Goal: Task Accomplishment & Management: Manage account settings

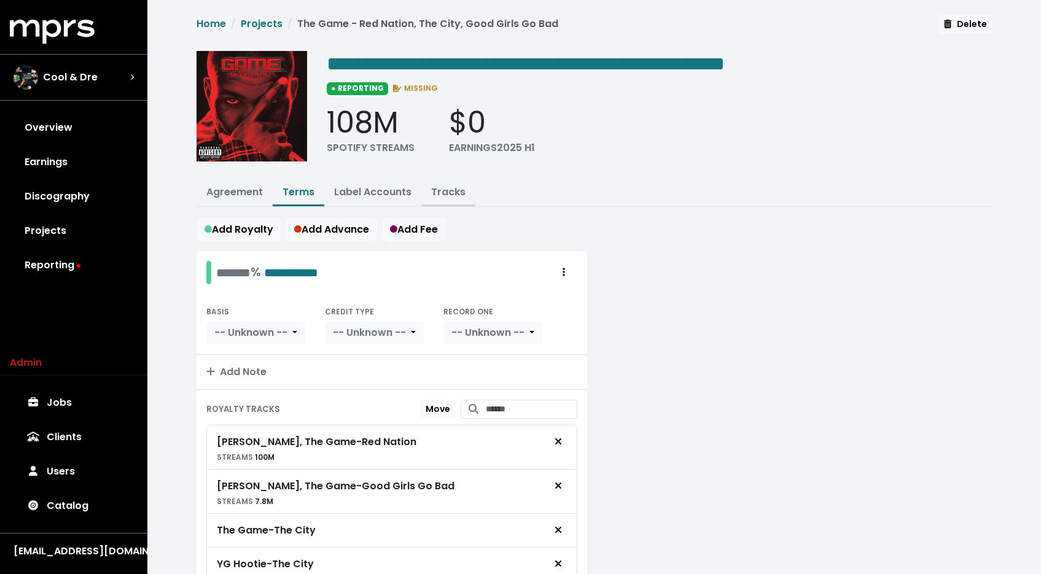
click at [441, 191] on link "Tracks" at bounding box center [448, 192] width 34 height 14
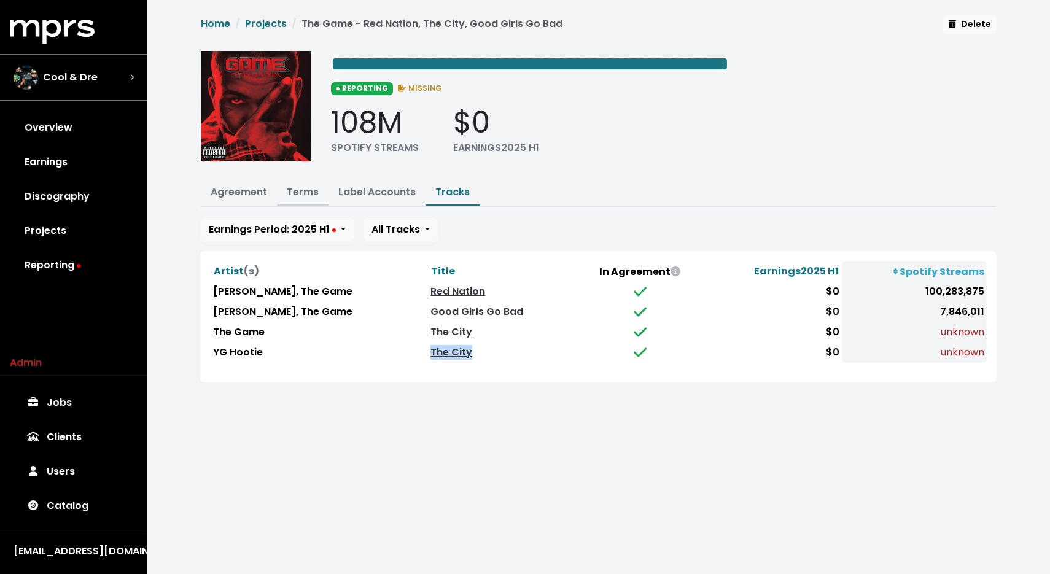
click at [310, 199] on button "Terms" at bounding box center [303, 193] width 52 height 26
click at [300, 189] on link "Terms" at bounding box center [303, 192] width 32 height 14
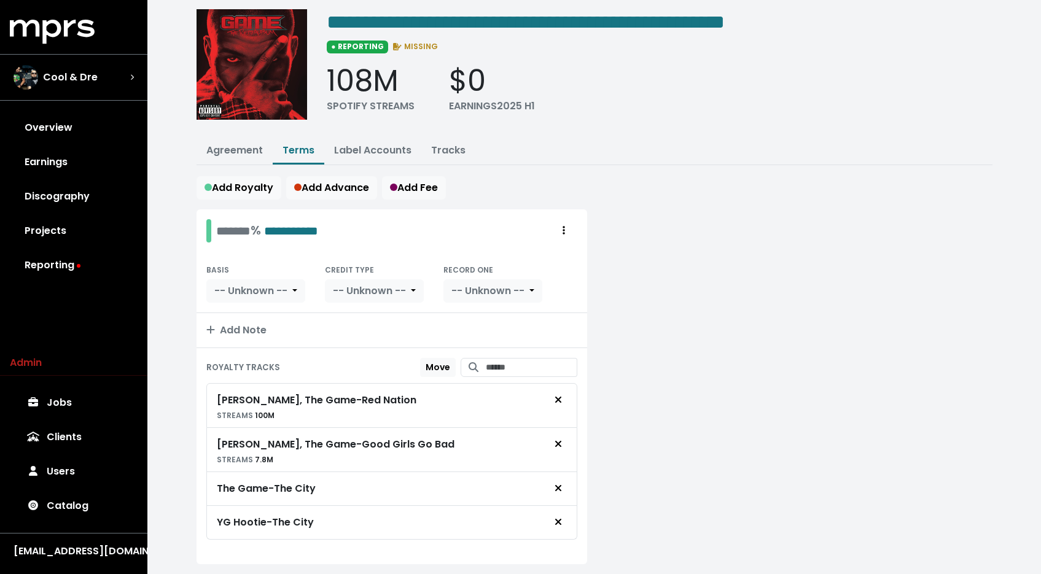
scroll to position [74, 0]
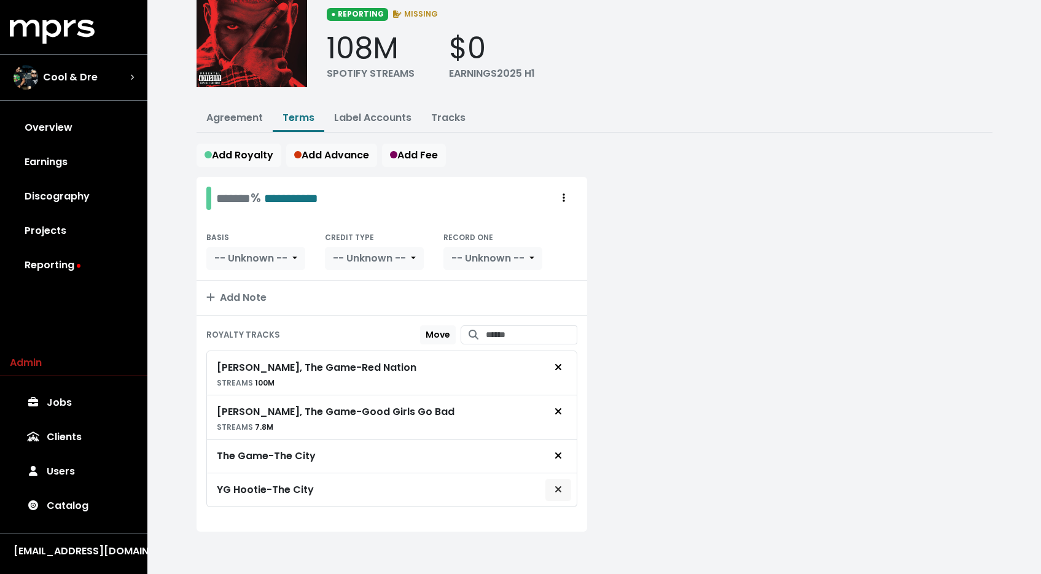
click at [561, 489] on icon "Remove royalty target" at bounding box center [558, 490] width 7 height 10
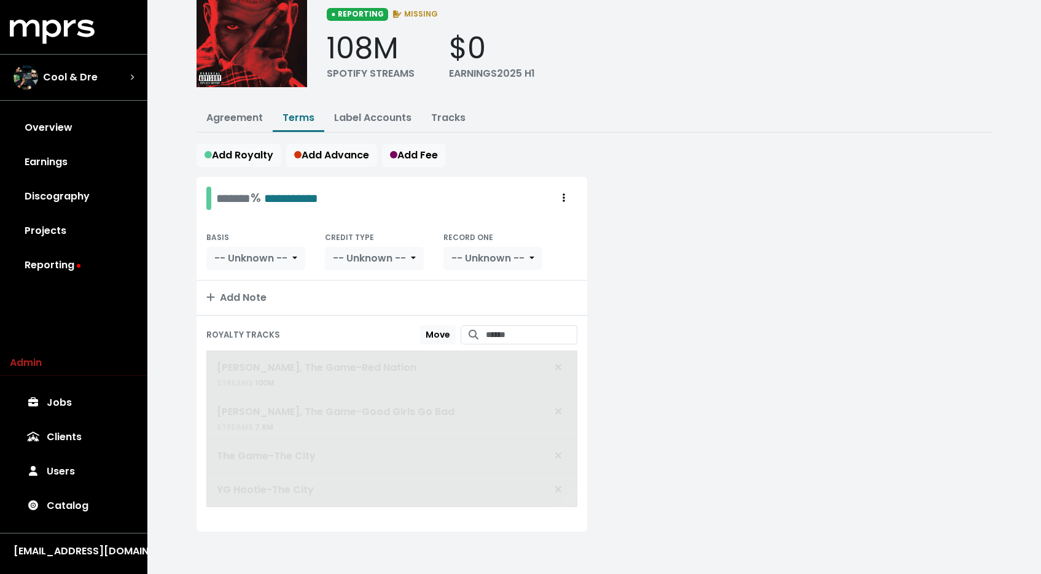
scroll to position [41, 0]
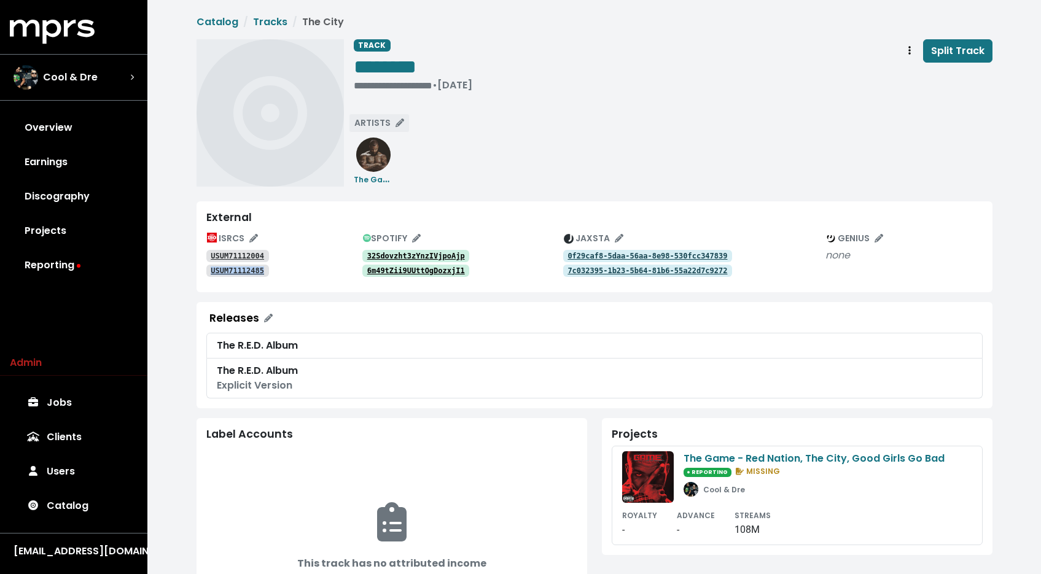
click at [388, 123] on span "ARTISTS" at bounding box center [379, 123] width 50 height 12
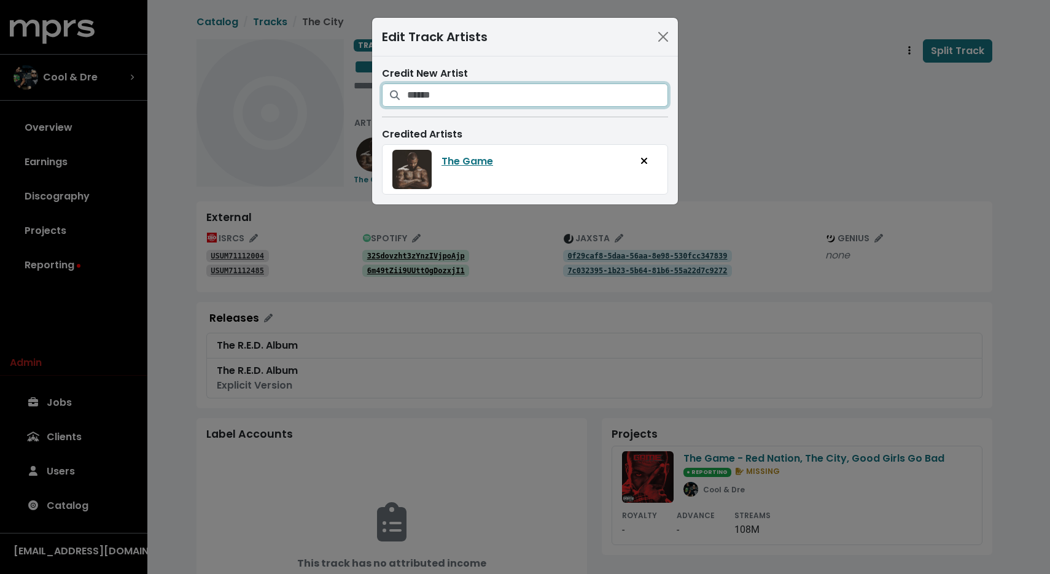
click at [430, 95] on input "Search for artists who should be credited on this track" at bounding box center [537, 95] width 261 height 23
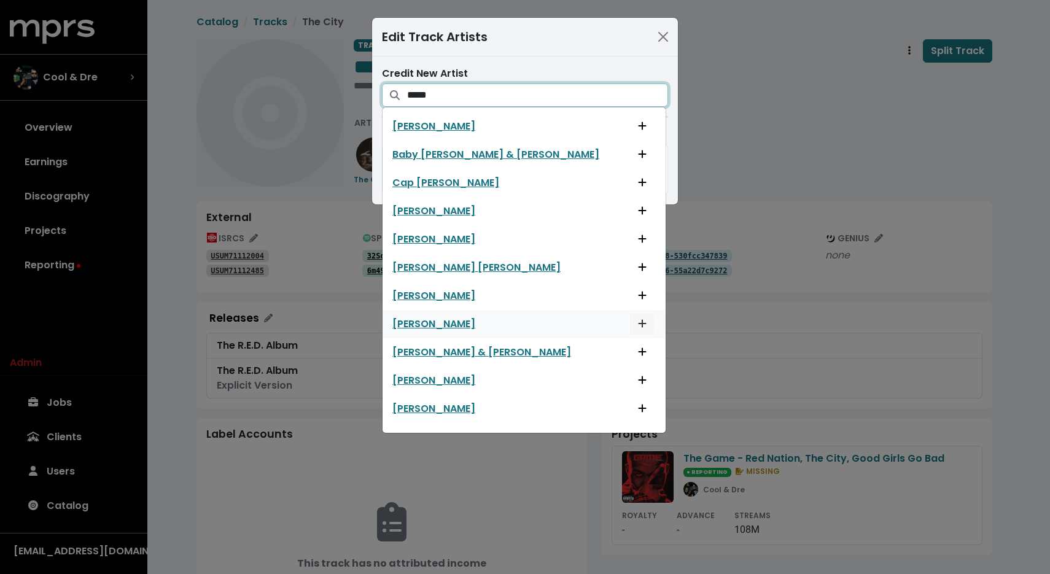
type input "*****"
click at [638, 322] on icon "Add artist to this track's credited artists" at bounding box center [642, 324] width 9 height 10
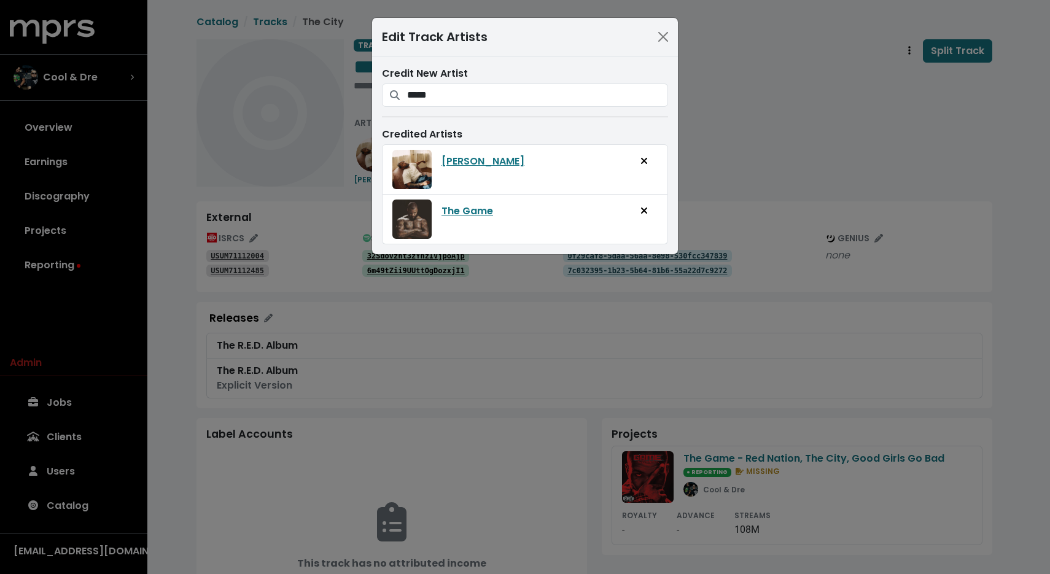
click at [747, 97] on div "Edit Track Artists Credit New Artist ***** Anna Kendrick Baby Keem & Kendrick L…" at bounding box center [525, 287] width 1050 height 574
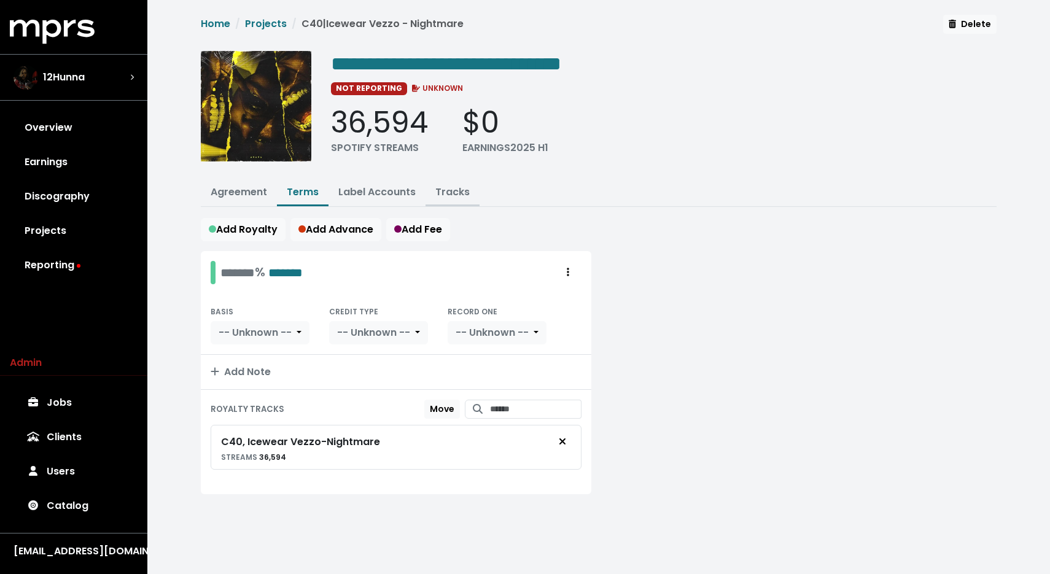
click at [442, 194] on link "Tracks" at bounding box center [452, 192] width 34 height 14
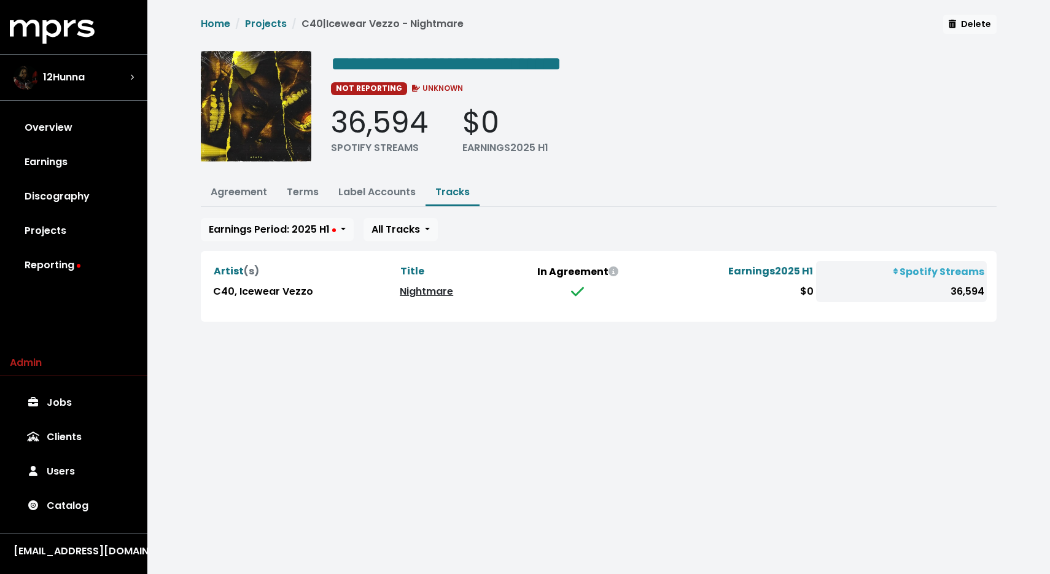
click at [415, 288] on link "Nightmare" at bounding box center [426, 291] width 53 height 14
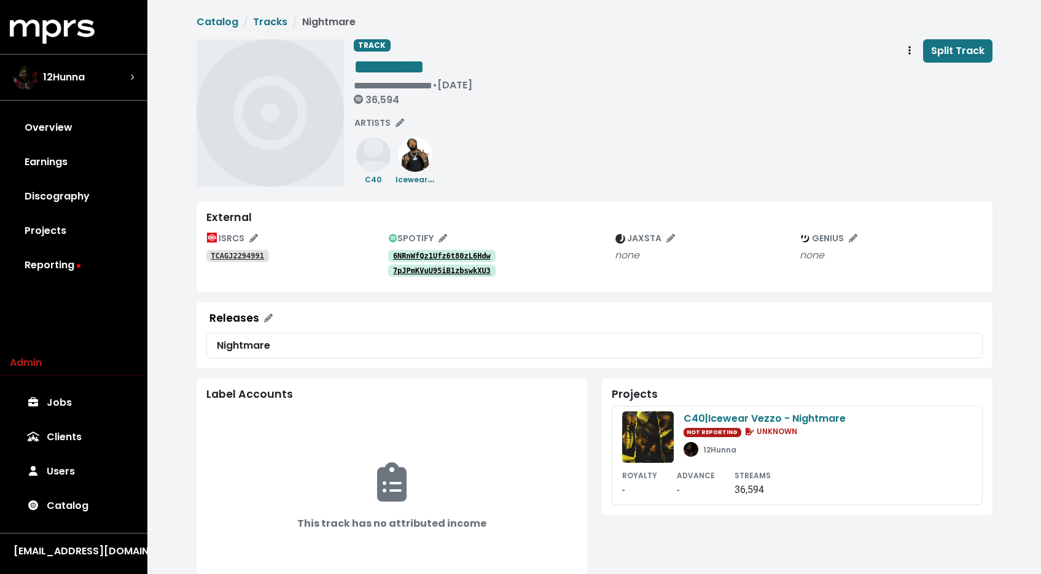
click at [405, 252] on tt "6NRnWfQz1Ufz6t80zL6Hdw" at bounding box center [442, 256] width 98 height 9
click at [426, 272] on tt "7pJPmKVuU95iB1zbswkXU3" at bounding box center [442, 271] width 98 height 9
click at [235, 260] on tt "TCAGJ2294991" at bounding box center [237, 256] width 53 height 9
click at [421, 234] on span "SPOTIFY" at bounding box center [418, 238] width 58 height 12
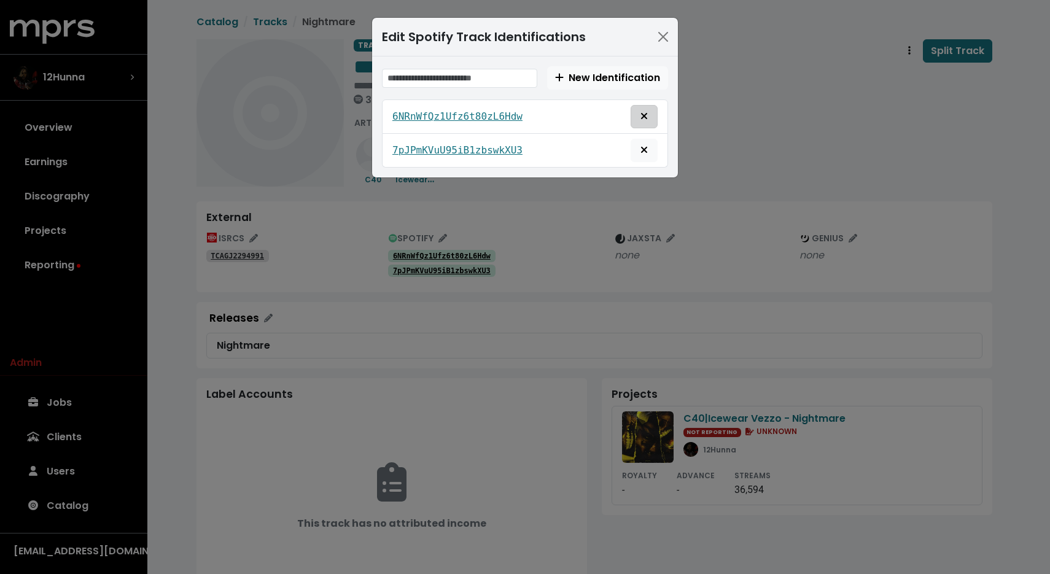
click at [639, 111] on span "Remove this spotify identification" at bounding box center [644, 116] width 11 height 15
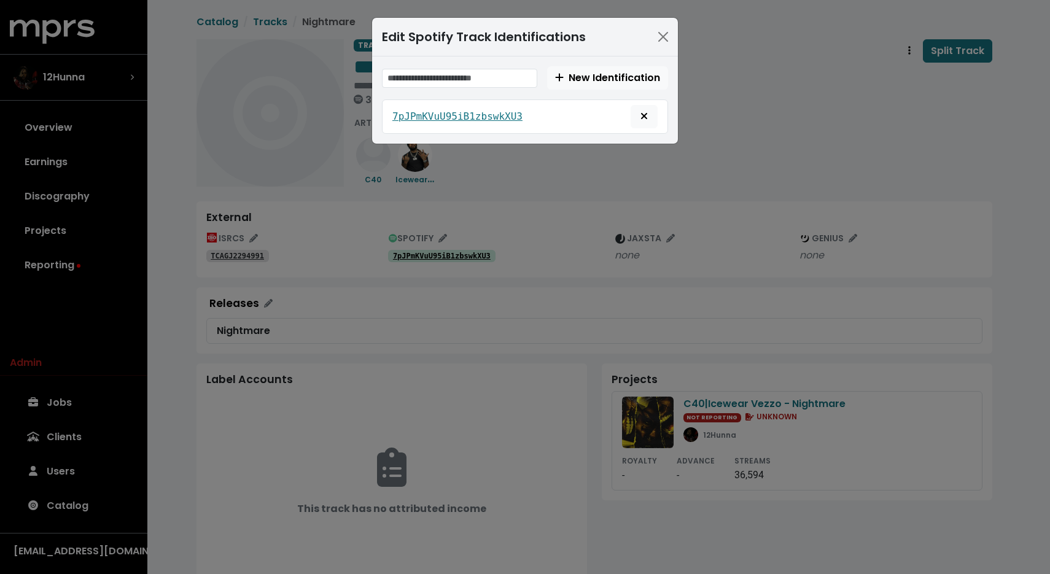
click at [752, 114] on div "Edit Spotify Track Identifications New Identification 7pJPmKVuU95iB1zbswkXU3" at bounding box center [525, 287] width 1050 height 574
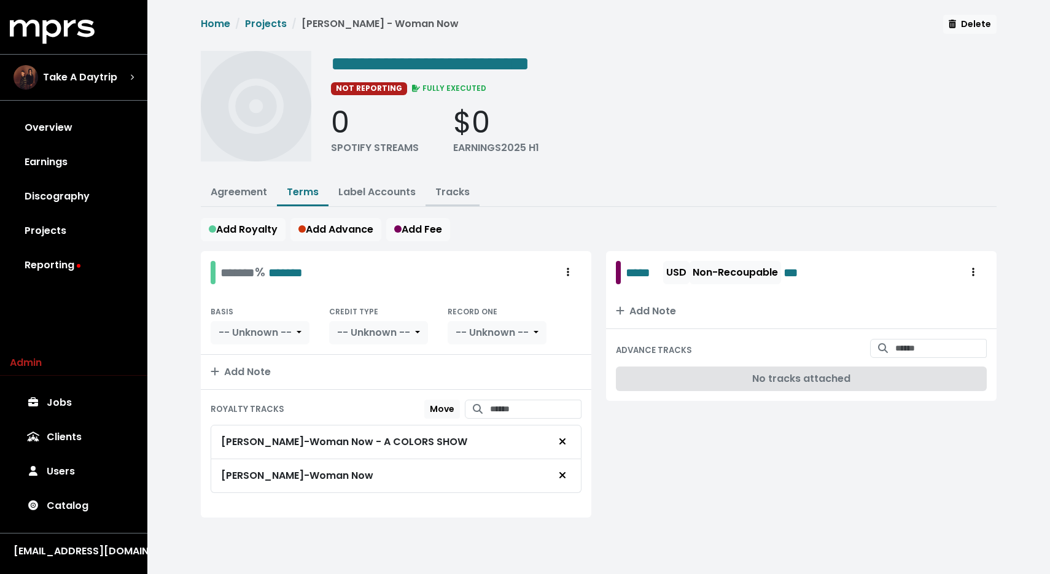
click at [451, 196] on link "Tracks" at bounding box center [452, 192] width 34 height 14
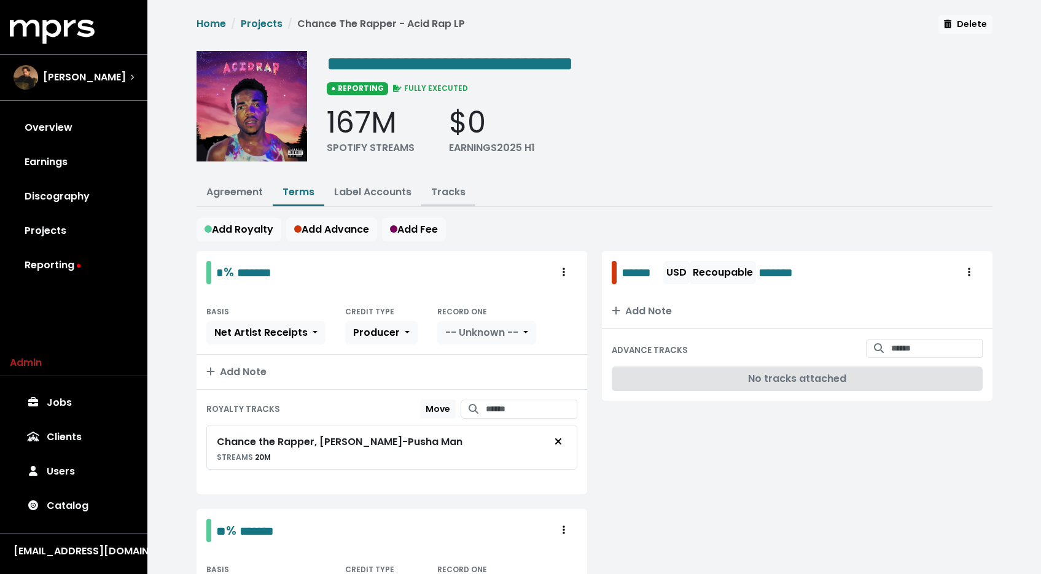
click at [445, 193] on link "Tracks" at bounding box center [448, 192] width 34 height 14
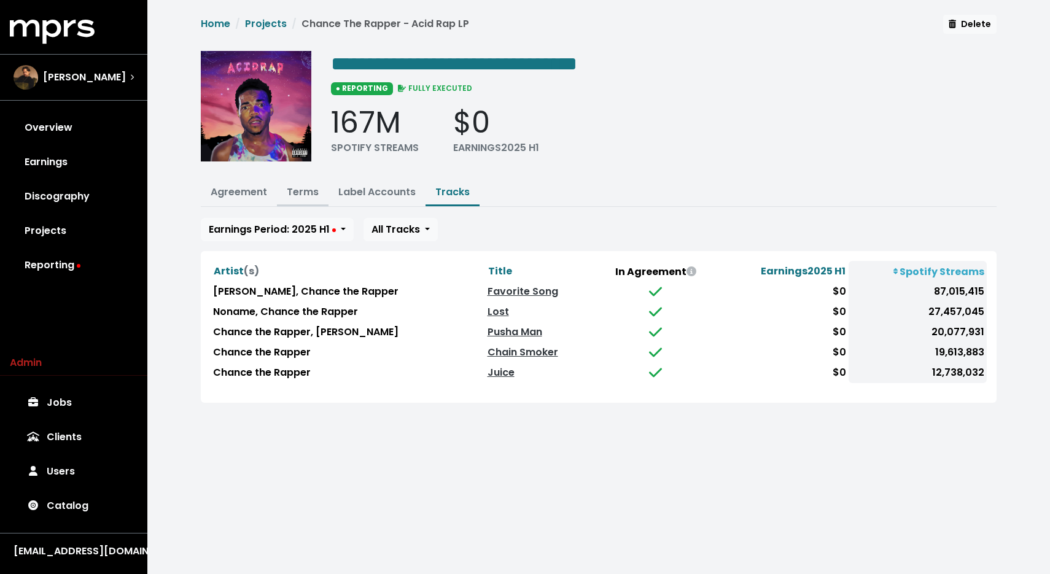
click at [311, 197] on button "Terms" at bounding box center [303, 193] width 52 height 26
click at [304, 185] on link "Terms" at bounding box center [303, 192] width 32 height 14
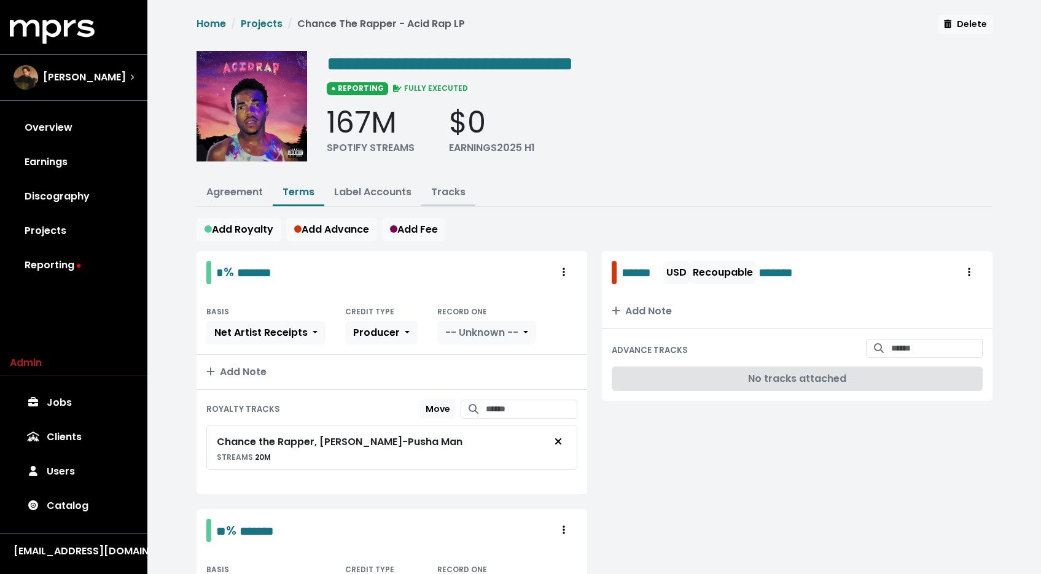
click at [462, 198] on button "Tracks" at bounding box center [448, 193] width 54 height 26
click at [457, 188] on link "Tracks" at bounding box center [448, 192] width 34 height 14
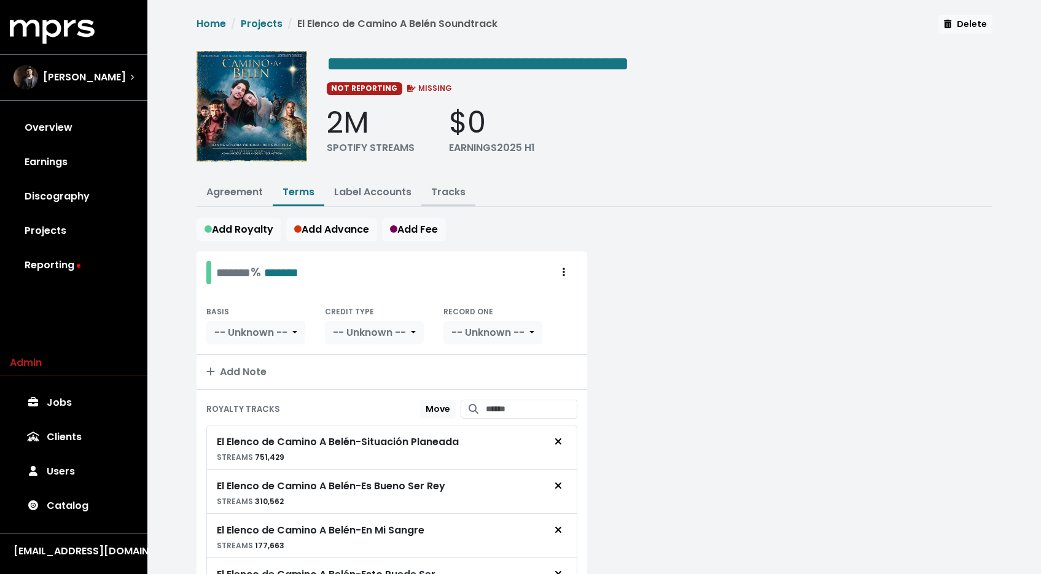
click at [431, 185] on link "Tracks" at bounding box center [448, 192] width 34 height 14
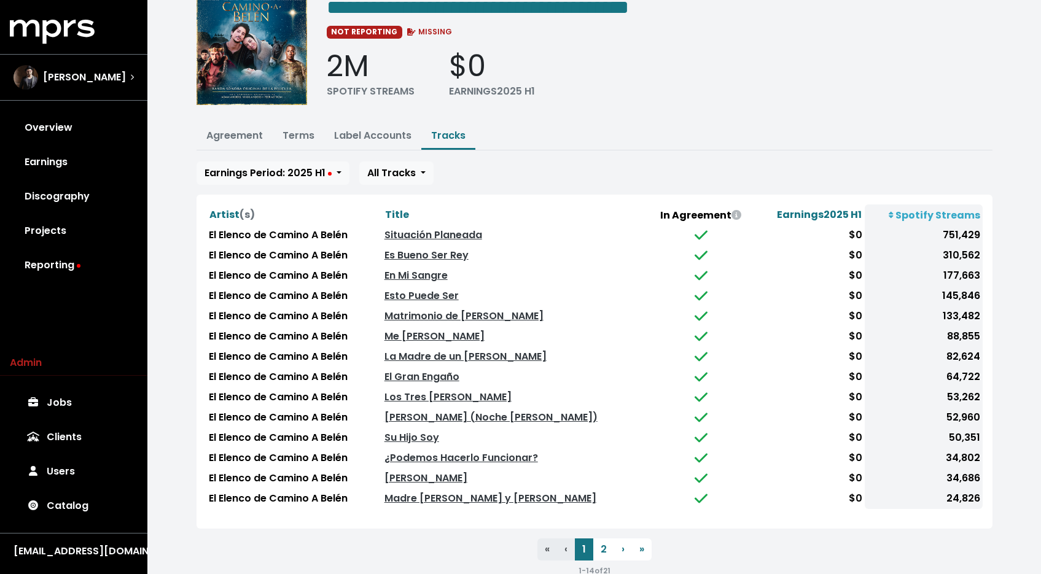
scroll to position [79, 0]
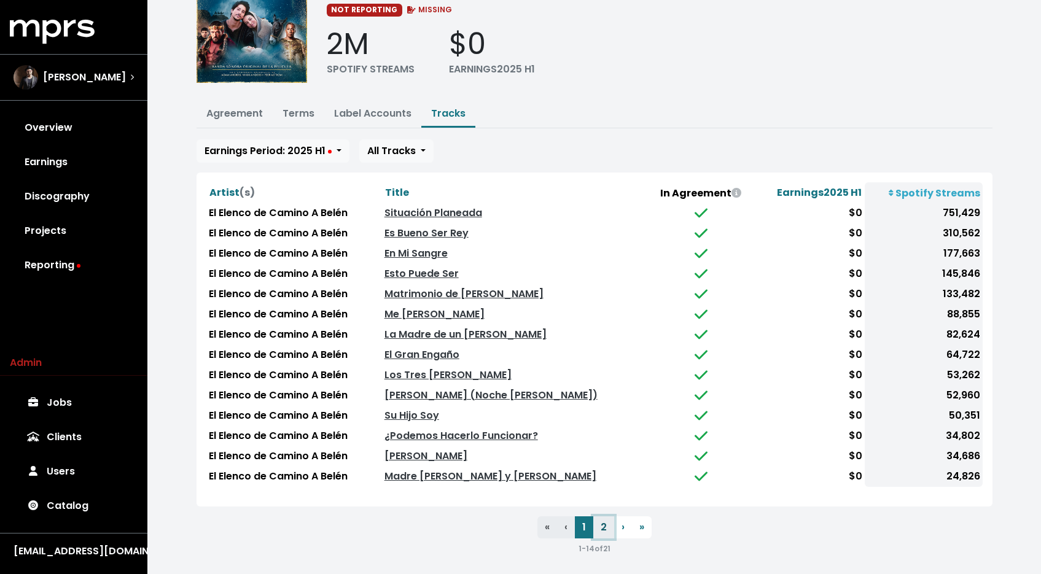
click at [602, 520] on button "2" at bounding box center [603, 527] width 21 height 22
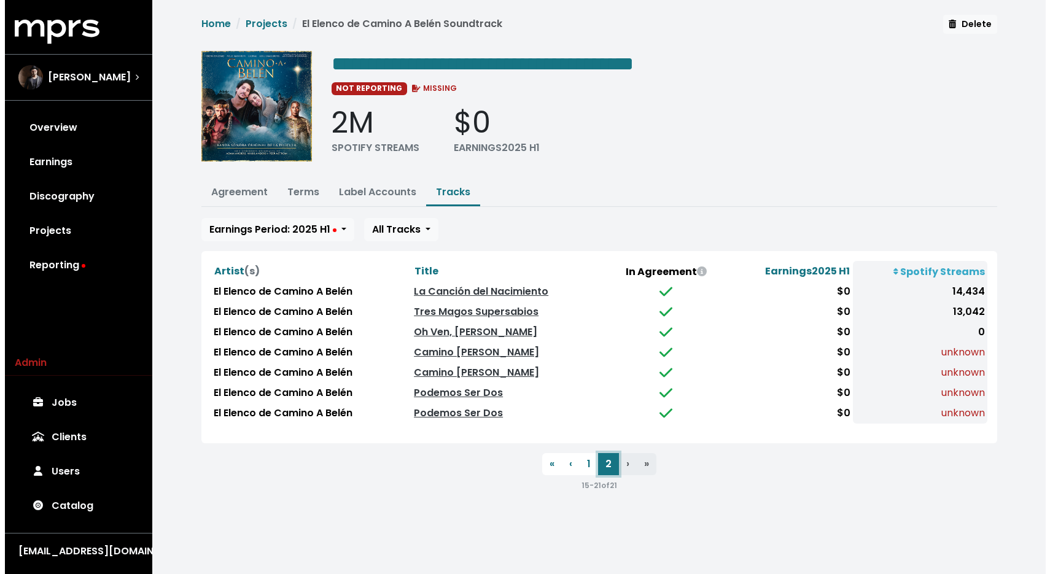
scroll to position [0, 0]
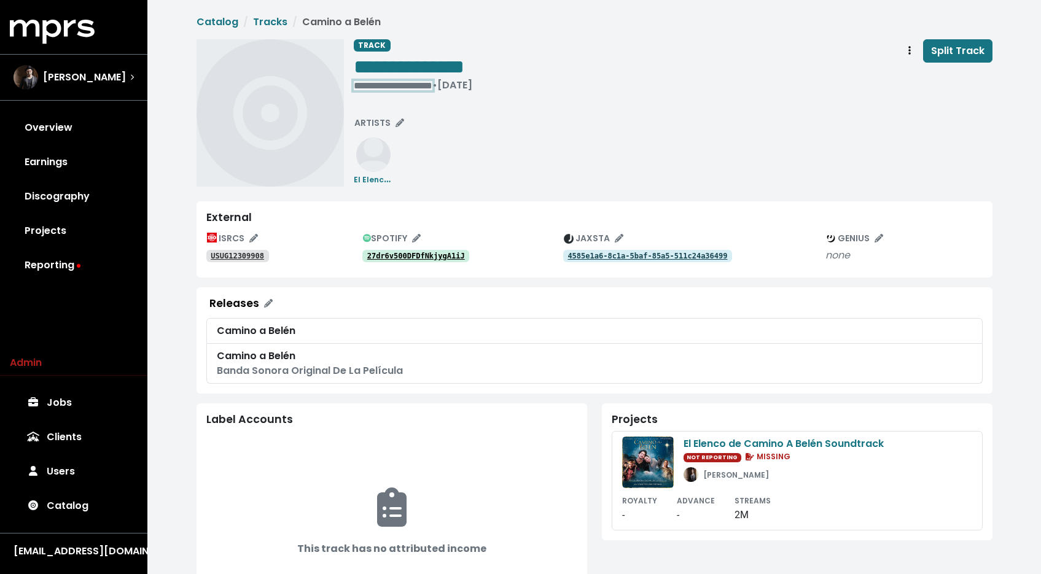
click at [384, 87] on div "**********" at bounding box center [413, 85] width 119 height 12
click at [563, 141] on div "**********" at bounding box center [673, 112] width 639 height 147
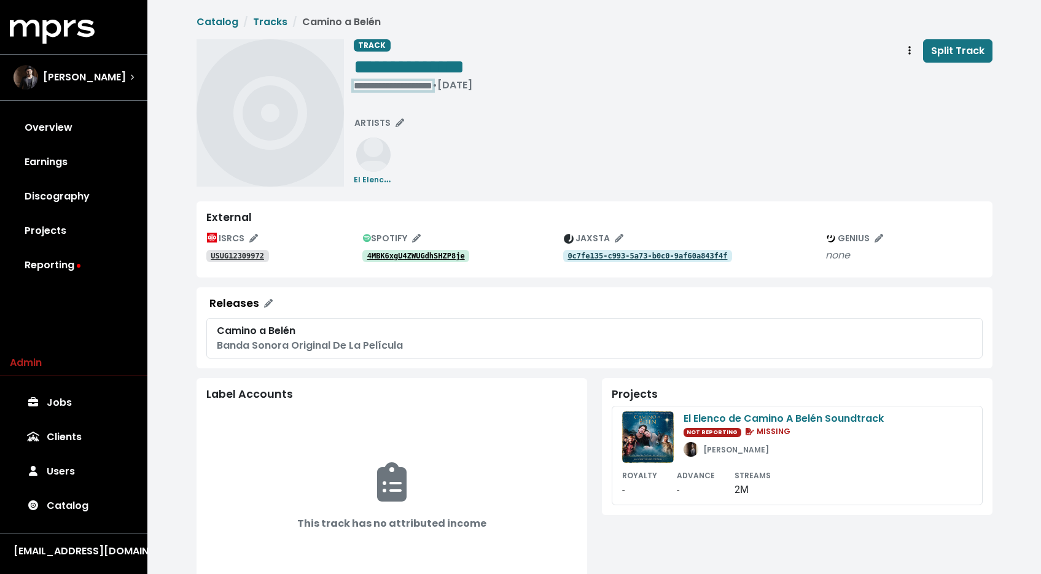
click at [393, 87] on div "**********" at bounding box center [413, 85] width 119 height 12
click at [356, 82] on span "• Nov 3rd, 2023" at bounding box center [374, 85] width 40 height 14
click at [371, 85] on span "**********" at bounding box center [384, 85] width 60 height 9
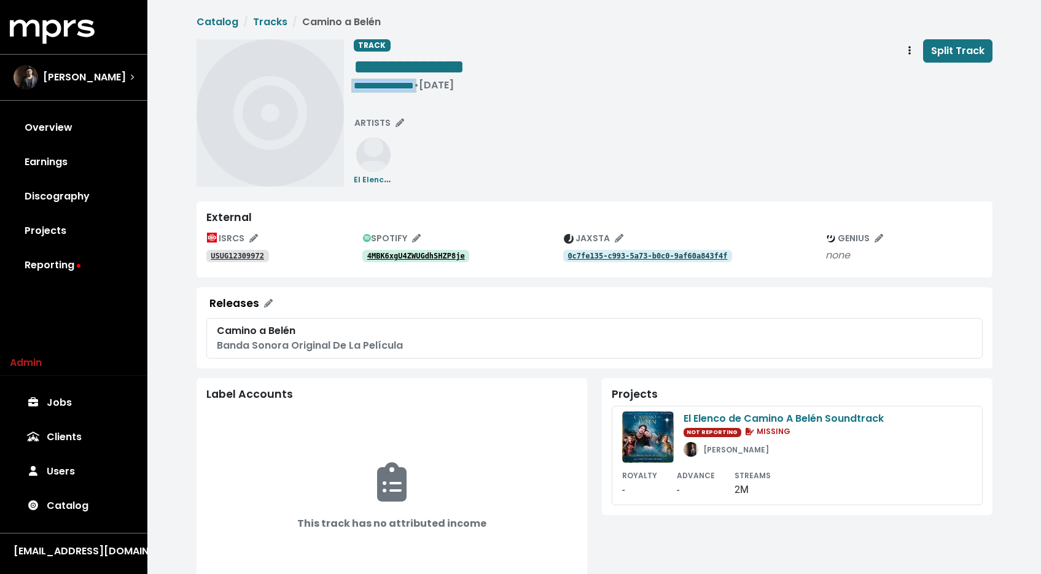
copy span "**********"
click at [568, 67] on div "**********" at bounding box center [673, 67] width 639 height 57
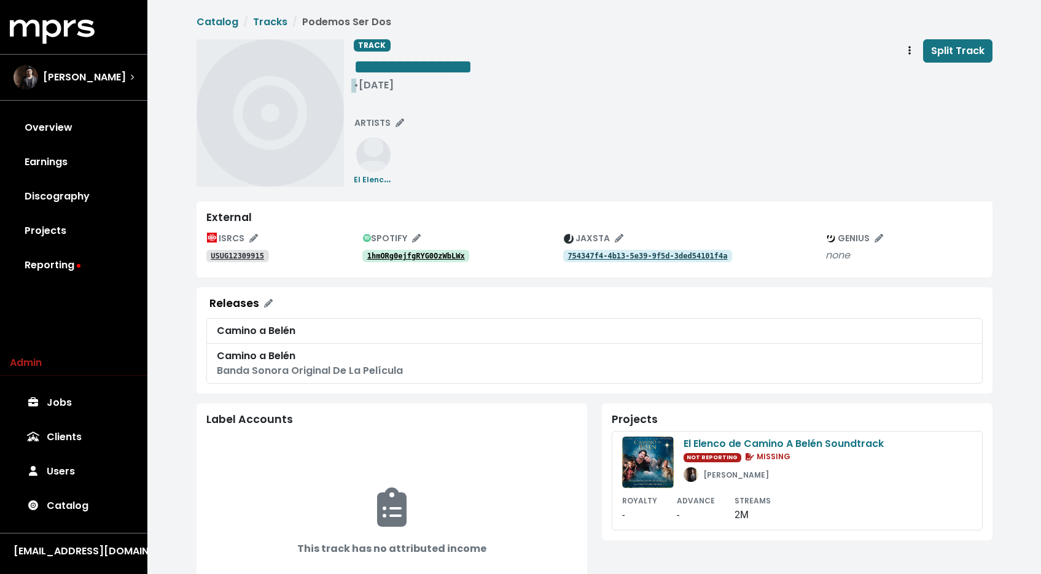
click at [397, 89] on div "• [DATE]" at bounding box center [413, 85] width 119 height 12
paste span "Edit value"
click at [371, 87] on span "**********" at bounding box center [386, 85] width 64 height 9
click at [370, 87] on span "**********" at bounding box center [386, 85] width 64 height 9
click at [659, 209] on div "External ISRCS USUG12309915 SPOTIFY 1hmORg0ejfgRYG0OzWbLWx JAXSTA 754347f4-4b13…" at bounding box center [595, 239] width 796 height 76
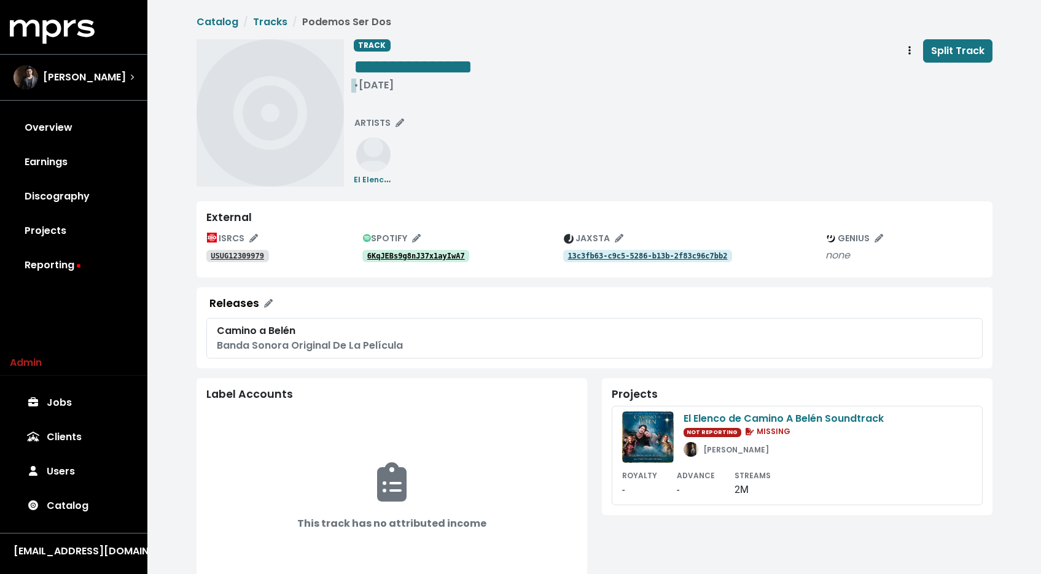
click at [434, 85] on div "• [DATE]" at bounding box center [413, 85] width 119 height 12
paste span "Edit value"
click at [573, 115] on div "**********" at bounding box center [673, 112] width 639 height 147
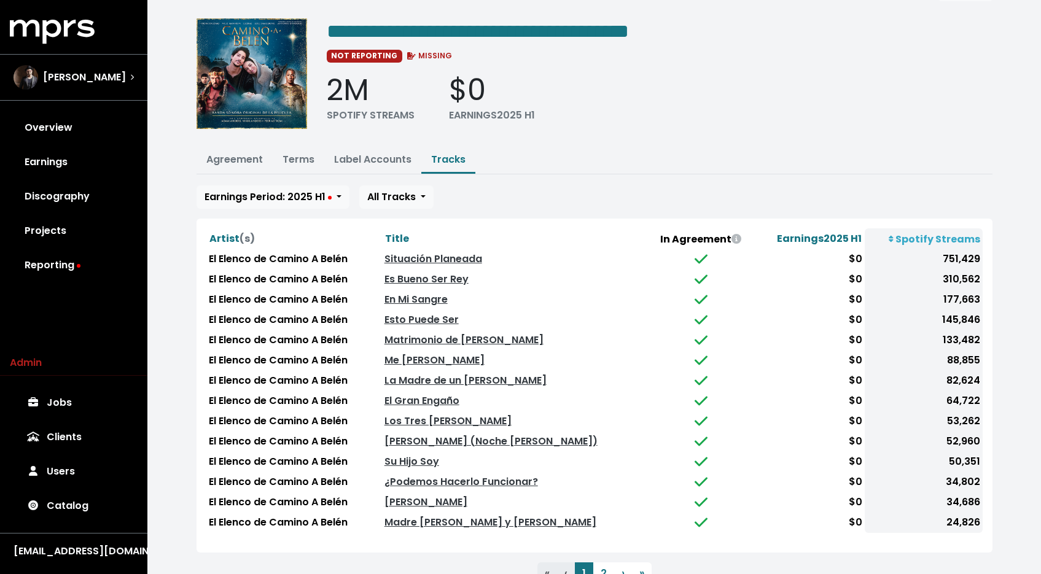
scroll to position [79, 0]
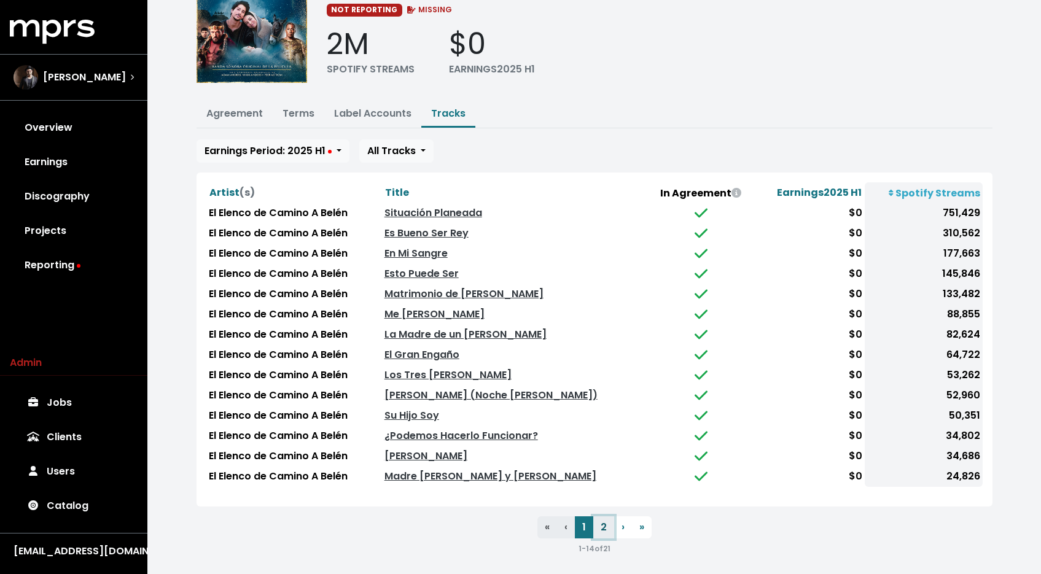
click at [604, 526] on button "2" at bounding box center [603, 527] width 21 height 22
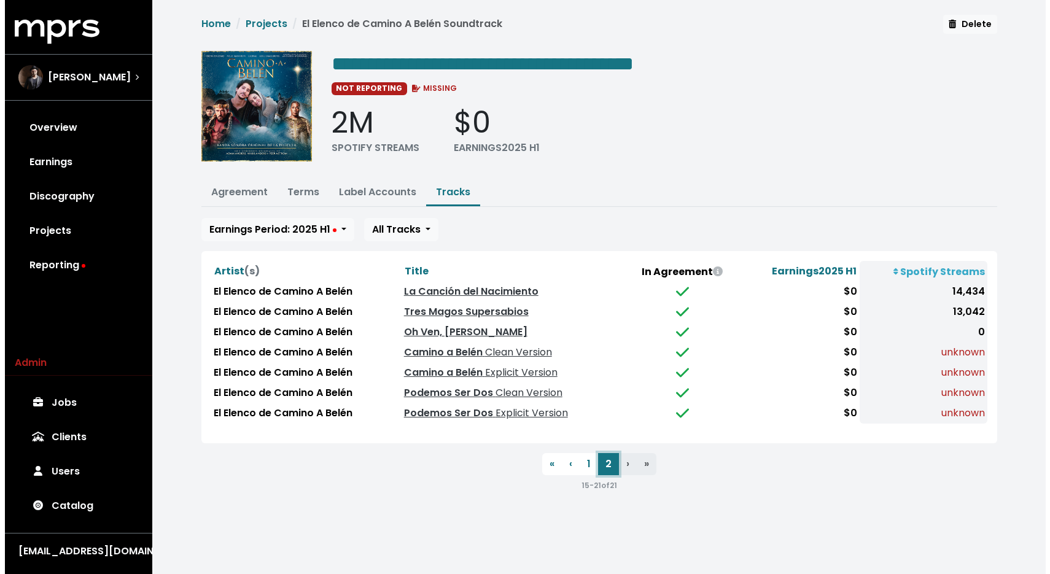
scroll to position [0, 0]
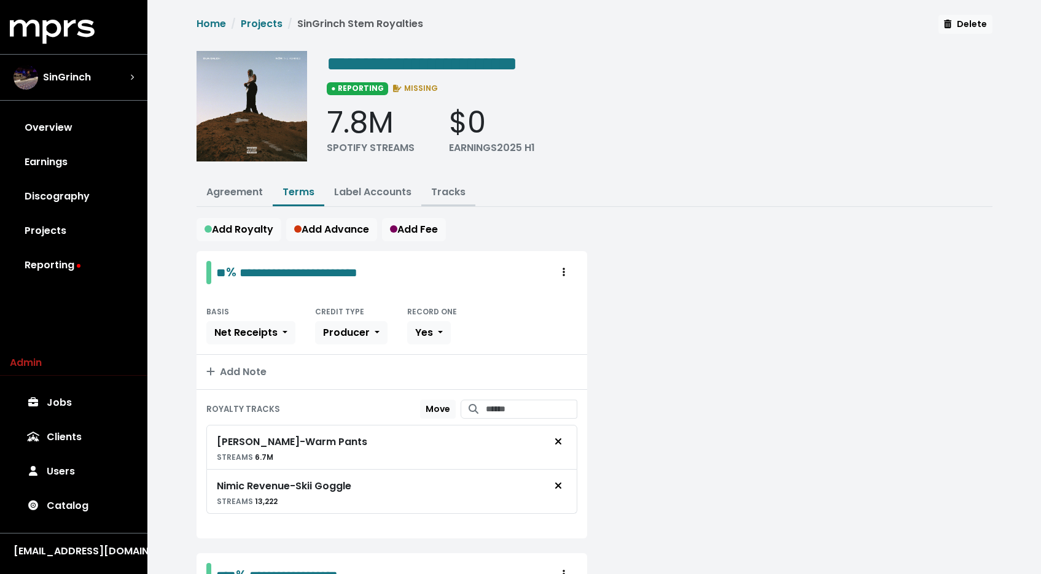
click at [436, 189] on link "Tracks" at bounding box center [448, 192] width 34 height 14
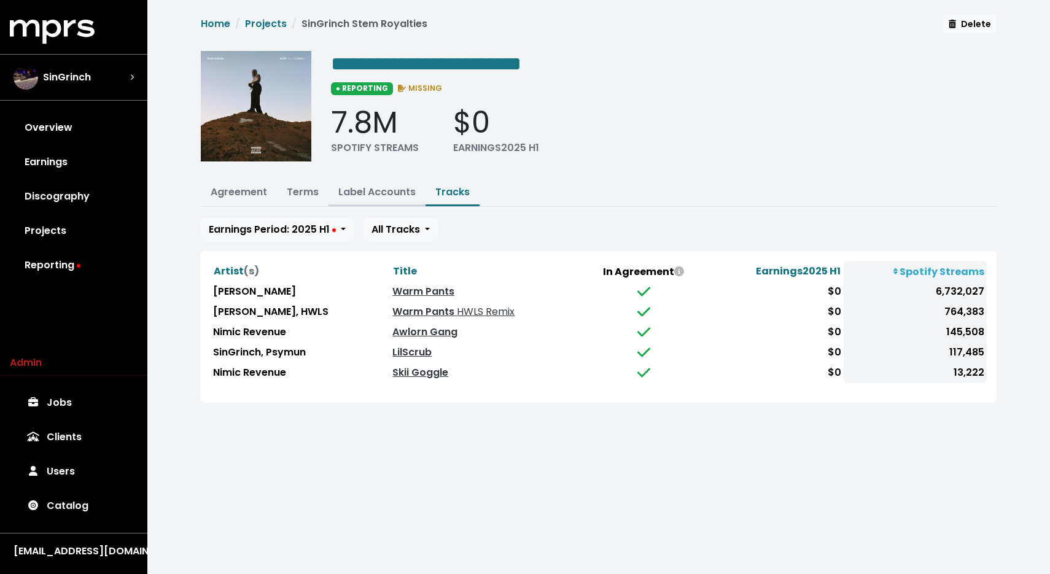
click at [361, 187] on link "Label Accounts" at bounding box center [376, 192] width 77 height 14
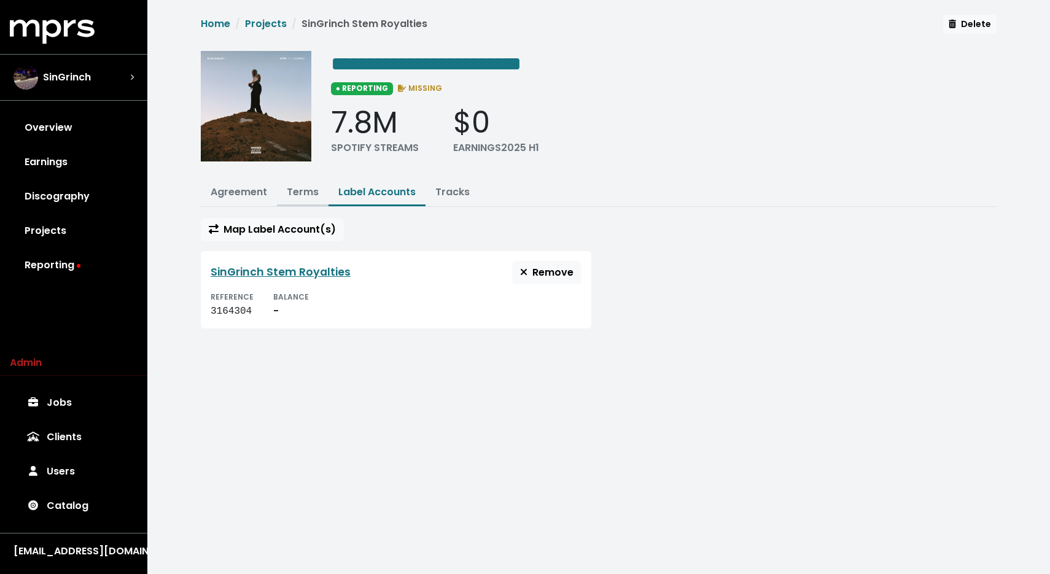
click at [297, 200] on button "Terms" at bounding box center [303, 193] width 52 height 26
click at [306, 192] on link "Terms" at bounding box center [303, 192] width 32 height 14
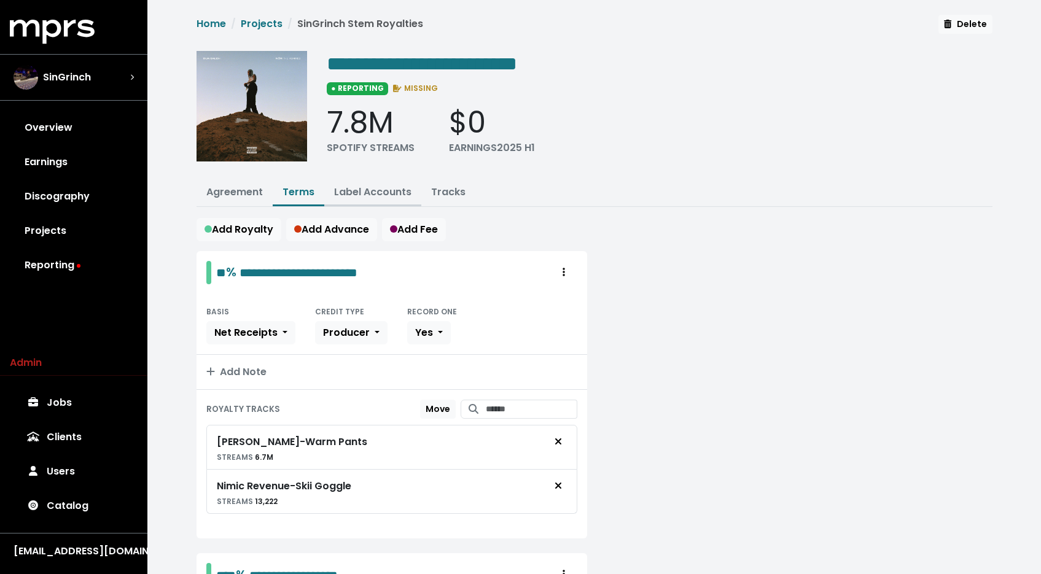
click at [350, 197] on link "Label Accounts" at bounding box center [372, 192] width 77 height 14
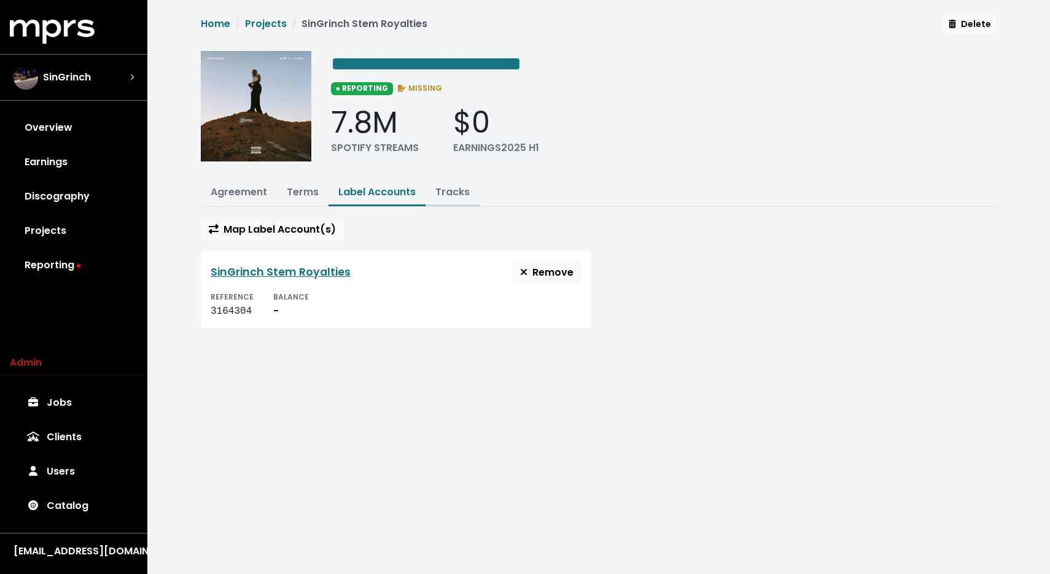
click at [445, 198] on button "Tracks" at bounding box center [453, 193] width 54 height 26
click at [468, 185] on button "Tracks" at bounding box center [453, 193] width 54 height 26
click at [463, 189] on link "Tracks" at bounding box center [452, 192] width 34 height 14
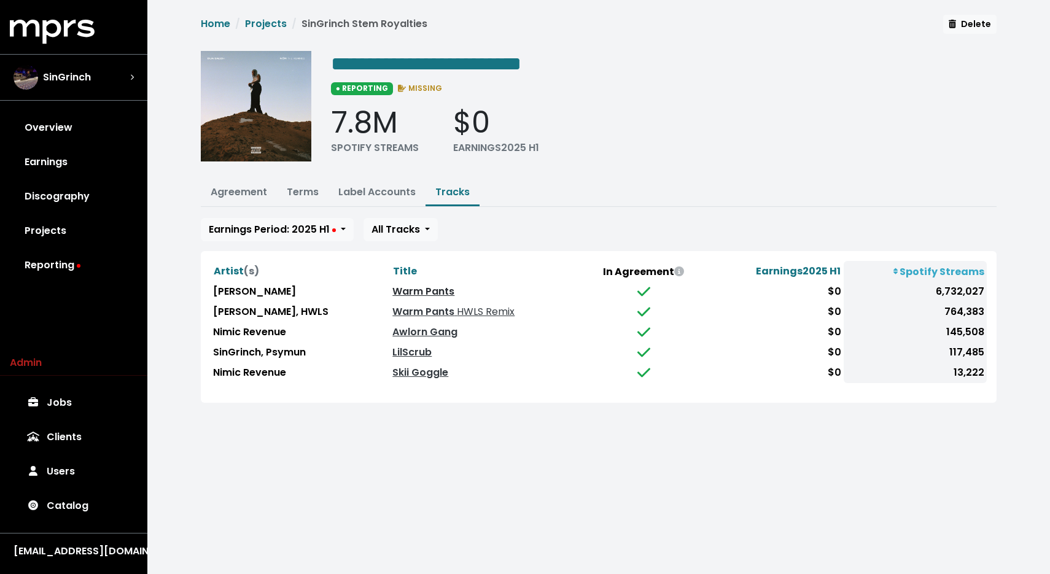
click at [413, 292] on link "Warm Pants" at bounding box center [423, 291] width 62 height 14
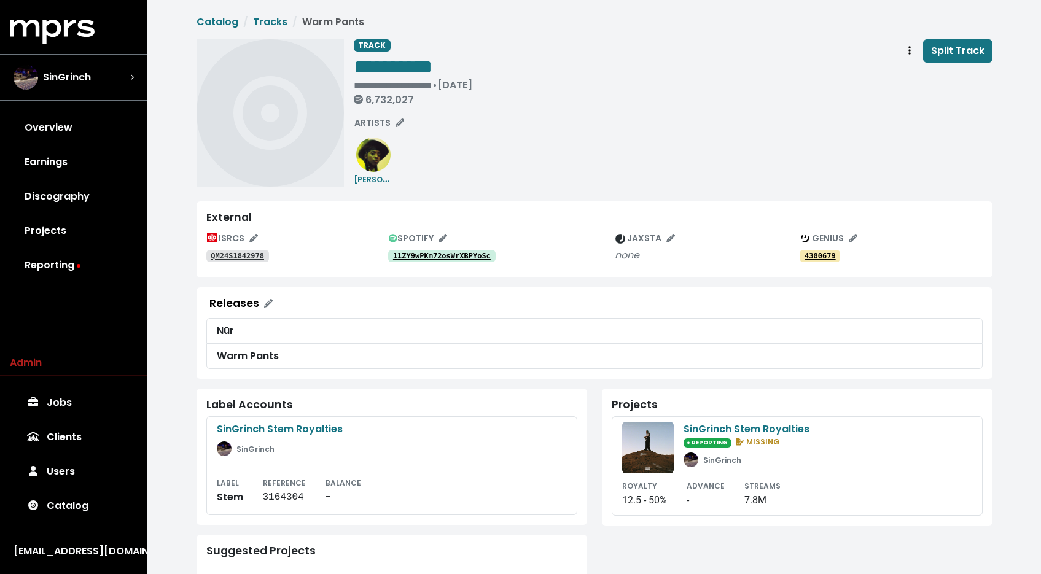
click at [426, 257] on tt "11ZY9wPKm72osWrXBPYoSc" at bounding box center [442, 256] width 98 height 9
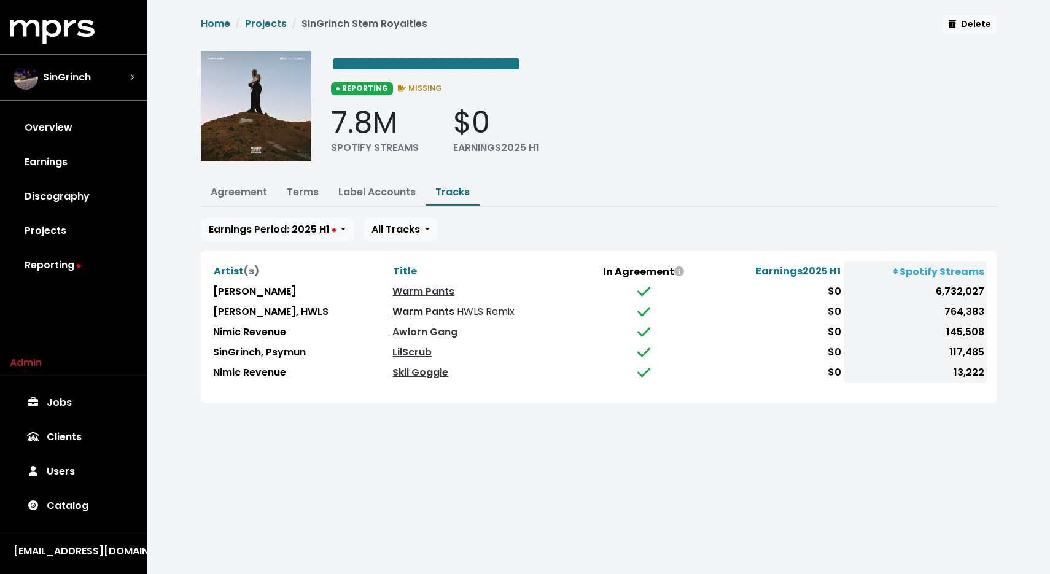
click at [412, 309] on link "Warm Pants HWLS Remix" at bounding box center [453, 312] width 122 height 14
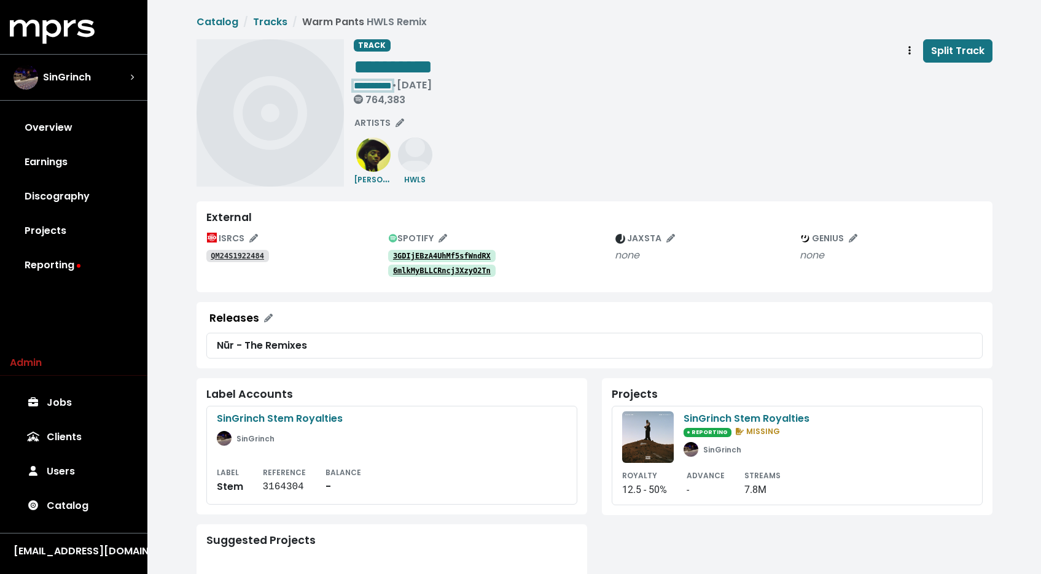
click at [392, 86] on span "**********" at bounding box center [373, 85] width 38 height 9
click at [225, 252] on tt "QM24S1922484" at bounding box center [237, 256] width 53 height 9
click at [423, 236] on span "SPOTIFY" at bounding box center [418, 238] width 58 height 12
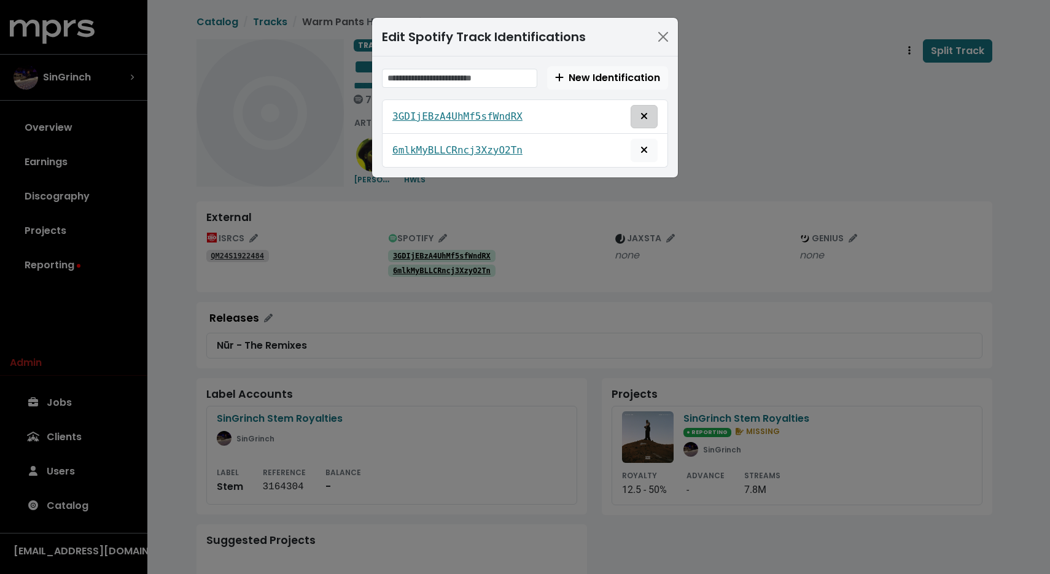
click at [652, 114] on button "Remove this spotify identification" at bounding box center [644, 116] width 27 height 23
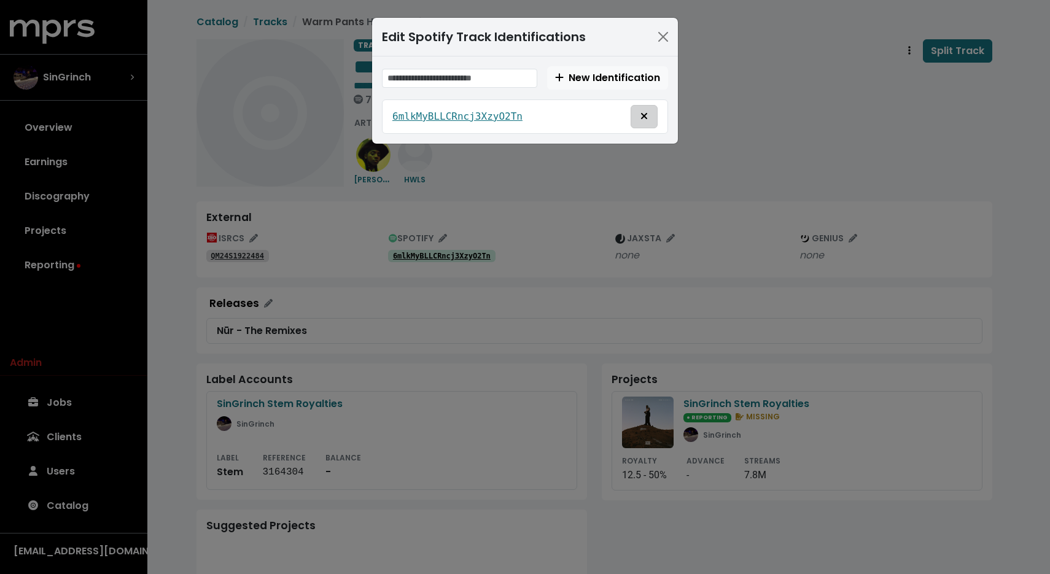
click at [650, 118] on button "Remove this spotify identification" at bounding box center [644, 116] width 27 height 23
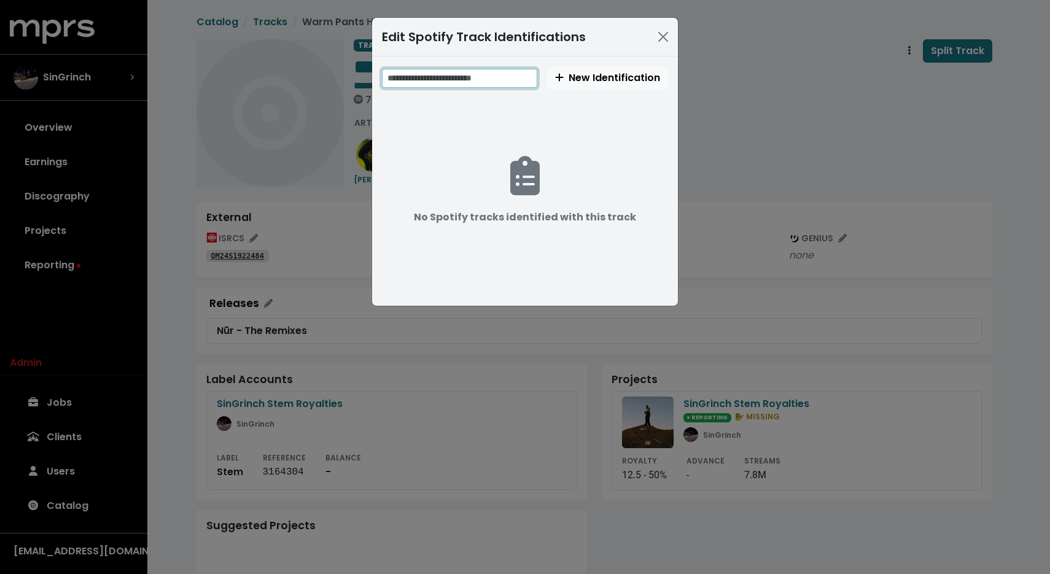
click at [507, 83] on input "text" at bounding box center [459, 78] width 155 height 19
paste input "**********"
type input "**********"
click at [582, 81] on span "New Identification" at bounding box center [607, 78] width 105 height 14
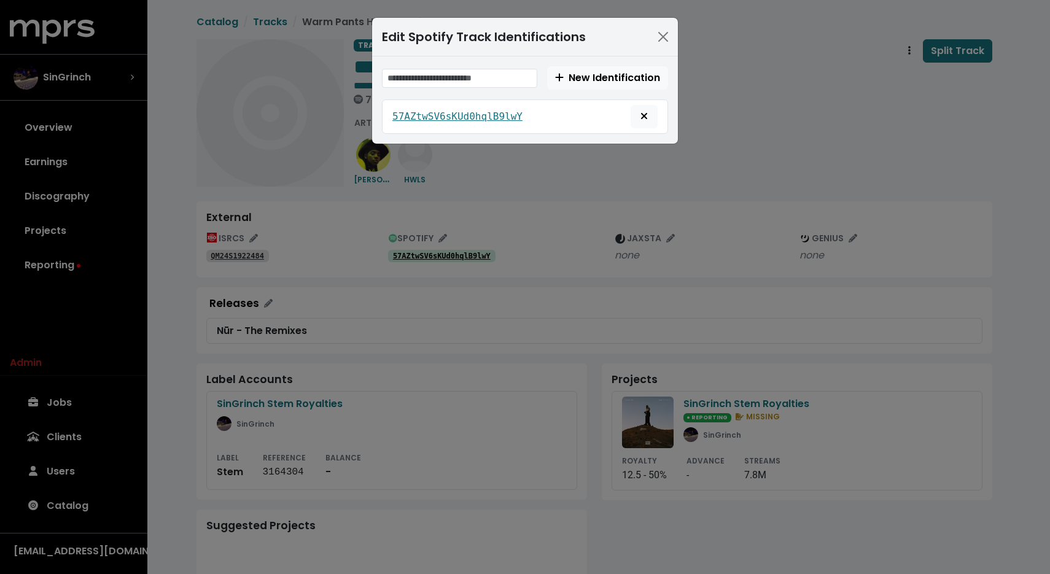
click at [754, 115] on div "Edit Spotify Track Identifications New Identification 57AZtwSV6sKUd0hqlB9lwY" at bounding box center [525, 287] width 1050 height 574
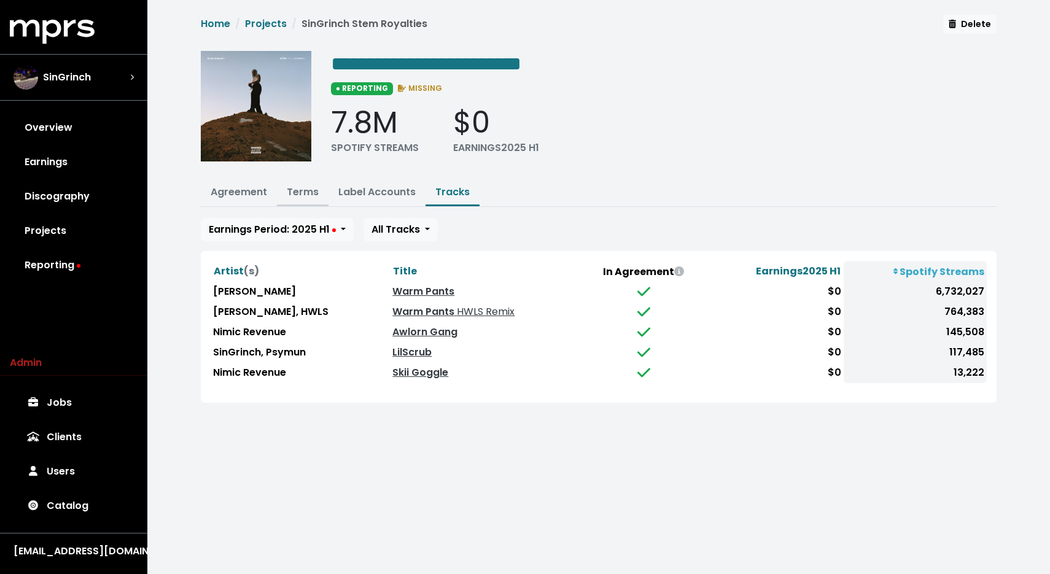
click at [303, 182] on button "Terms" at bounding box center [303, 193] width 52 height 26
click at [301, 190] on link "Terms" at bounding box center [303, 192] width 32 height 14
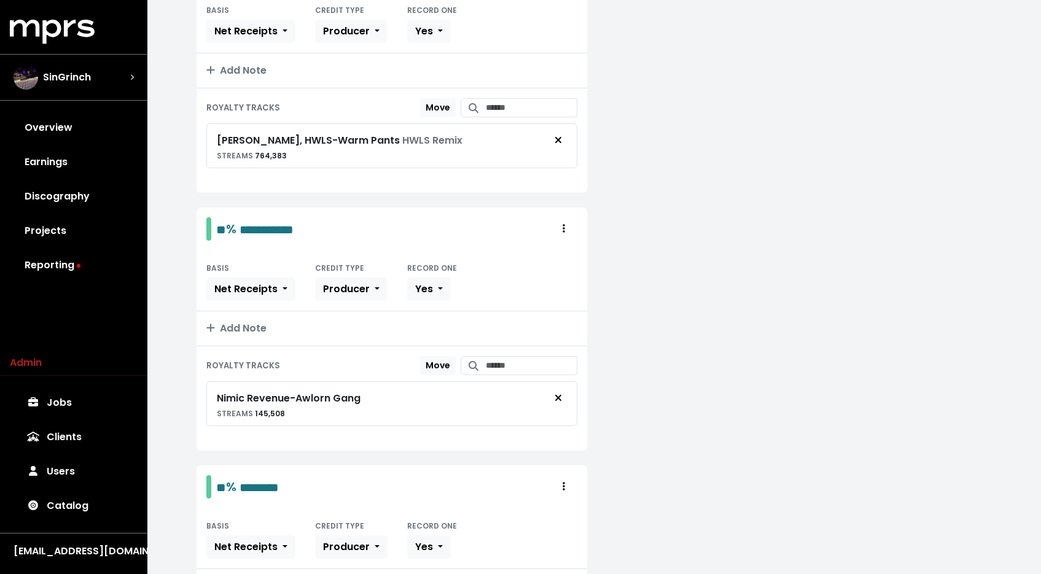
scroll to position [438, 0]
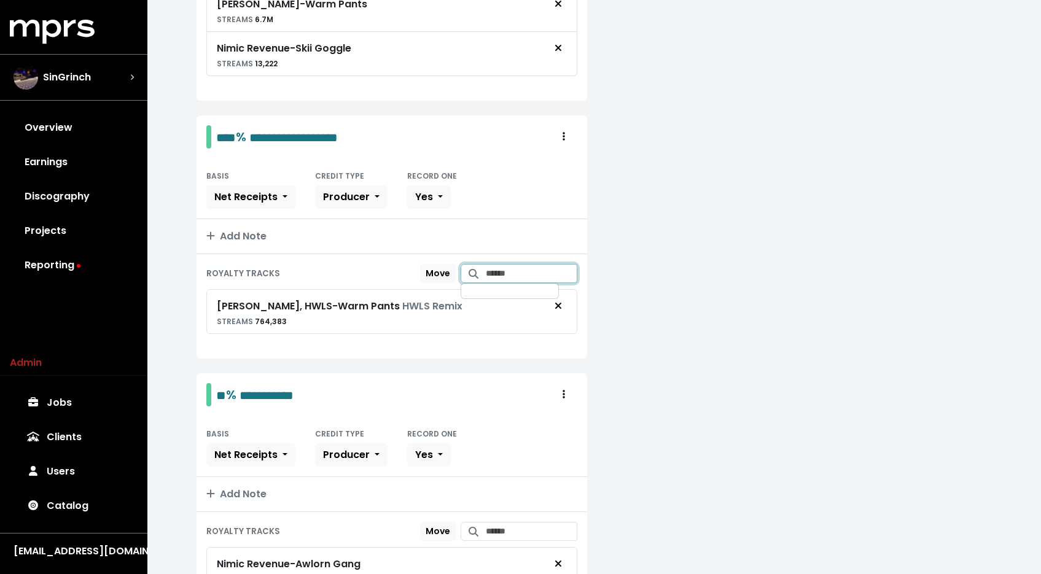
click at [493, 273] on input "Search for tracks by title and link them to this royalty" at bounding box center [532, 273] width 92 height 19
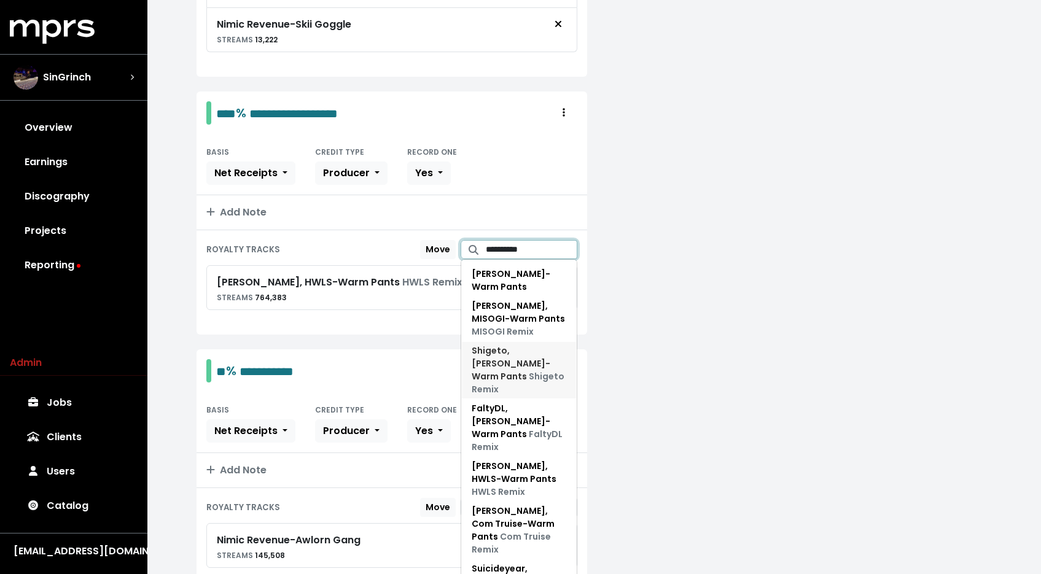
scroll to position [558, 0]
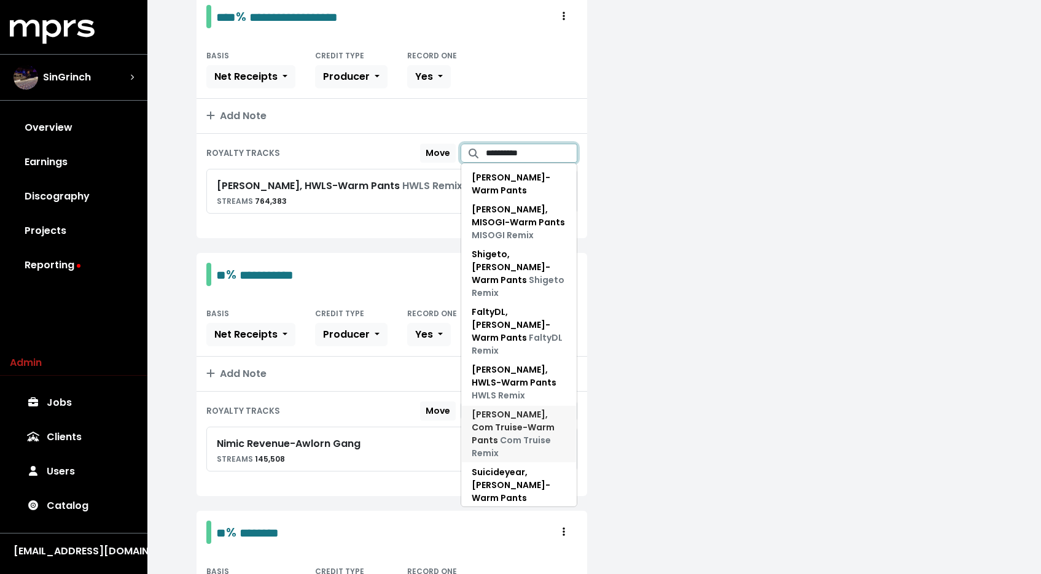
type input "**********"
click at [529, 409] on span "Dua Saleh, Com Truise - Warm Pants Com Truise Remix" at bounding box center [519, 434] width 95 height 52
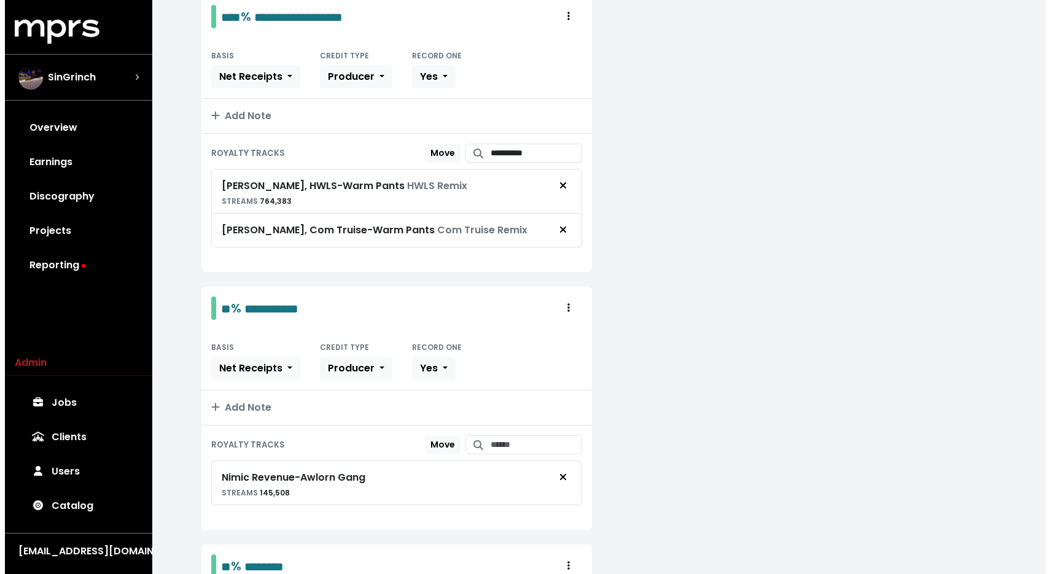
scroll to position [0, 0]
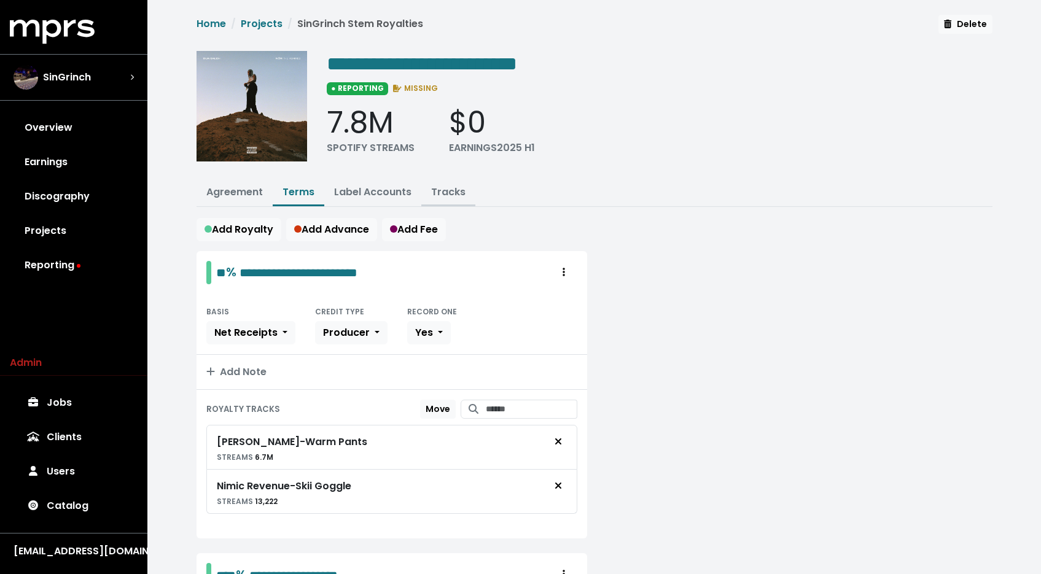
click at [445, 196] on link "Tracks" at bounding box center [448, 192] width 34 height 14
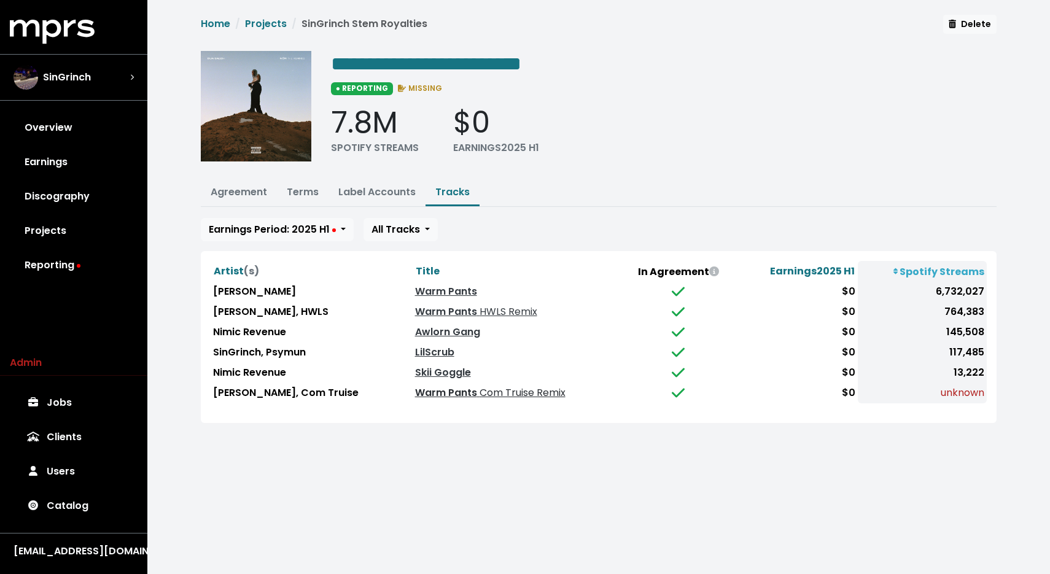
click at [418, 392] on link "Warm Pants Com Truise Remix" at bounding box center [490, 393] width 150 height 14
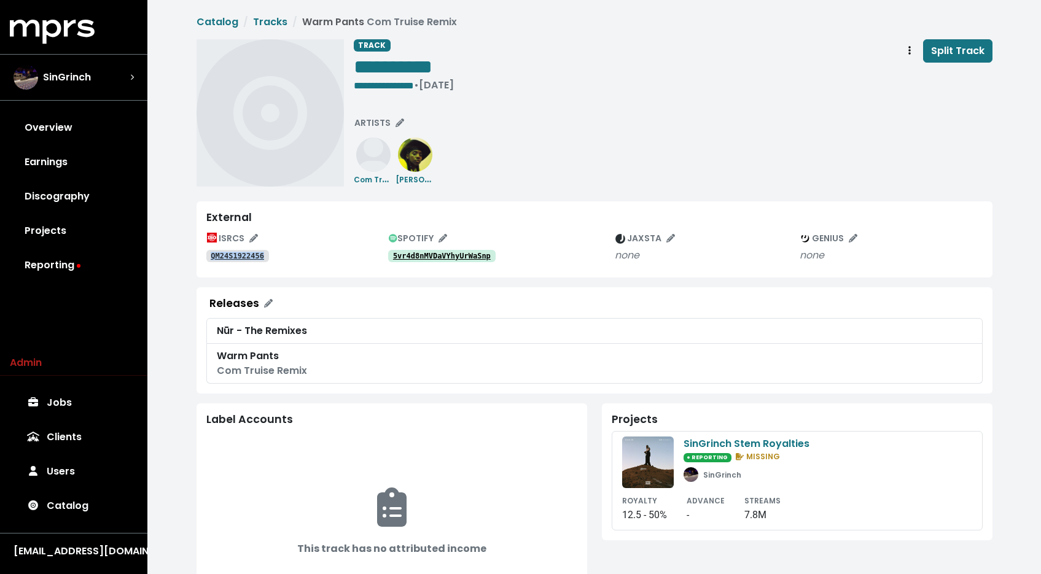
click at [436, 255] on tt "5vr4d8nMVDaVYhyUrWaSnp" at bounding box center [442, 256] width 98 height 9
click at [239, 257] on tt "QM24S1922456" at bounding box center [237, 256] width 53 height 9
click at [431, 236] on span "SPOTIFY" at bounding box center [418, 238] width 58 height 12
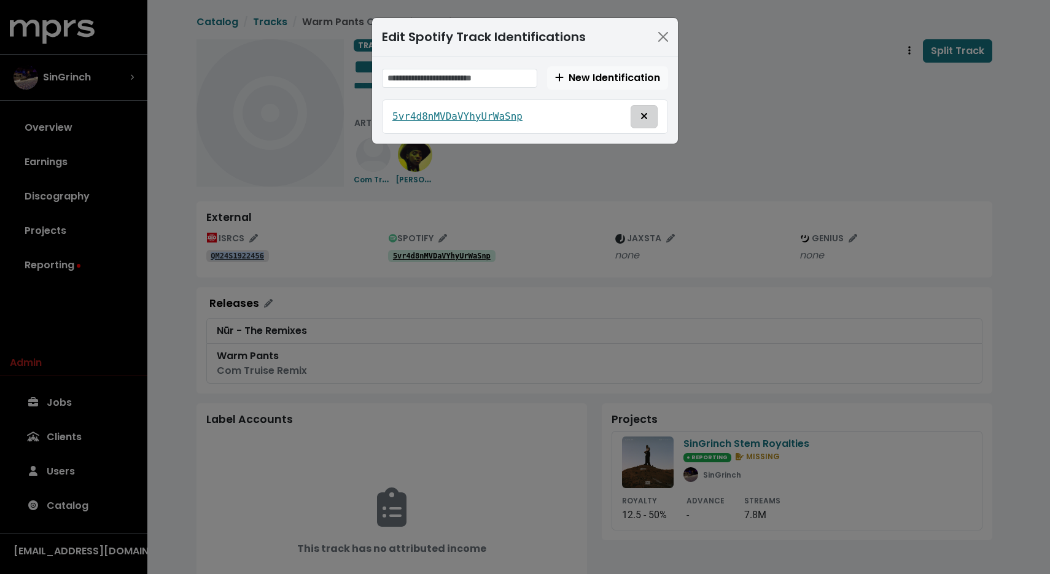
click at [641, 107] on button "Remove this spotify identification" at bounding box center [644, 116] width 27 height 23
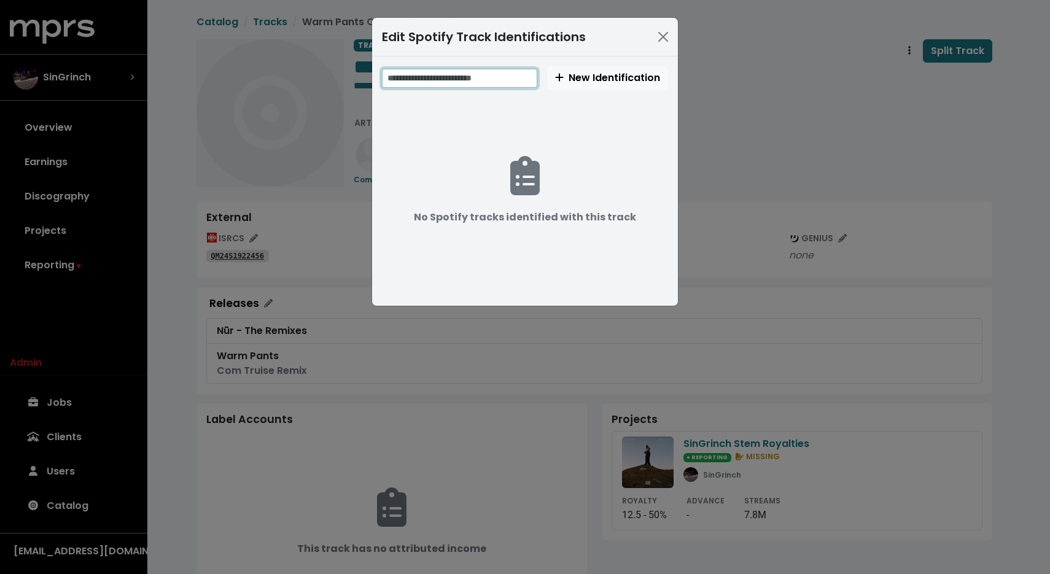
click at [480, 72] on input "text" at bounding box center [459, 78] width 155 height 19
paste input "**********"
type input "**********"
click at [568, 79] on span "New Identification" at bounding box center [607, 78] width 105 height 14
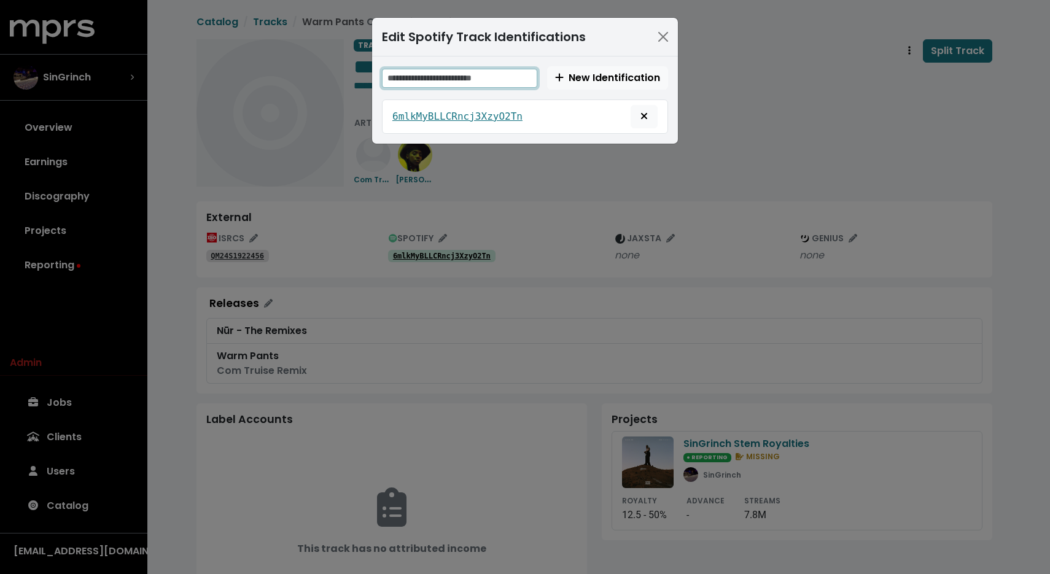
click at [458, 82] on input "text" at bounding box center [459, 78] width 155 height 19
paste input "**********"
type input "**********"
click at [603, 80] on span "New Identification" at bounding box center [607, 78] width 105 height 14
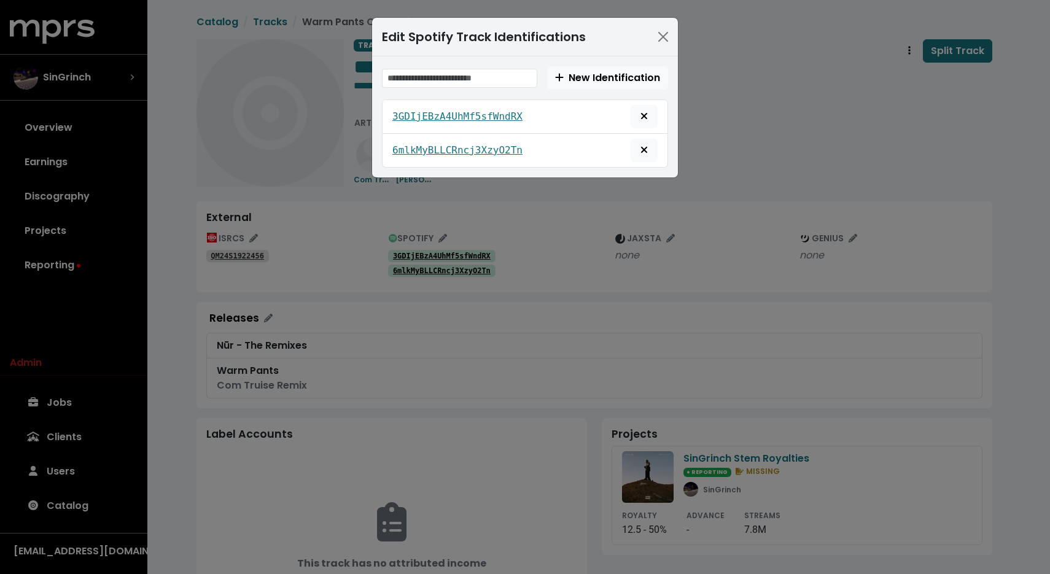
click at [760, 120] on div "Edit Spotify Track Identifications New Identification 3GDIjEBzA4UhMf5sfWndRX 6m…" at bounding box center [525, 287] width 1050 height 574
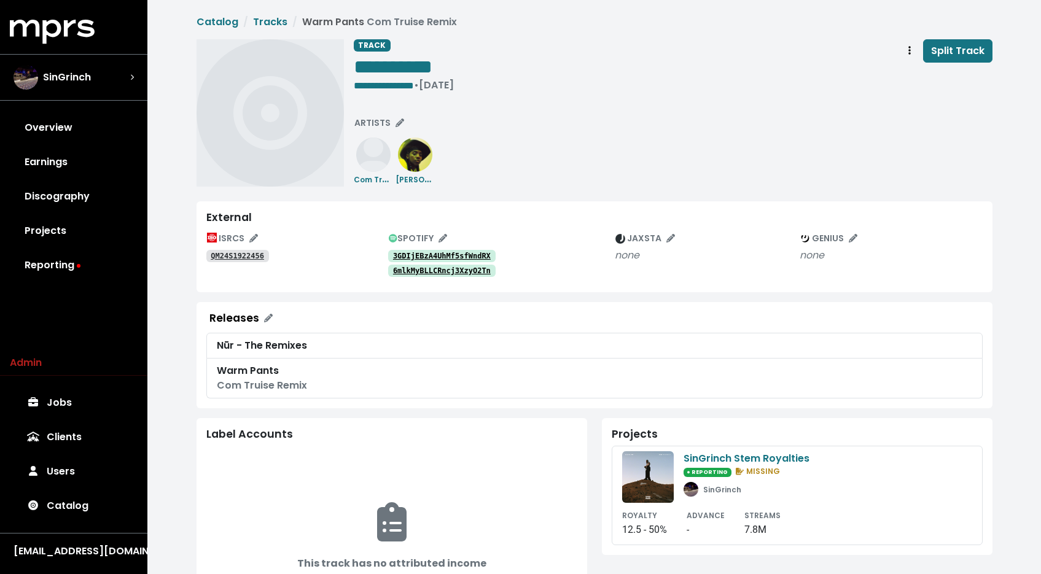
click at [613, 83] on div "**********" at bounding box center [673, 67] width 639 height 57
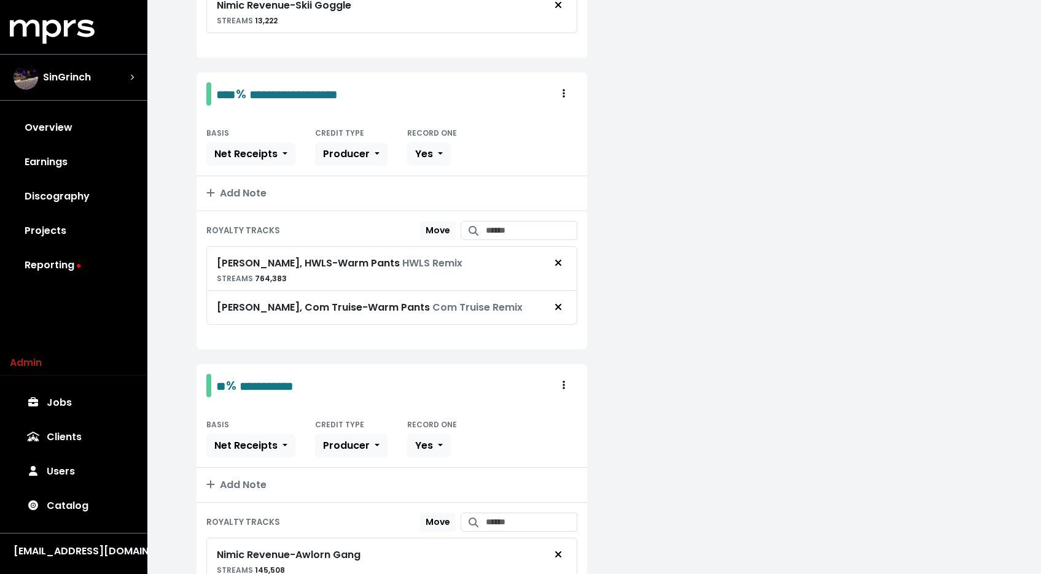
scroll to position [463, 0]
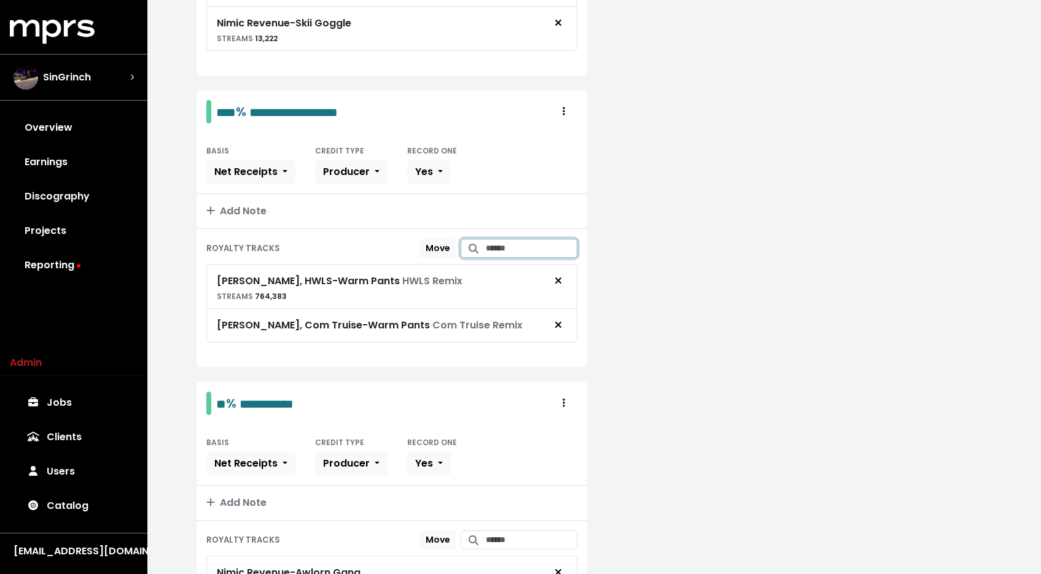
click at [515, 252] on input "Search for tracks by title and link them to this royalty" at bounding box center [532, 248] width 92 height 19
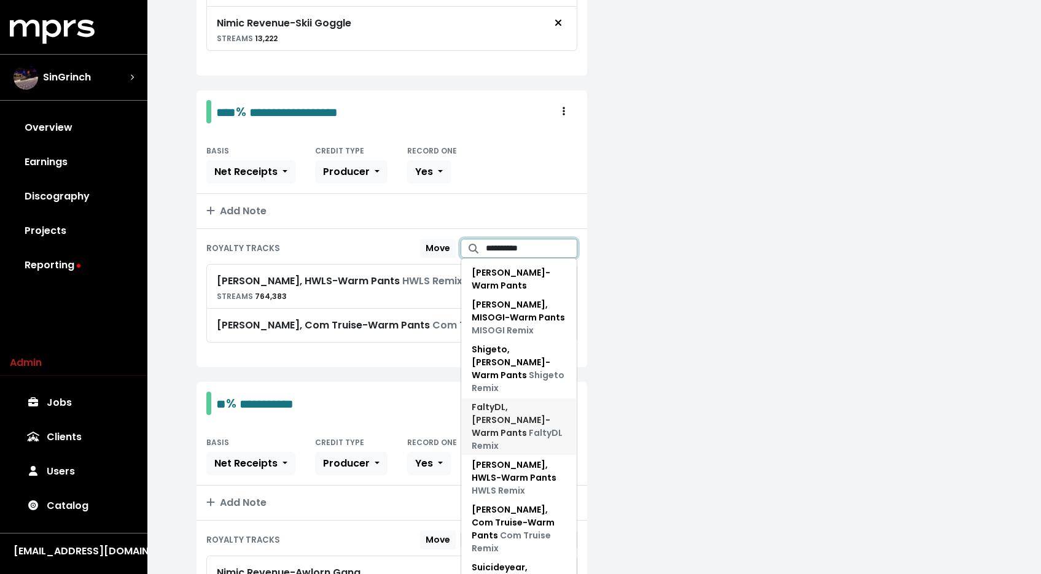
type input "**********"
click at [505, 402] on span "FaltyDL, Dua Saleh - Warm Pants FaltyDL Remix" at bounding box center [517, 426] width 91 height 51
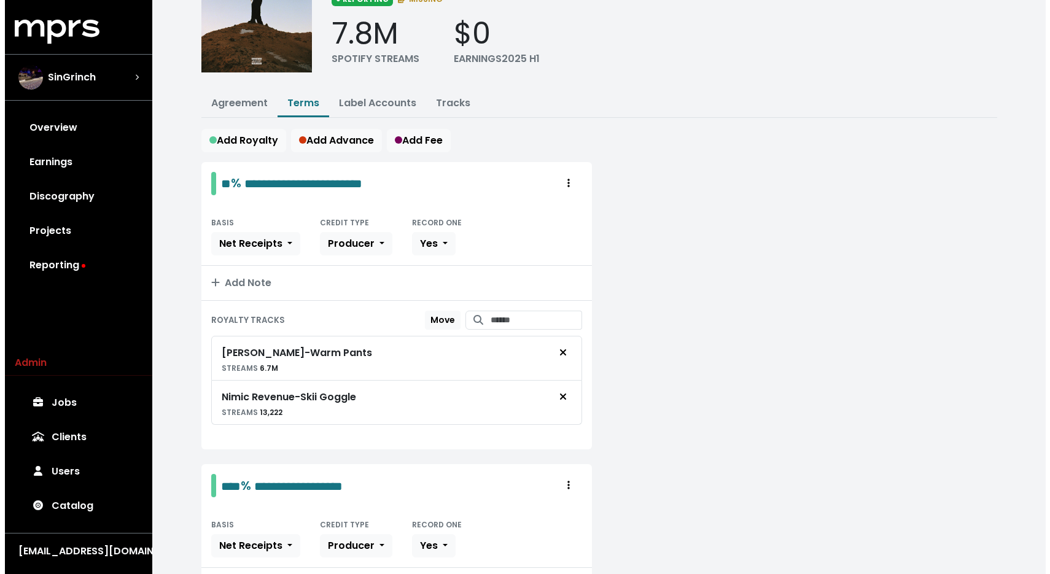
scroll to position [0, 0]
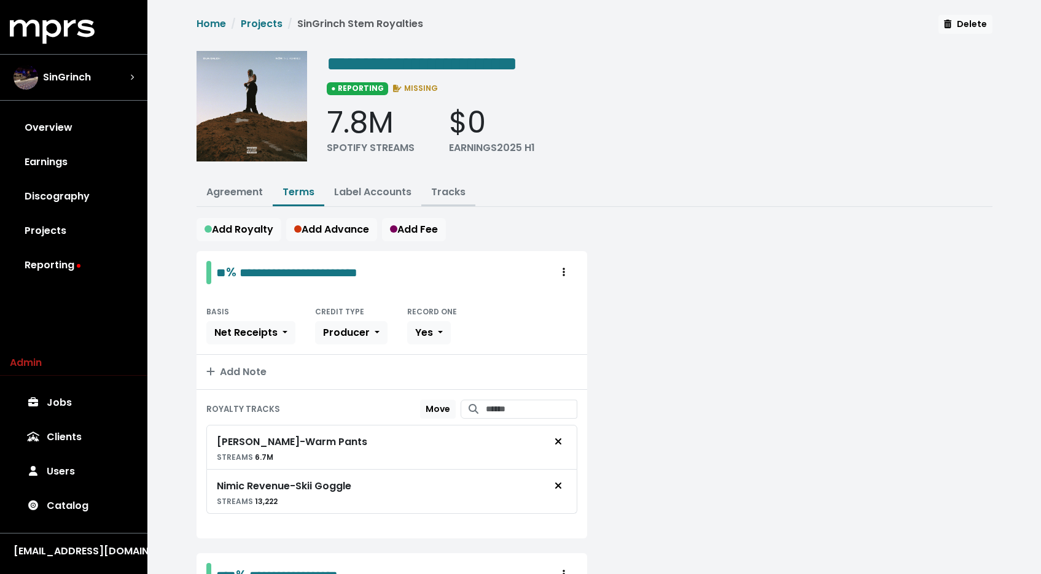
click at [457, 195] on link "Tracks" at bounding box center [448, 192] width 34 height 14
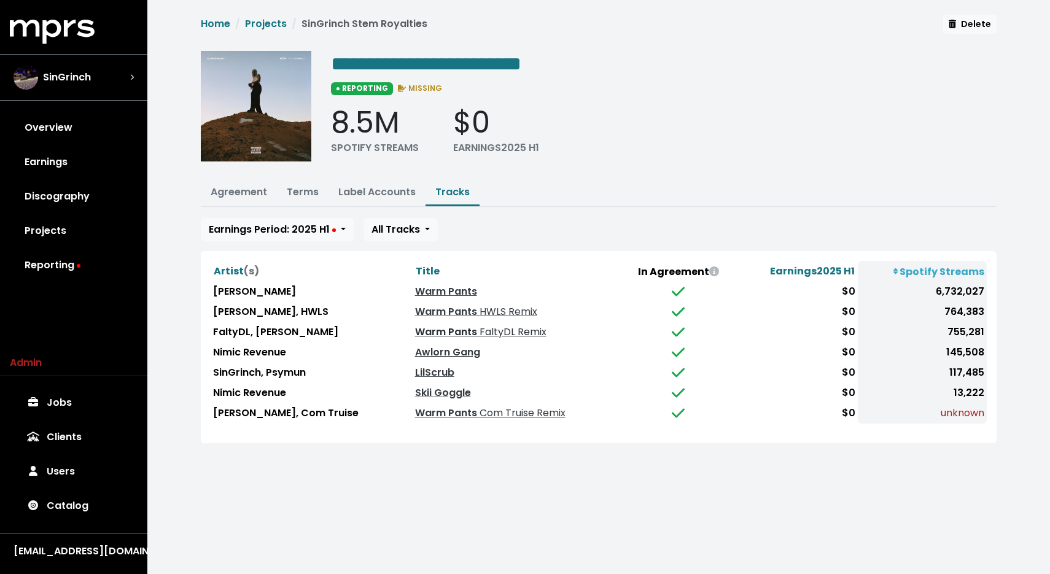
click at [415, 325] on link "Warm Pants FaltyDL Remix" at bounding box center [480, 332] width 131 height 14
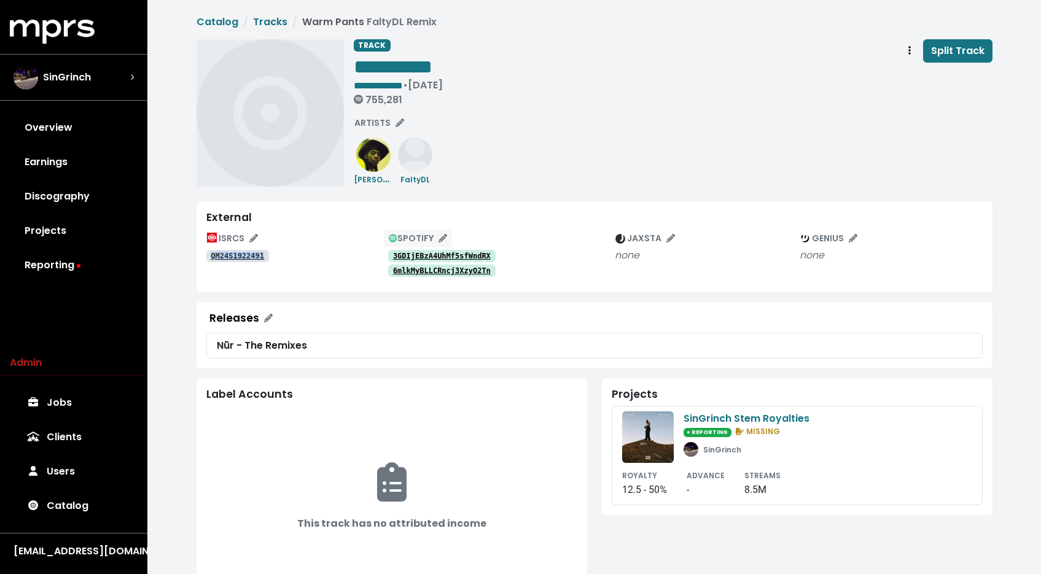
click at [423, 232] on span "SPOTIFY" at bounding box center [418, 238] width 58 height 12
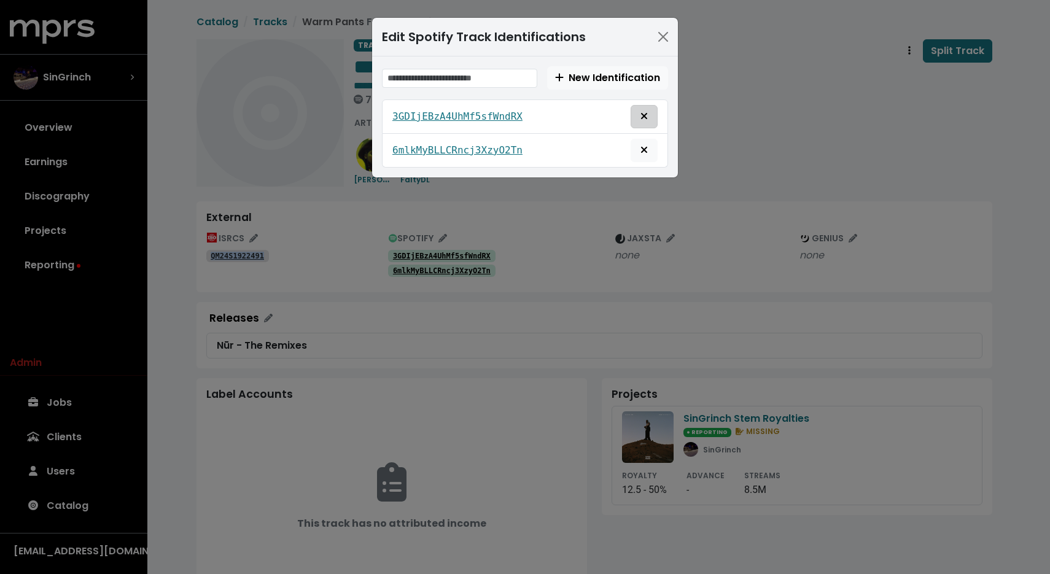
click at [643, 113] on icon "Remove this spotify identification" at bounding box center [644, 116] width 7 height 10
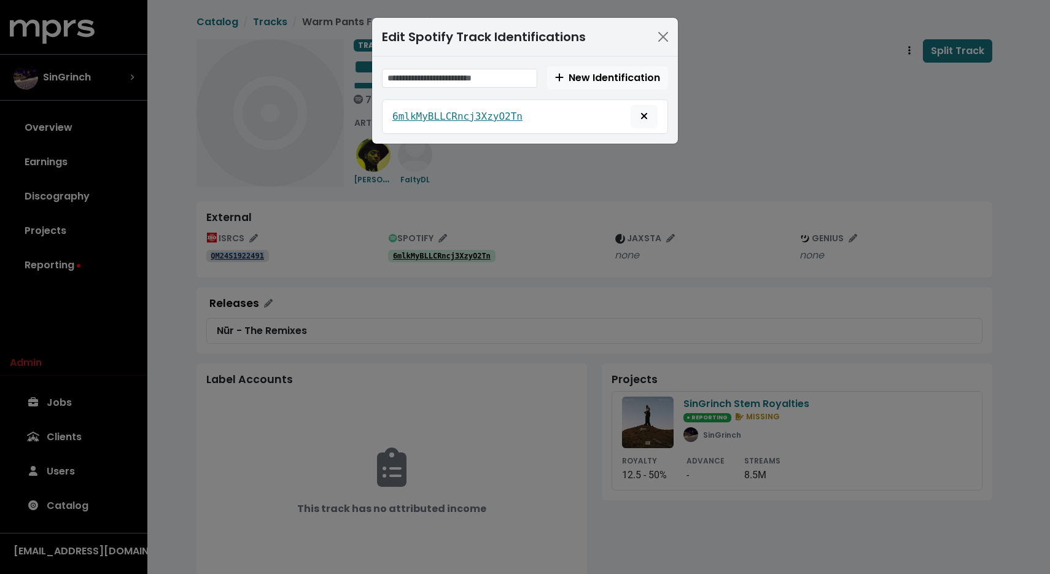
click at [643, 114] on icon "Remove this spotify identification" at bounding box center [644, 116] width 7 height 10
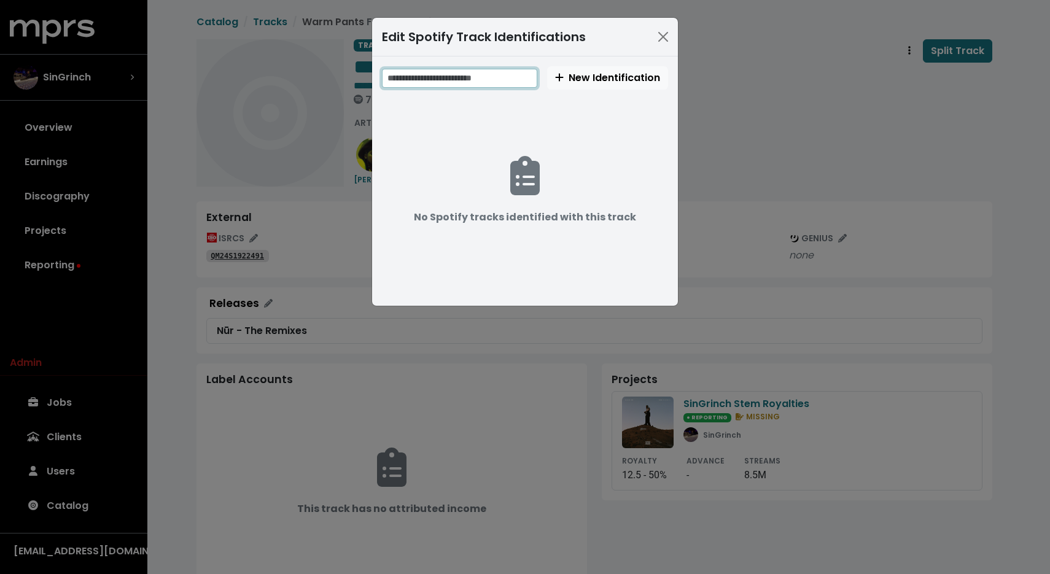
click at [470, 73] on input "text" at bounding box center [459, 78] width 155 height 19
paste input "**********"
type input "**********"
click at [591, 82] on span "New Identification" at bounding box center [607, 78] width 105 height 14
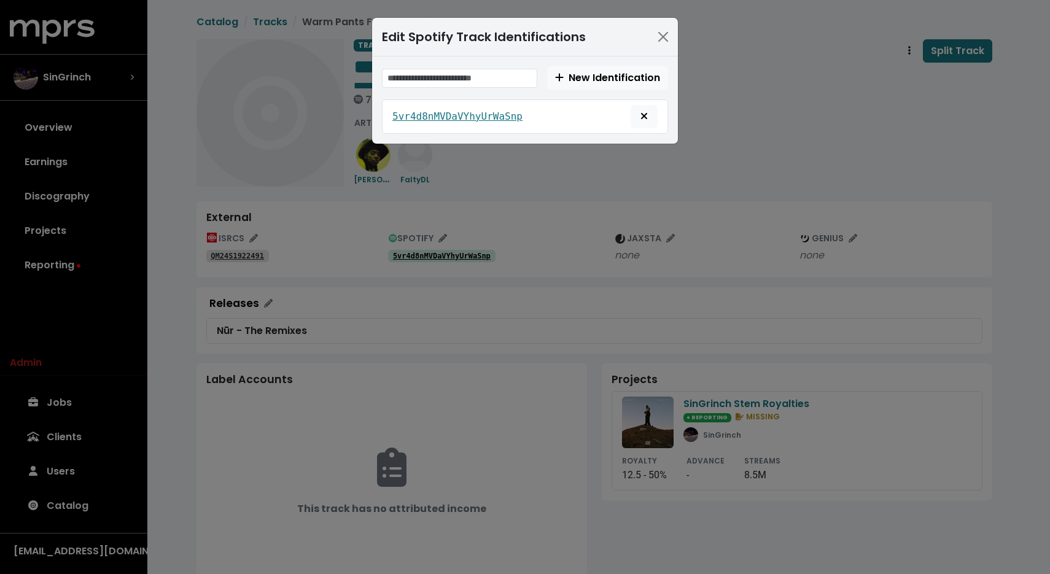
click at [747, 154] on div "Edit Spotify Track Identifications New Identification 5vr4d8nMVDaVYhyUrWaSnp" at bounding box center [525, 287] width 1050 height 574
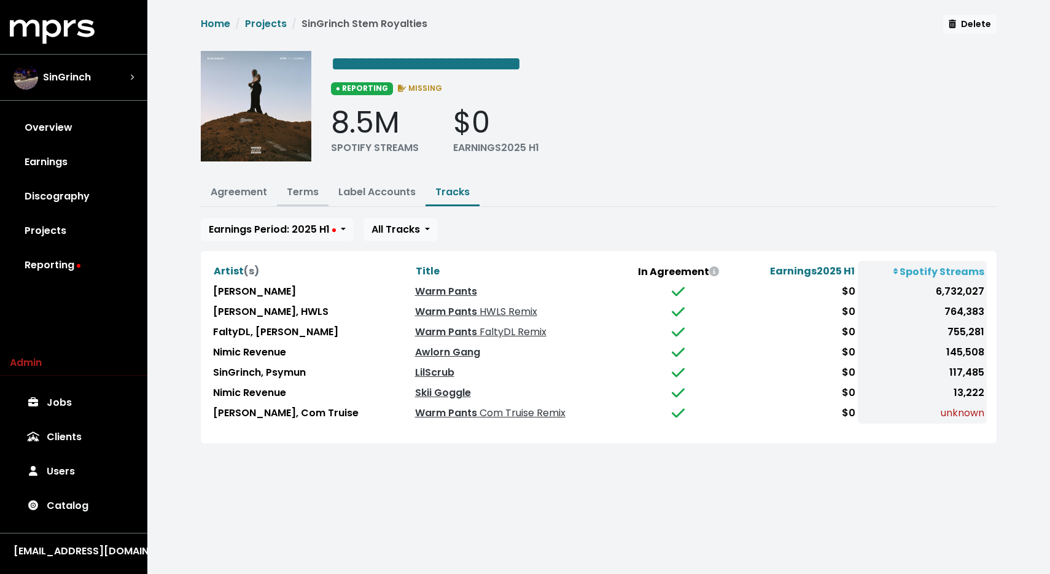
click at [303, 190] on link "Terms" at bounding box center [303, 192] width 32 height 14
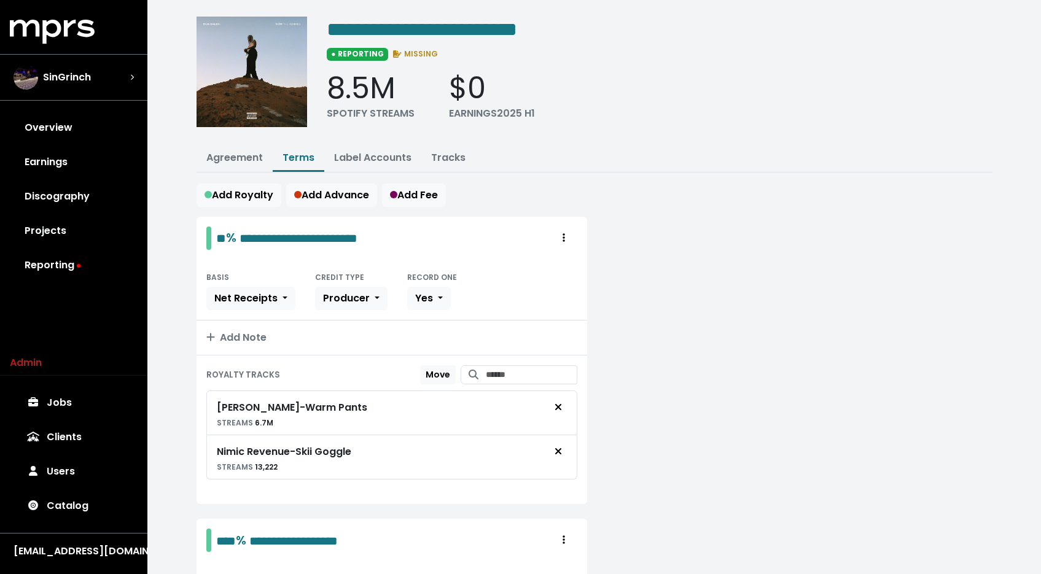
scroll to position [369, 0]
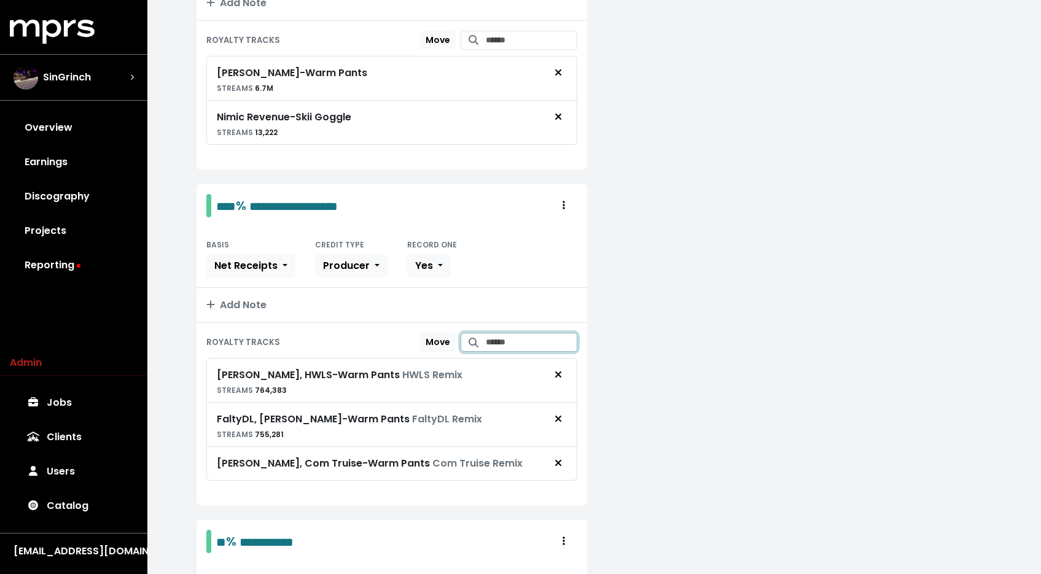
click at [496, 338] on input "Search for tracks by title and link them to this royalty" at bounding box center [532, 342] width 92 height 19
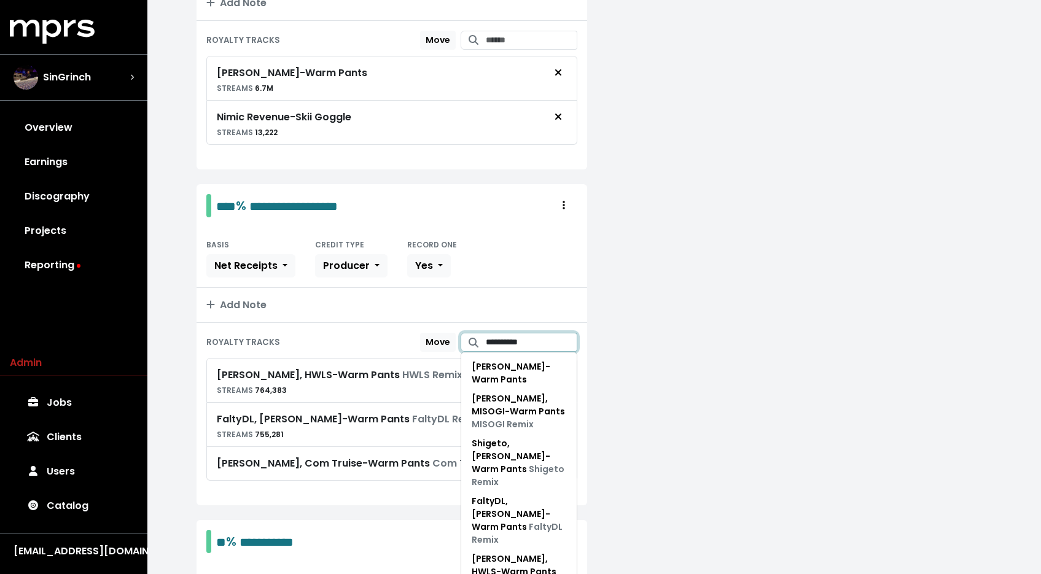
type input "**********"
click at [679, 428] on div at bounding box center [796, 459] width 405 height 1154
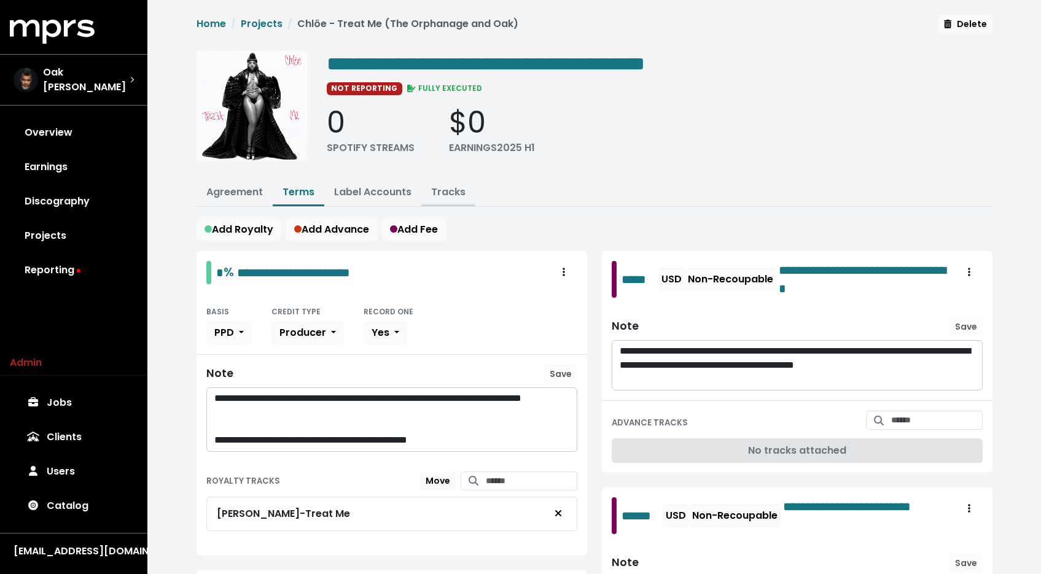
click at [451, 193] on link "Tracks" at bounding box center [448, 192] width 34 height 14
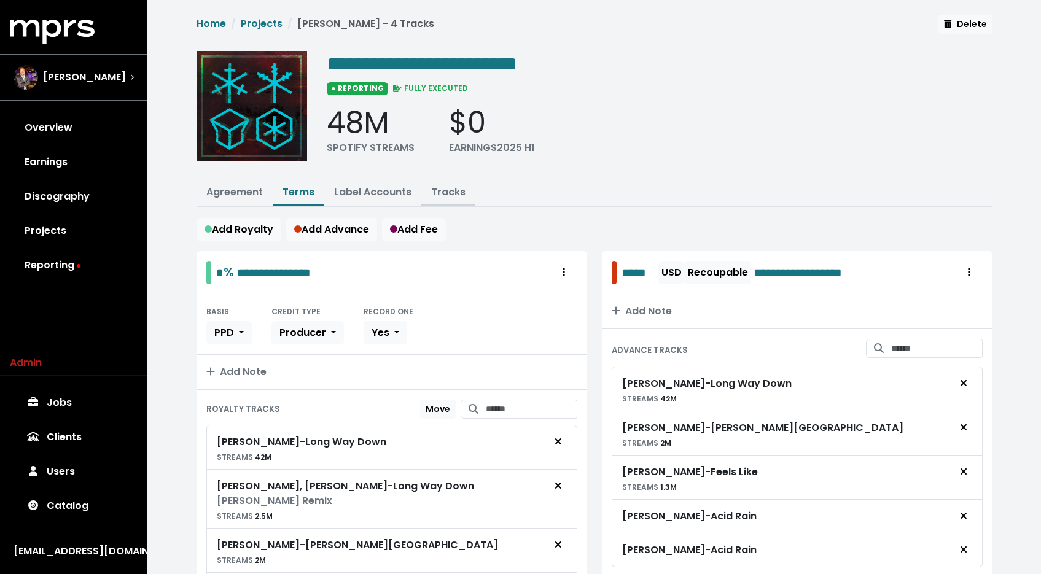
click at [434, 198] on button "Tracks" at bounding box center [448, 193] width 54 height 26
click at [447, 189] on link "Tracks" at bounding box center [448, 192] width 34 height 14
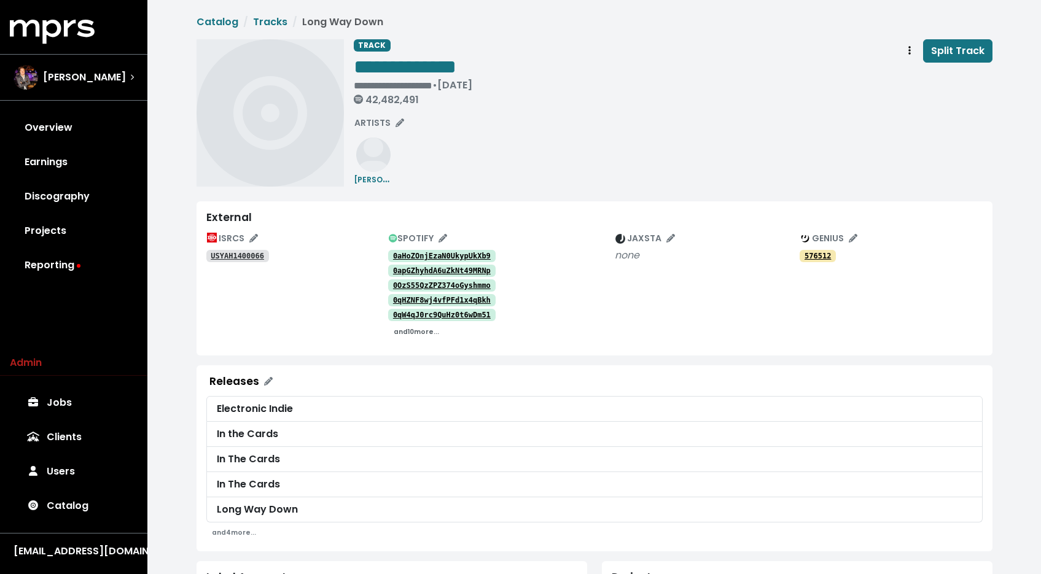
click at [419, 334] on small "and 10 more..." at bounding box center [416, 331] width 45 height 9
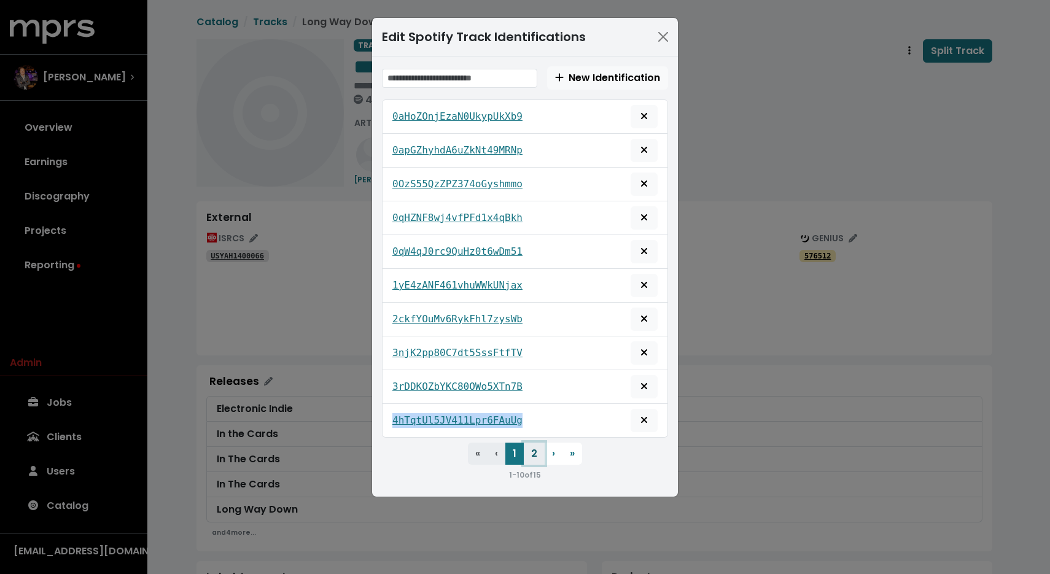
click at [535, 459] on button "2" at bounding box center [534, 454] width 21 height 22
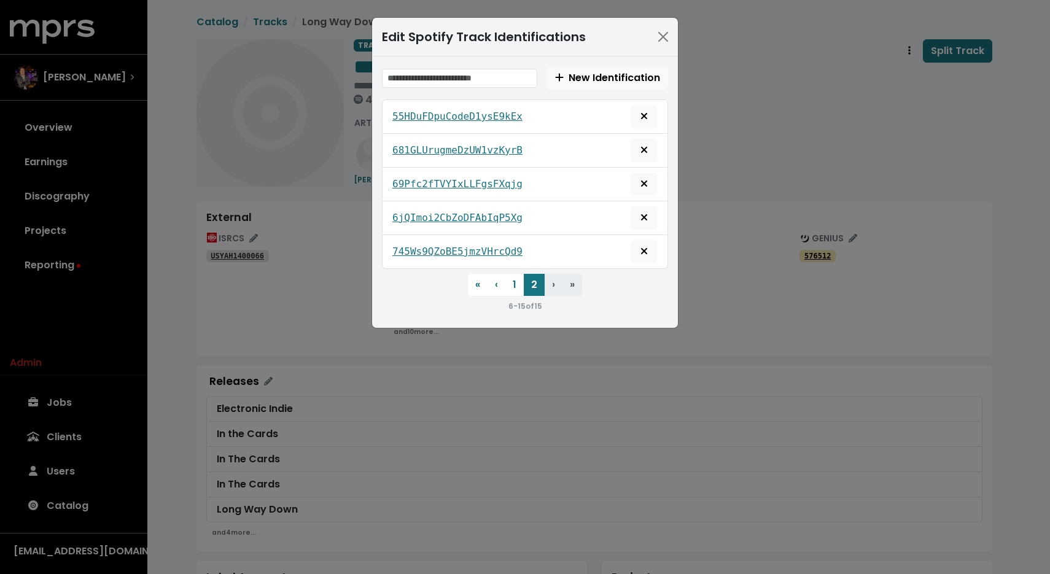
click at [673, 36] on div "Edit Spotify Track Identifications" at bounding box center [525, 37] width 306 height 39
click at [669, 36] on button "Close" at bounding box center [663, 37] width 20 height 20
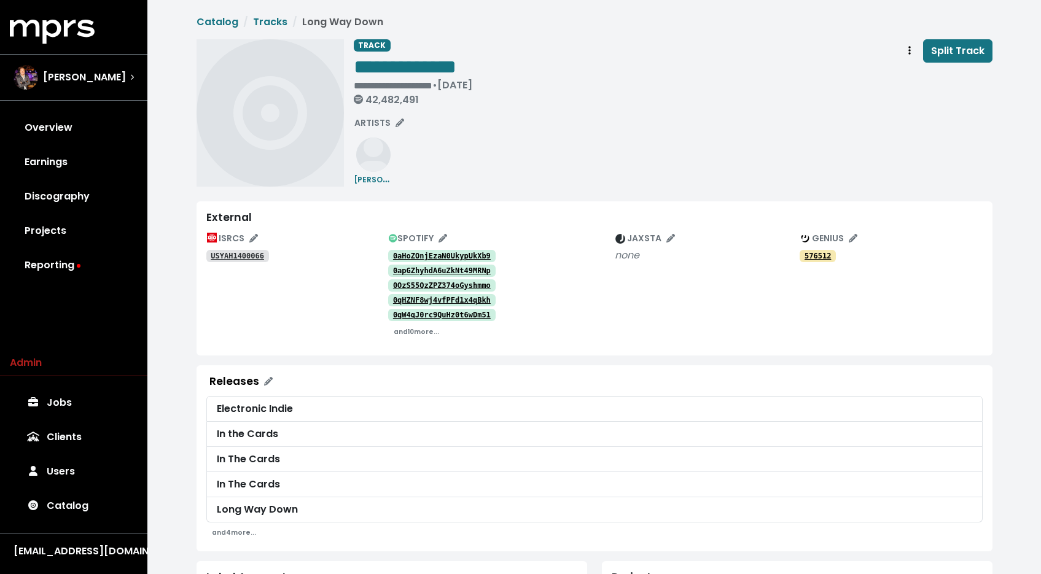
click at [228, 251] on link "USYAH1400066" at bounding box center [237, 256] width 63 height 12
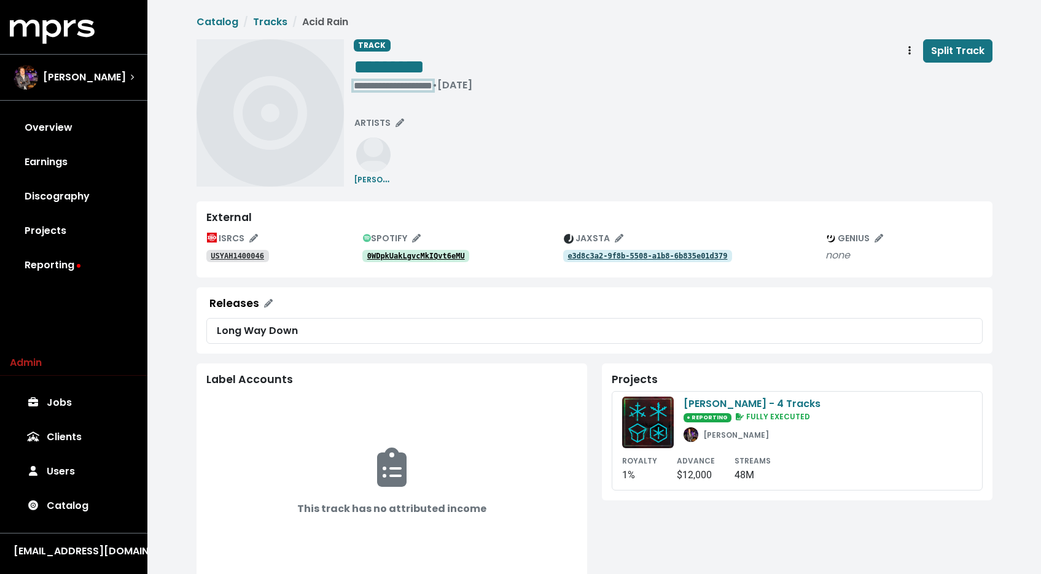
click at [379, 83] on div "**********" at bounding box center [413, 85] width 119 height 12
click at [475, 143] on div "**********" at bounding box center [673, 112] width 639 height 147
click at [375, 81] on div "**********" at bounding box center [413, 85] width 119 height 12
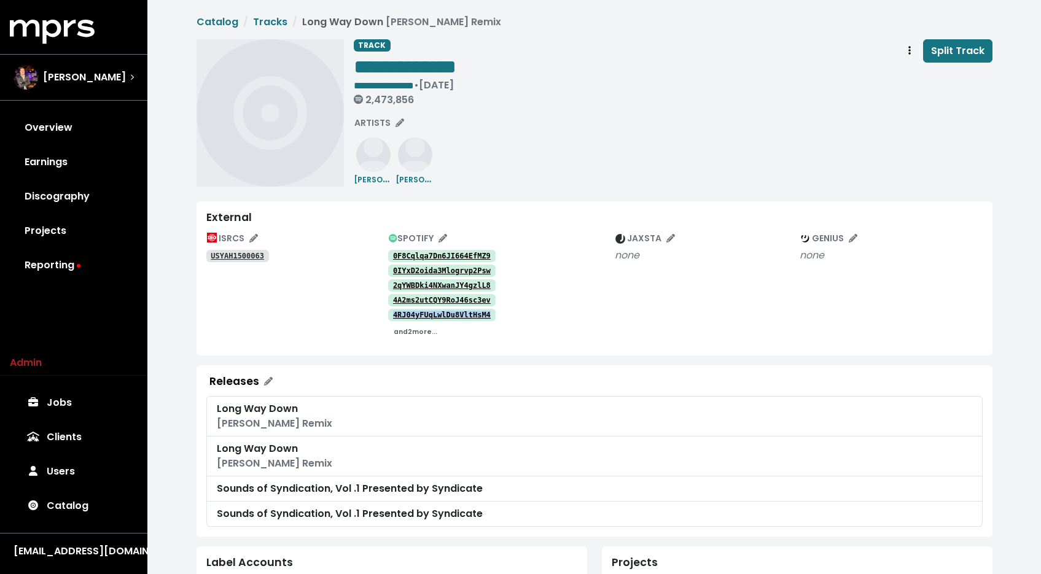
click at [403, 334] on small "and 2 more..." at bounding box center [416, 331] width 44 height 9
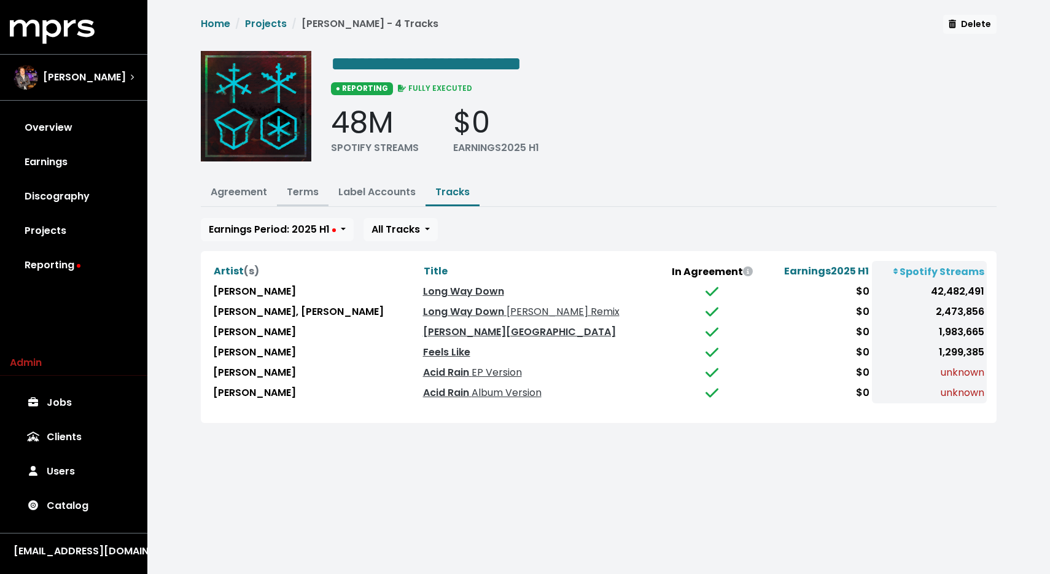
click at [303, 193] on link "Terms" at bounding box center [303, 192] width 32 height 14
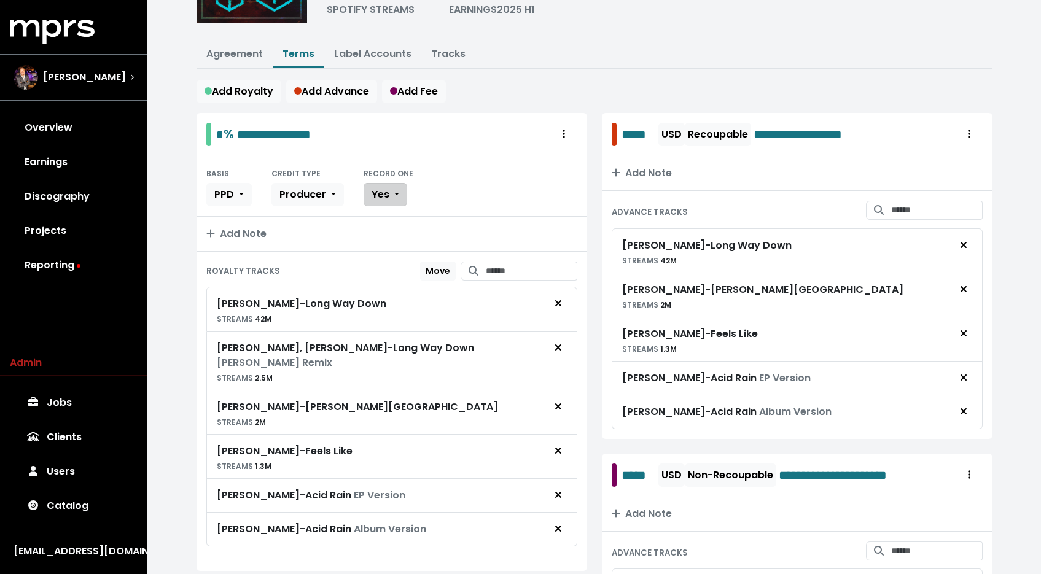
scroll to position [154, 0]
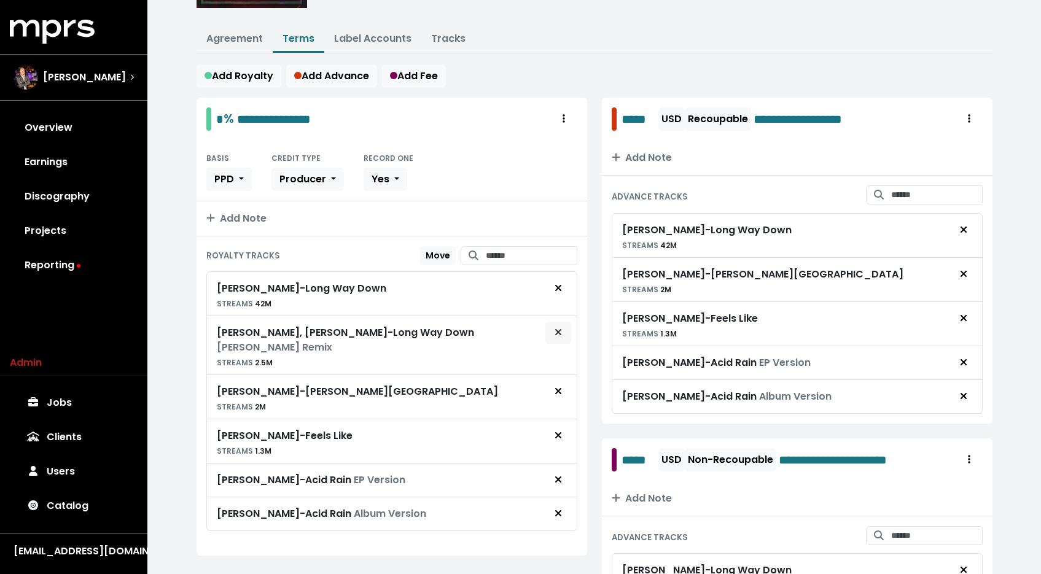
click at [550, 333] on button "Remove royalty target" at bounding box center [558, 332] width 27 height 23
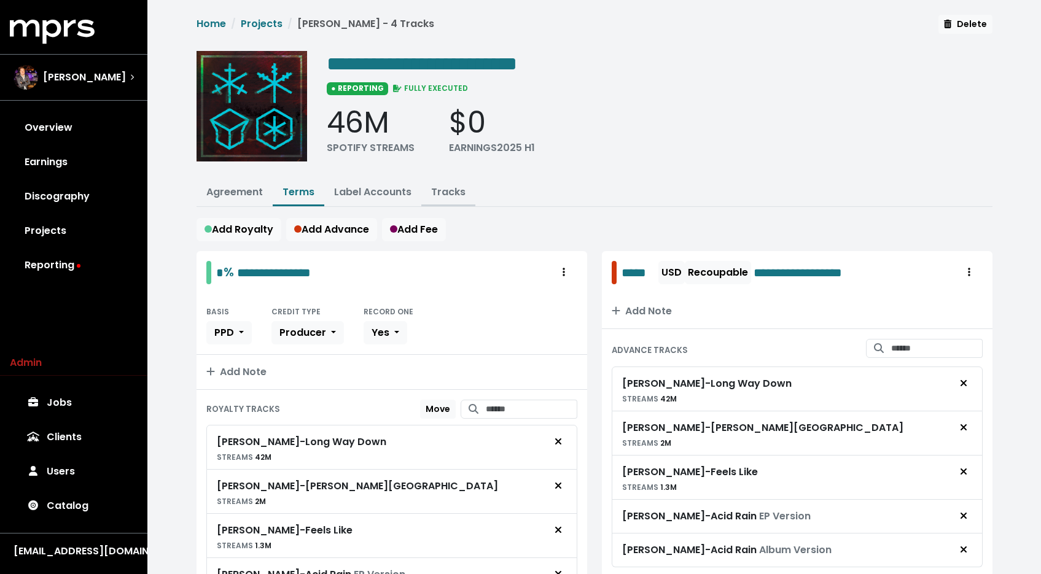
click at [450, 195] on link "Tracks" at bounding box center [448, 192] width 34 height 14
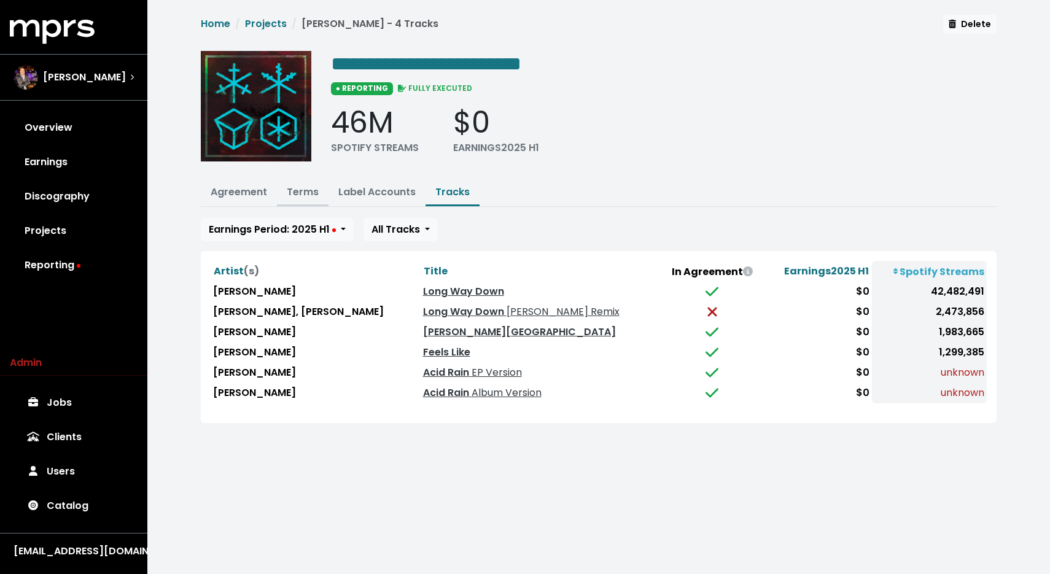
click at [294, 189] on link "Terms" at bounding box center [303, 192] width 32 height 14
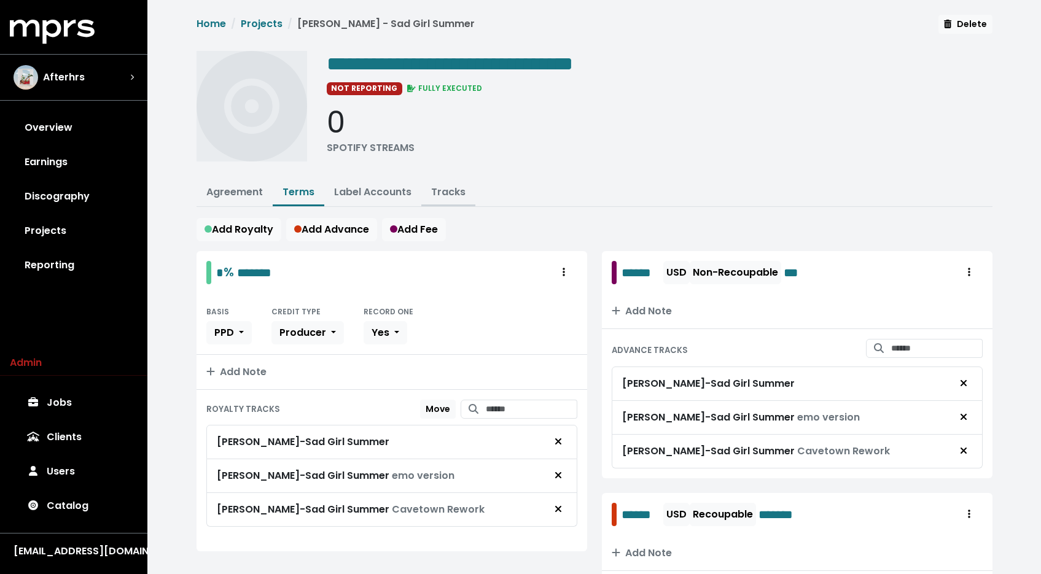
click at [440, 189] on link "Tracks" at bounding box center [448, 192] width 34 height 14
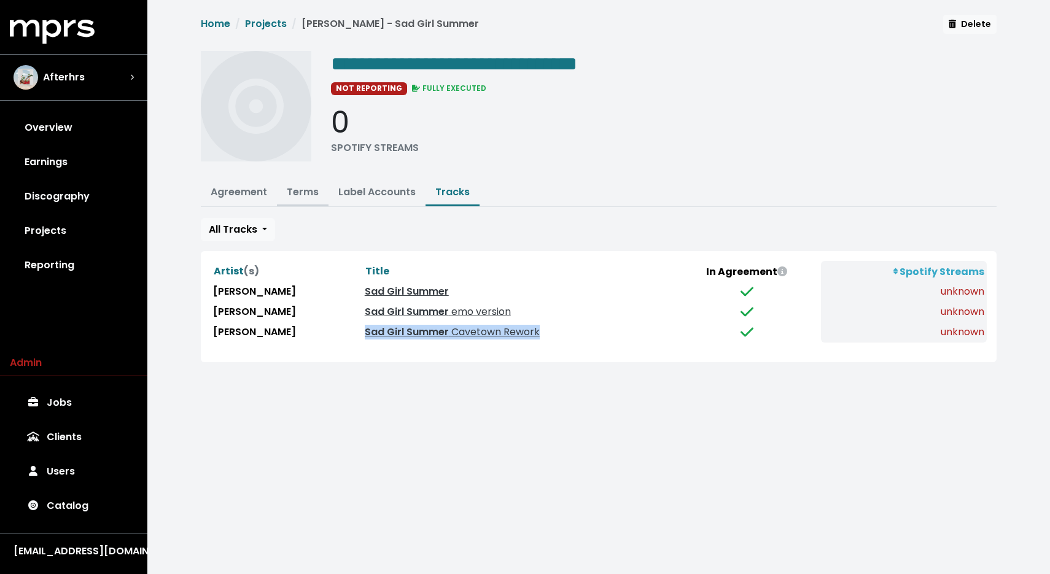
click at [305, 187] on link "Terms" at bounding box center [303, 192] width 32 height 14
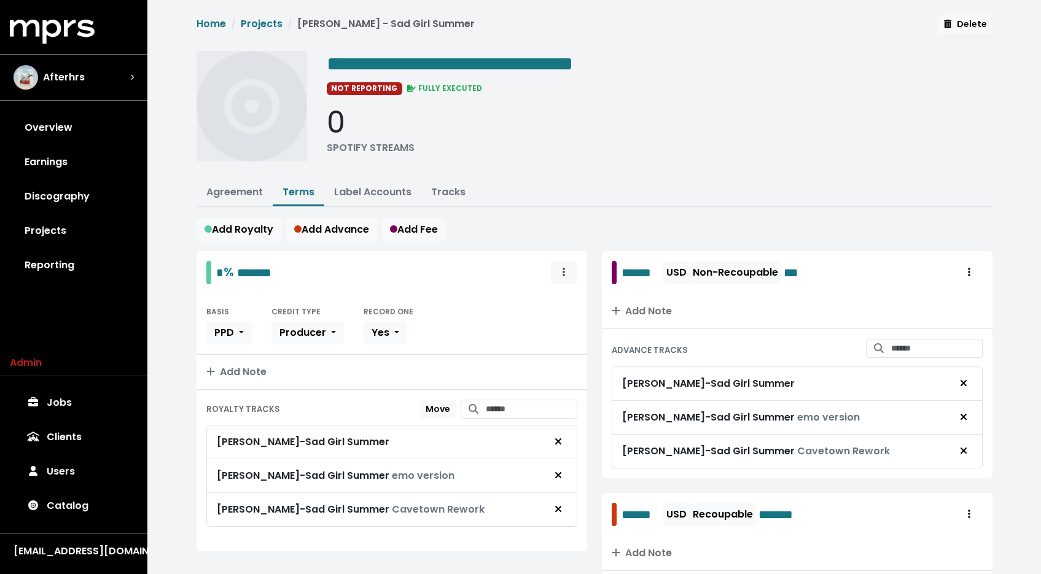
scroll to position [187, 0]
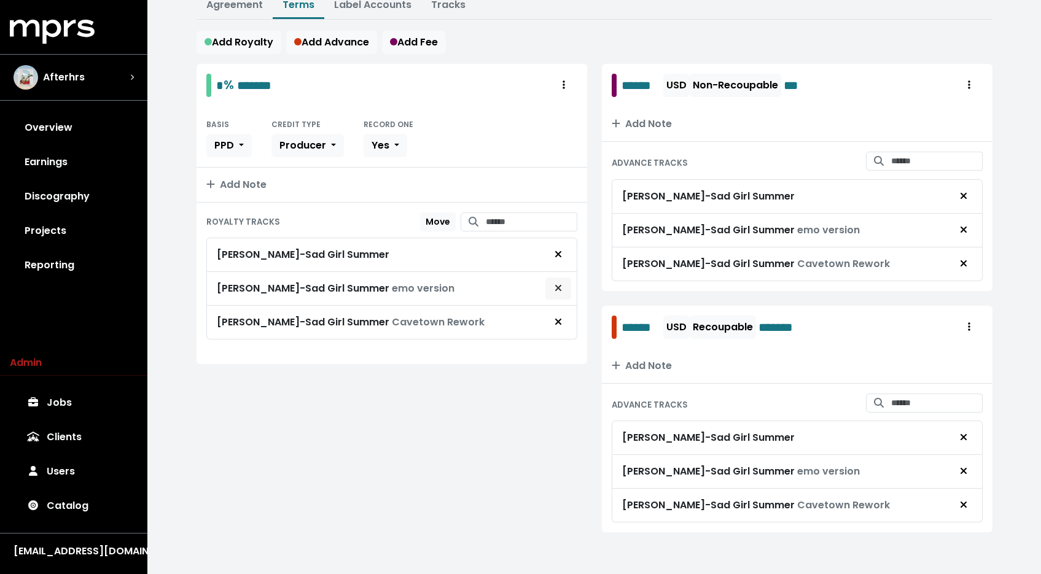
click at [565, 288] on button "Remove royalty target" at bounding box center [558, 288] width 27 height 23
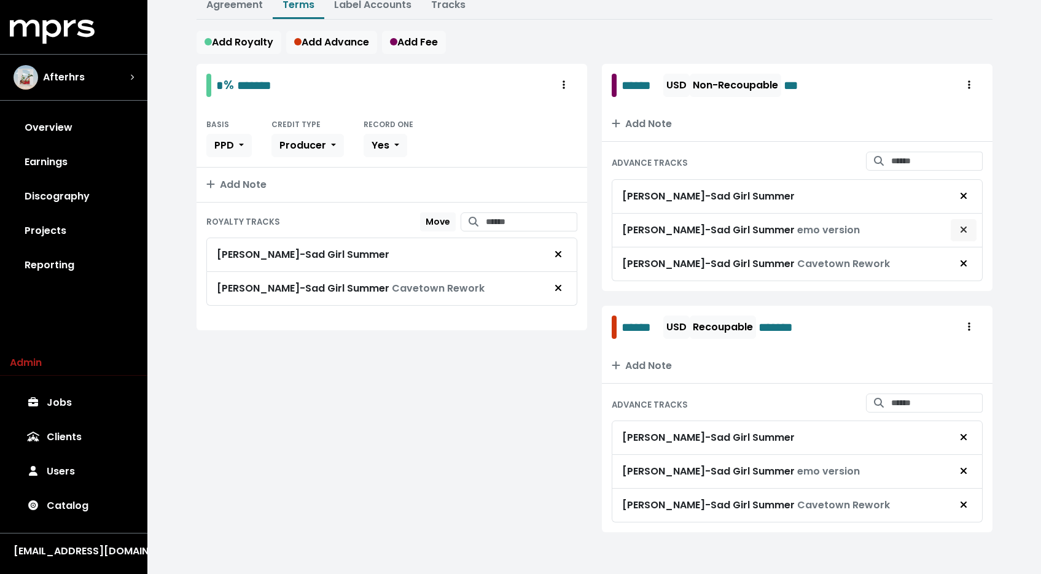
click at [967, 231] on span "Remove advance target" at bounding box center [963, 230] width 11 height 15
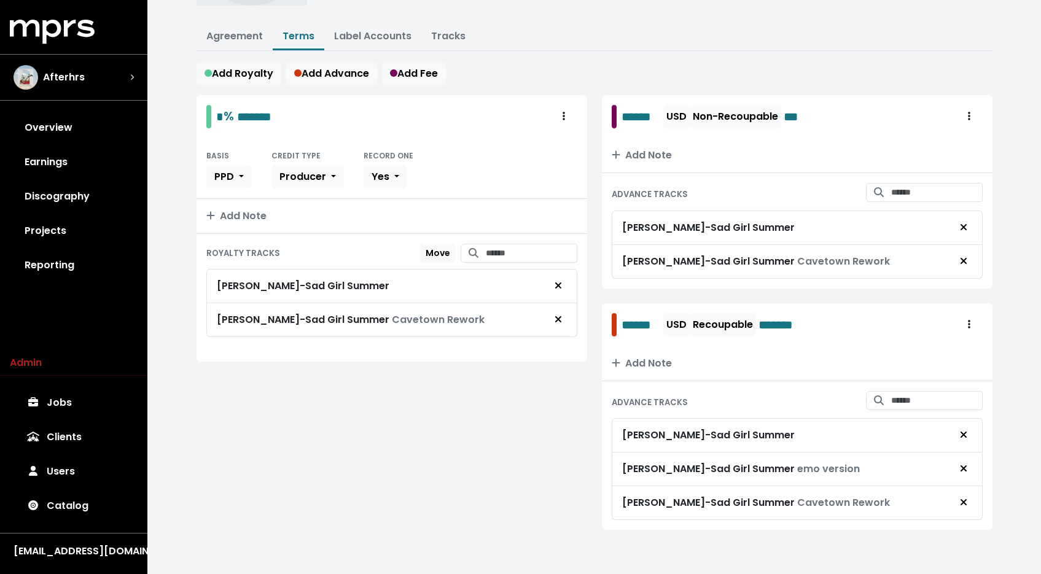
scroll to position [154, 0]
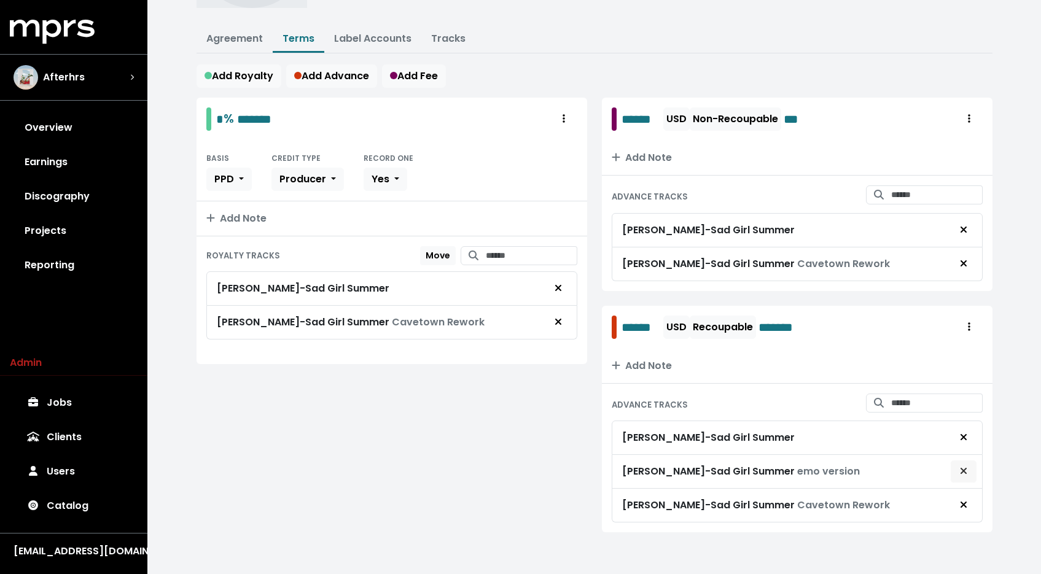
click at [973, 470] on button "Remove advance target" at bounding box center [963, 471] width 27 height 23
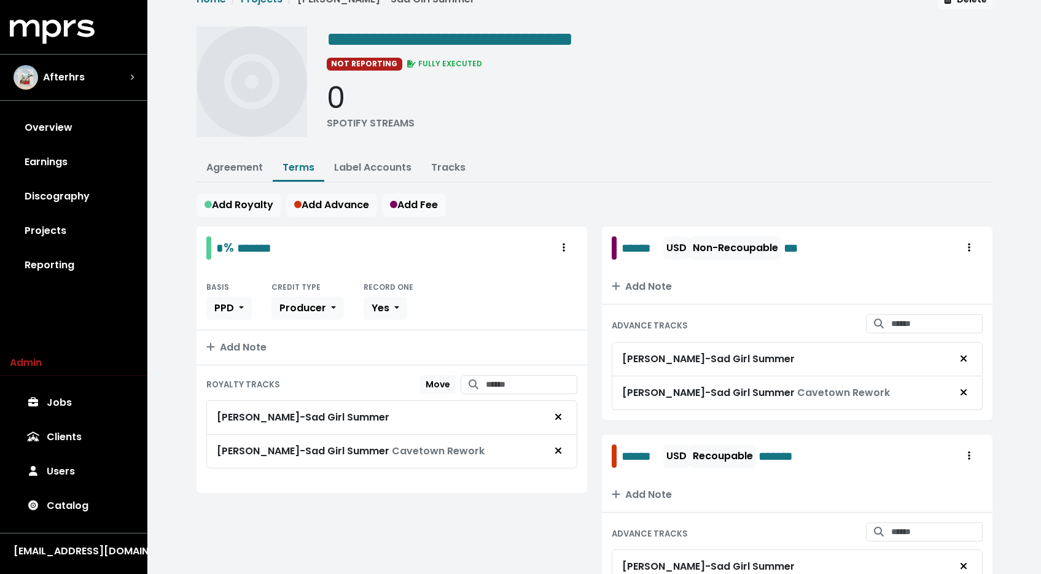
scroll to position [0, 0]
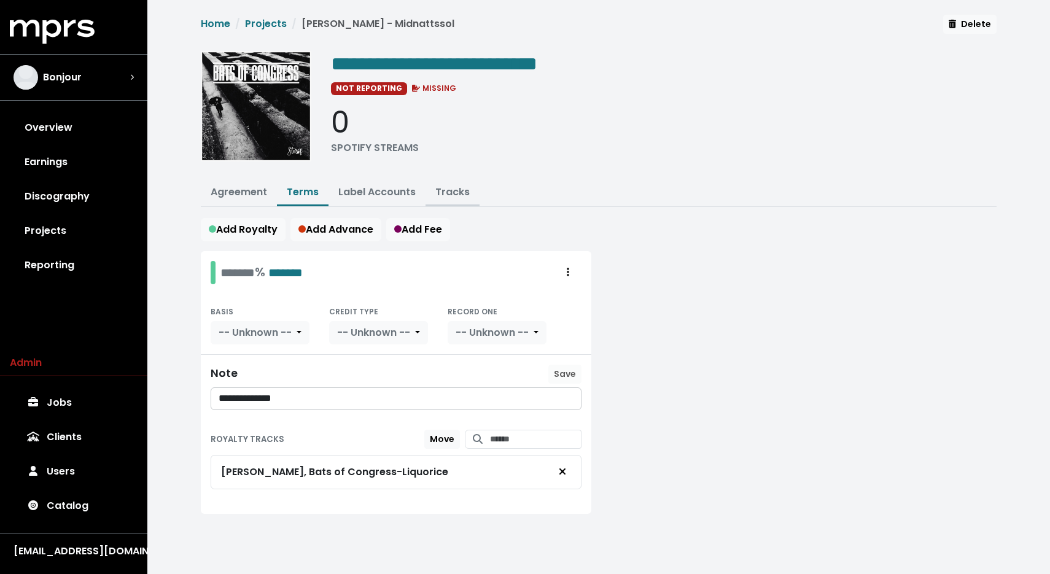
click at [443, 192] on link "Tracks" at bounding box center [452, 192] width 34 height 14
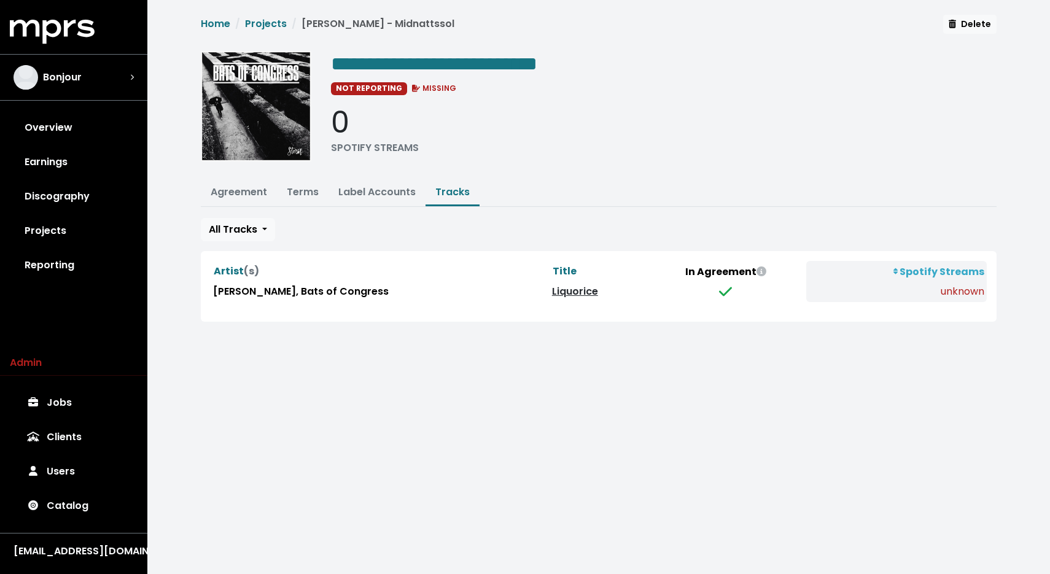
click at [552, 292] on link "Liquorice" at bounding box center [575, 291] width 46 height 14
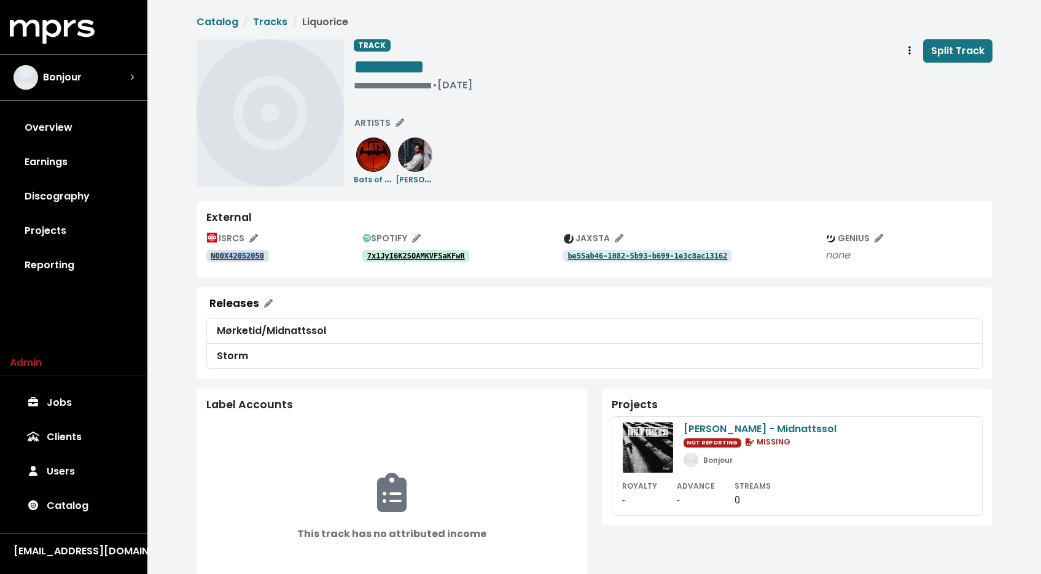
click at [639, 253] on tt "be55ab46-1082-5b93-b699-1e3c8ac13162" at bounding box center [647, 256] width 160 height 9
click at [375, 66] on span "*********" at bounding box center [389, 67] width 71 height 20
click at [383, 69] on span "*********" at bounding box center [389, 67] width 71 height 20
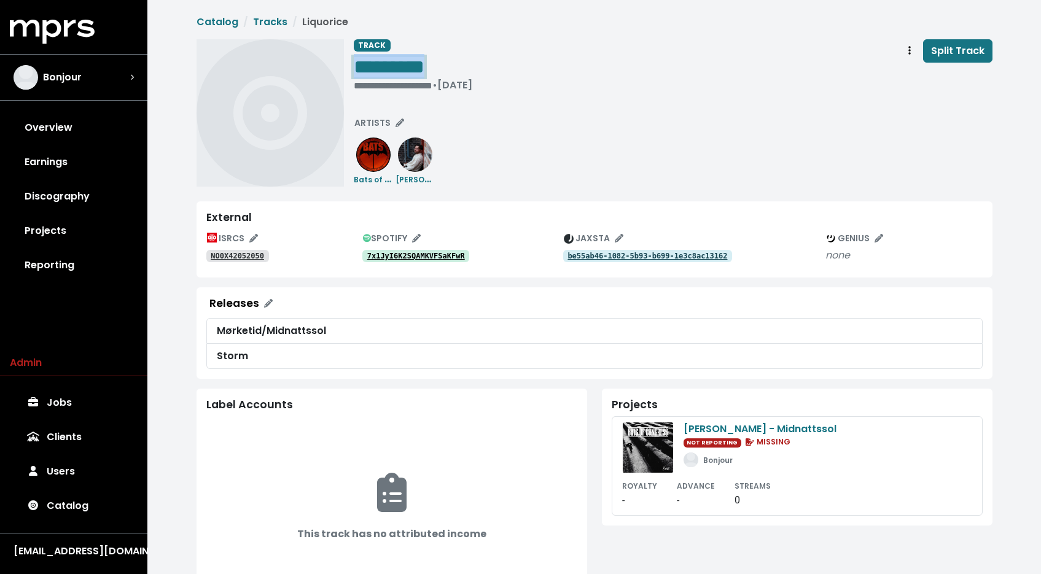
paste span "Edit value"
click at [485, 144] on div "**********" at bounding box center [673, 112] width 639 height 147
click at [598, 231] on button "JAXSTA" at bounding box center [593, 238] width 71 height 19
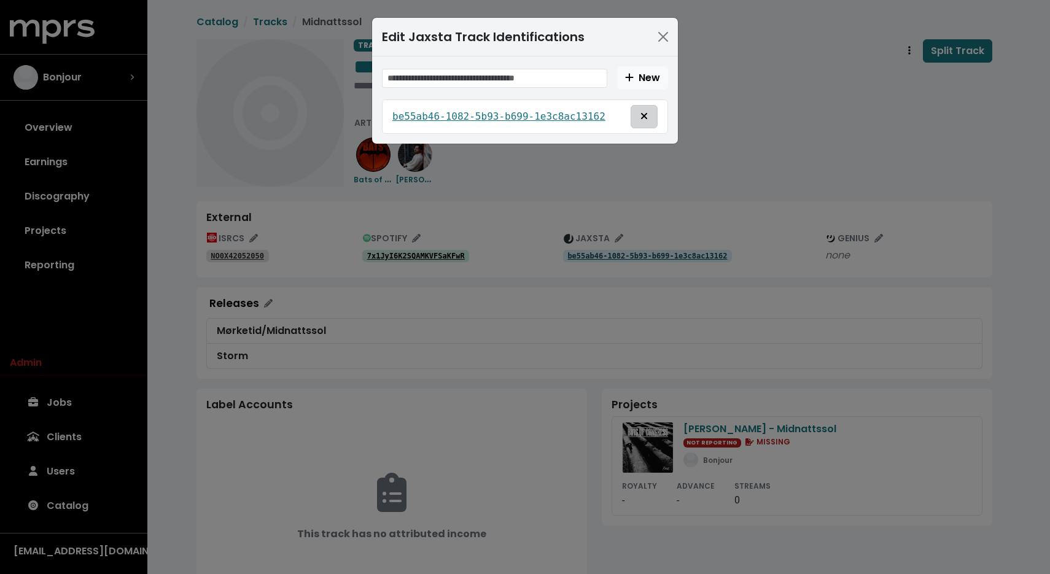
click at [643, 117] on icon "Remove this jaxsta identification" at bounding box center [644, 116] width 6 height 6
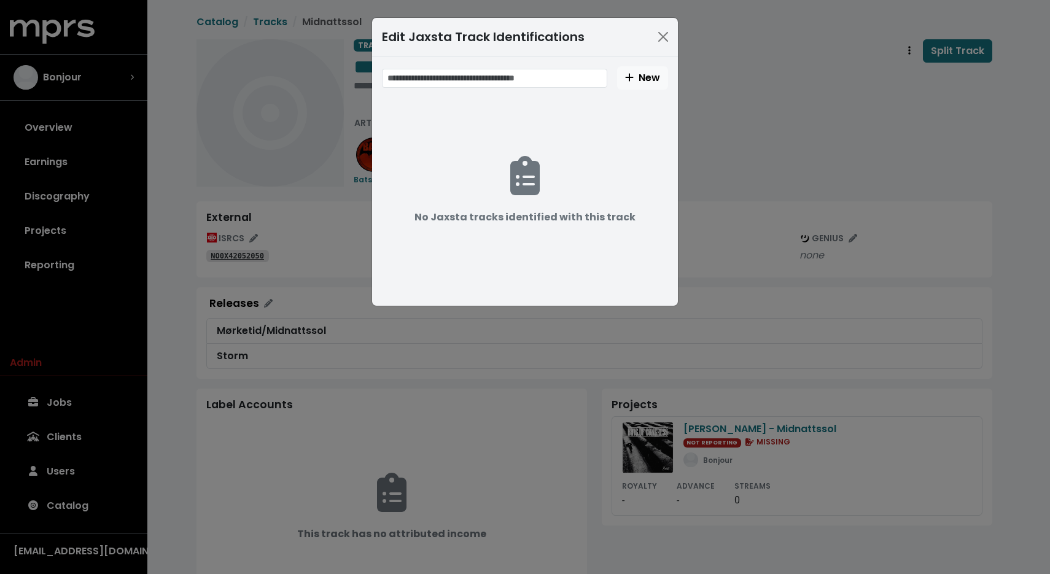
click at [760, 134] on div "Edit Jaxsta Track Identifications New No Jaxsta tracks identified with this tra…" at bounding box center [525, 287] width 1050 height 574
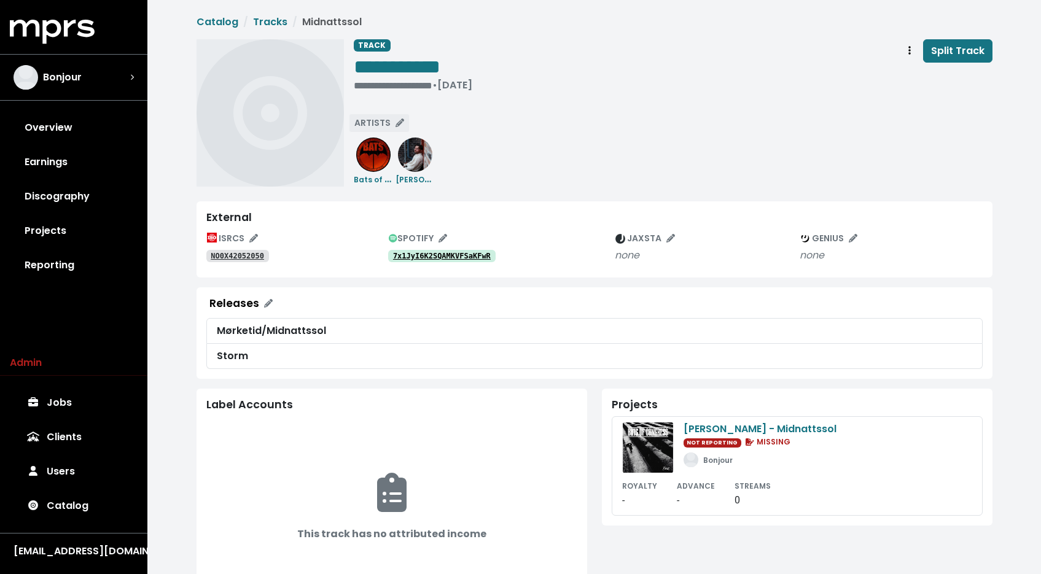
click at [385, 120] on span "ARTISTS" at bounding box center [379, 123] width 50 height 12
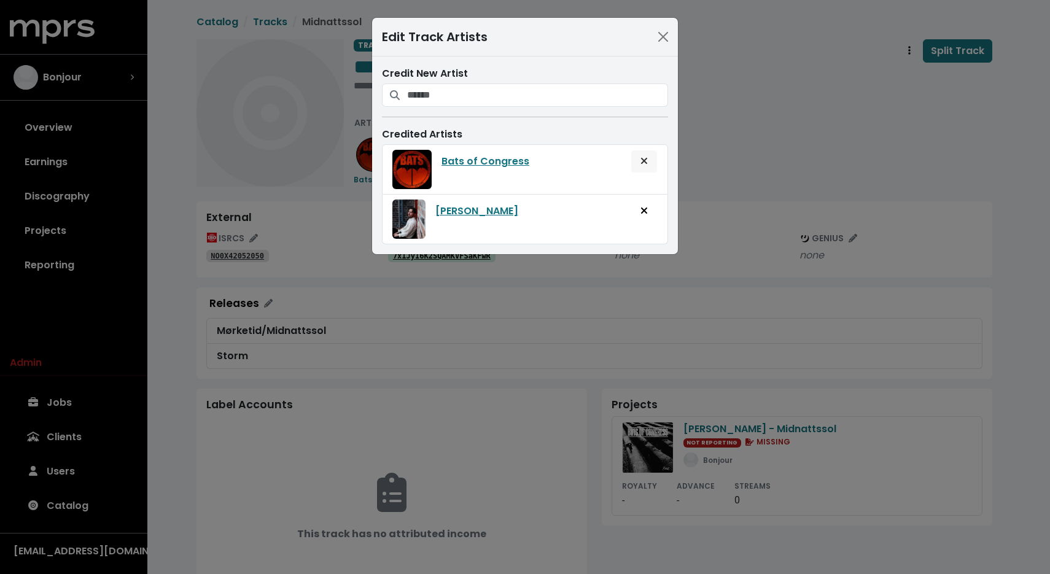
click at [640, 157] on span "Remove artist from track" at bounding box center [644, 161] width 11 height 15
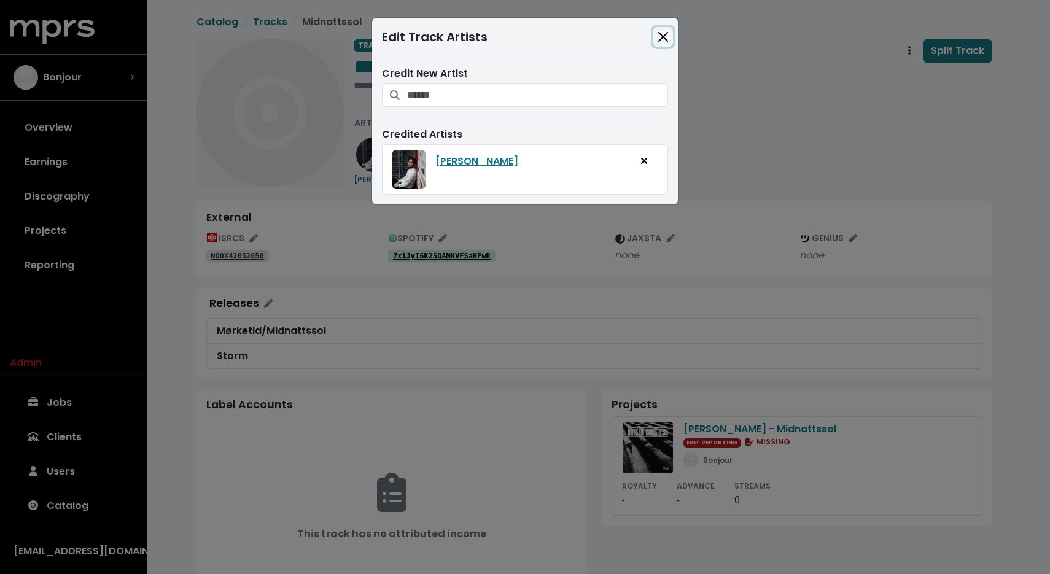
click at [663, 45] on button "Close" at bounding box center [663, 37] width 20 height 20
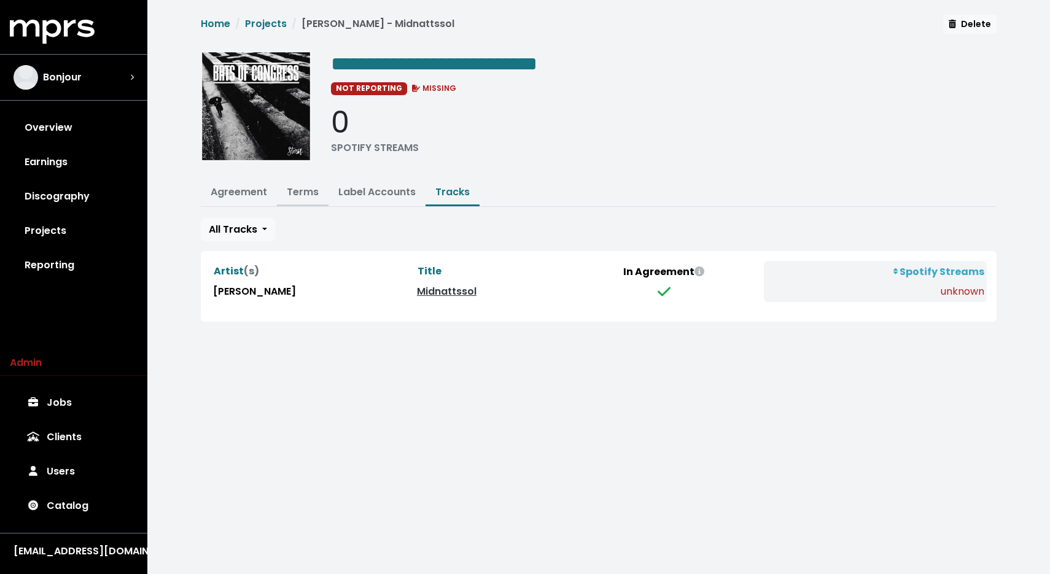
click at [306, 188] on link "Terms" at bounding box center [303, 192] width 32 height 14
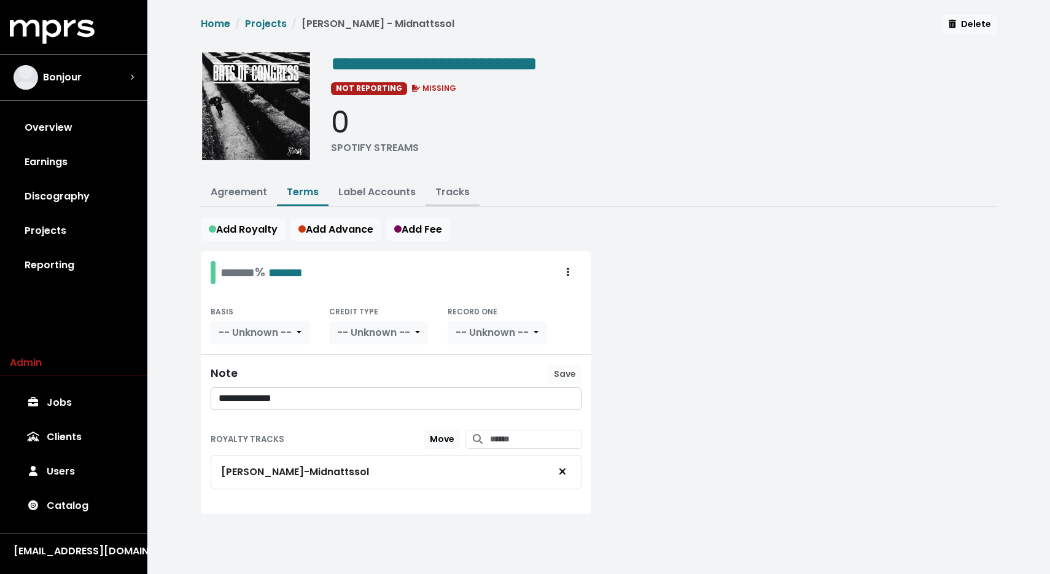
click at [462, 185] on link "Tracks" at bounding box center [452, 192] width 34 height 14
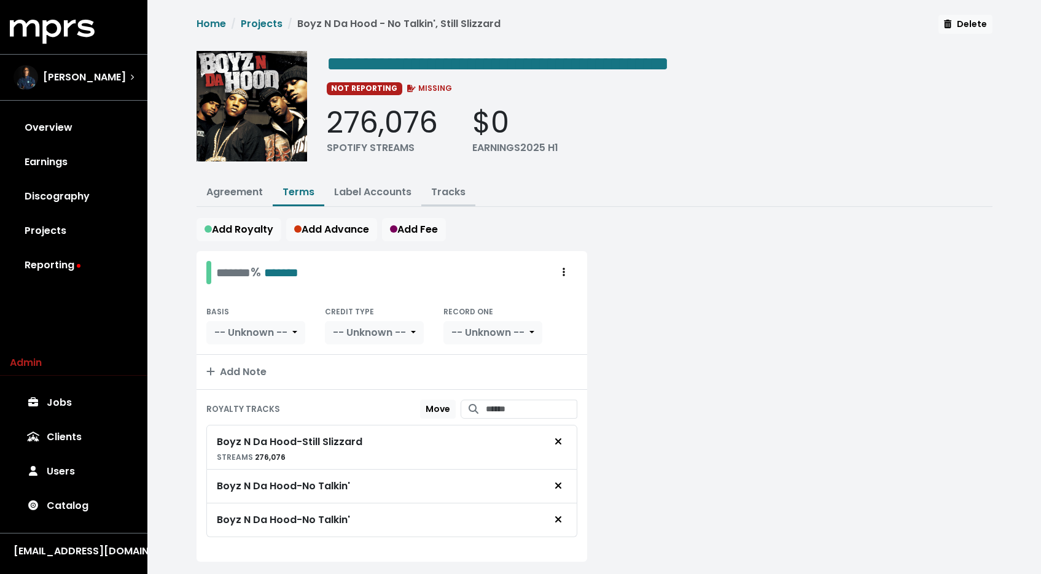
click at [437, 192] on link "Tracks" at bounding box center [448, 192] width 34 height 14
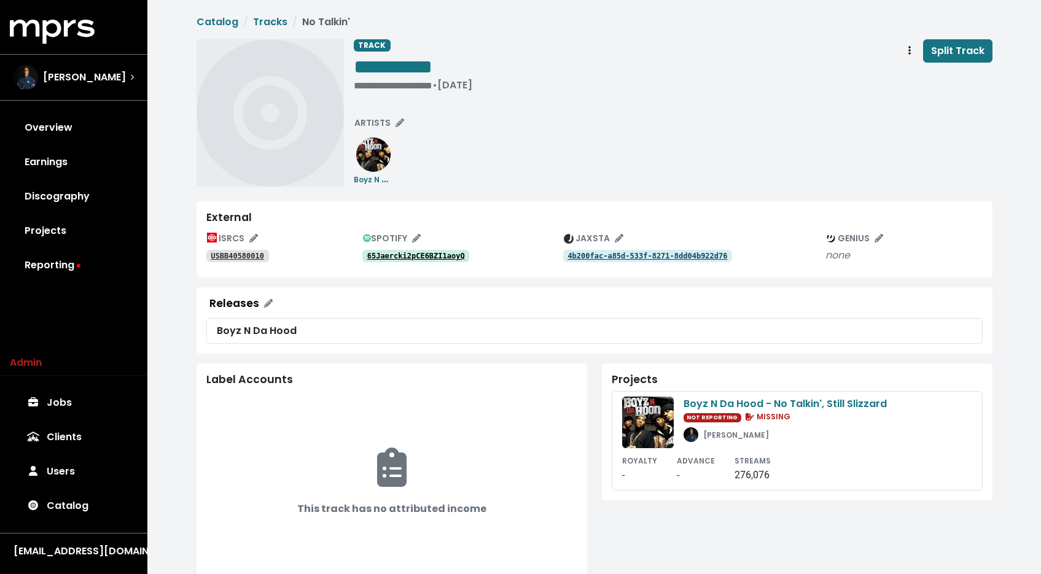
click at [398, 90] on div "**********" at bounding box center [413, 67] width 119 height 57
click at [400, 86] on div "**********" at bounding box center [413, 85] width 119 height 12
paste span "Edit value"
click at [384, 93] on div "**********" at bounding box center [413, 67] width 119 height 57
click at [383, 84] on div "**********" at bounding box center [413, 85] width 119 height 12
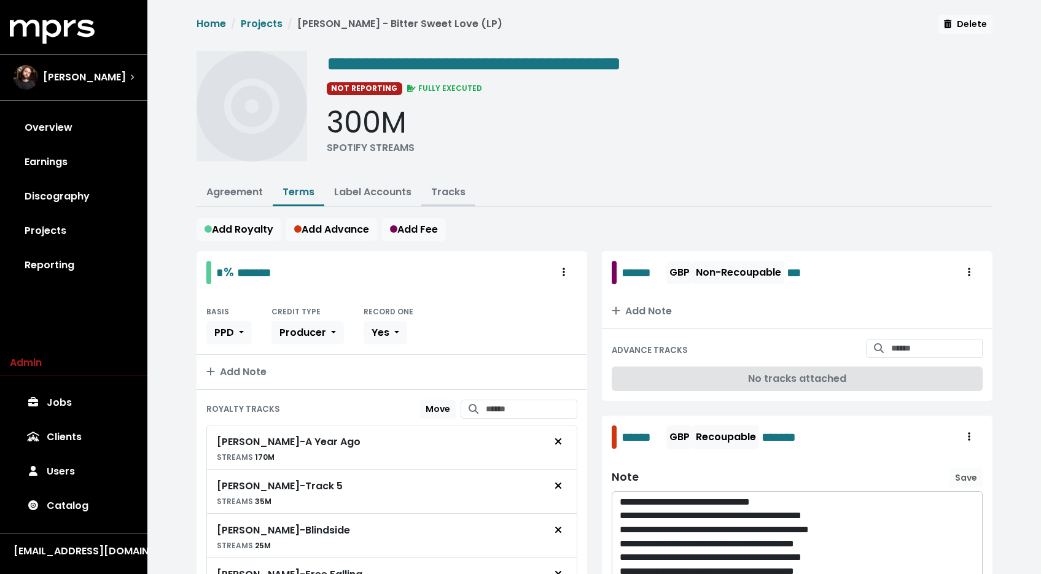
click at [456, 193] on link "Tracks" at bounding box center [448, 192] width 34 height 14
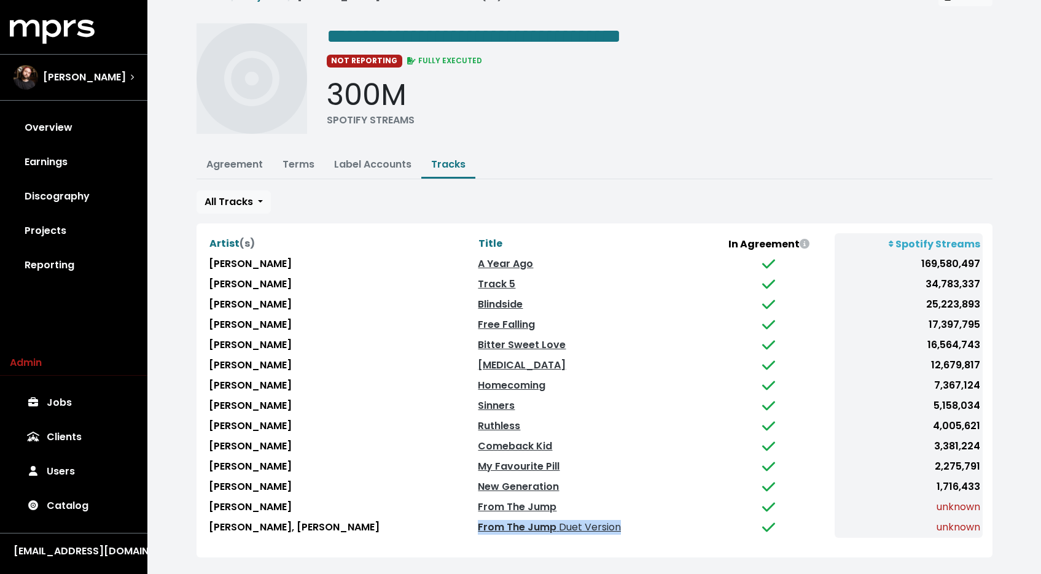
scroll to position [34, 0]
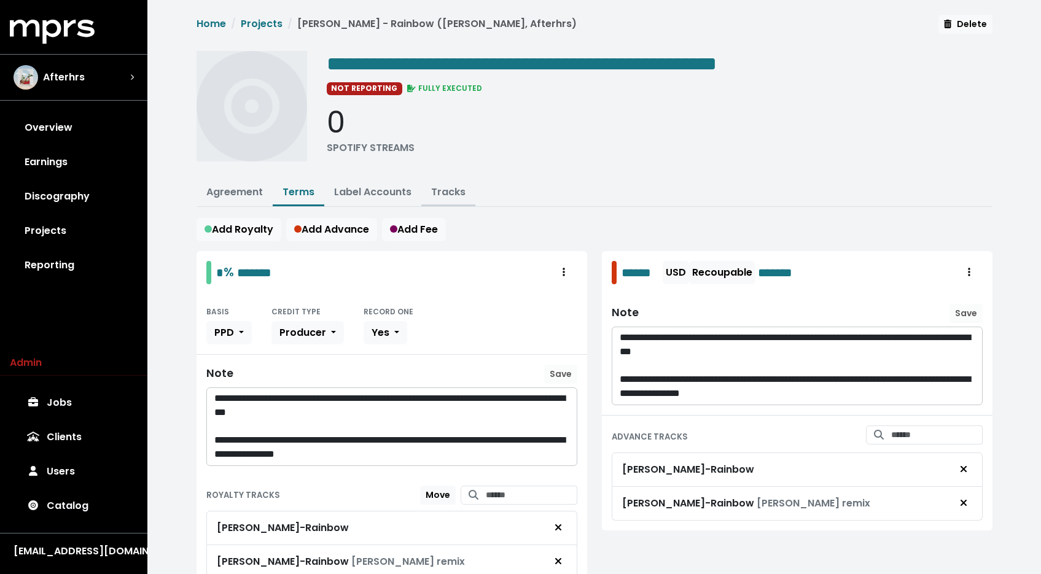
click at [450, 190] on link "Tracks" at bounding box center [448, 192] width 34 height 14
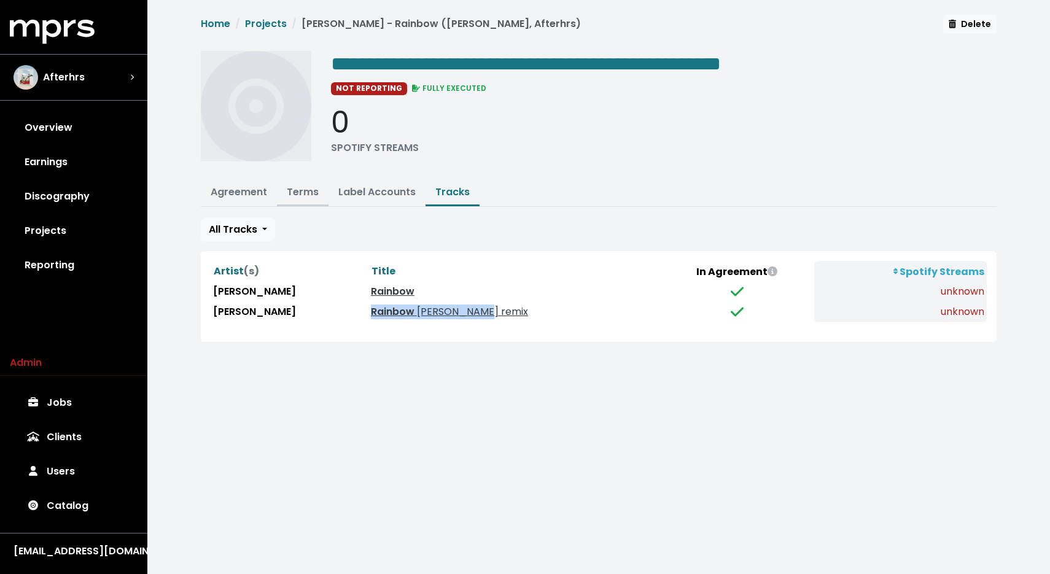
click at [314, 189] on link "Terms" at bounding box center [303, 192] width 32 height 14
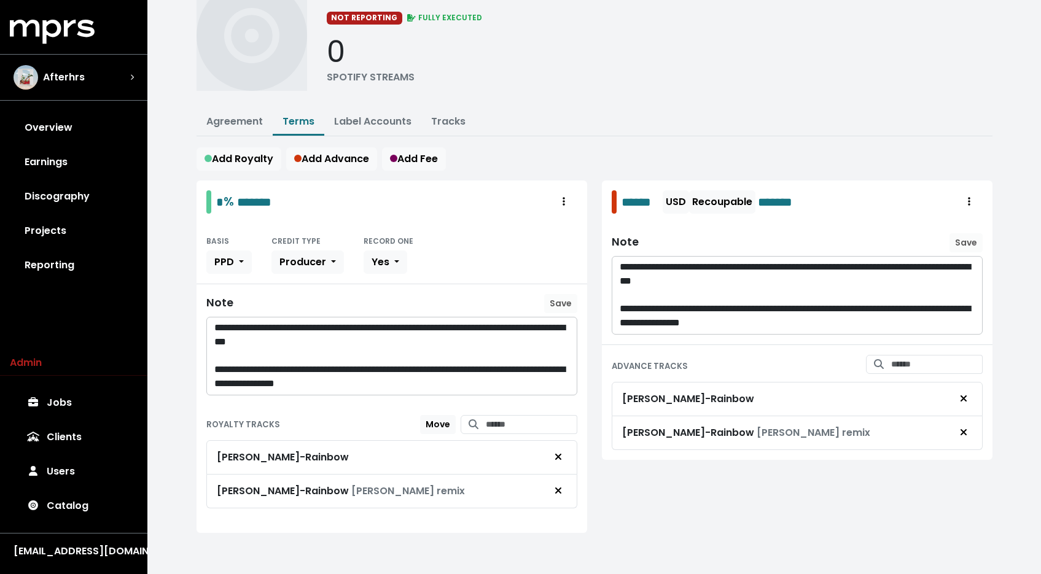
scroll to position [71, 0]
click at [557, 483] on span "Remove royalty target" at bounding box center [558, 490] width 7 height 14
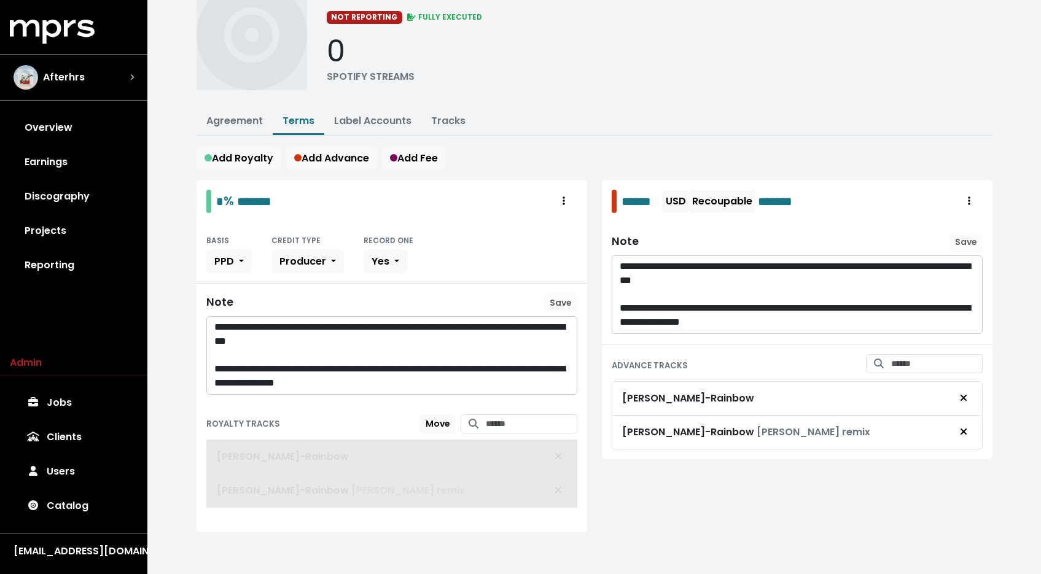
scroll to position [37, 0]
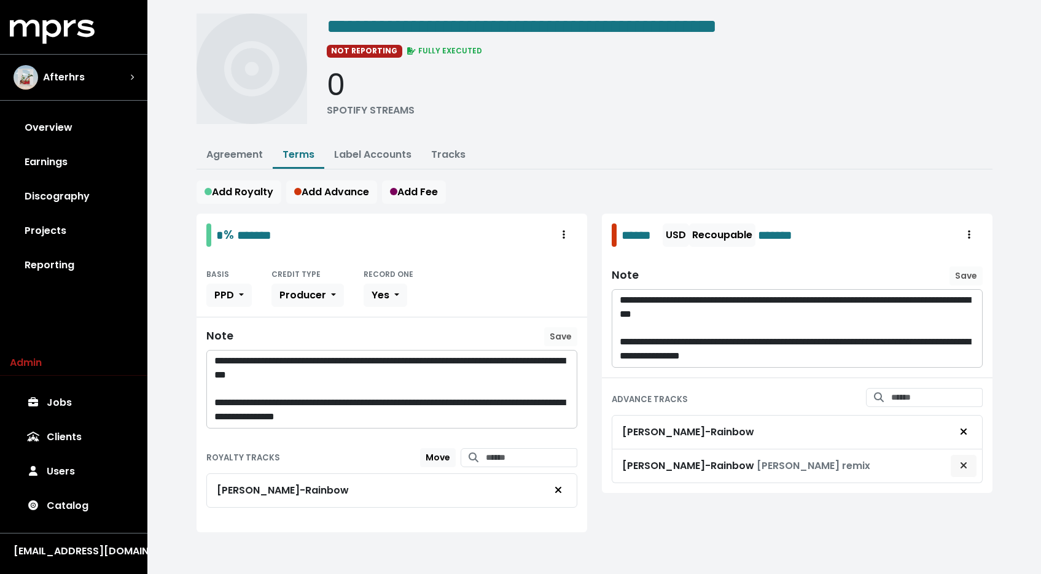
click at [963, 465] on icon "Remove advance target" at bounding box center [963, 466] width 7 height 10
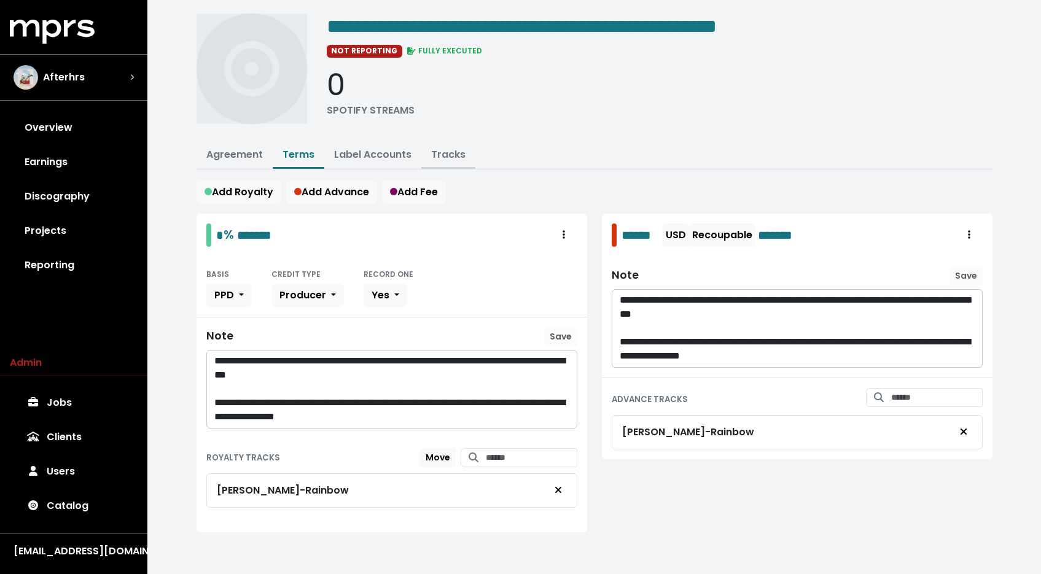
click at [454, 145] on button "Tracks" at bounding box center [448, 155] width 54 height 26
click at [448, 151] on link "Tracks" at bounding box center [448, 154] width 34 height 14
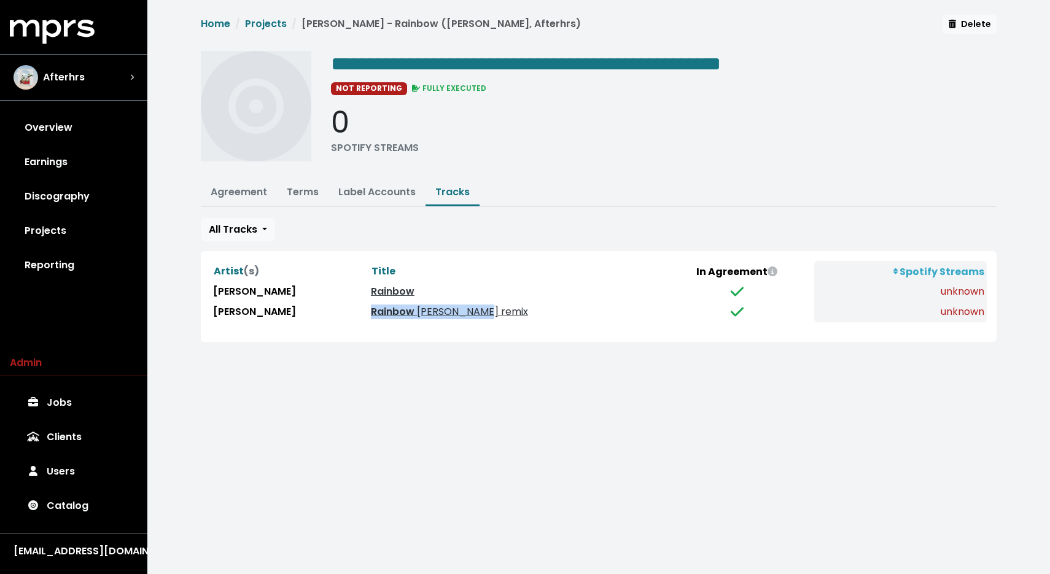
click at [429, 311] on link "Rainbow j.bird remix" at bounding box center [449, 312] width 157 height 14
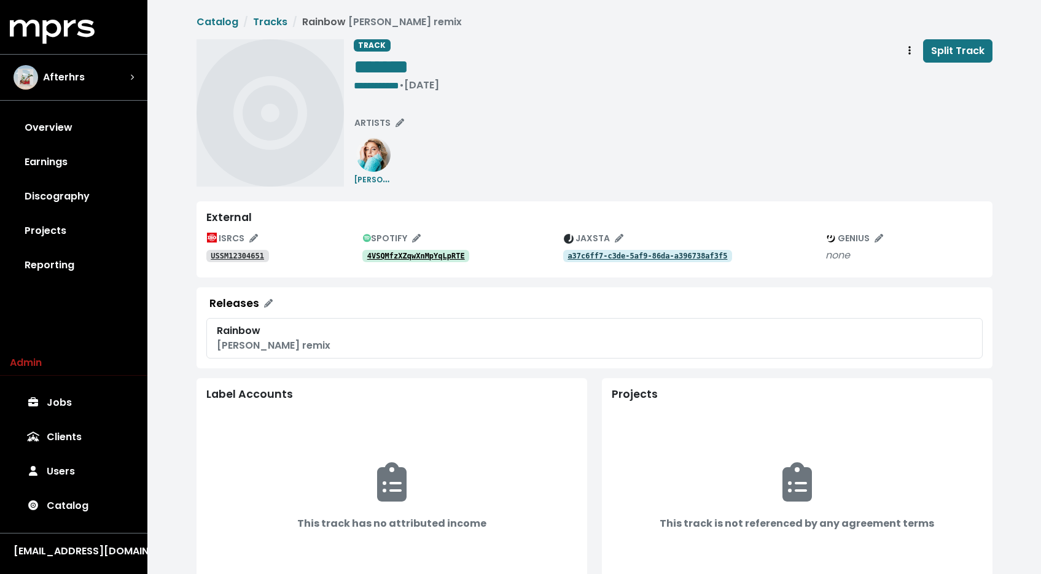
click at [442, 255] on tt "4VSQMfzXZqwXnMpYqLpRTE" at bounding box center [416, 256] width 98 height 9
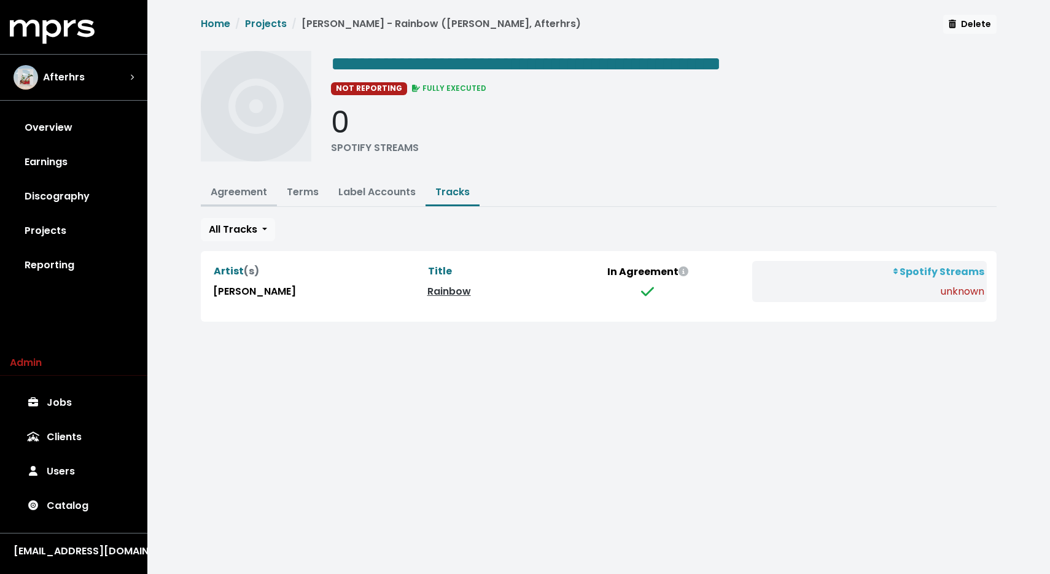
click at [260, 200] on button "Agreement" at bounding box center [239, 193] width 76 height 26
click at [235, 200] on button "Agreement" at bounding box center [239, 193] width 76 height 26
click at [237, 197] on link "Agreement" at bounding box center [239, 192] width 56 height 14
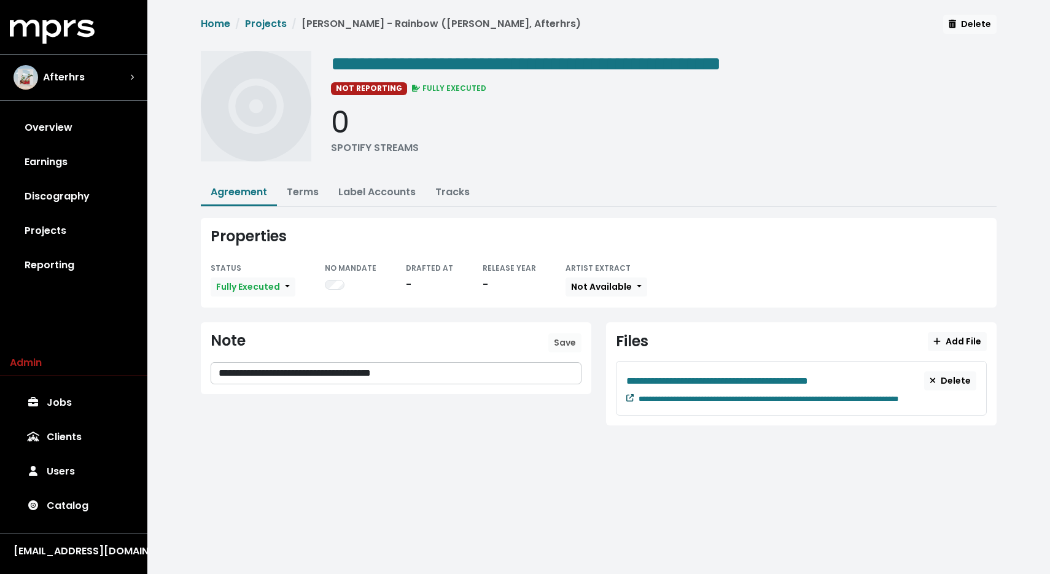
click at [628, 395] on icon at bounding box center [629, 397] width 7 height 7
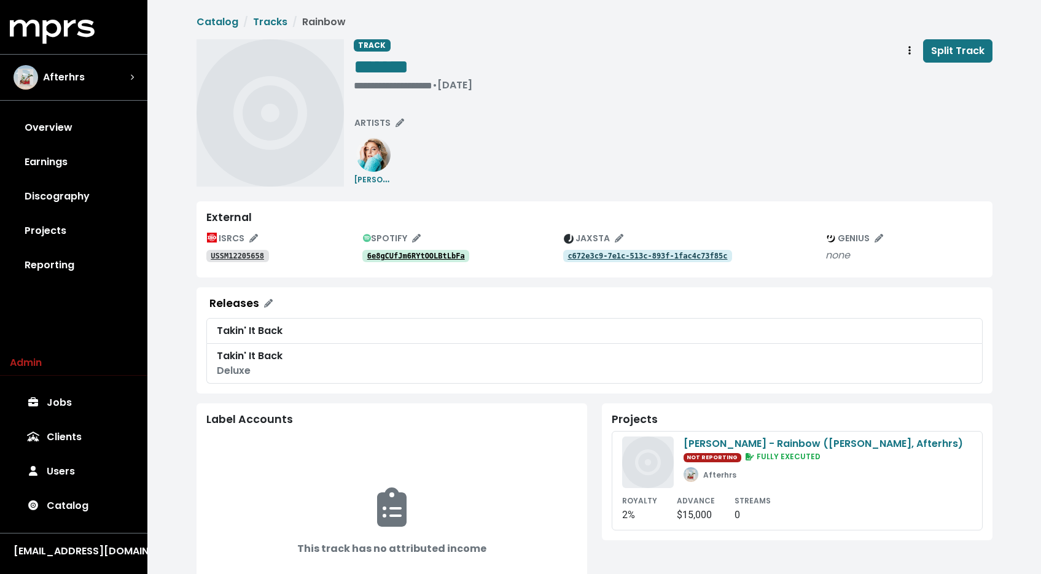
click at [400, 261] on link "6e8gCUfJm6RYtOOLBtLbFa" at bounding box center [415, 256] width 107 height 12
click at [212, 262] on link "USSM12205658" at bounding box center [237, 256] width 63 height 12
click at [393, 262] on link "6e8gCUfJm6RYtOOLBtLbFa" at bounding box center [415, 256] width 107 height 12
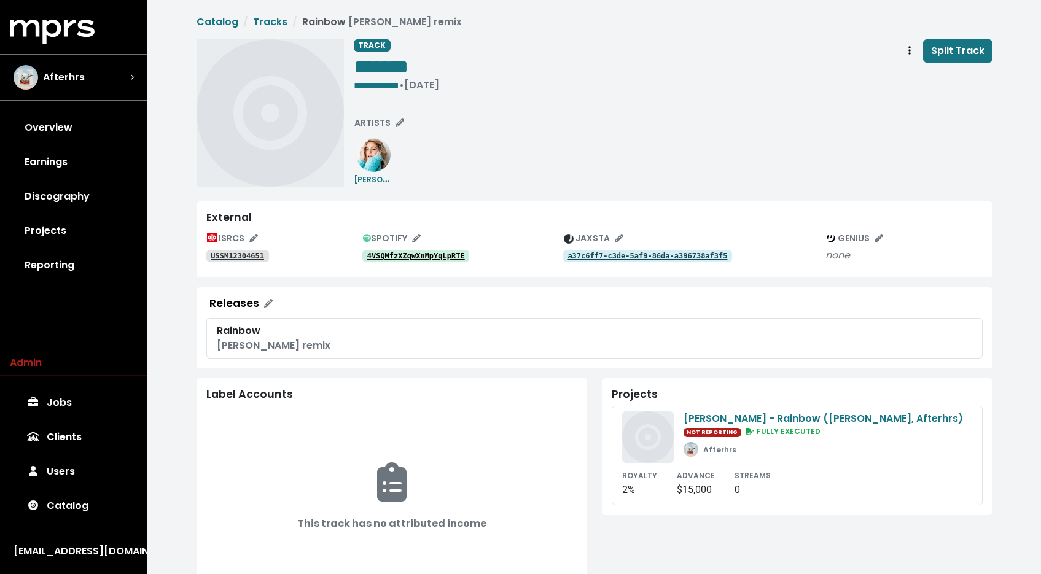
click at [430, 251] on link "4VSQMfzXZqwXnMpYqLpRTE" at bounding box center [415, 256] width 107 height 12
click at [251, 255] on tt "USSM12304651" at bounding box center [237, 256] width 53 height 9
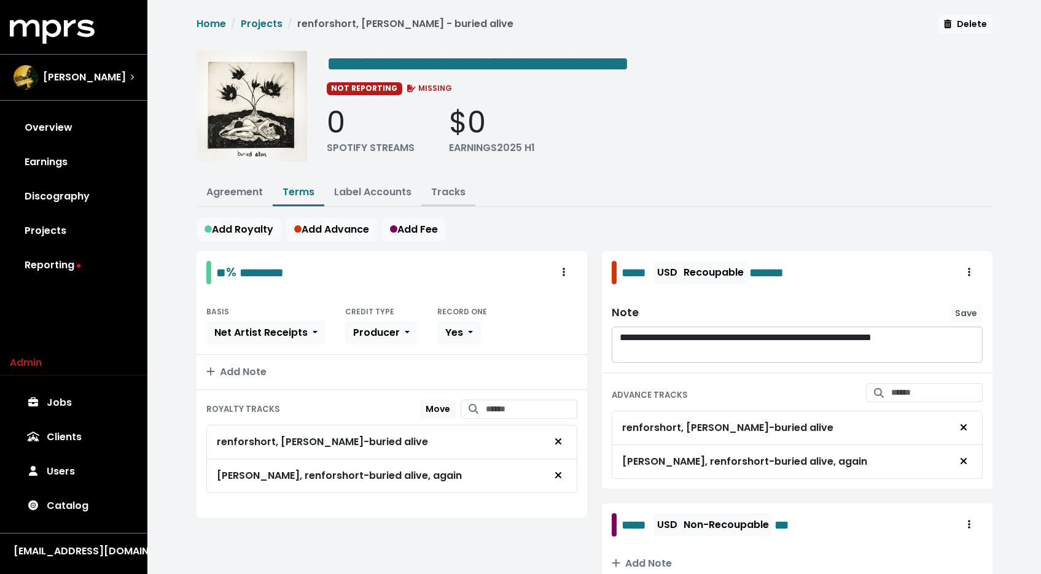
click at [457, 194] on link "Tracks" at bounding box center [448, 192] width 34 height 14
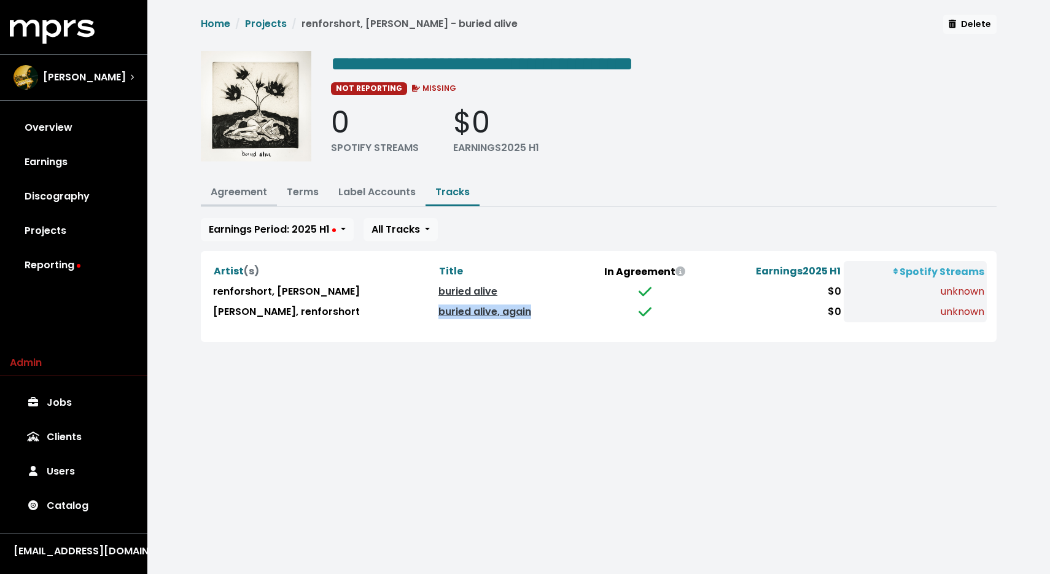
click at [247, 190] on link "Agreement" at bounding box center [239, 192] width 56 height 14
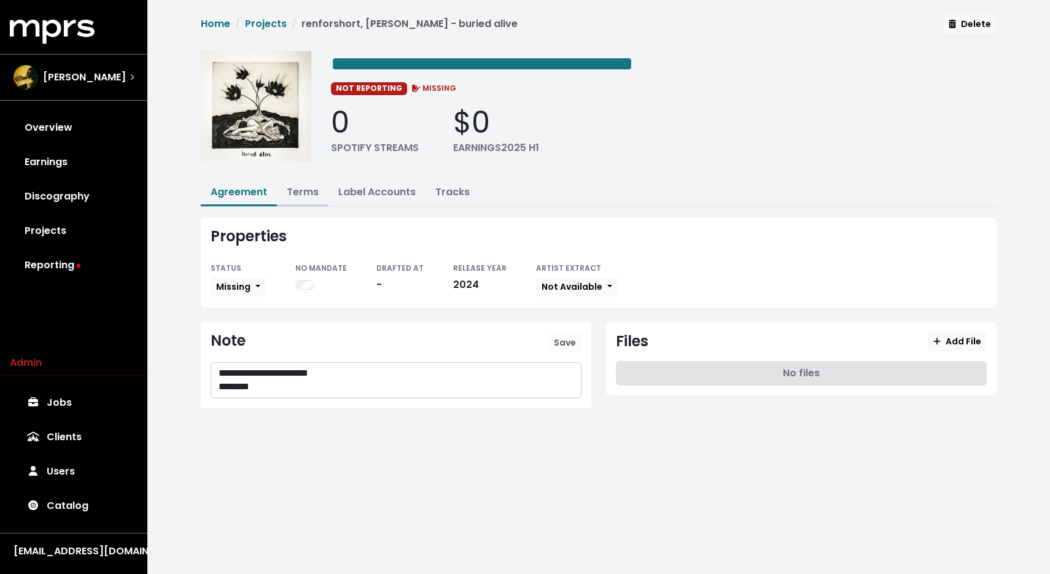
click at [303, 191] on link "Terms" at bounding box center [303, 192] width 32 height 14
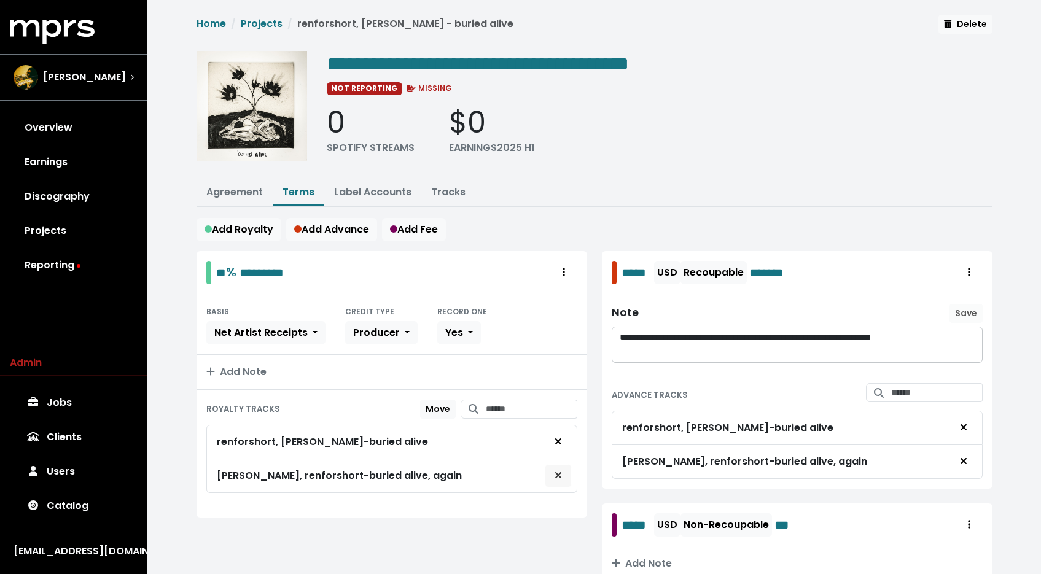
click at [558, 475] on icon "Remove royalty target" at bounding box center [558, 475] width 7 height 10
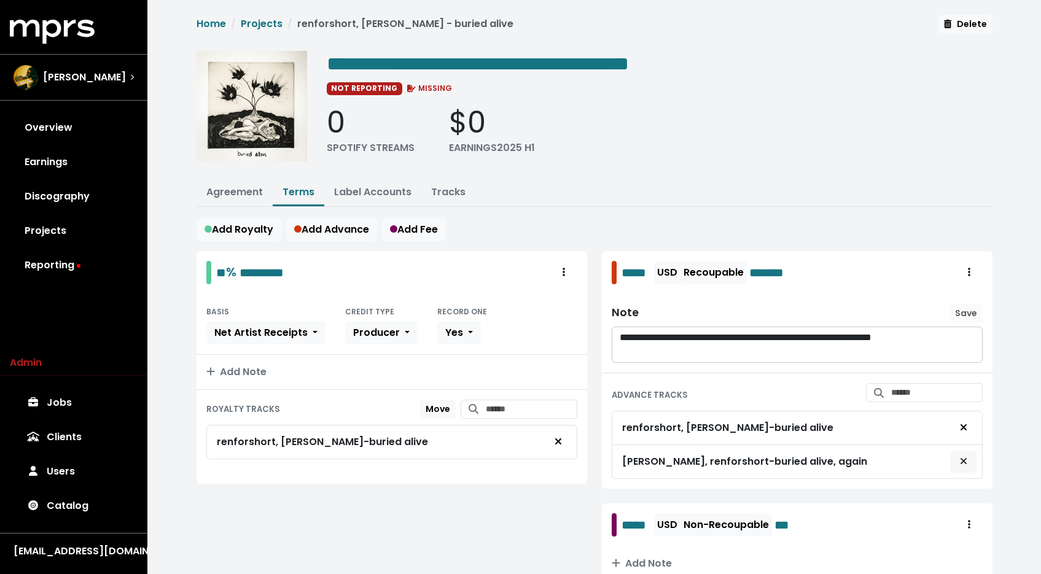
click at [962, 465] on span "Remove advance target" at bounding box center [963, 461] width 7 height 14
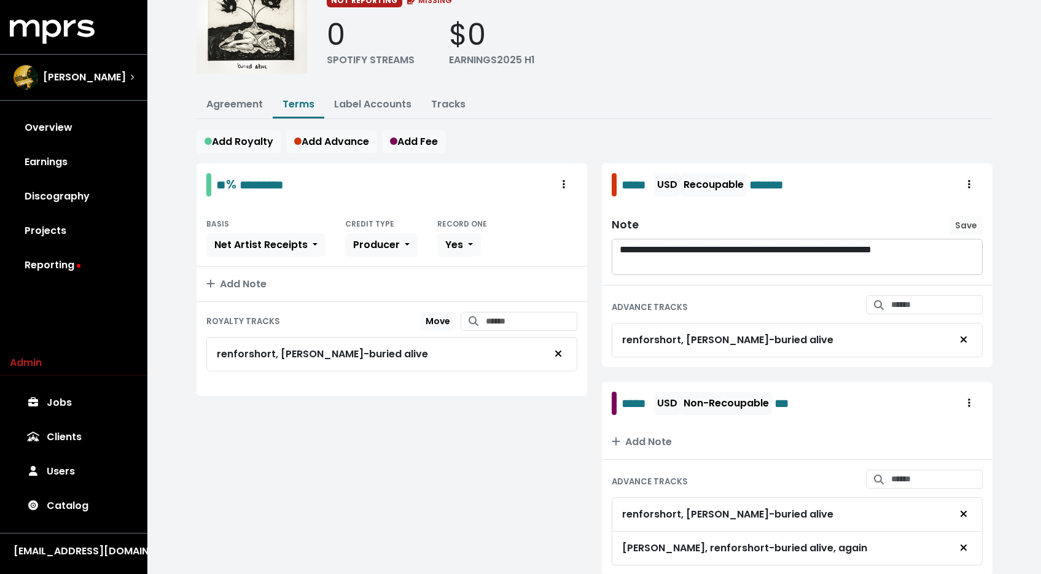
scroll to position [131, 0]
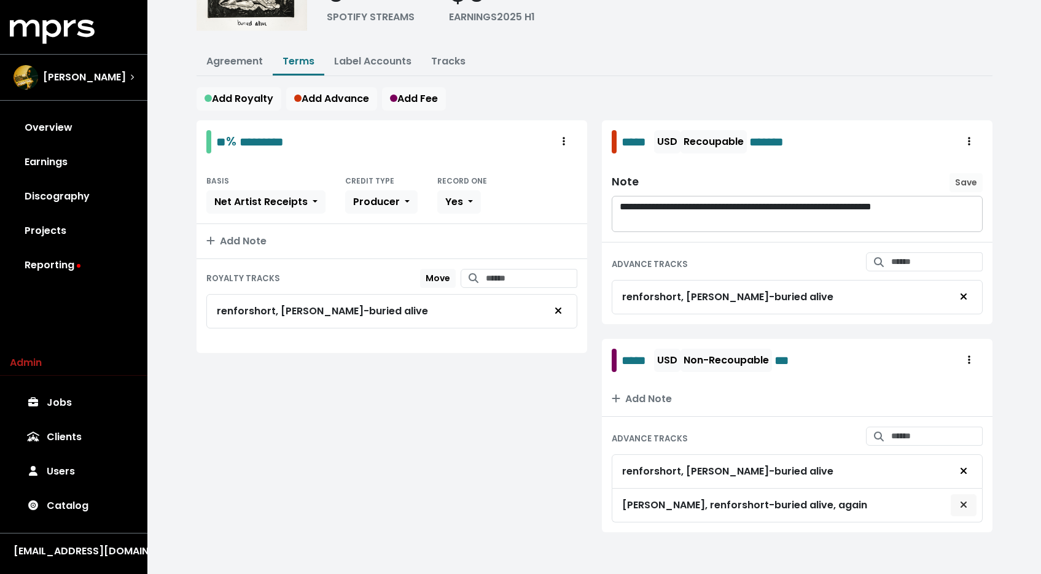
click at [966, 510] on button "Remove advance target" at bounding box center [963, 505] width 27 height 23
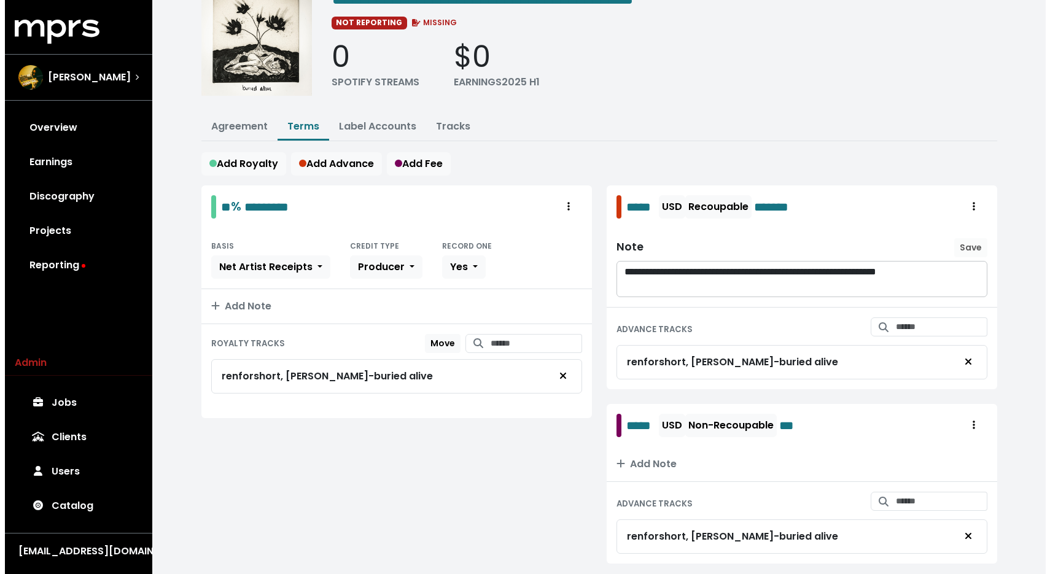
scroll to position [0, 0]
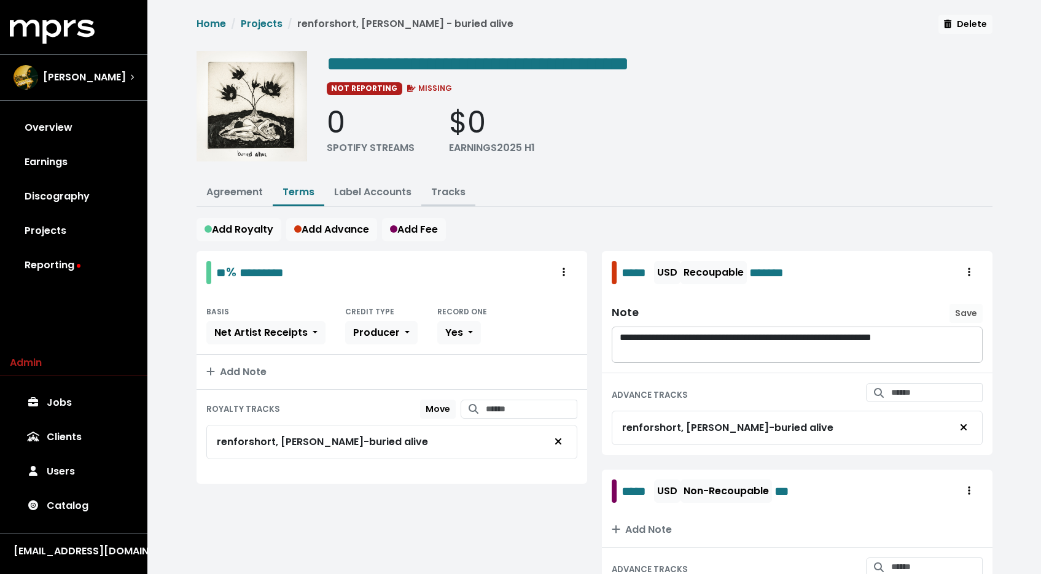
click at [431, 193] on link "Tracks" at bounding box center [448, 192] width 34 height 14
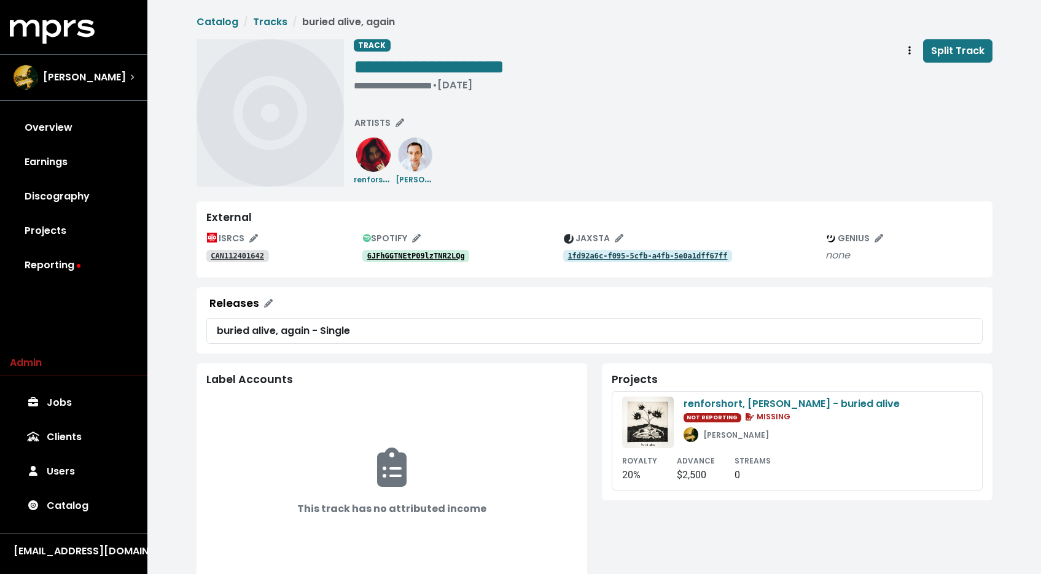
click at [418, 254] on tt "6JFhGGTNEtP09lzTNR2LQg" at bounding box center [416, 256] width 98 height 9
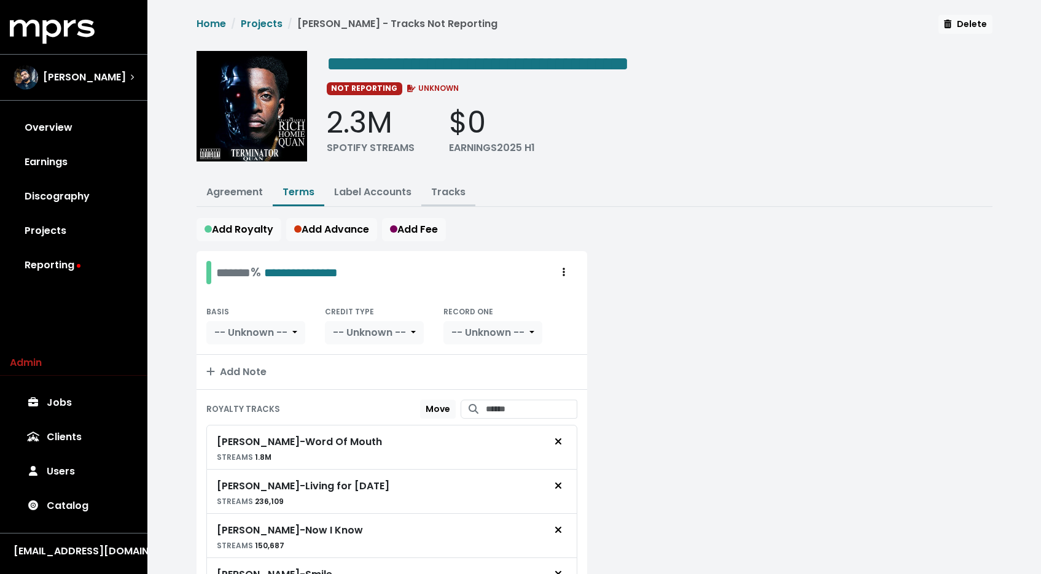
click at [457, 186] on link "Tracks" at bounding box center [448, 192] width 34 height 14
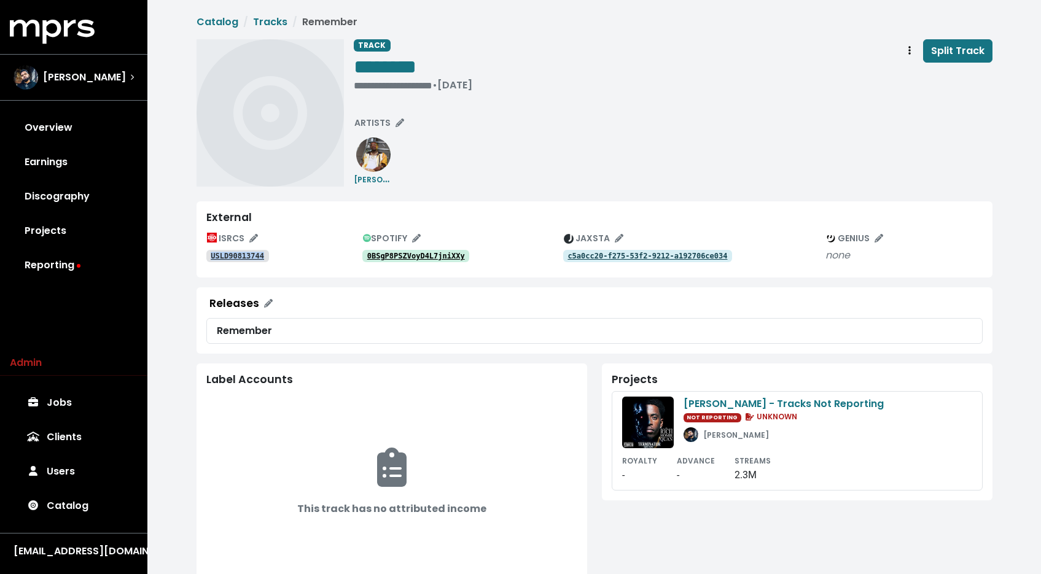
click at [599, 254] on tt "c5a0cc20-f275-53f2-9212-a192706ce034" at bounding box center [647, 256] width 160 height 9
click at [905, 49] on span "Track actions" at bounding box center [909, 51] width 11 height 15
click at [909, 77] on link "Merge" at bounding box center [945, 78] width 97 height 20
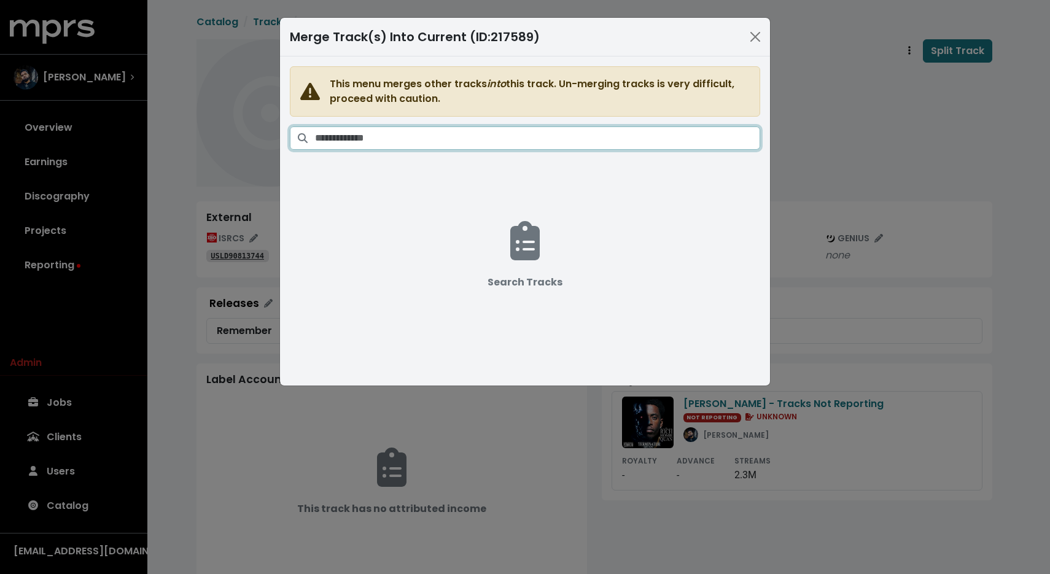
click at [585, 133] on input "Search tracks" at bounding box center [537, 138] width 445 height 23
click at [344, 140] on input "**********" at bounding box center [537, 138] width 445 height 23
click at [343, 139] on input "**********" at bounding box center [537, 138] width 445 height 23
click at [334, 138] on input "**********" at bounding box center [537, 138] width 445 height 23
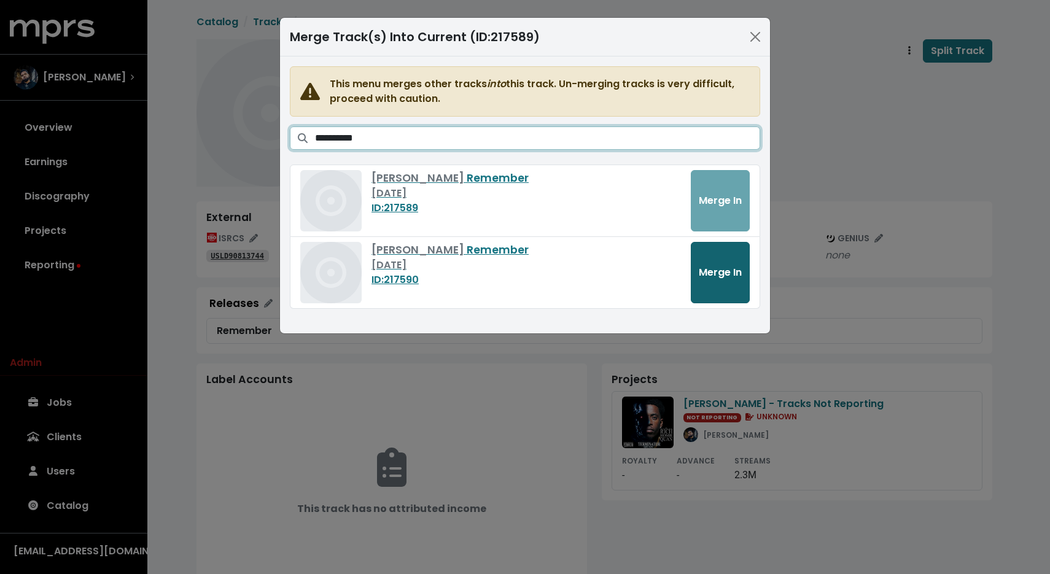
type input "**********"
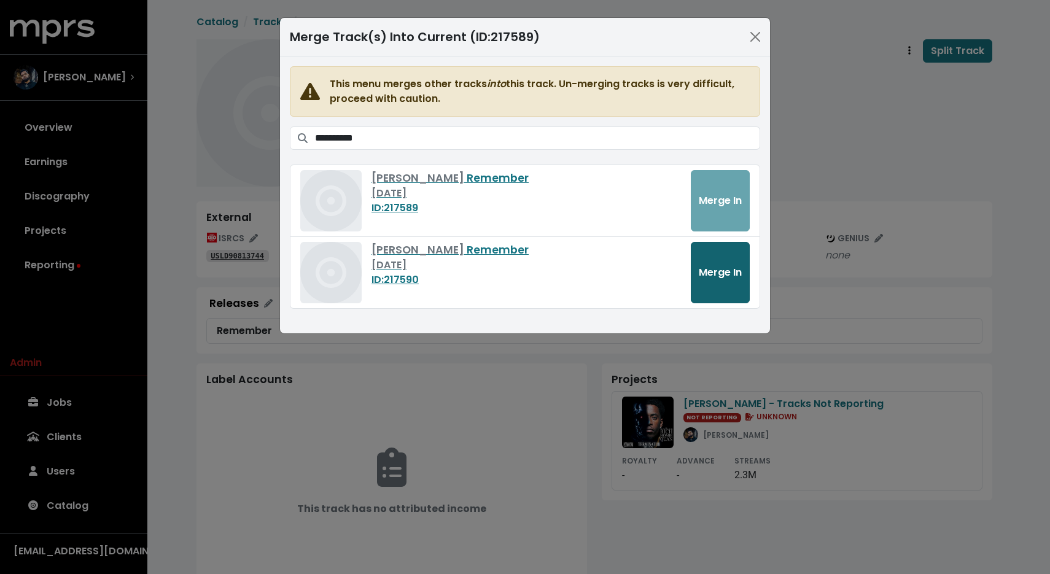
click at [725, 279] on span "Merge In" at bounding box center [720, 272] width 43 height 14
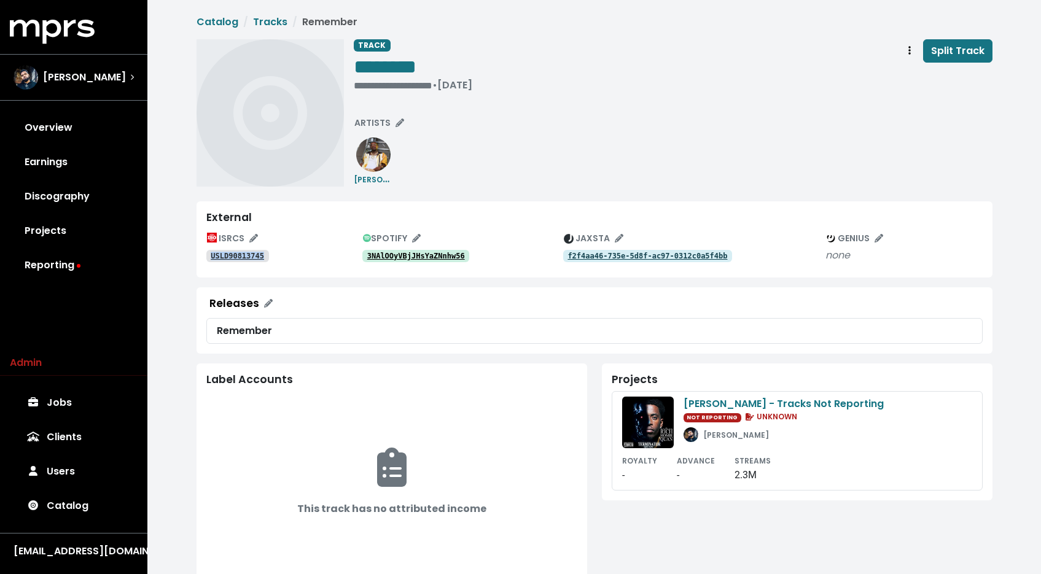
click at [652, 257] on tt "f2f4aa46-735e-5d8f-ac97-0312c0a5f4bb" at bounding box center [647, 256] width 160 height 9
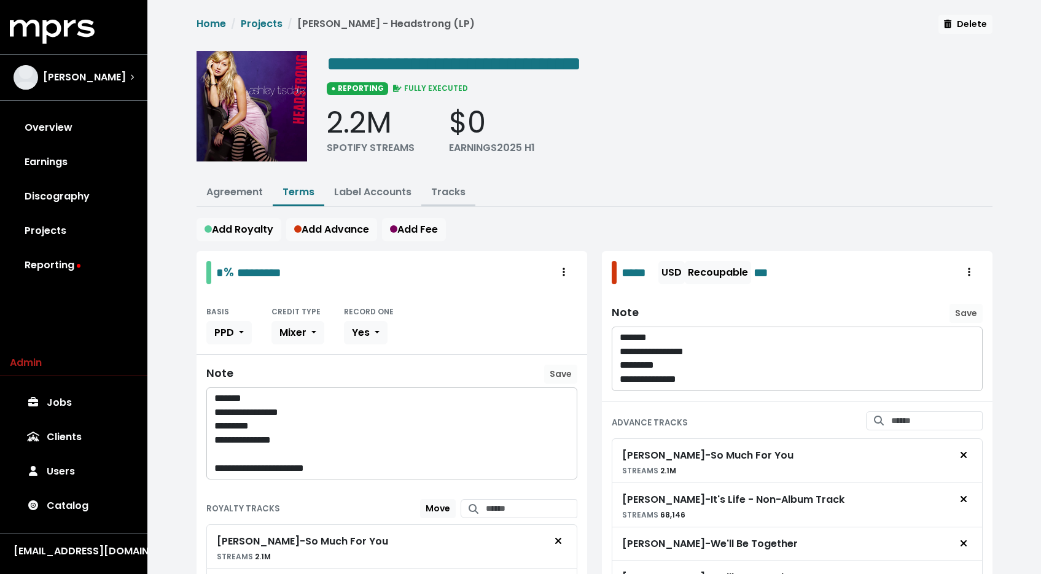
click at [448, 201] on button "Tracks" at bounding box center [448, 193] width 54 height 26
click at [448, 195] on link "Tracks" at bounding box center [448, 192] width 34 height 14
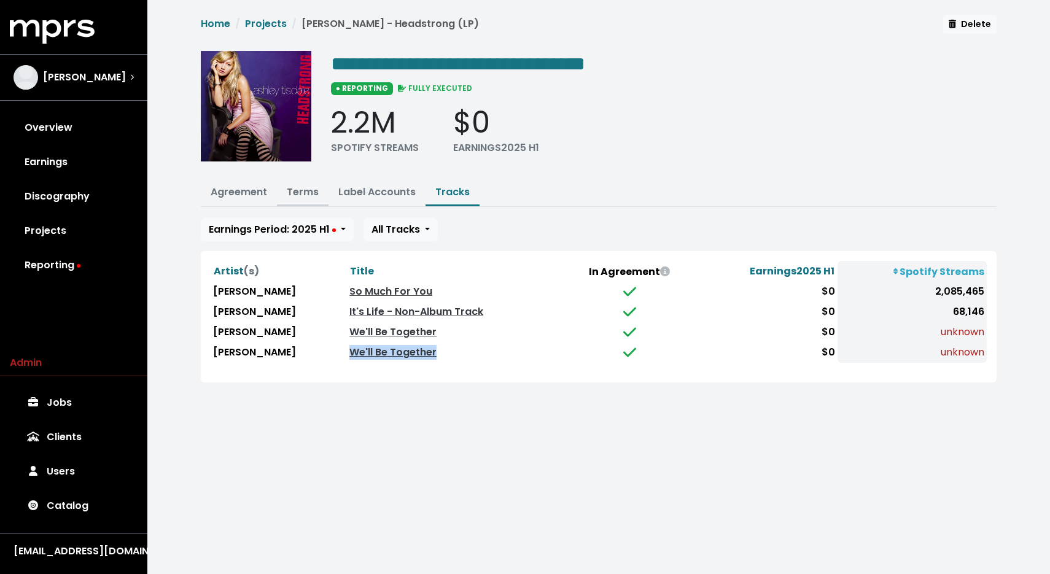
click at [311, 189] on link "Terms" at bounding box center [303, 192] width 32 height 14
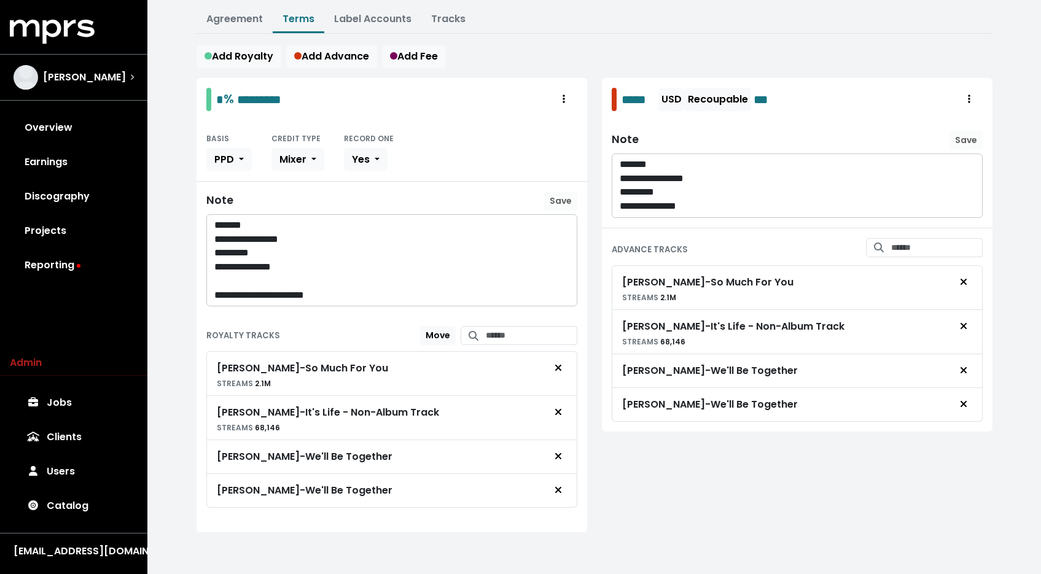
scroll to position [174, 0]
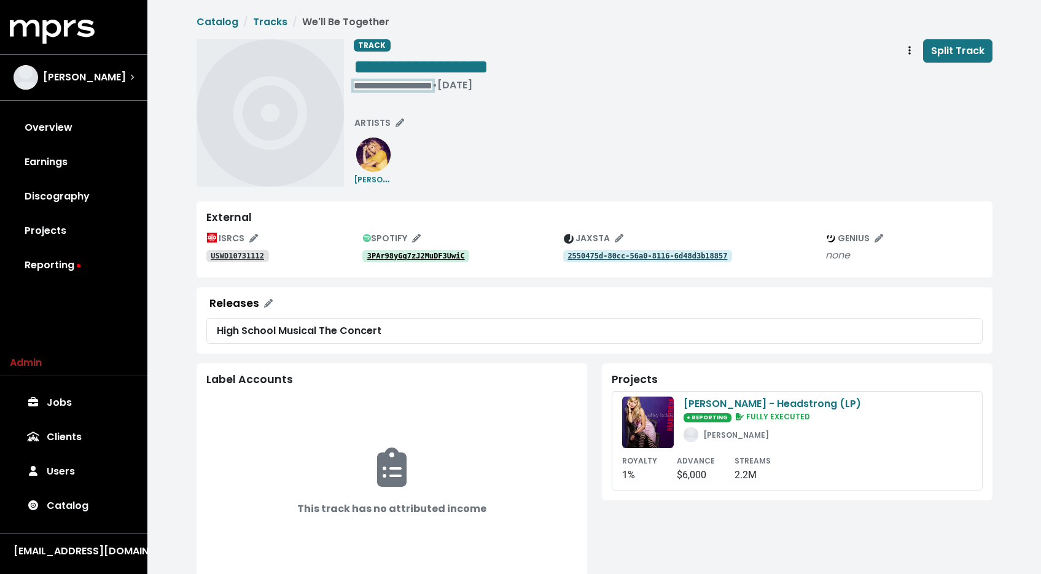
click at [410, 87] on div "**********" at bounding box center [421, 85] width 134 height 12
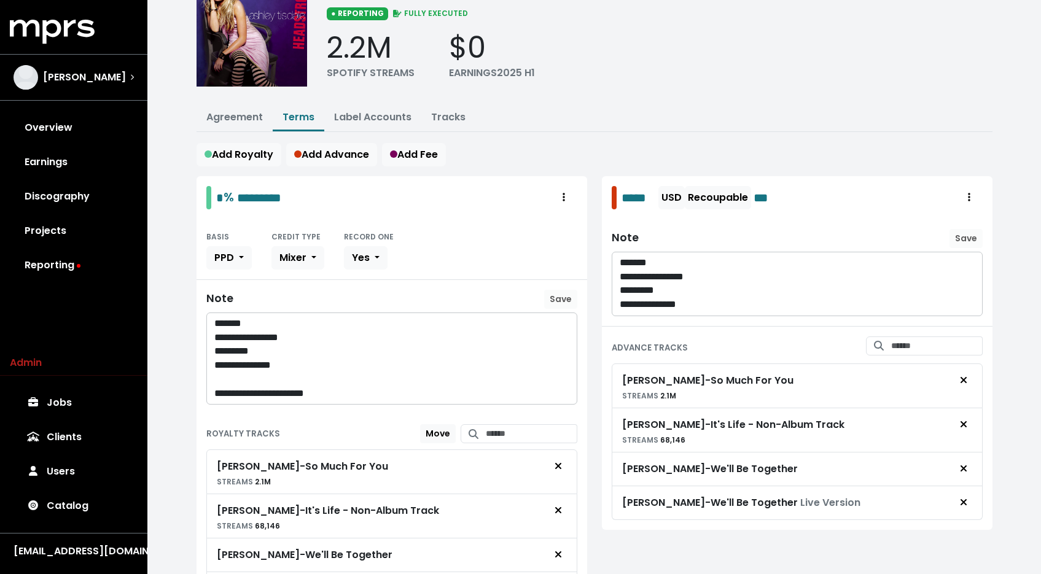
scroll to position [143, 0]
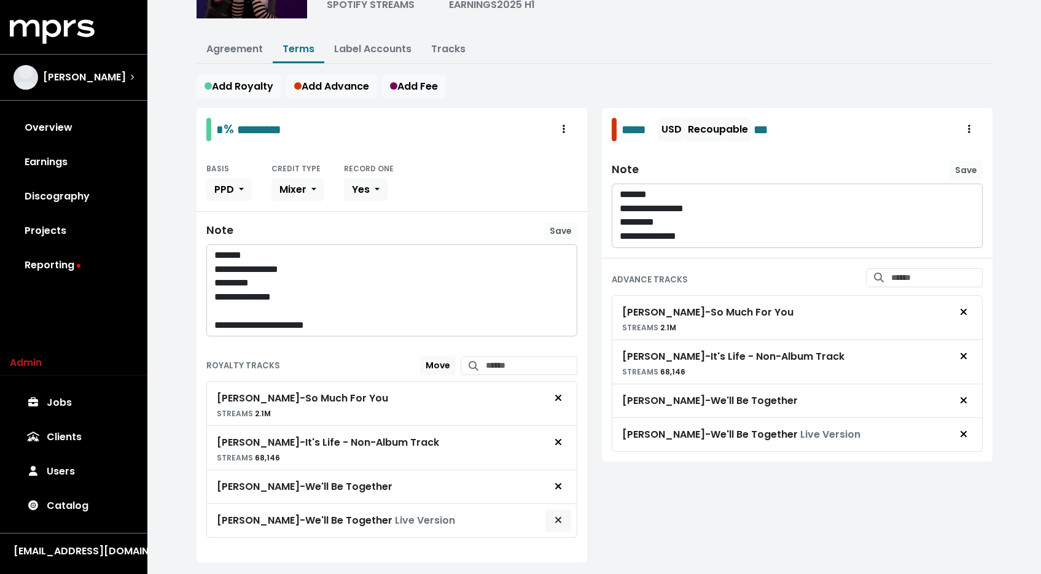
click at [556, 517] on icon "Remove royalty target" at bounding box center [558, 520] width 6 height 6
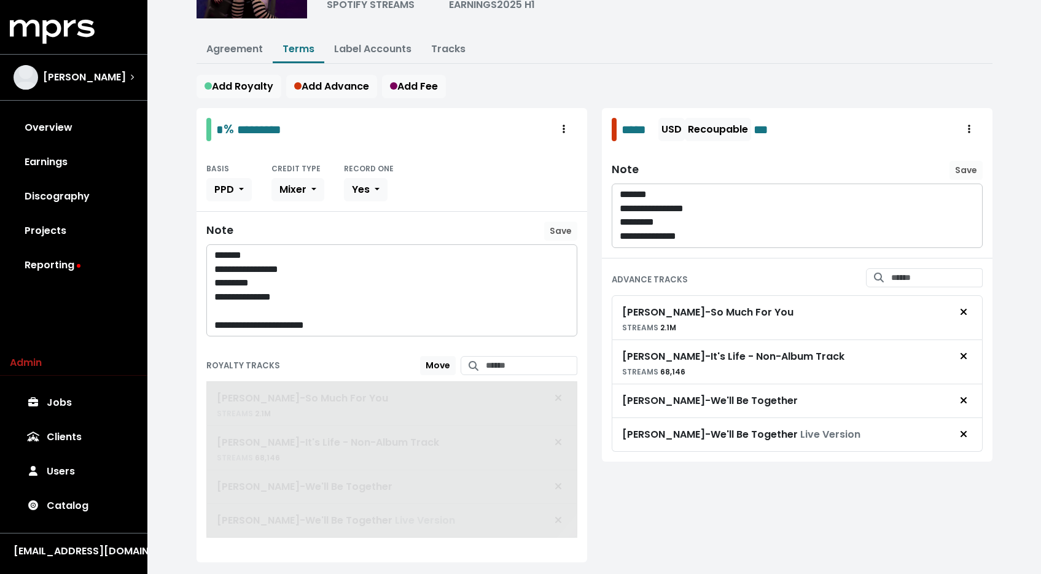
scroll to position [140, 0]
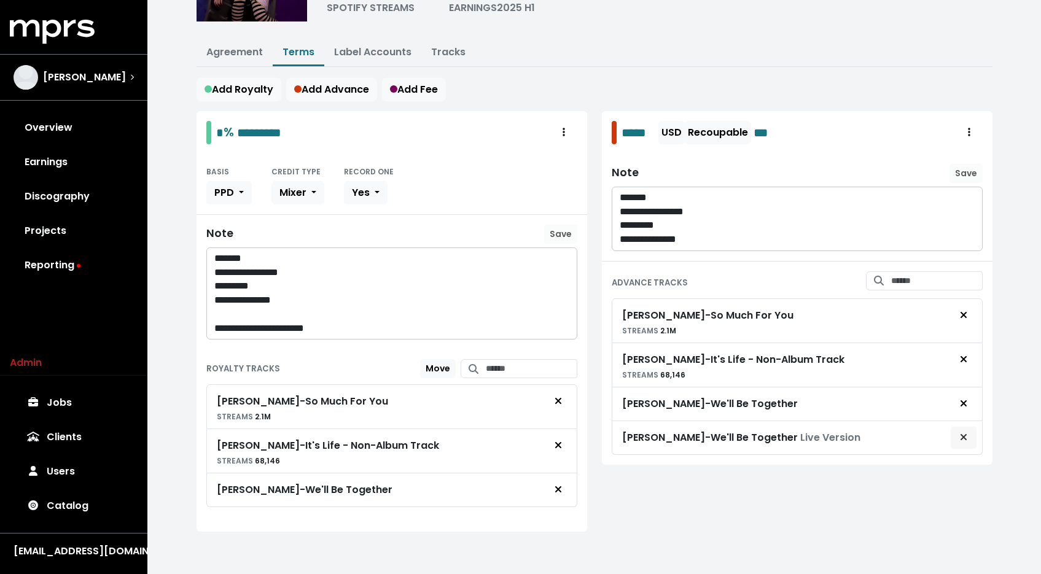
click at [960, 435] on icon "Remove advance target" at bounding box center [963, 437] width 7 height 10
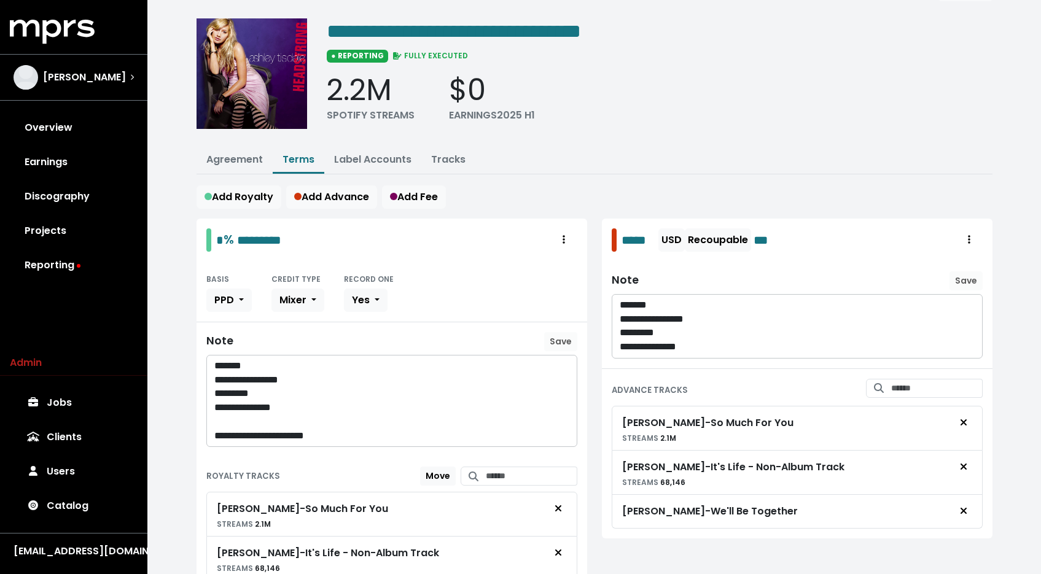
scroll to position [0, 0]
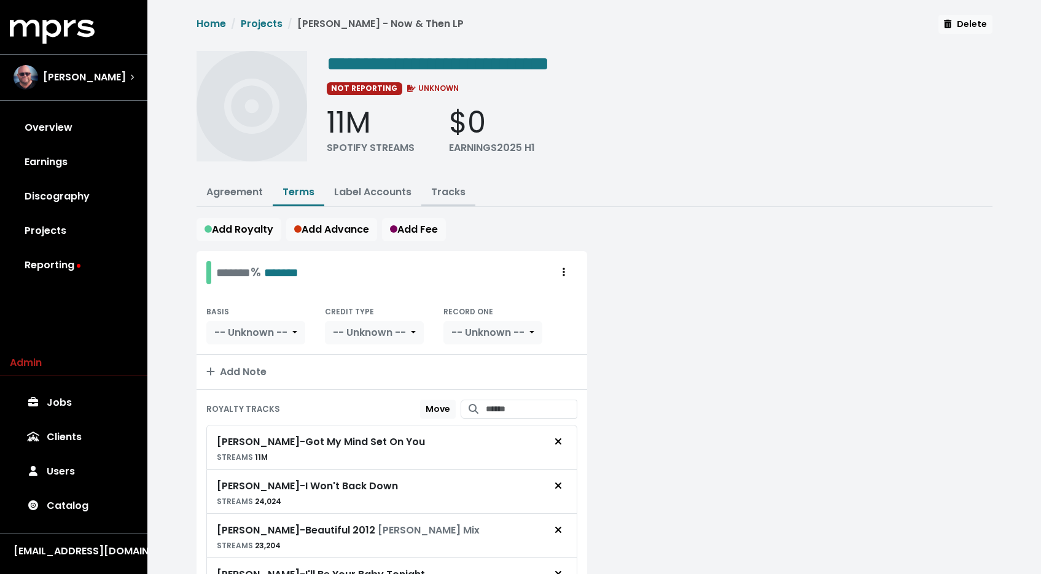
click at [446, 193] on link "Tracks" at bounding box center [448, 192] width 34 height 14
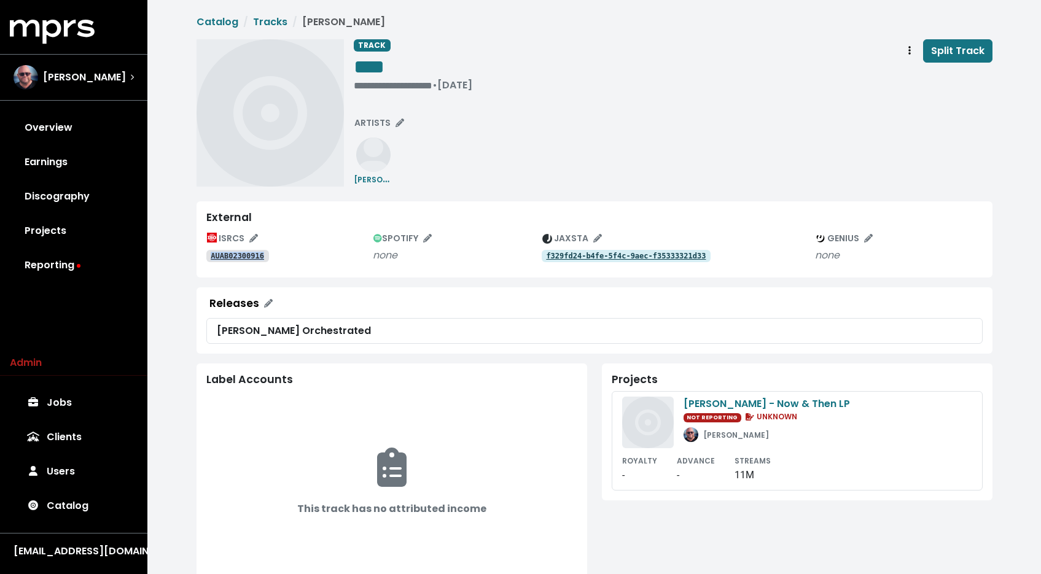
click at [578, 259] on tt "f329fd24-b4fe-5f4c-9aec-f35333321d33" at bounding box center [626, 256] width 160 height 9
click at [388, 244] on span "SPOTIFY" at bounding box center [402, 238] width 58 height 12
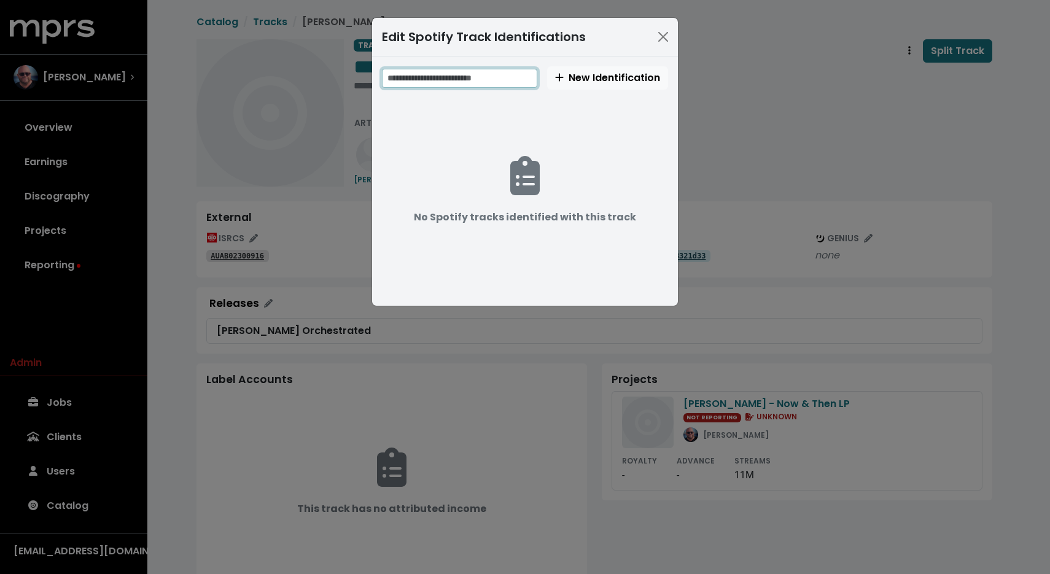
click at [489, 76] on input "text" at bounding box center [459, 78] width 155 height 19
paste input "**********"
type input "**********"
click at [610, 82] on span "New Identification" at bounding box center [607, 78] width 105 height 14
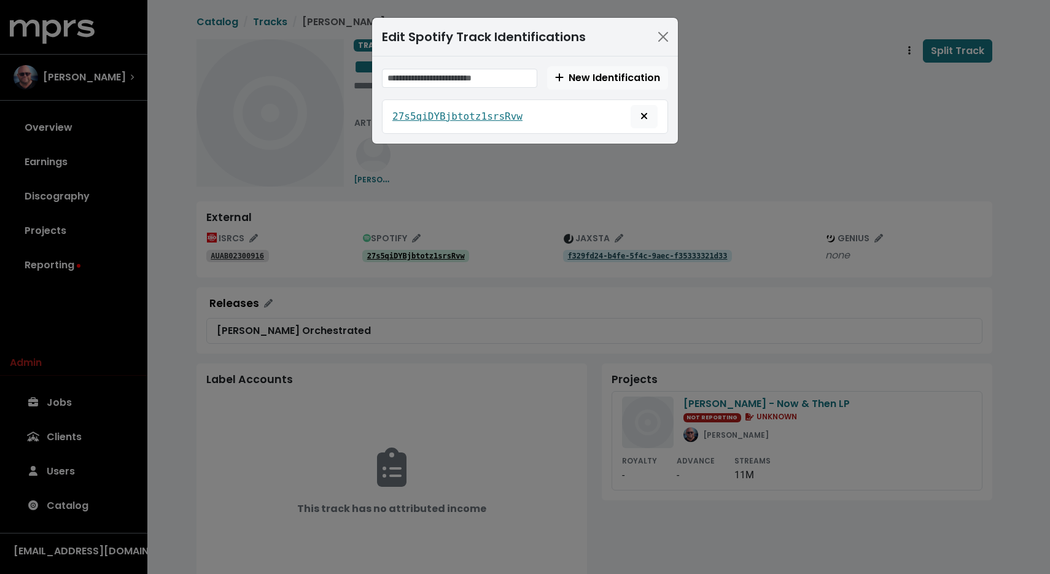
click at [739, 89] on div "Edit Spotify Track Identifications New Identification 27s5qiDYBjbtotz1srsRvw" at bounding box center [525, 287] width 1050 height 574
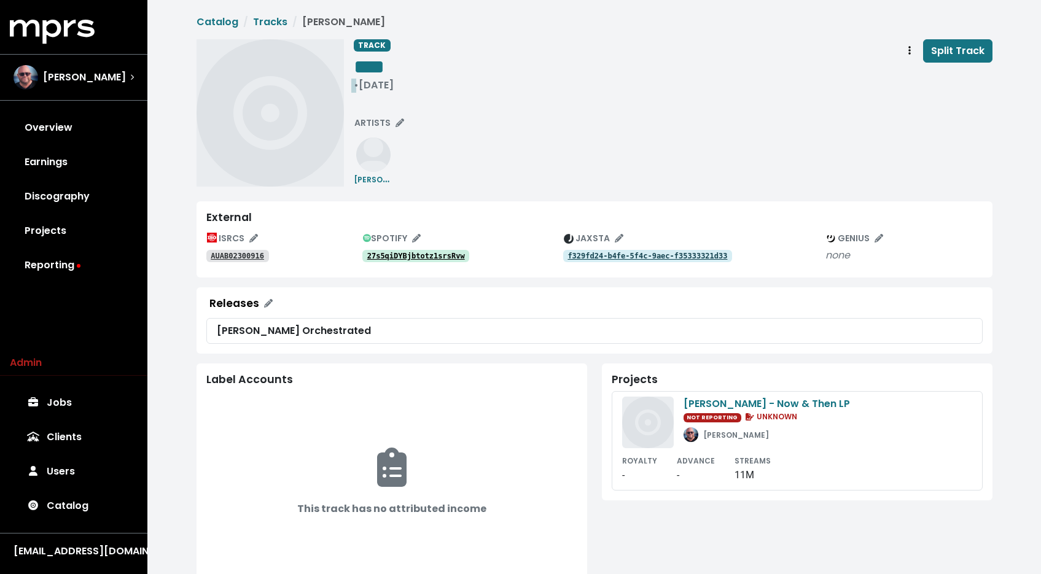
click at [394, 87] on div "• Nov 3rd, 2023" at bounding box center [374, 85] width 40 height 12
click at [402, 82] on span "**********" at bounding box center [413, 85] width 119 height 9
click at [402, 90] on span "**********" at bounding box center [413, 85] width 119 height 9
click at [647, 88] on div "**********" at bounding box center [673, 67] width 639 height 57
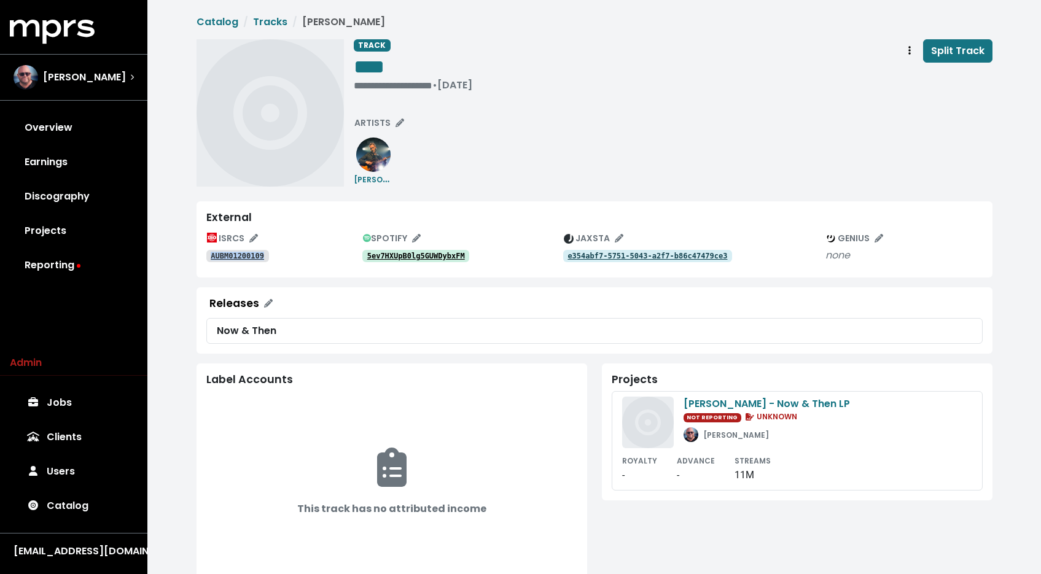
click at [676, 252] on link "e354abf7-5751-5043-a2f7-b86c47479ce3" at bounding box center [647, 256] width 169 height 12
click at [401, 253] on tt "5ev7HXUpB0lg5GUWDybxFM" at bounding box center [416, 256] width 98 height 9
click at [380, 79] on div "**********" at bounding box center [413, 85] width 119 height 12
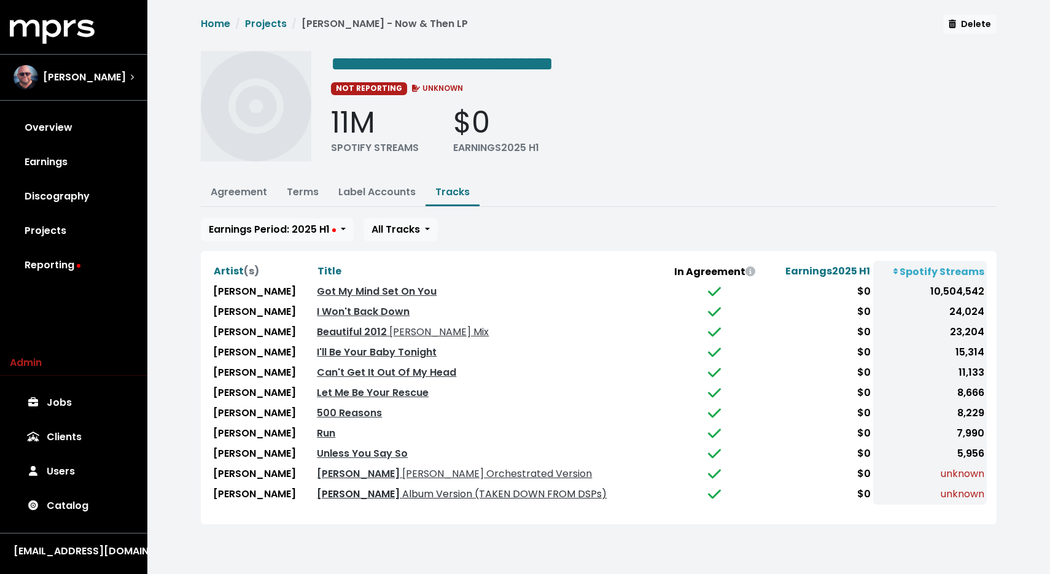
click at [444, 493] on span "Album Version (TAKEN DOWN FROM DSPs)" at bounding box center [503, 494] width 207 height 14
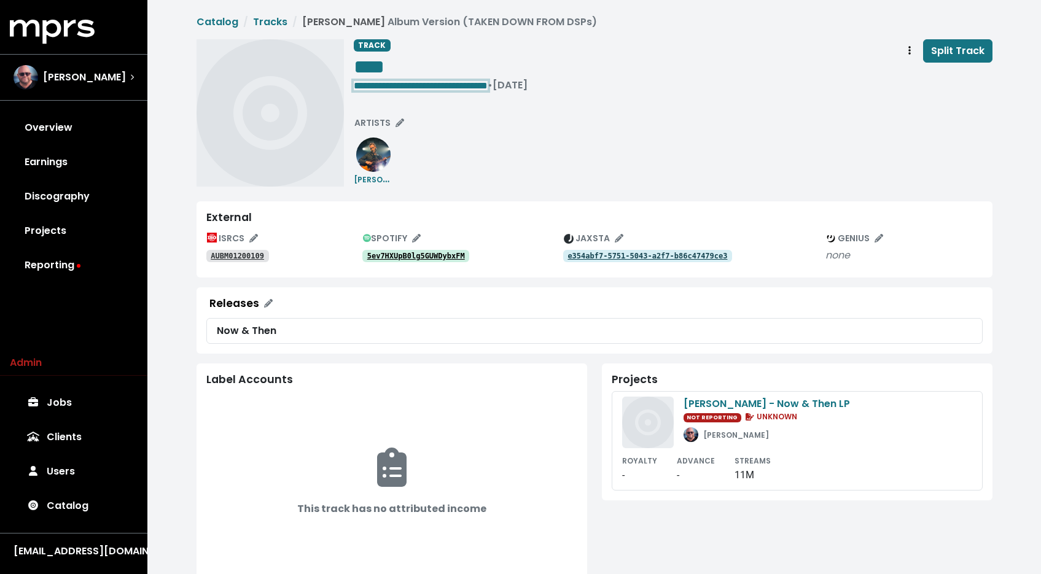
click at [425, 85] on span "**********" at bounding box center [421, 85] width 134 height 9
click at [424, 85] on span "**********" at bounding box center [421, 85] width 134 height 9
drag, startPoint x: 427, startPoint y: 84, endPoint x: 574, endPoint y: 96, distance: 147.3
click at [574, 96] on div "**********" at bounding box center [673, 112] width 639 height 147
drag, startPoint x: 600, startPoint y: 154, endPoint x: 593, endPoint y: 150, distance: 7.7
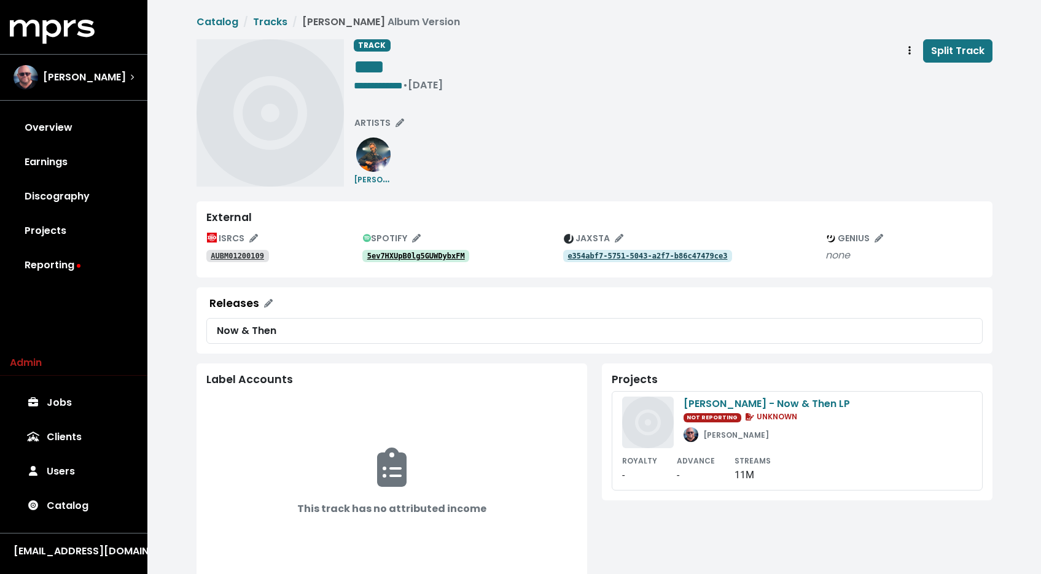
click at [599, 154] on div "**********" at bounding box center [673, 112] width 639 height 147
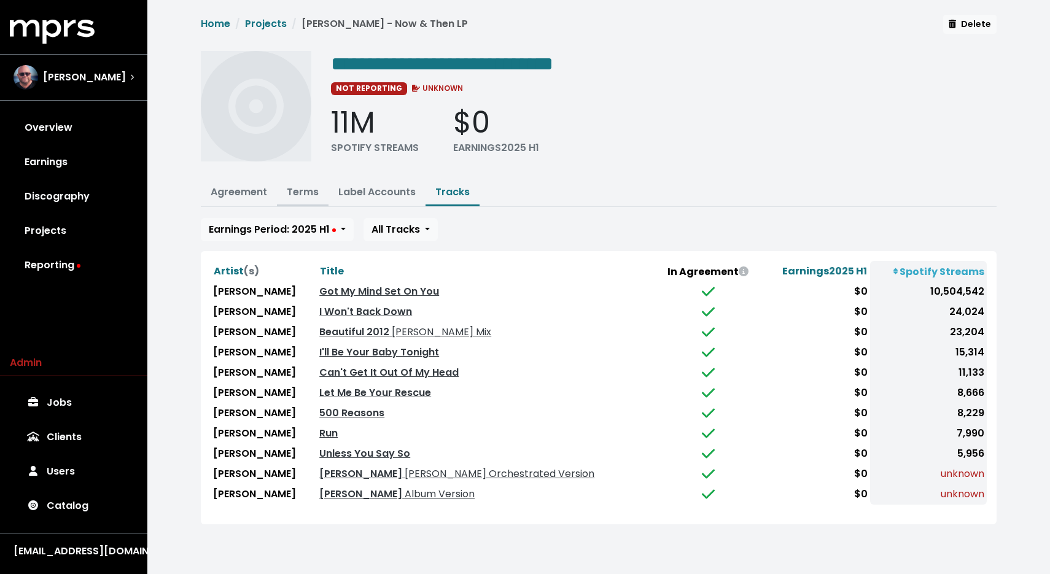
click at [302, 193] on link "Terms" at bounding box center [303, 192] width 32 height 14
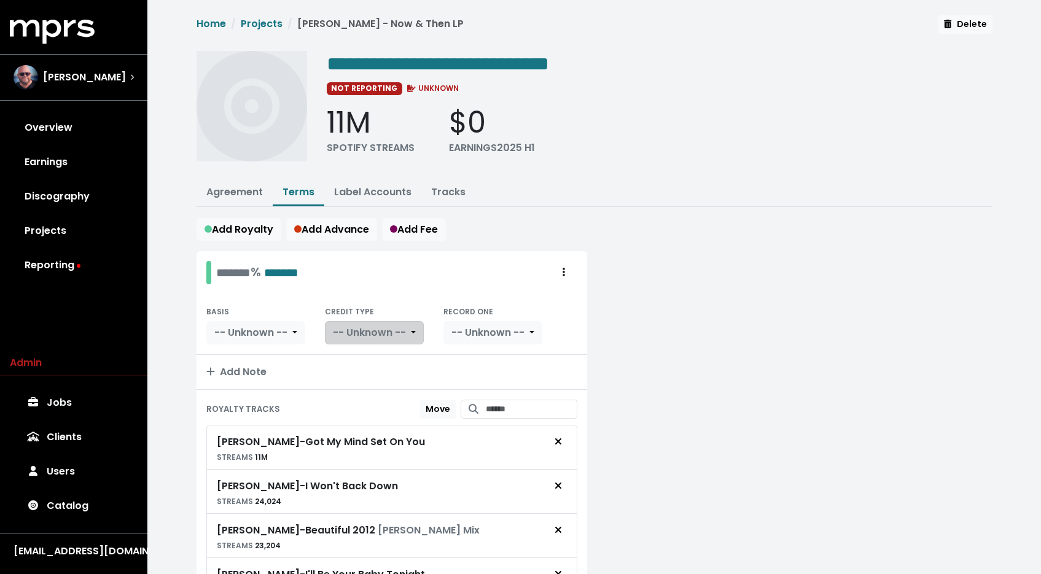
scroll to position [357, 0]
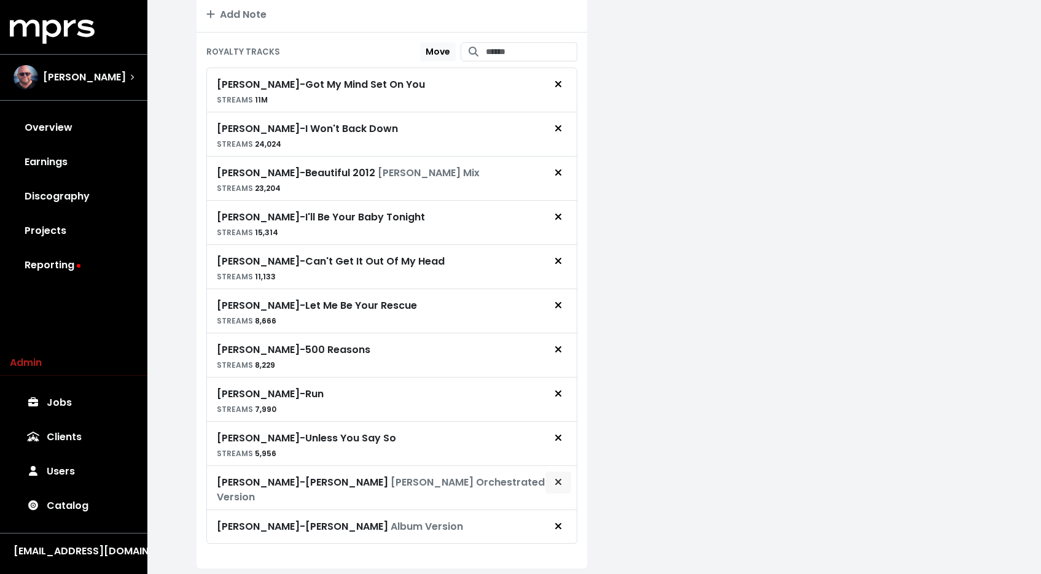
click at [558, 477] on icon "Remove royalty target" at bounding box center [558, 482] width 7 height 10
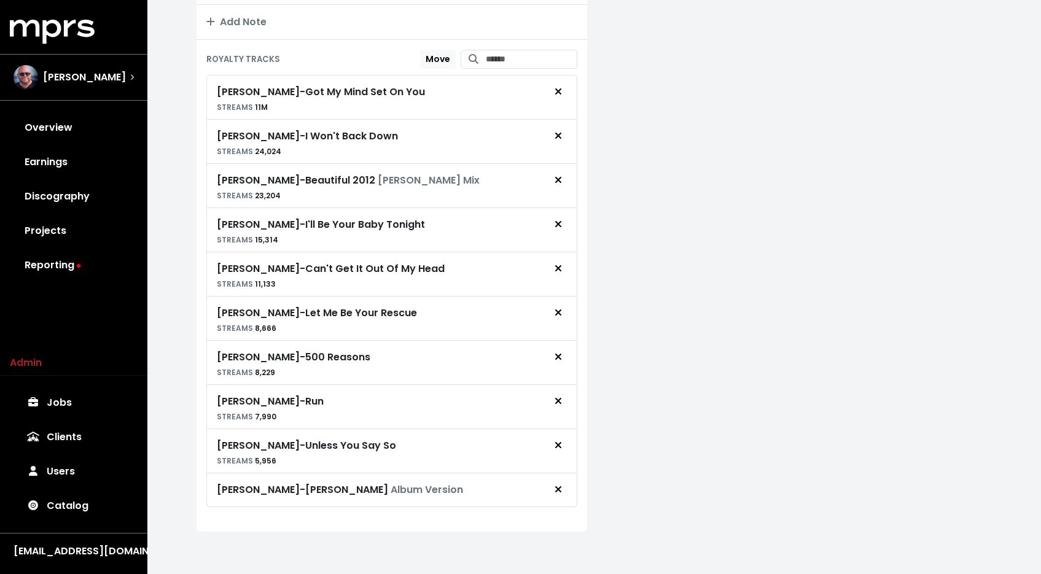
scroll to position [0, 0]
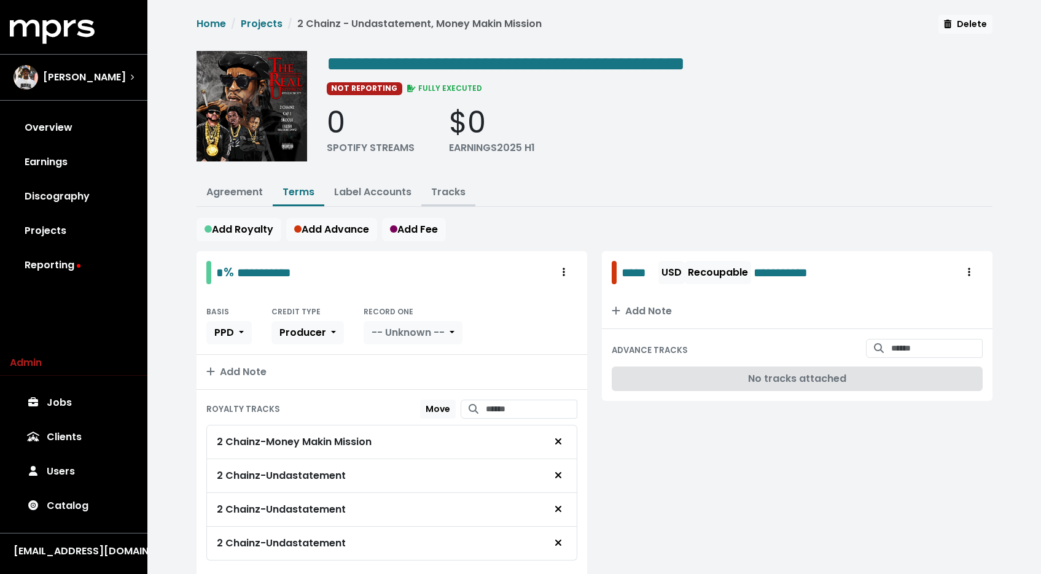
click at [461, 195] on link "Tracks" at bounding box center [448, 192] width 34 height 14
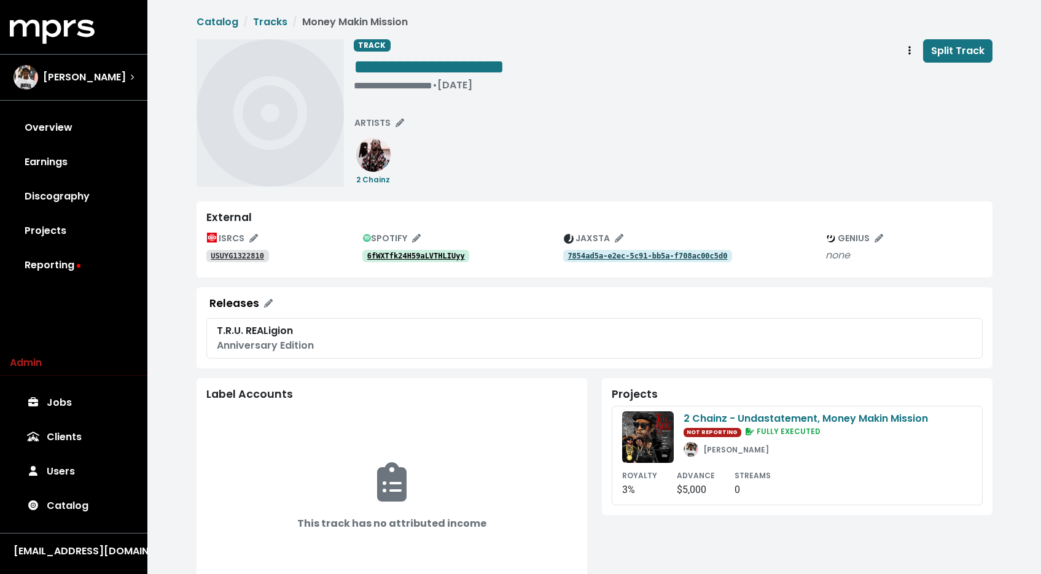
click at [429, 252] on tt "6fWXTfk24H59aLVTHLIUyy" at bounding box center [416, 256] width 98 height 9
click at [239, 260] on tt "USUYG1322810" at bounding box center [237, 256] width 53 height 9
click at [649, 258] on tt "7854ad5a-e2ec-5c91-bb5a-f708ac00c5d0" at bounding box center [647, 256] width 160 height 9
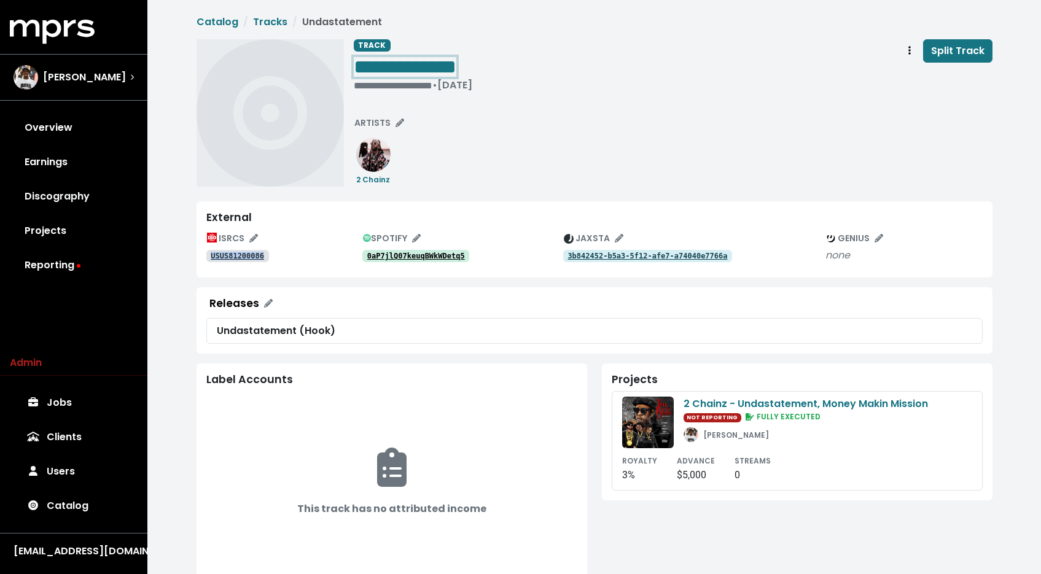
click at [456, 60] on span "**********" at bounding box center [405, 67] width 103 height 20
click at [456, 63] on span "**********" at bounding box center [405, 67] width 103 height 20
click at [890, 56] on div "**********" at bounding box center [673, 67] width 639 height 57
click at [456, 72] on span "**********" at bounding box center [405, 67] width 103 height 20
click at [472, 70] on div "**********" at bounding box center [413, 66] width 119 height 25
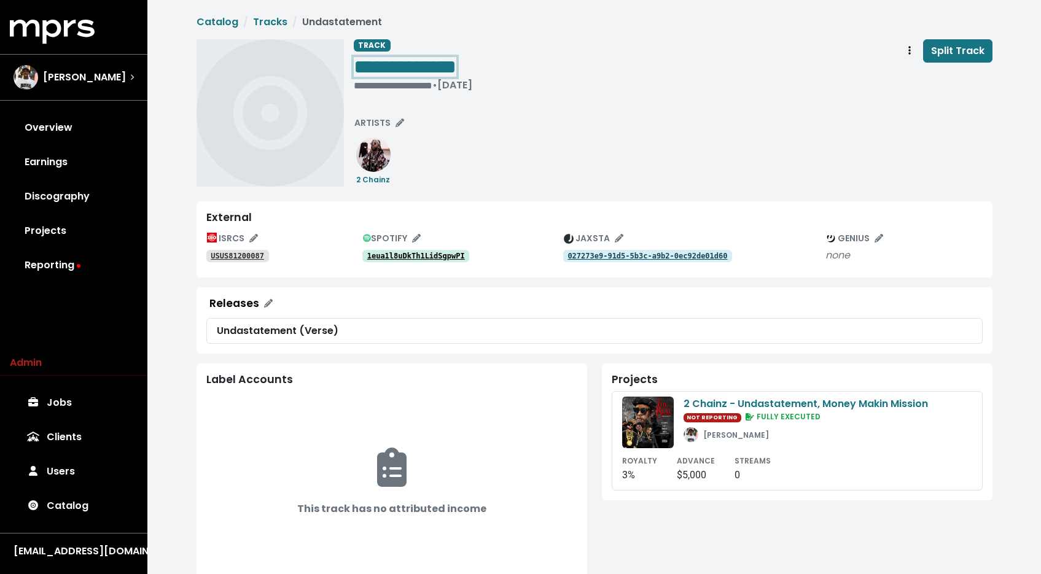
click at [456, 60] on span "**********" at bounding box center [405, 67] width 103 height 20
click at [551, 146] on div "**********" at bounding box center [673, 112] width 639 height 147
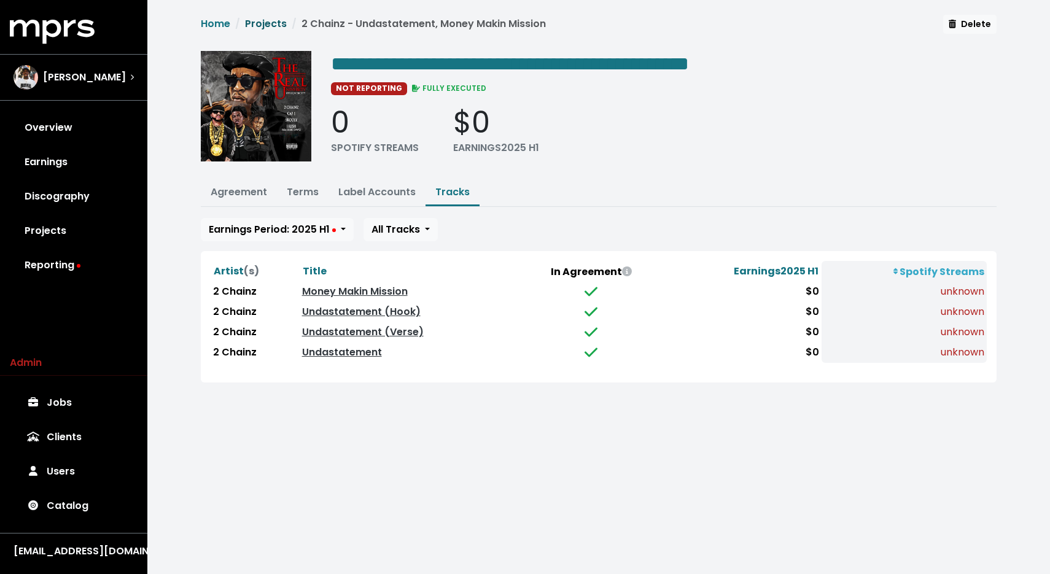
click at [267, 28] on link "Projects" at bounding box center [266, 24] width 42 height 14
click at [305, 202] on button "Terms" at bounding box center [303, 193] width 52 height 26
click at [303, 193] on link "Terms" at bounding box center [303, 192] width 32 height 14
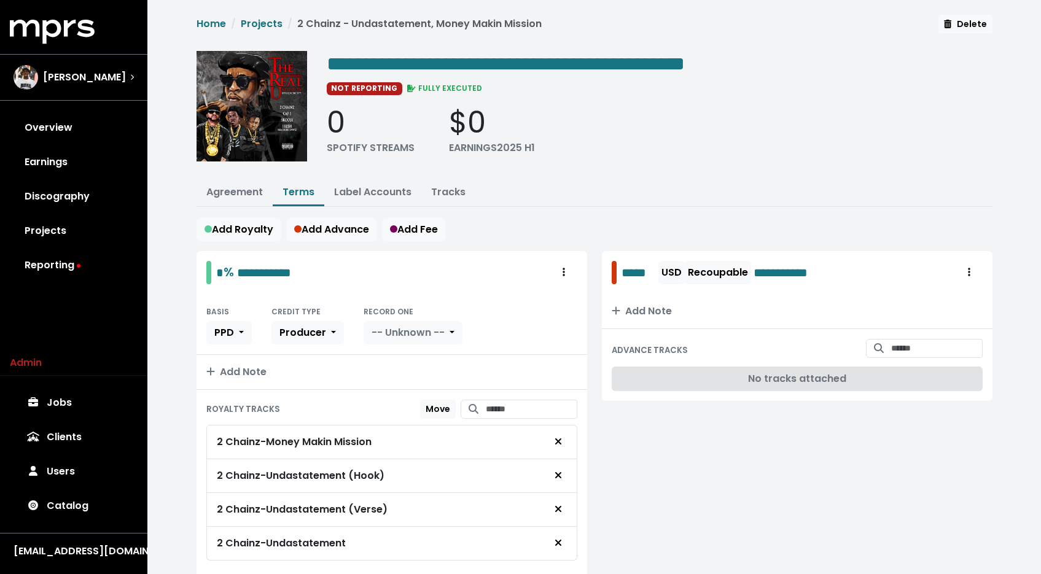
scroll to position [53, 0]
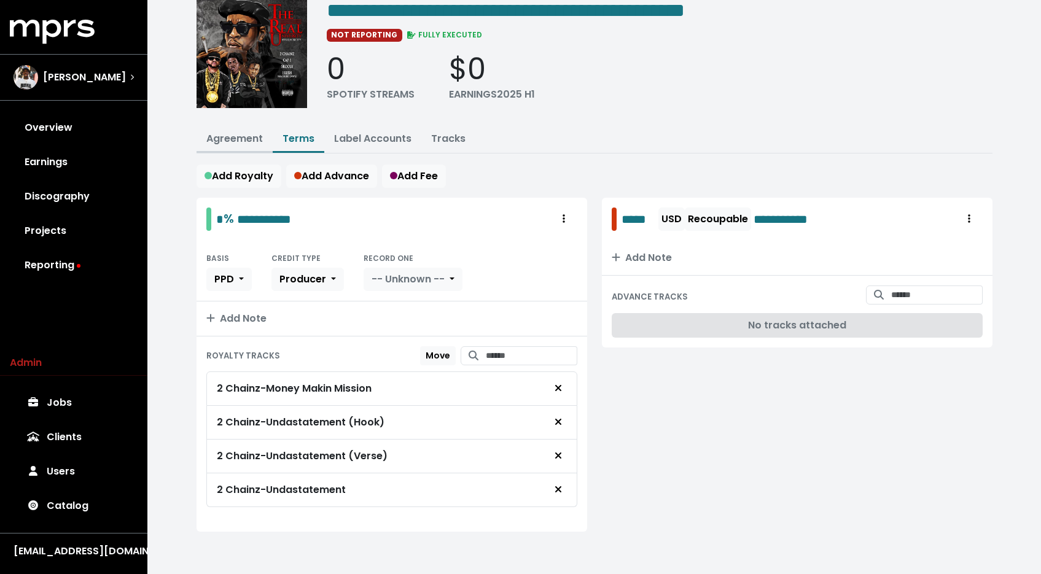
click at [226, 129] on button "Agreement" at bounding box center [235, 140] width 76 height 26
click at [227, 136] on link "Agreement" at bounding box center [234, 138] width 56 height 14
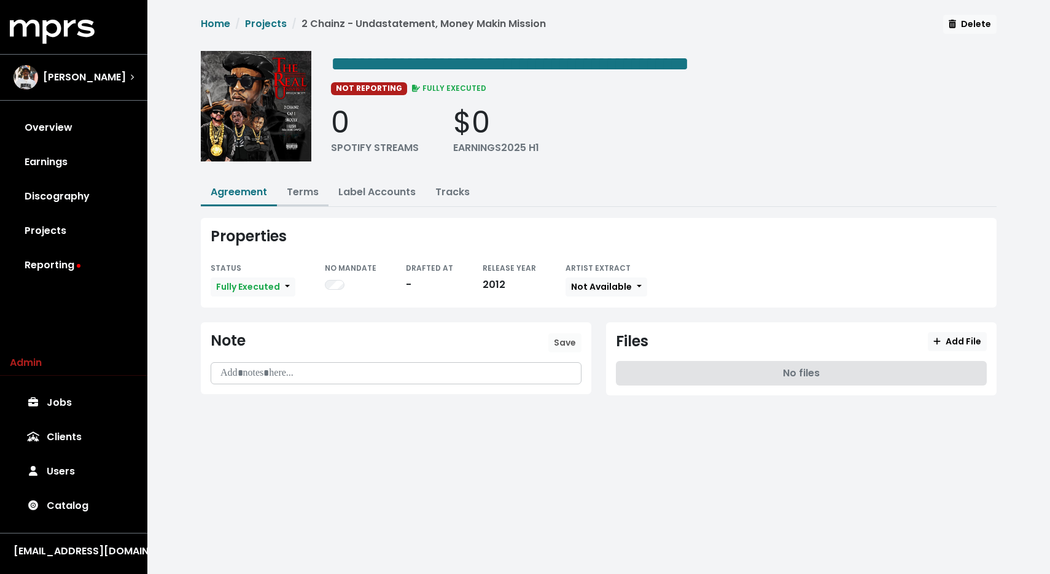
click at [311, 185] on link "Terms" at bounding box center [303, 192] width 32 height 14
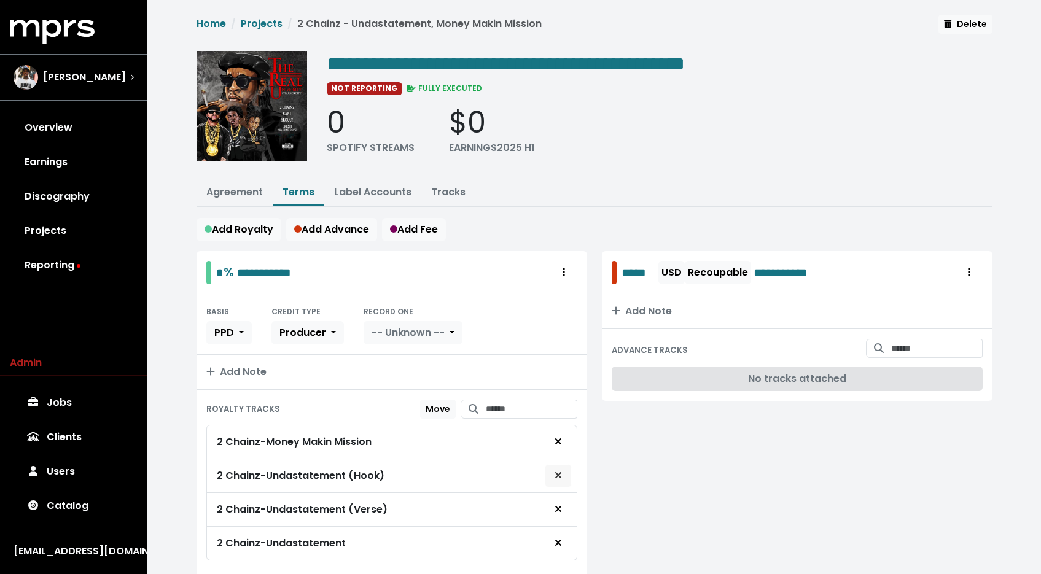
click at [556, 470] on icon "Remove royalty target" at bounding box center [558, 475] width 7 height 10
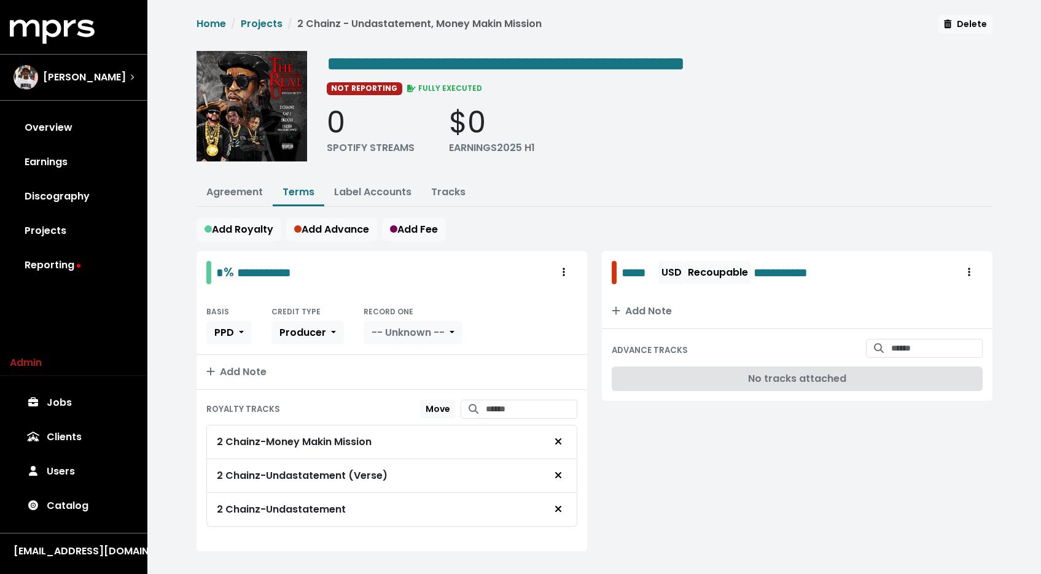
click at [556, 470] on icon "Remove royalty target" at bounding box center [558, 475] width 7 height 10
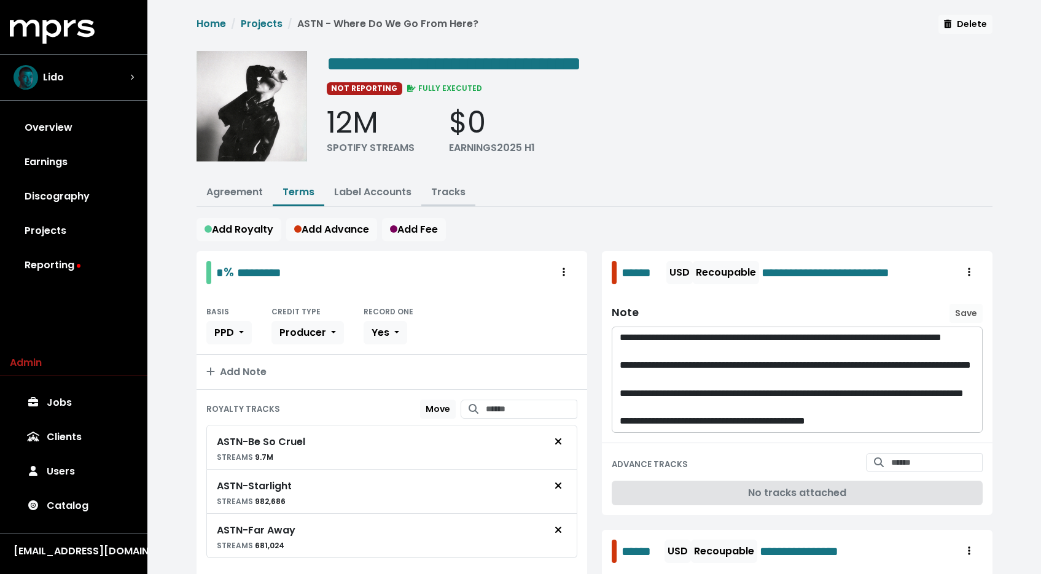
click at [456, 189] on link "Tracks" at bounding box center [448, 192] width 34 height 14
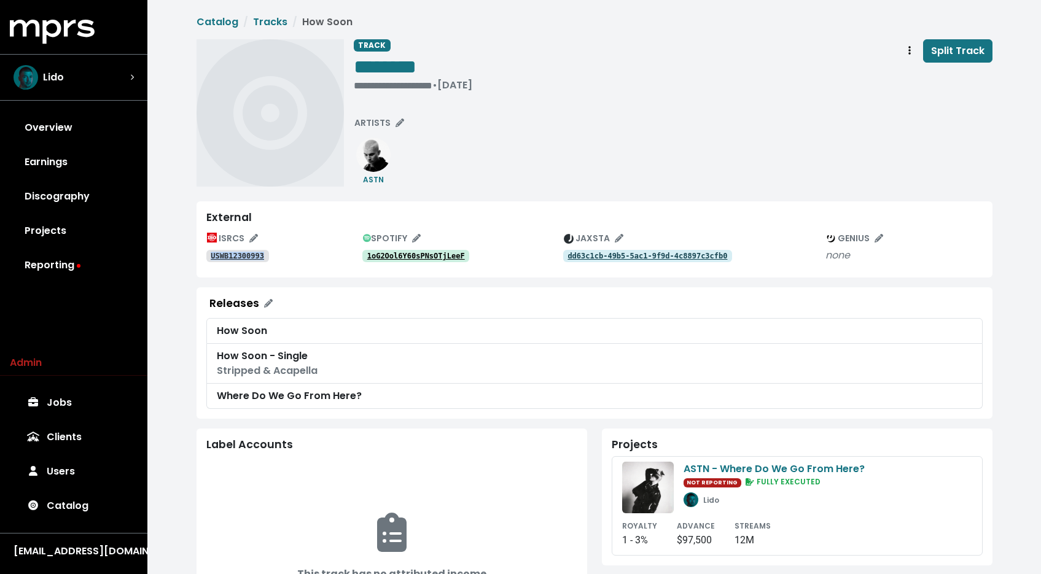
click at [597, 257] on tt "dd63c1cb-49b5-5ac1-9f9d-4c8897c3cfb0" at bounding box center [647, 256] width 160 height 9
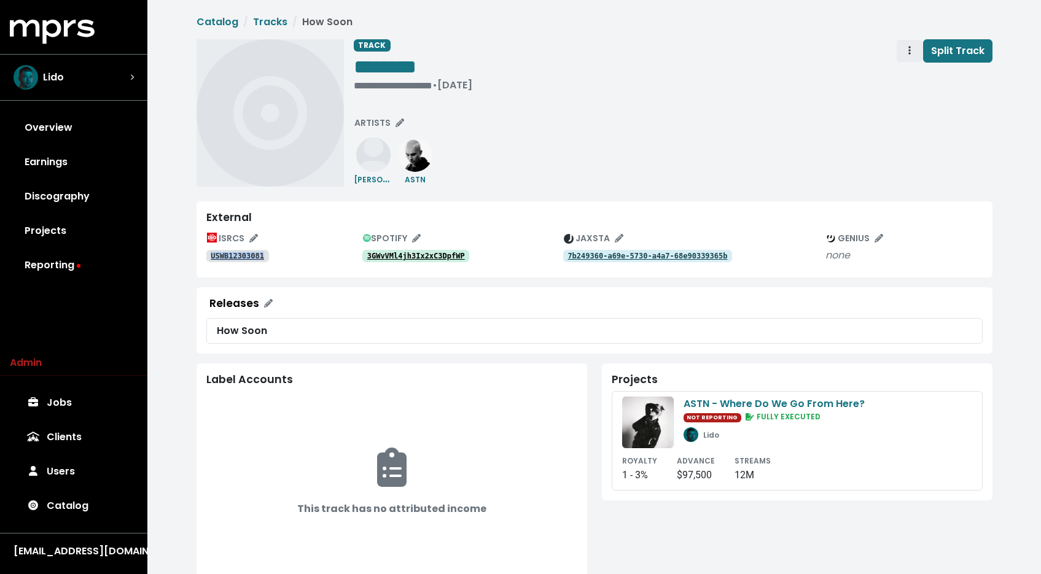
click at [906, 47] on span "Track actions" at bounding box center [909, 51] width 11 height 15
click at [931, 85] on link "Merge" at bounding box center [945, 78] width 97 height 20
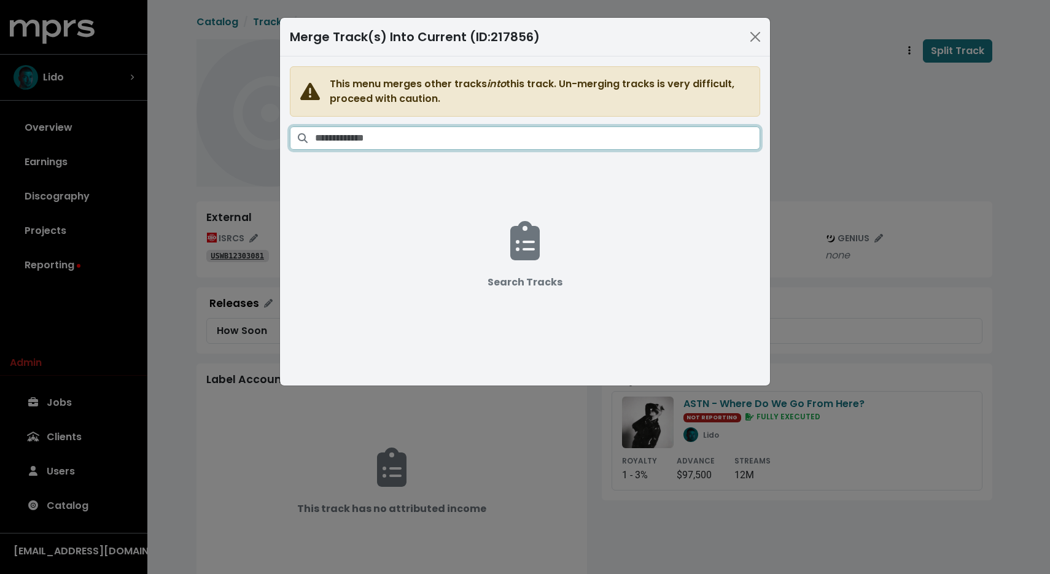
click at [593, 134] on input "Search tracks" at bounding box center [537, 138] width 445 height 23
paste input "*****"
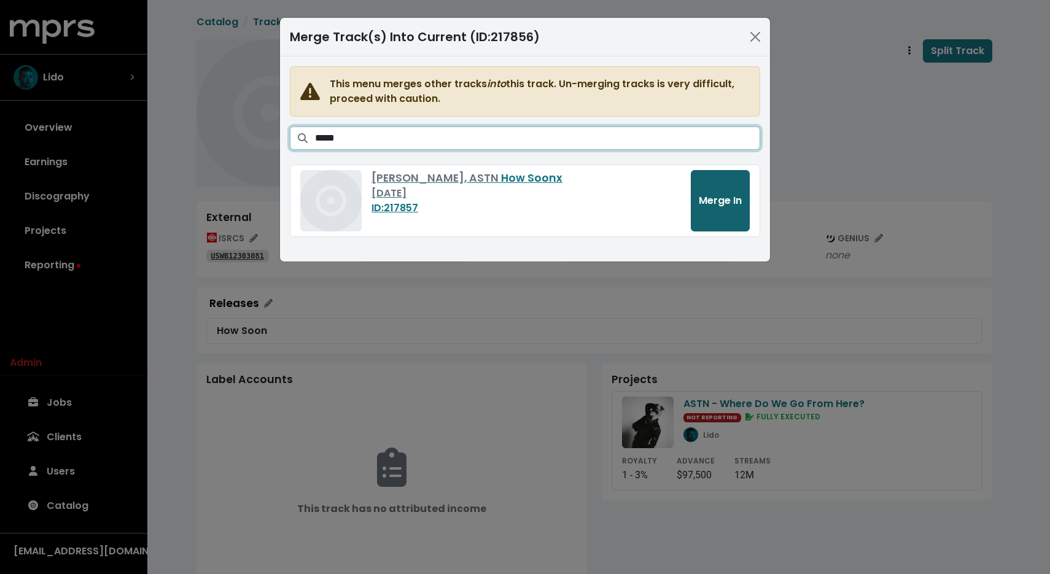
type input "*****"
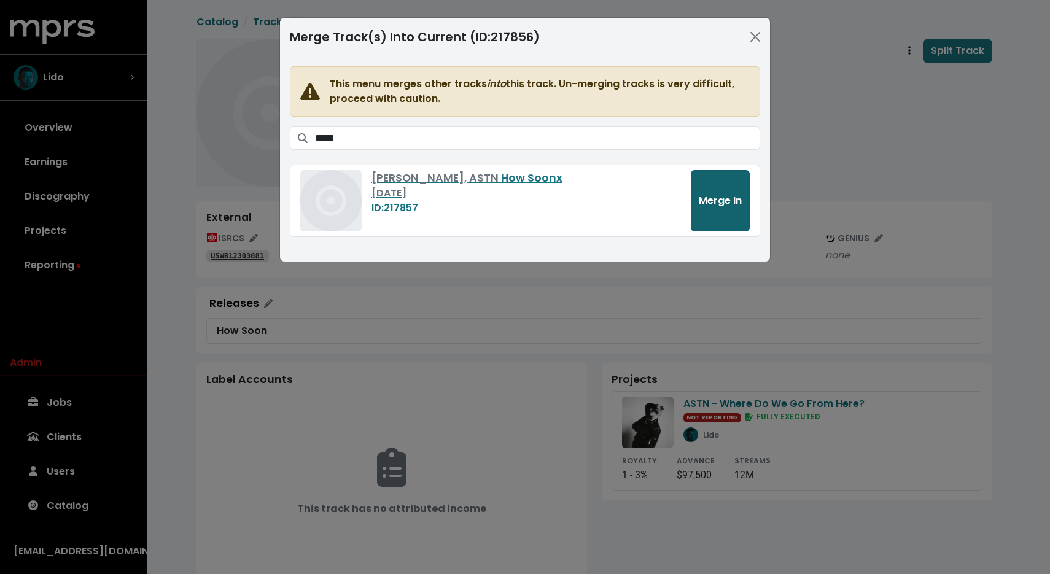
click at [718, 217] on button "Merge In" at bounding box center [720, 200] width 59 height 61
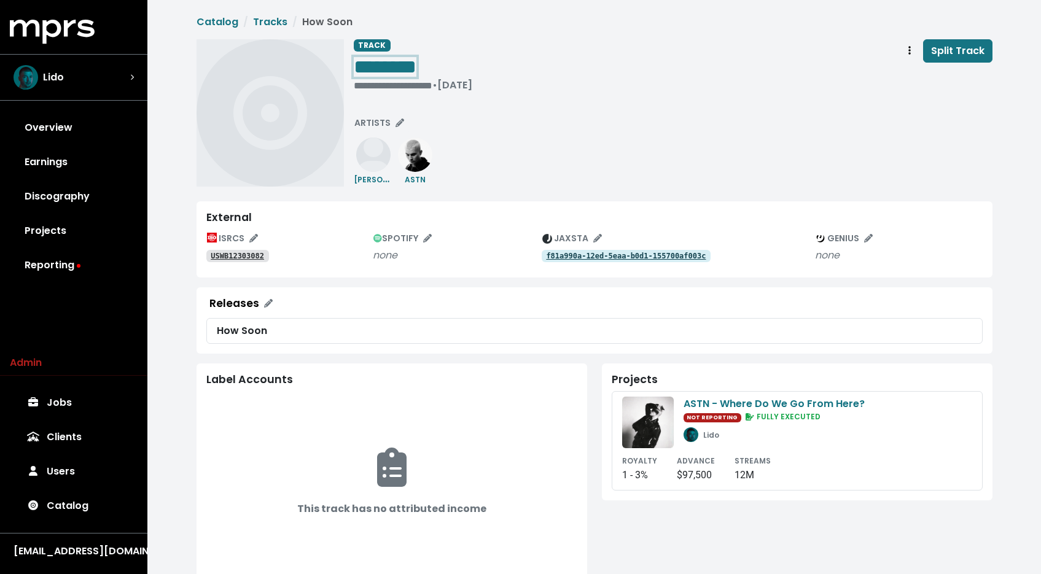
click at [416, 65] on span "********" at bounding box center [385, 67] width 63 height 20
click at [416, 67] on span "********" at bounding box center [385, 67] width 63 height 20
click at [421, 68] on span "*********" at bounding box center [389, 67] width 71 height 20
copy span "*****"
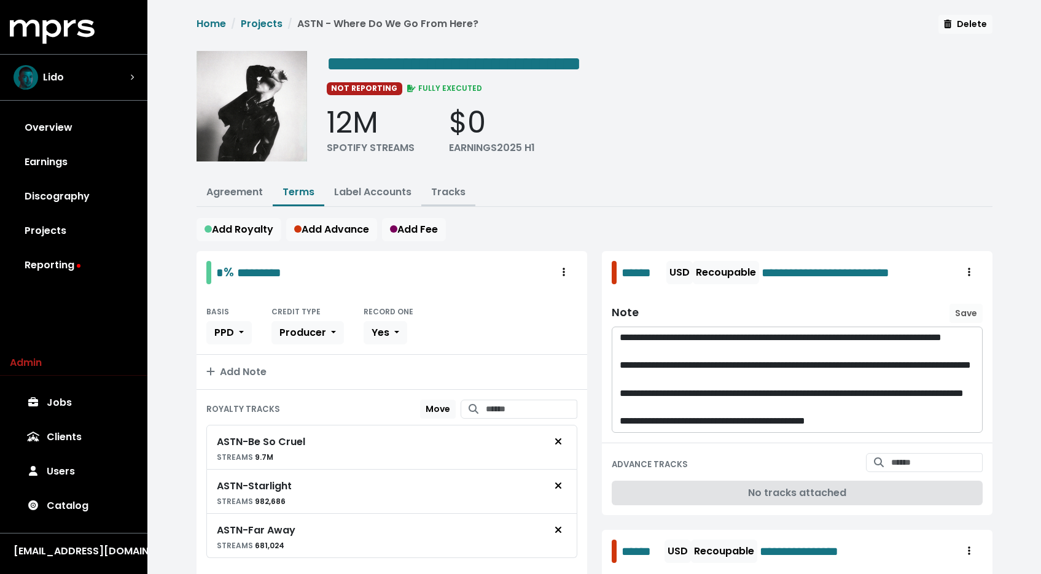
click at [457, 192] on link "Tracks" at bounding box center [448, 192] width 34 height 14
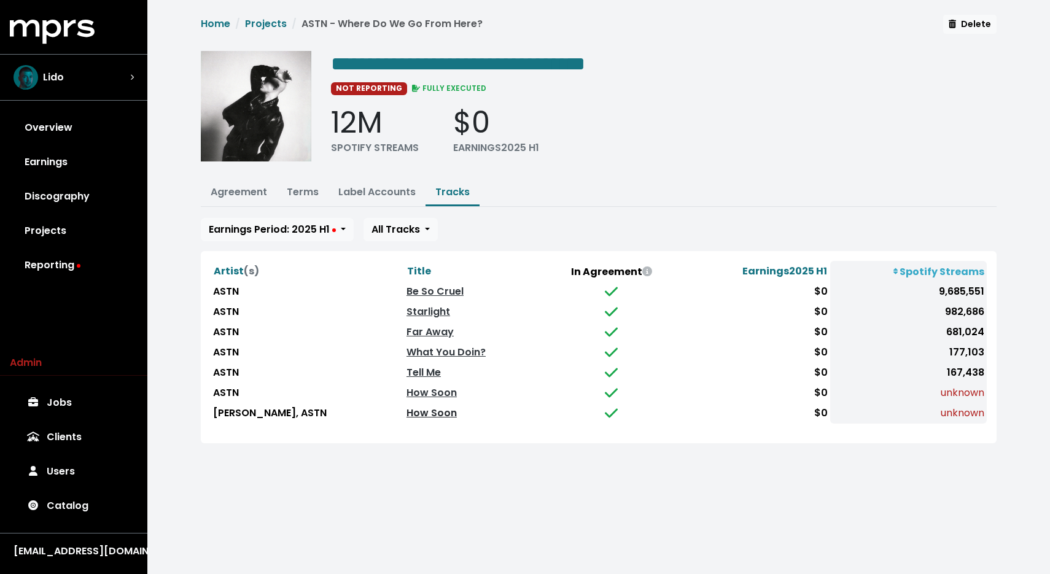
click at [411, 412] on link "How Soon" at bounding box center [432, 413] width 50 height 14
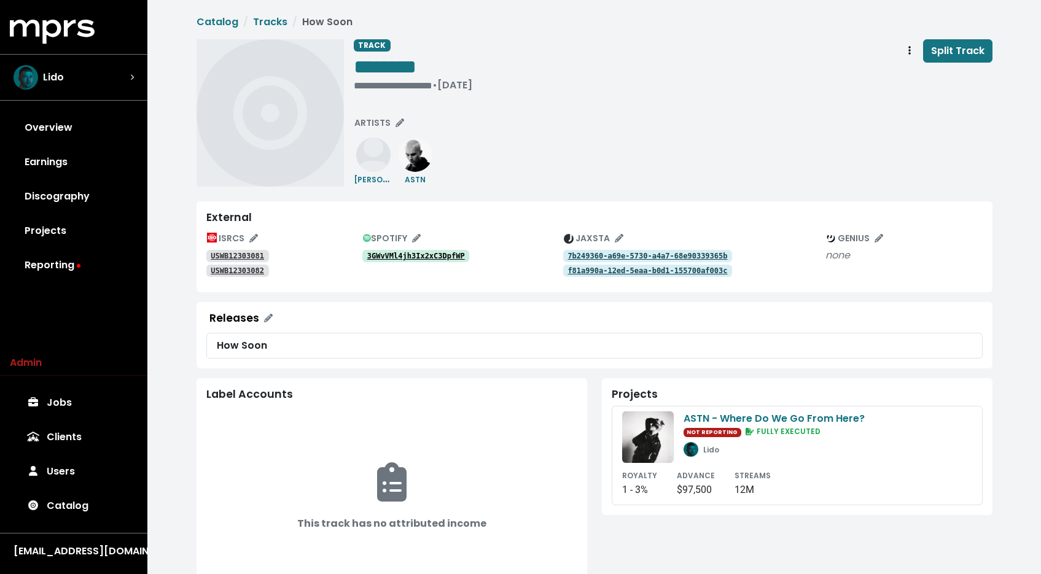
click at [433, 260] on tt "3GWvVMl4jh3Ix2xC3DpfWP" at bounding box center [416, 256] width 98 height 9
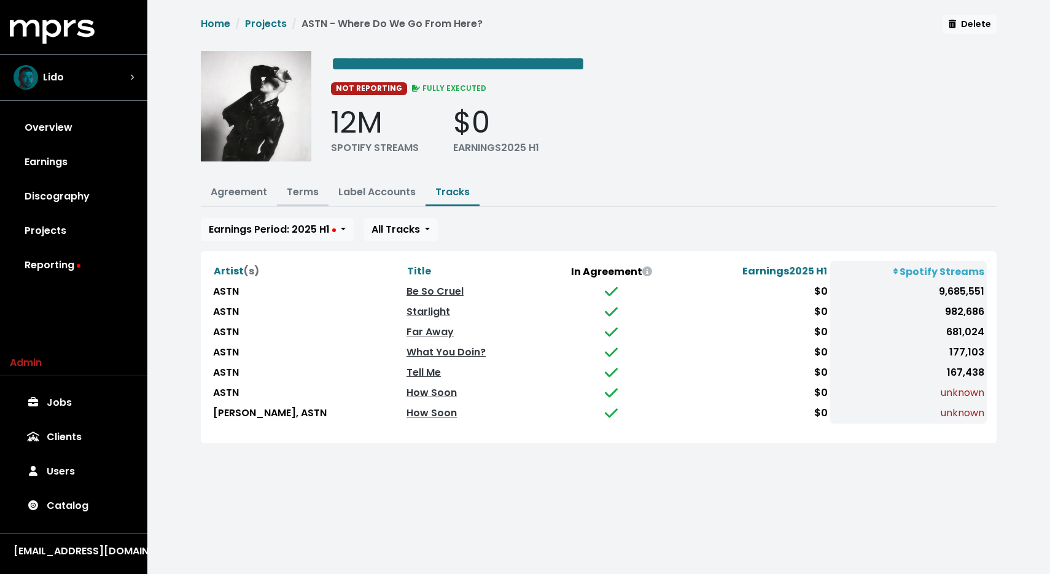
click at [306, 198] on button "Terms" at bounding box center [303, 193] width 52 height 26
click at [305, 193] on link "Terms" at bounding box center [303, 192] width 32 height 14
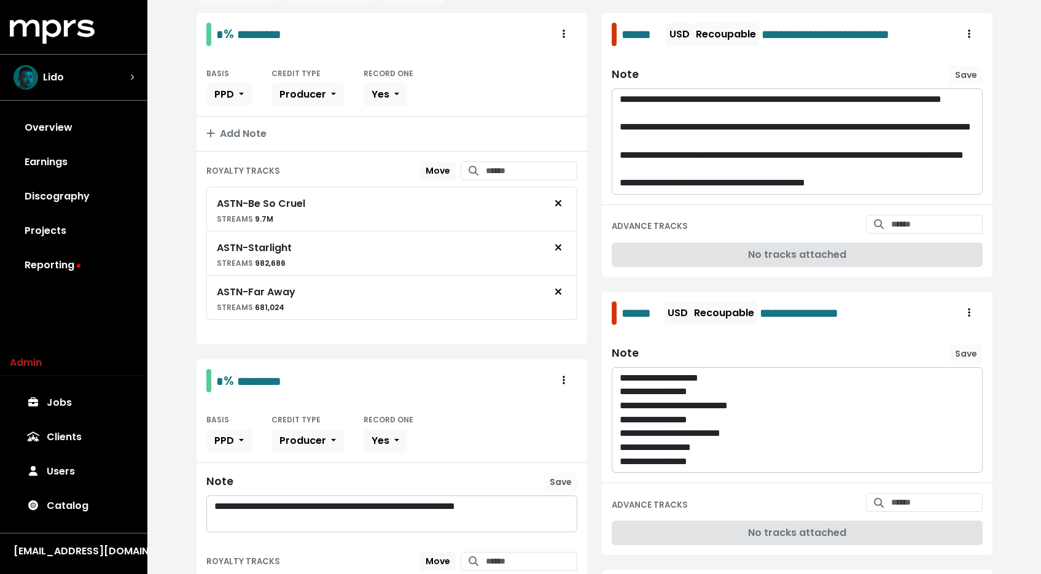
scroll to position [601, 0]
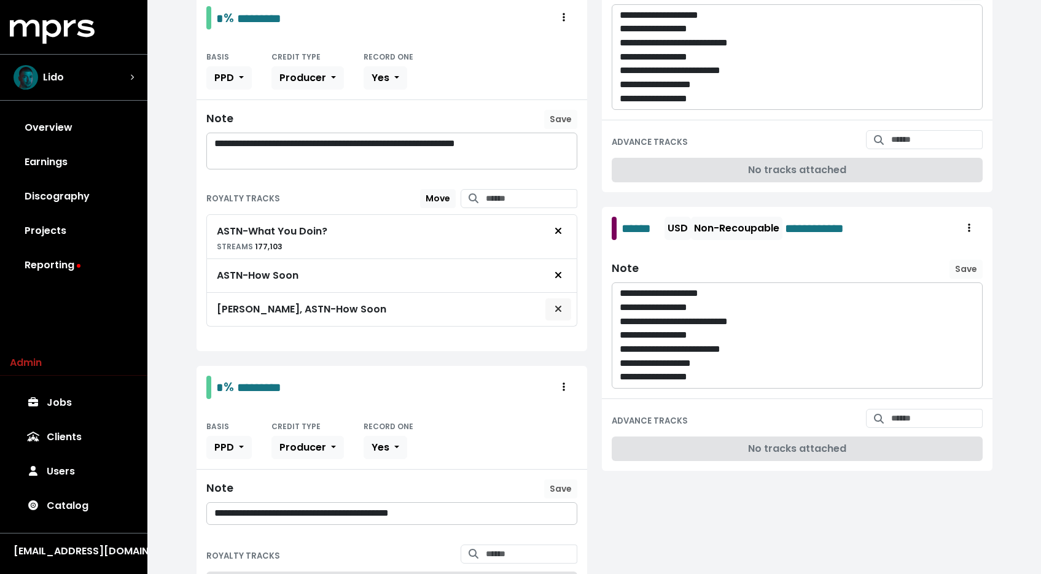
click at [566, 308] on button "Remove royalty target" at bounding box center [558, 309] width 27 height 23
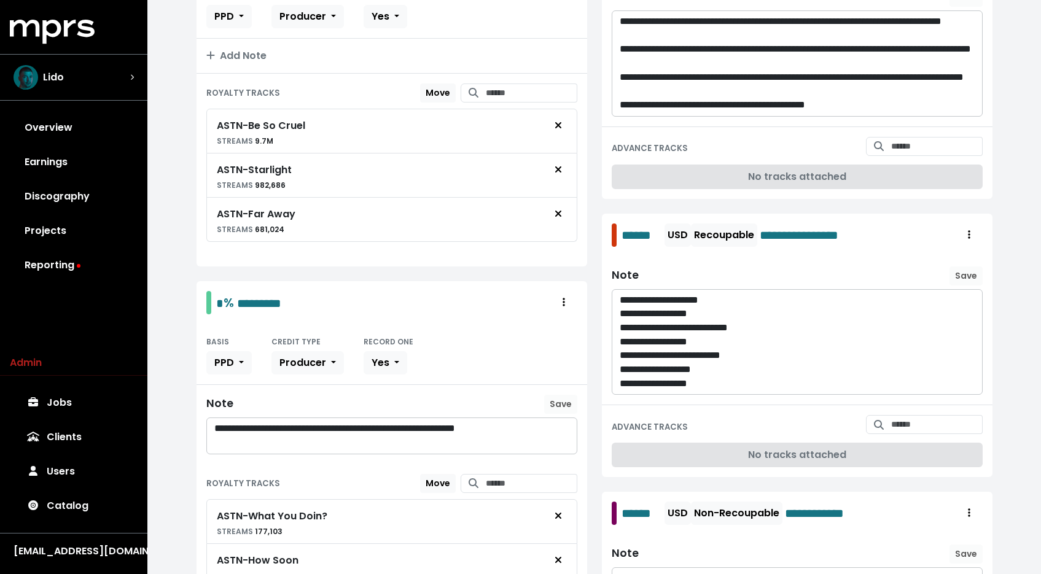
scroll to position [0, 0]
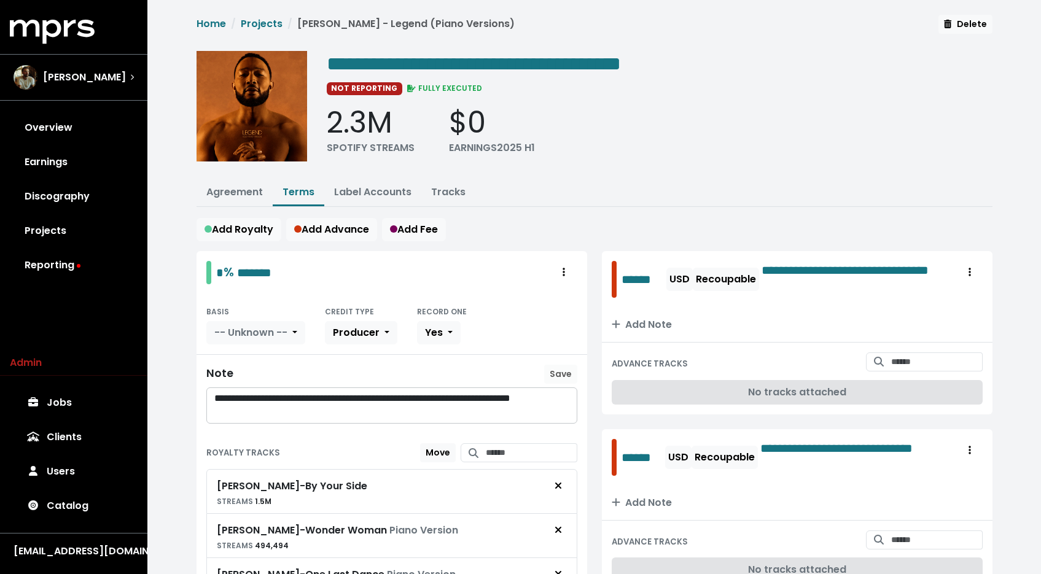
click at [460, 204] on ul "Agreement Terms Label Accounts Tracks" at bounding box center [595, 193] width 796 height 27
click at [439, 193] on link "Tracks" at bounding box center [448, 192] width 34 height 14
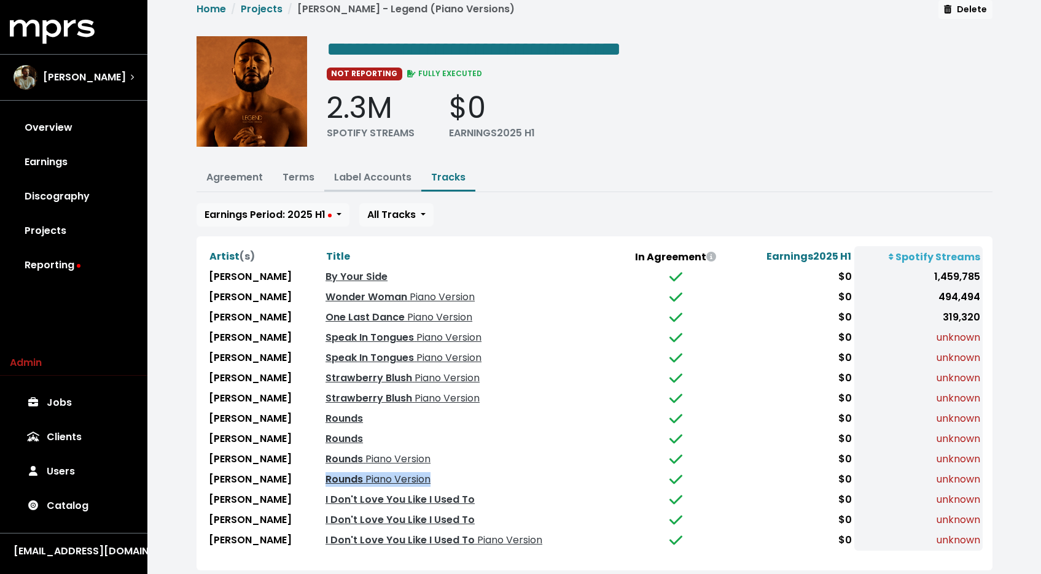
scroll to position [15, 0]
click at [294, 182] on button "Terms" at bounding box center [299, 178] width 52 height 26
click at [298, 156] on div "**********" at bounding box center [594, 310] width 811 height 620
click at [298, 178] on link "Terms" at bounding box center [298, 177] width 32 height 14
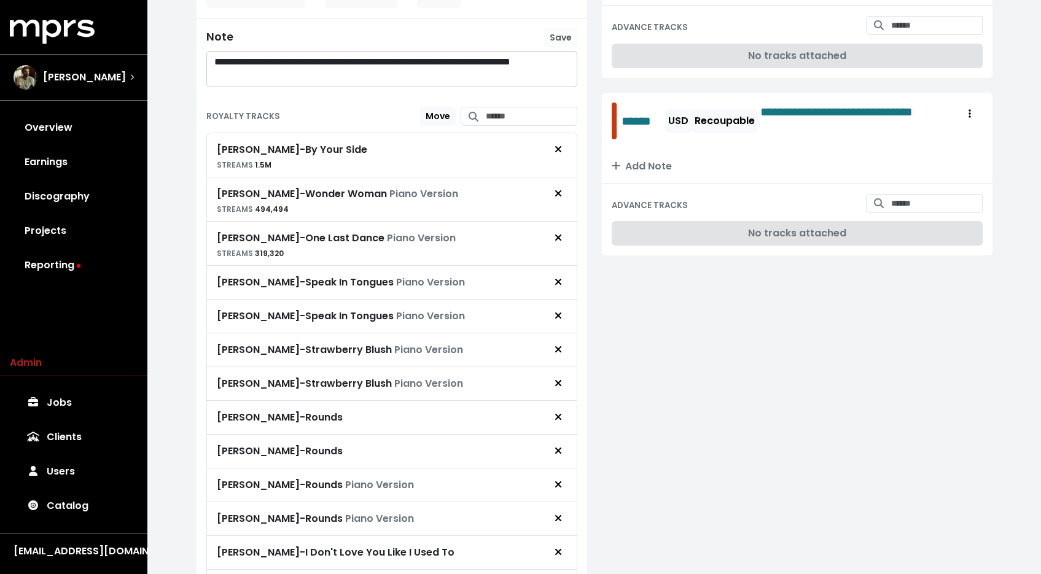
scroll to position [676, 0]
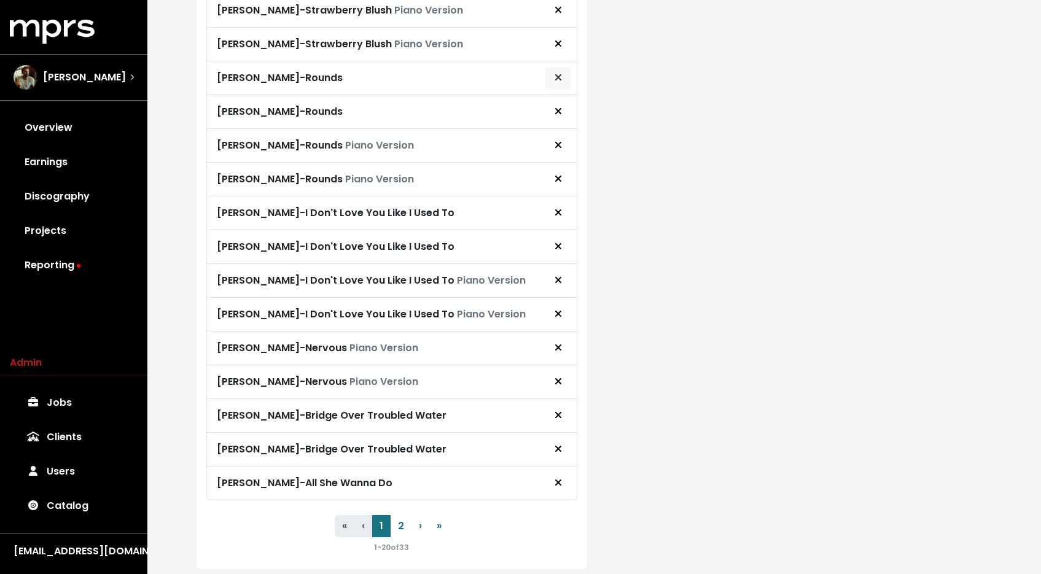
click at [561, 76] on icon "Remove royalty target" at bounding box center [558, 77] width 7 height 10
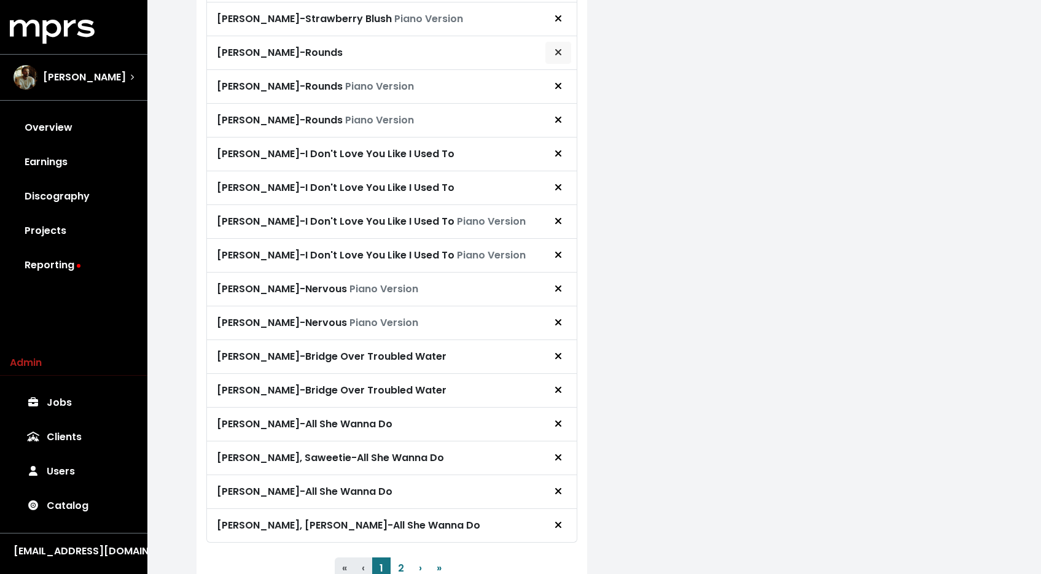
scroll to position [610, 0]
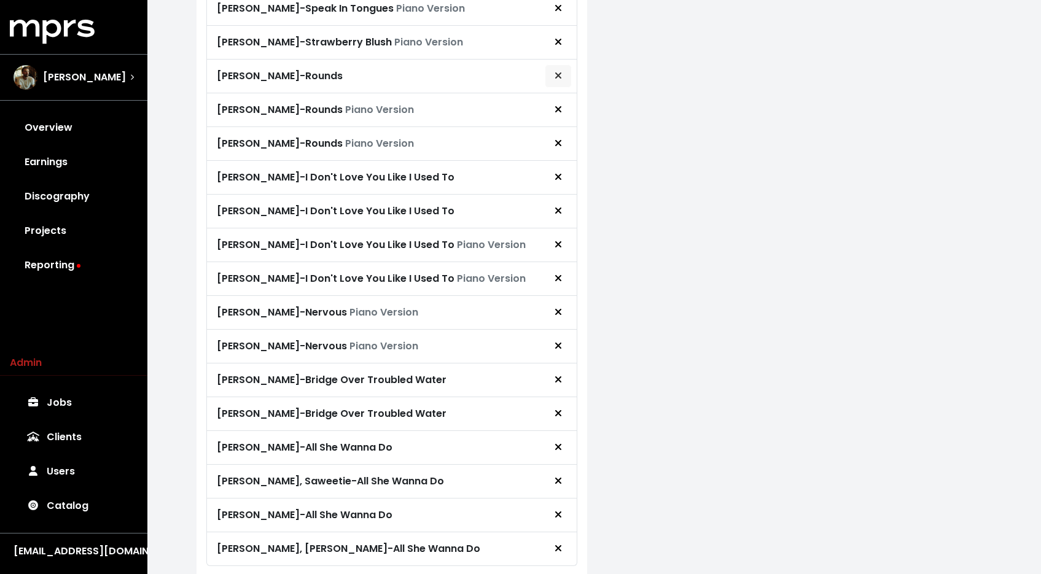
click at [559, 72] on icon "Remove royalty target" at bounding box center [558, 75] width 6 height 6
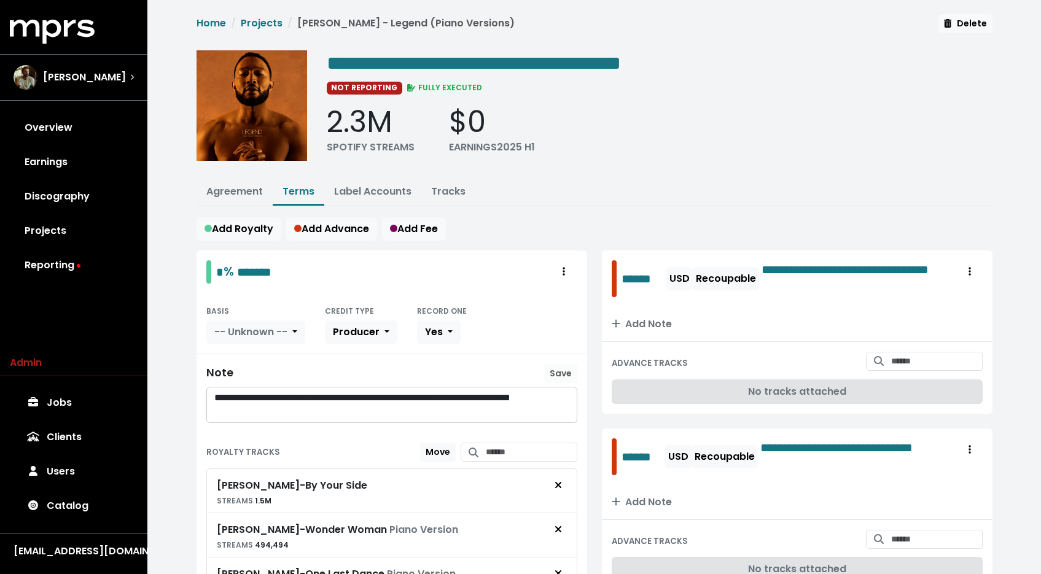
scroll to position [0, 0]
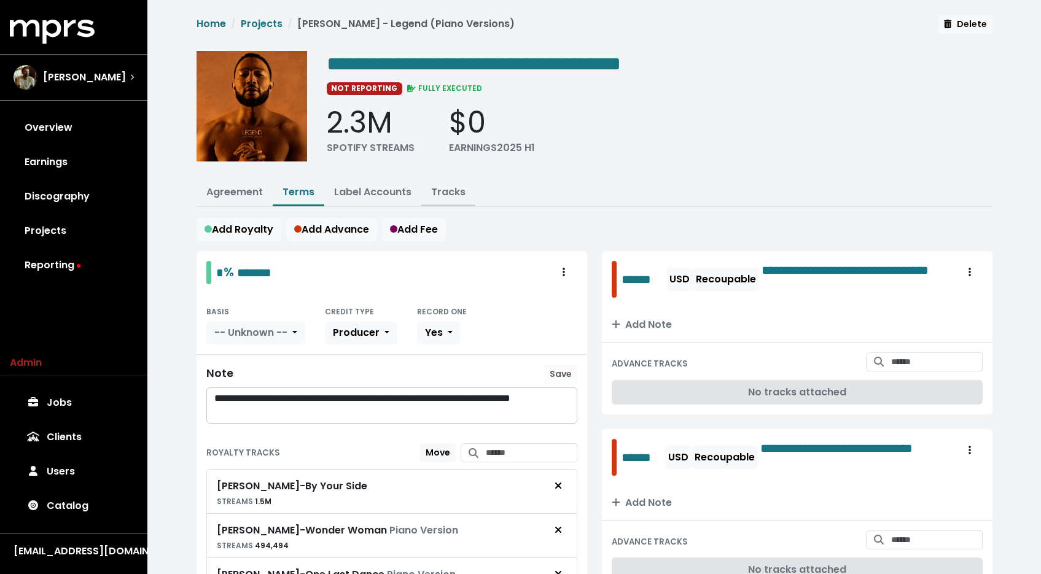
click at [449, 194] on link "Tracks" at bounding box center [448, 192] width 34 height 14
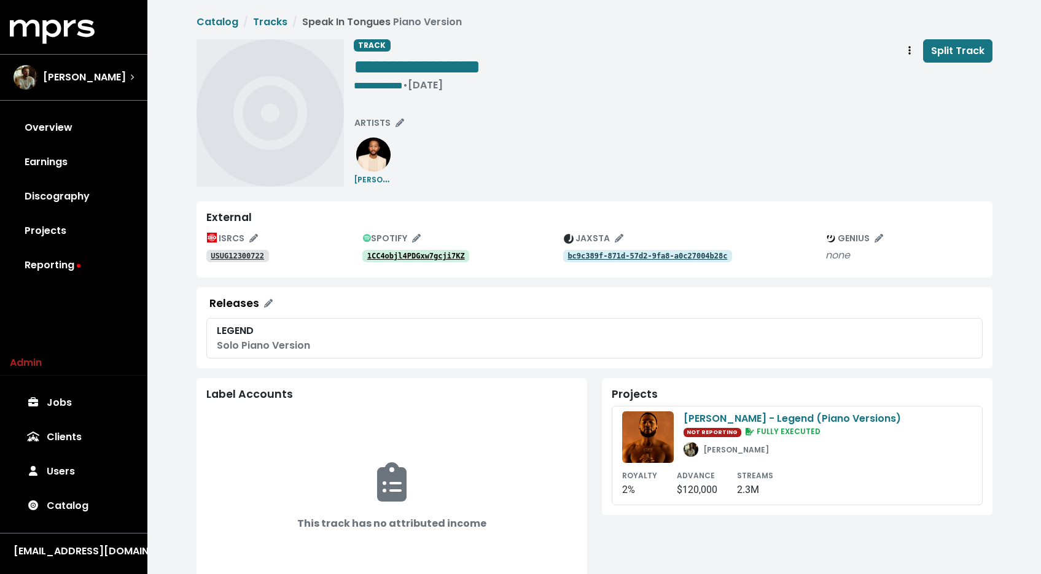
click at [413, 257] on tt "1CC4objl4PDGxw7gcji7KZ" at bounding box center [416, 256] width 98 height 9
click at [248, 254] on tt "USUG12300722" at bounding box center [237, 256] width 53 height 9
click at [914, 36] on span "**********" at bounding box center [595, 435] width 796 height 841
click at [912, 40] on button "Track actions" at bounding box center [909, 50] width 27 height 23
click at [907, 80] on link "Merge" at bounding box center [945, 78] width 97 height 20
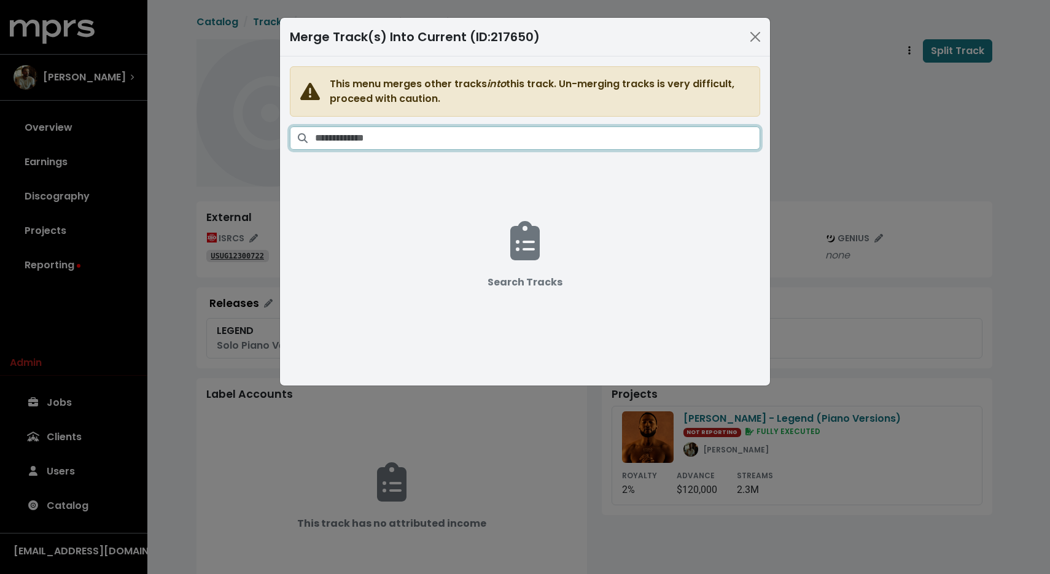
click at [708, 142] on input "Search tracks" at bounding box center [537, 138] width 445 height 23
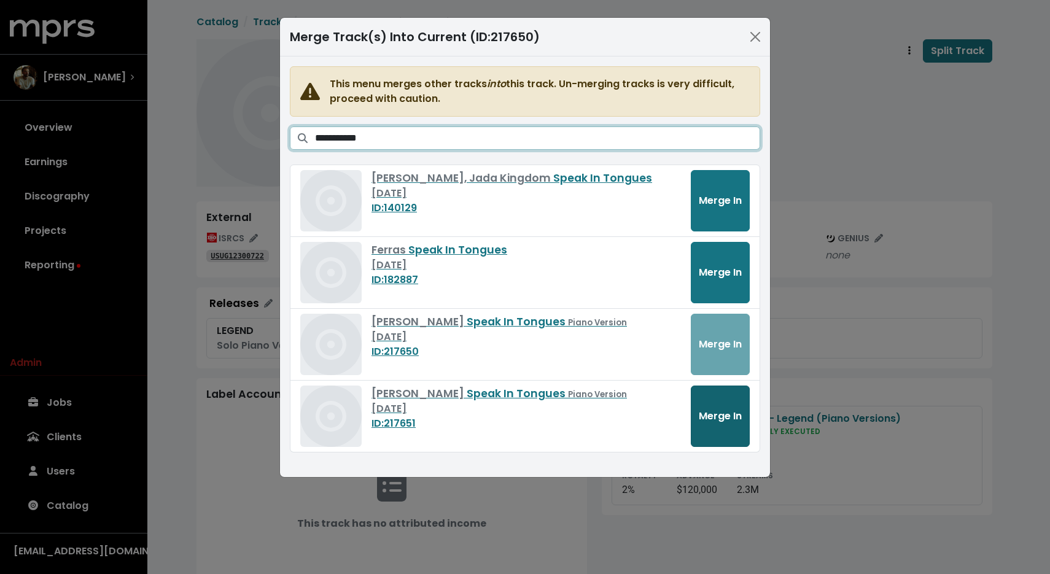
type input "**********"
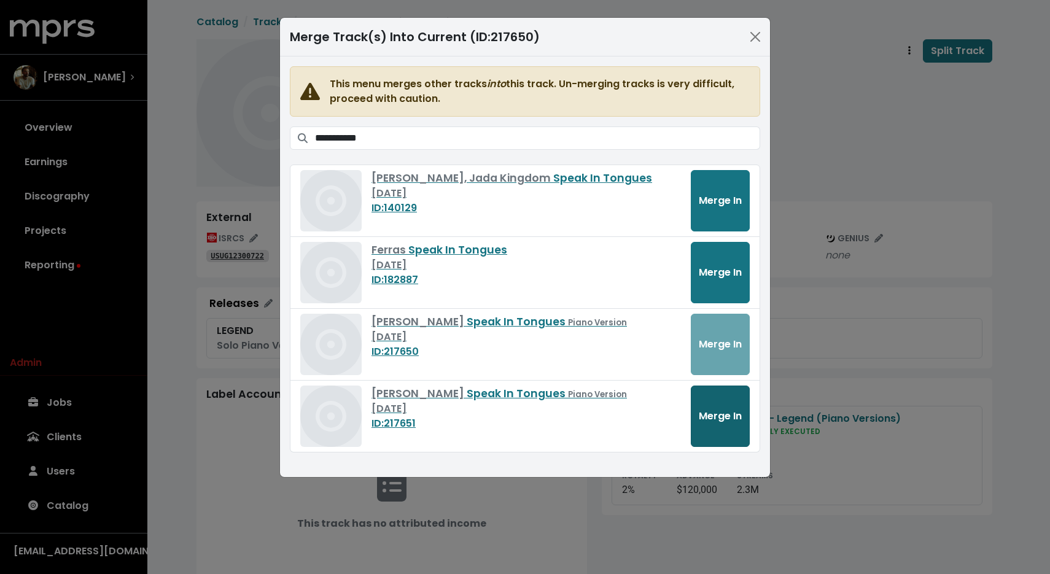
click at [714, 429] on button "Merge In" at bounding box center [720, 416] width 59 height 61
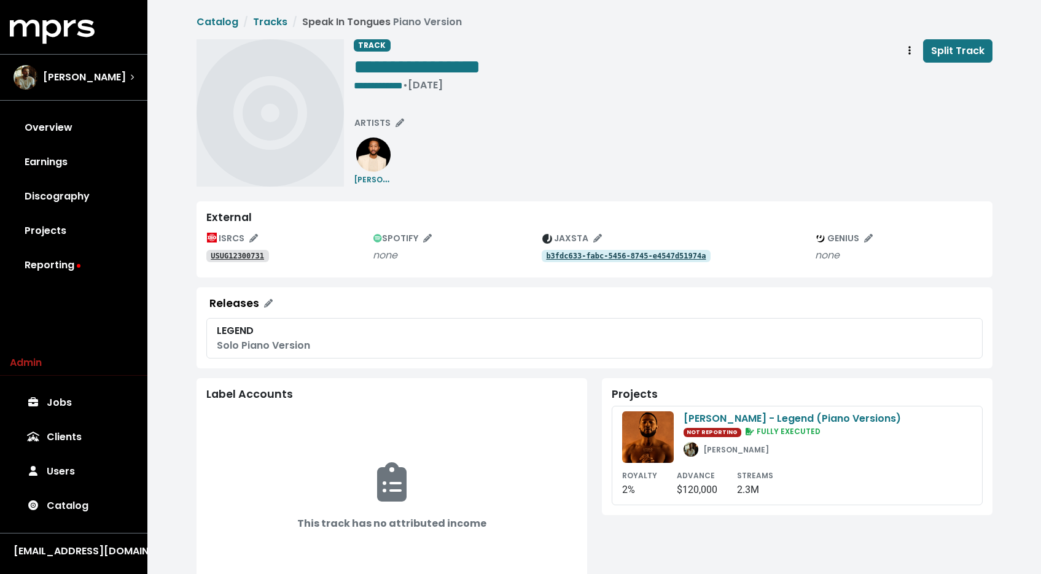
click at [239, 253] on tt "USUG12300731" at bounding box center [237, 256] width 53 height 9
click at [246, 254] on tt "USUG12300718" at bounding box center [237, 256] width 53 height 9
click at [909, 55] on icon "Track actions" at bounding box center [909, 50] width 2 height 10
click at [913, 74] on link "Merge" at bounding box center [945, 78] width 97 height 20
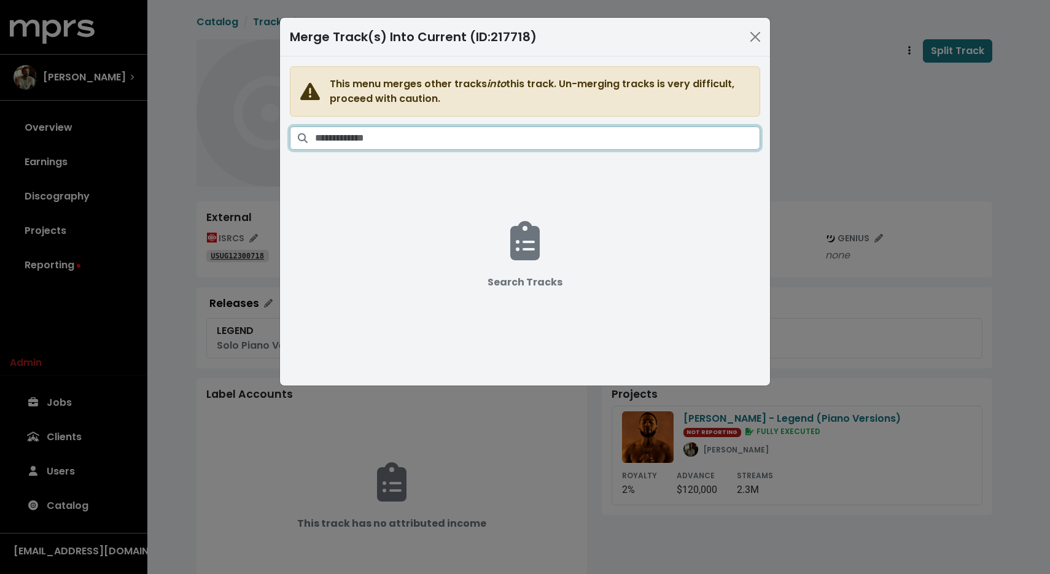
click at [585, 149] on input "Search tracks" at bounding box center [537, 138] width 445 height 23
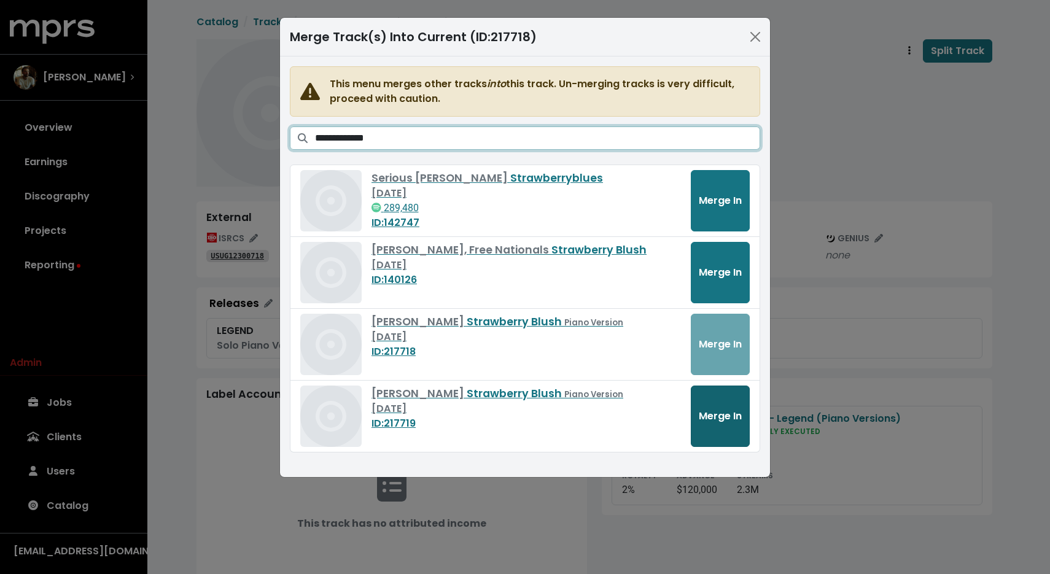
type input "**********"
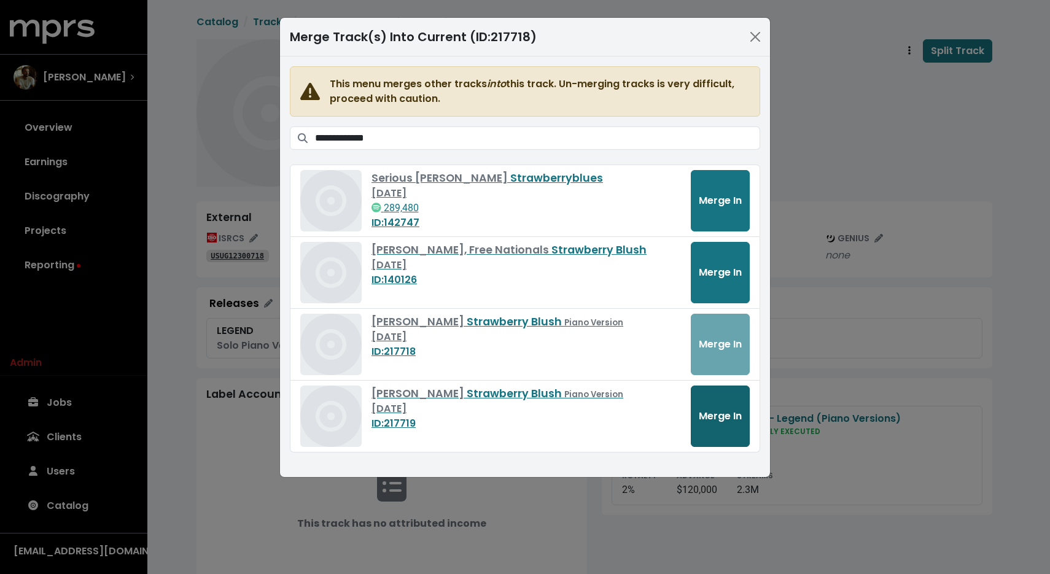
click at [727, 424] on button "Merge In" at bounding box center [720, 416] width 59 height 61
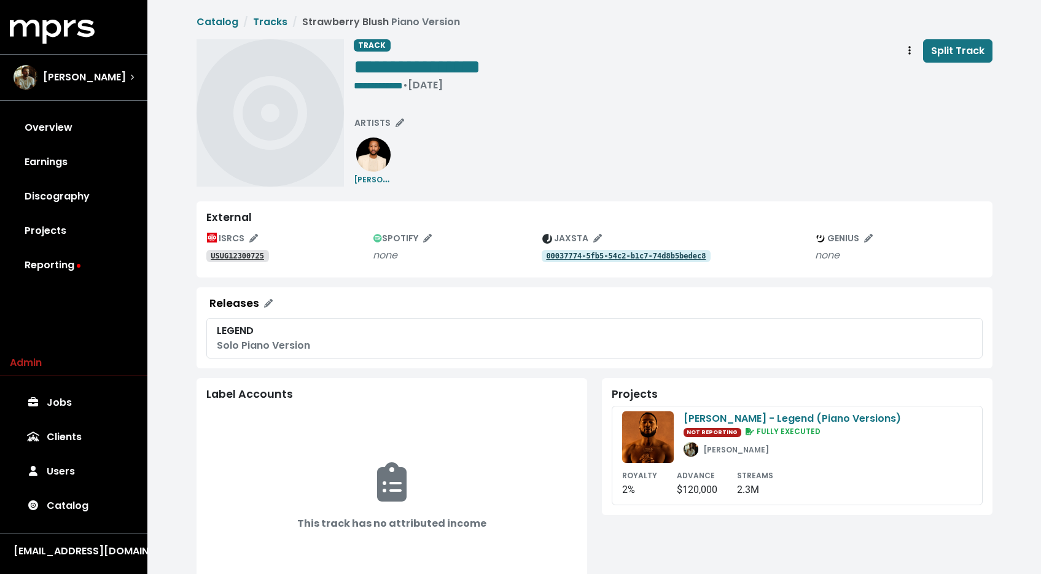
click at [247, 255] on tt "USUG12300725" at bounding box center [237, 256] width 53 height 9
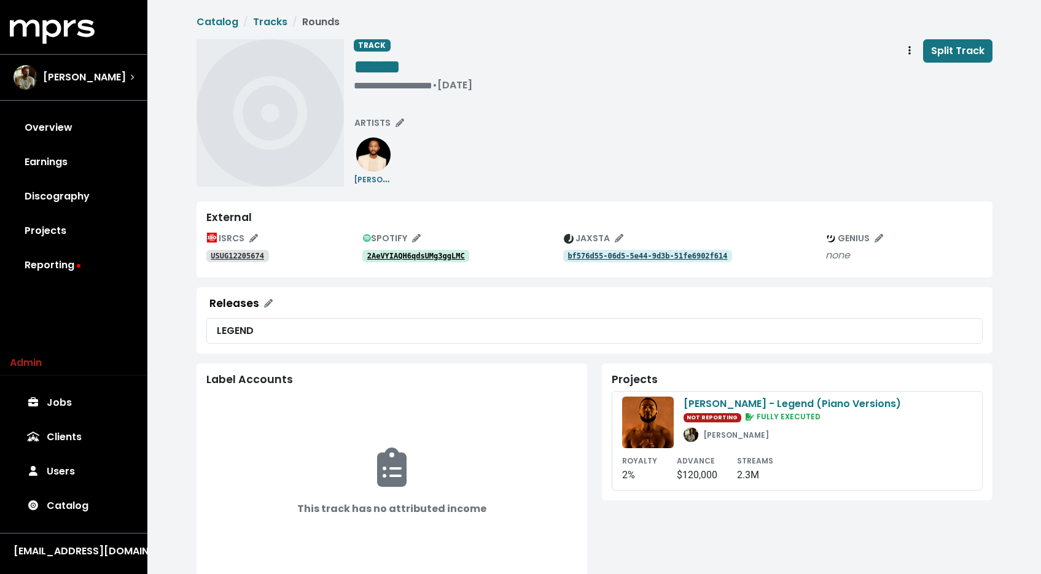
click at [246, 255] on tt "USUG12205674" at bounding box center [237, 256] width 53 height 9
click at [911, 49] on span "Track actions" at bounding box center [909, 51] width 11 height 15
click at [909, 77] on link "Merge" at bounding box center [945, 78] width 97 height 20
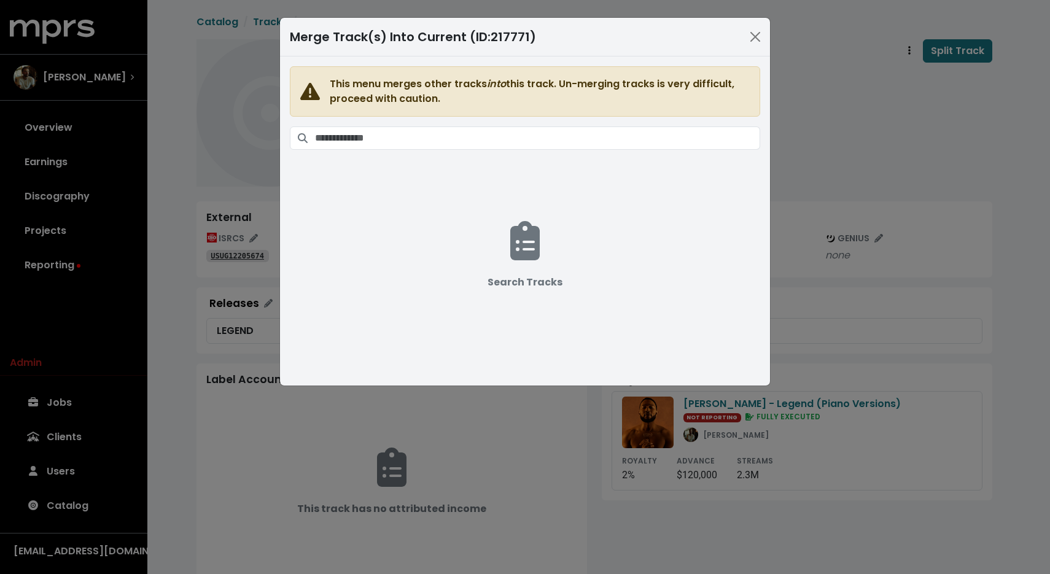
click at [570, 124] on span "This menu merges other tracks into this track. Un-merging tracks is very diffic…" at bounding box center [525, 213] width 470 height 295
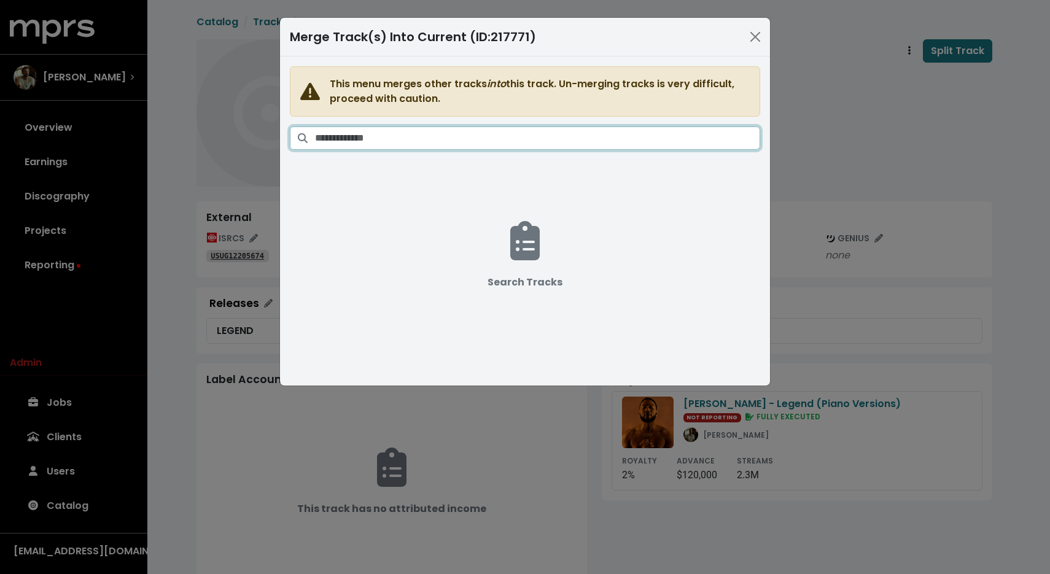
click at [566, 130] on input "Search tracks" at bounding box center [537, 138] width 445 height 23
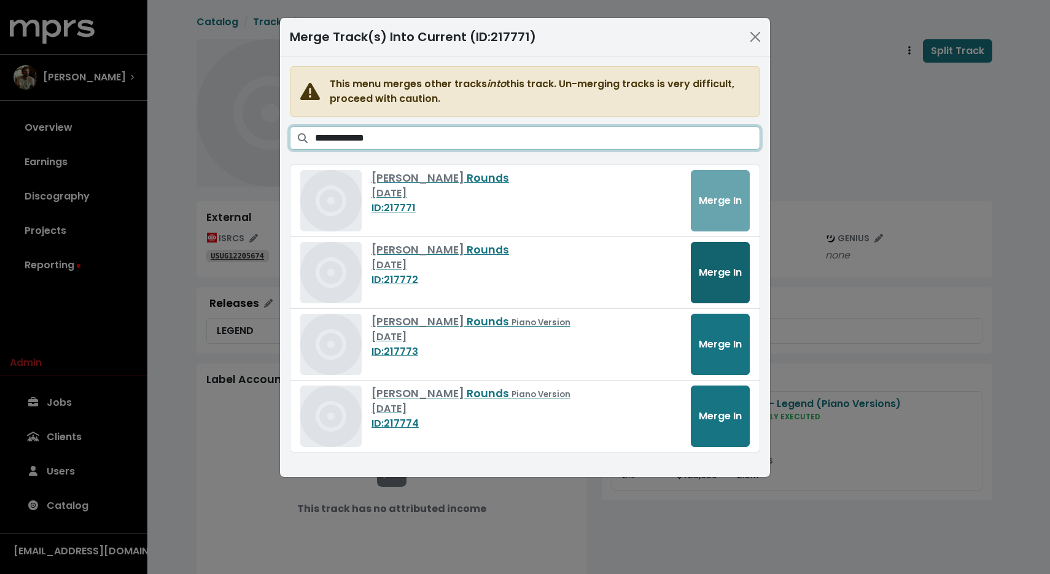
type input "**********"
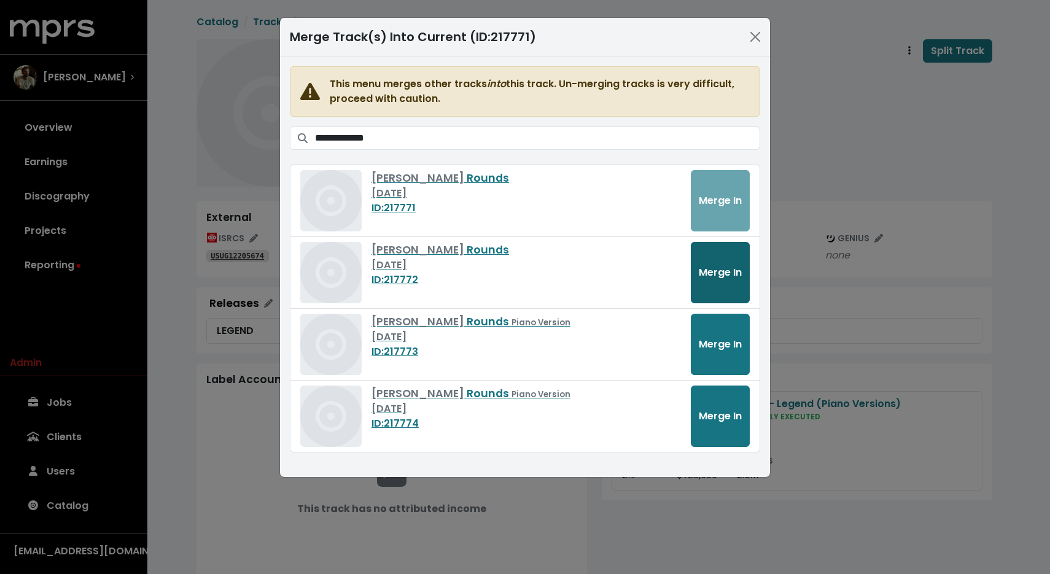
click at [722, 251] on button "Merge In" at bounding box center [720, 272] width 59 height 61
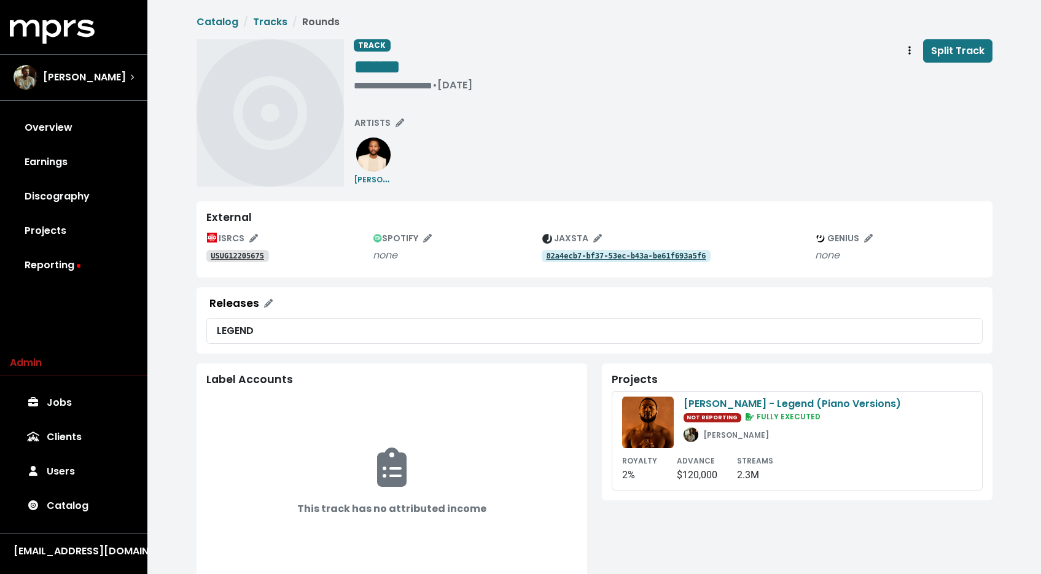
click at [247, 251] on link "USUG12205675" at bounding box center [237, 256] width 63 height 12
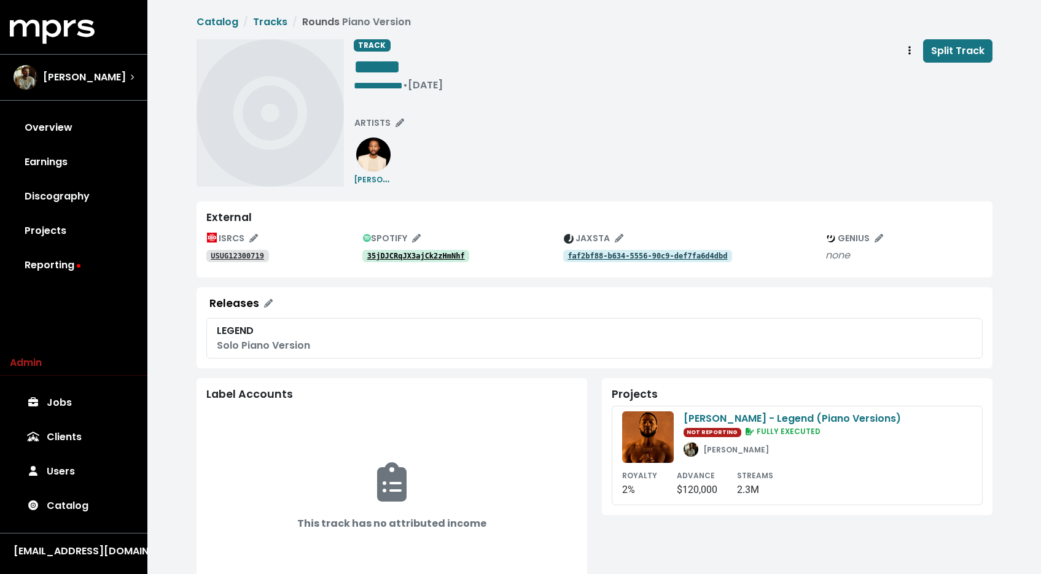
click at [259, 257] on tt "USUG12300719" at bounding box center [237, 256] width 53 height 9
click at [911, 47] on icon "Track actions" at bounding box center [909, 50] width 2 height 9
click at [904, 77] on link "Merge" at bounding box center [945, 78] width 97 height 20
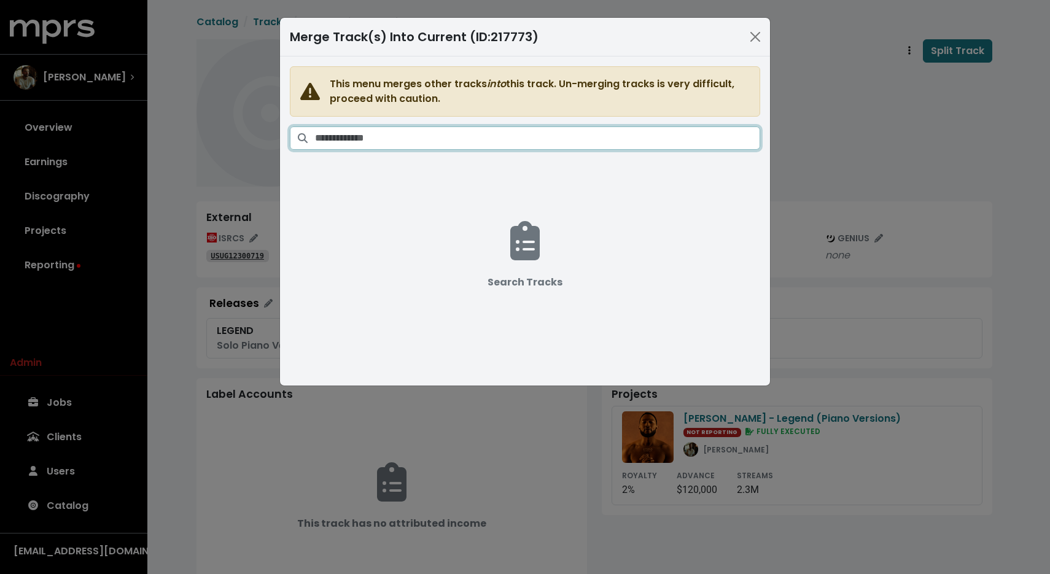
click at [619, 135] on input "Search tracks" at bounding box center [537, 138] width 445 height 23
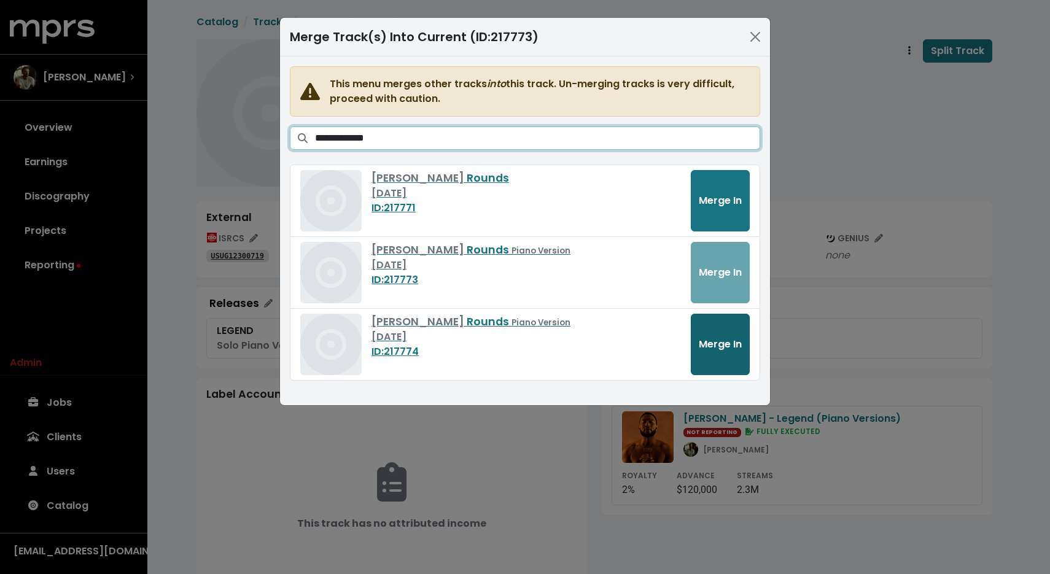
type input "**********"
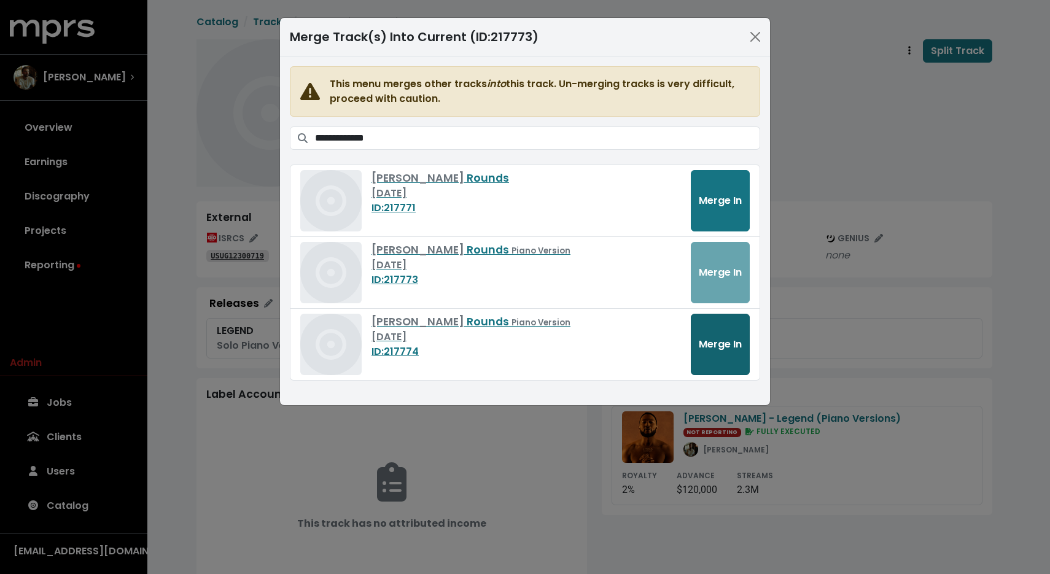
click at [728, 332] on button "Merge In" at bounding box center [720, 344] width 59 height 61
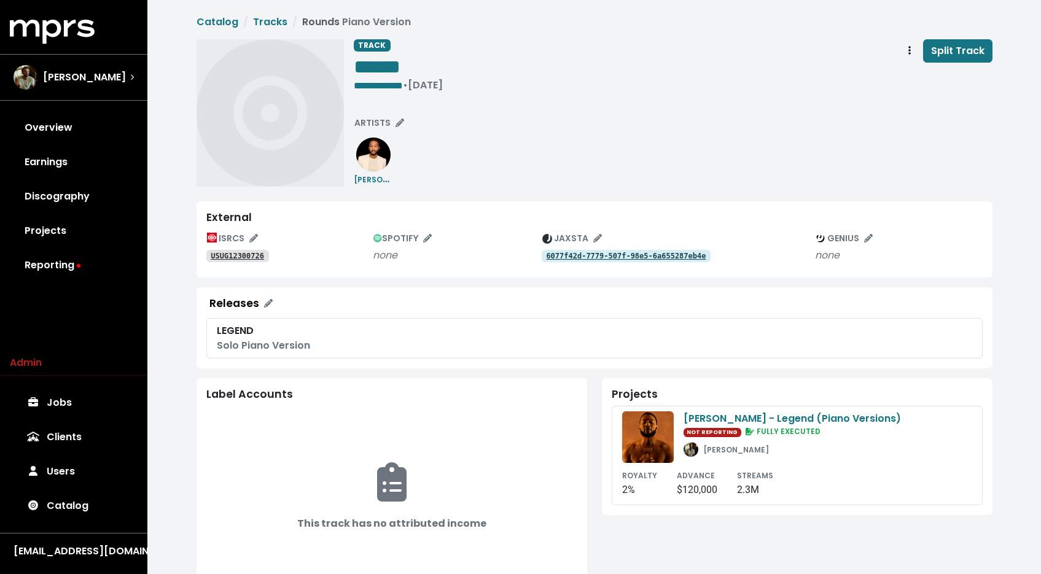
click at [260, 255] on tt "USUG12300726" at bounding box center [237, 256] width 53 height 9
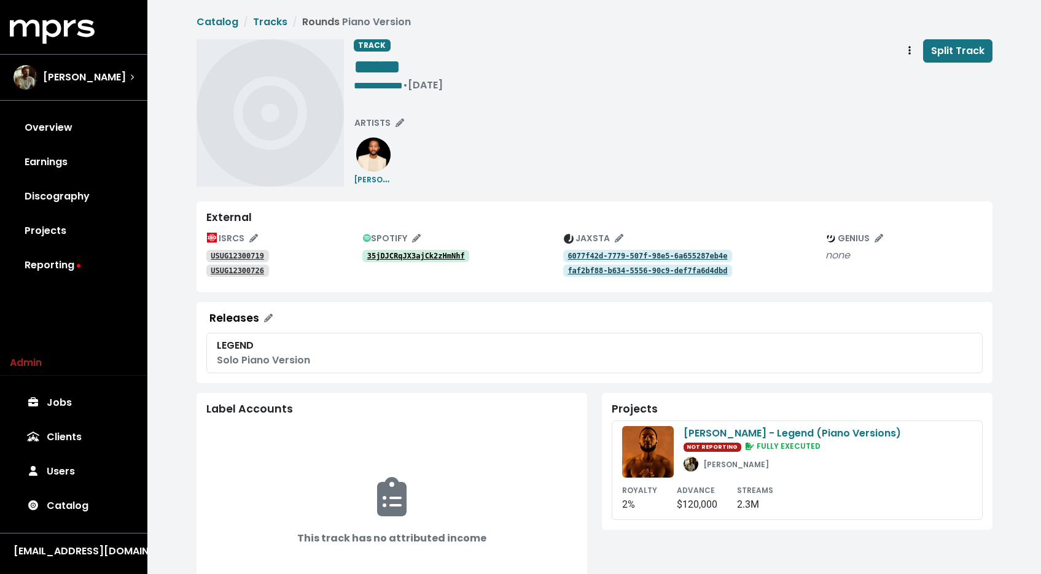
click at [622, 149] on div "**********" at bounding box center [673, 112] width 639 height 147
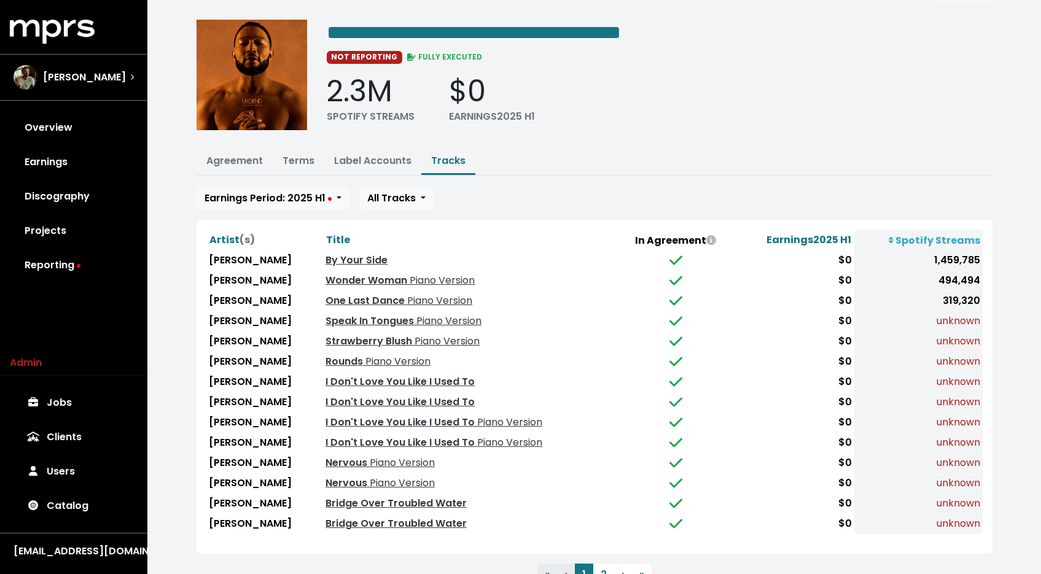
scroll to position [79, 0]
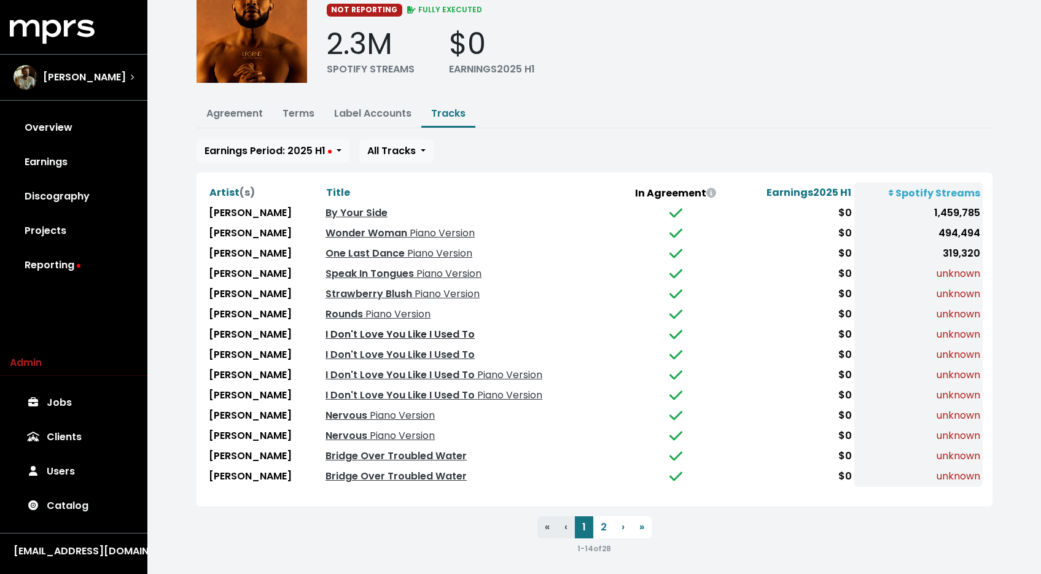
click at [378, 329] on link "I Don't Love You Like I Used To" at bounding box center [399, 334] width 149 height 14
click at [308, 126] on ul "Agreement Terms Label Accounts Tracks" at bounding box center [595, 114] width 796 height 27
click at [305, 120] on button "Terms" at bounding box center [299, 114] width 52 height 26
click at [306, 119] on button "Terms" at bounding box center [299, 114] width 52 height 26
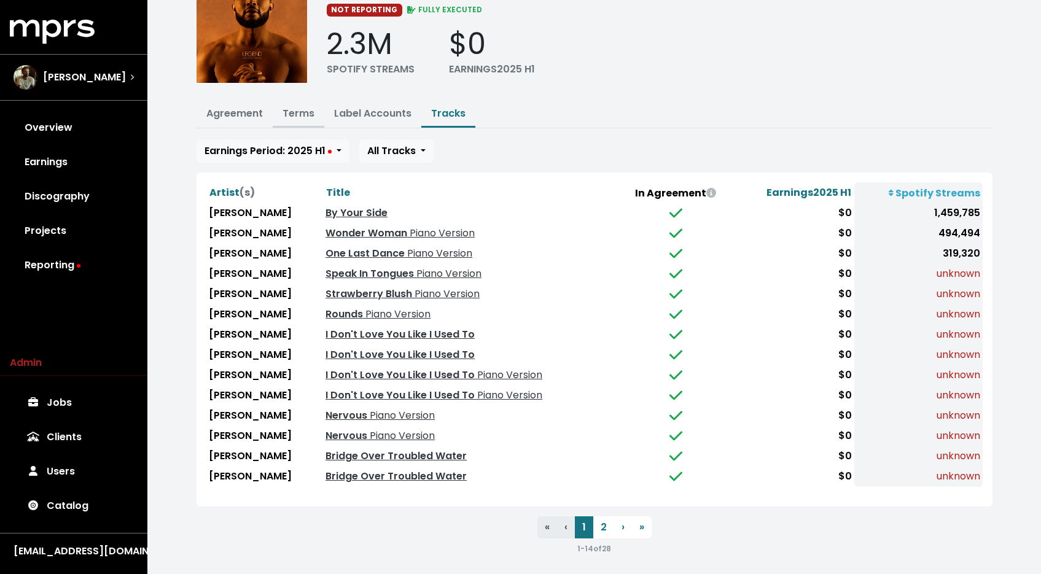
click at [295, 109] on link "Terms" at bounding box center [298, 113] width 32 height 14
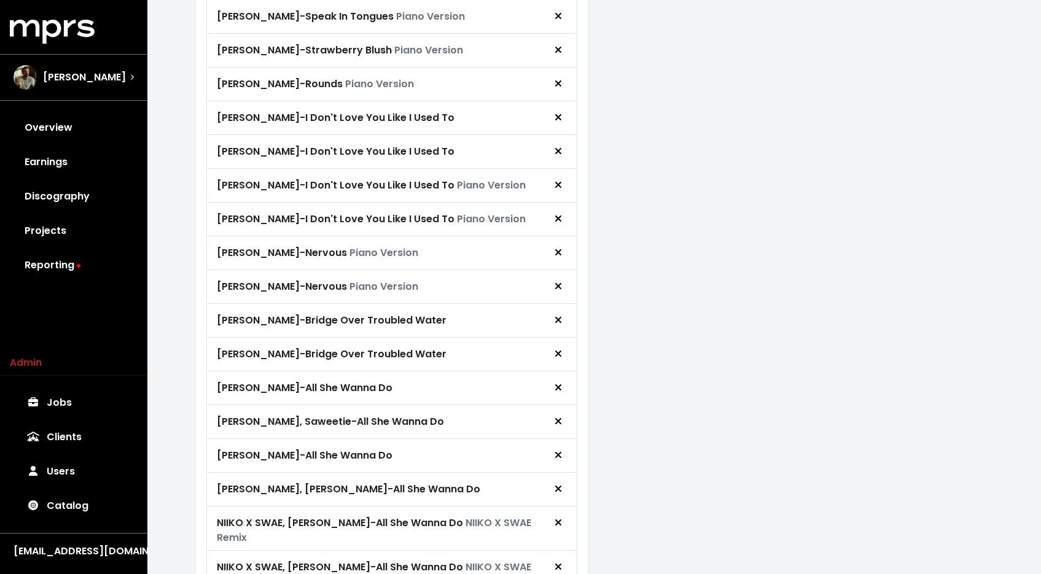
scroll to position [603, 0]
click at [559, 114] on icon "Remove royalty target" at bounding box center [558, 117] width 6 height 6
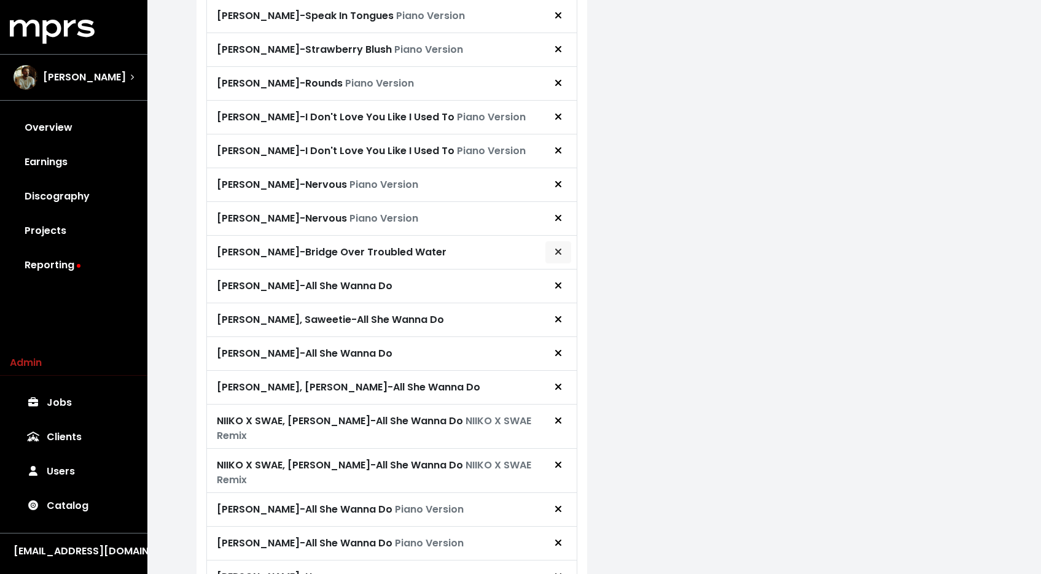
click at [563, 246] on span "Remove royalty target" at bounding box center [558, 252] width 11 height 15
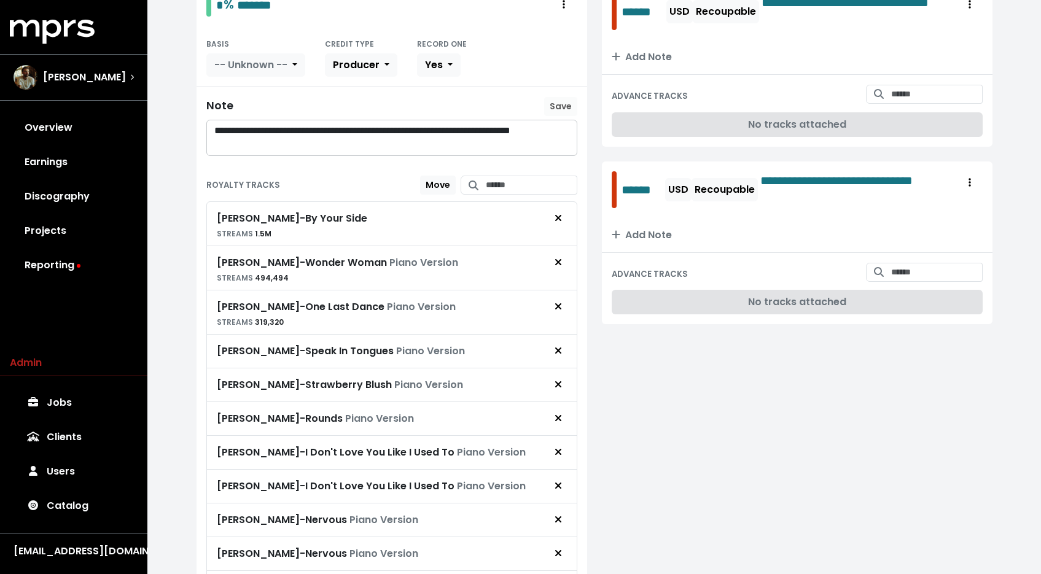
scroll to position [0, 0]
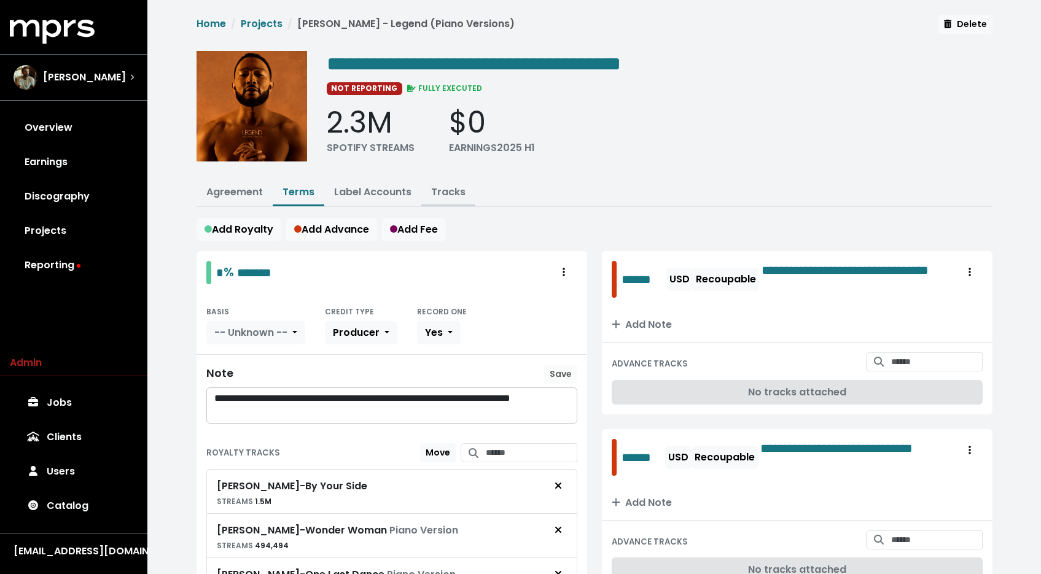
click at [453, 185] on link "Tracks" at bounding box center [448, 192] width 34 height 14
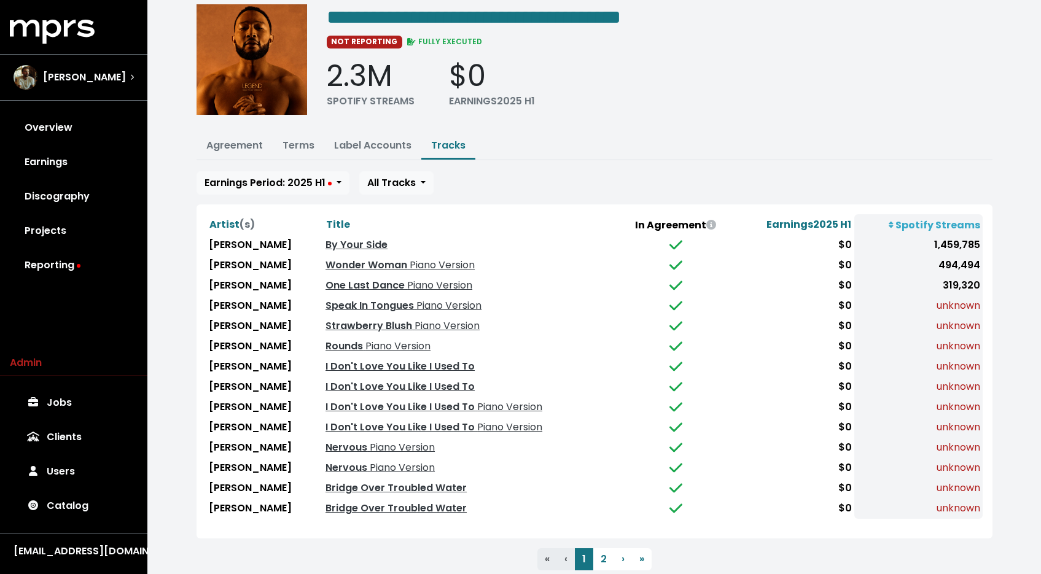
scroll to position [79, 0]
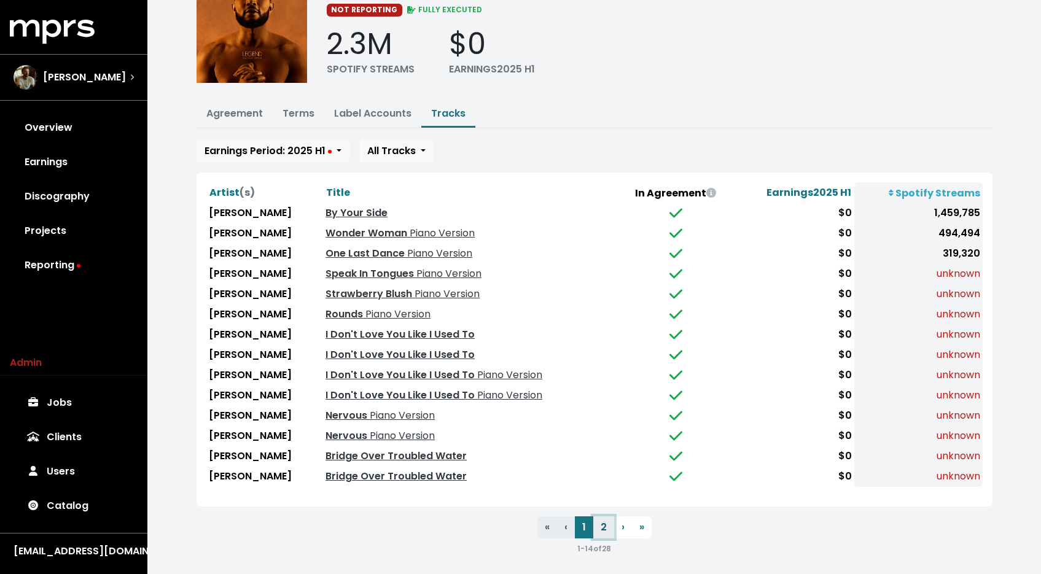
click at [600, 522] on button "2" at bounding box center [603, 527] width 21 height 22
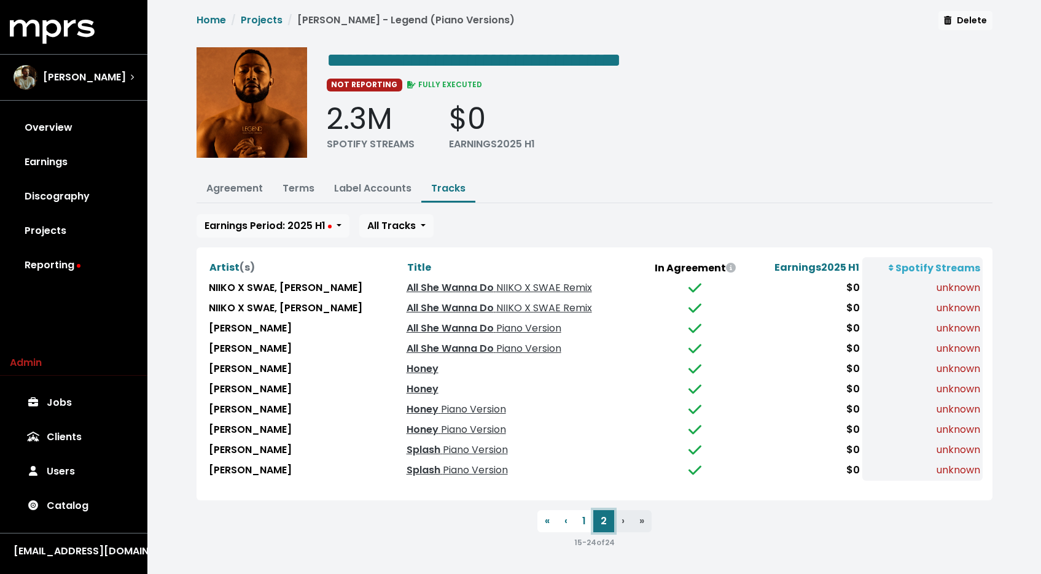
scroll to position [0, 0]
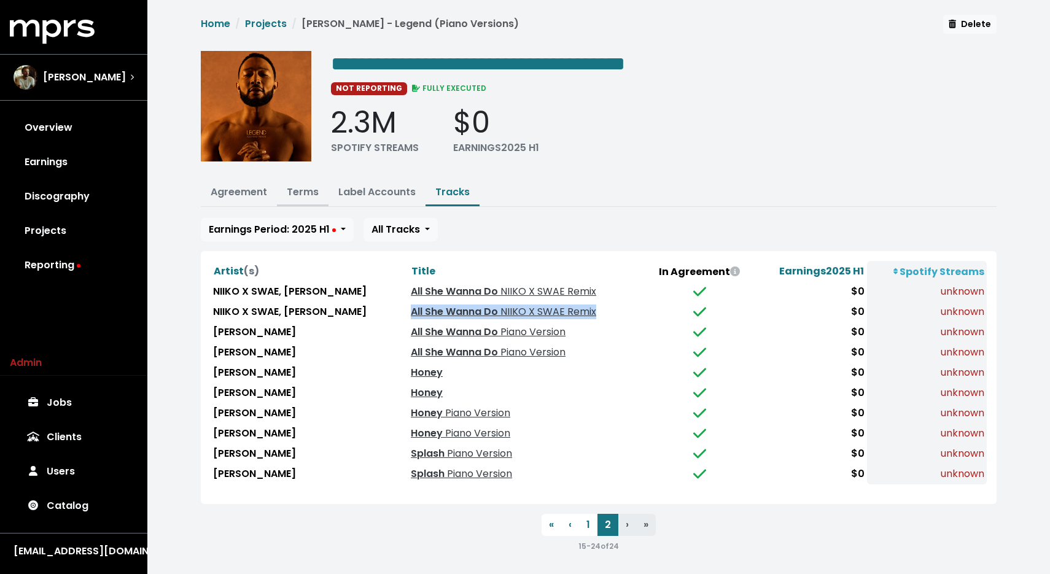
click at [289, 190] on link "Terms" at bounding box center [303, 192] width 32 height 14
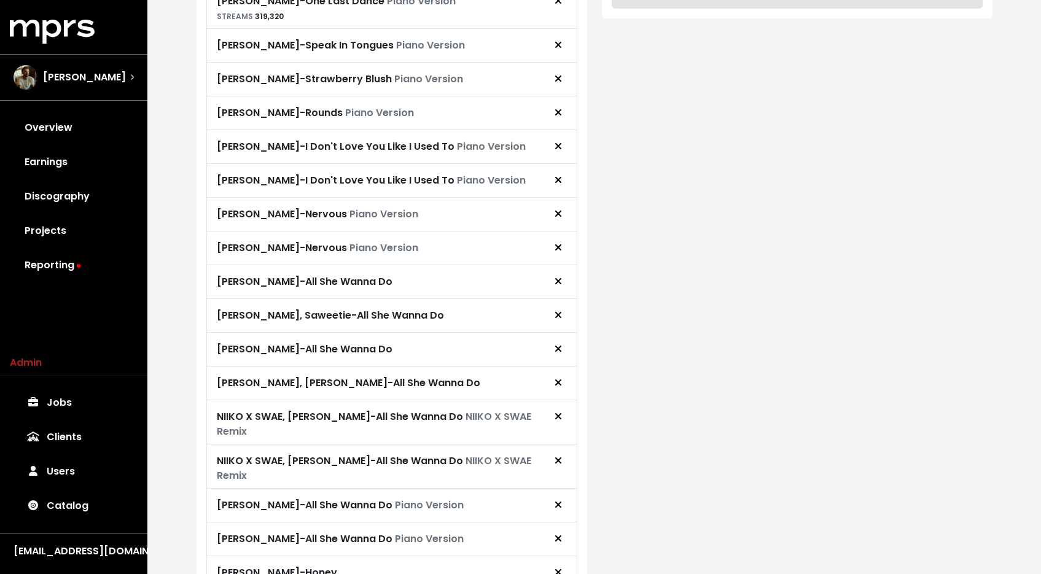
scroll to position [734, 0]
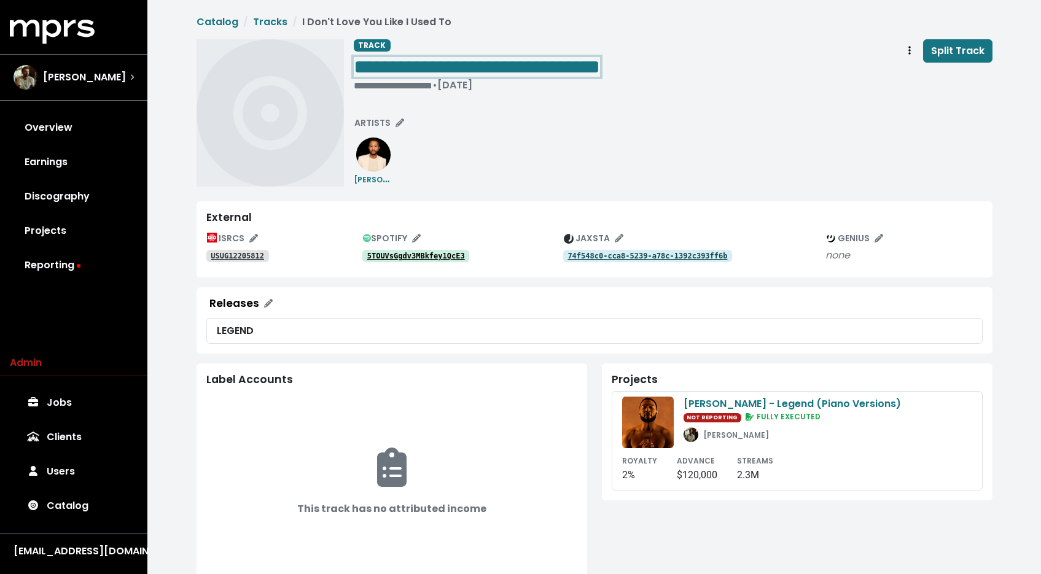
click at [451, 57] on span "**********" at bounding box center [477, 67] width 246 height 20
click at [238, 255] on tt "USUG12205812" at bounding box center [237, 256] width 53 height 9
click at [914, 46] on span "Track actions" at bounding box center [909, 51] width 11 height 15
click at [906, 71] on link "Merge" at bounding box center [945, 78] width 97 height 20
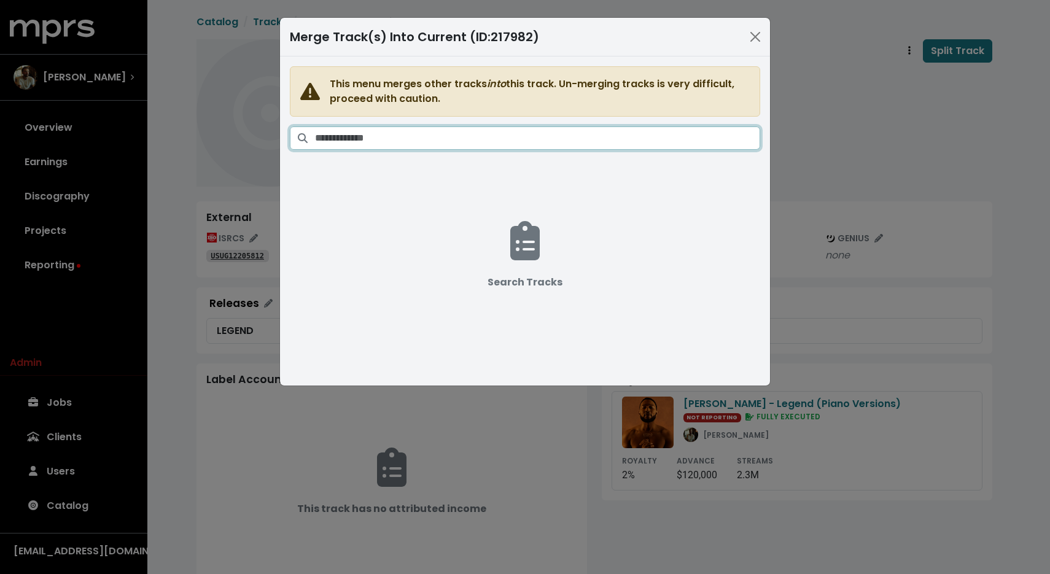
click at [647, 139] on input "Search tracks" at bounding box center [537, 138] width 445 height 23
paste input "**********"
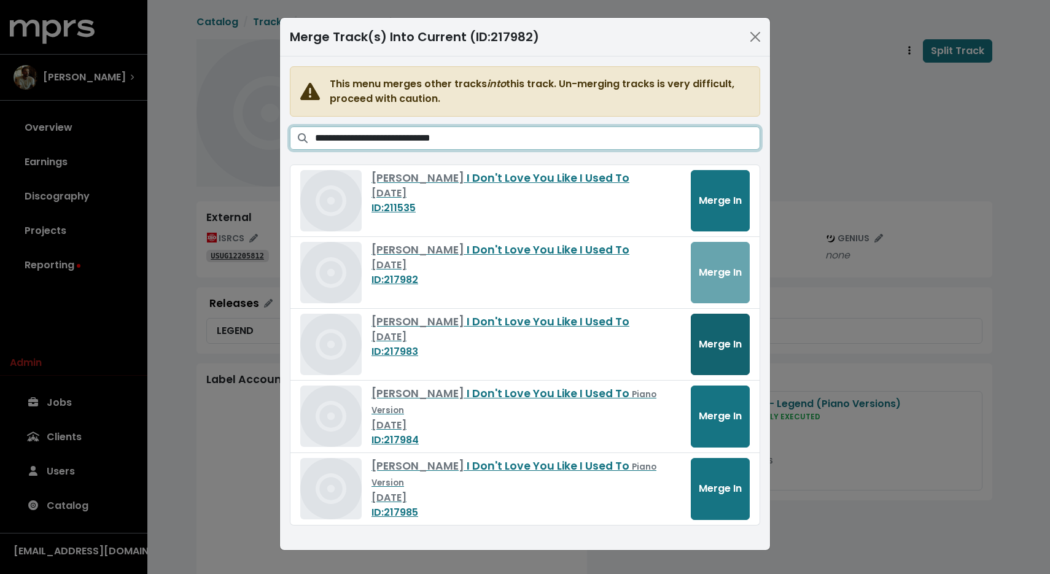
type input "**********"
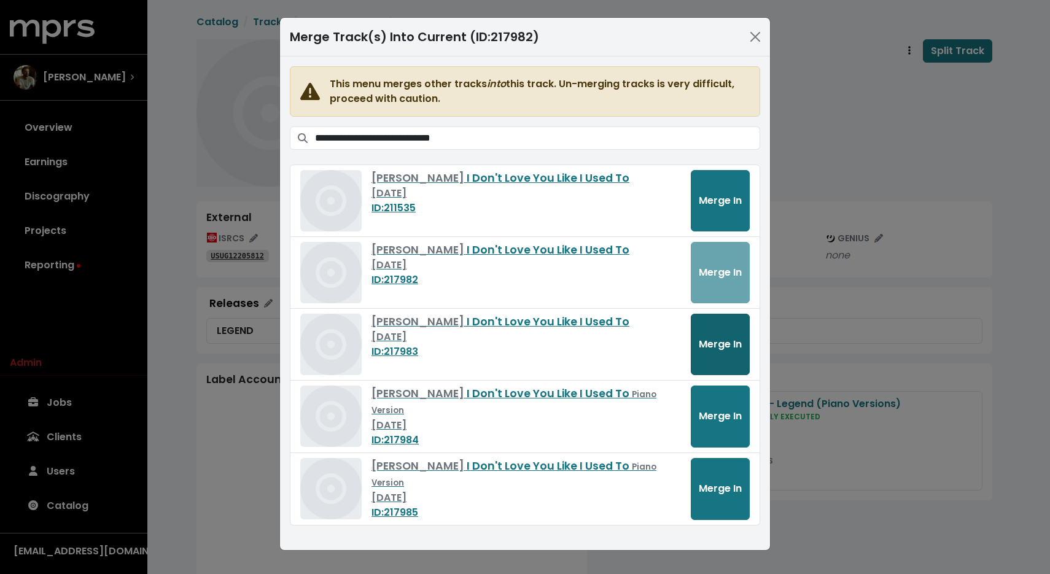
click at [707, 345] on span "Merge In" at bounding box center [720, 344] width 43 height 14
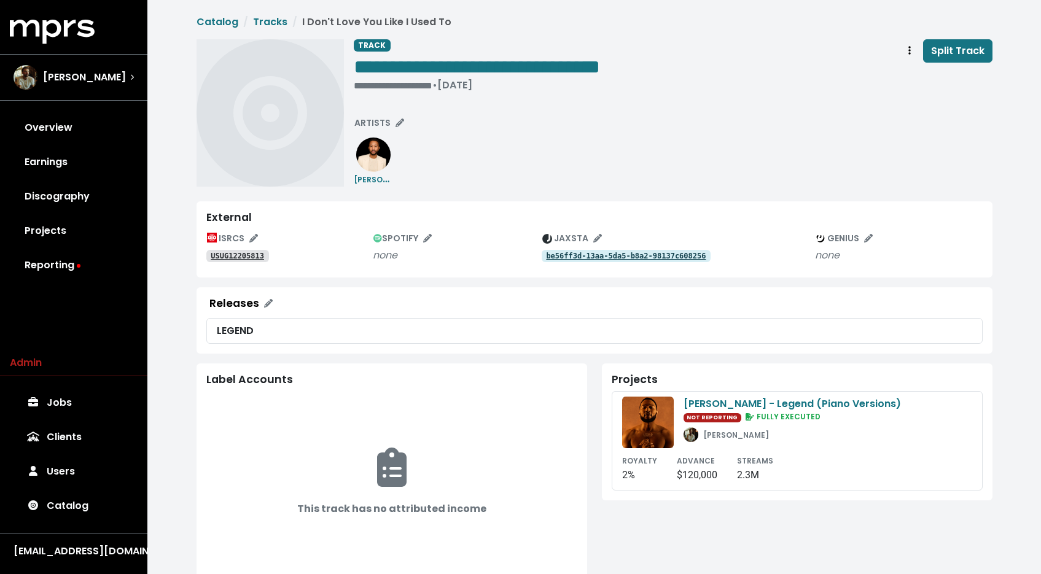
click at [255, 258] on tt "USUG12205813" at bounding box center [237, 256] width 53 height 9
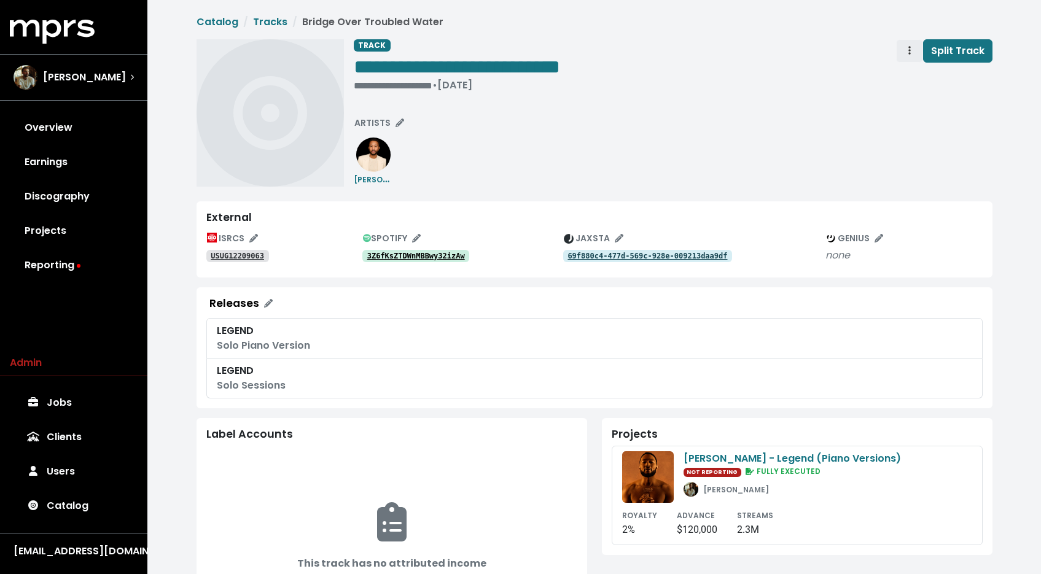
click at [914, 56] on span "Track actions" at bounding box center [909, 51] width 11 height 15
click at [918, 83] on link "Merge" at bounding box center [945, 78] width 97 height 20
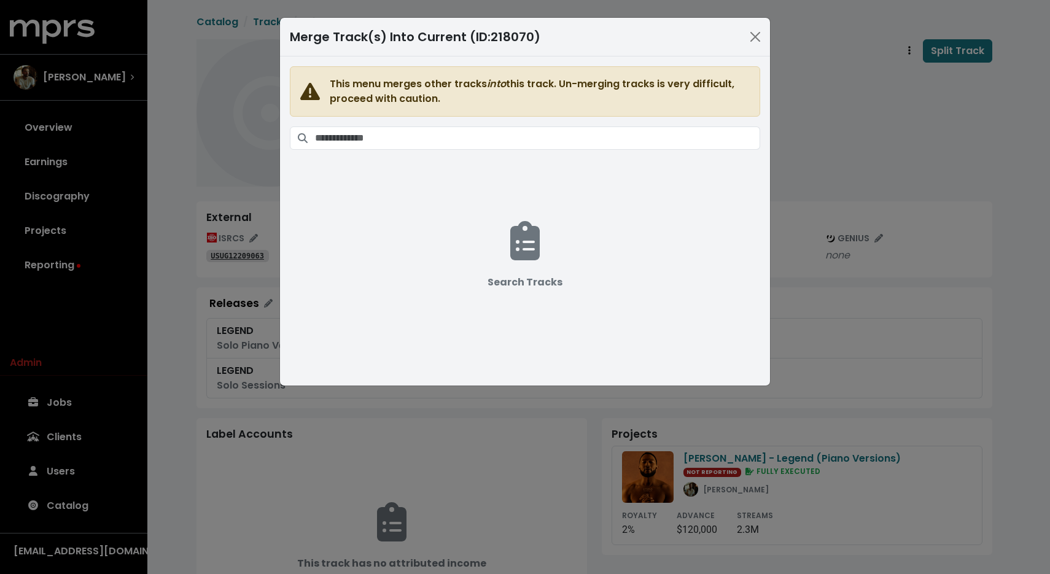
click at [617, 116] on div "This menu merges other tracks into this track. Un-merging tracks is very diffic…" at bounding box center [525, 91] width 470 height 50
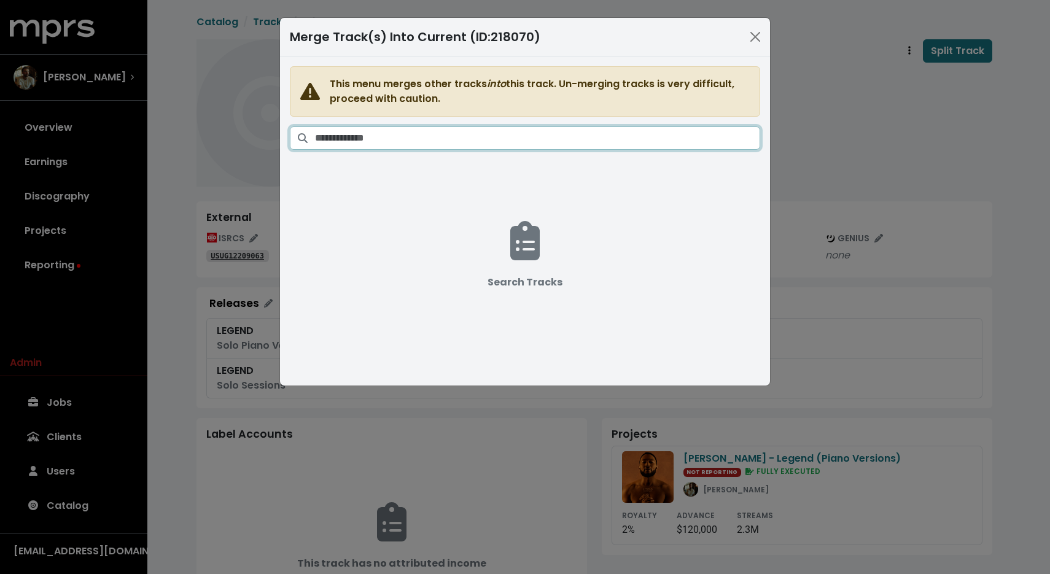
click at [604, 129] on input "Search tracks" at bounding box center [537, 138] width 445 height 23
paste input "**********"
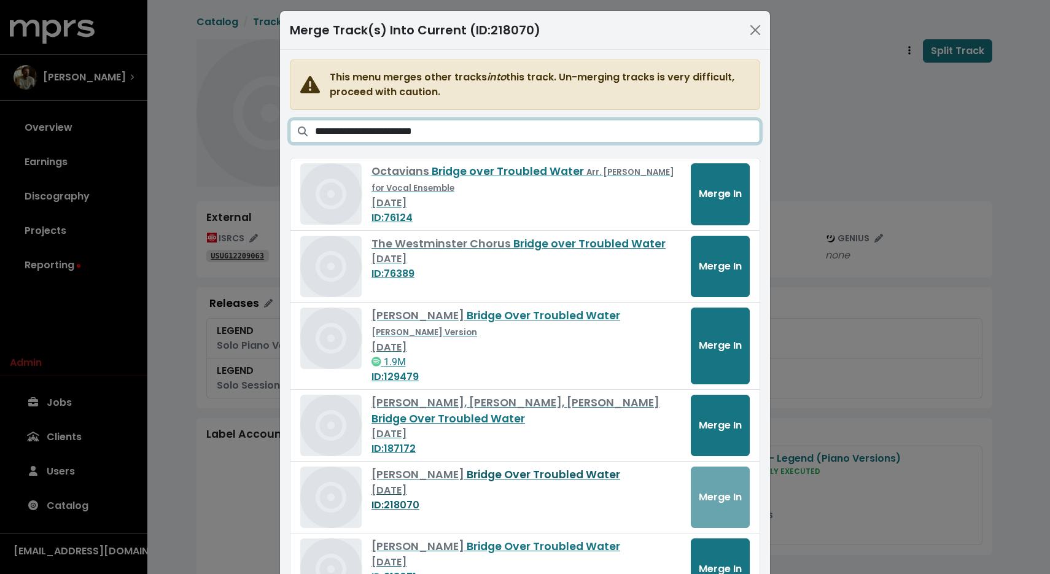
scroll to position [109, 0]
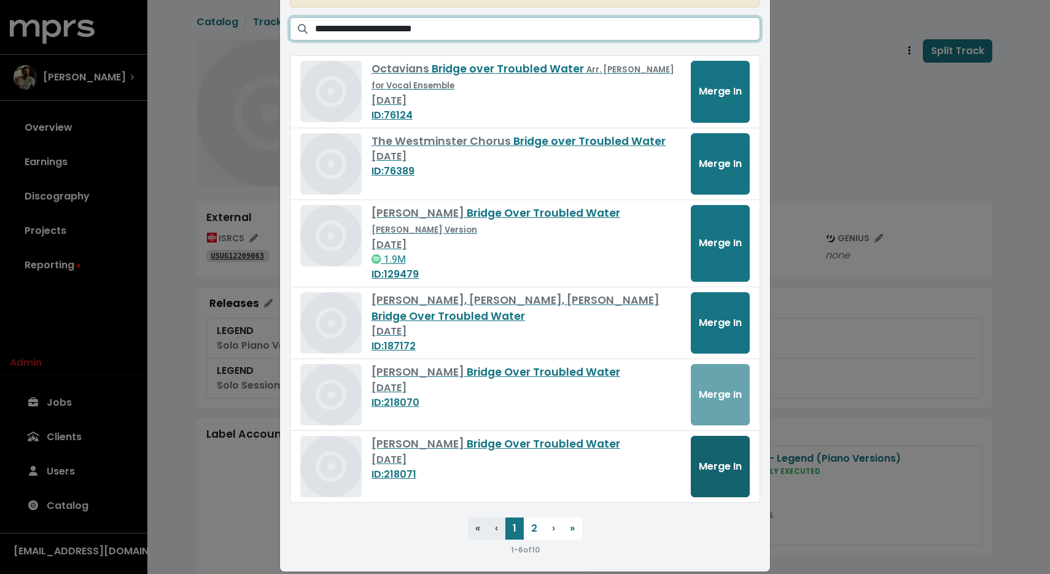
type input "**********"
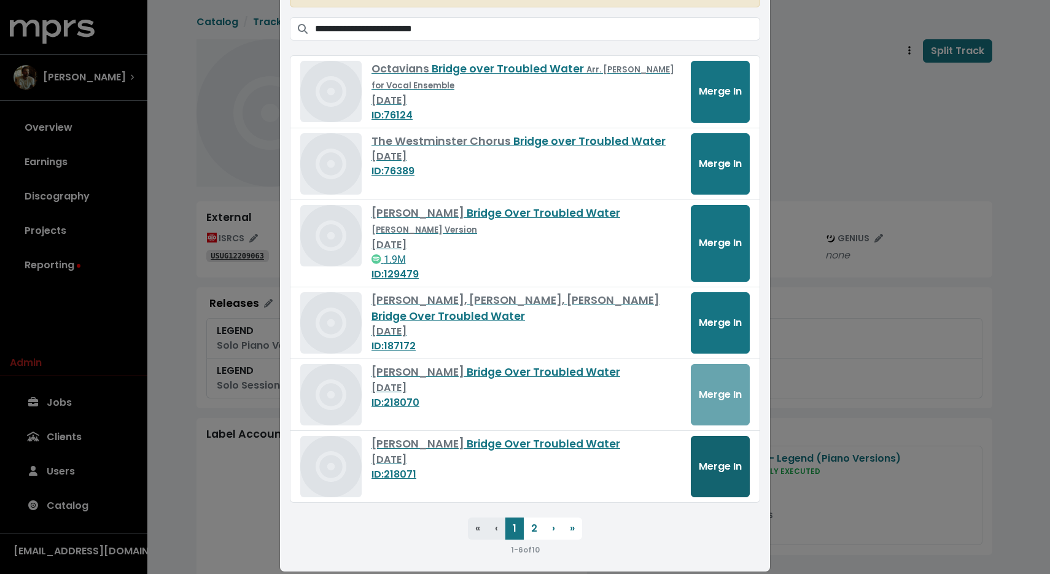
click at [736, 461] on button "Merge In" at bounding box center [720, 466] width 59 height 61
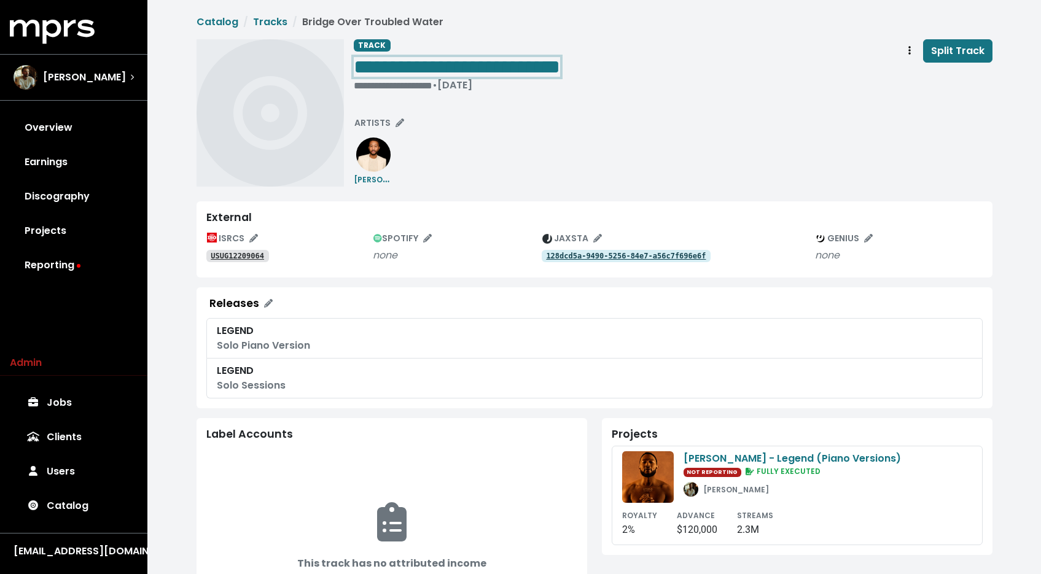
click at [559, 76] on span "**********" at bounding box center [457, 67] width 206 height 20
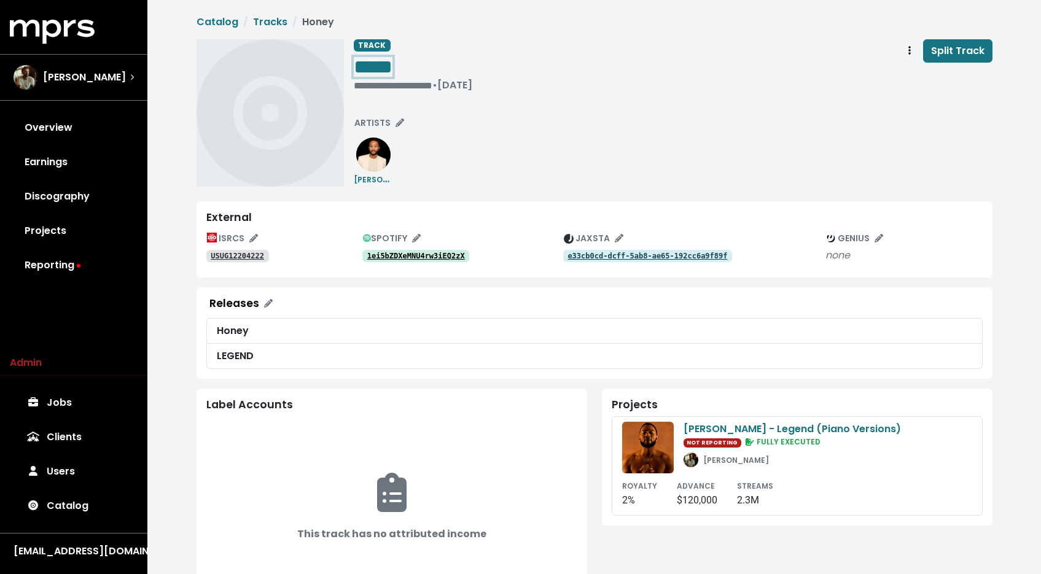
click at [392, 62] on span "*****" at bounding box center [373, 67] width 39 height 20
click at [910, 45] on icon "Track actions" at bounding box center [909, 50] width 2 height 10
click at [909, 79] on link "Merge" at bounding box center [945, 78] width 97 height 20
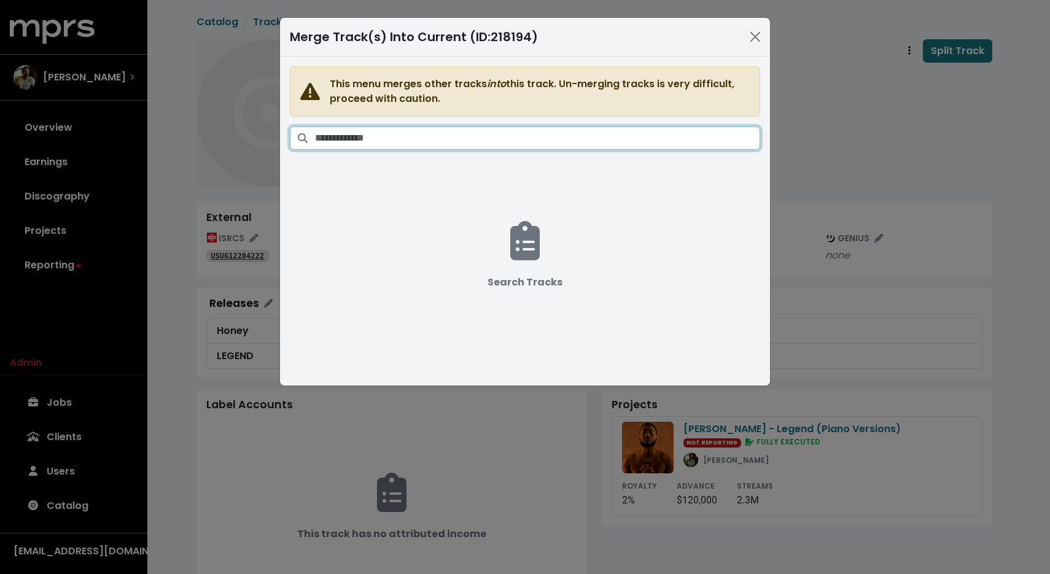
click at [609, 140] on input "Search tracks" at bounding box center [537, 138] width 445 height 23
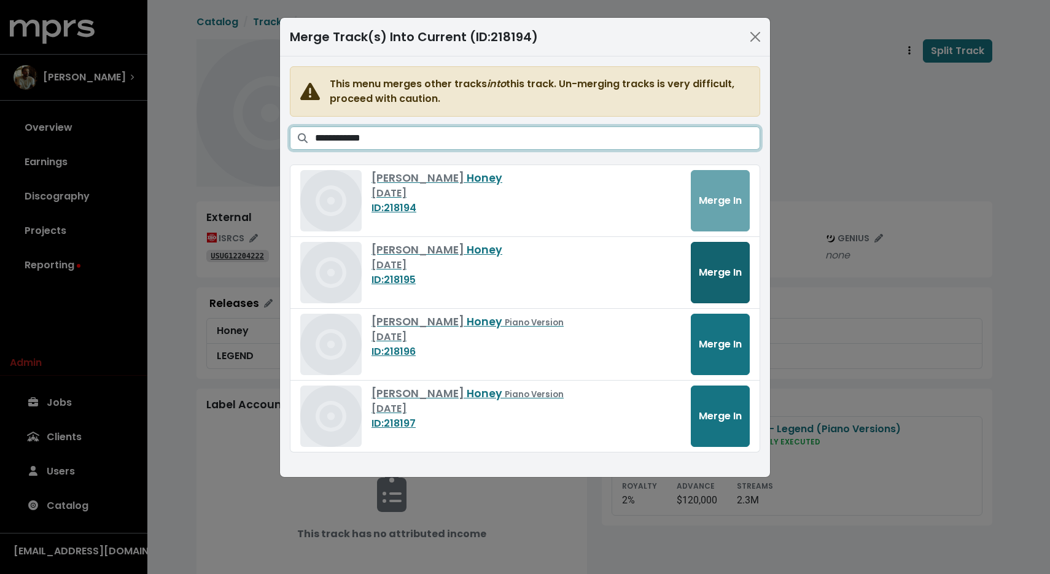
type input "**********"
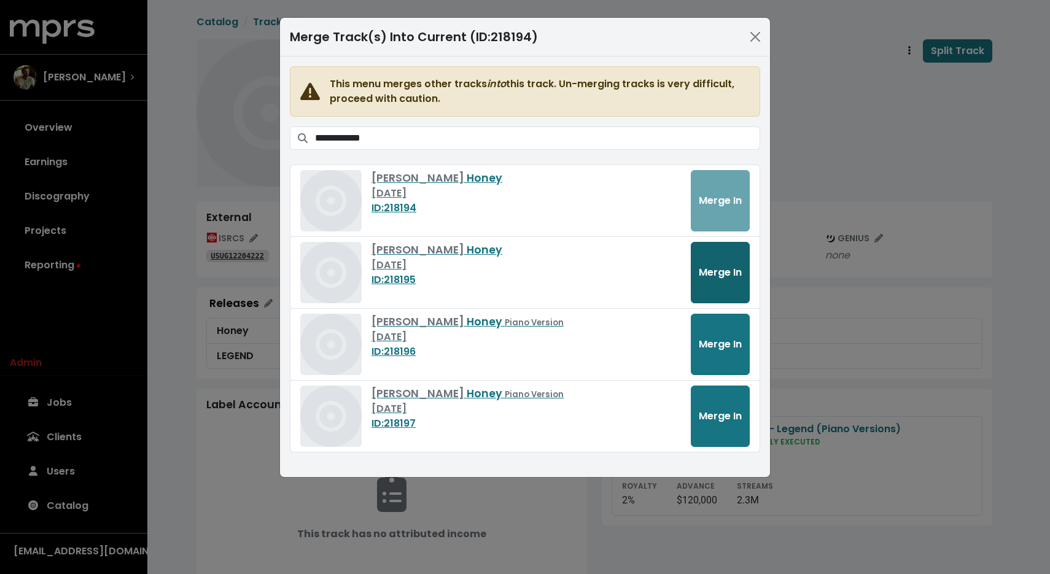
click at [723, 271] on span "Merge In" at bounding box center [720, 272] width 43 height 14
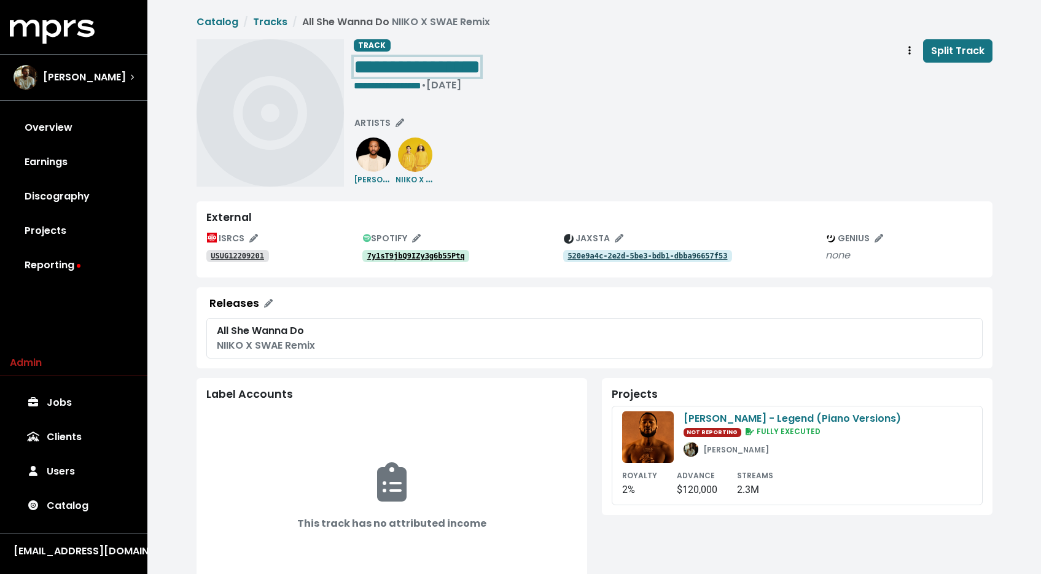
click at [420, 66] on span "**********" at bounding box center [417, 67] width 127 height 20
click at [909, 47] on icon "Track actions" at bounding box center [909, 50] width 2 height 10
click at [909, 72] on link "Merge" at bounding box center [945, 78] width 97 height 20
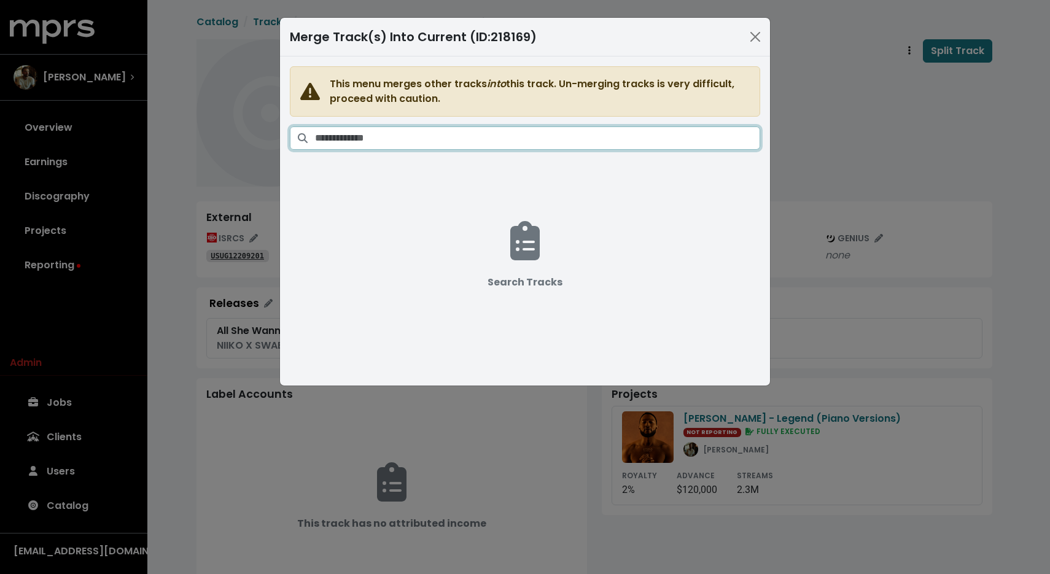
click at [631, 134] on input "Search tracks" at bounding box center [537, 138] width 445 height 23
paste input "**********"
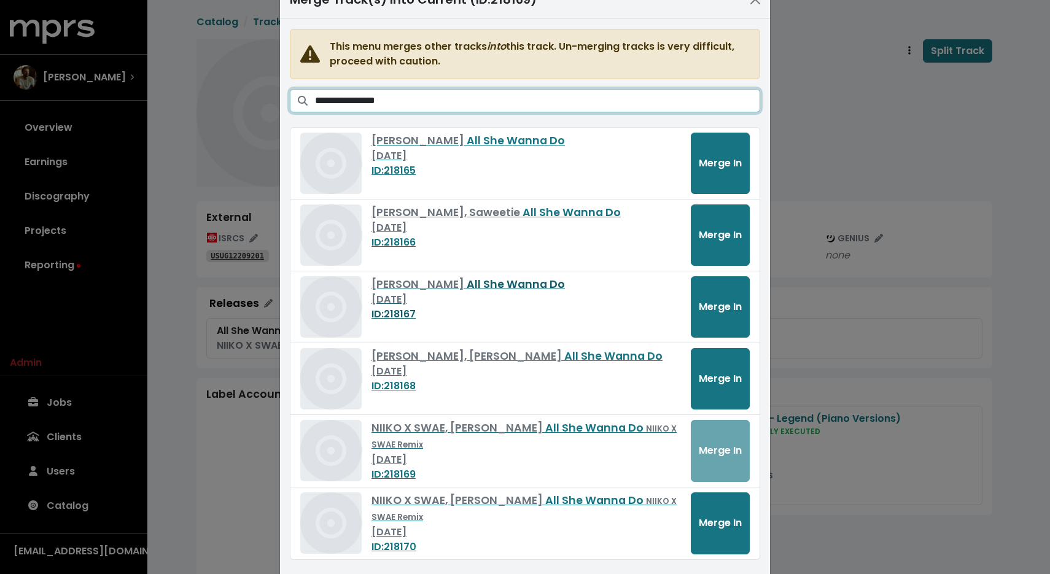
scroll to position [109, 0]
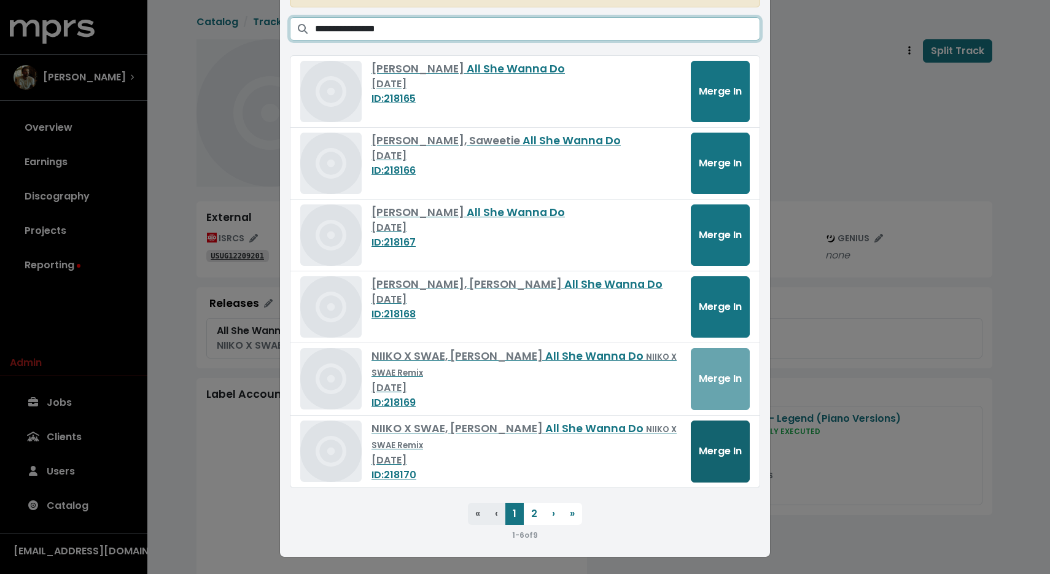
type input "**********"
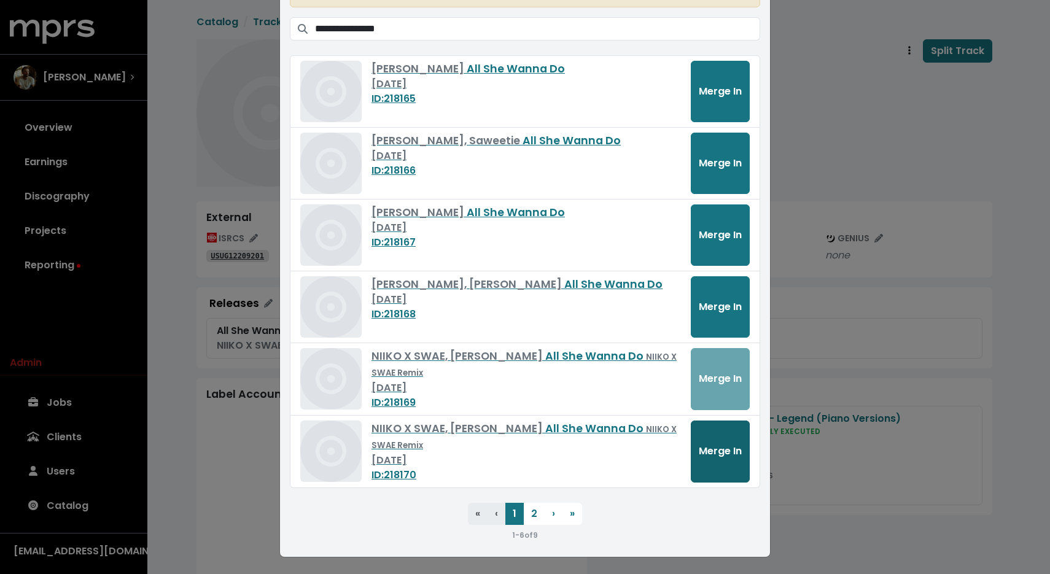
click at [731, 456] on span "Merge In" at bounding box center [720, 451] width 43 height 14
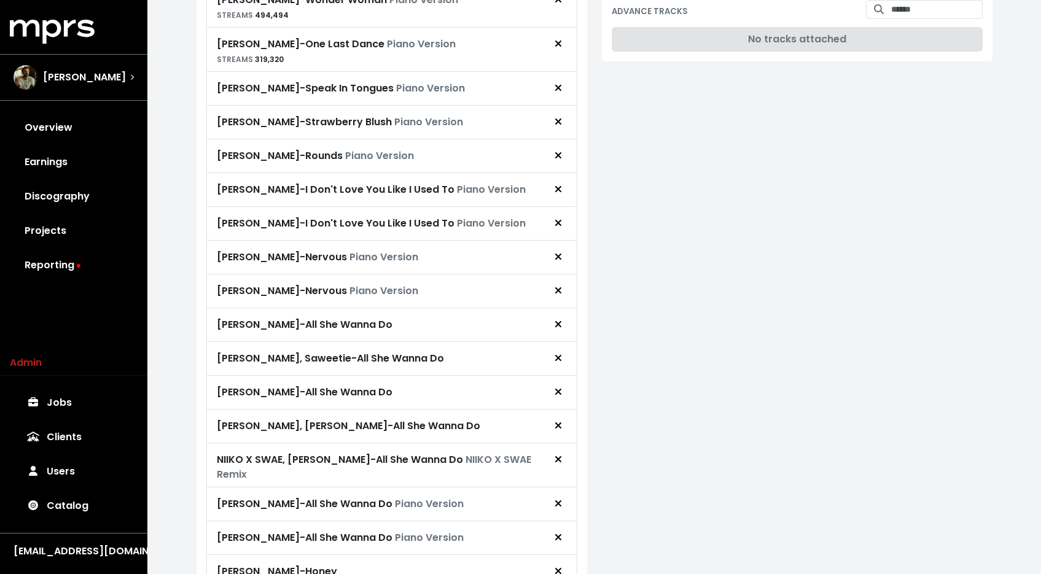
scroll to position [723, 0]
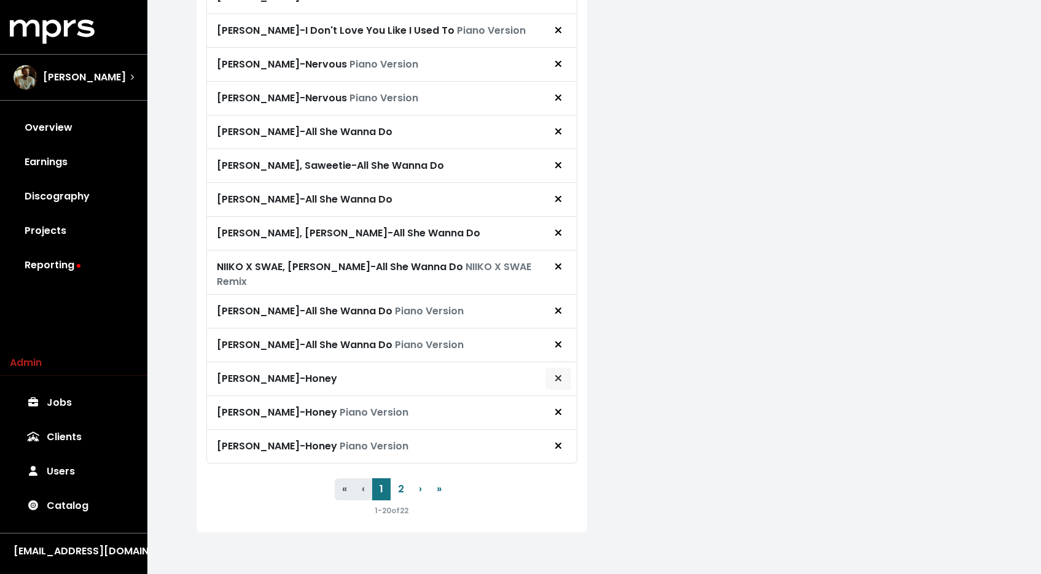
click at [559, 375] on icon "Remove royalty target" at bounding box center [558, 378] width 6 height 6
click at [558, 269] on icon "Remove royalty target" at bounding box center [558, 267] width 7 height 10
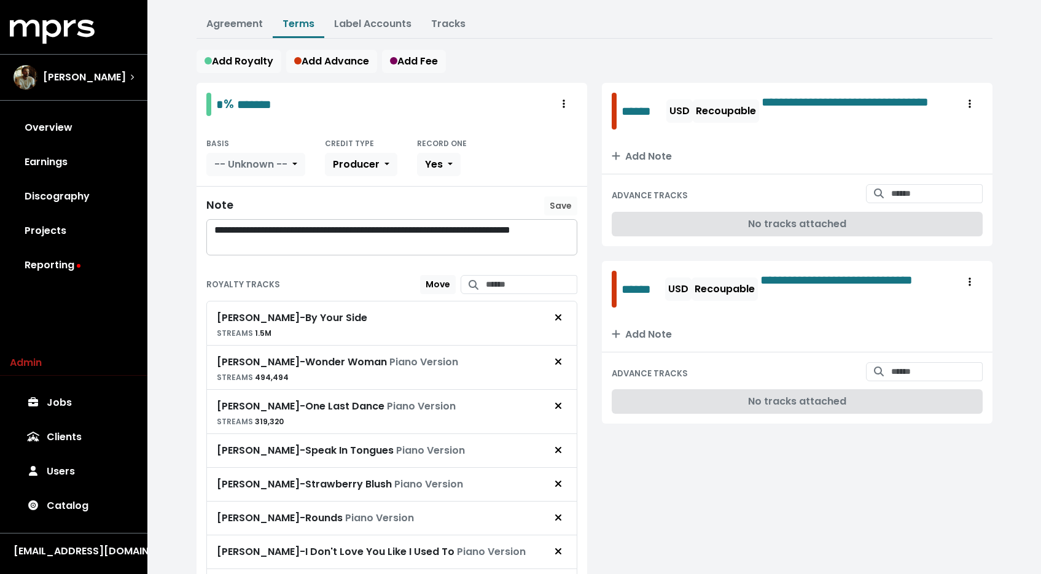
scroll to position [0, 0]
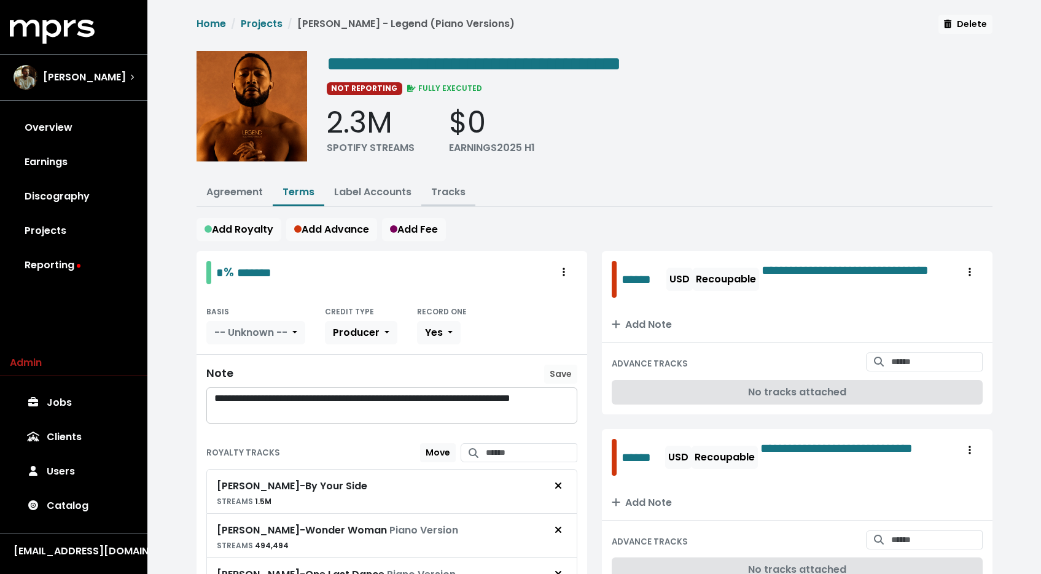
click at [472, 188] on button "Tracks" at bounding box center [448, 193] width 54 height 26
click at [447, 189] on link "Tracks" at bounding box center [448, 192] width 34 height 14
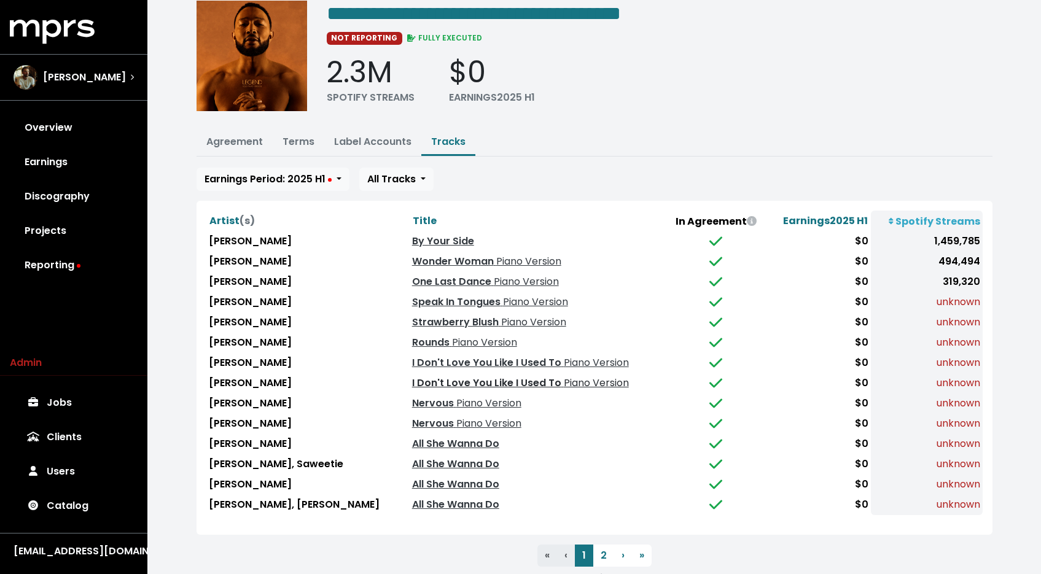
scroll to position [79, 0]
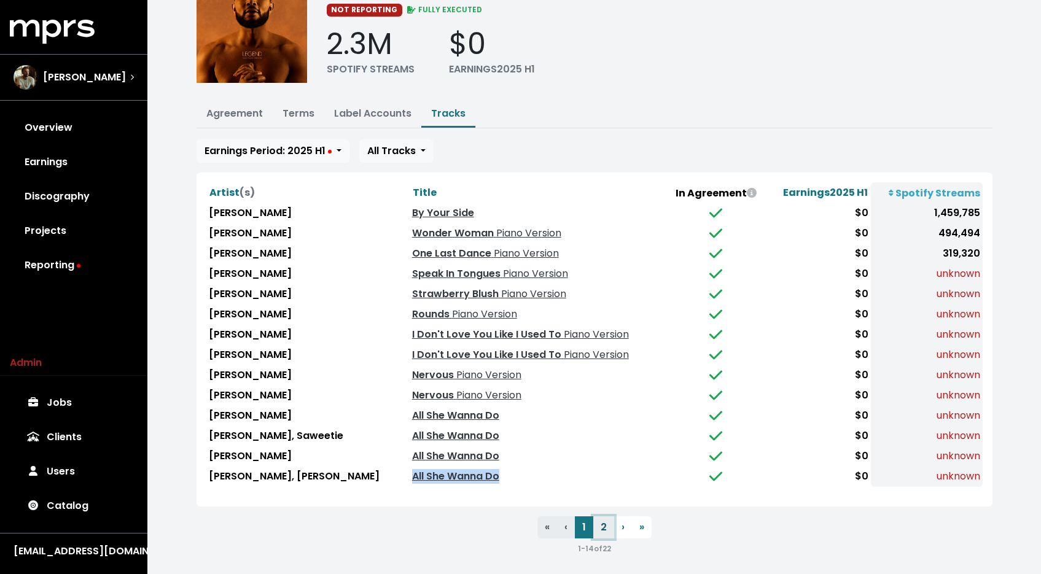
click at [602, 527] on button "2" at bounding box center [603, 527] width 21 height 22
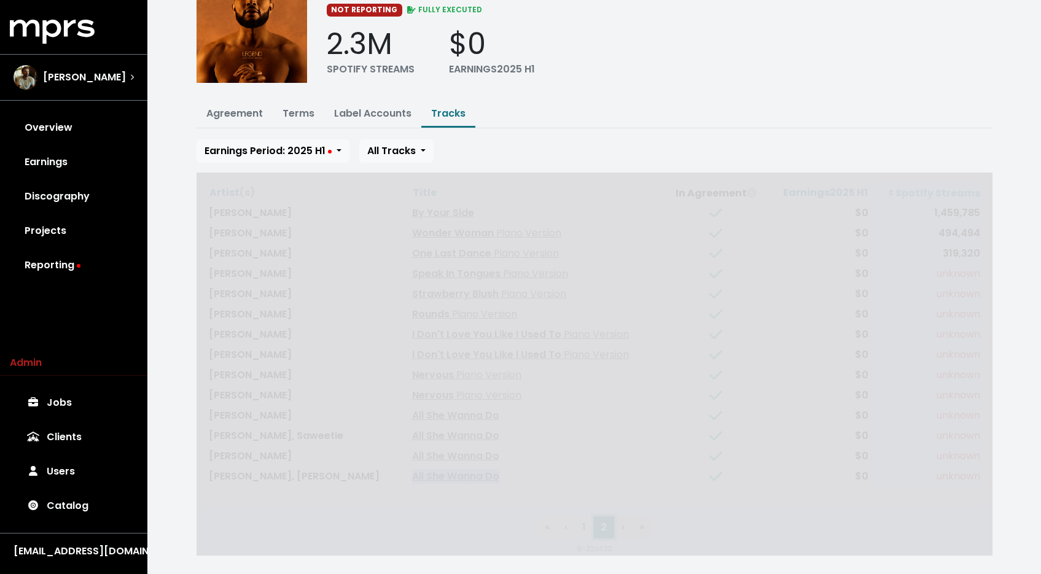
scroll to position [0, 0]
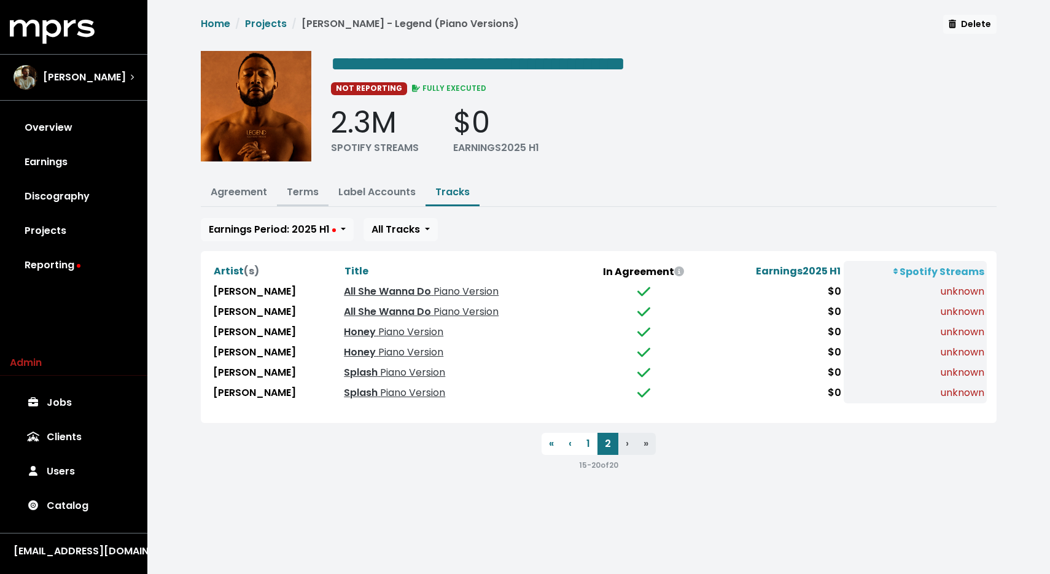
click at [302, 193] on link "Terms" at bounding box center [303, 192] width 32 height 14
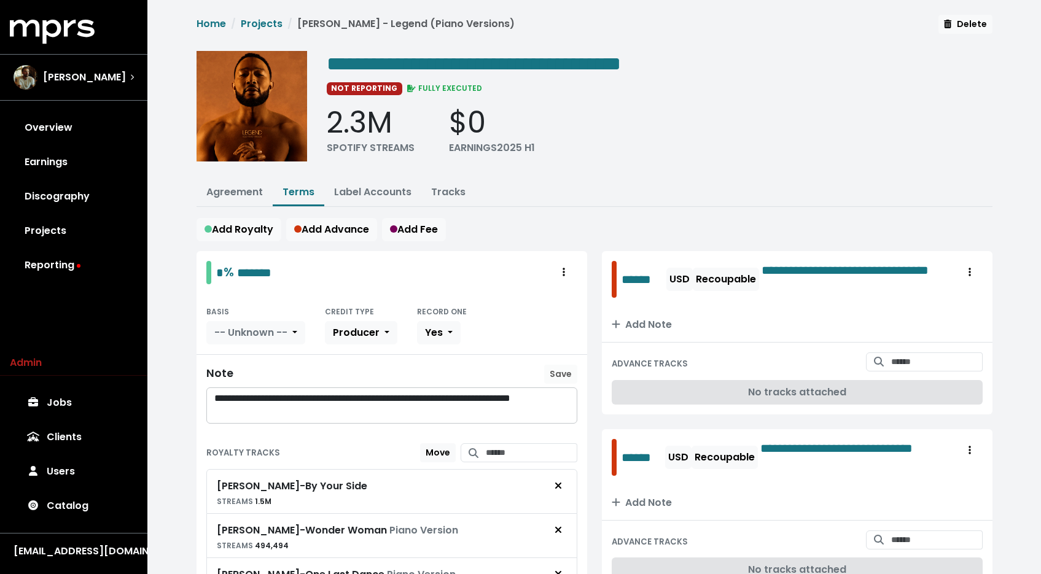
scroll to position [669, 0]
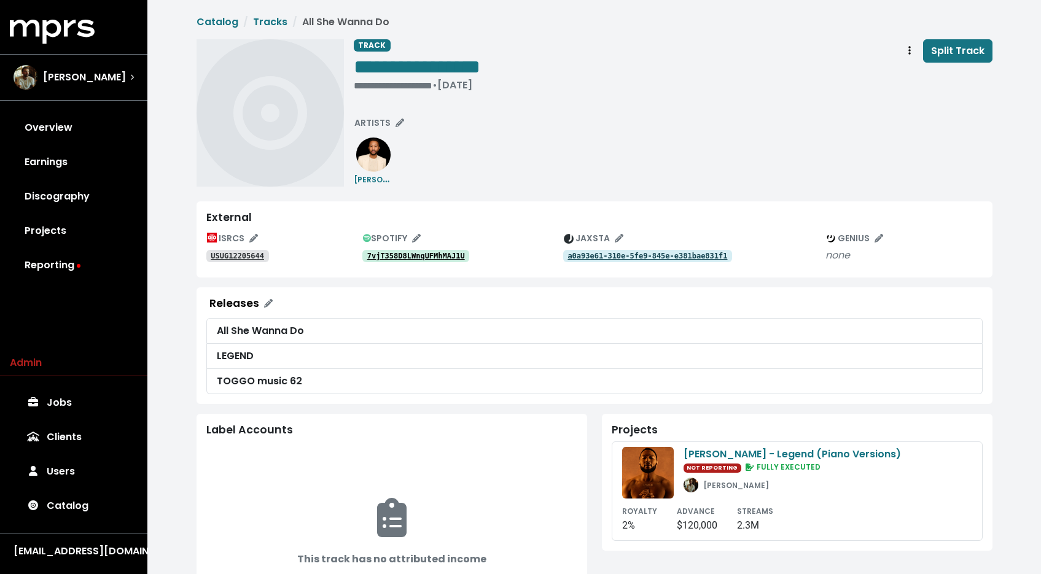
click at [230, 251] on link "USUG12205644" at bounding box center [237, 256] width 63 height 12
click at [906, 54] on span "Track actions" at bounding box center [909, 51] width 11 height 15
click at [904, 70] on link "Merge" at bounding box center [945, 78] width 97 height 20
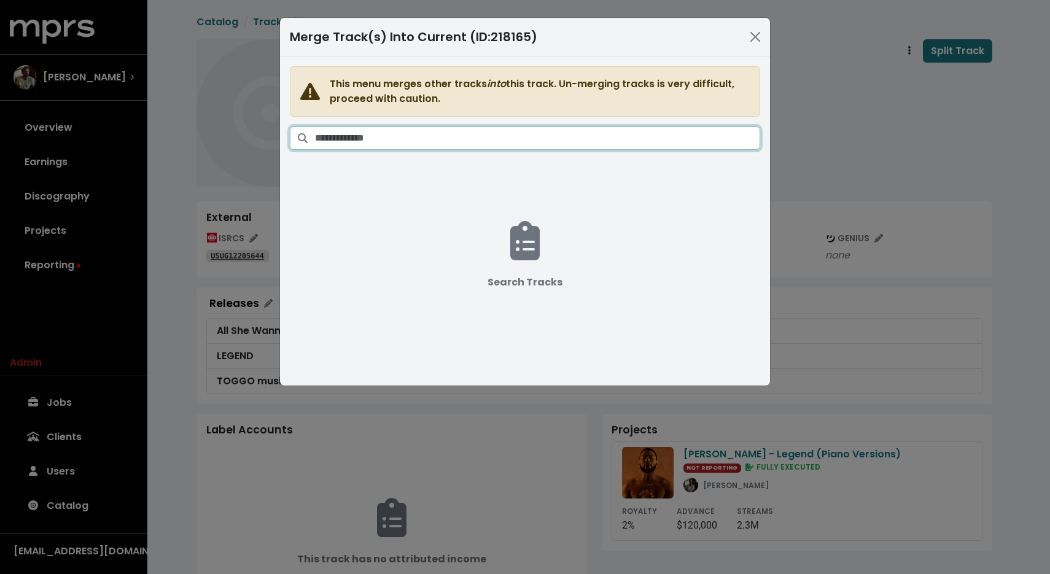
click at [575, 138] on input "Search tracks" at bounding box center [537, 138] width 445 height 23
paste input "**********"
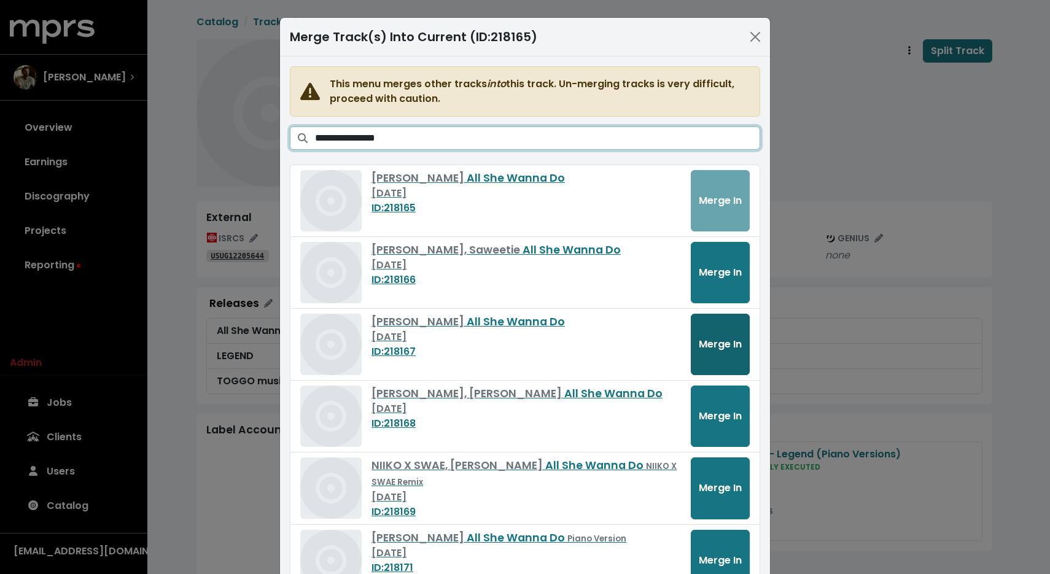
type input "**********"
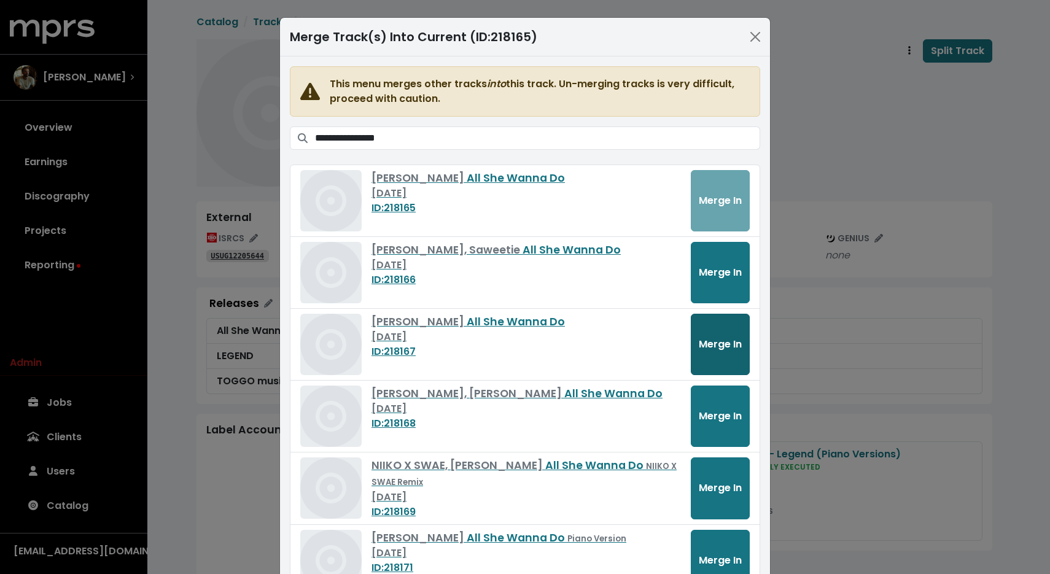
click at [728, 350] on span "Merge In" at bounding box center [720, 344] width 43 height 14
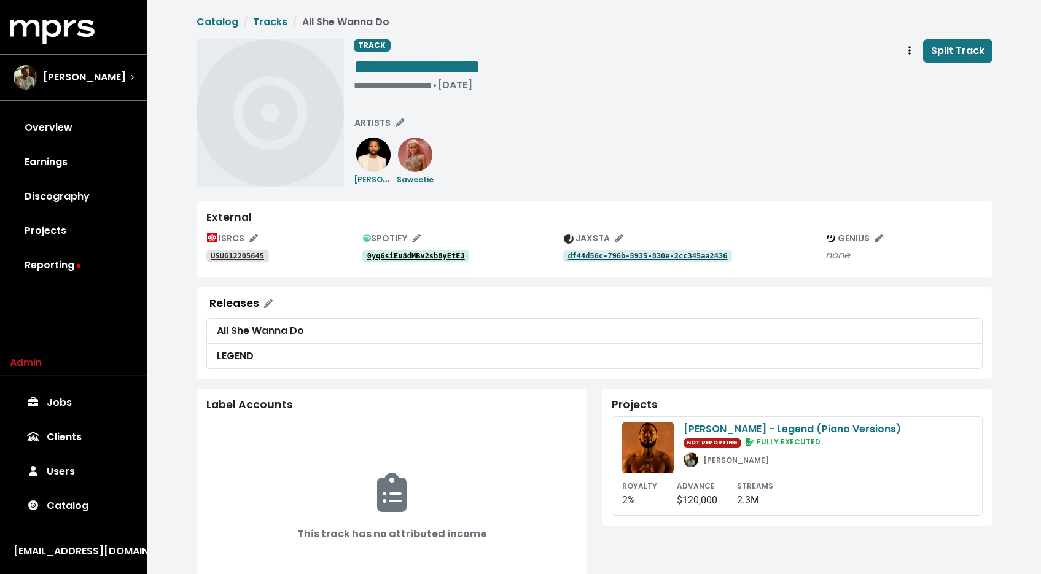
click at [222, 257] on tt "USUG12205645" at bounding box center [237, 256] width 53 height 9
click at [908, 53] on span "Track actions" at bounding box center [909, 51] width 11 height 15
click at [917, 79] on link "Merge" at bounding box center [945, 78] width 97 height 20
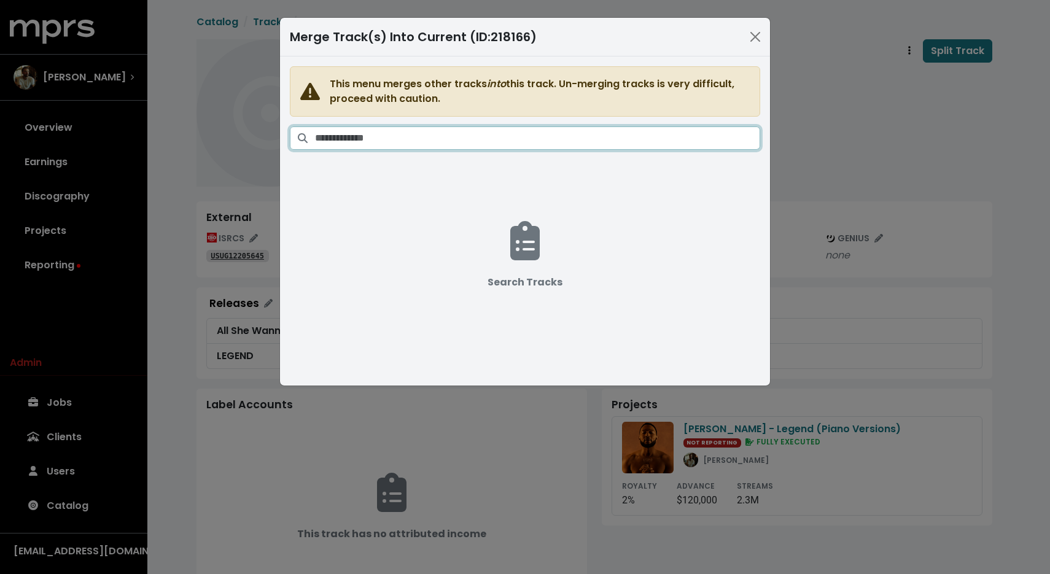
click at [620, 131] on input "Search tracks" at bounding box center [537, 138] width 445 height 23
paste input "**********"
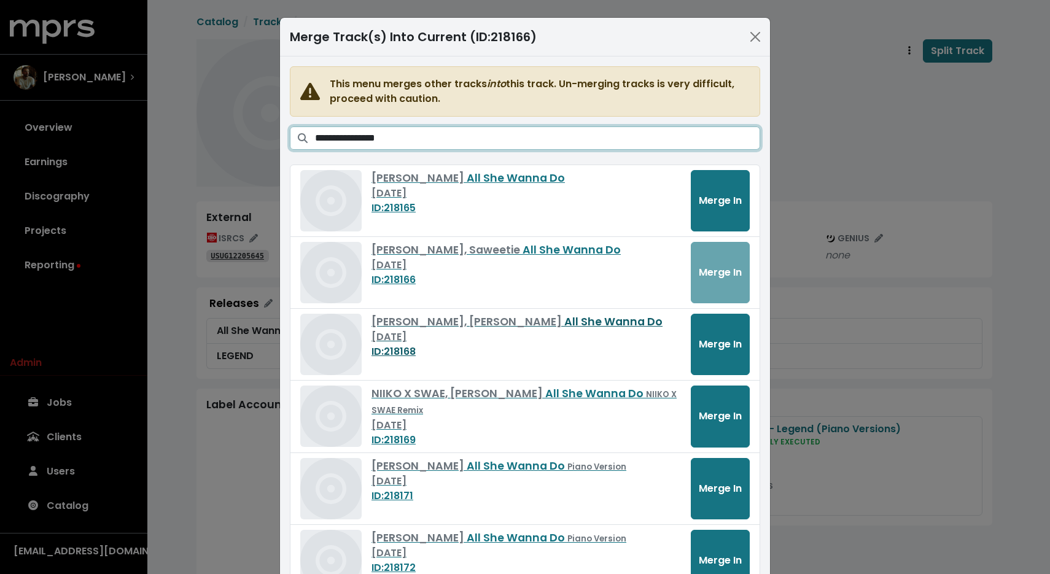
scroll to position [109, 0]
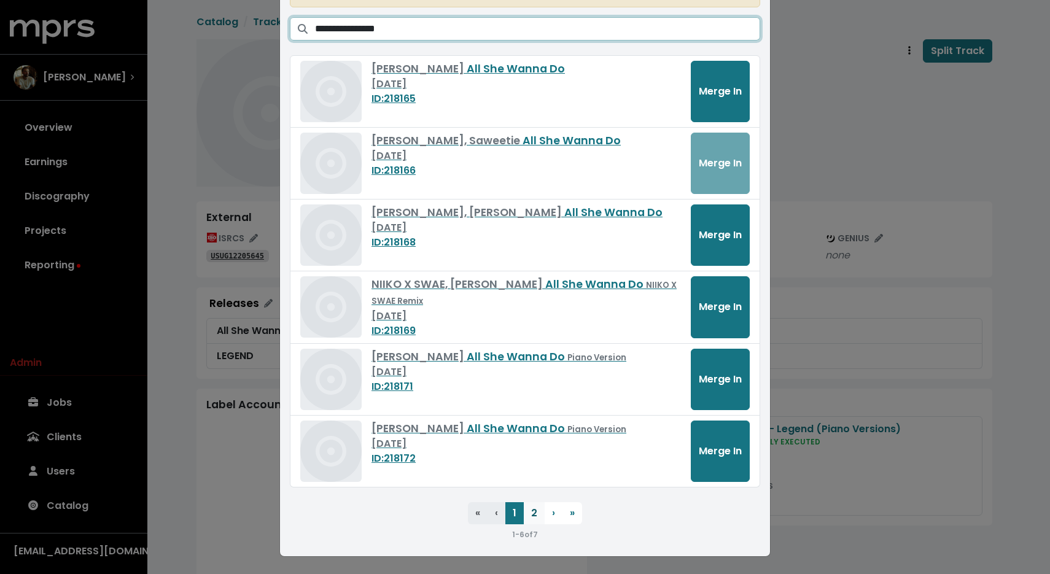
type input "**********"
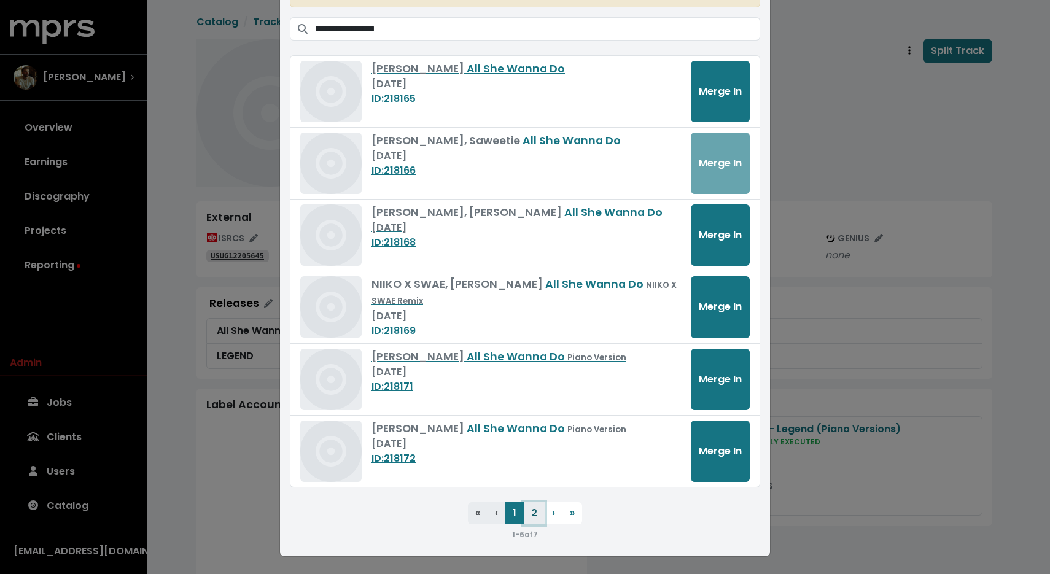
click at [526, 518] on button "2" at bounding box center [534, 513] width 21 height 22
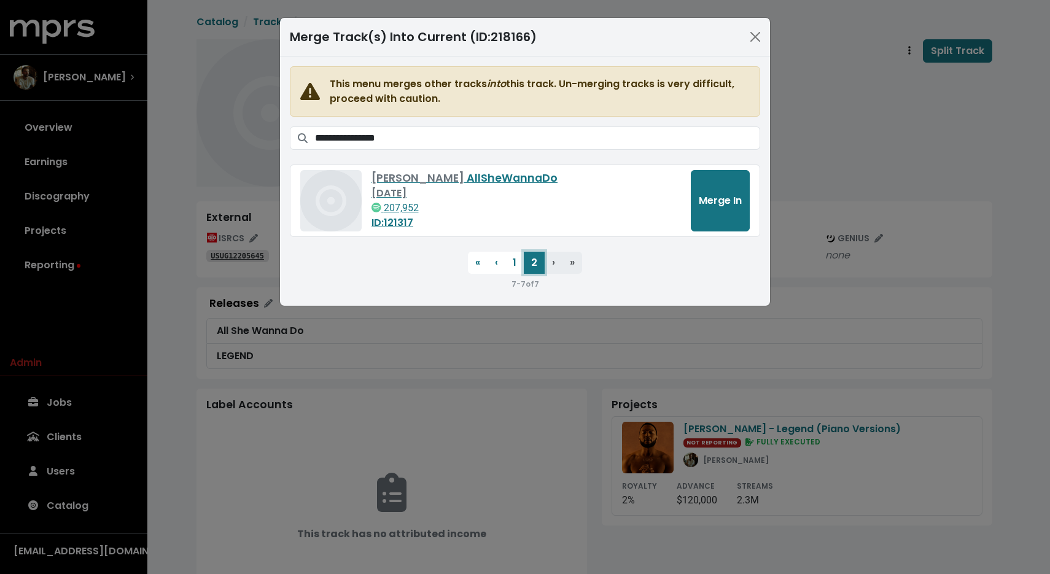
scroll to position [0, 0]
click at [514, 269] on button "1" at bounding box center [514, 263] width 18 height 22
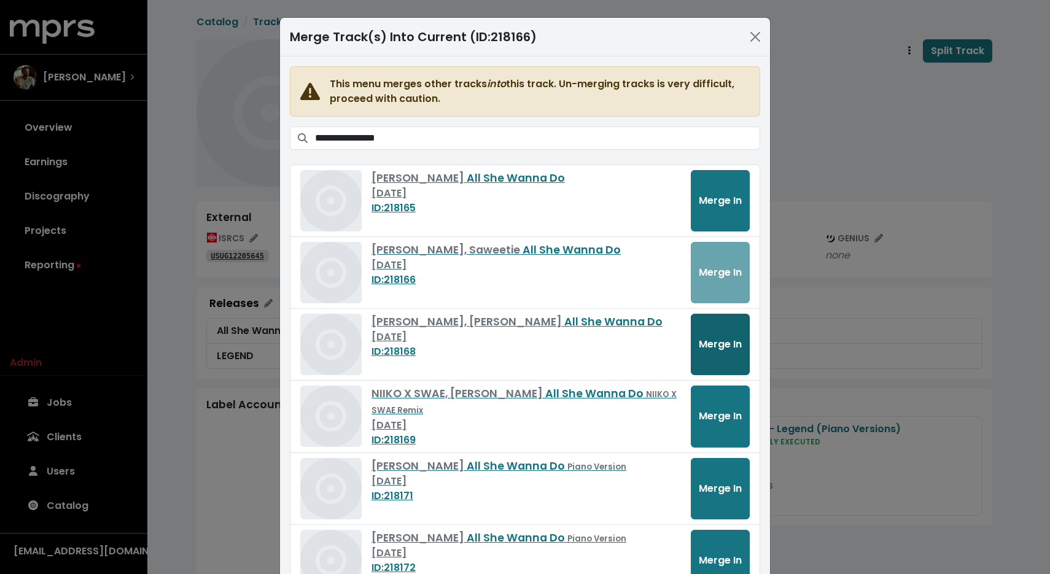
click at [717, 341] on span "Merge In" at bounding box center [720, 344] width 43 height 14
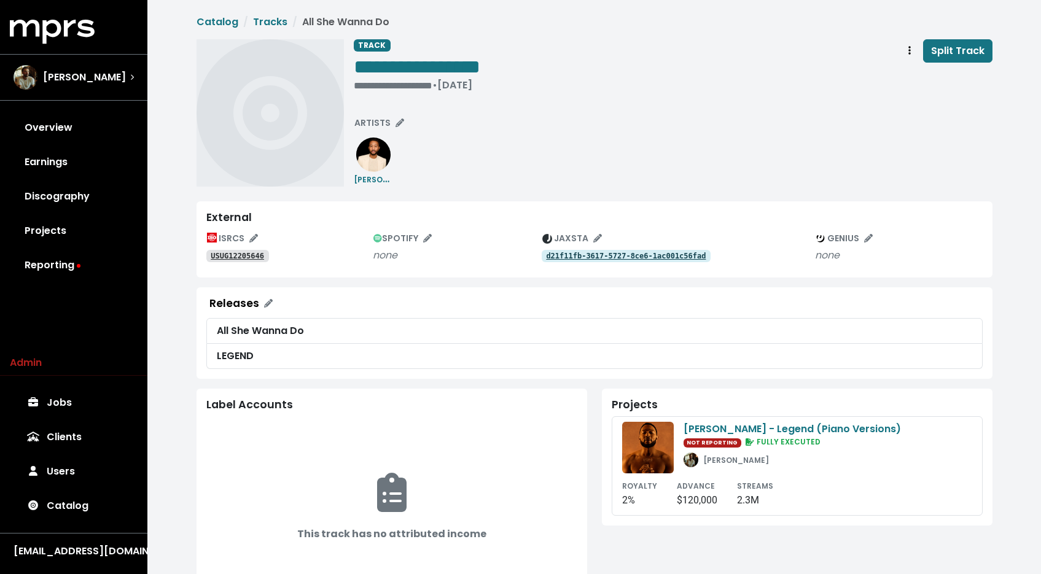
click at [223, 254] on tt "USUG12205646" at bounding box center [237, 256] width 53 height 9
click at [221, 255] on tt "USUG12205647" at bounding box center [237, 256] width 53 height 9
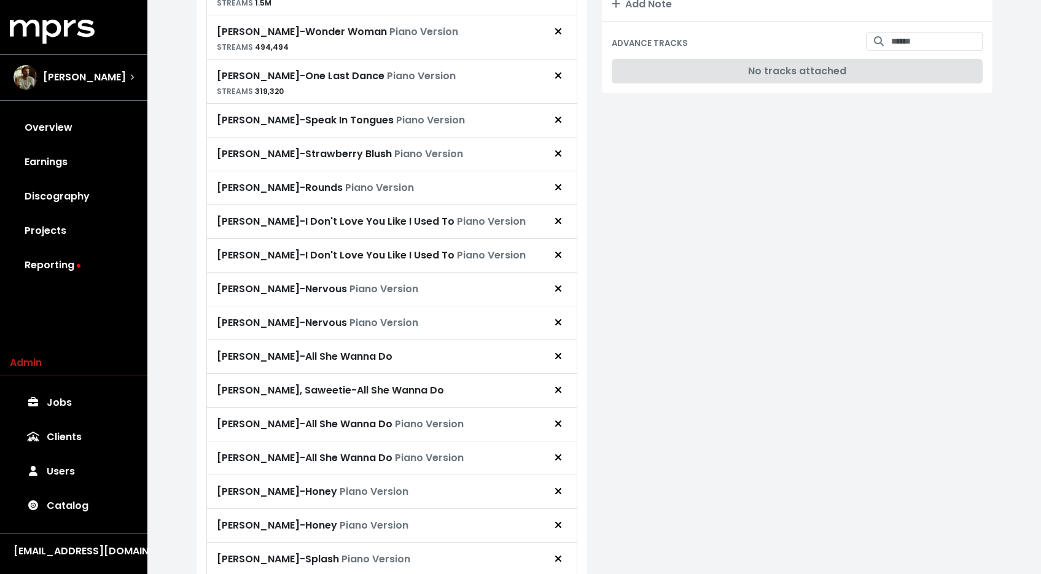
scroll to position [601, 0]
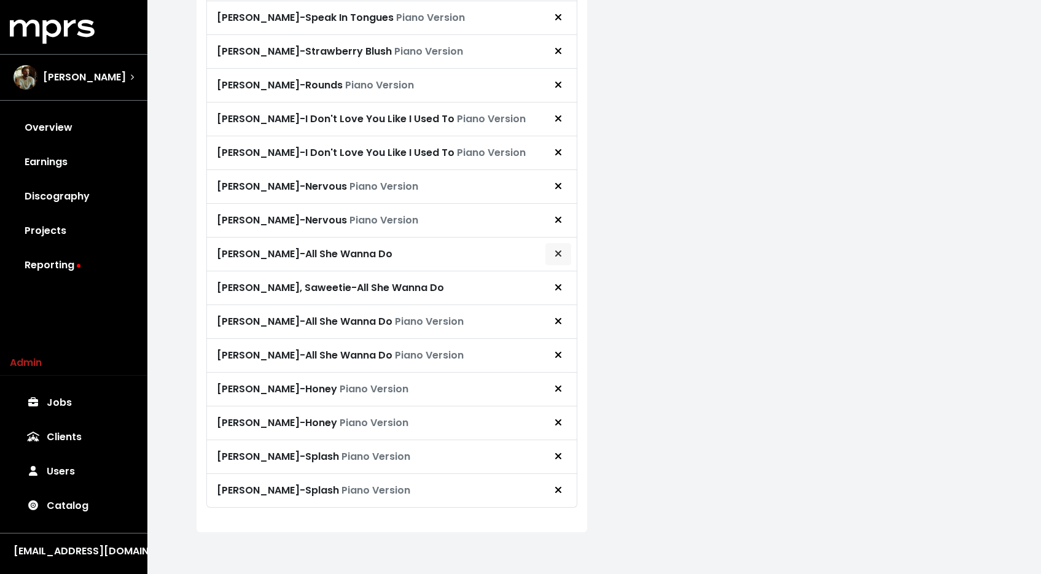
click at [559, 256] on icon "Remove royalty target" at bounding box center [558, 254] width 7 height 10
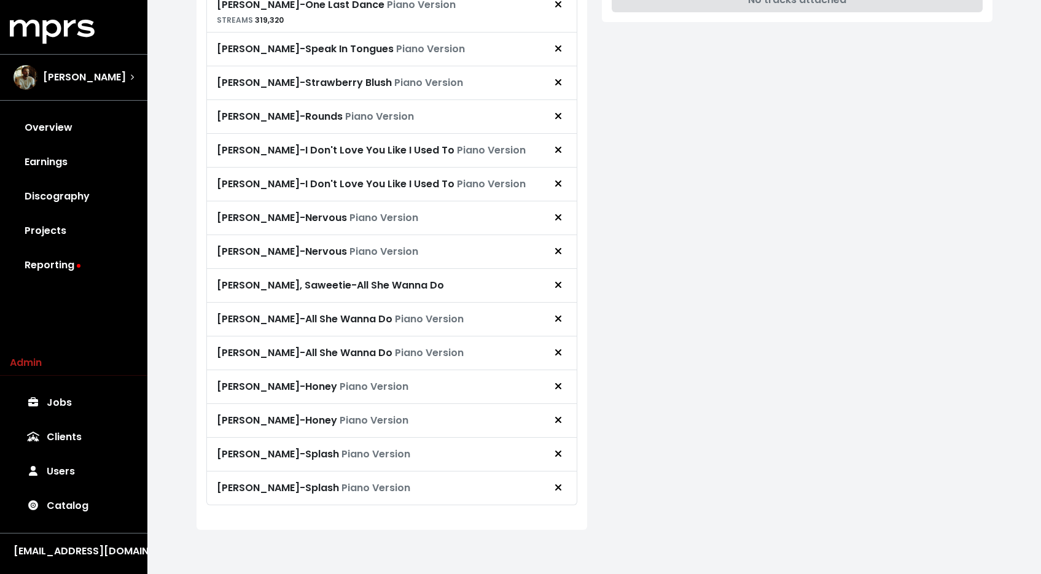
scroll to position [567, 0]
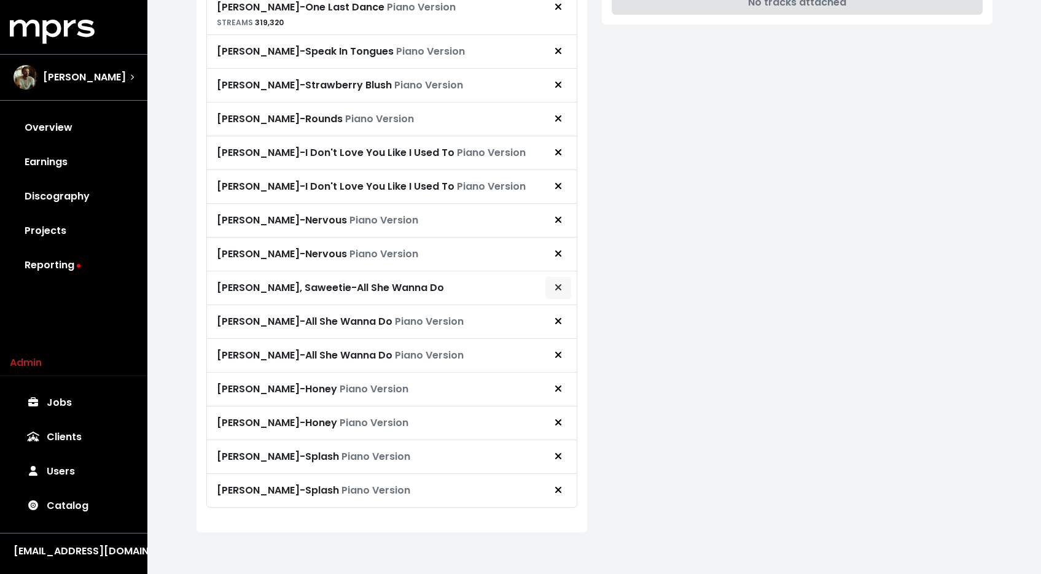
click at [561, 286] on icon "Remove royalty target" at bounding box center [558, 287] width 7 height 10
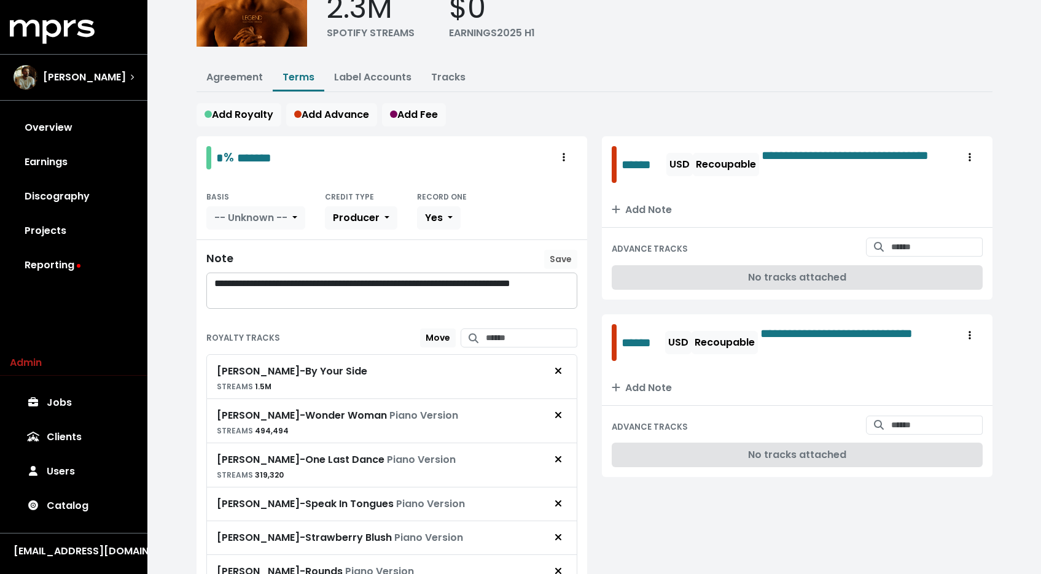
scroll to position [0, 0]
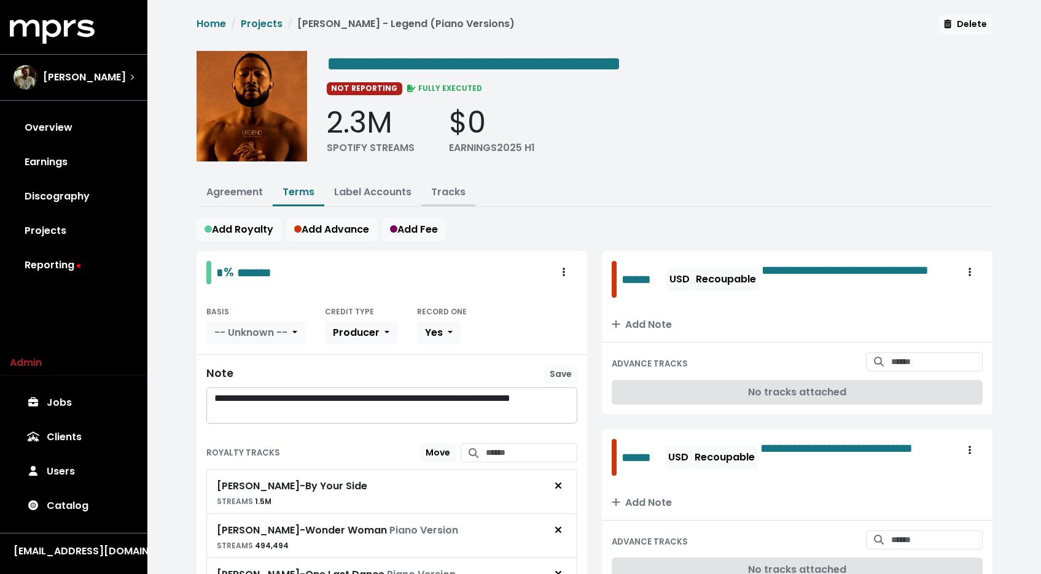
click at [454, 194] on link "Tracks" at bounding box center [448, 192] width 34 height 14
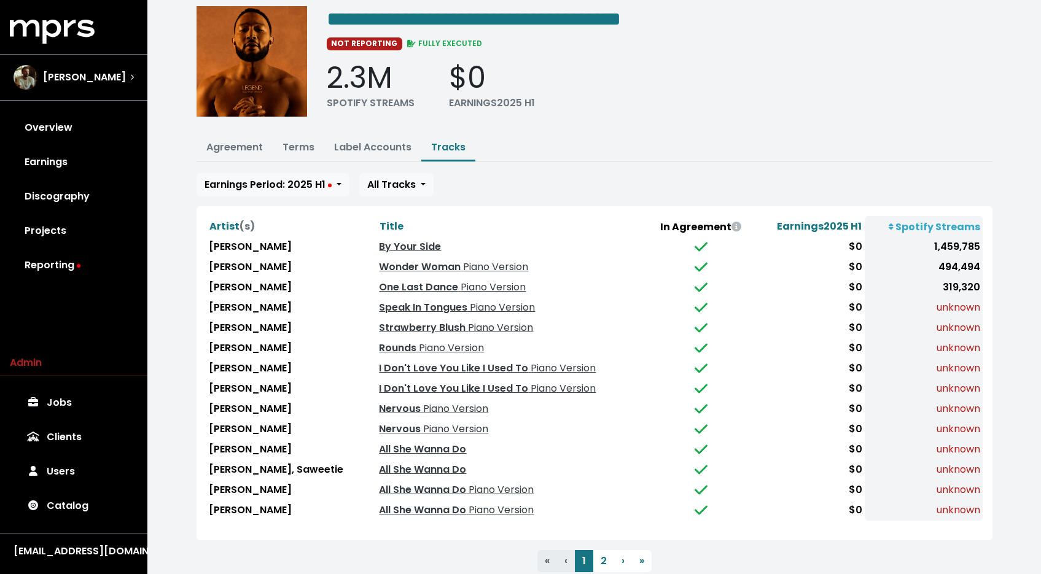
scroll to position [79, 0]
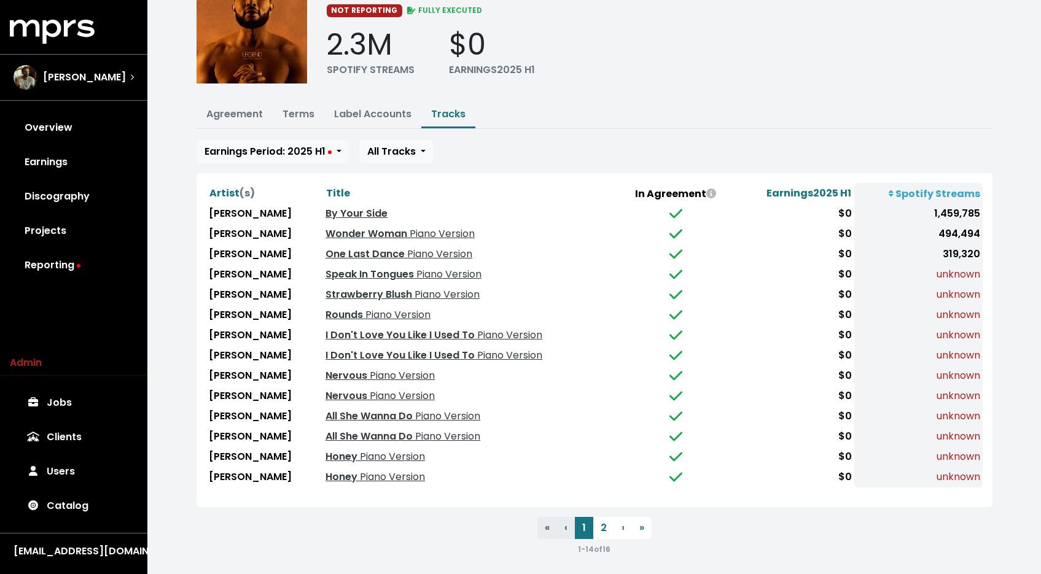
scroll to position [79, 0]
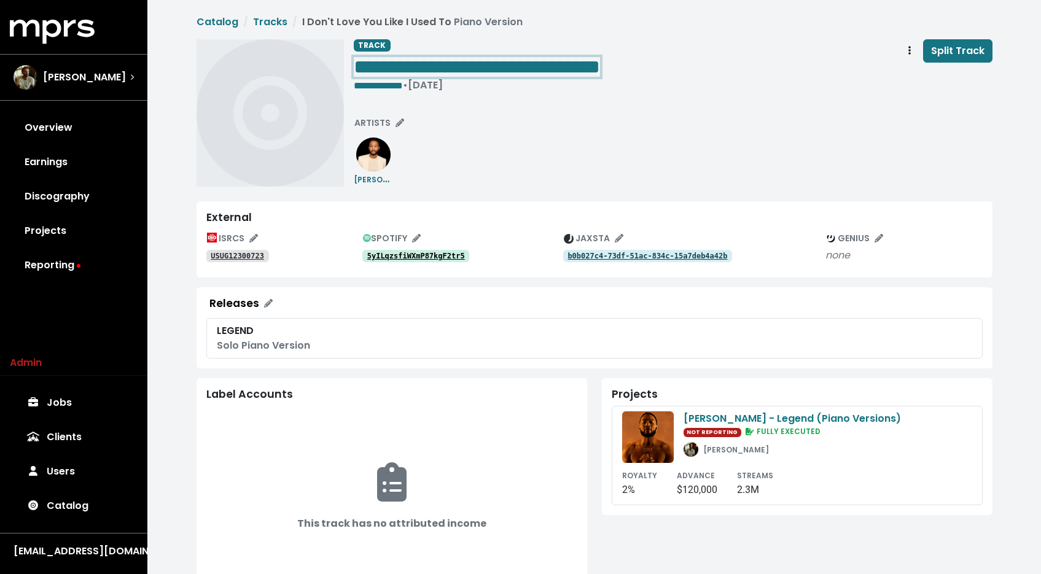
click at [600, 66] on span "**********" at bounding box center [477, 67] width 246 height 20
click at [911, 41] on button "Track actions" at bounding box center [909, 50] width 27 height 23
click at [905, 79] on link "Merge" at bounding box center [945, 78] width 97 height 20
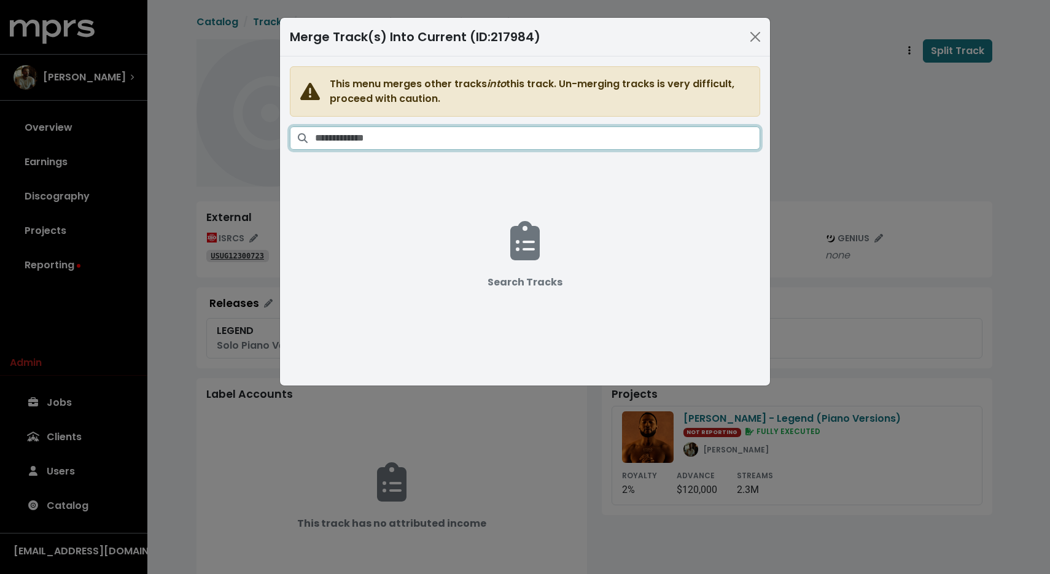
click at [660, 136] on input "Search tracks" at bounding box center [537, 138] width 445 height 23
paste input "**********"
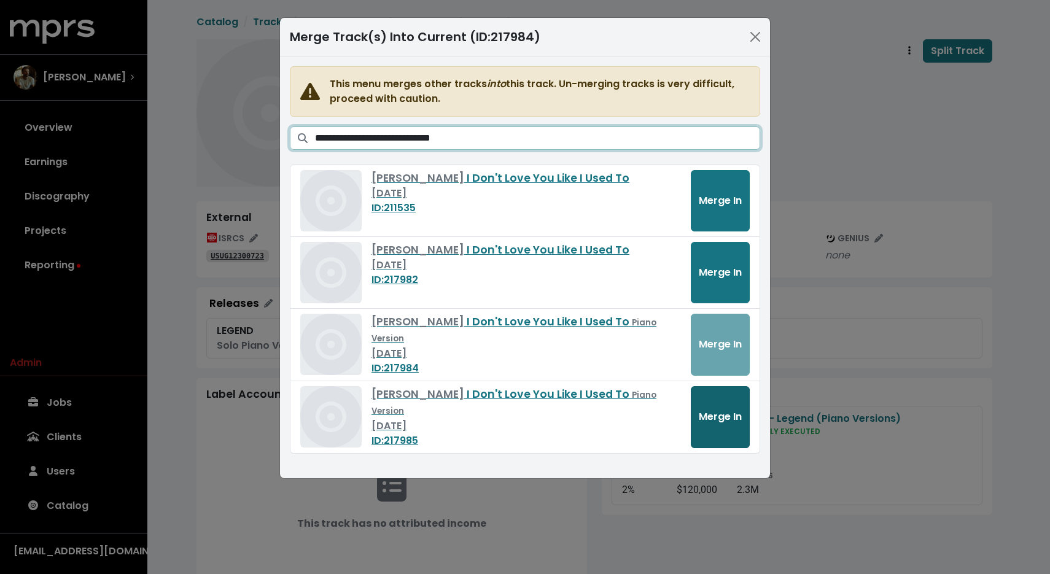
type input "**********"
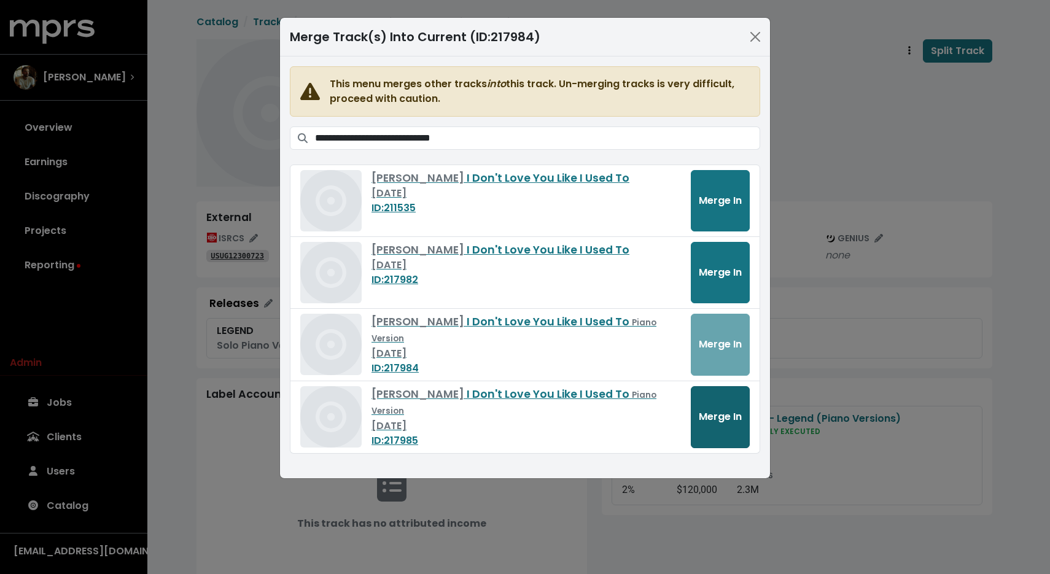
click at [700, 414] on span "Merge In" at bounding box center [720, 417] width 43 height 14
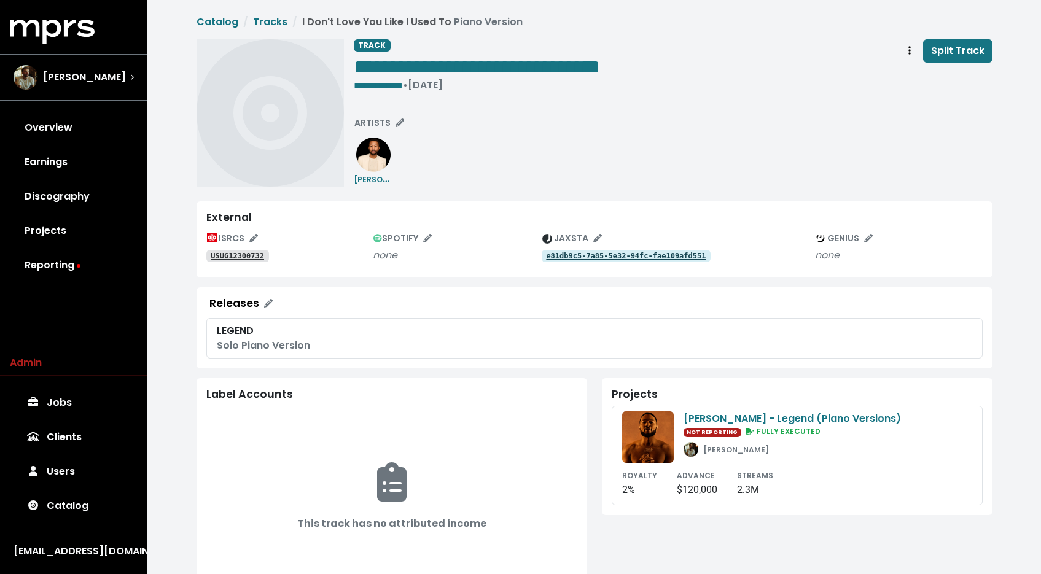
click at [249, 257] on tt "USUG12300732" at bounding box center [237, 256] width 53 height 9
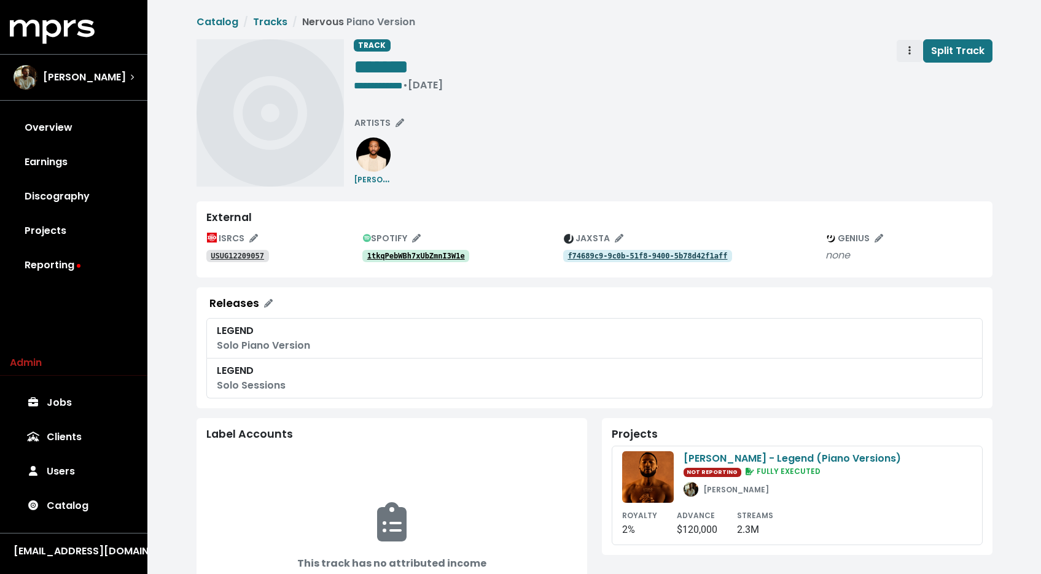
click at [917, 54] on button "Track actions" at bounding box center [909, 50] width 27 height 23
click at [921, 83] on link "Merge" at bounding box center [945, 78] width 97 height 20
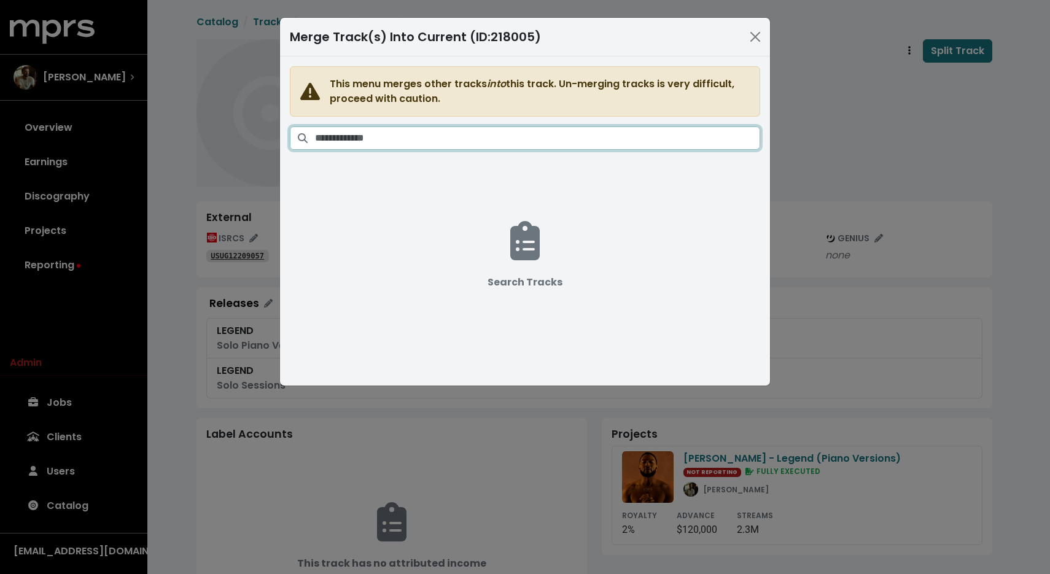
click at [715, 136] on input "Search tracks" at bounding box center [537, 138] width 445 height 23
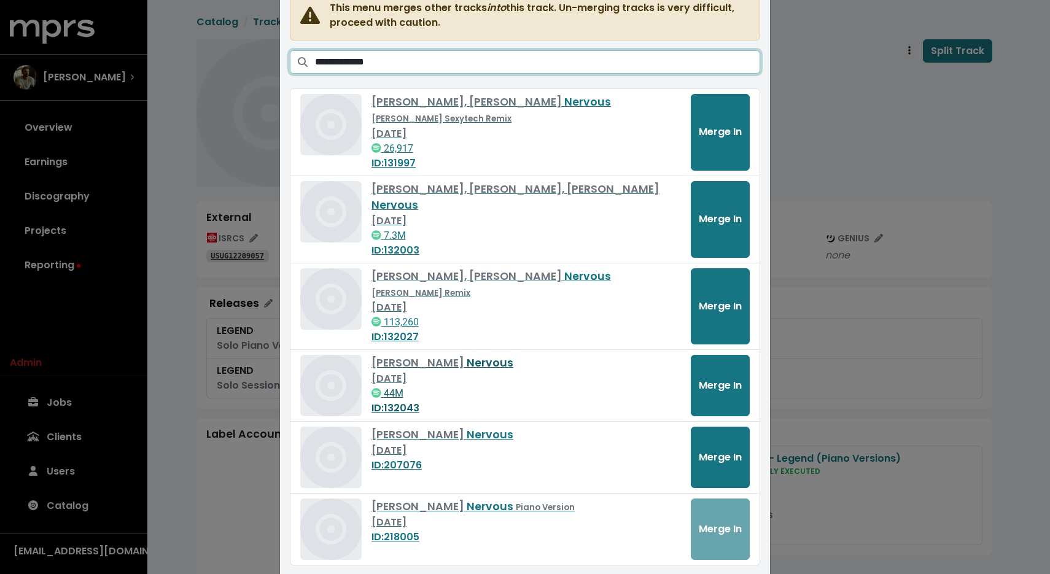
scroll to position [109, 0]
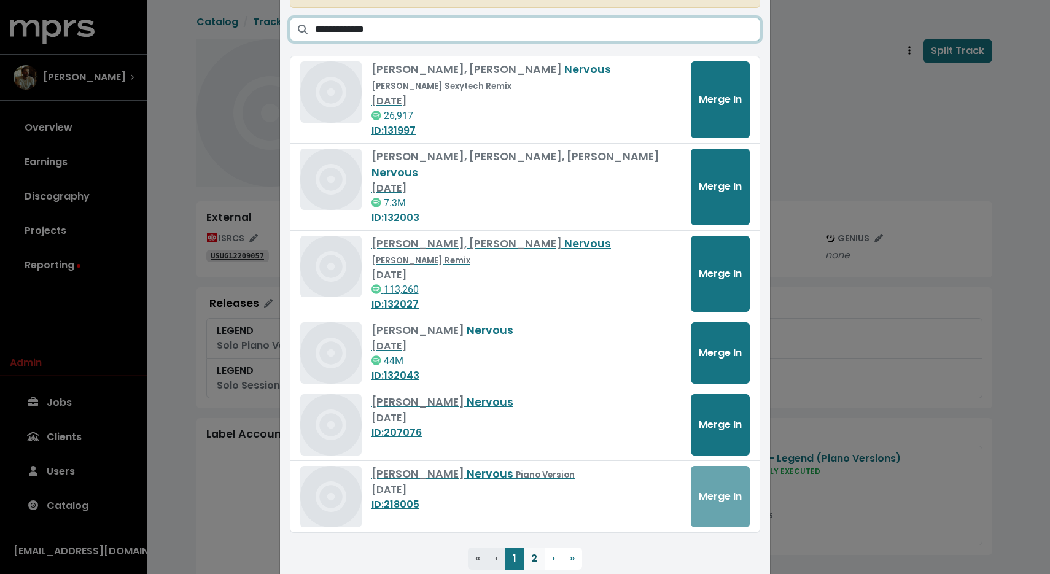
type input "**********"
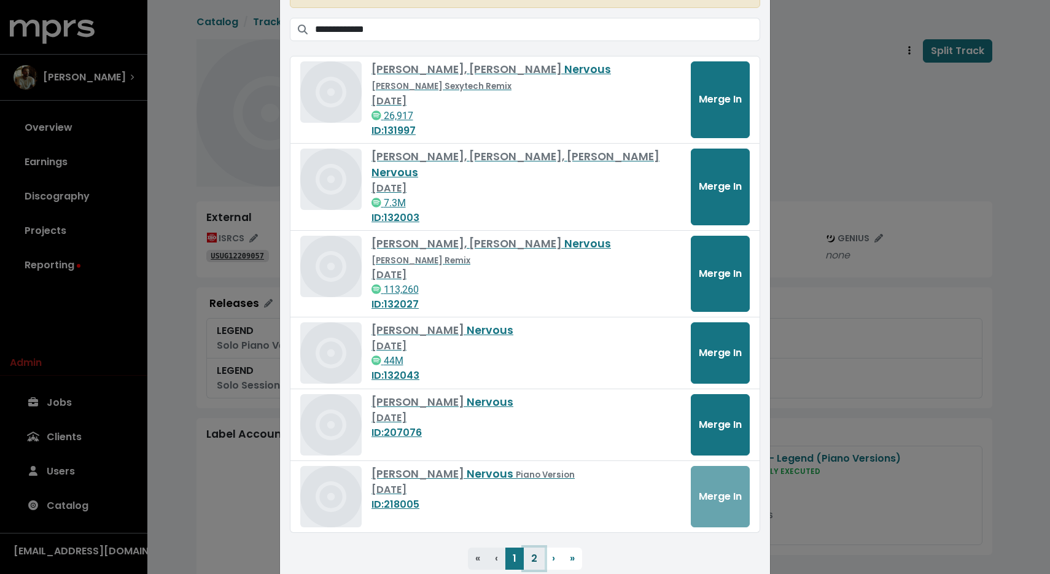
click at [535, 548] on button "2" at bounding box center [534, 559] width 21 height 22
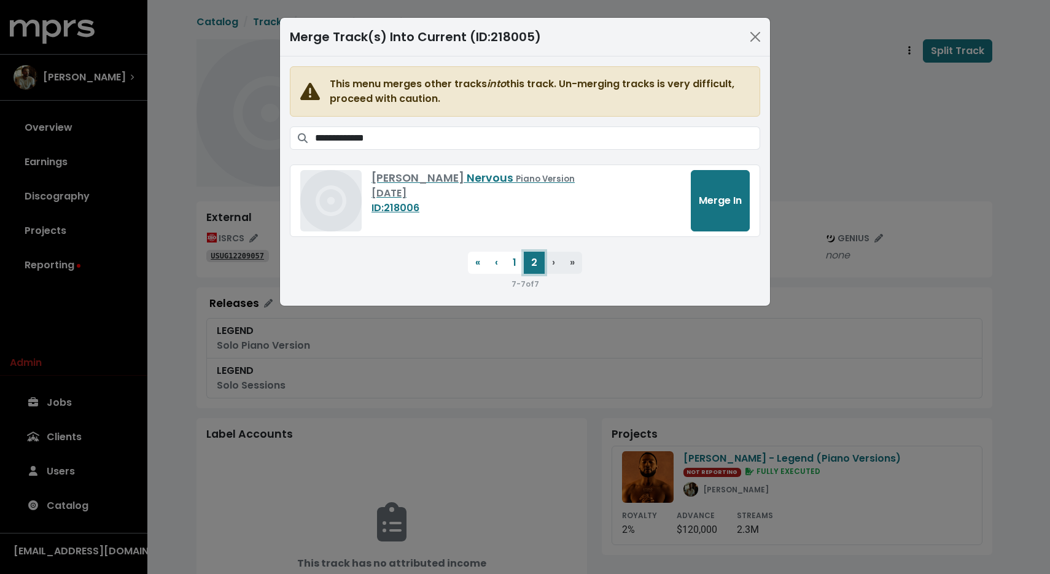
scroll to position [0, 0]
click at [732, 204] on span "Merge In" at bounding box center [720, 200] width 43 height 14
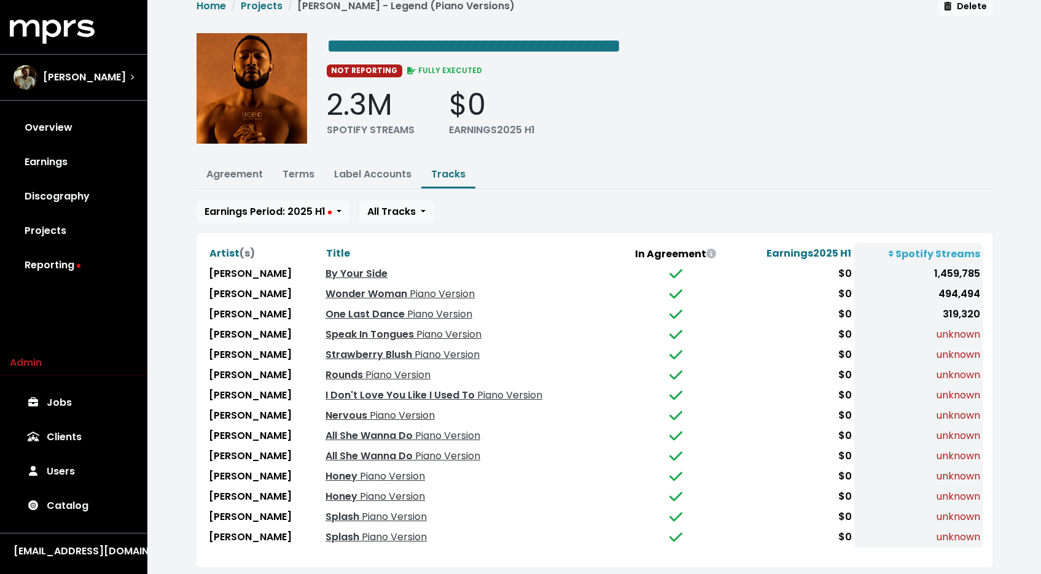
scroll to position [34, 0]
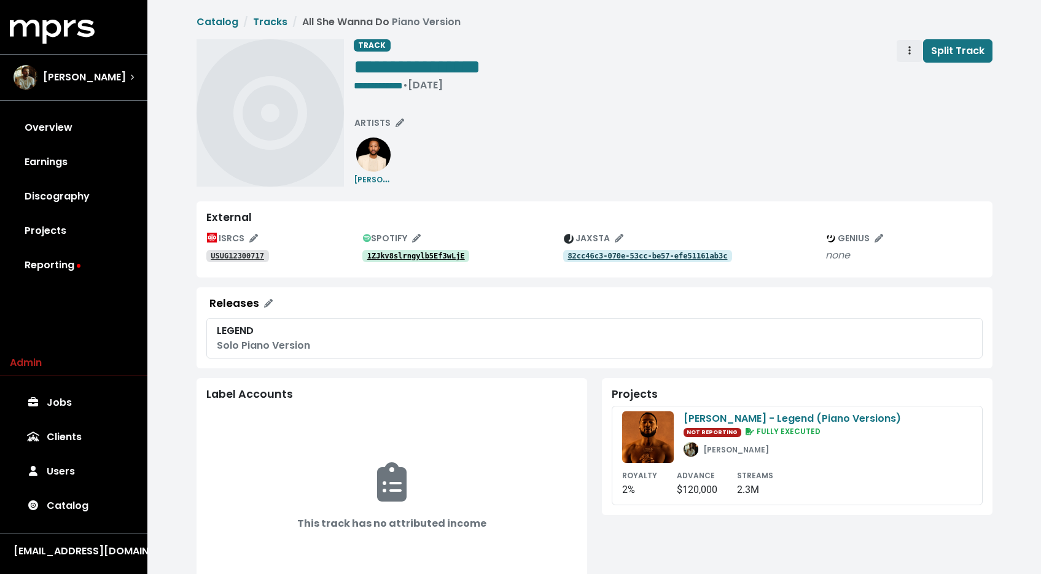
click at [901, 50] on button "Track actions" at bounding box center [909, 50] width 27 height 23
click at [908, 72] on link "Merge" at bounding box center [945, 78] width 97 height 20
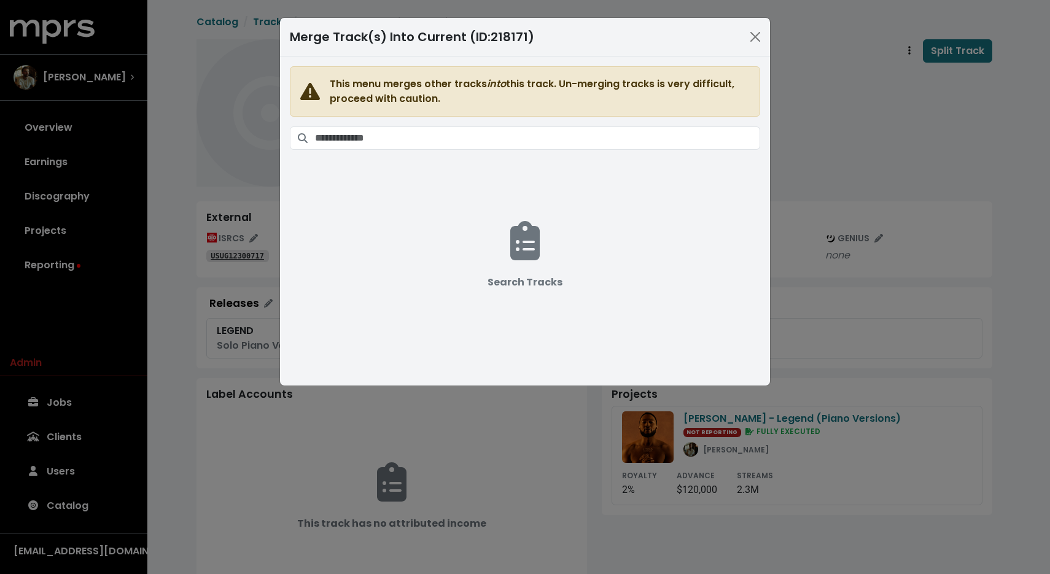
click at [567, 154] on span "This menu merges other tracks into this track. Un-merging tracks is very diffic…" at bounding box center [525, 213] width 470 height 295
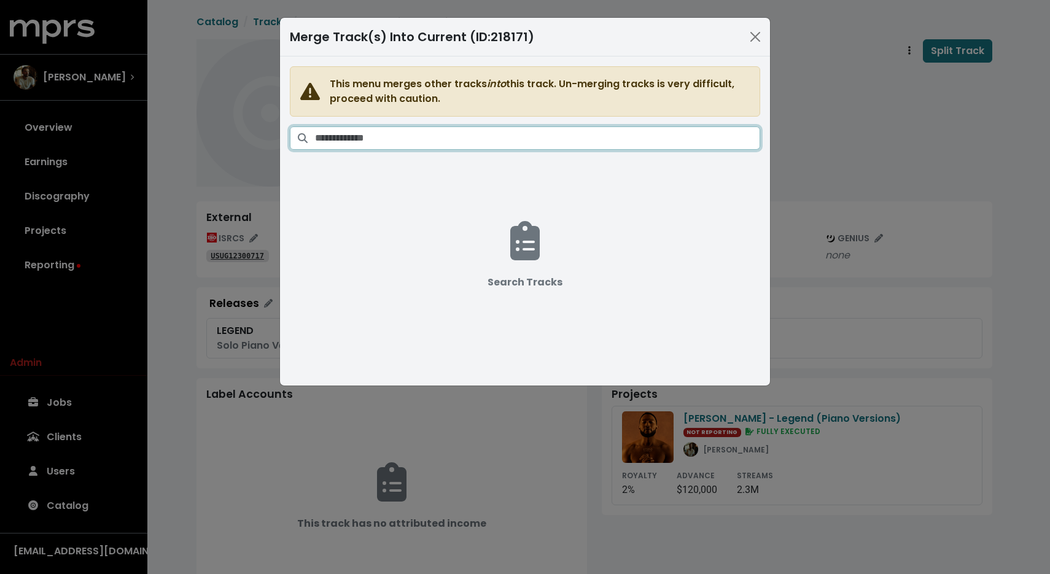
click at [569, 144] on input "Search tracks" at bounding box center [537, 138] width 445 height 23
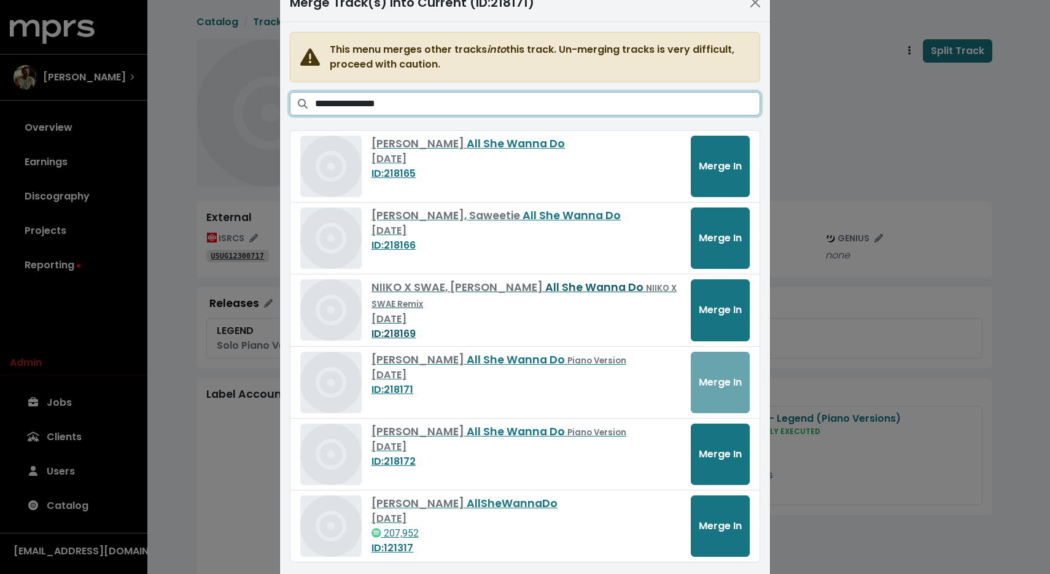
scroll to position [65, 0]
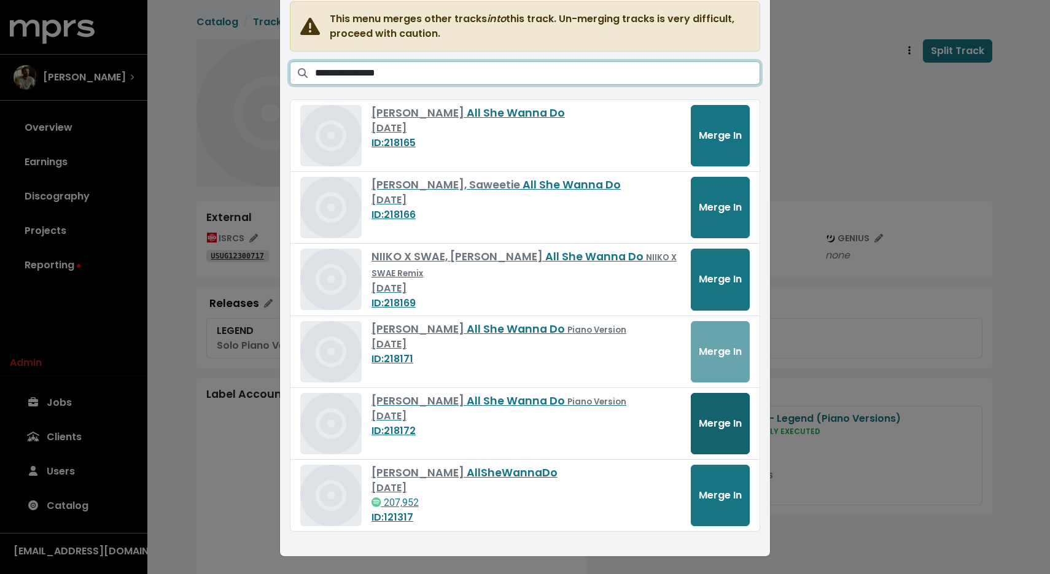
type input "**********"
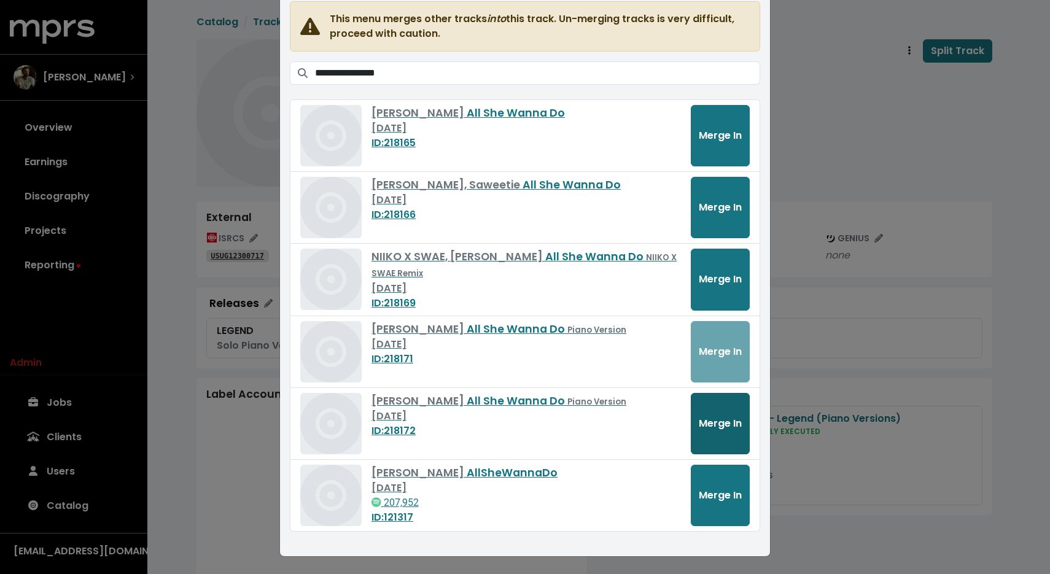
click at [712, 437] on button "Merge In" at bounding box center [720, 423] width 59 height 61
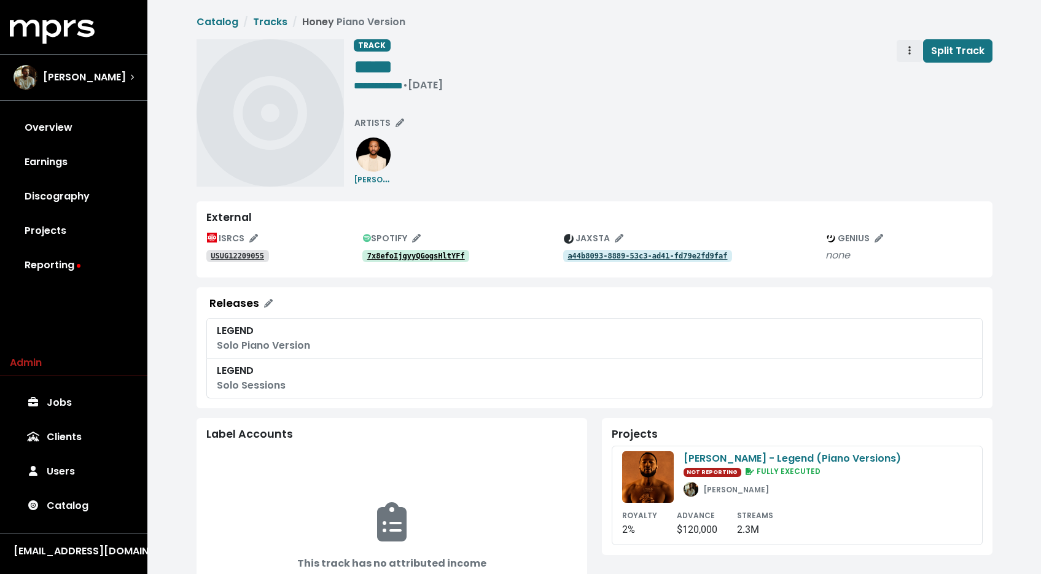
click at [906, 47] on span "Track actions" at bounding box center [909, 51] width 11 height 15
click at [908, 75] on link "Merge" at bounding box center [945, 78] width 97 height 20
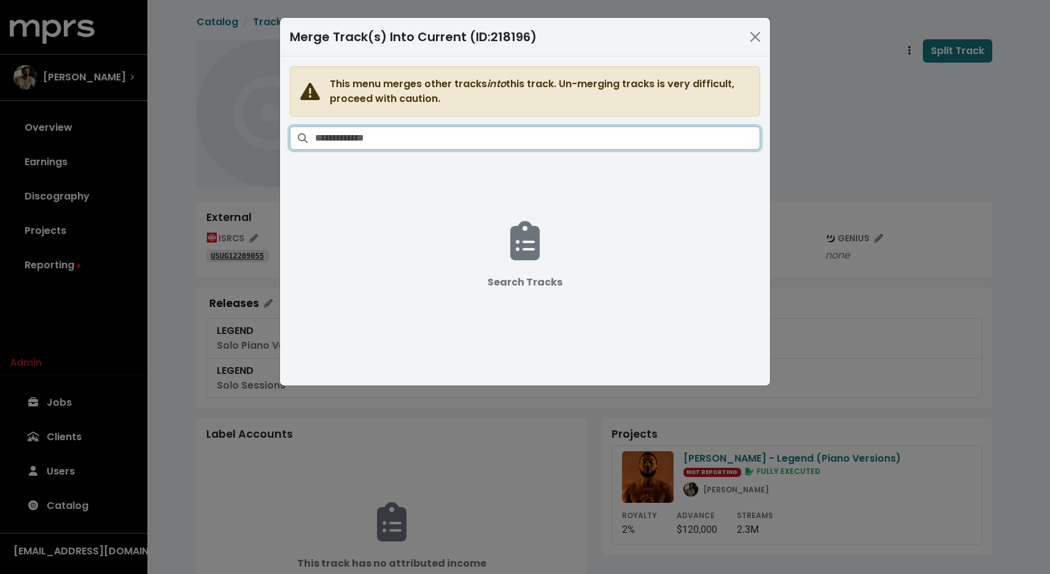
click at [614, 131] on input "Search tracks" at bounding box center [537, 138] width 445 height 23
type input "*"
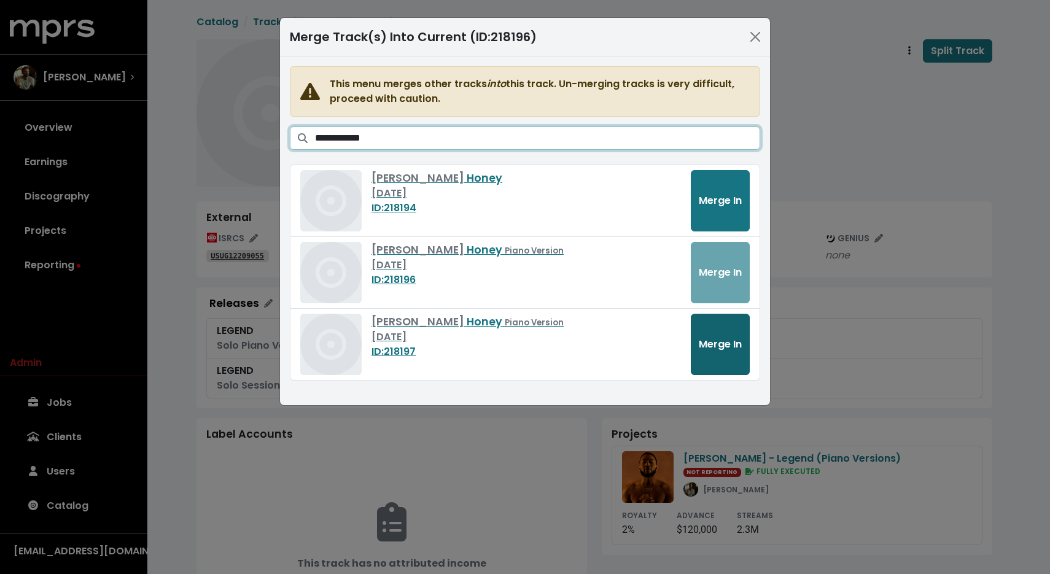
type input "**********"
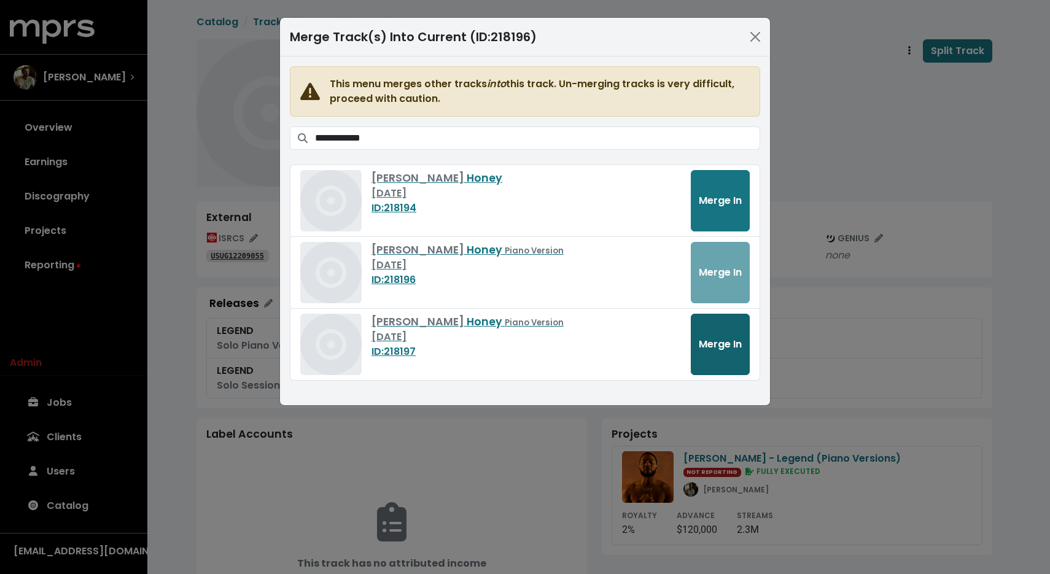
click at [706, 346] on span "Merge In" at bounding box center [720, 344] width 43 height 14
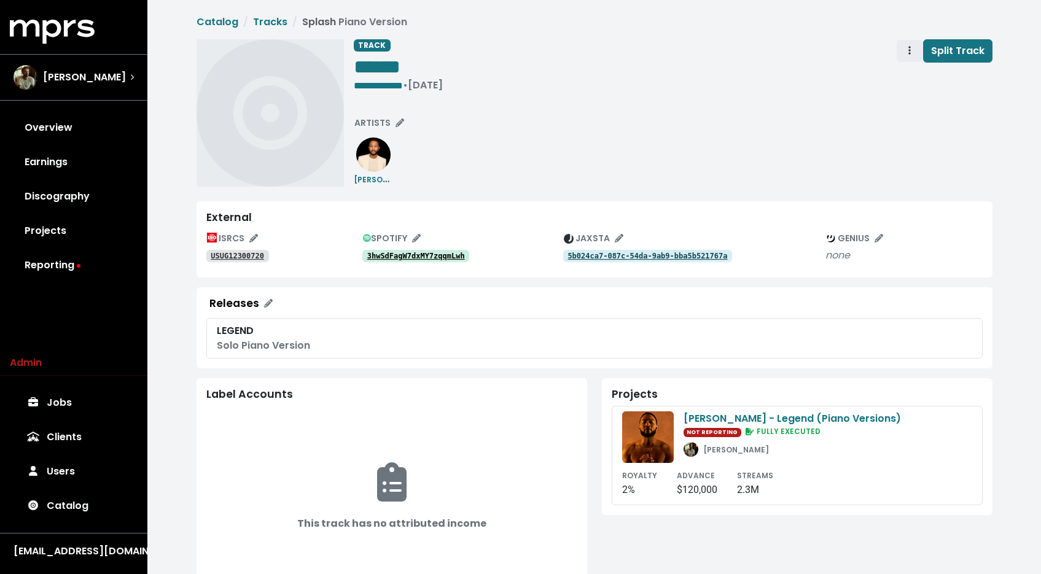
click at [906, 54] on span "Track actions" at bounding box center [909, 51] width 11 height 15
click at [918, 85] on link "Merge" at bounding box center [945, 78] width 97 height 20
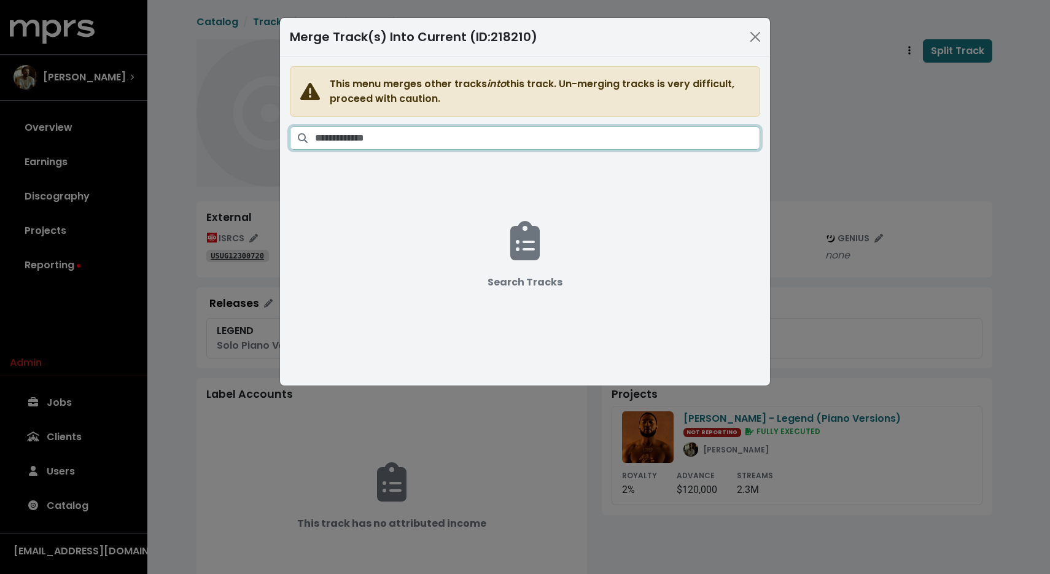
click at [548, 142] on input "Search tracks" at bounding box center [537, 138] width 445 height 23
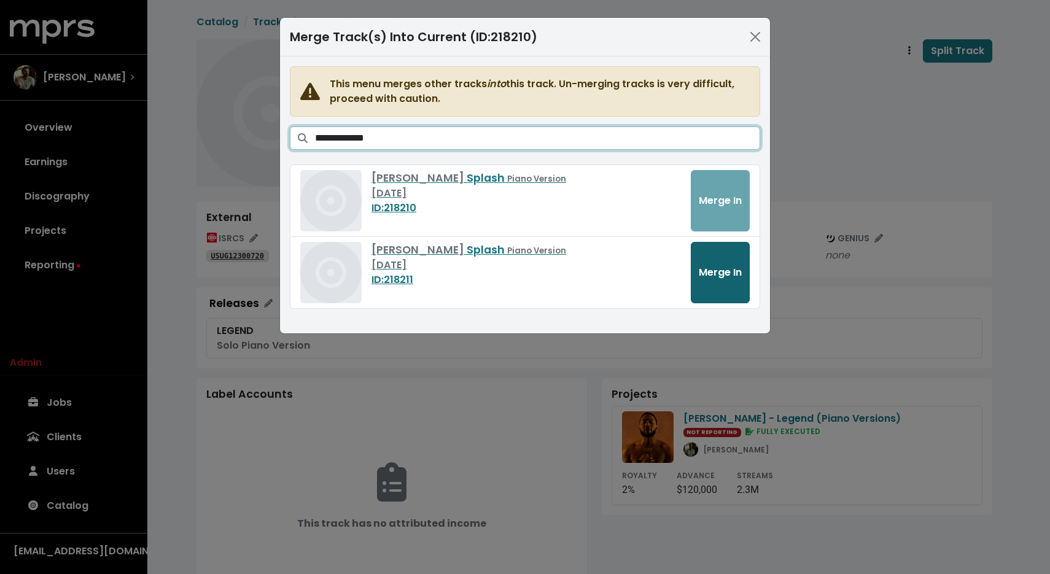
type input "**********"
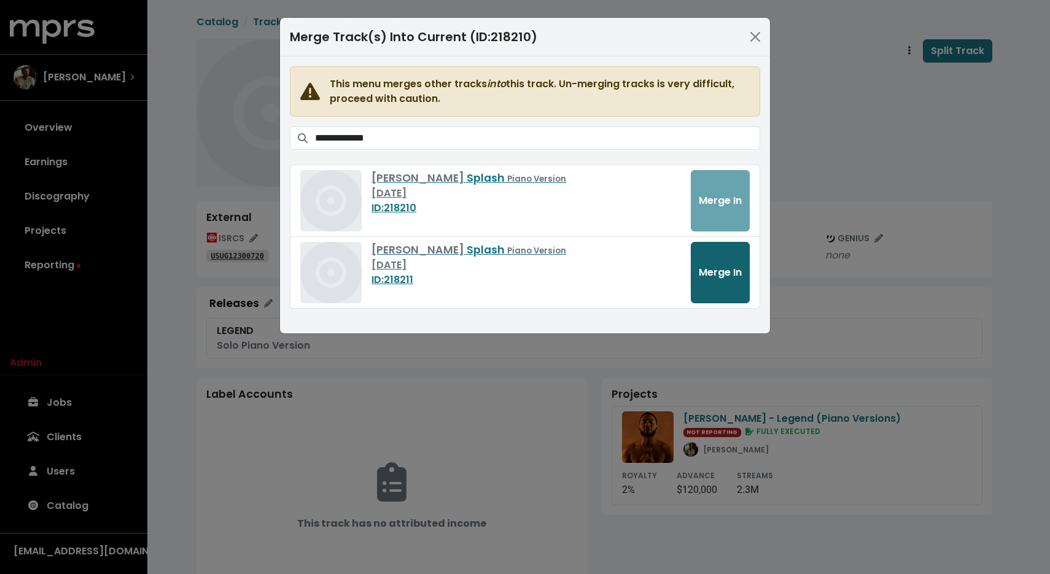
click at [723, 277] on span "Merge In" at bounding box center [720, 272] width 43 height 14
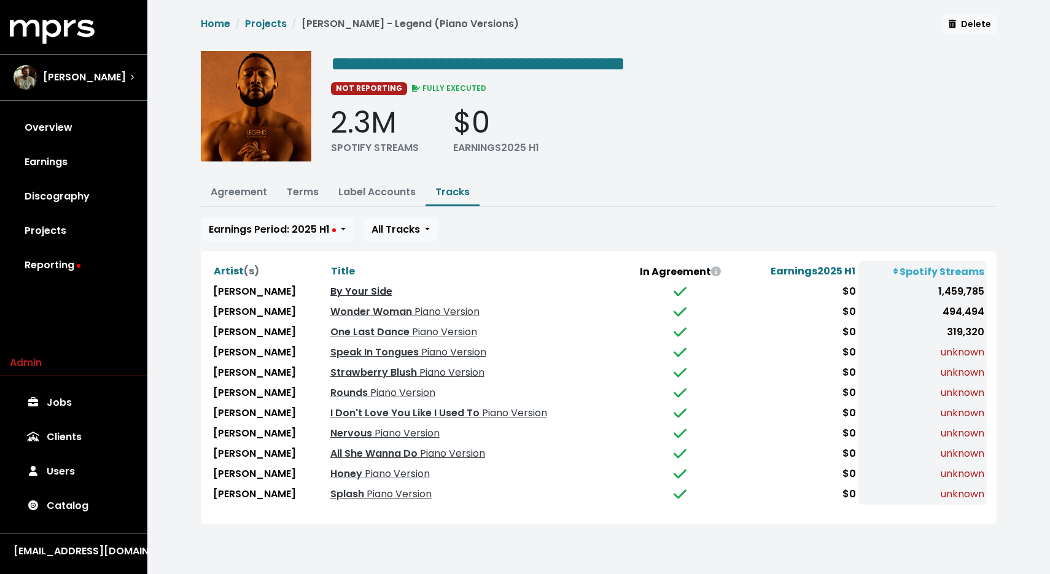
click at [347, 292] on link "By Your Side" at bounding box center [361, 291] width 62 height 14
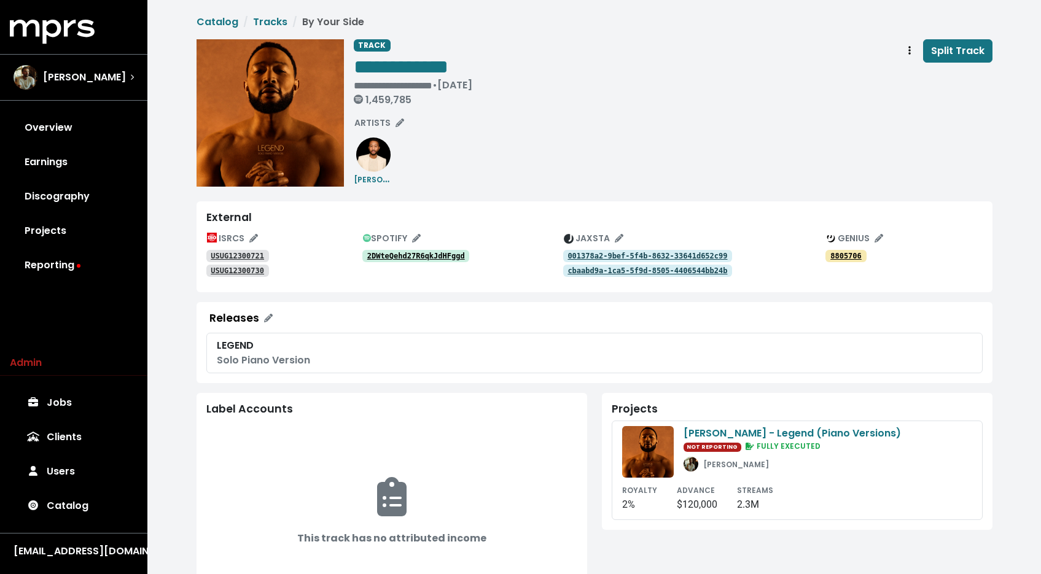
click at [376, 255] on tt "2DWteQehd27R6qkJdHFggd" at bounding box center [416, 256] width 98 height 9
click at [233, 261] on link "USUG12300721" at bounding box center [237, 256] width 63 height 12
click at [233, 270] on tt "USUG12300730" at bounding box center [237, 271] width 53 height 9
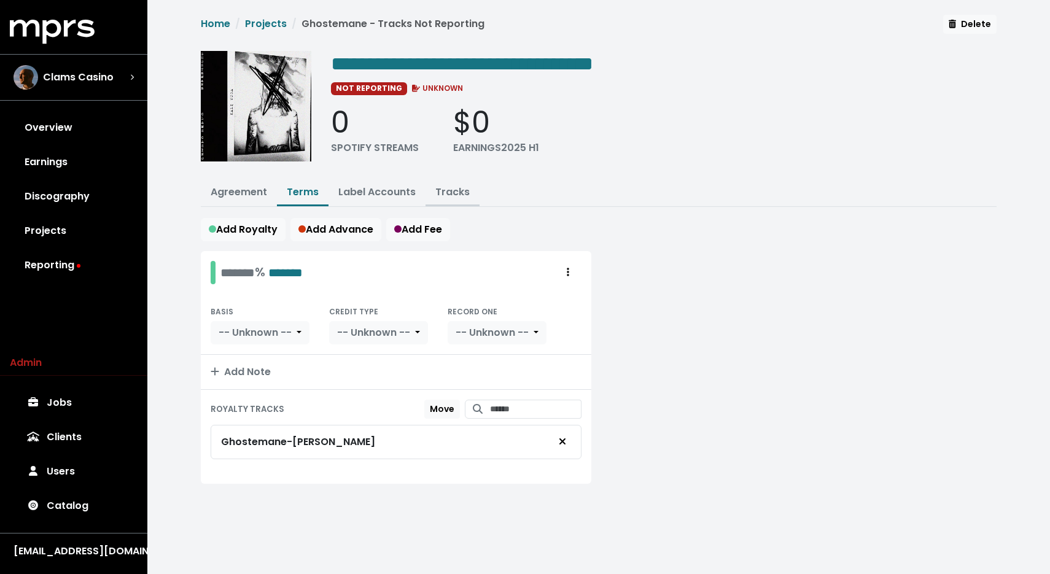
click at [447, 190] on link "Tracks" at bounding box center [452, 192] width 34 height 14
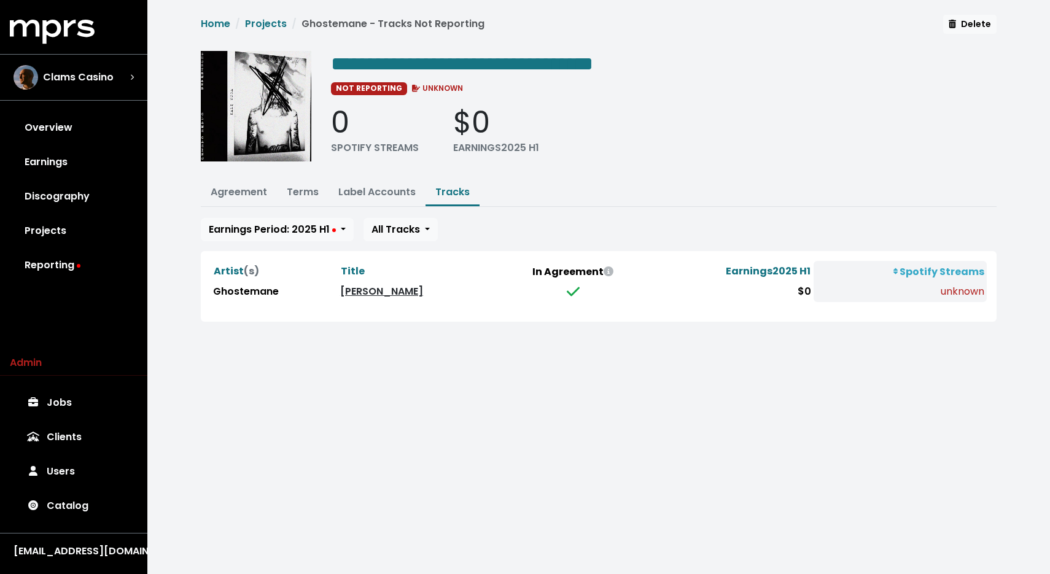
click at [362, 287] on link "[PERSON_NAME]" at bounding box center [381, 291] width 83 height 14
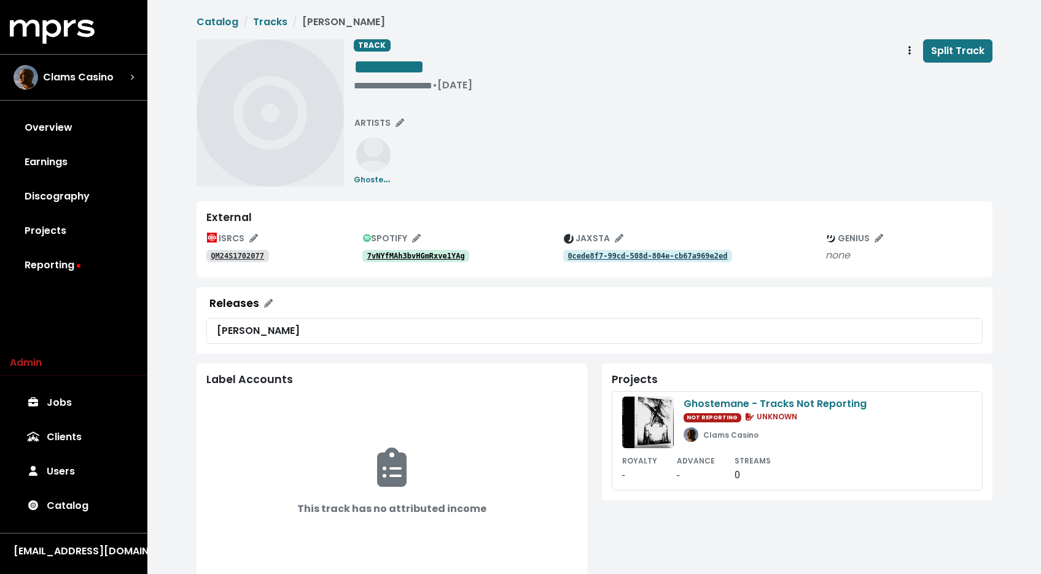
click at [404, 254] on tt "7vNYfMAh3bvHGmRxve1YAg" at bounding box center [416, 256] width 98 height 9
click at [245, 255] on tt "QM24S1702077" at bounding box center [237, 256] width 53 height 9
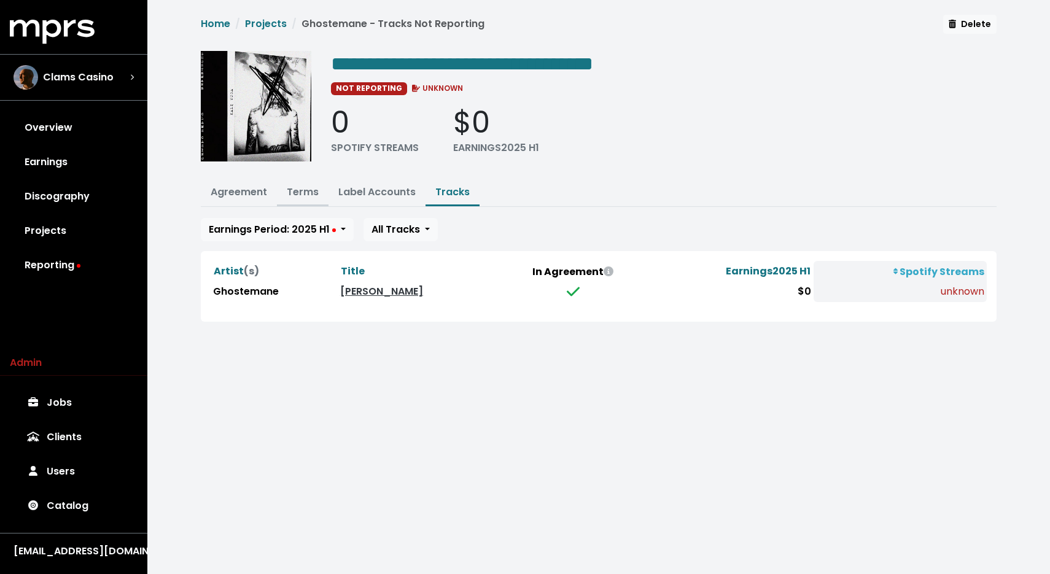
click at [308, 193] on link "Terms" at bounding box center [303, 192] width 32 height 14
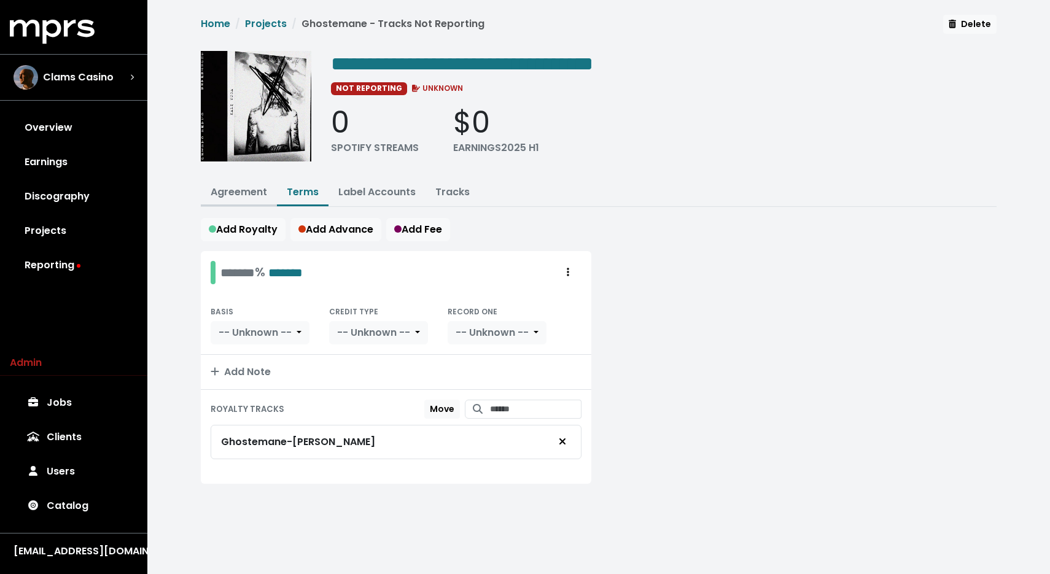
click at [252, 198] on button "Agreement" at bounding box center [239, 193] width 76 height 26
click at [249, 187] on link "Agreement" at bounding box center [239, 192] width 56 height 14
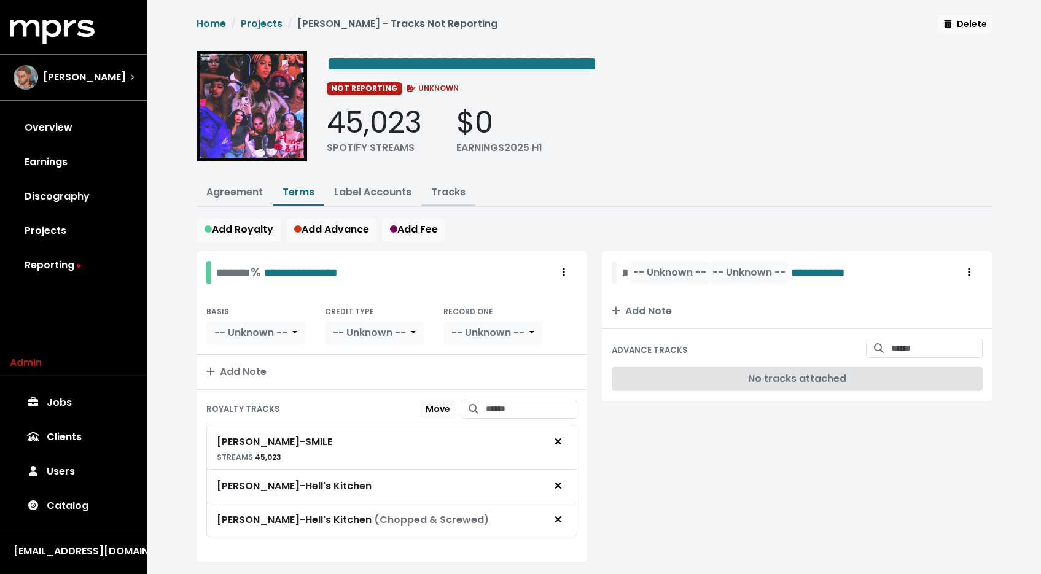
click at [451, 187] on link "Tracks" at bounding box center [448, 192] width 34 height 14
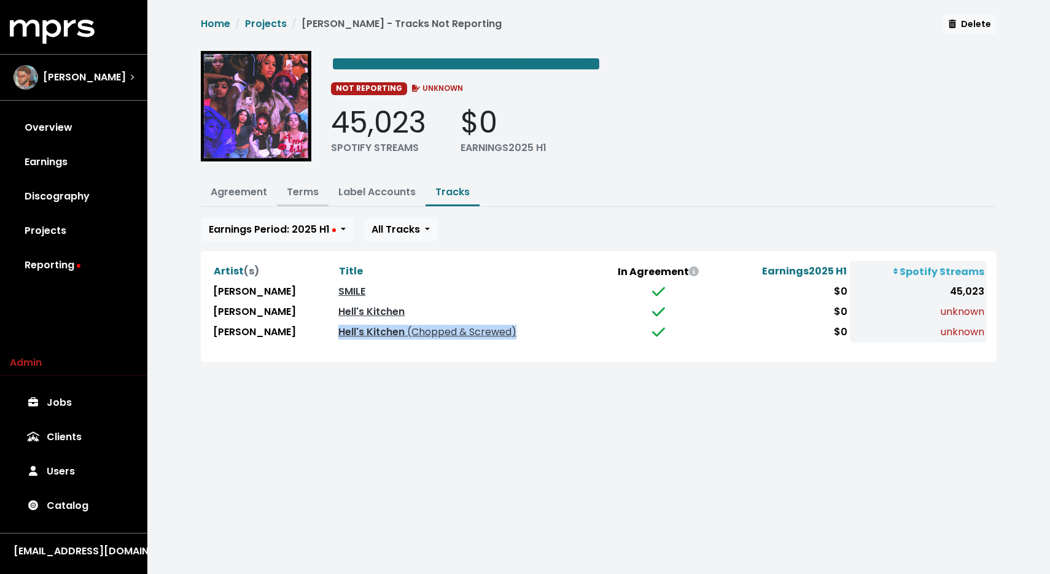
click at [290, 185] on link "Terms" at bounding box center [303, 192] width 32 height 14
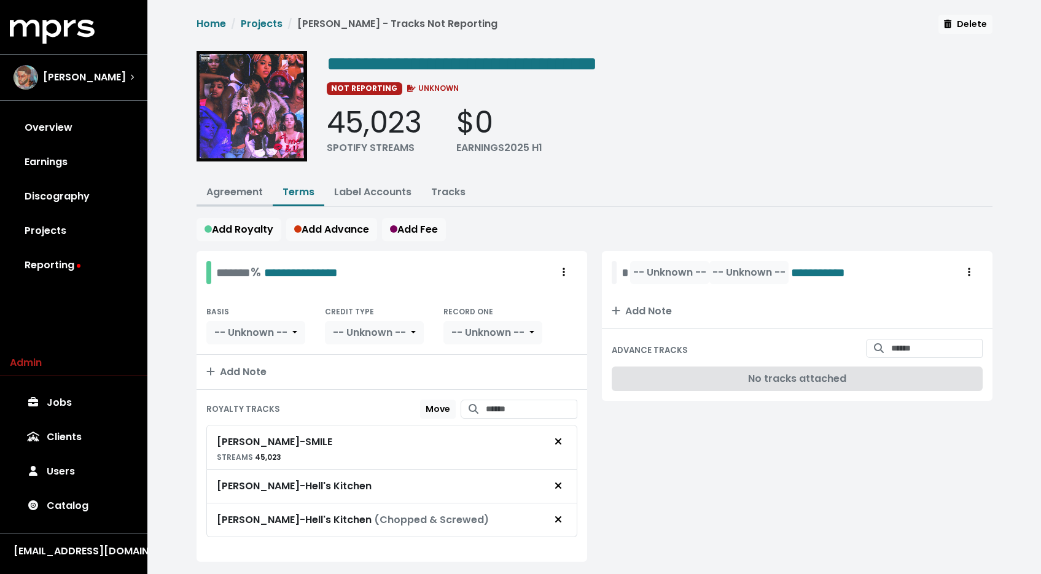
click at [247, 187] on link "Agreement" at bounding box center [234, 192] width 56 height 14
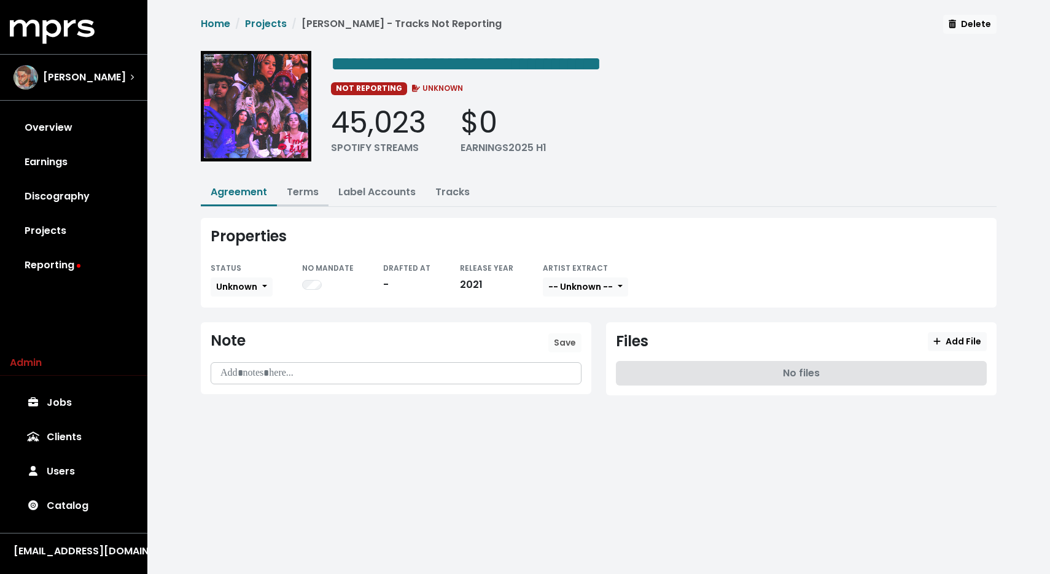
click at [315, 191] on link "Terms" at bounding box center [303, 192] width 32 height 14
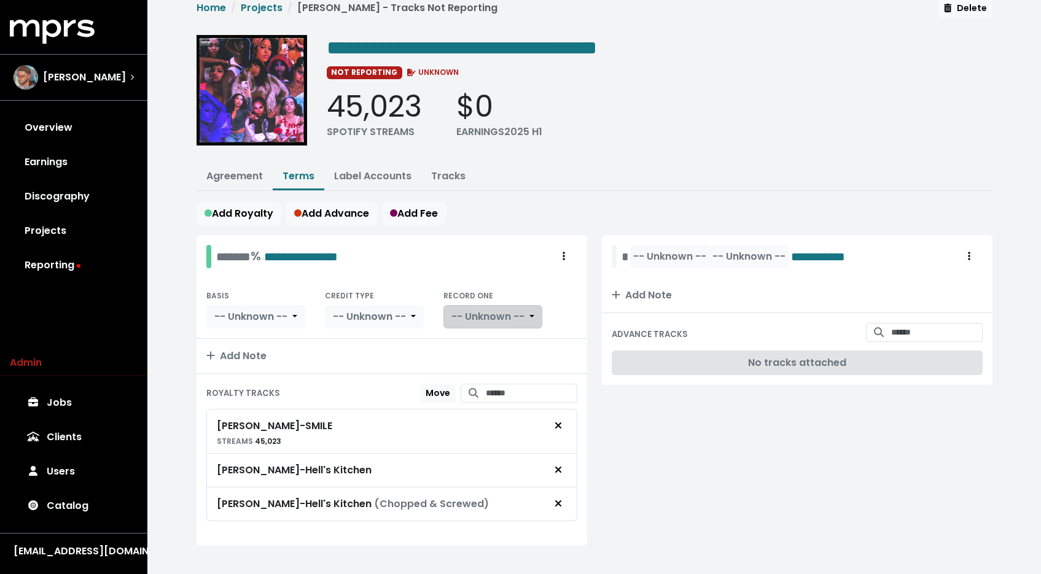
scroll to position [30, 0]
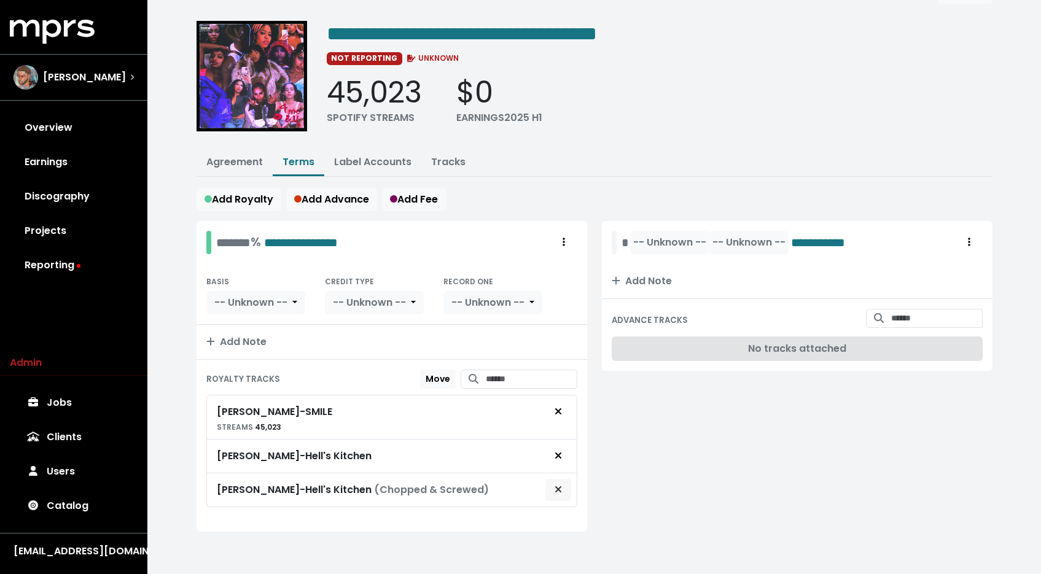
click at [559, 490] on icon "Remove royalty target" at bounding box center [558, 489] width 6 height 6
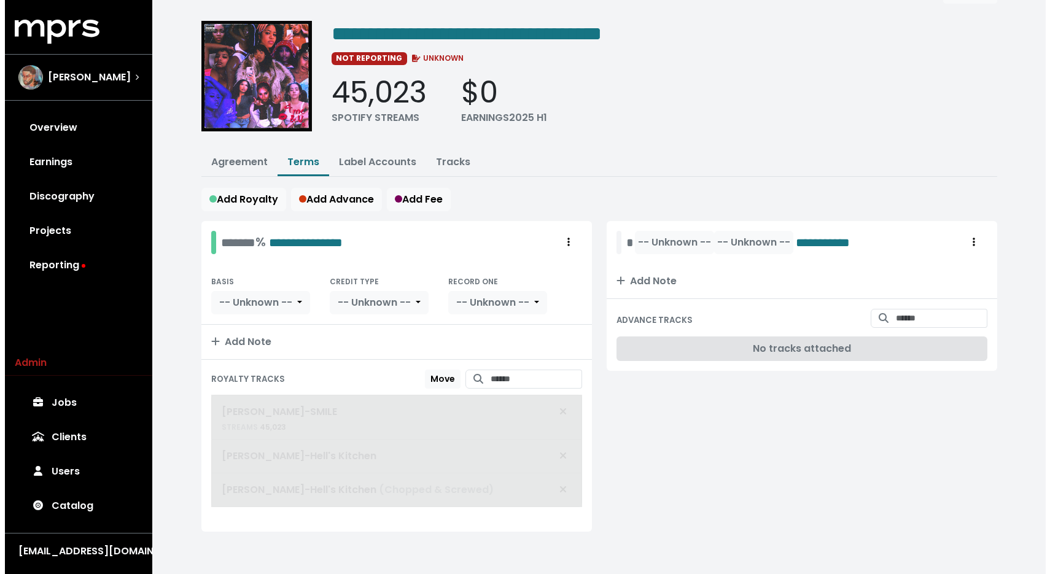
scroll to position [0, 0]
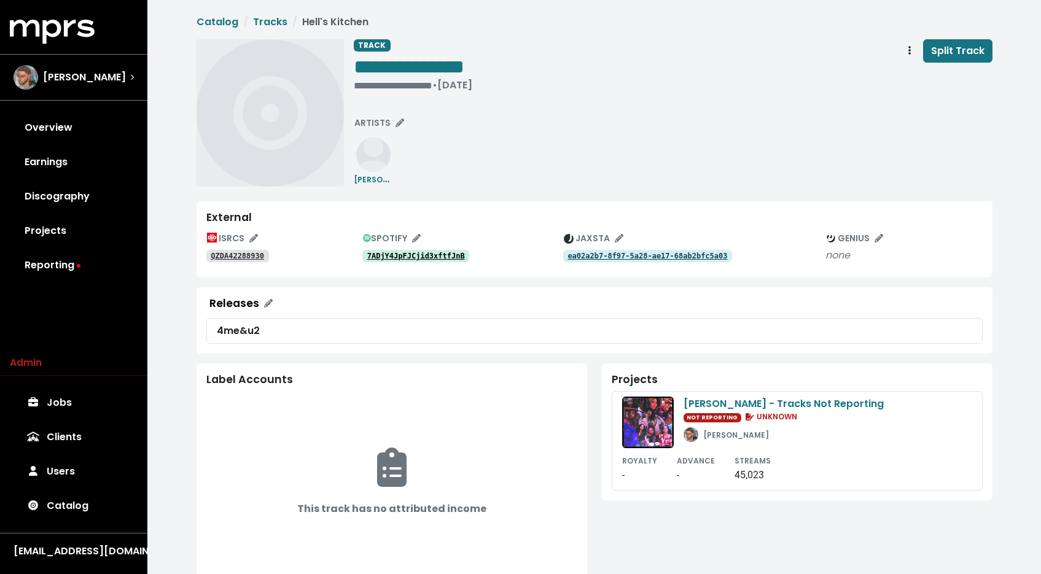
click at [218, 255] on tt "QZDA42288930" at bounding box center [237, 256] width 53 height 9
click at [428, 255] on tt "7ADjY4JpFJCjid3xftfJnB" at bounding box center [416, 256] width 98 height 9
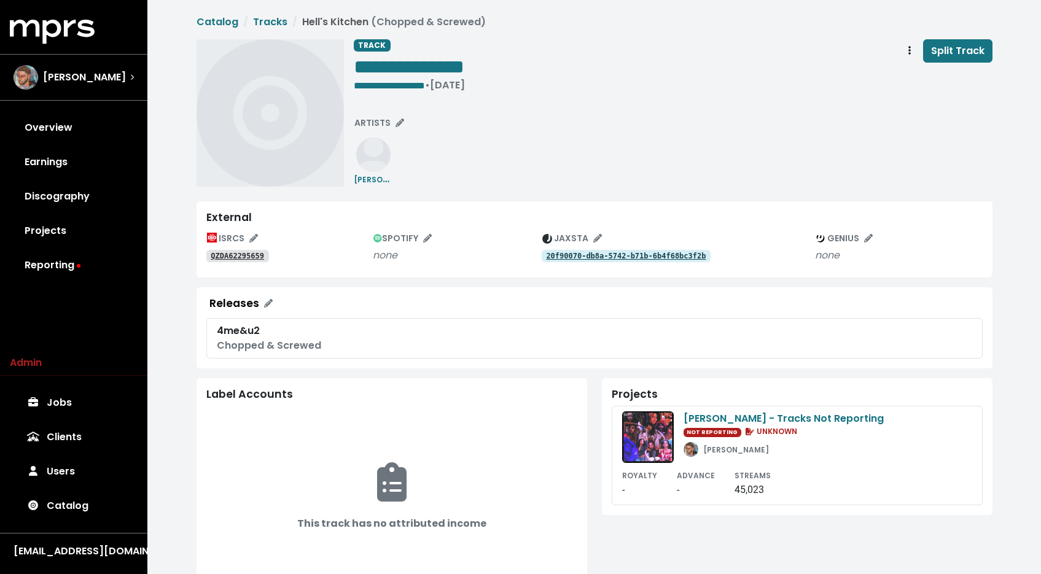
click at [249, 260] on tt "QZDA62295659" at bounding box center [237, 256] width 53 height 9
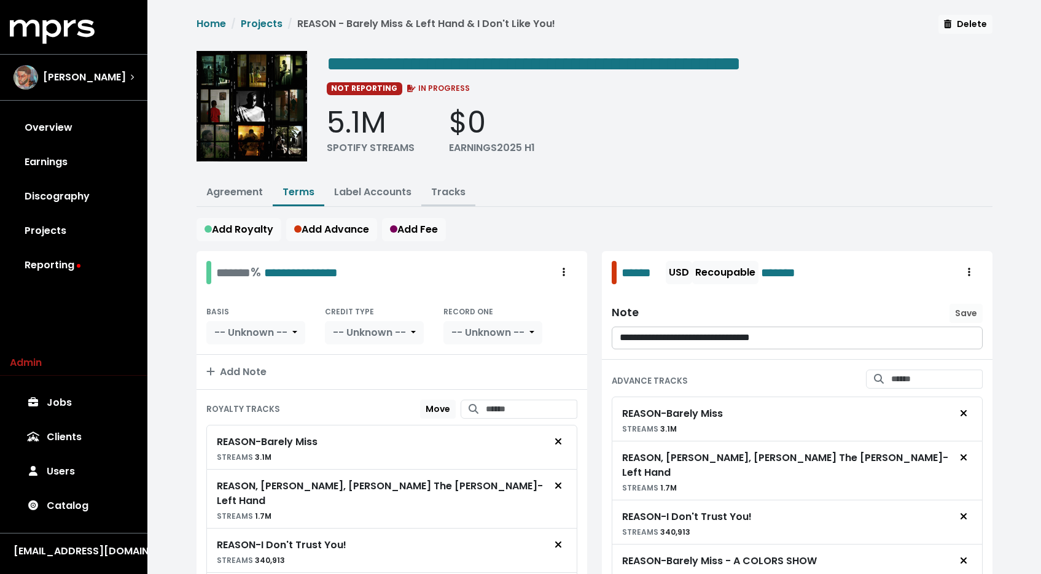
click at [448, 195] on link "Tracks" at bounding box center [448, 192] width 34 height 14
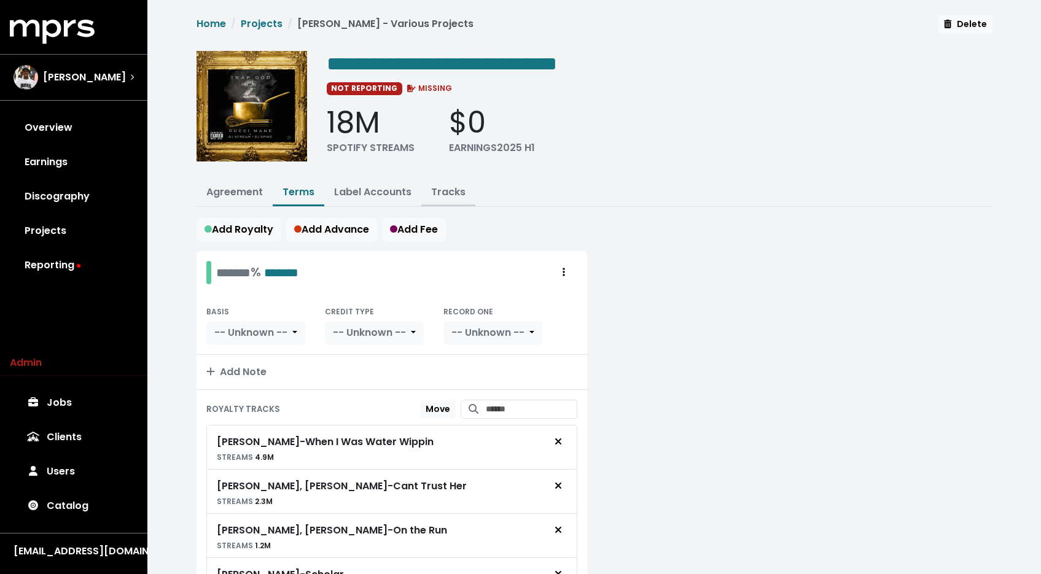
click at [435, 186] on link "Tracks" at bounding box center [448, 192] width 34 height 14
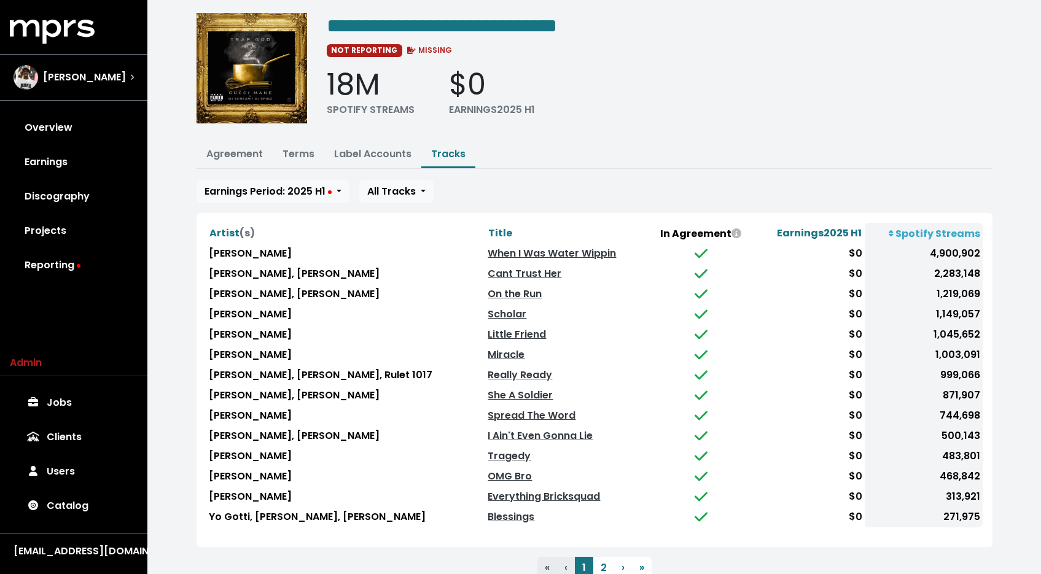
scroll to position [79, 0]
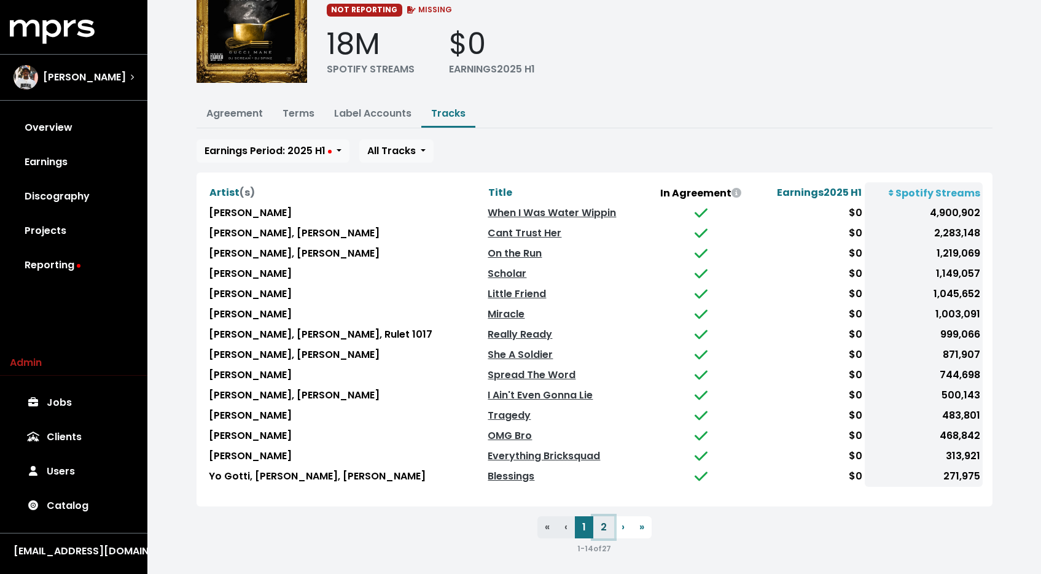
click at [610, 521] on button "2" at bounding box center [603, 527] width 21 height 22
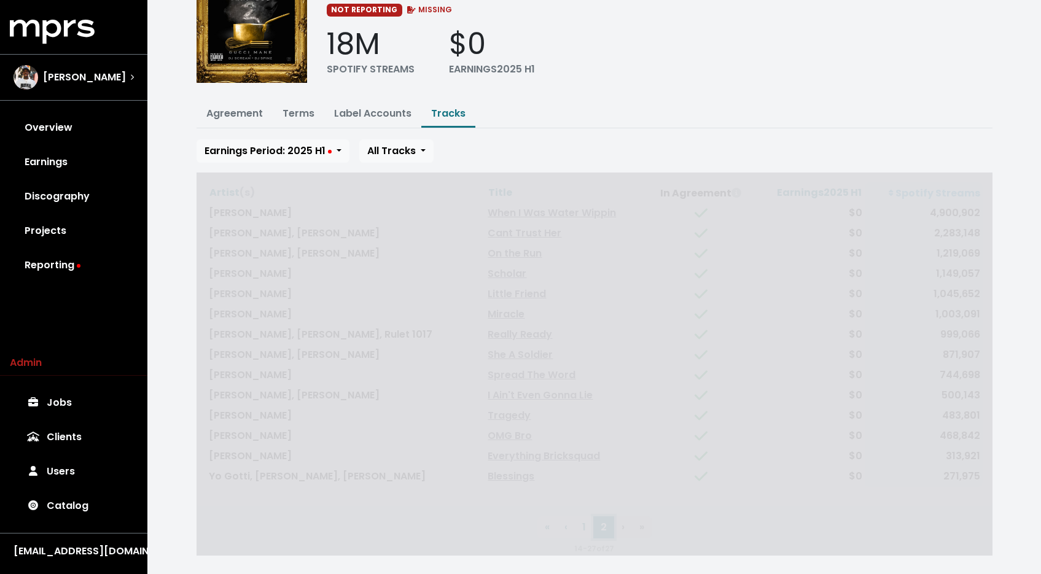
scroll to position [59, 0]
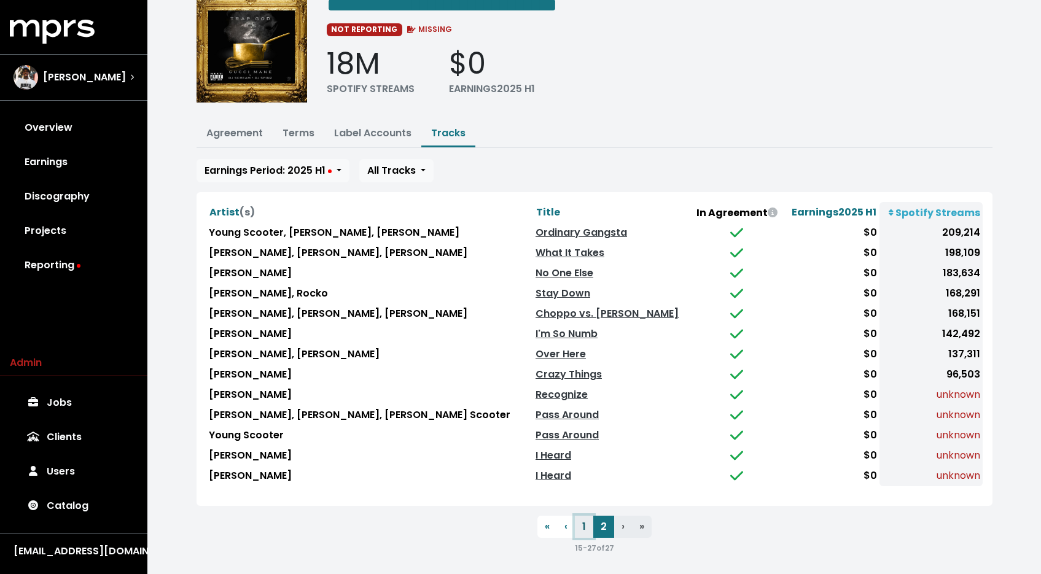
click at [586, 520] on button "1" at bounding box center [584, 527] width 18 height 22
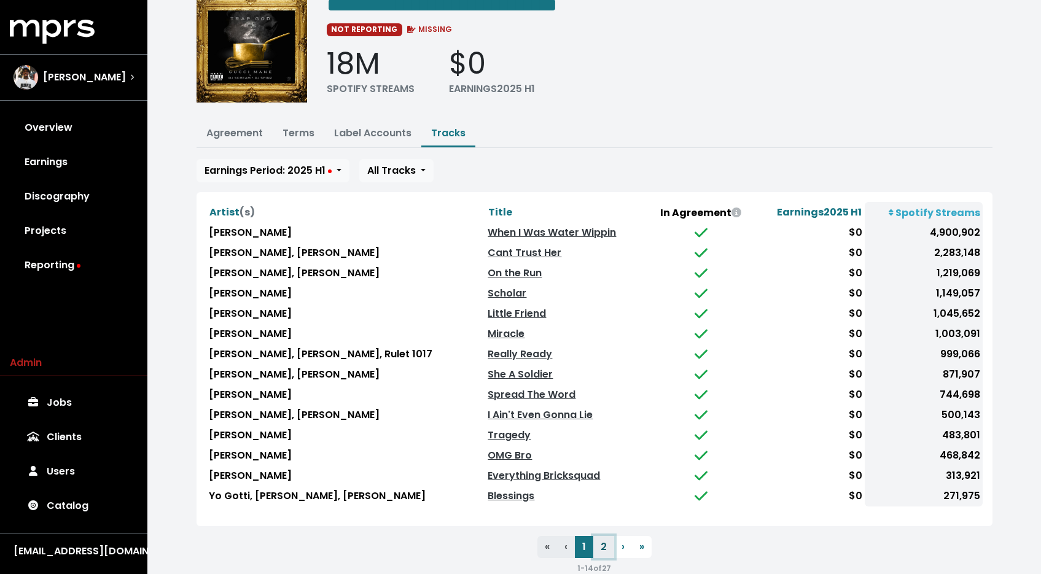
click at [604, 537] on button "2" at bounding box center [603, 547] width 21 height 22
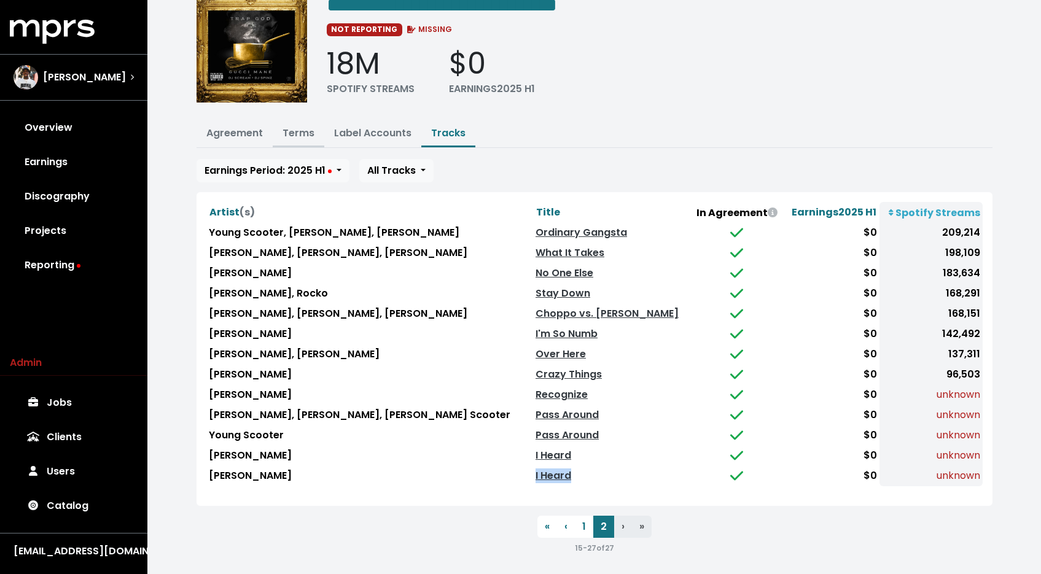
click at [290, 132] on link "Terms" at bounding box center [298, 133] width 32 height 14
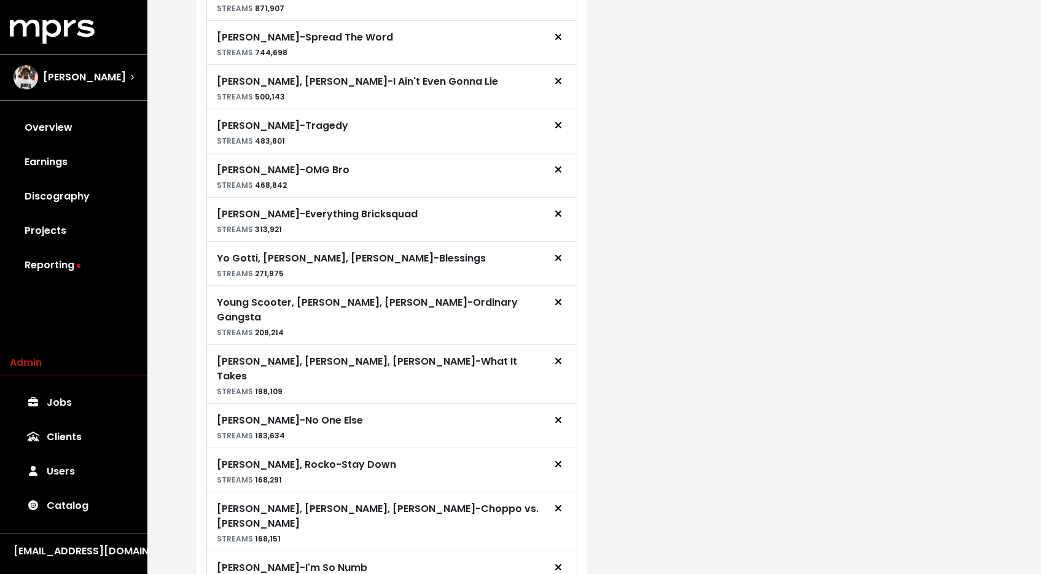
scroll to position [862, 0]
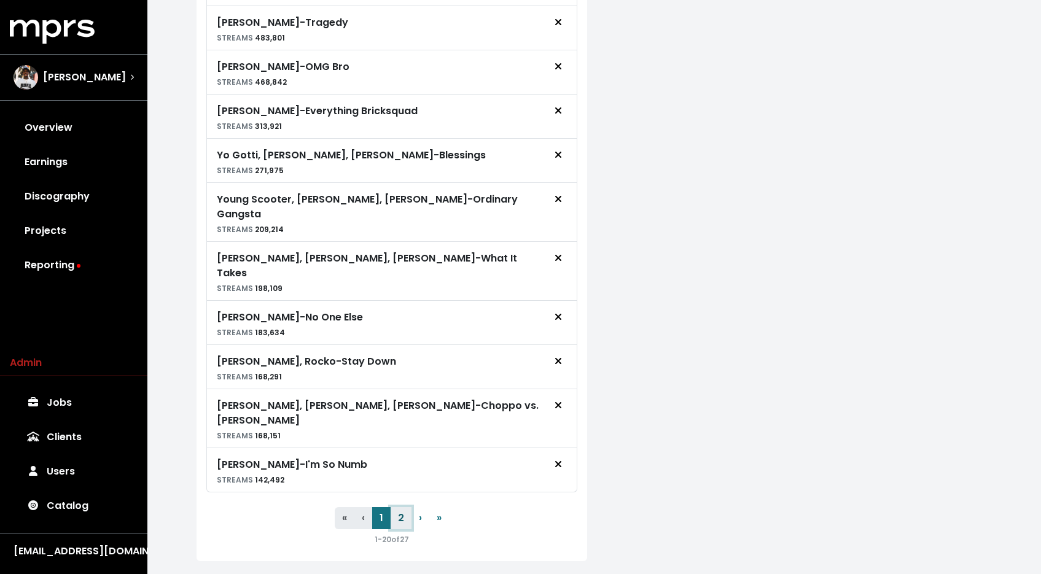
click at [403, 507] on button "2" at bounding box center [401, 518] width 21 height 22
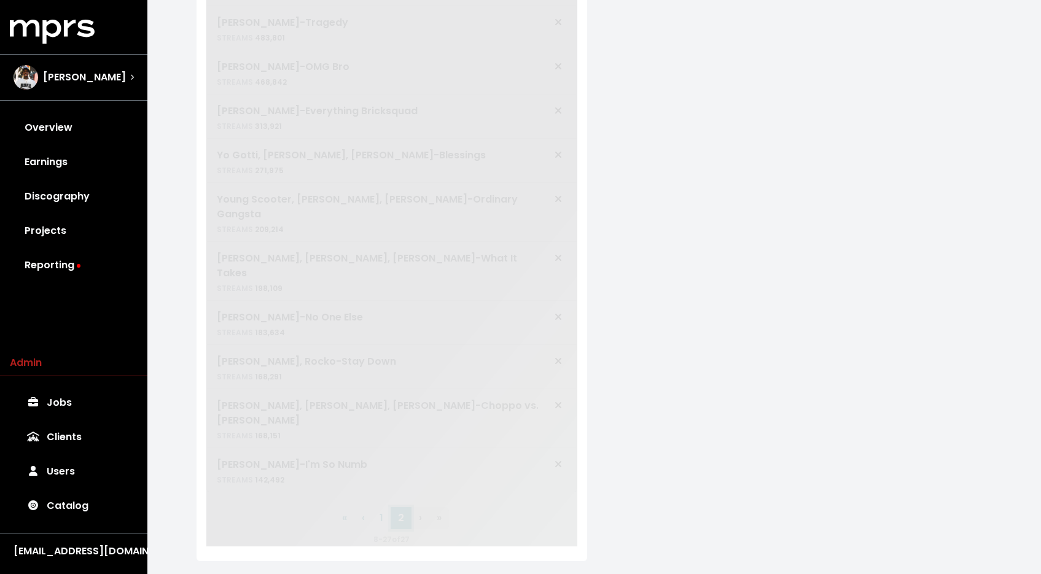
scroll to position [220, 0]
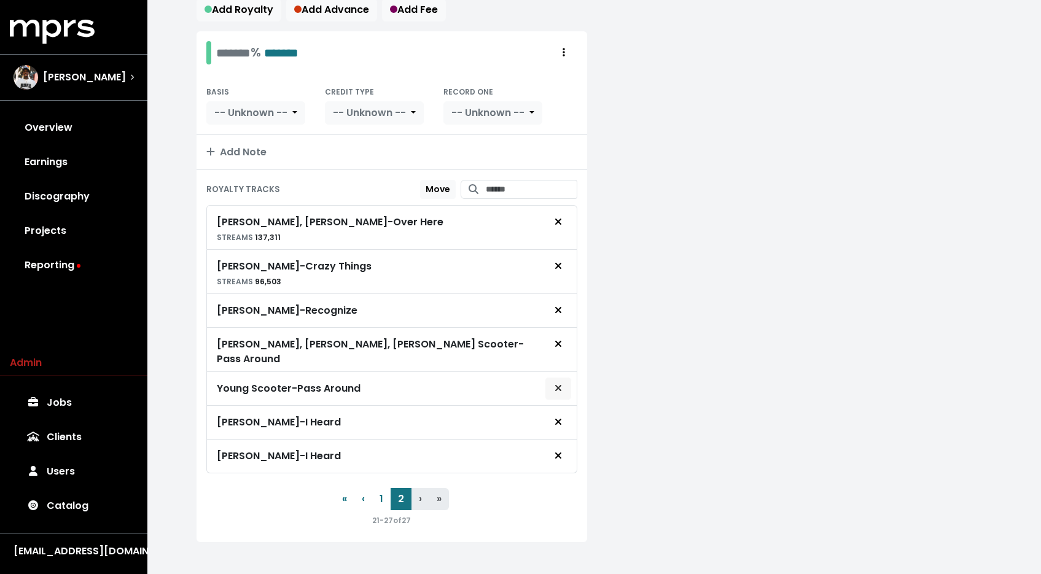
click at [563, 381] on span "Remove royalty target" at bounding box center [558, 388] width 11 height 15
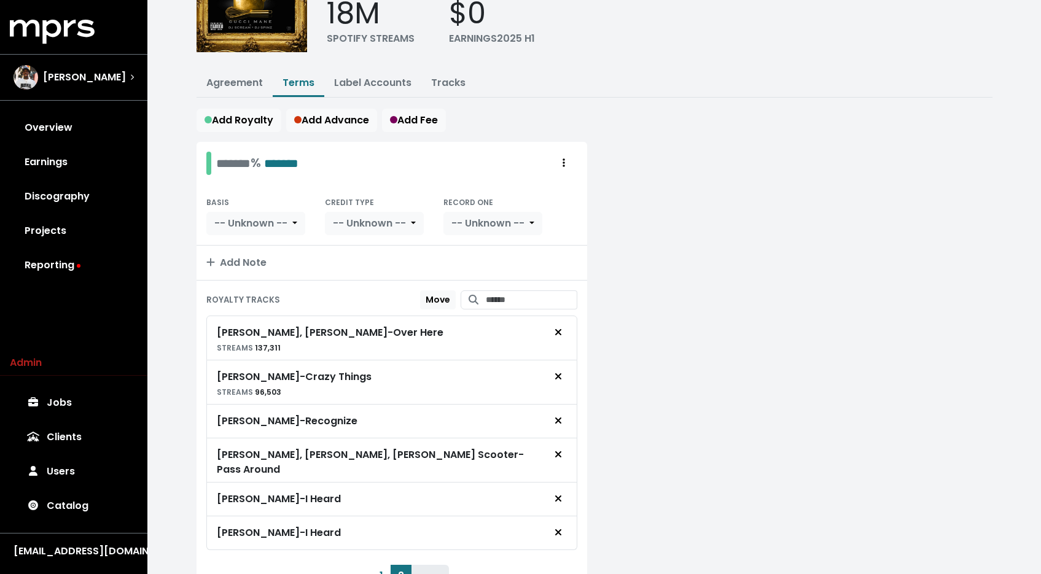
scroll to position [0, 0]
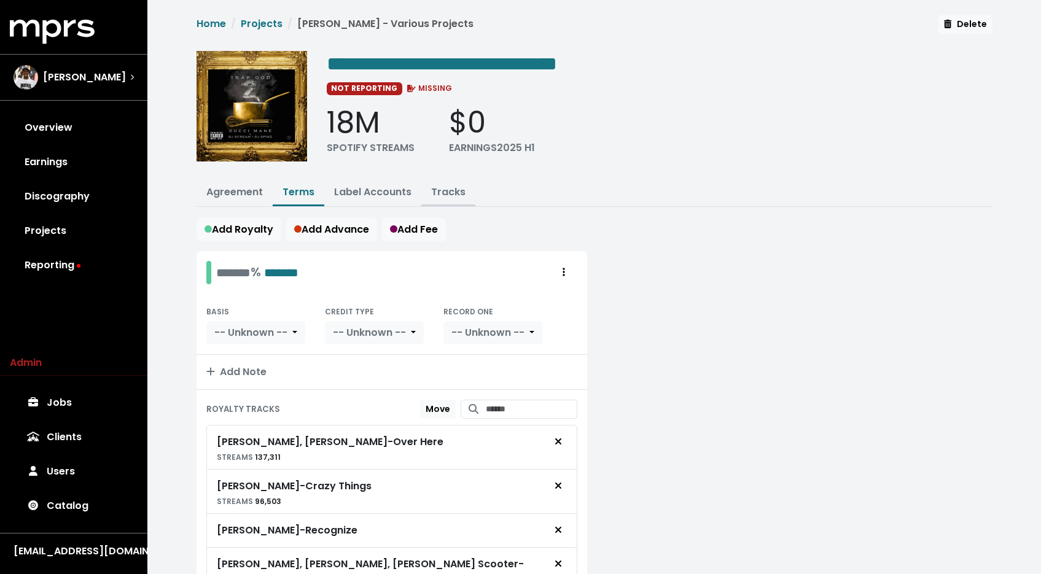
click at [445, 187] on link "Tracks" at bounding box center [448, 192] width 34 height 14
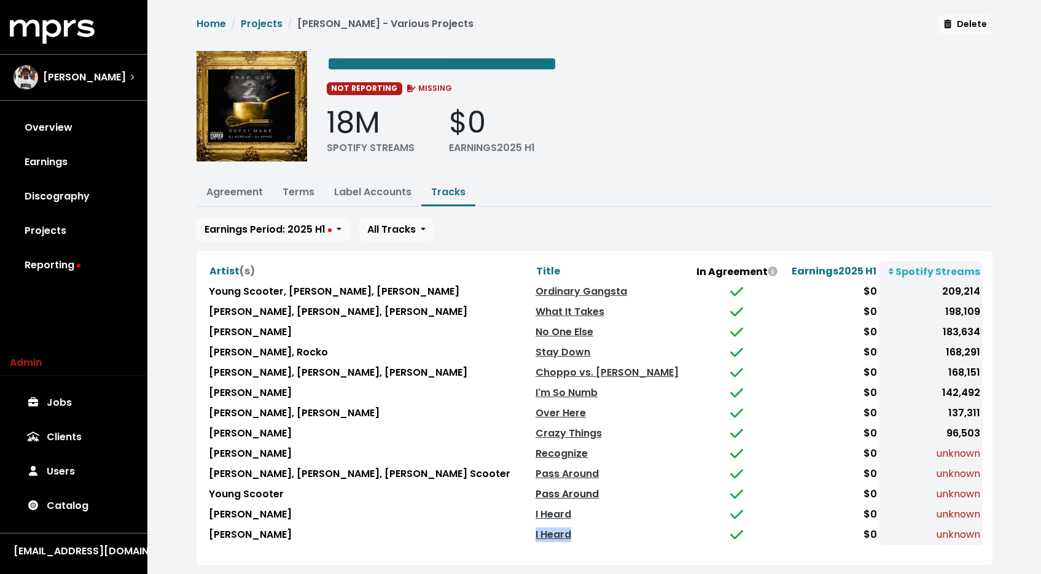
scroll to position [59, 0]
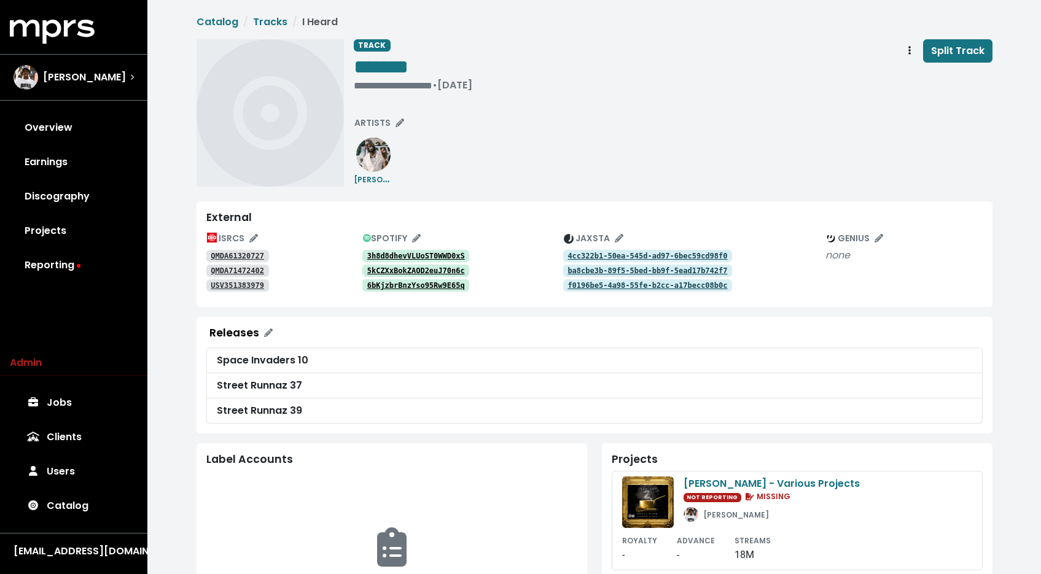
click at [572, 260] on tt "4cc322b1-50ea-545d-ad97-6bec59cd98f0" at bounding box center [647, 256] width 160 height 9
click at [915, 53] on span "Track actions" at bounding box center [909, 51] width 11 height 15
click at [917, 73] on link "Merge" at bounding box center [945, 78] width 97 height 20
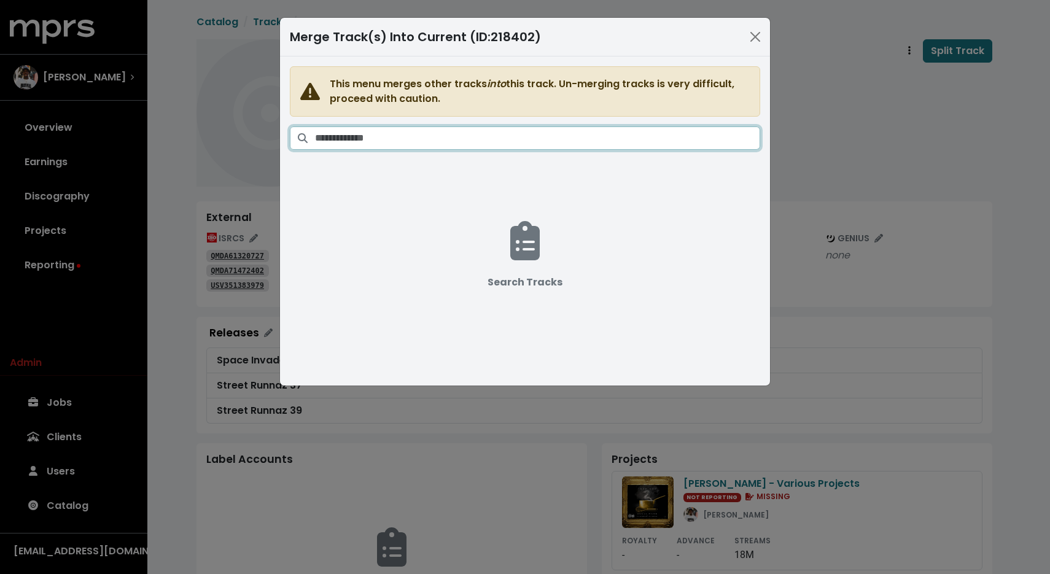
click at [617, 129] on input "Search tracks" at bounding box center [537, 138] width 445 height 23
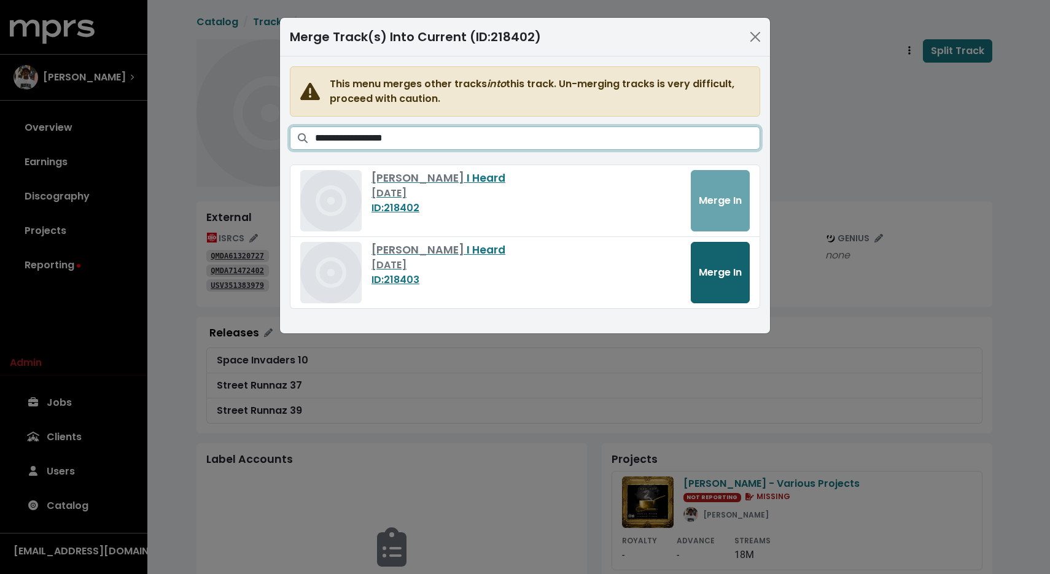
type input "**********"
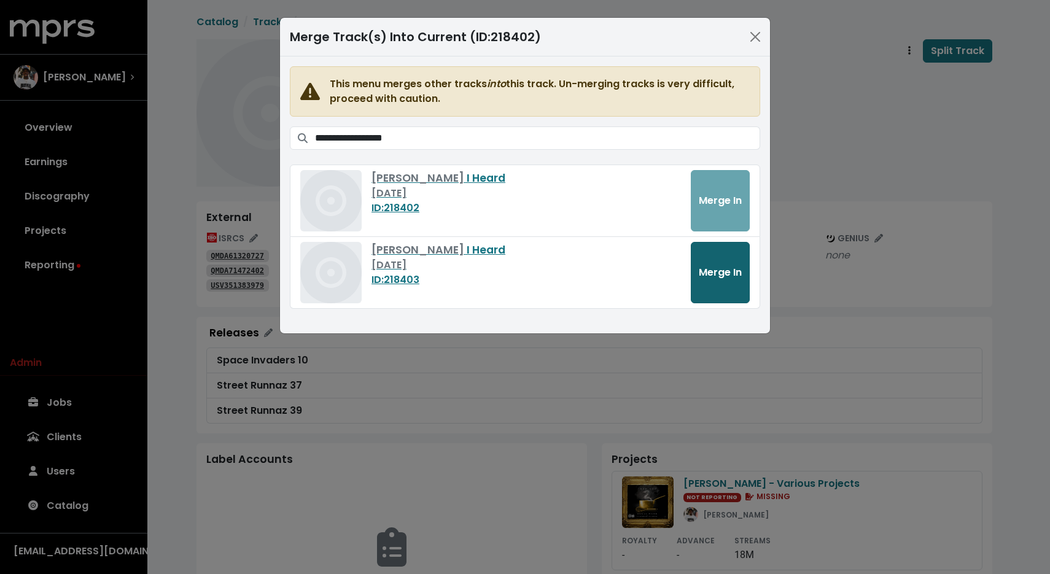
click at [730, 284] on button "Merge In" at bounding box center [720, 272] width 59 height 61
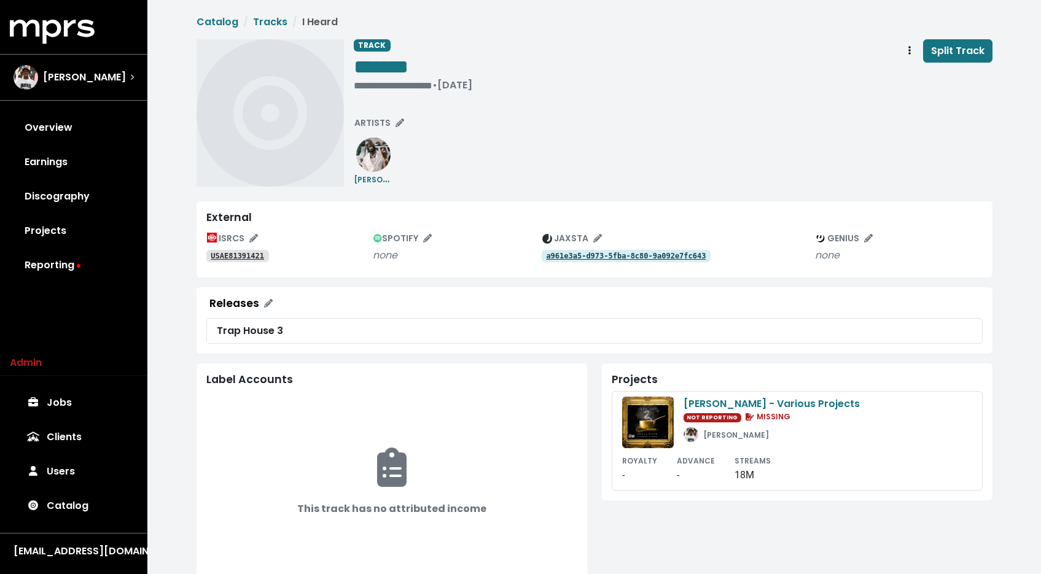
click at [244, 255] on tt "USAE81391421" at bounding box center [237, 256] width 53 height 9
click at [631, 259] on tt "a961e3a5-d973-5fba-8c80-9a092e7fc643" at bounding box center [626, 256] width 160 height 9
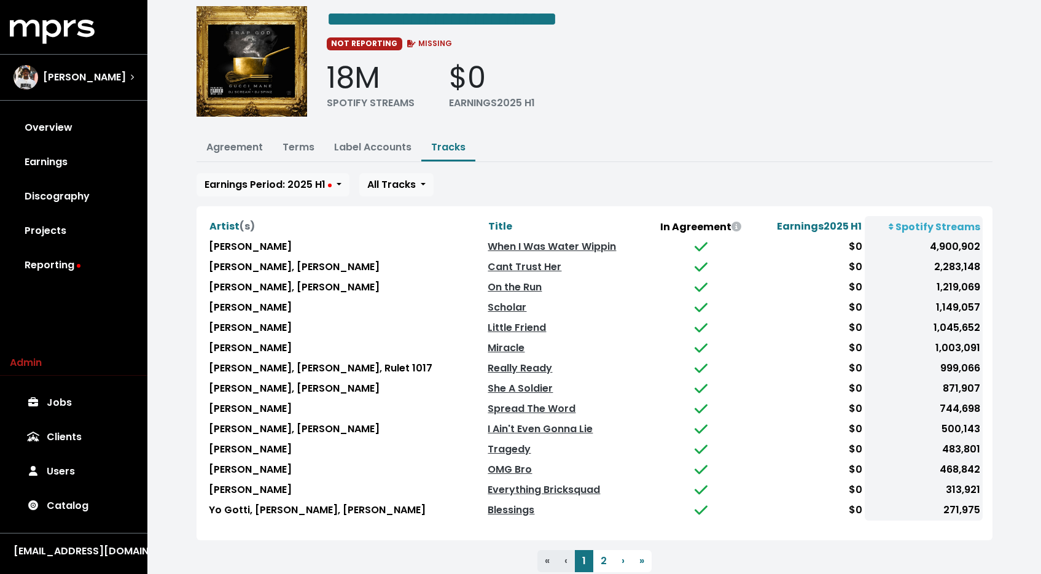
scroll to position [79, 0]
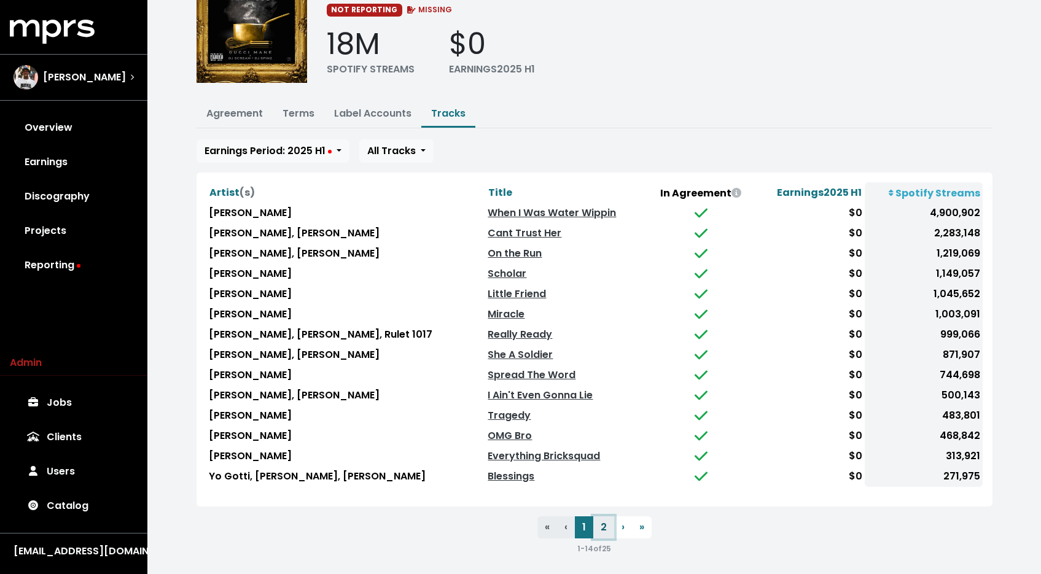
click at [604, 523] on button "2" at bounding box center [603, 527] width 21 height 22
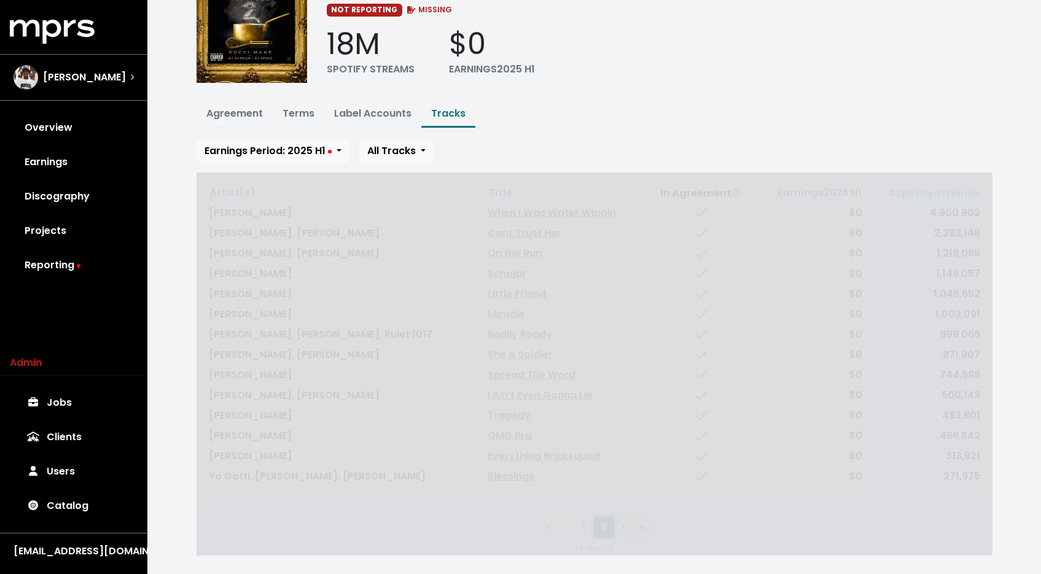
scroll to position [19, 0]
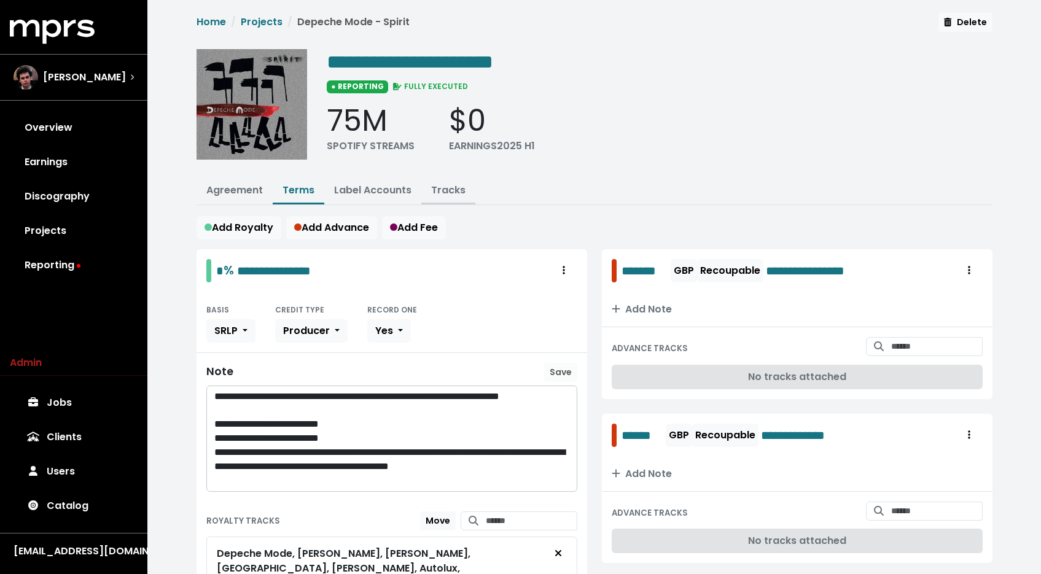
scroll to position [2, 0]
click at [450, 190] on link "Tracks" at bounding box center [448, 189] width 34 height 14
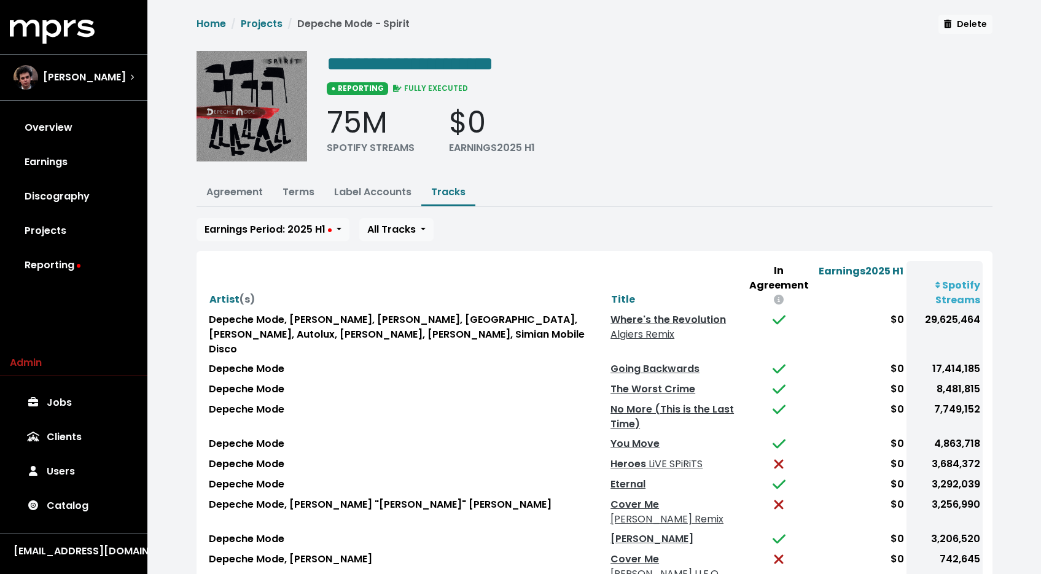
click at [450, 192] on link "Tracks" at bounding box center [448, 192] width 34 height 14
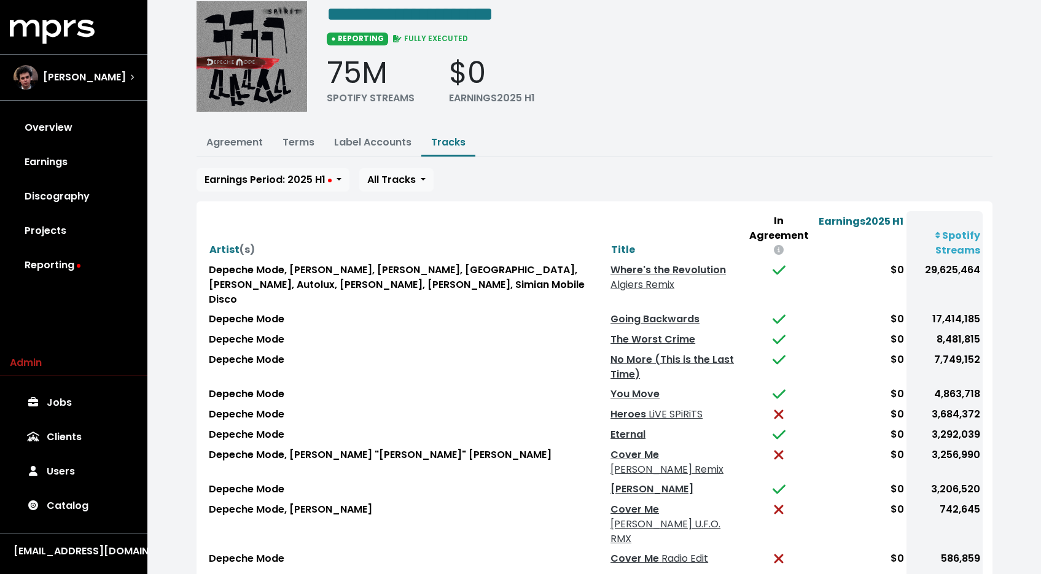
scroll to position [179, 0]
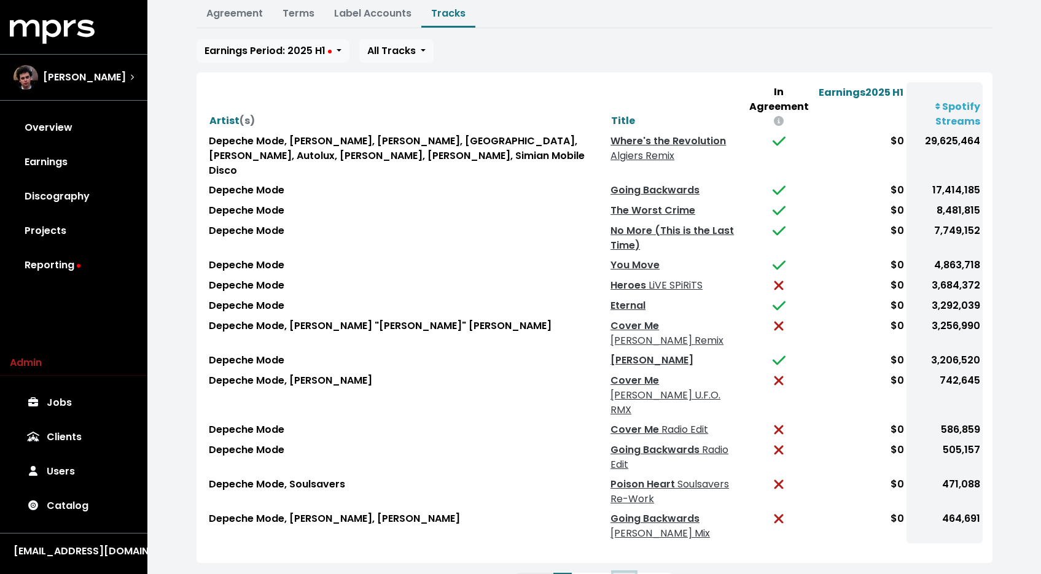
click at [622, 573] on button "4" at bounding box center [623, 584] width 21 height 22
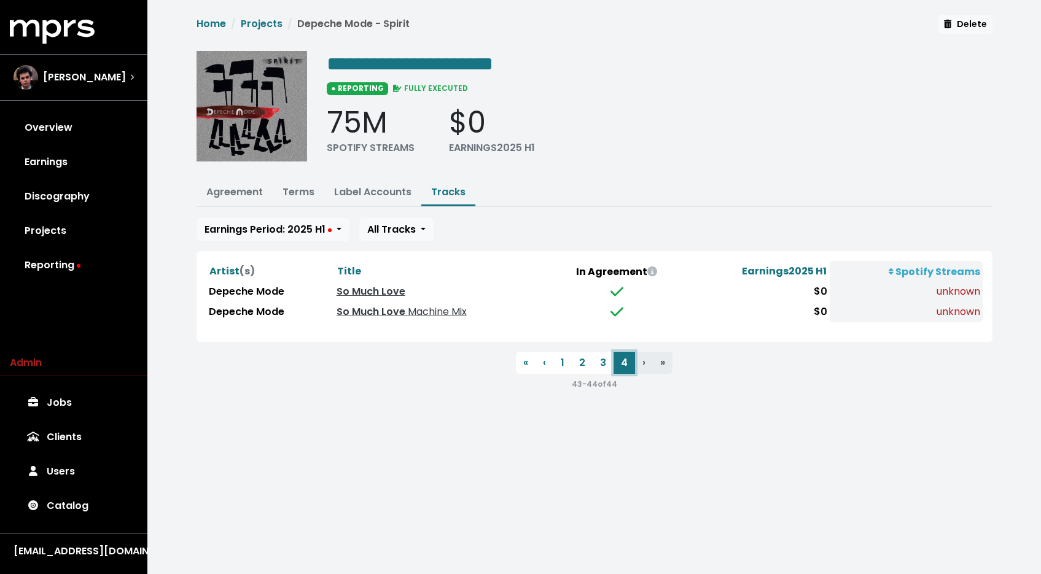
scroll to position [0, 0]
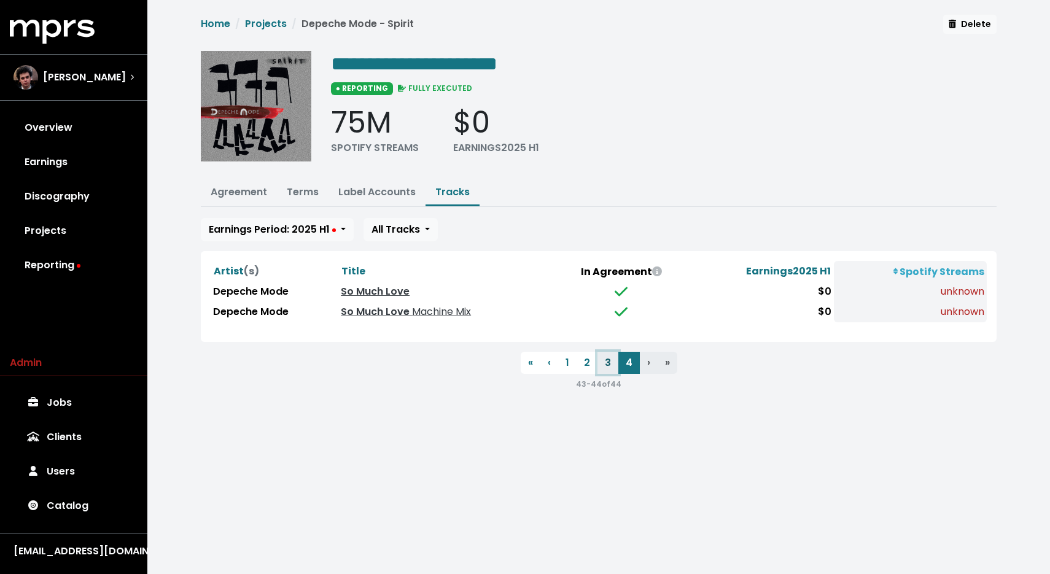
click at [604, 359] on button "3" at bounding box center [608, 363] width 21 height 22
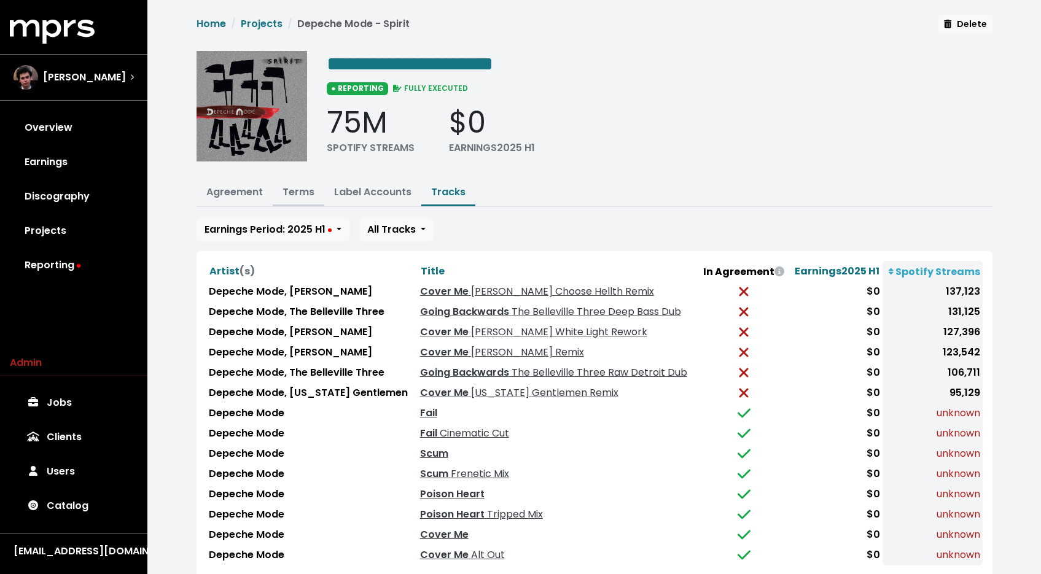
click at [286, 180] on button "Terms" at bounding box center [299, 193] width 52 height 26
click at [292, 197] on link "Terms" at bounding box center [298, 192] width 32 height 14
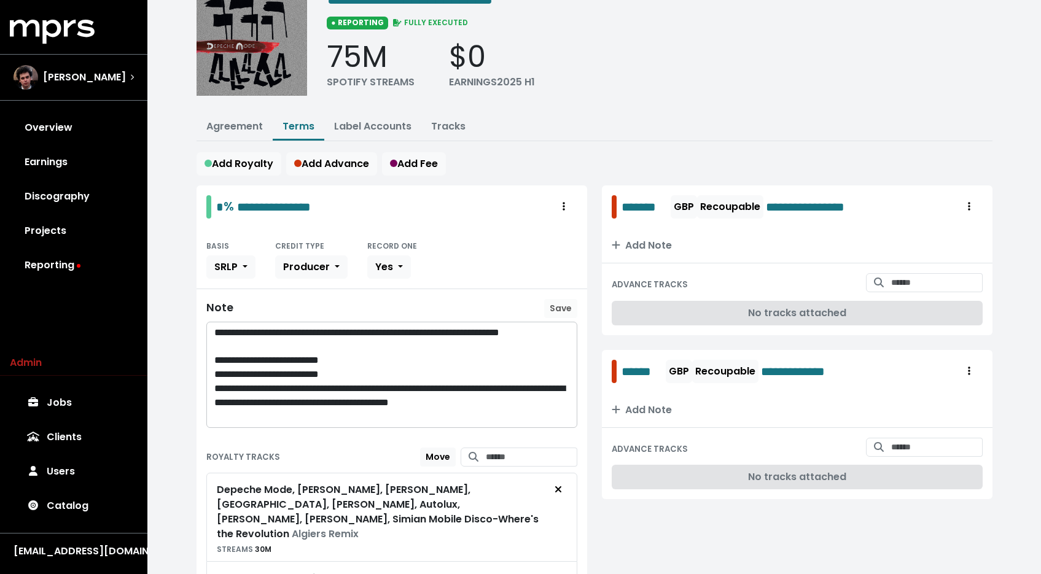
scroll to position [25, 0]
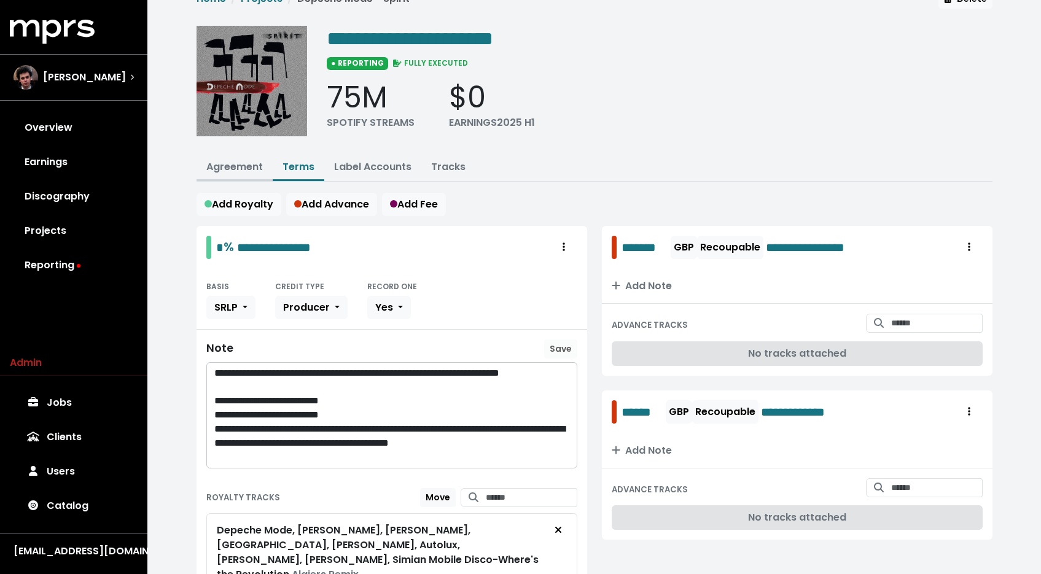
click at [235, 157] on button "Agreement" at bounding box center [235, 168] width 76 height 26
click at [235, 166] on link "Agreement" at bounding box center [234, 167] width 56 height 14
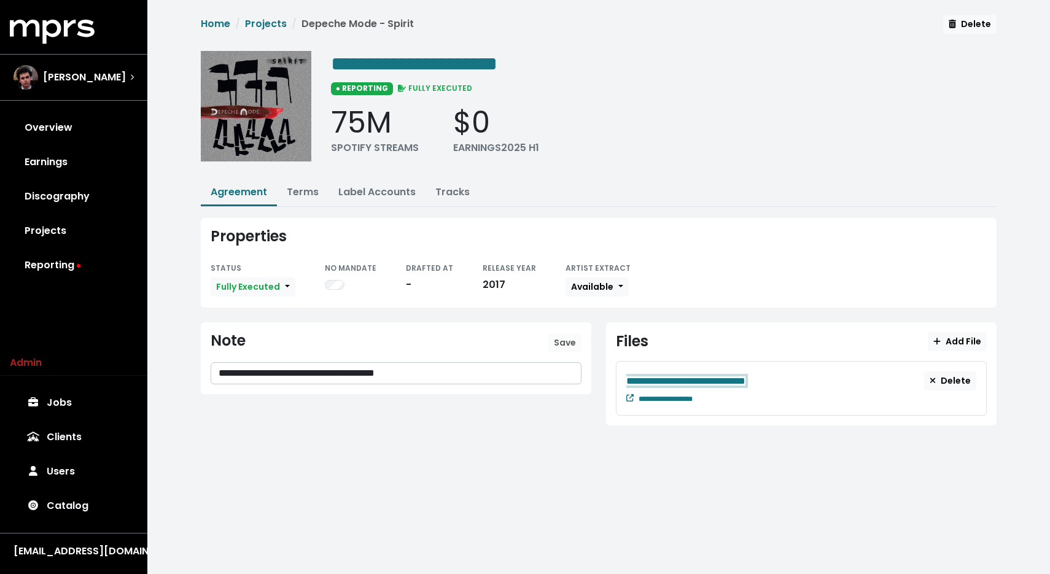
click at [663, 384] on span "**********" at bounding box center [685, 380] width 119 height 9
click at [451, 189] on link "Tracks" at bounding box center [452, 192] width 34 height 14
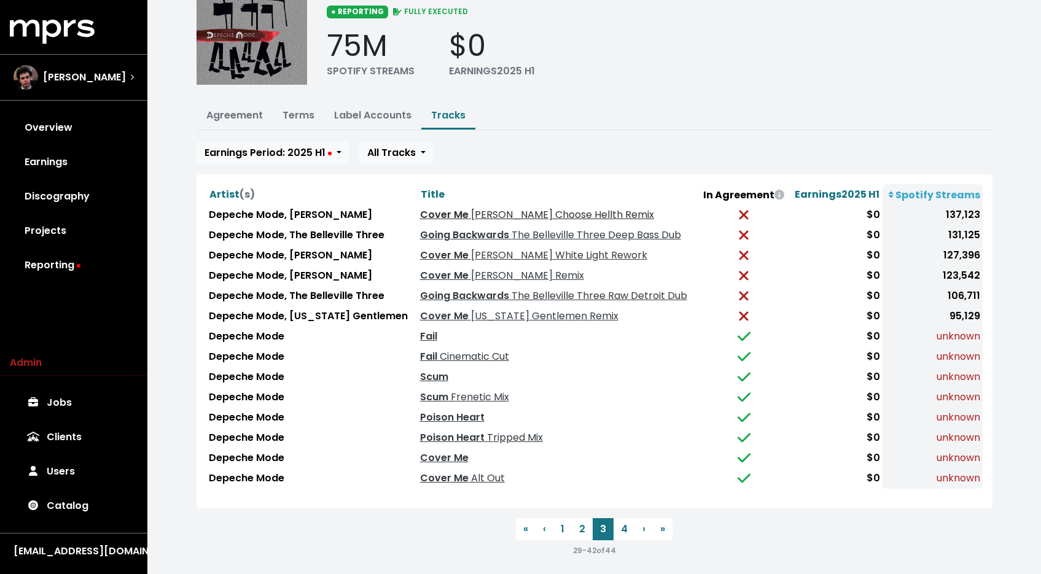
scroll to position [79, 0]
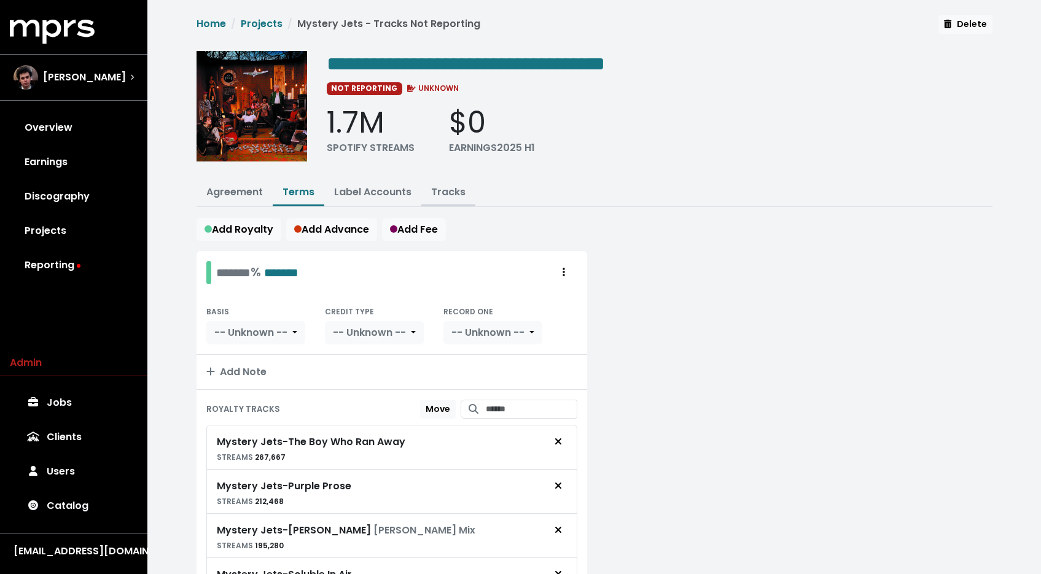
click at [460, 189] on link "Tracks" at bounding box center [448, 192] width 34 height 14
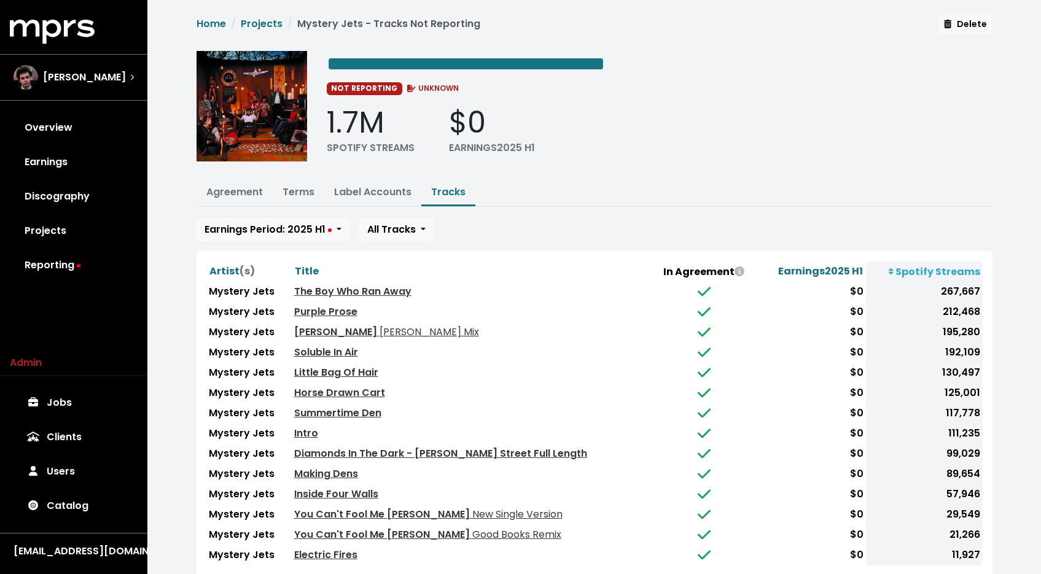
scroll to position [79, 0]
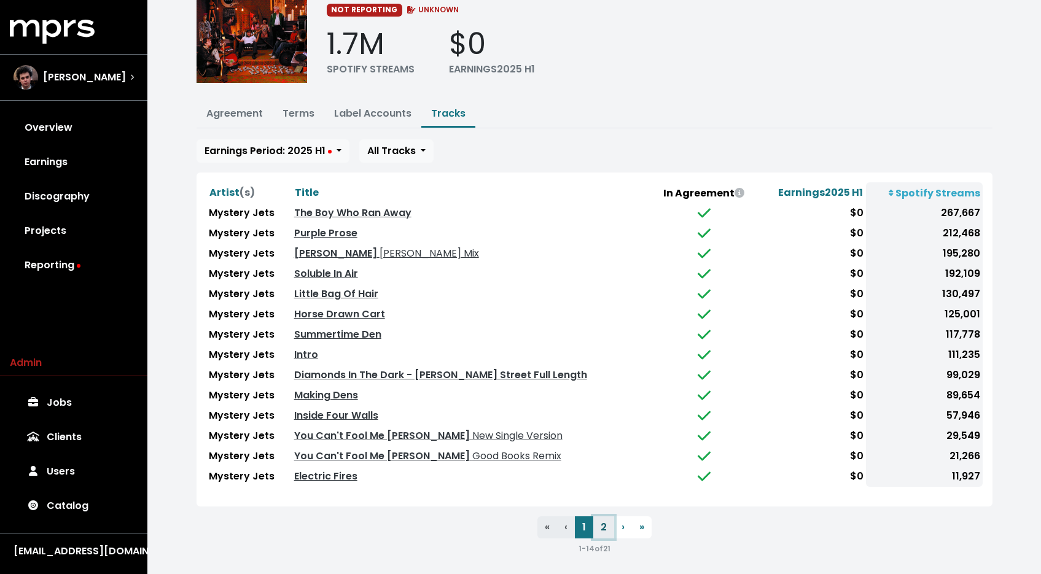
click at [604, 524] on button "2" at bounding box center [603, 527] width 21 height 22
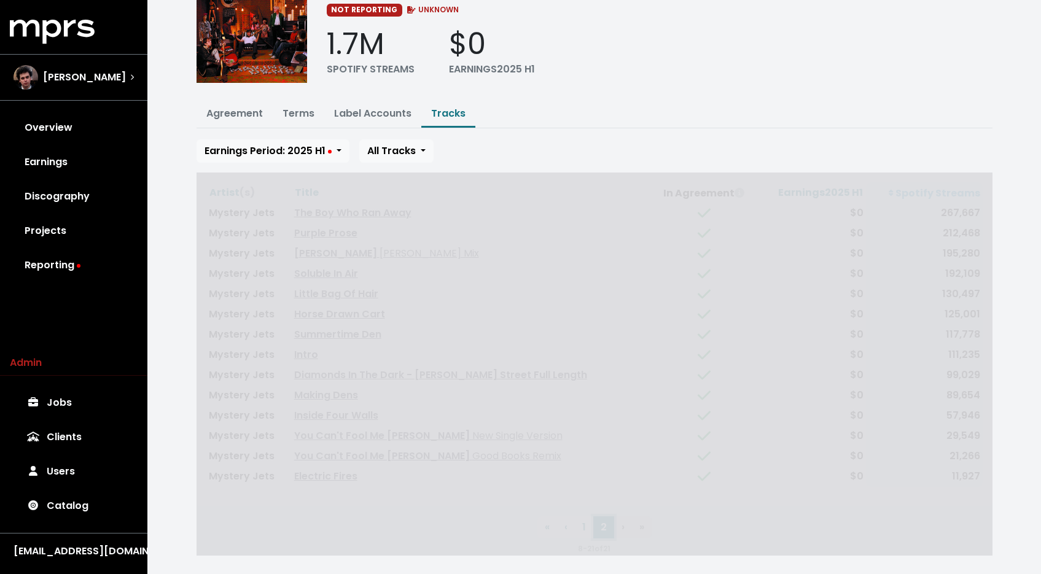
scroll to position [0, 0]
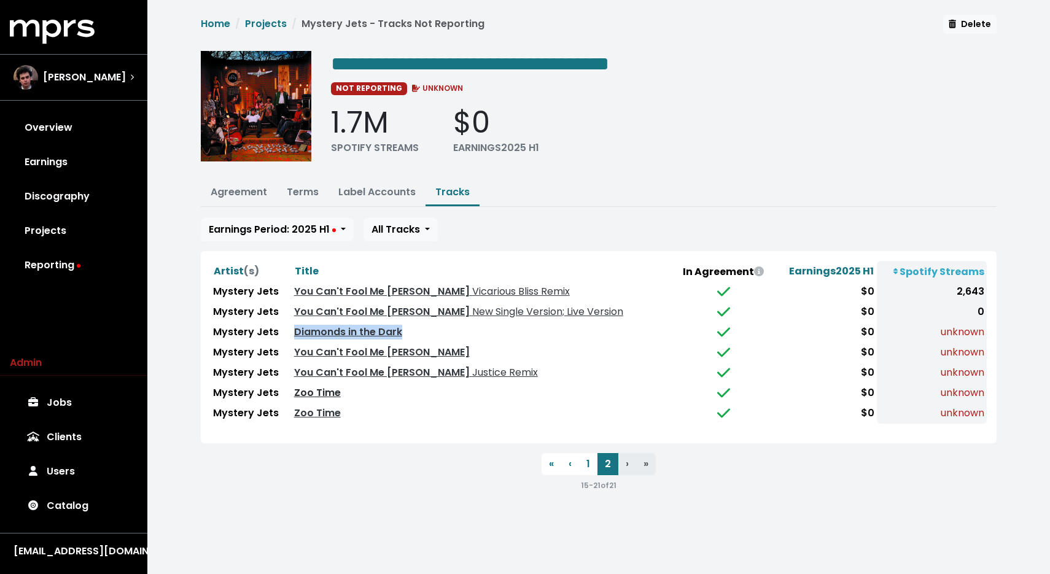
click at [327, 394] on link "Zoo Time" at bounding box center [317, 393] width 47 height 14
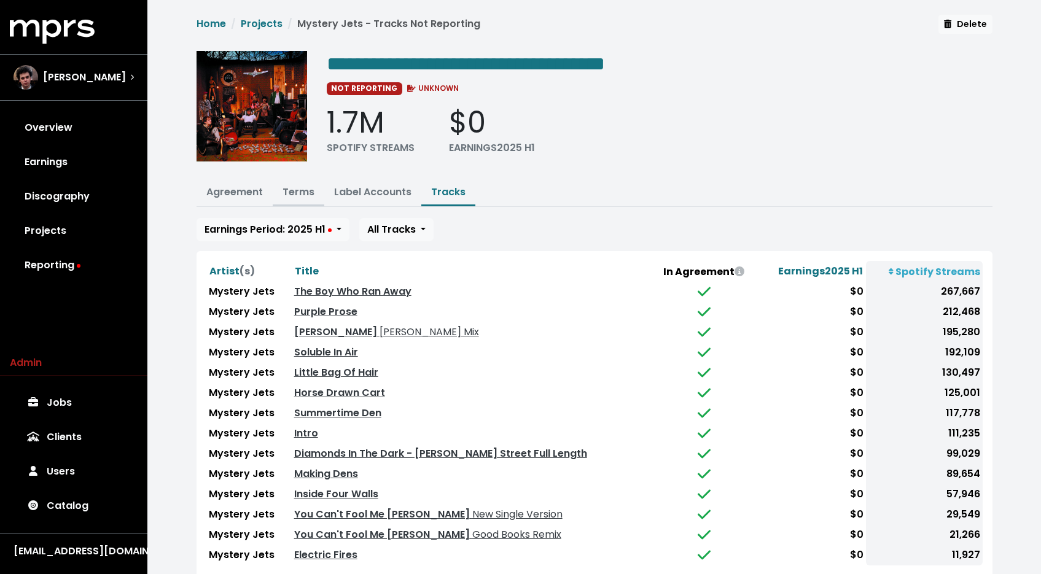
click at [290, 193] on link "Terms" at bounding box center [298, 192] width 32 height 14
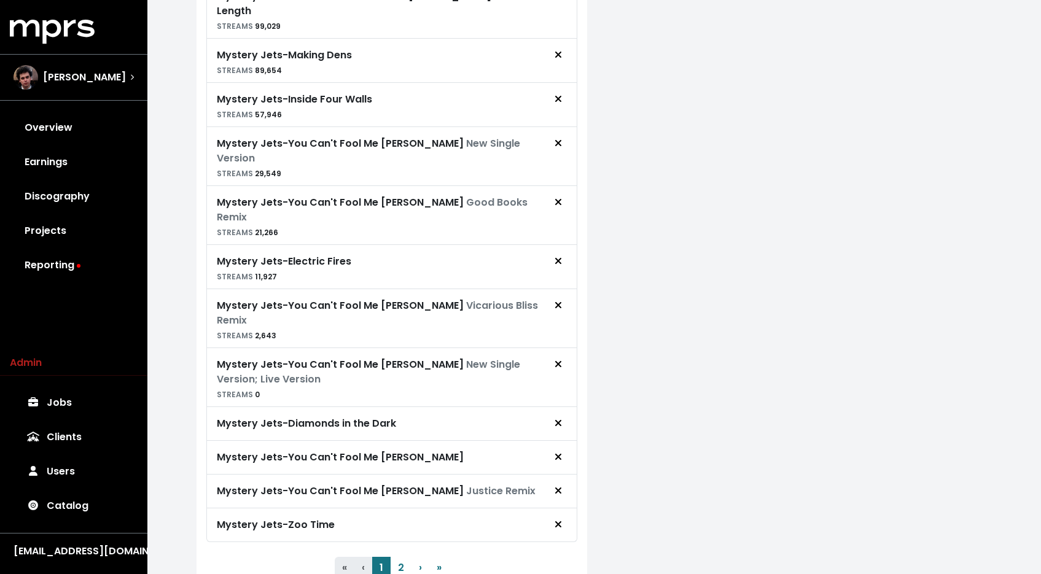
scroll to position [820, 0]
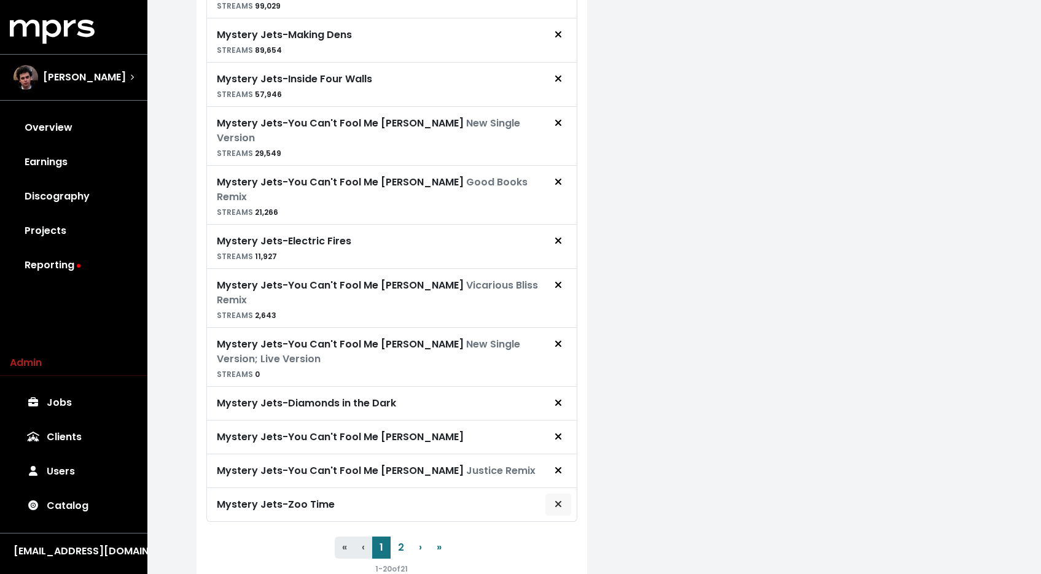
click at [550, 493] on button "Remove royalty target" at bounding box center [558, 504] width 27 height 23
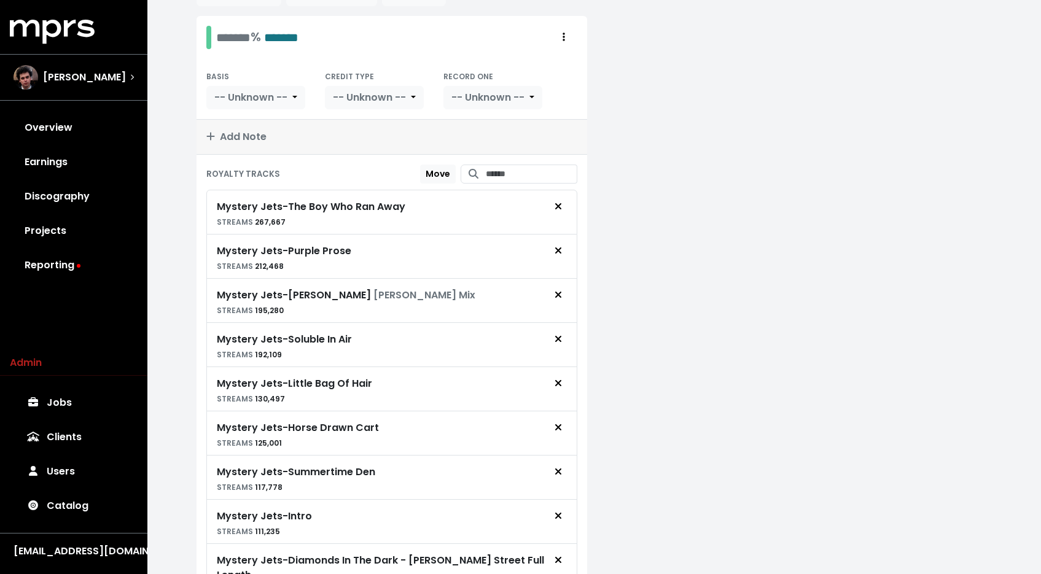
scroll to position [0, 0]
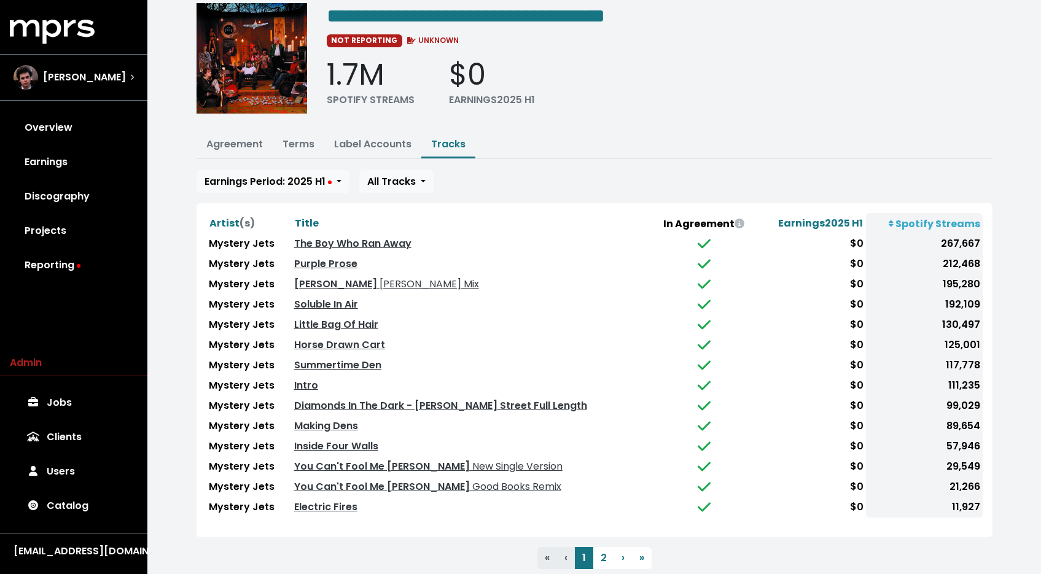
scroll to position [79, 0]
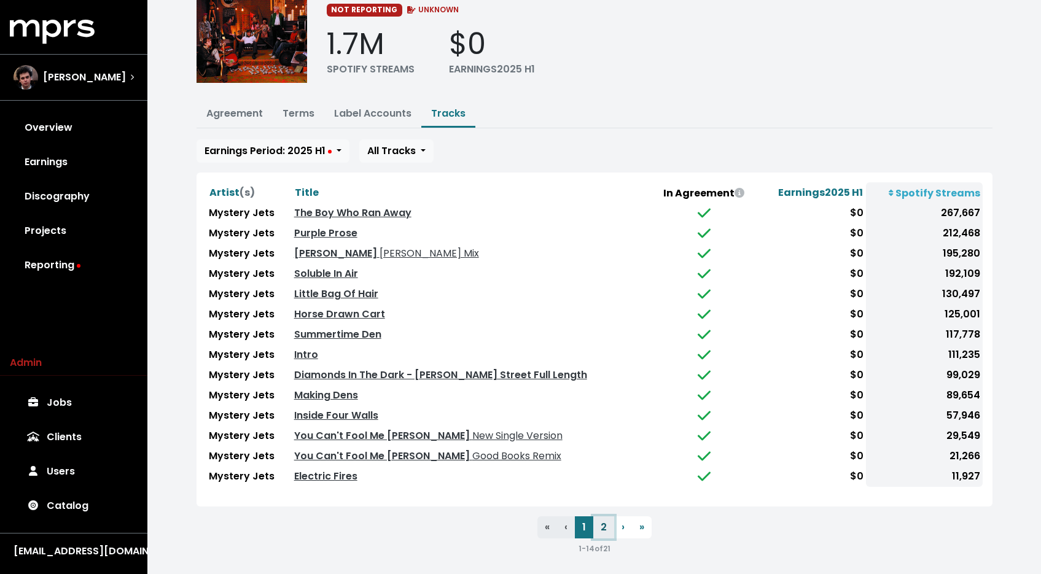
click at [608, 526] on button "2" at bounding box center [603, 527] width 21 height 22
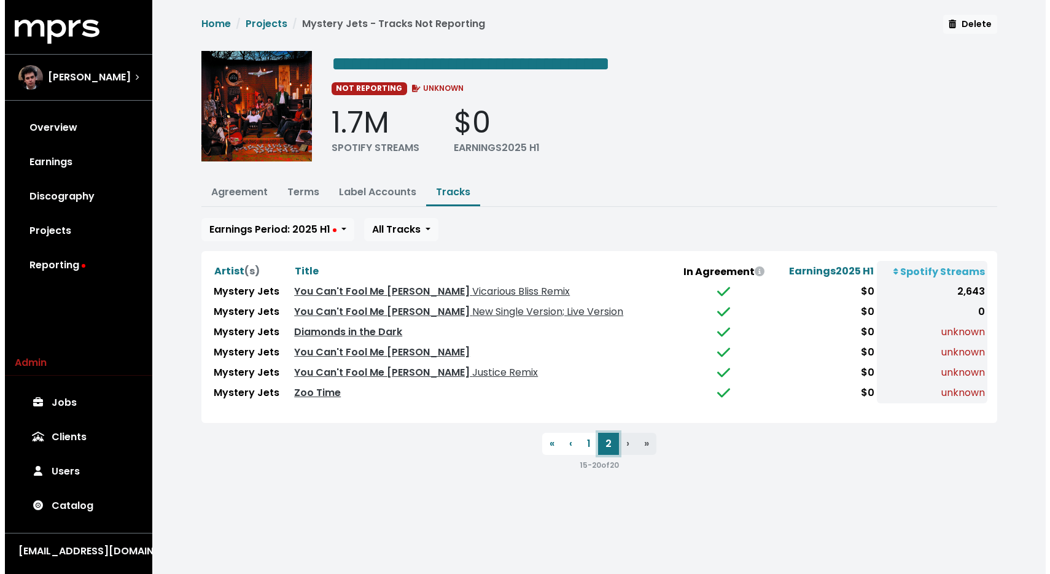
scroll to position [0, 0]
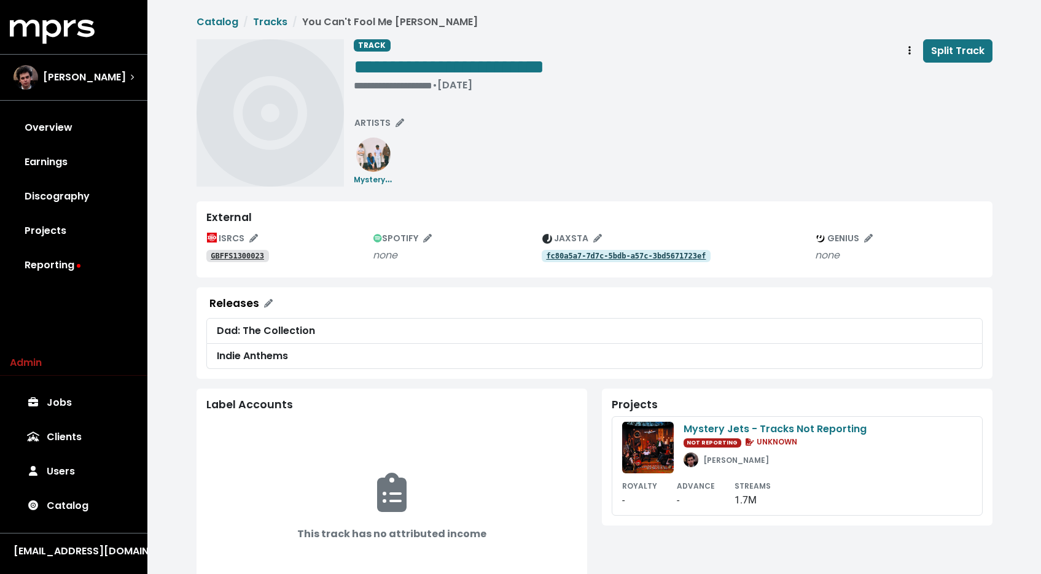
click at [227, 255] on tt "GBFFS1300023" at bounding box center [237, 256] width 53 height 9
click at [399, 236] on span "SPOTIFY" at bounding box center [402, 238] width 58 height 12
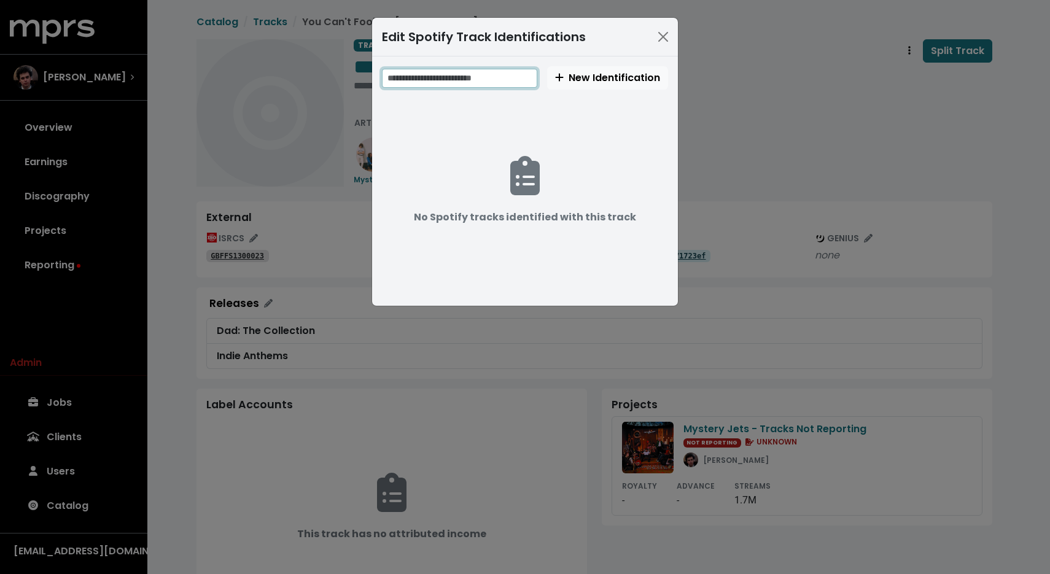
click at [504, 72] on input "text" at bounding box center [459, 78] width 155 height 19
paste input "**********"
type input "**********"
click at [601, 77] on span "New Identification" at bounding box center [608, 78] width 105 height 14
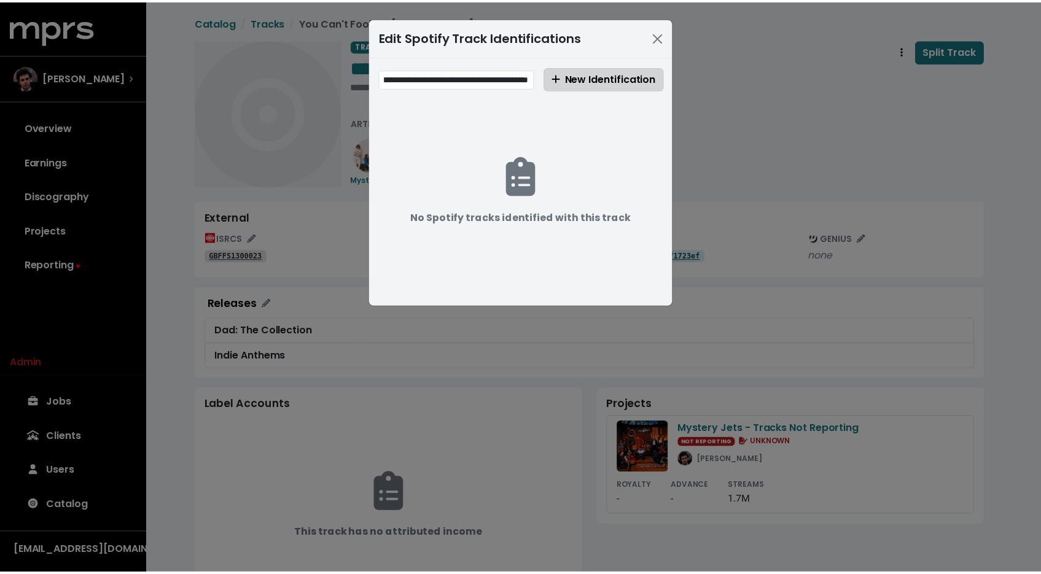
scroll to position [0, 0]
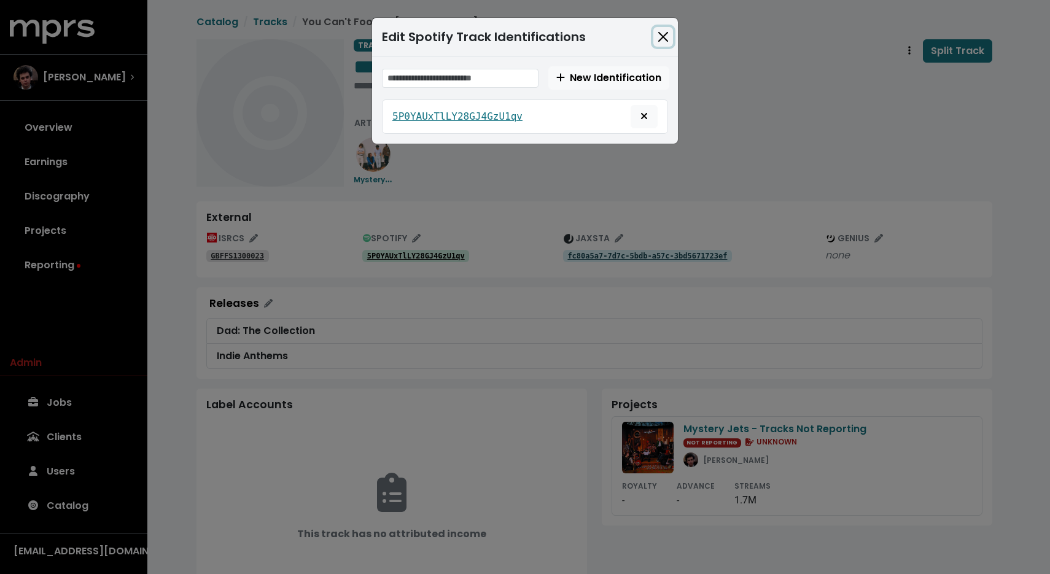
click at [659, 35] on button "Close" at bounding box center [663, 37] width 20 height 20
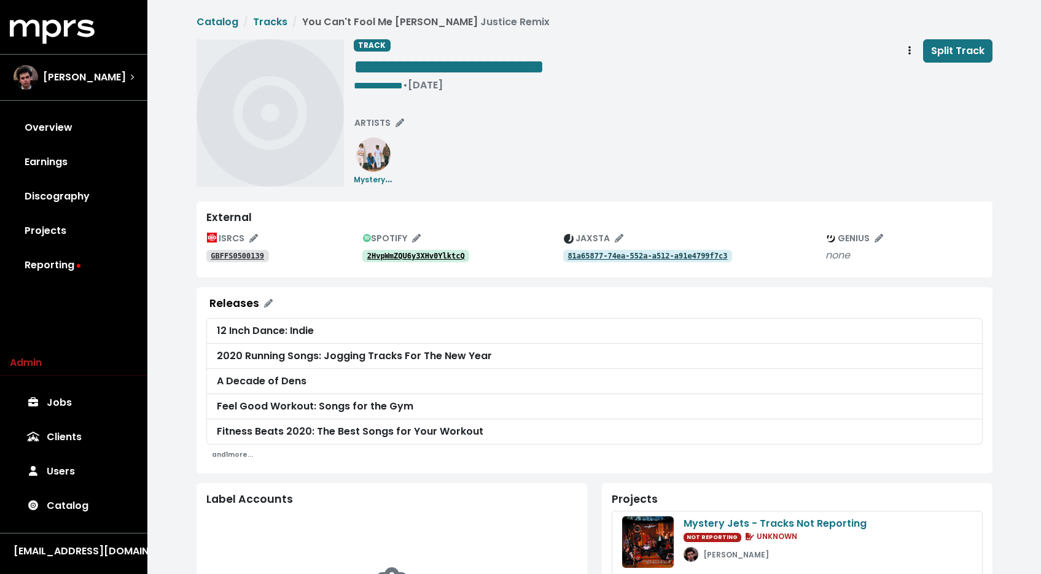
click at [240, 255] on tt "GBFFS0500139" at bounding box center [237, 256] width 53 height 9
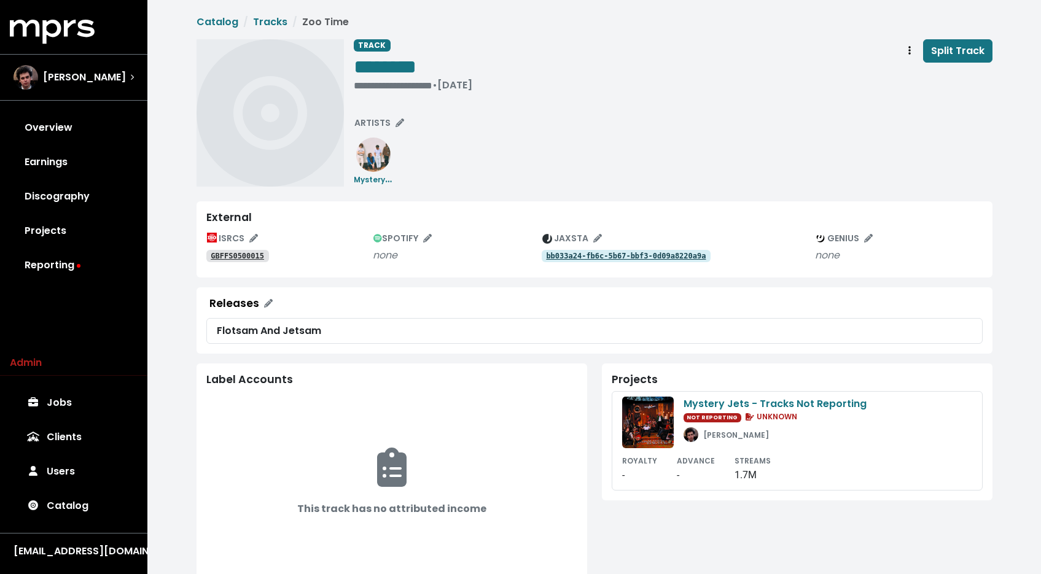
click at [559, 264] on div "ISRCS GBFFS0500015 SPOTIFY none JAXSTA bb033a24-fb6c-5b67-bbf3-0d09a8220a9a GEN…" at bounding box center [594, 248] width 776 height 39
click at [562, 259] on tt "bb033a24-fb6c-5b67-bbf3-0d09a8220a9a" at bounding box center [626, 256] width 160 height 9
click at [631, 255] on tt "fec93ce1-a3c3-5e75-b1e8-3f2dc0dd628d" at bounding box center [647, 256] width 160 height 9
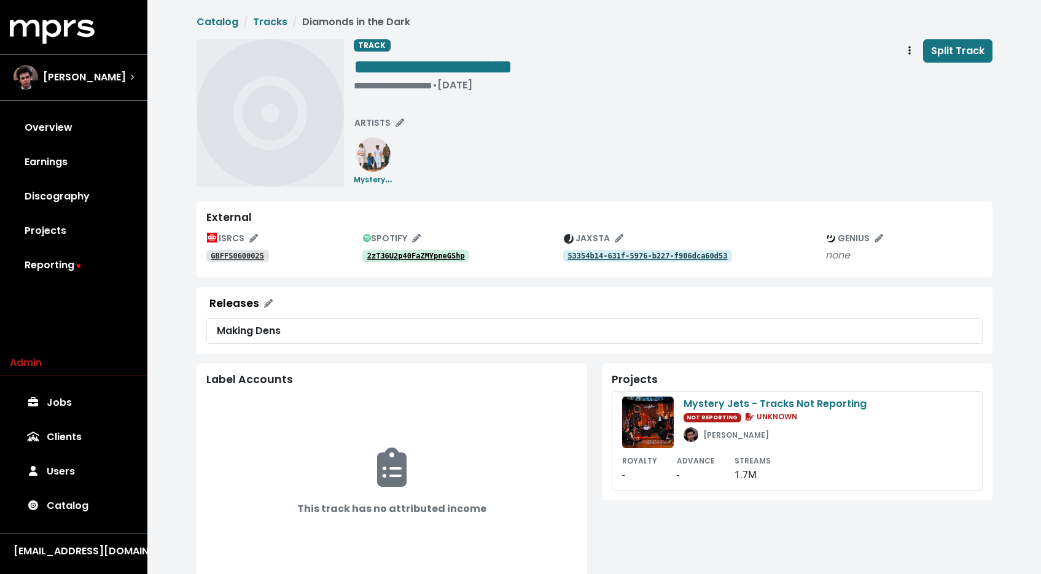
click at [439, 257] on tt "2zT36U2p40FaZMYpneGShp" at bounding box center [416, 256] width 98 height 9
click at [261, 254] on tt "GBFFS0600025" at bounding box center [237, 256] width 53 height 9
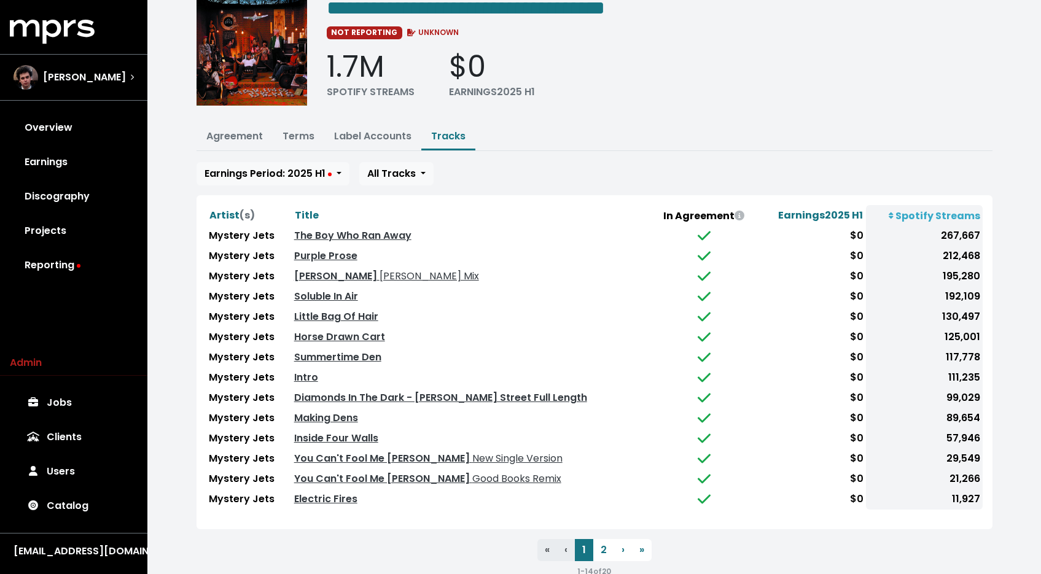
scroll to position [79, 0]
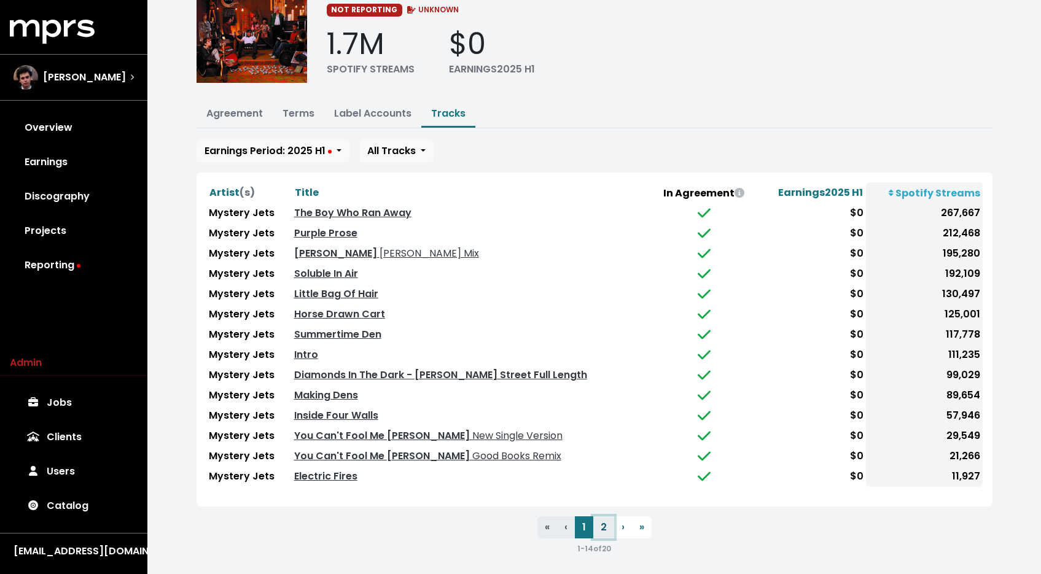
click at [606, 521] on button "2" at bounding box center [603, 527] width 21 height 22
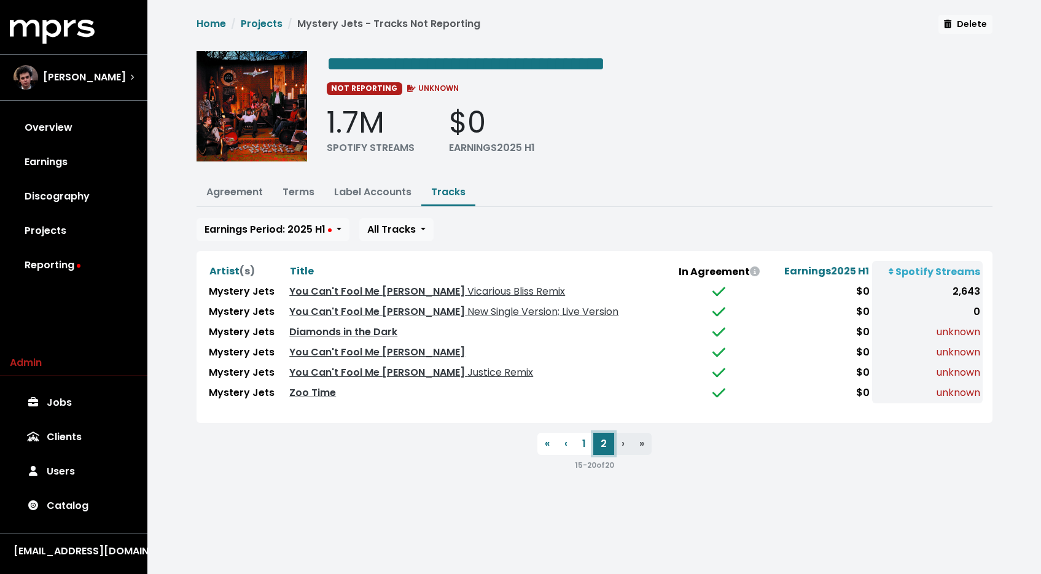
scroll to position [0, 0]
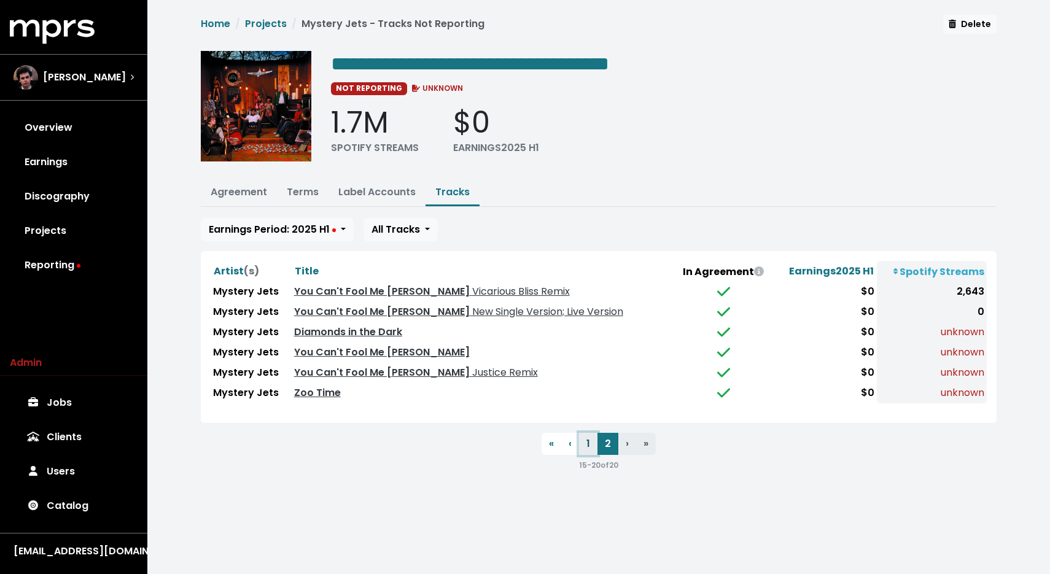
click at [583, 437] on button "1" at bounding box center [588, 444] width 18 height 22
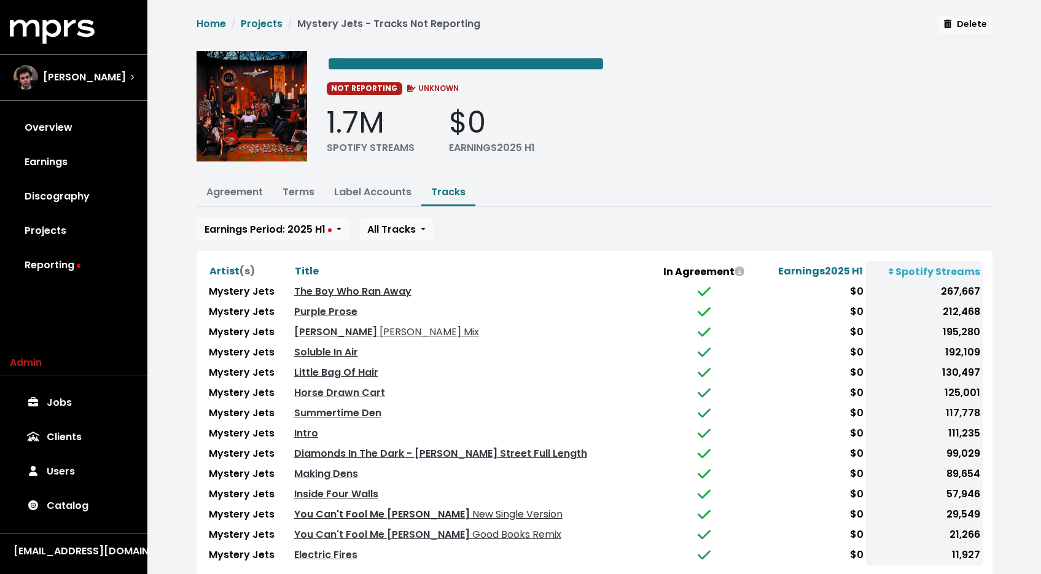
click at [470, 507] on span "New Single Version" at bounding box center [516, 514] width 93 height 14
click at [292, 185] on link "Terms" at bounding box center [298, 192] width 32 height 14
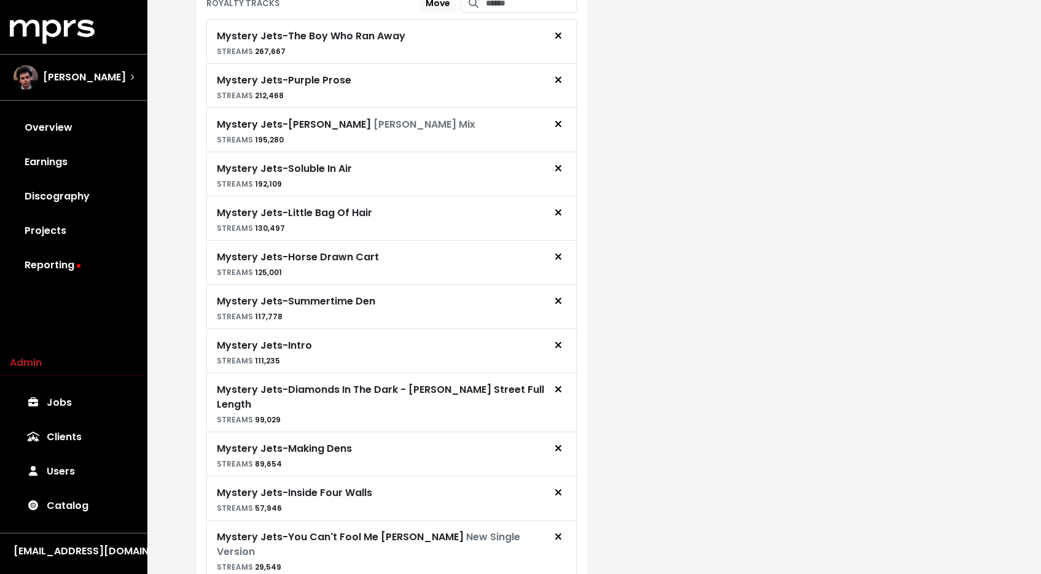
scroll to position [190, 0]
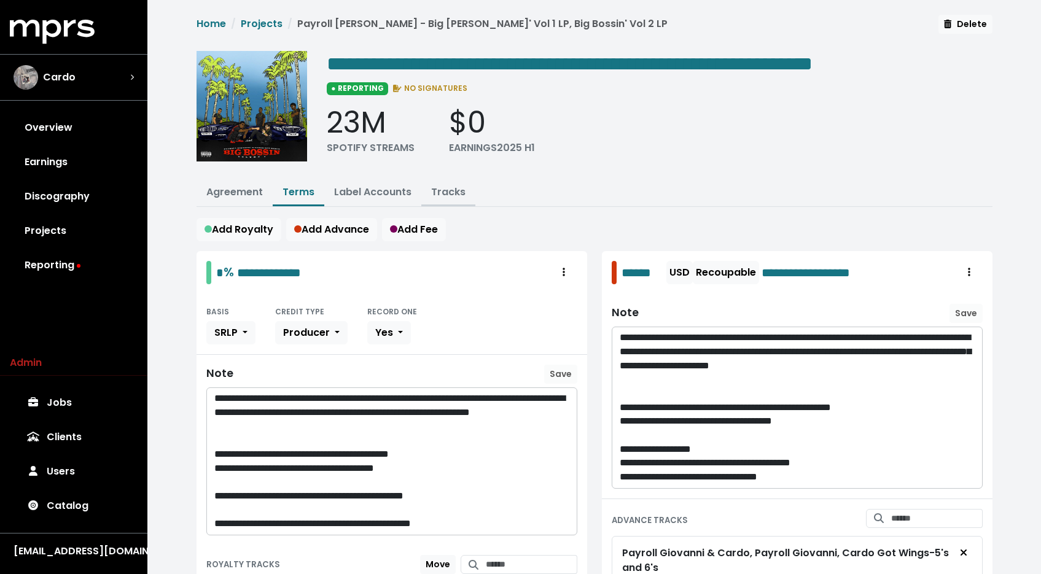
click at [459, 196] on link "Tracks" at bounding box center [448, 192] width 34 height 14
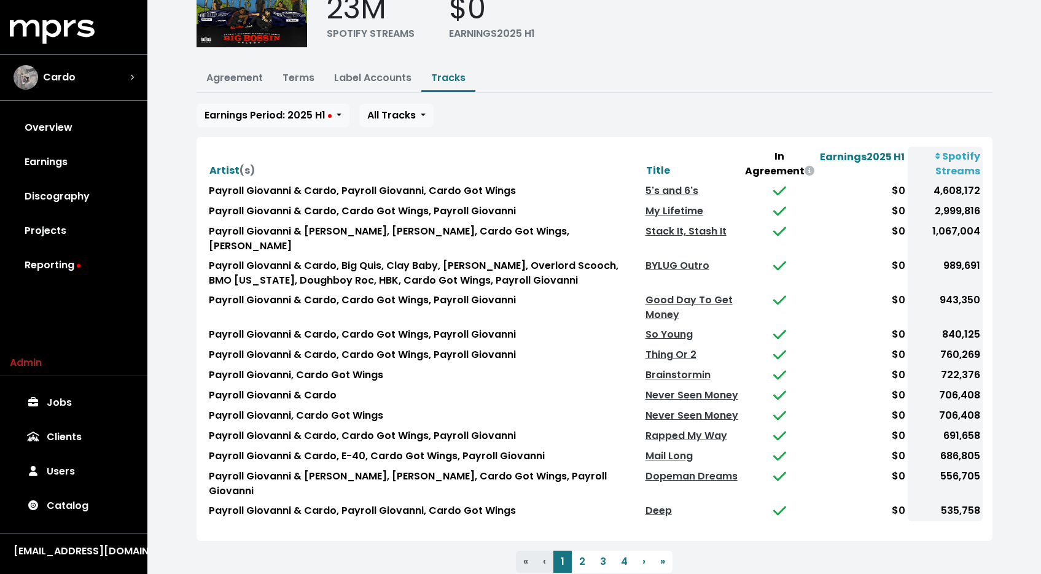
scroll to position [121, 0]
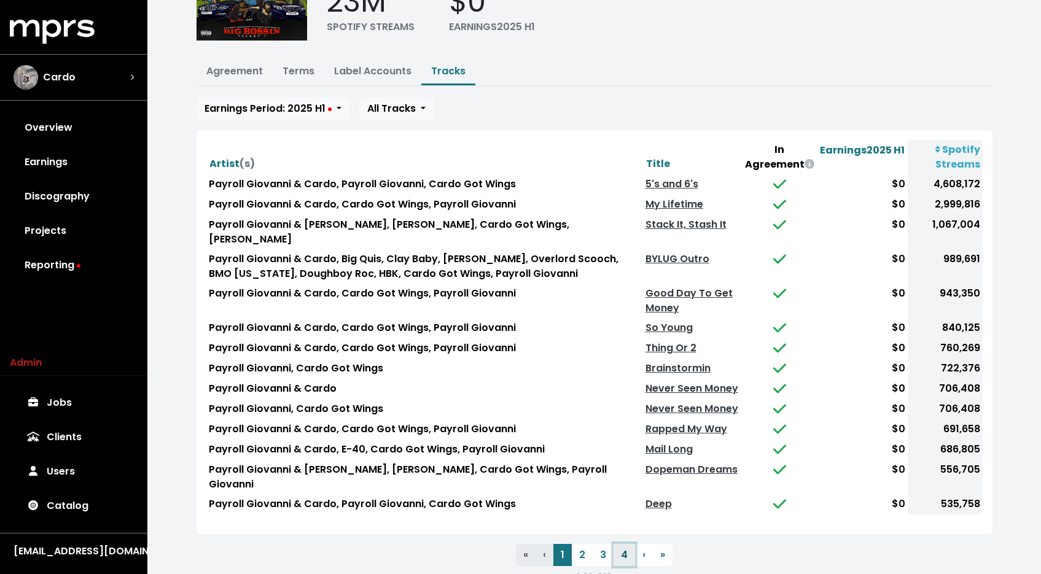
click at [626, 544] on button "4" at bounding box center [623, 555] width 21 height 22
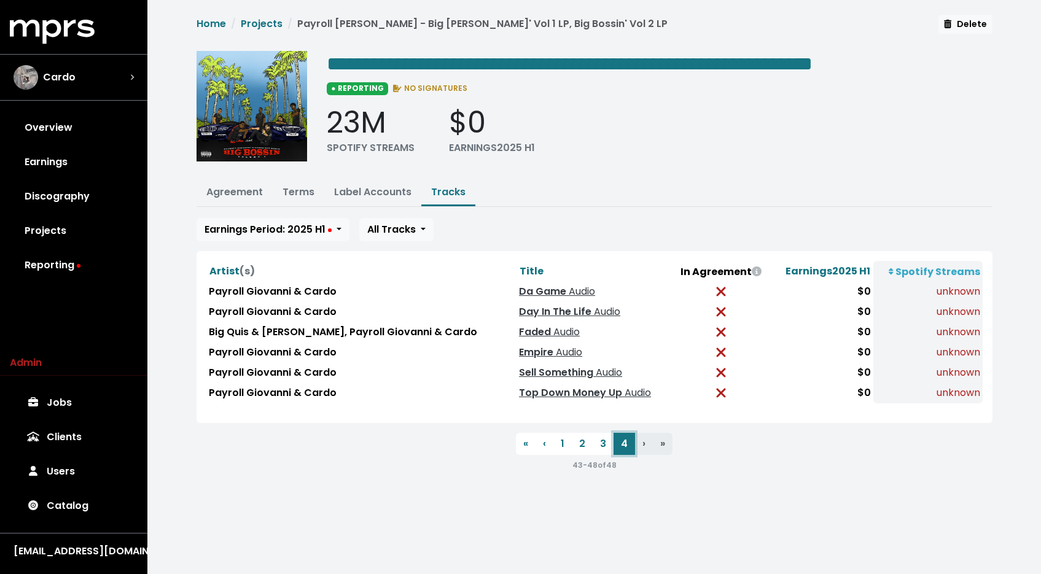
scroll to position [0, 0]
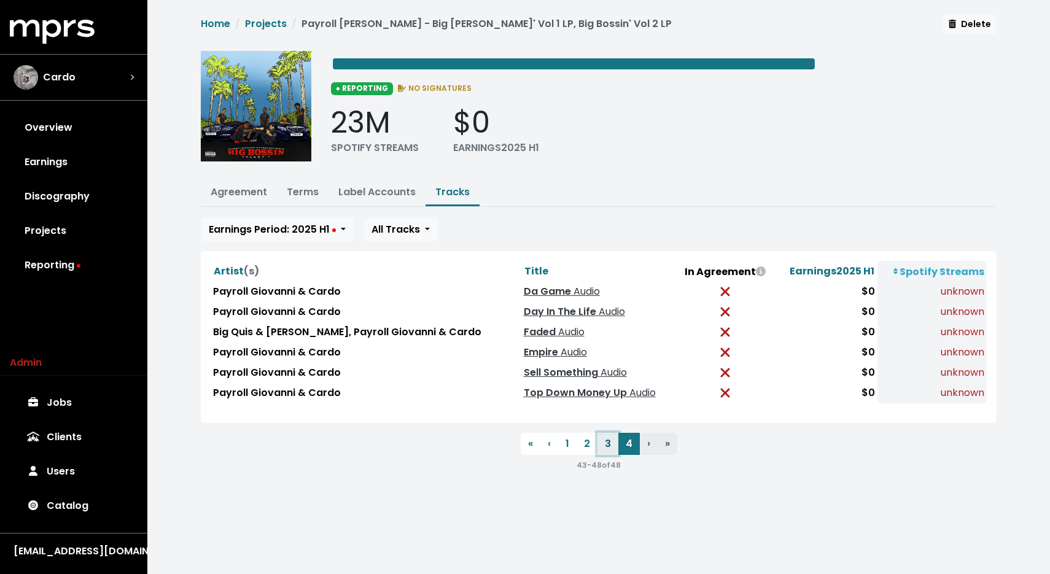
click at [606, 440] on button "3" at bounding box center [608, 444] width 21 height 22
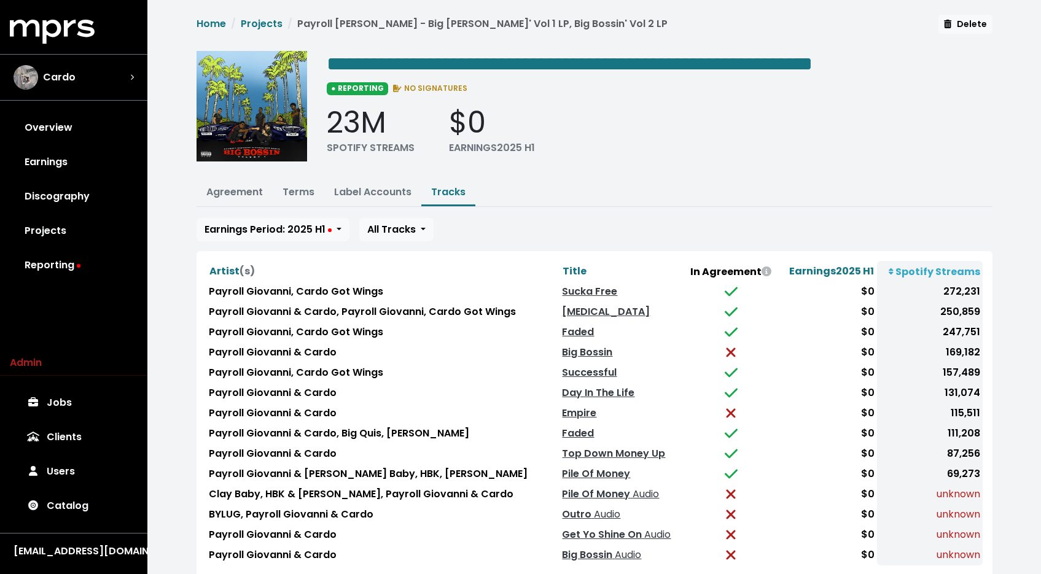
scroll to position [79, 0]
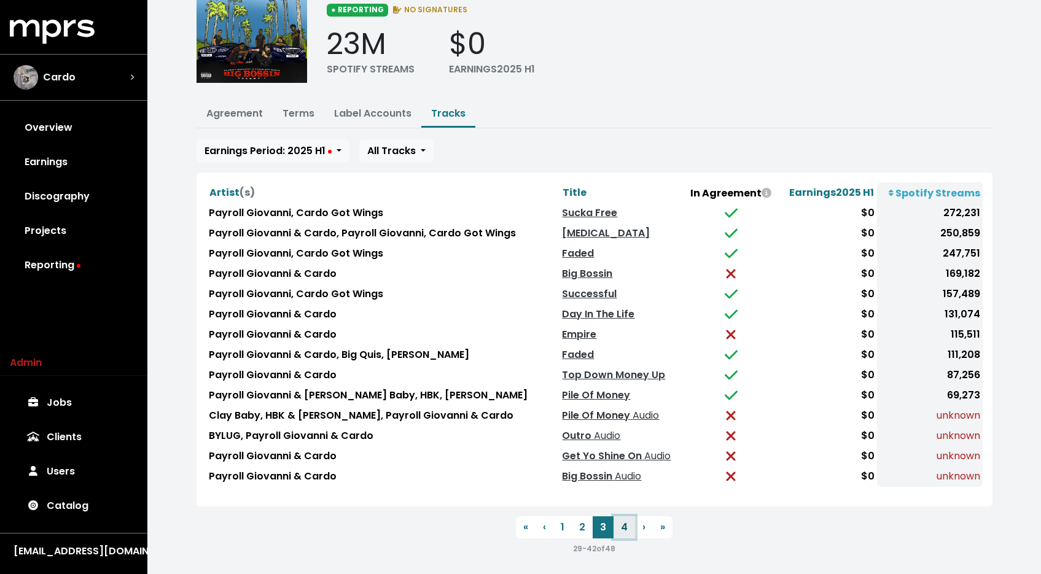
click at [627, 516] on button "4" at bounding box center [623, 527] width 21 height 22
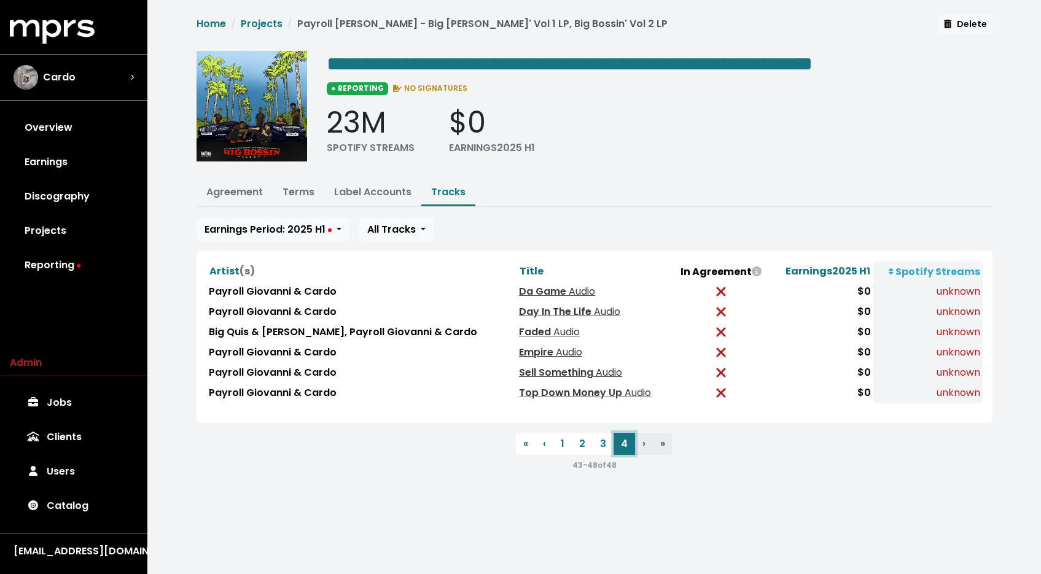
scroll to position [0, 0]
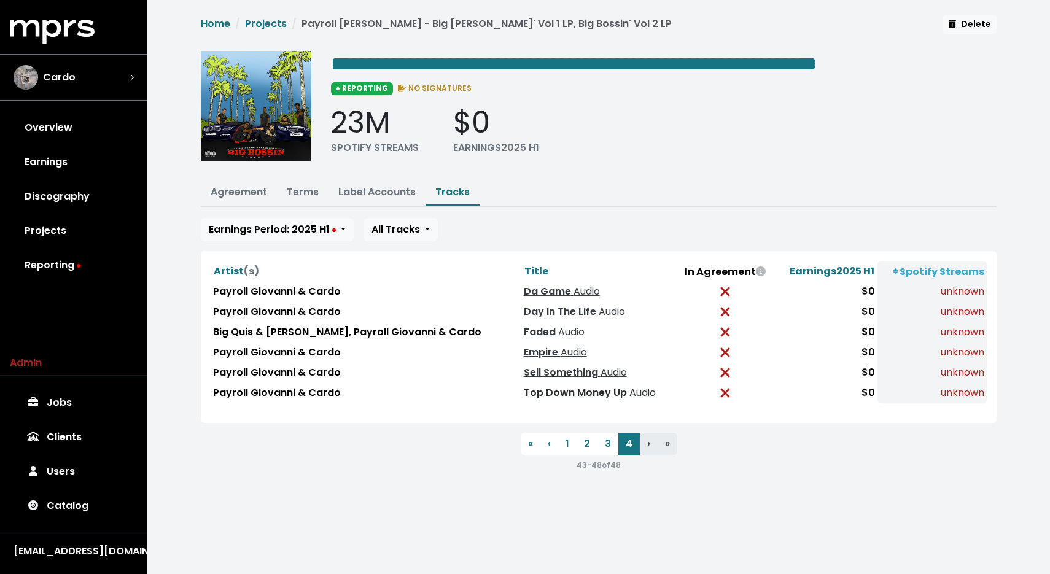
click at [564, 386] on link "Top Down Money Up Audio" at bounding box center [590, 393] width 132 height 14
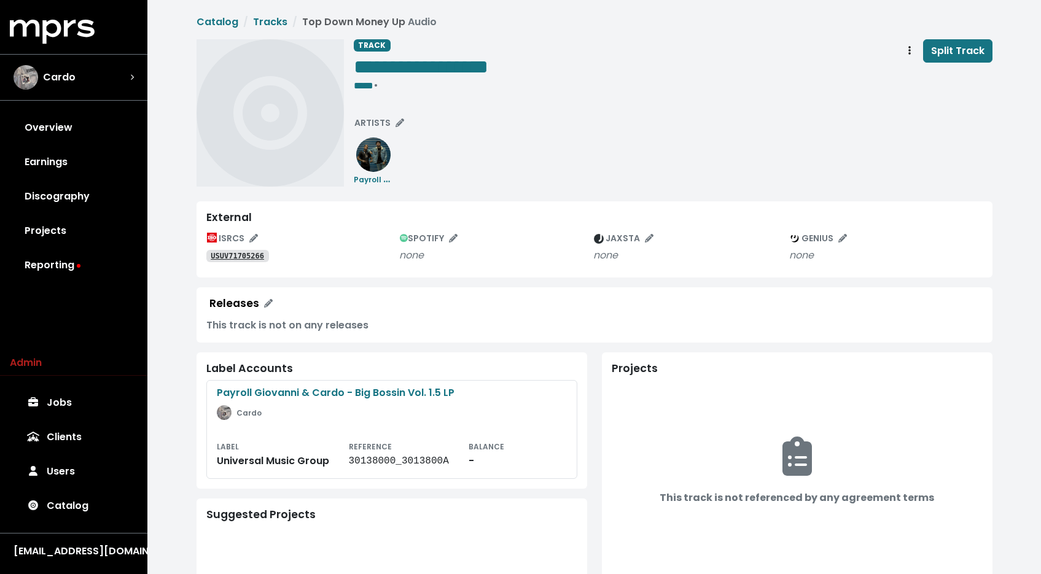
click at [242, 255] on tt "USUV71705266" at bounding box center [237, 256] width 53 height 9
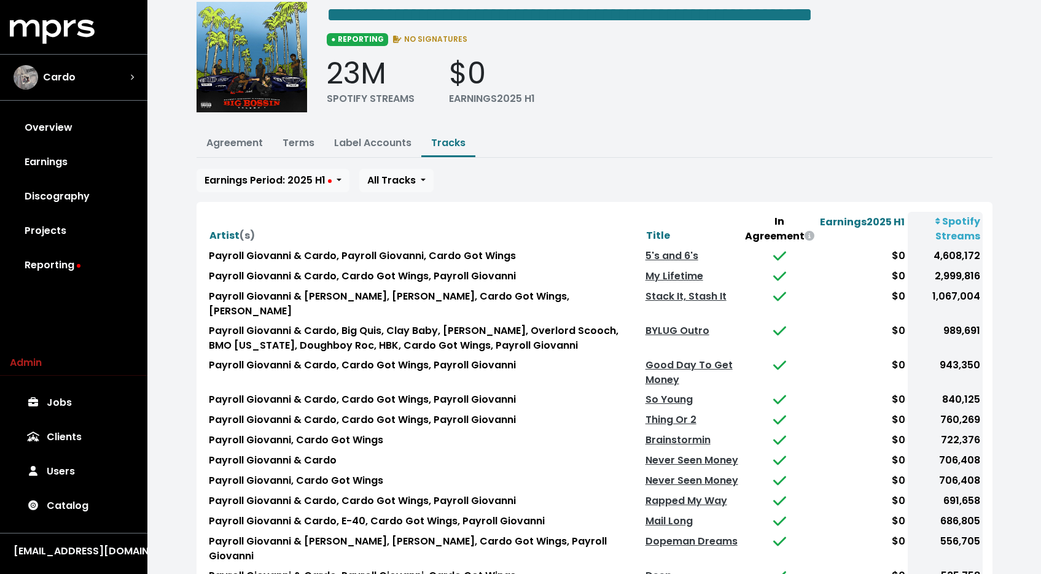
scroll to position [121, 0]
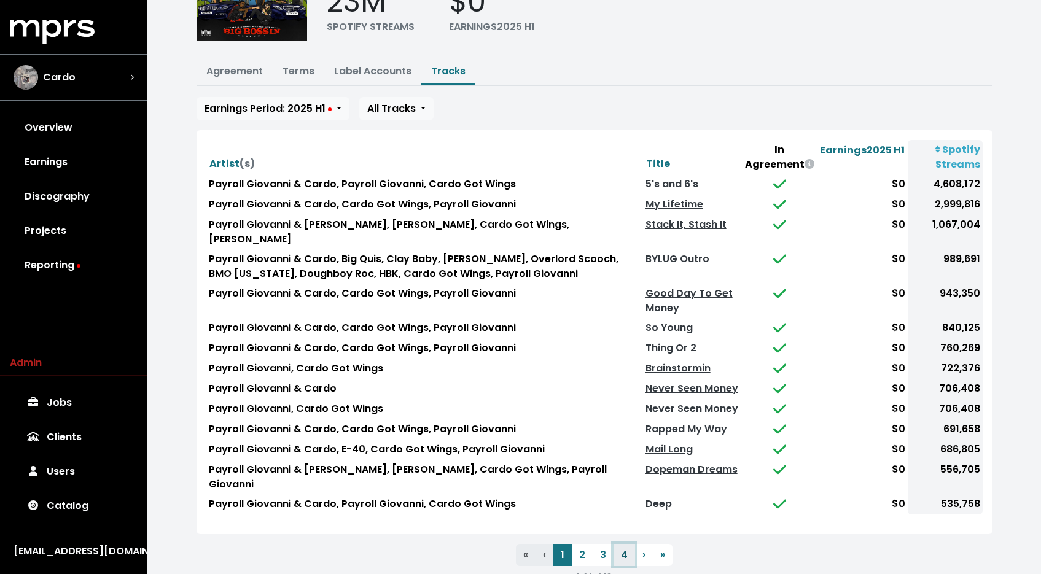
click at [618, 544] on button "4" at bounding box center [623, 555] width 21 height 22
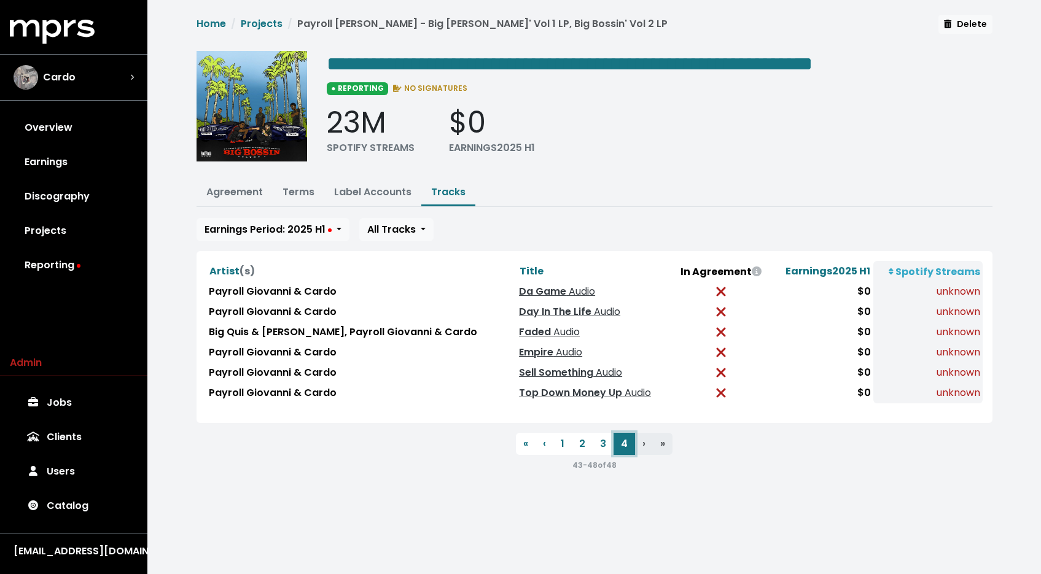
scroll to position [0, 0]
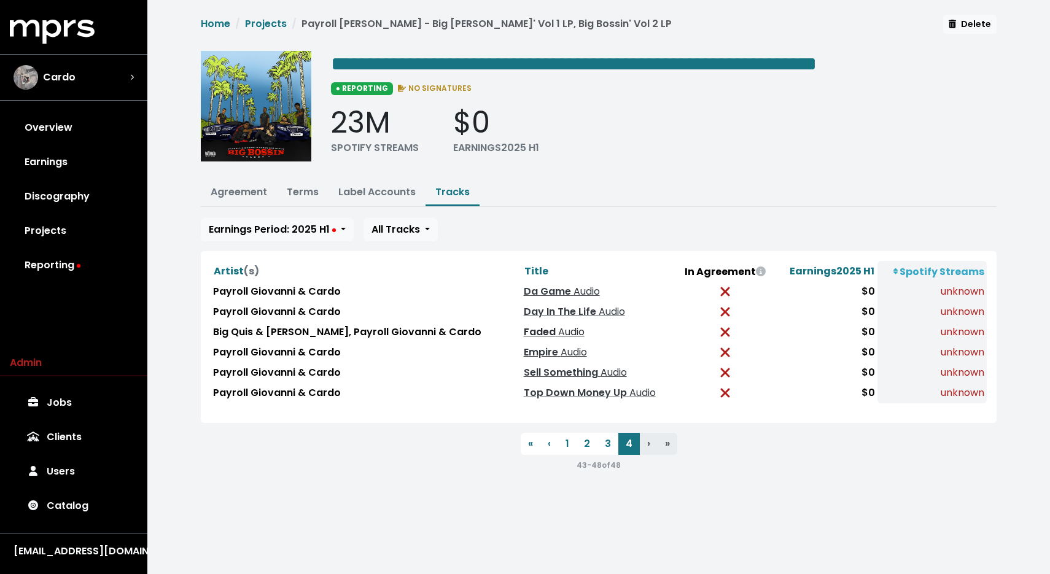
click at [556, 334] on span "Audio" at bounding box center [570, 332] width 29 height 14
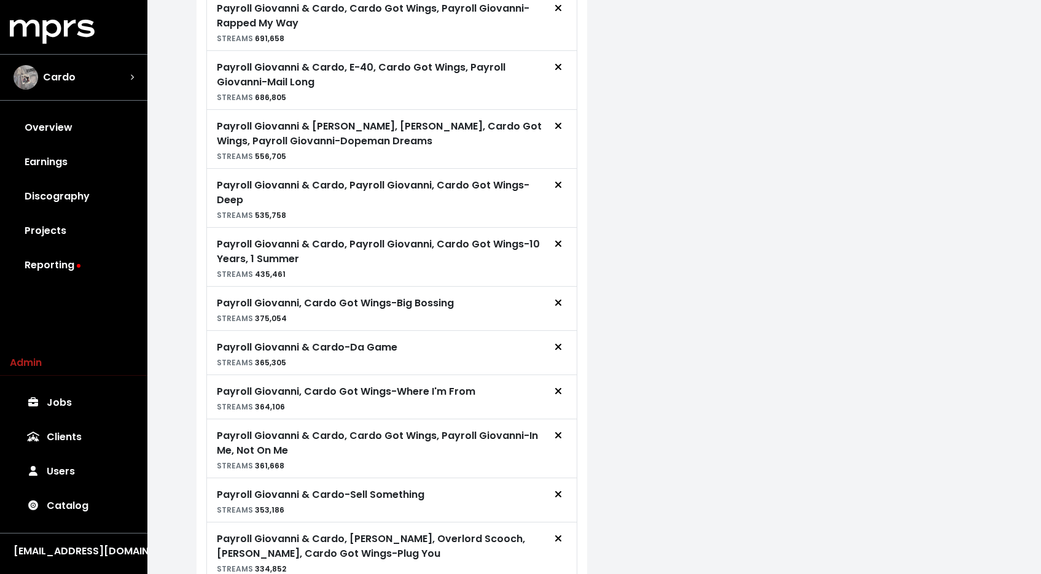
scroll to position [2998, 0]
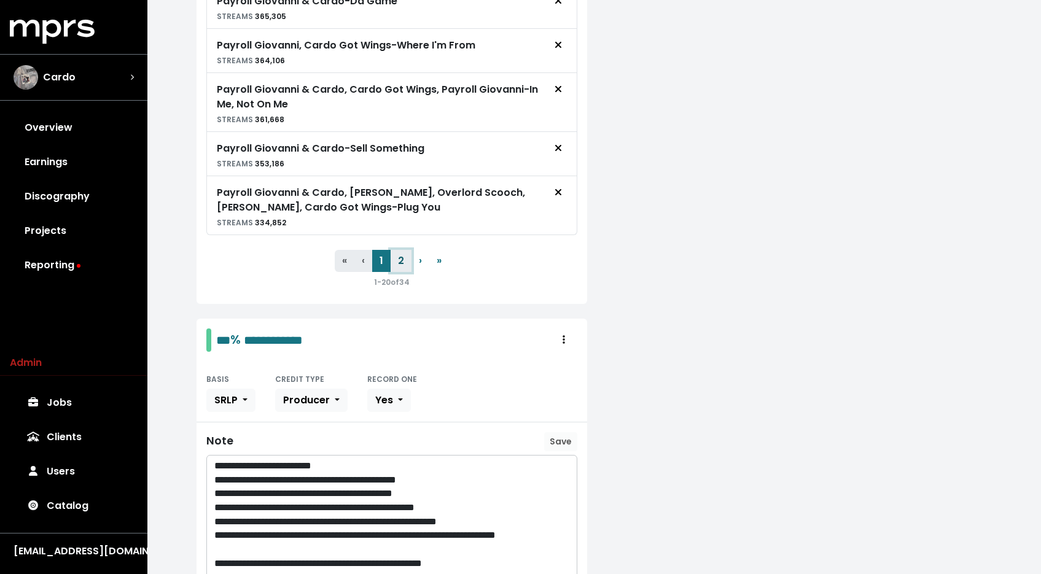
click at [397, 257] on button "2" at bounding box center [401, 261] width 21 height 22
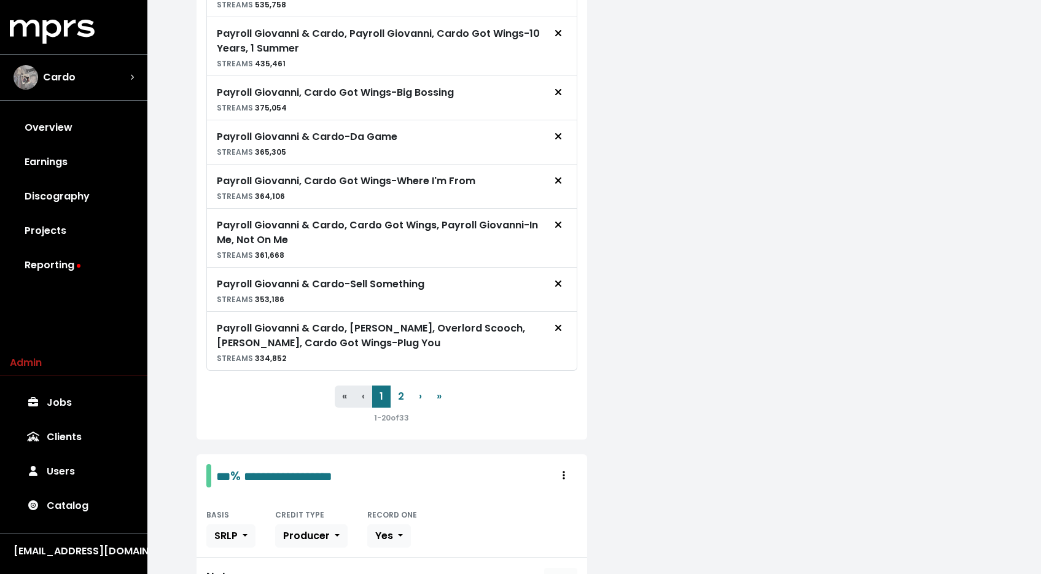
scroll to position [4167, 0]
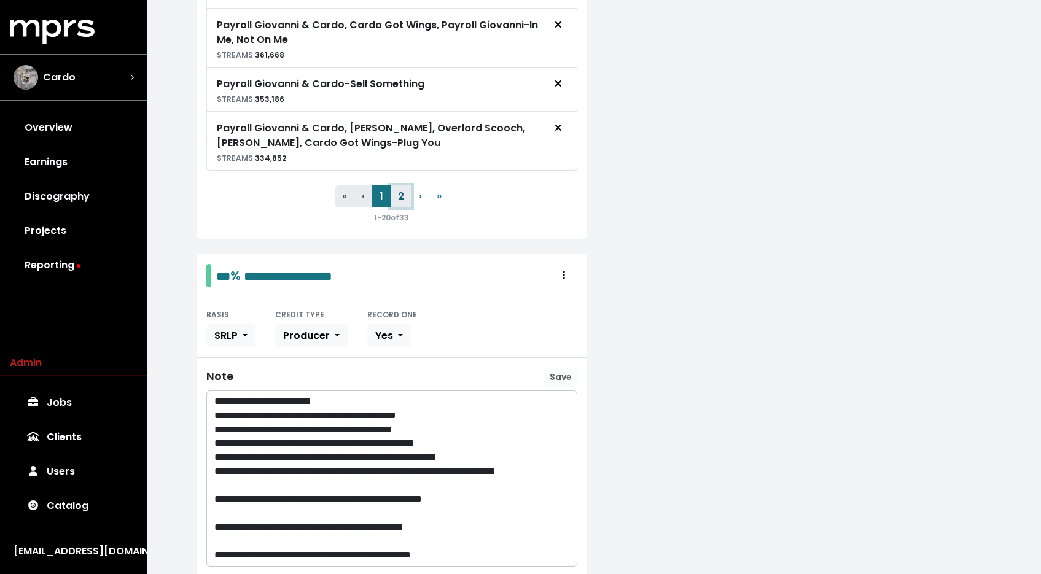
click at [397, 197] on button "2" at bounding box center [401, 196] width 21 height 22
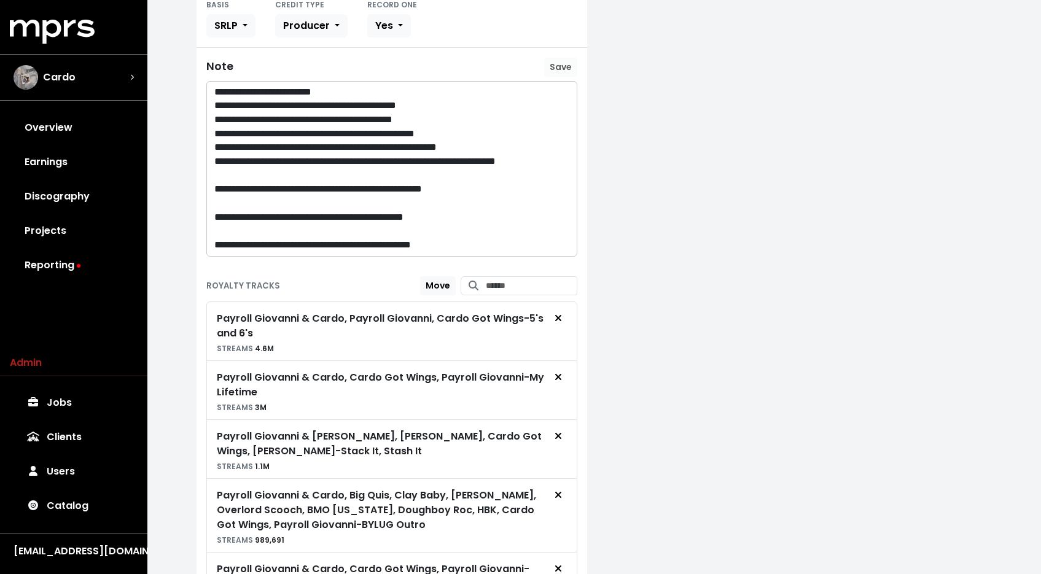
scroll to position [6754, 0]
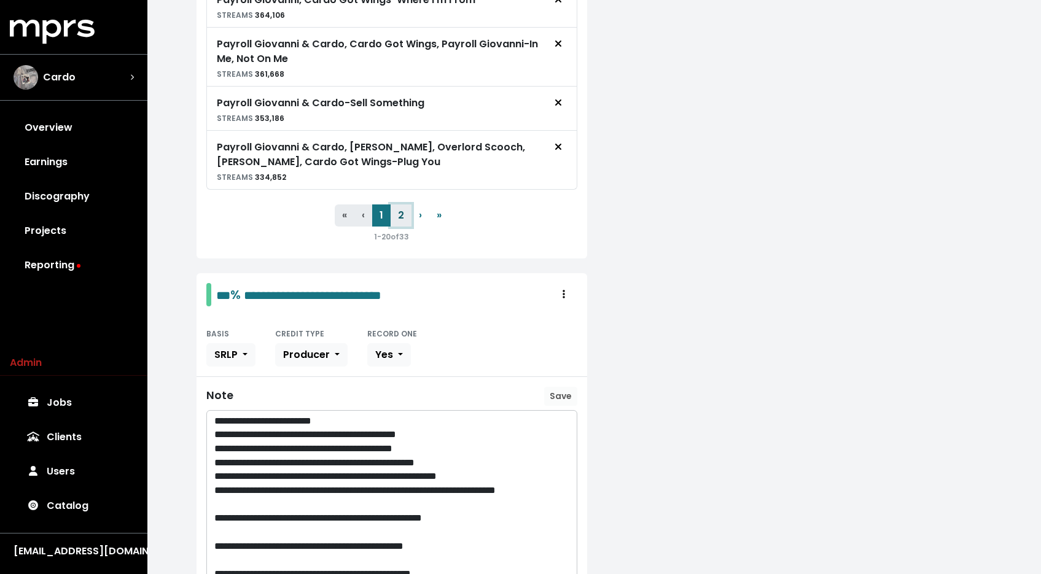
click at [401, 206] on button "2" at bounding box center [401, 215] width 21 height 22
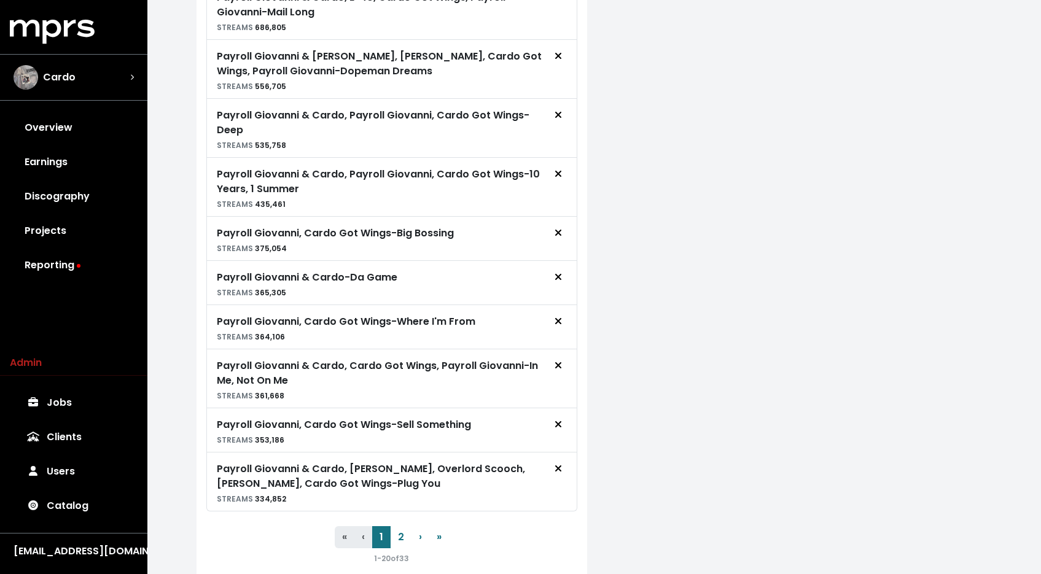
scroll to position [9086, 0]
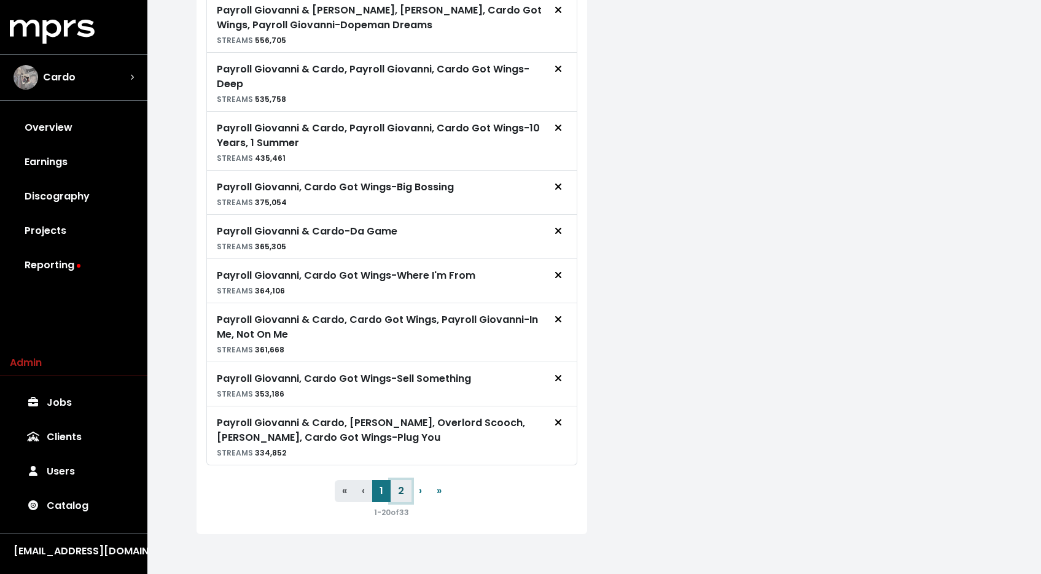
click at [398, 492] on button "2" at bounding box center [401, 491] width 21 height 22
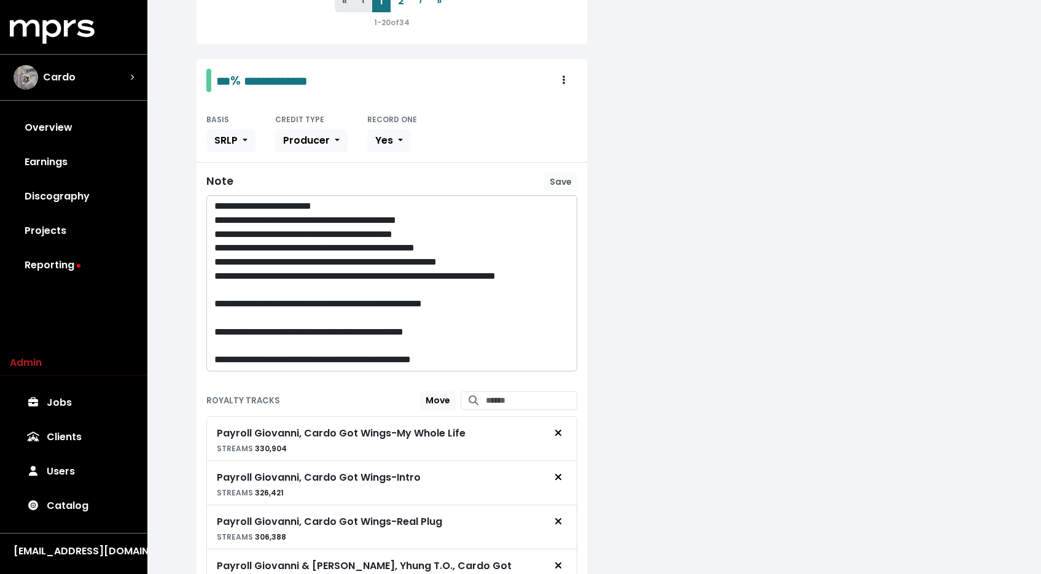
scroll to position [1441, 0]
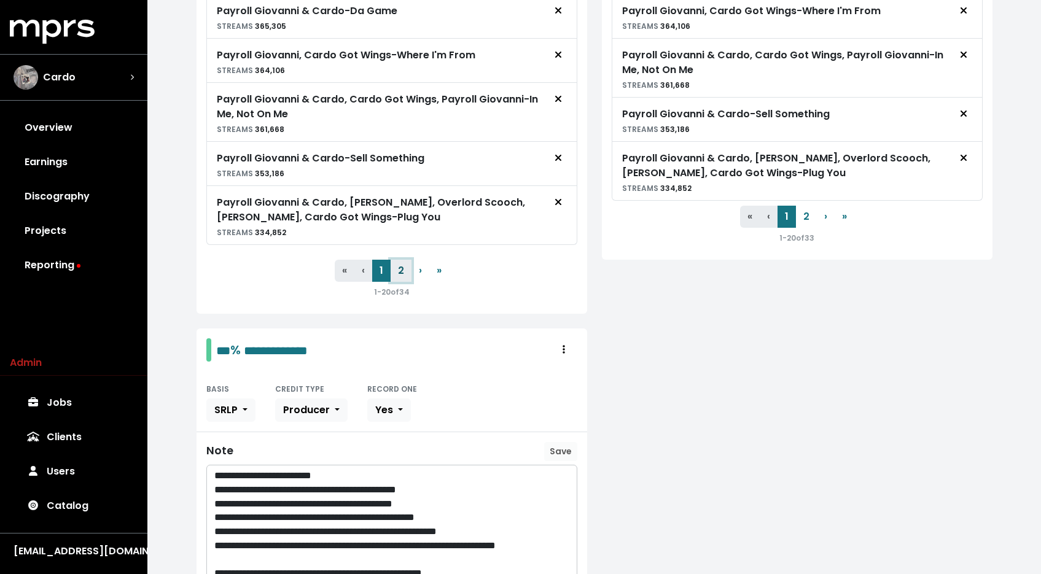
click at [404, 275] on button "2" at bounding box center [401, 271] width 21 height 22
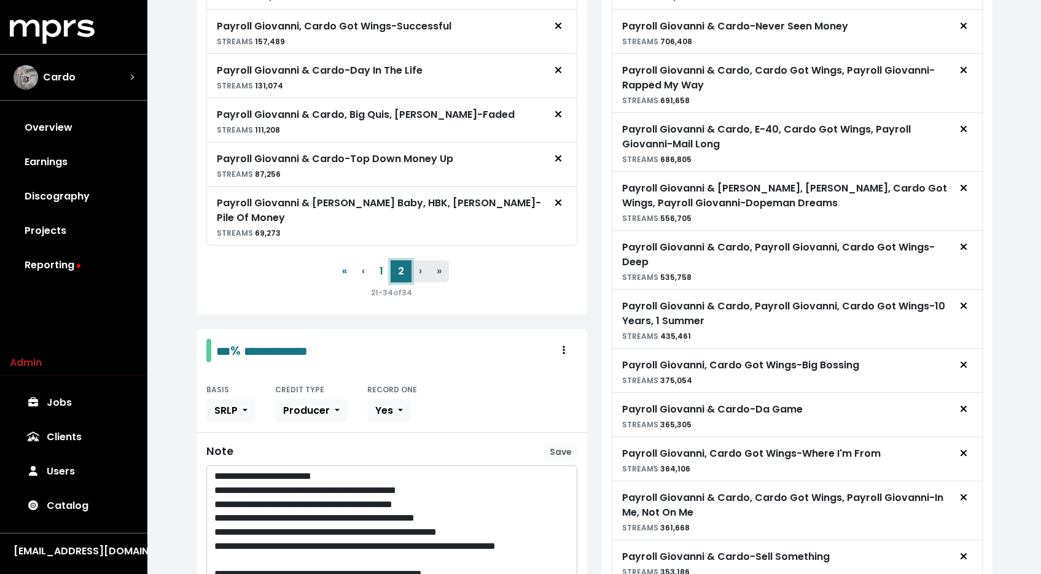
scroll to position [1162, 0]
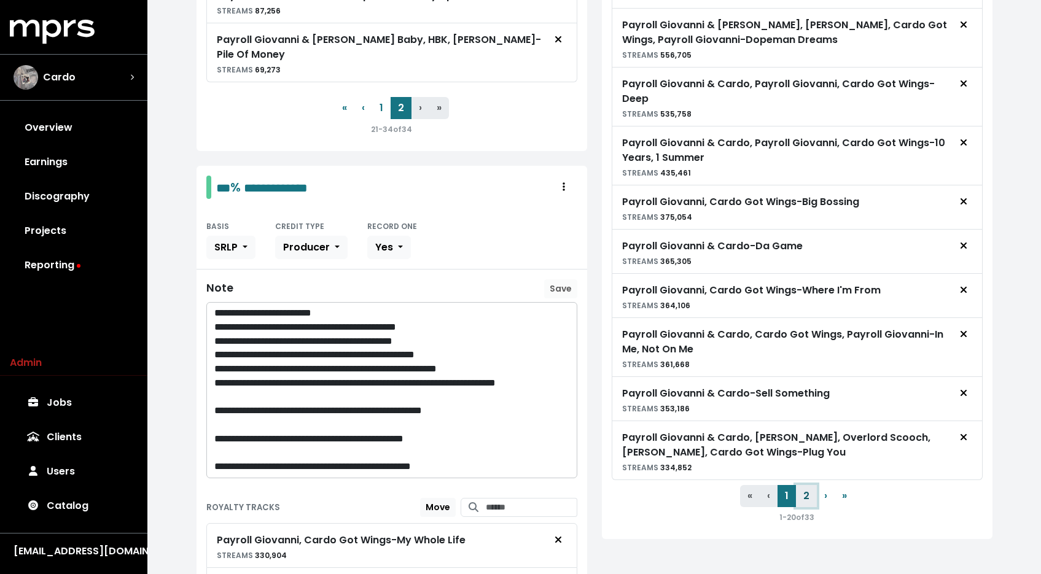
click at [810, 497] on button "2" at bounding box center [806, 496] width 21 height 22
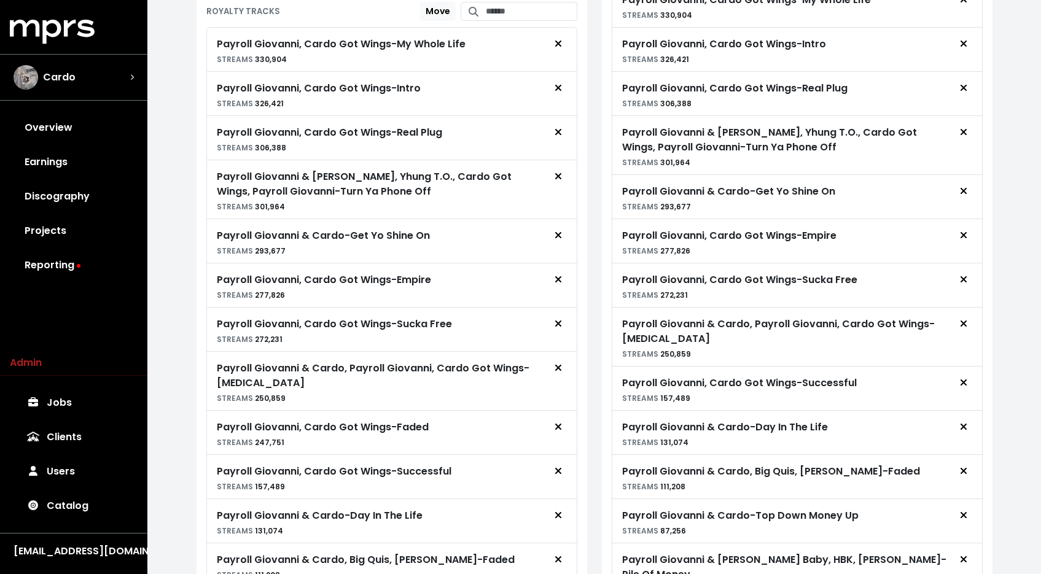
scroll to position [345, 0]
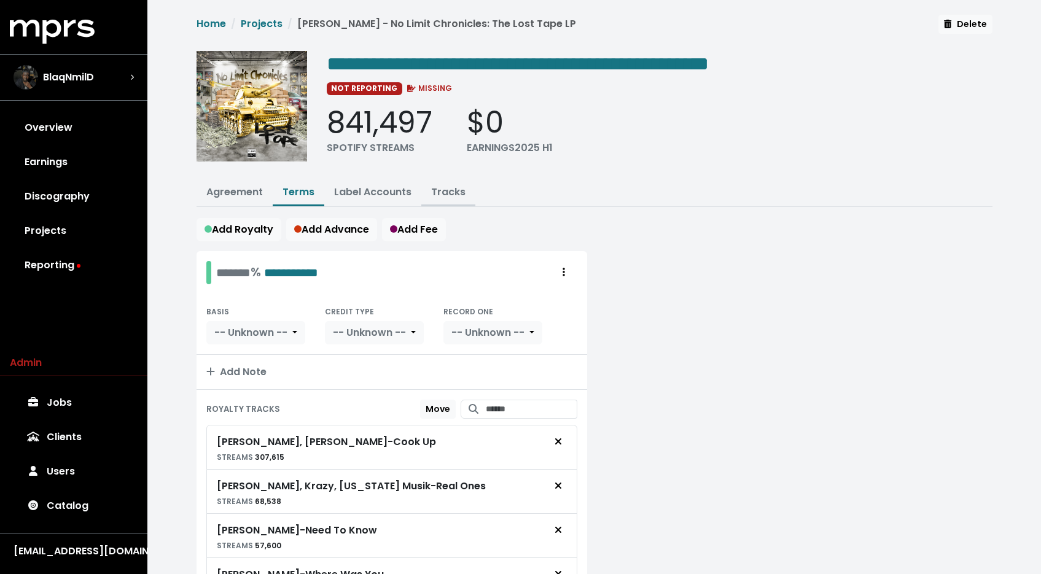
click at [446, 193] on link "Tracks" at bounding box center [448, 192] width 34 height 14
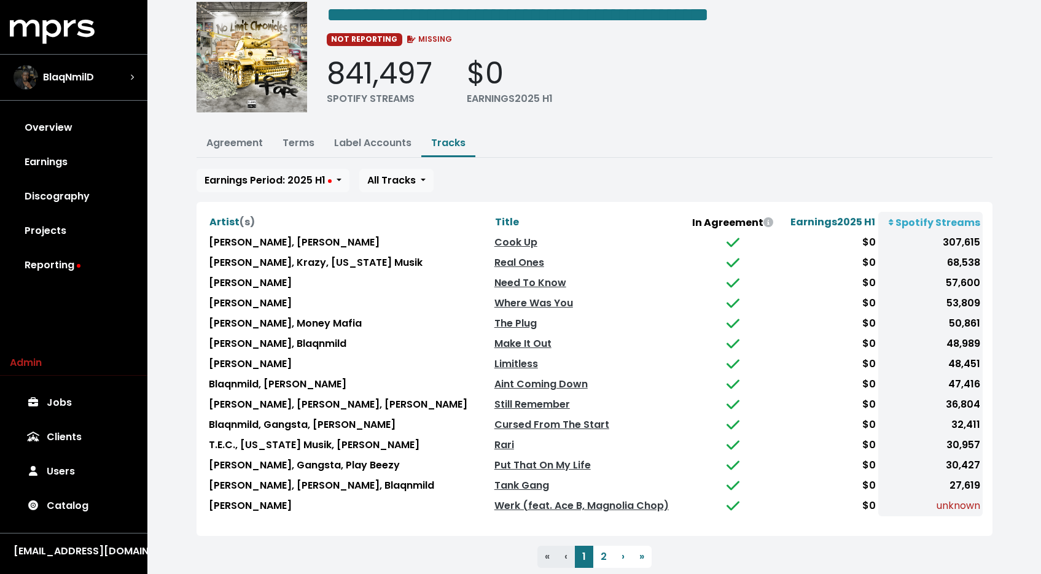
scroll to position [79, 0]
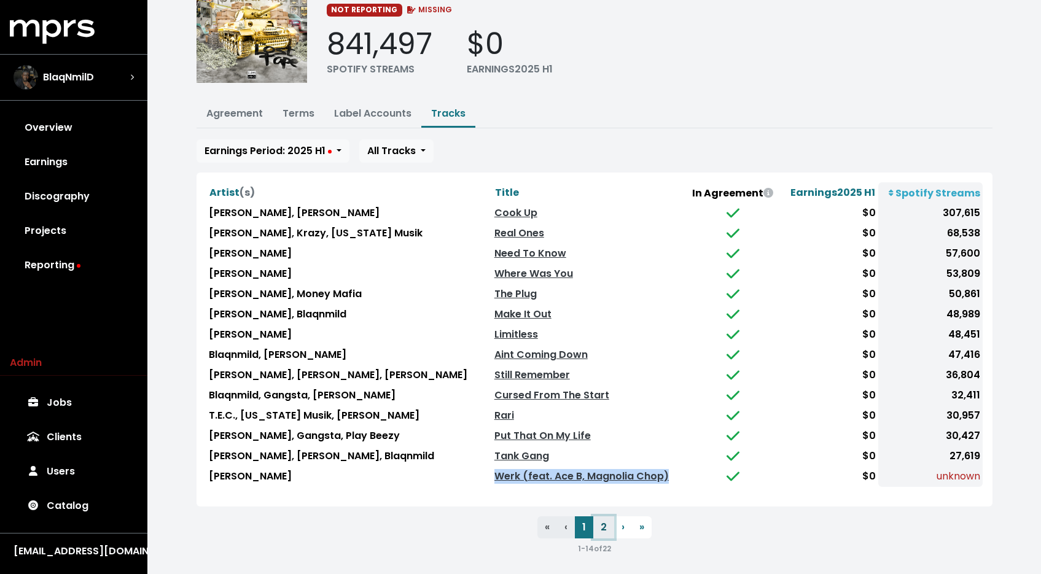
click at [599, 520] on button "2" at bounding box center [603, 527] width 21 height 22
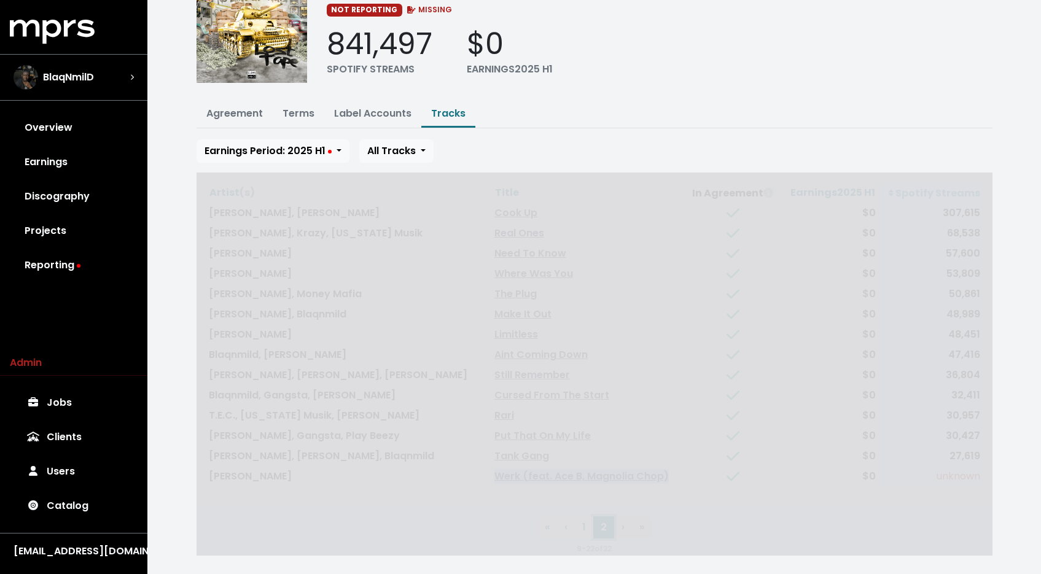
scroll to position [0, 0]
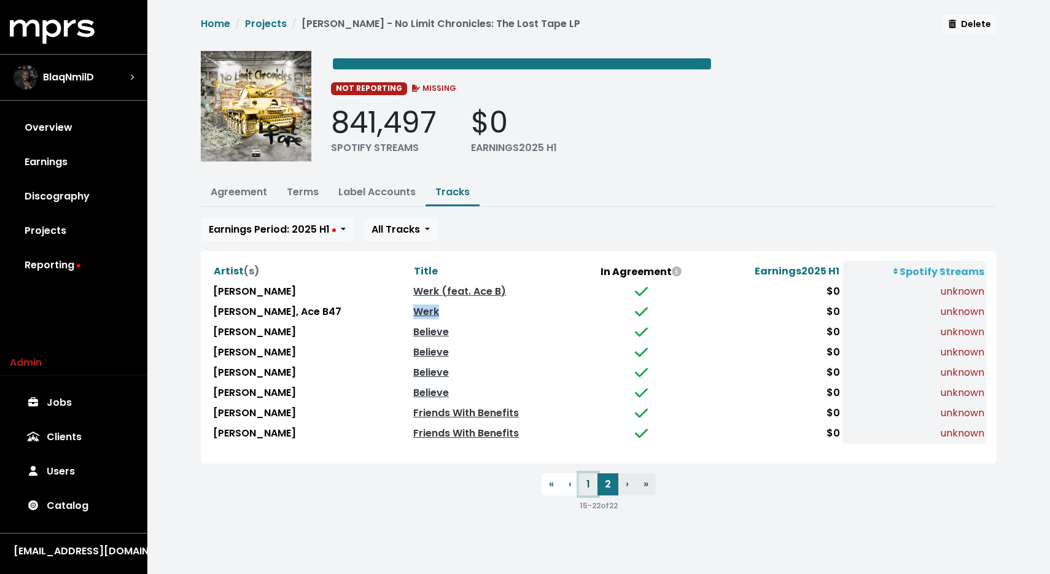
click at [591, 485] on button "1" at bounding box center [588, 484] width 18 height 22
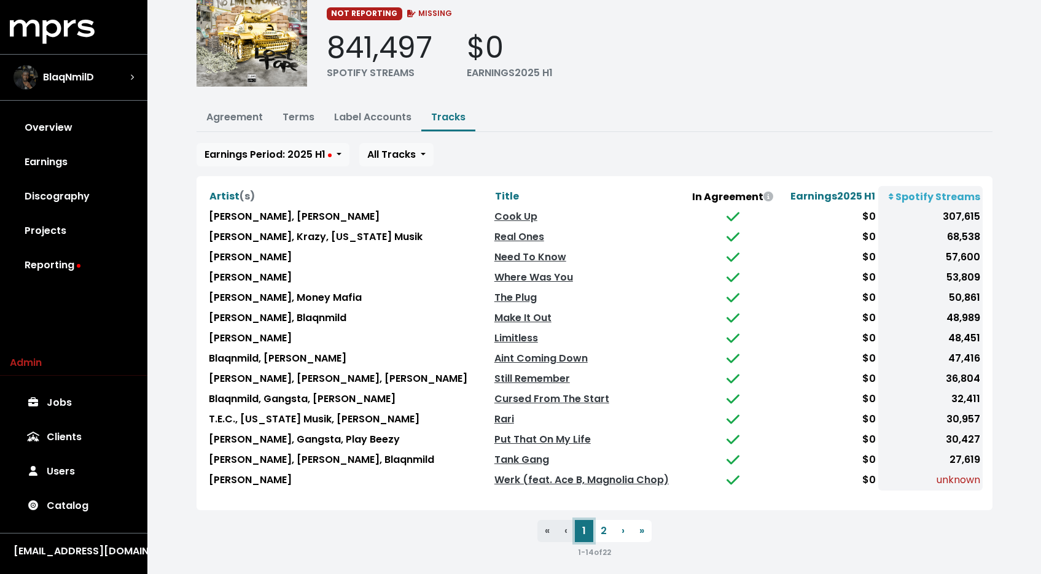
scroll to position [79, 0]
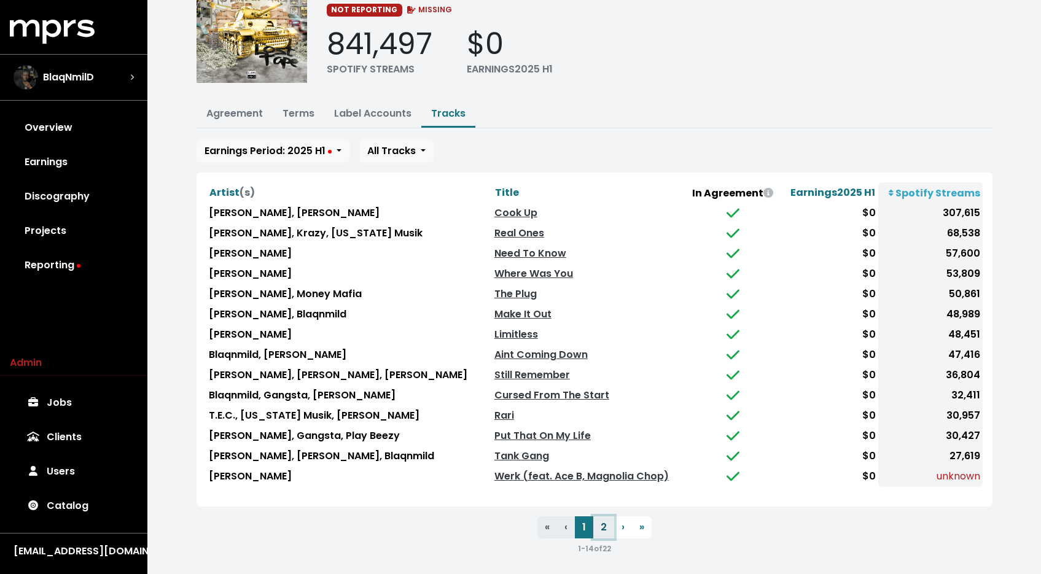
click at [605, 518] on button "2" at bounding box center [603, 527] width 21 height 22
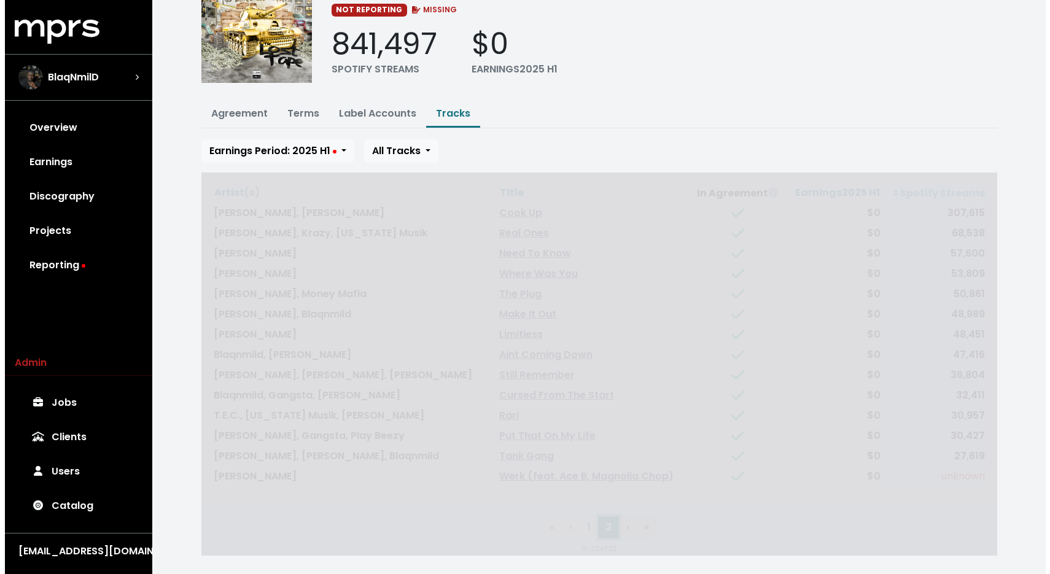
scroll to position [0, 0]
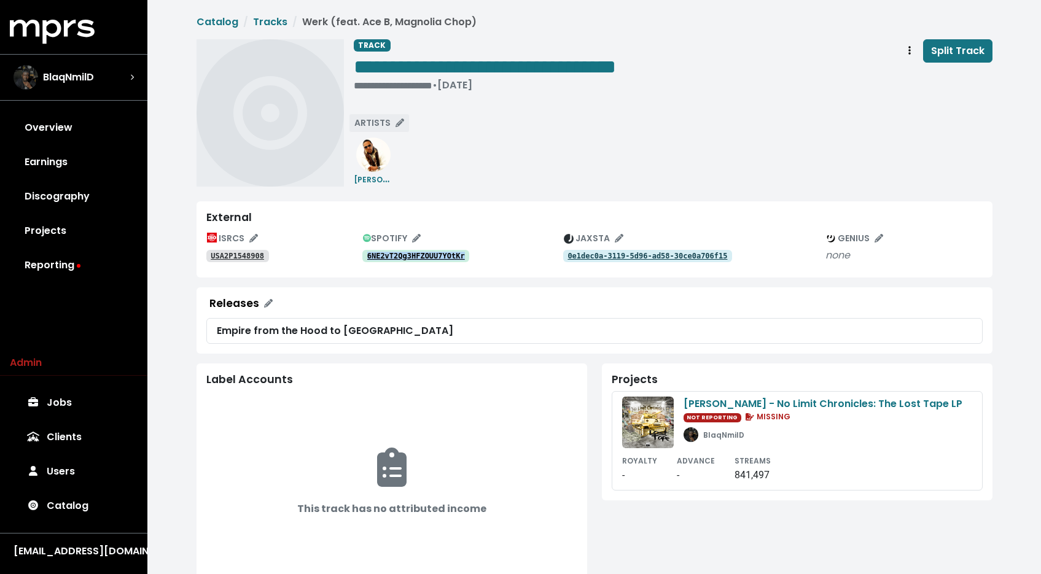
click at [398, 121] on icon "Edit artists" at bounding box center [399, 123] width 9 height 9
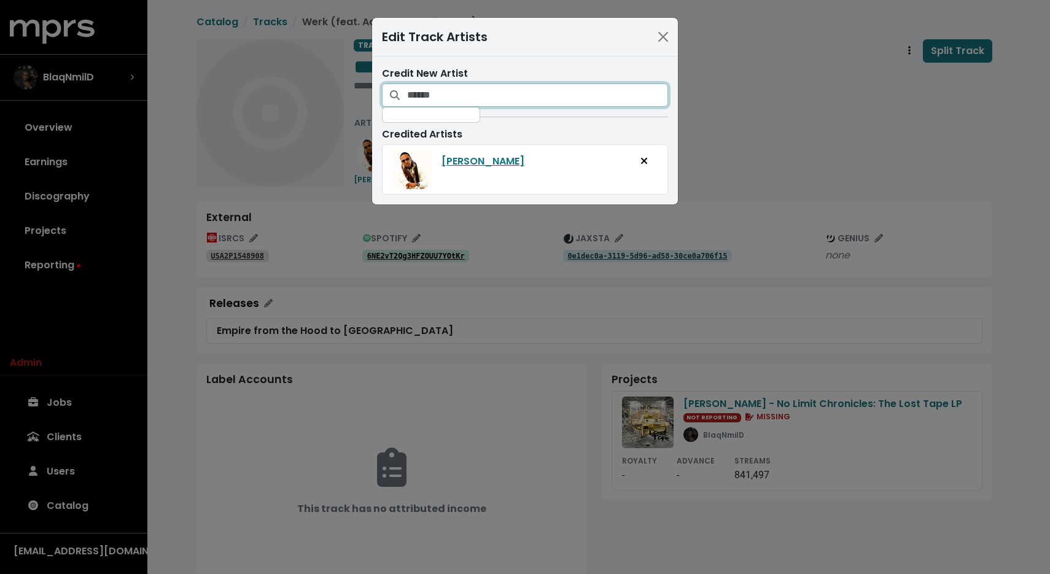
click at [483, 102] on input "Search for artists who should be credited on this track" at bounding box center [537, 95] width 261 height 23
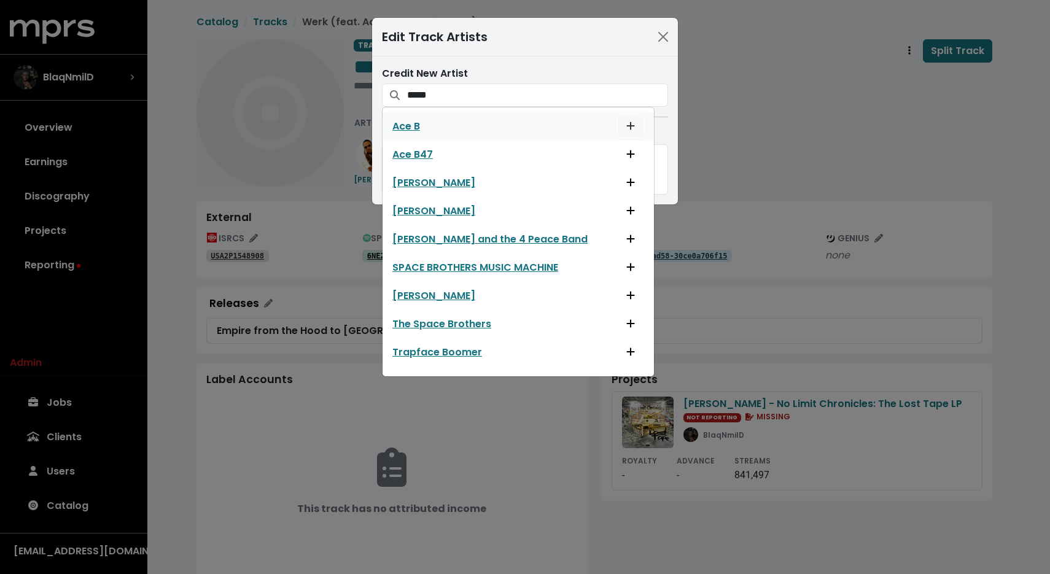
click at [626, 127] on icon "Add artist to this track's credited artists" at bounding box center [630, 126] width 9 height 10
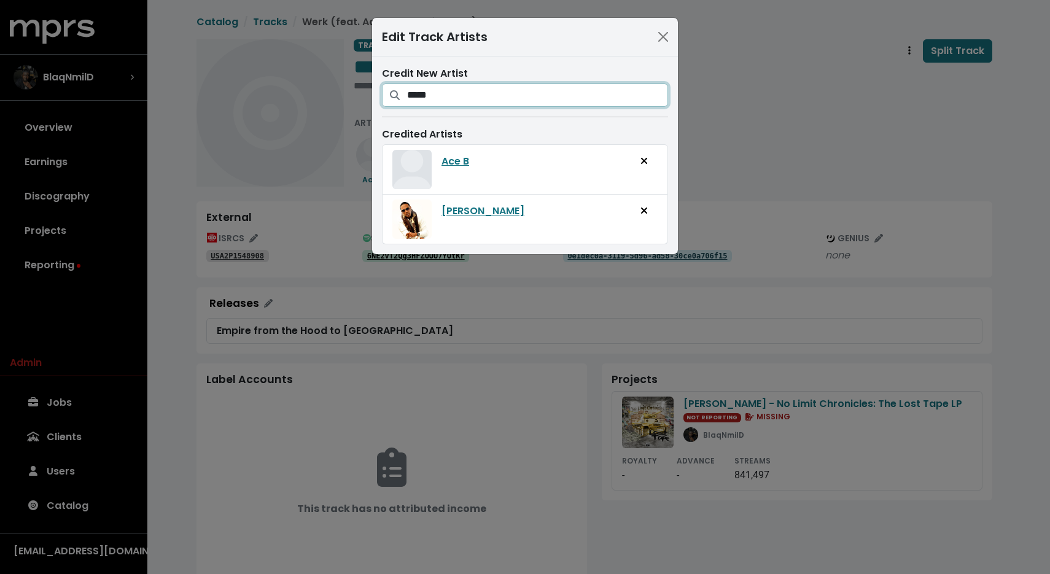
click at [588, 101] on input "*****" at bounding box center [537, 95] width 261 height 23
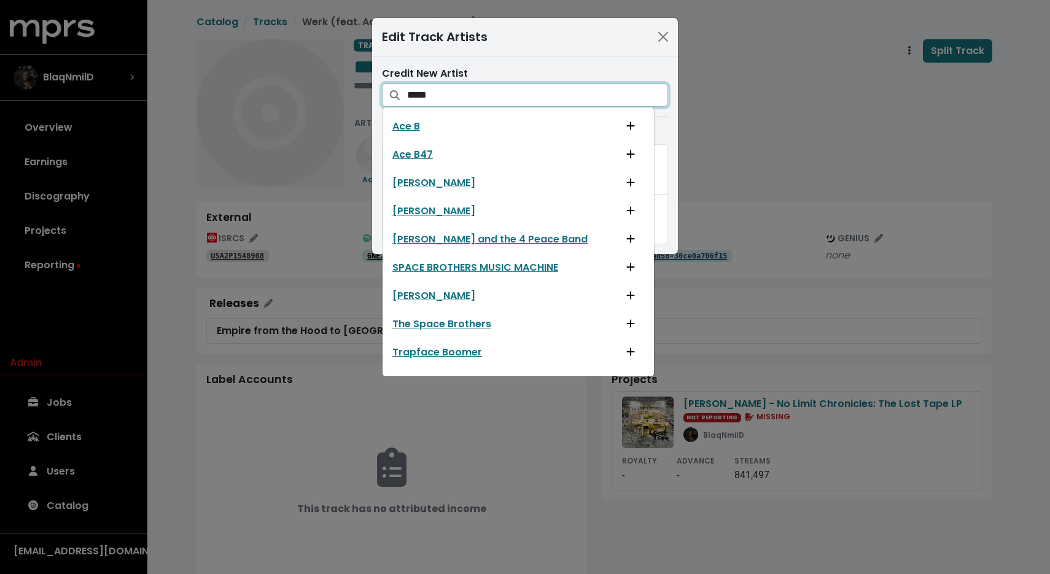
click at [588, 101] on input "*****" at bounding box center [537, 95] width 261 height 23
click at [587, 101] on input "*****" at bounding box center [537, 95] width 261 height 23
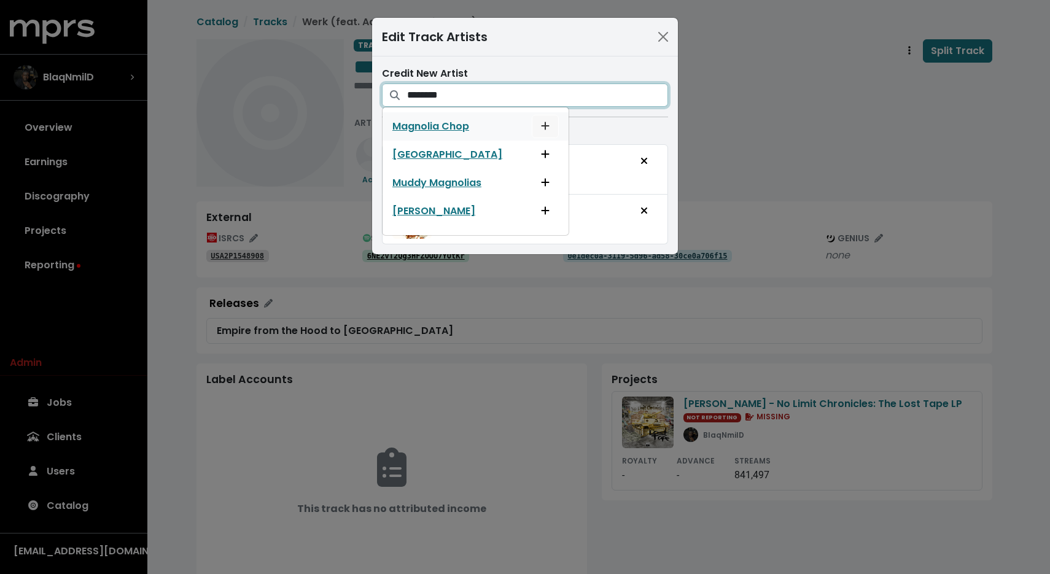
type input "********"
click at [532, 123] on button "Add artist to this track's credited artists" at bounding box center [545, 126] width 27 height 23
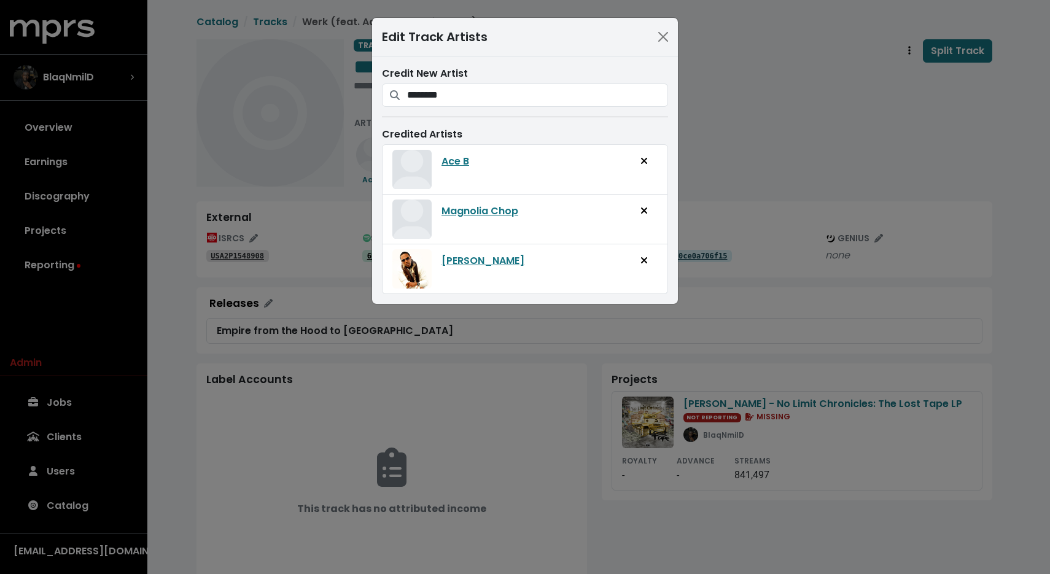
click at [326, 241] on div "Edit Track Artists Credit New Artist ******** Magnolia Chop Magnolia Park Muddy…" at bounding box center [525, 287] width 1050 height 574
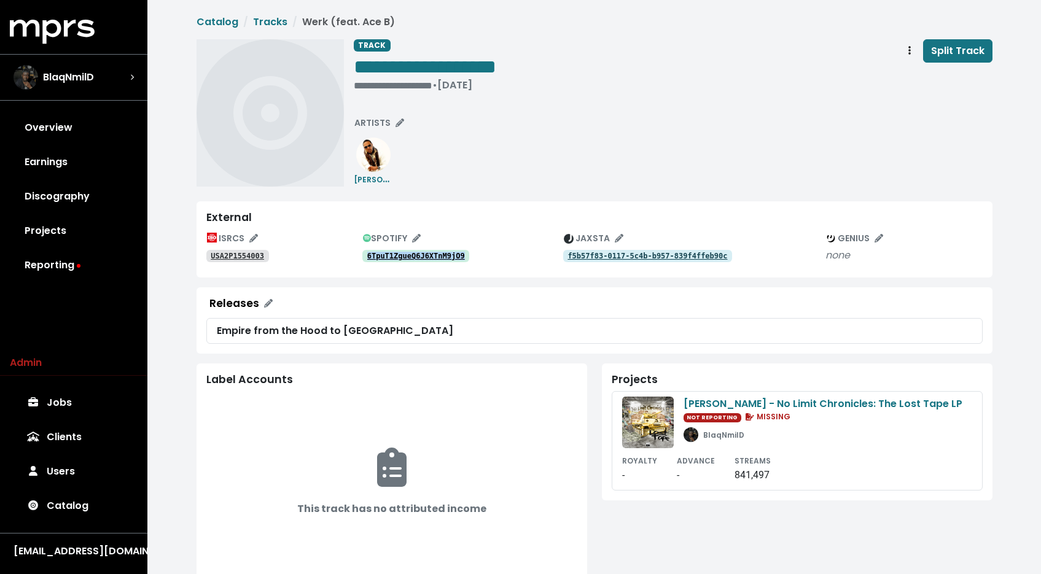
click at [236, 259] on tt "USA2P1554003" at bounding box center [237, 256] width 53 height 9
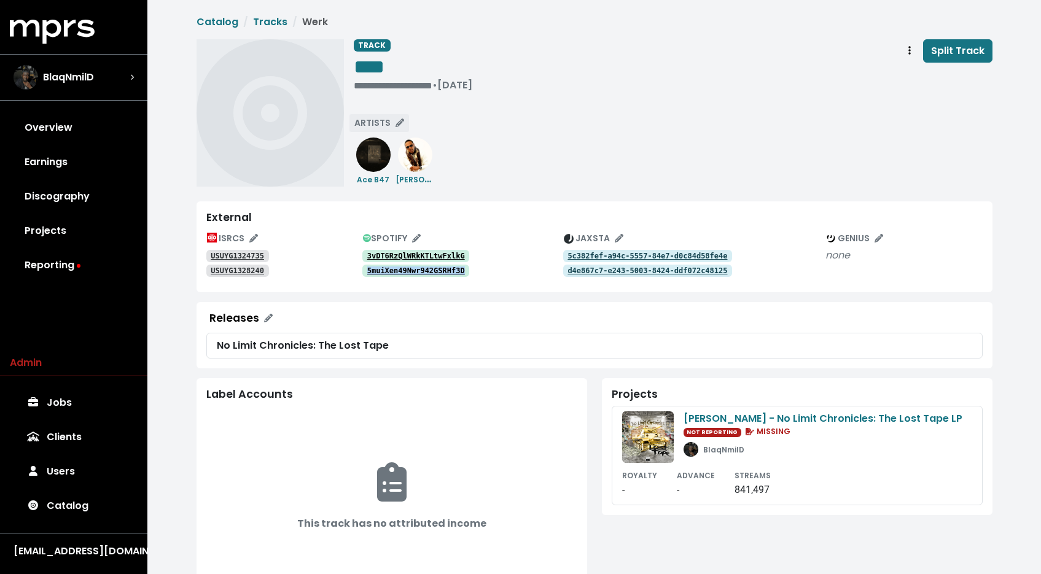
click at [387, 122] on span "ARTISTS" at bounding box center [379, 123] width 50 height 12
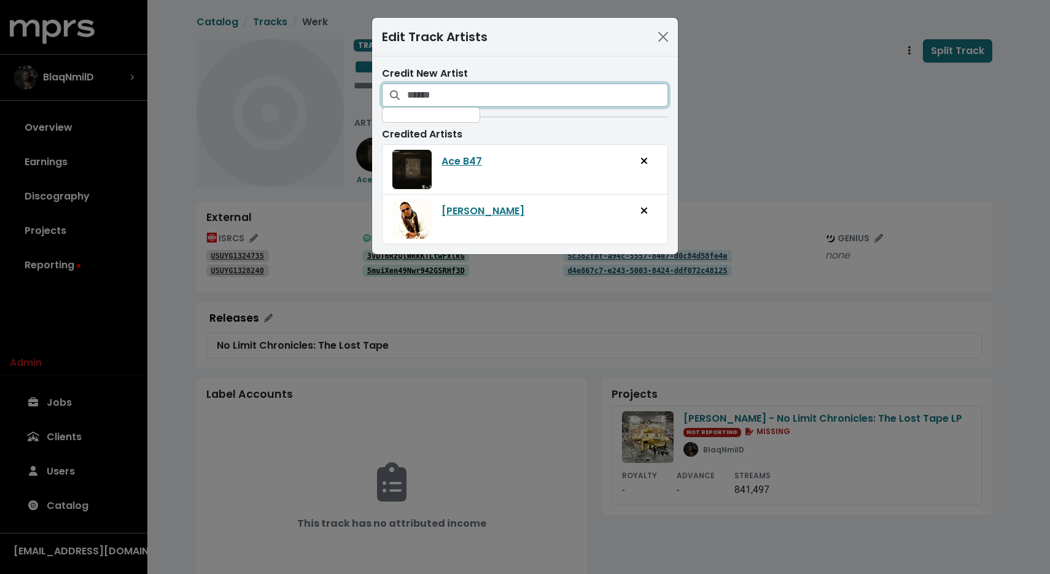
click at [473, 96] on input "Search for artists who should be credited on this track" at bounding box center [537, 95] width 261 height 23
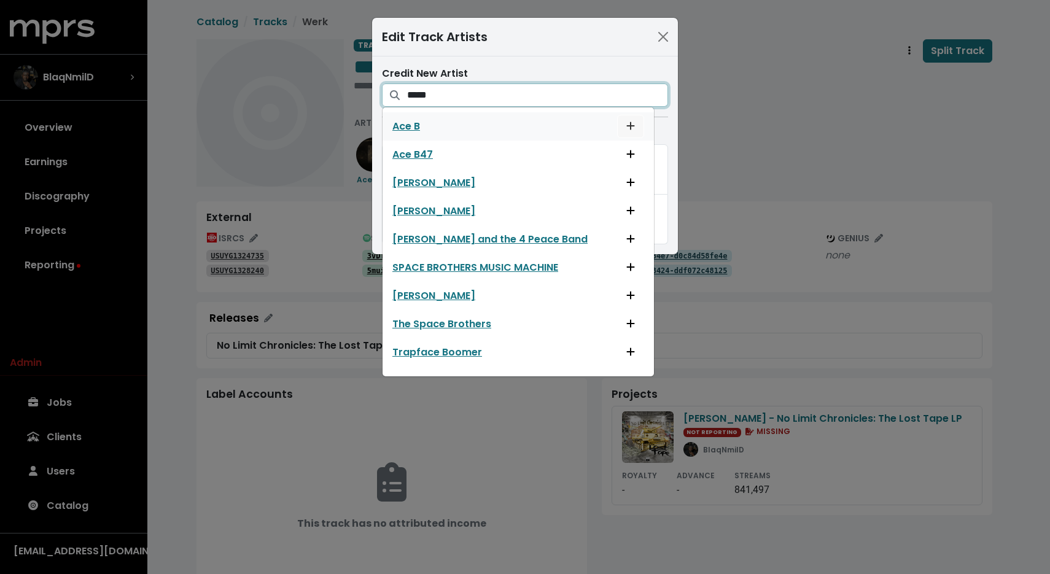
type input "*****"
click at [625, 122] on span "Add artist to this track's credited artists" at bounding box center [630, 126] width 11 height 15
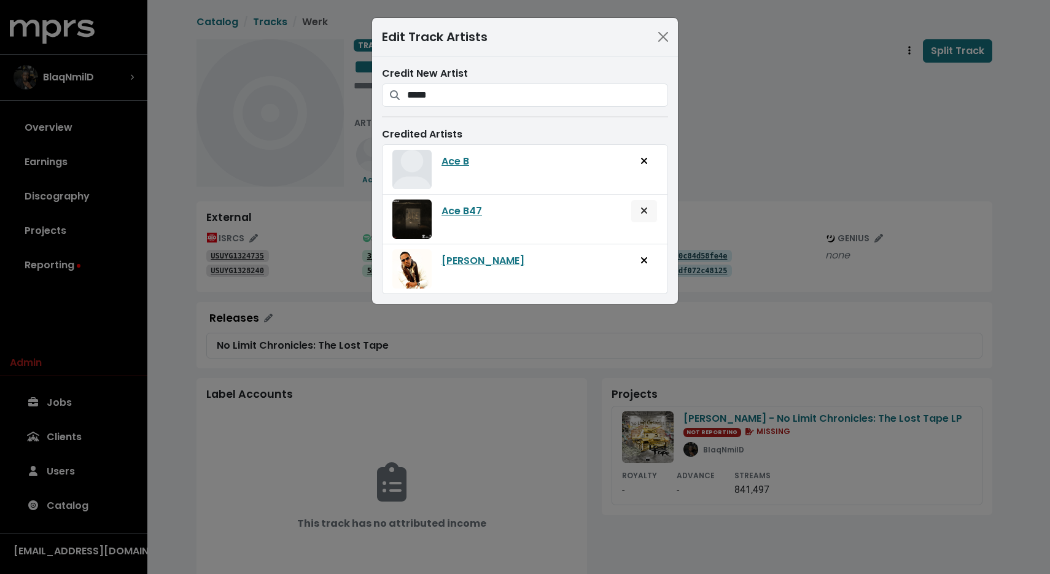
click at [650, 205] on button "Remove artist from track" at bounding box center [644, 211] width 27 height 23
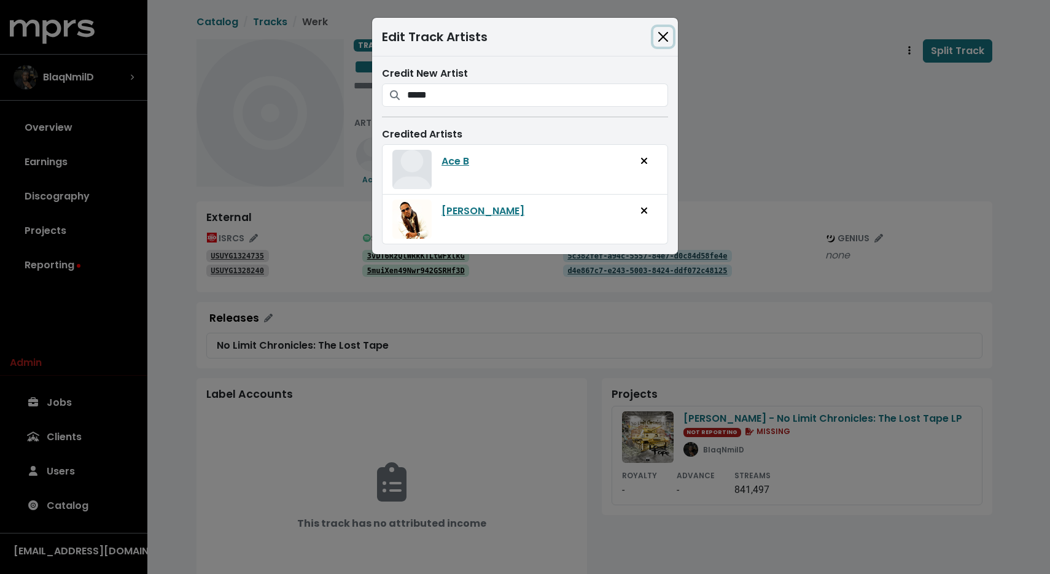
click at [660, 42] on button "Close" at bounding box center [663, 37] width 20 height 20
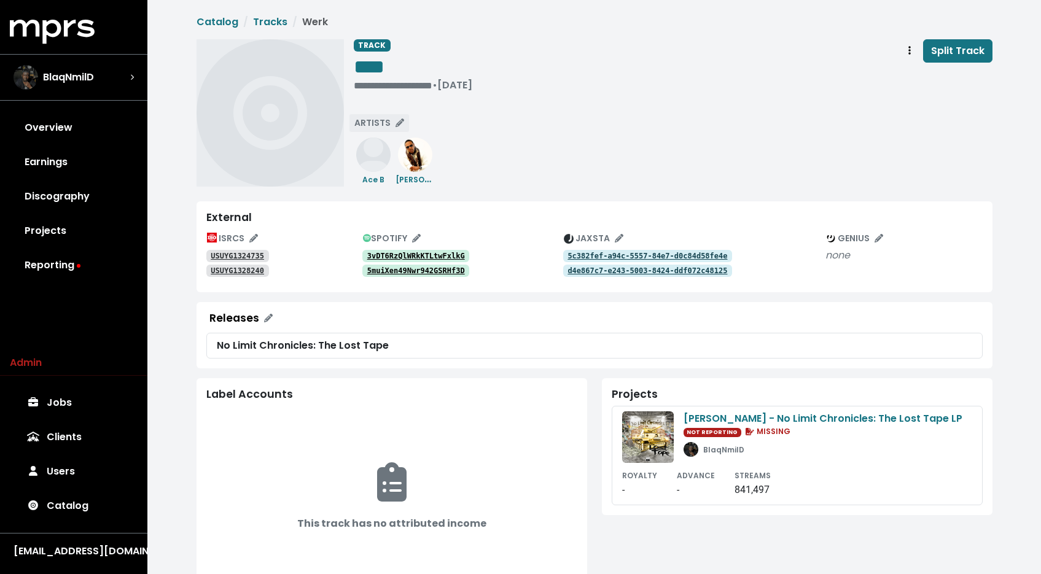
click at [386, 130] on button "ARTISTS" at bounding box center [379, 123] width 61 height 19
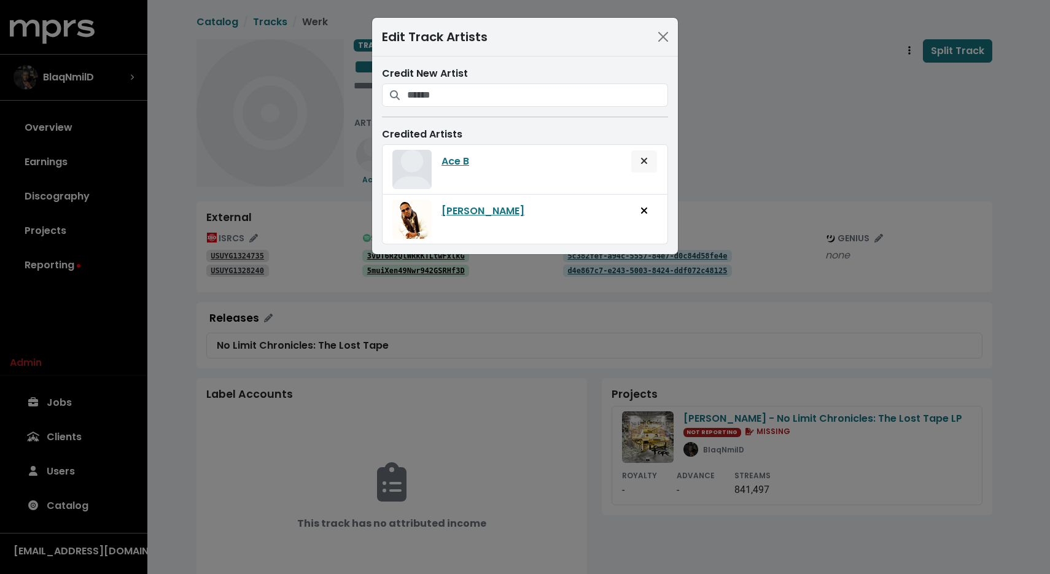
click at [649, 162] on span "Remove artist from track" at bounding box center [644, 161] width 11 height 15
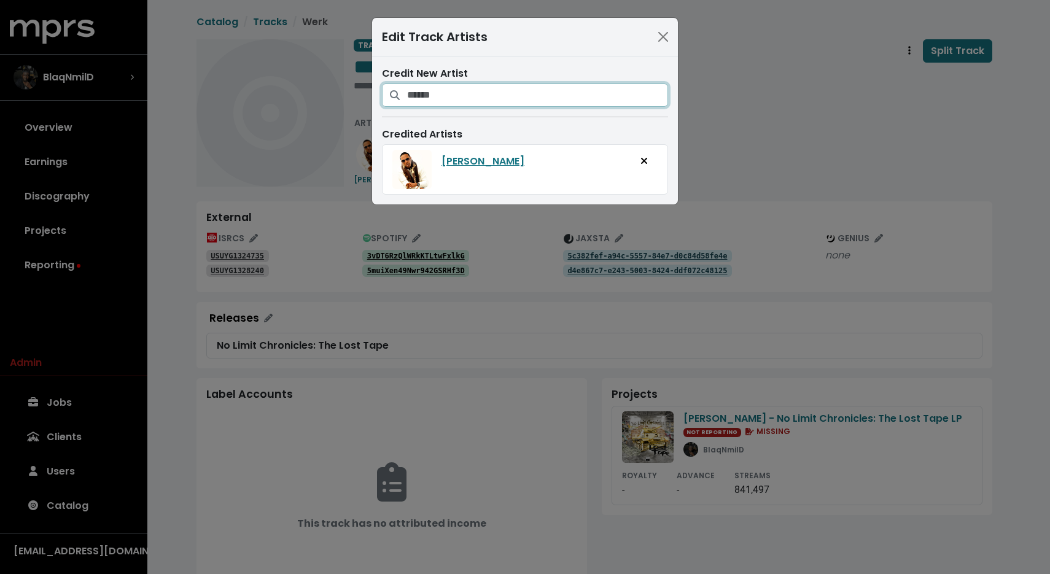
click at [580, 84] on input "Search for artists who should be credited on this track" at bounding box center [537, 95] width 261 height 23
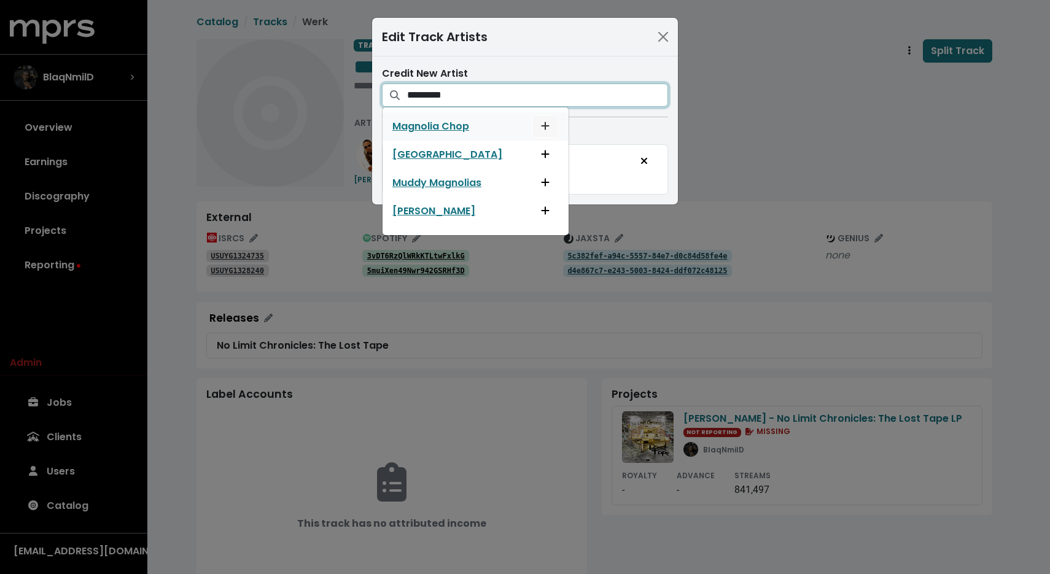
type input "********"
click at [532, 126] on button "Add artist to this track's credited artists" at bounding box center [545, 126] width 27 height 23
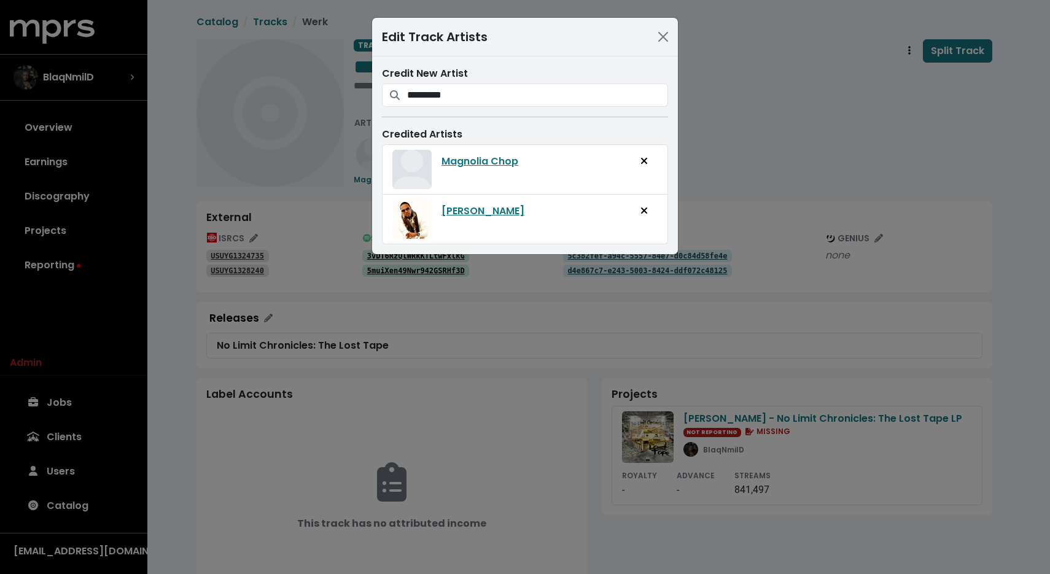
click at [752, 141] on div "Edit Track Artists Credit New Artist ******** Magnolia Chop Magnolia Park Muddy…" at bounding box center [525, 287] width 1050 height 574
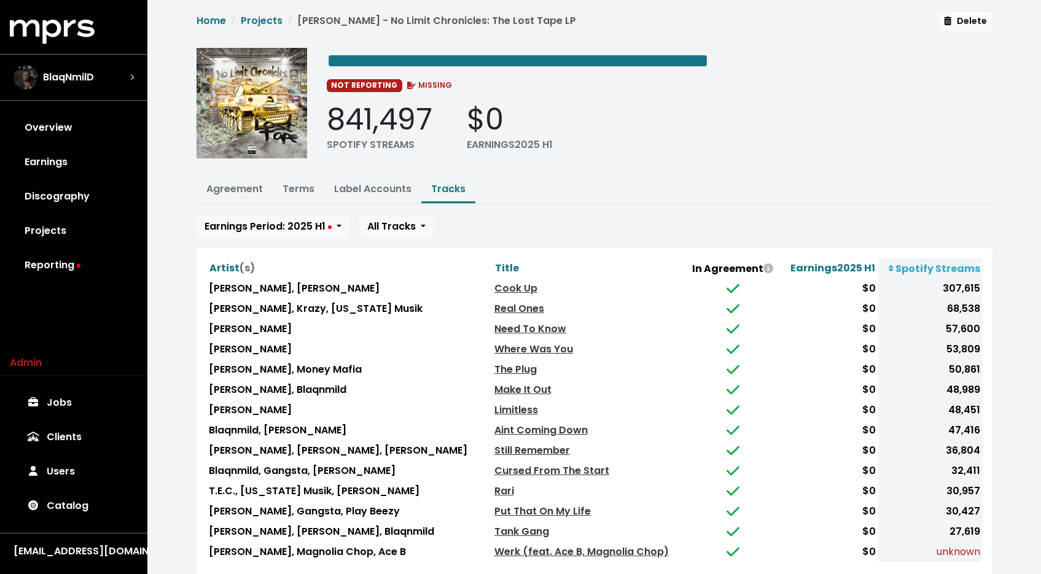
scroll to position [79, 0]
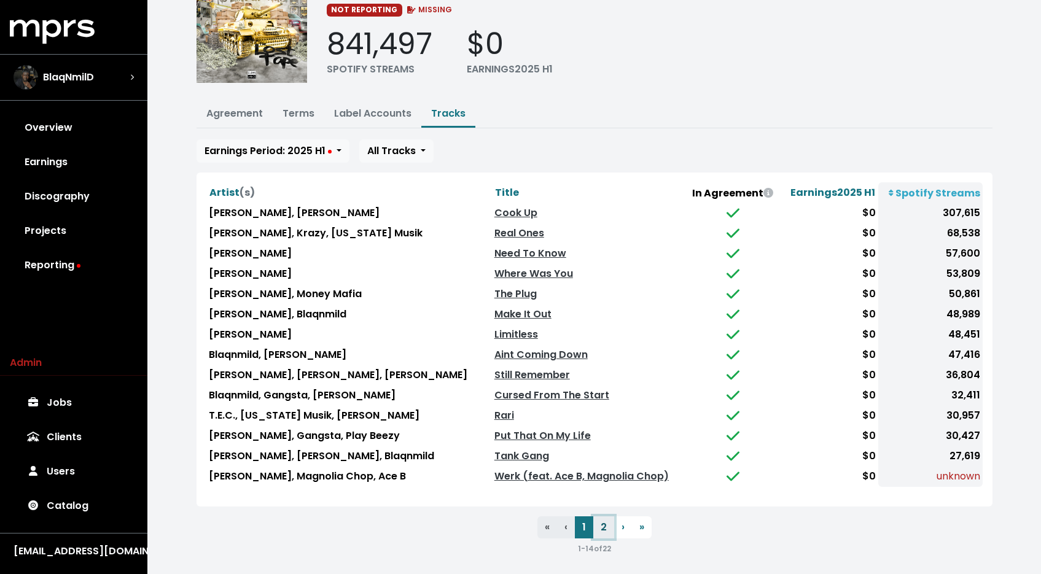
click at [607, 518] on button "2" at bounding box center [603, 527] width 21 height 22
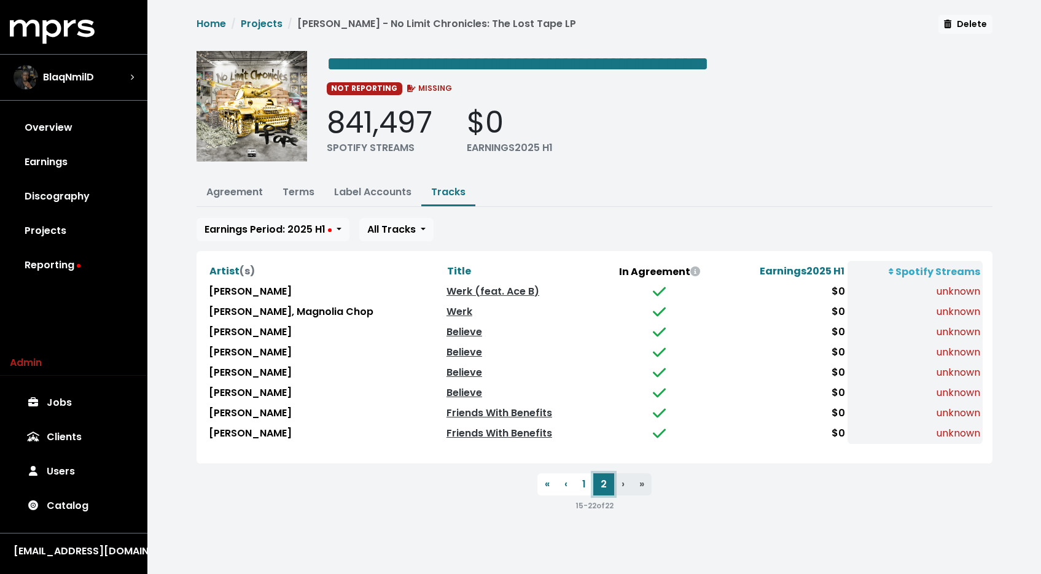
scroll to position [0, 0]
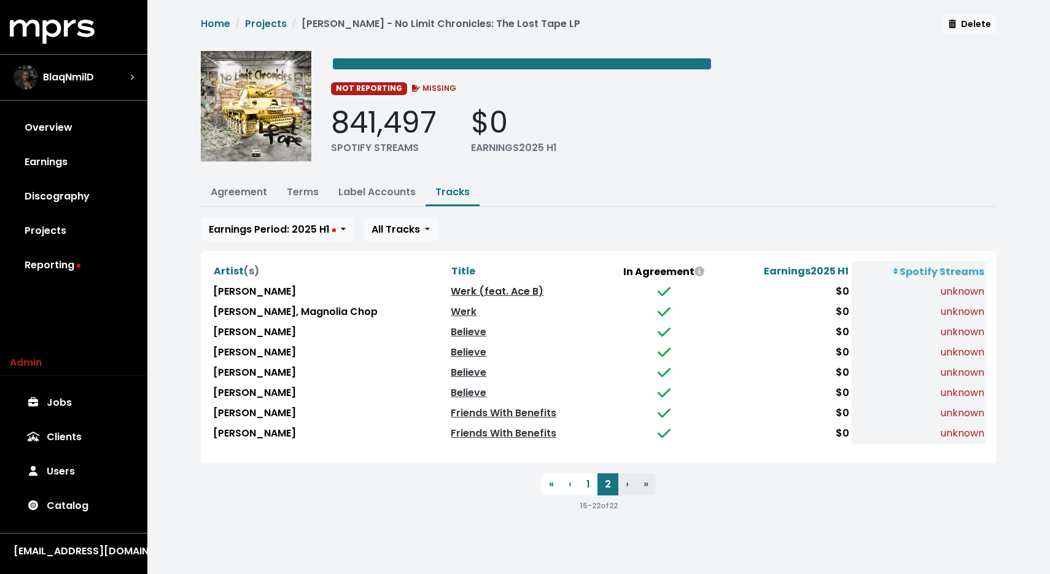
click at [451, 285] on link "Werk (feat. Ace B)" at bounding box center [497, 291] width 93 height 14
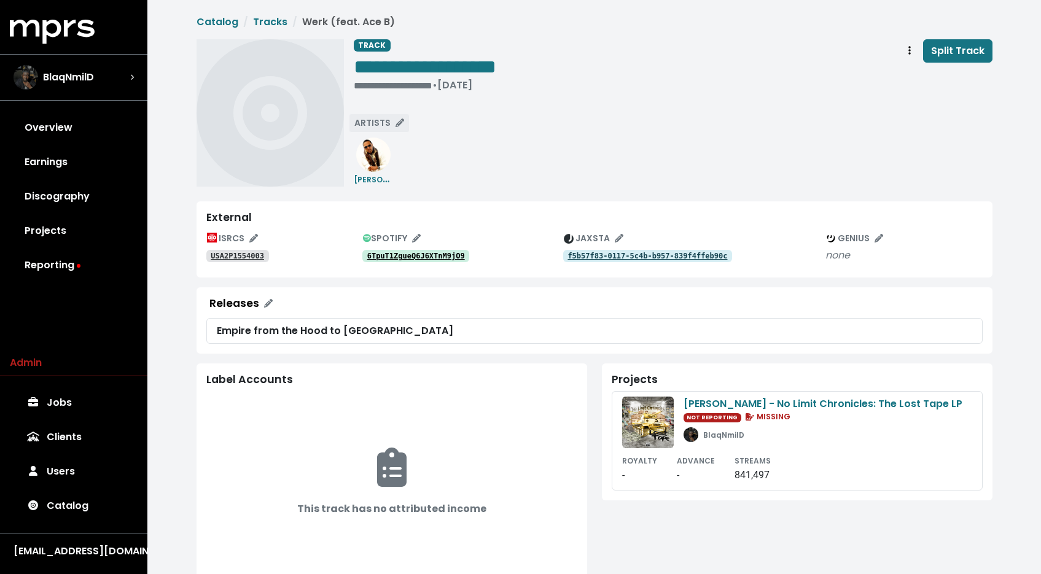
click at [386, 128] on span "ARTISTS" at bounding box center [379, 123] width 50 height 12
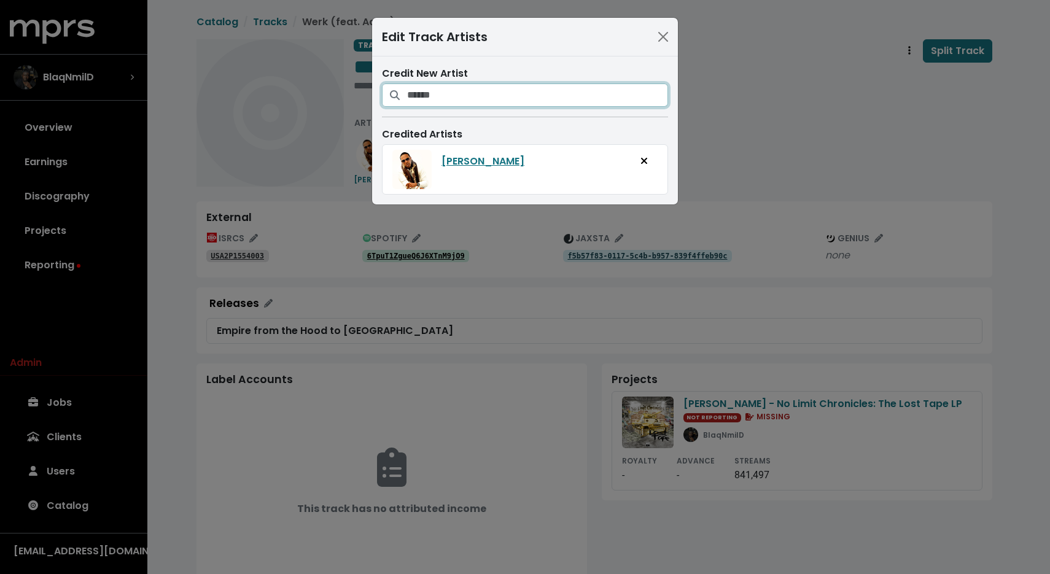
click at [455, 104] on input "Search for artists who should be credited on this track" at bounding box center [537, 95] width 261 height 23
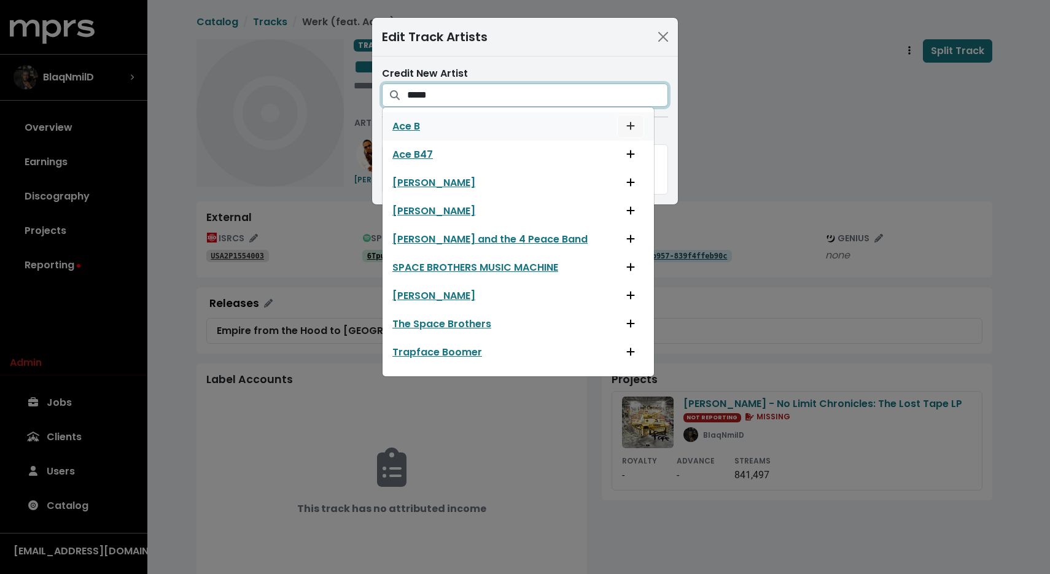
type input "*****"
click at [625, 125] on span "Add artist to this track's credited artists" at bounding box center [630, 126] width 11 height 15
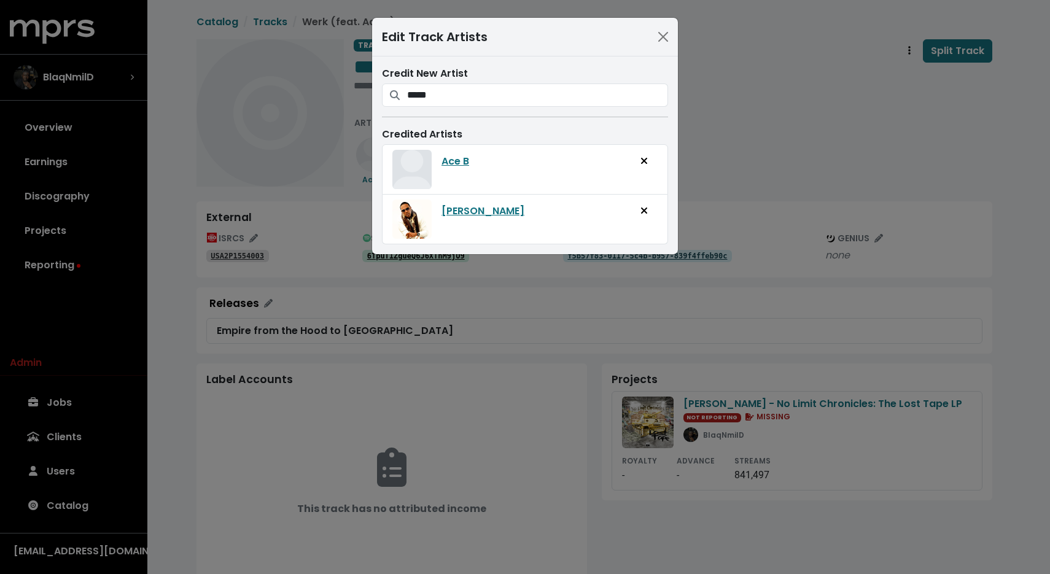
click at [291, 69] on div "Edit Track Artists Credit New Artist ***** Ace B Ace B47 Grace Barton Horace Br…" at bounding box center [525, 287] width 1050 height 574
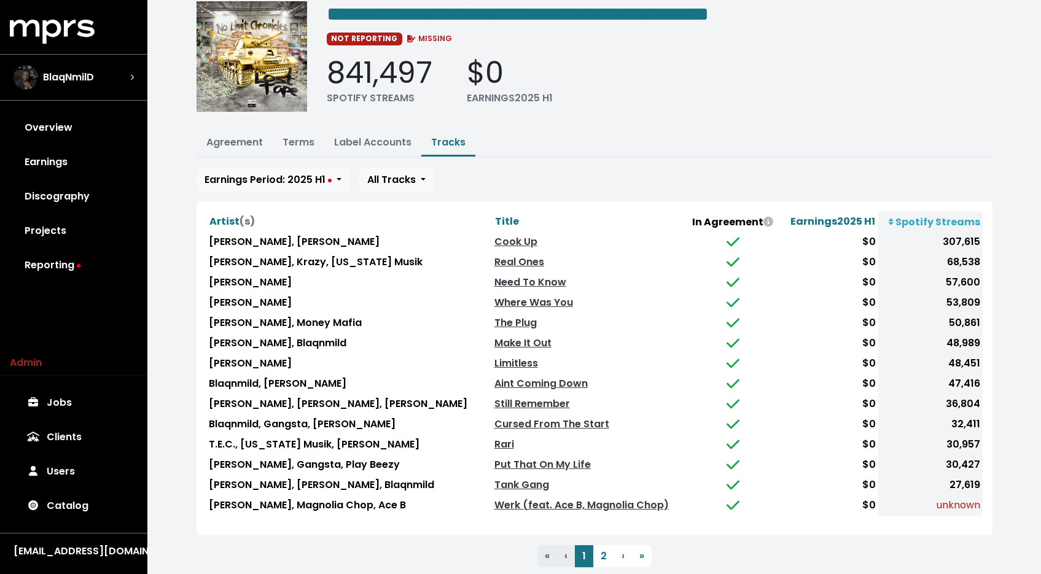
scroll to position [79, 0]
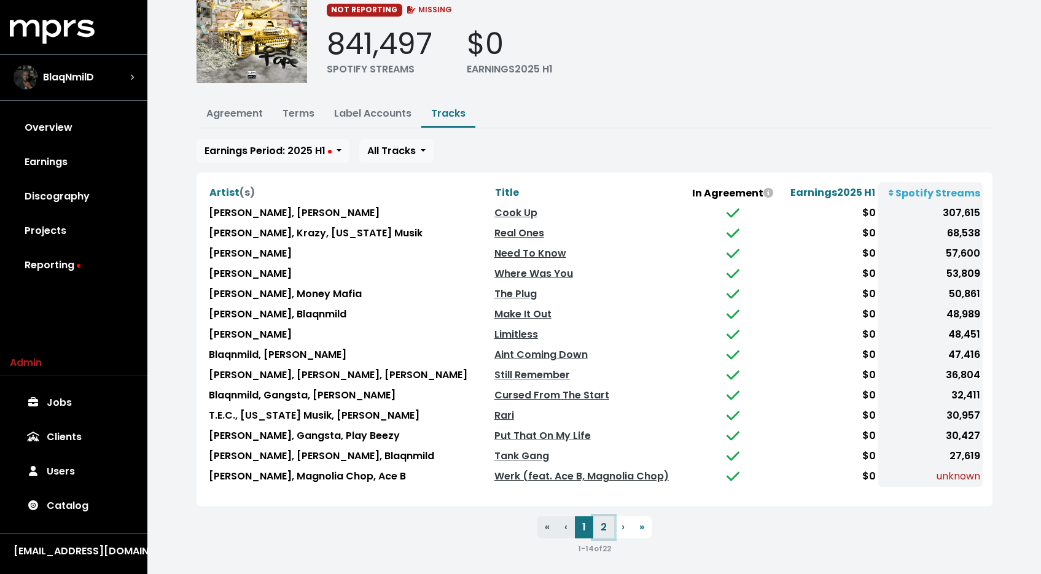
click at [602, 521] on button "2" at bounding box center [603, 527] width 21 height 22
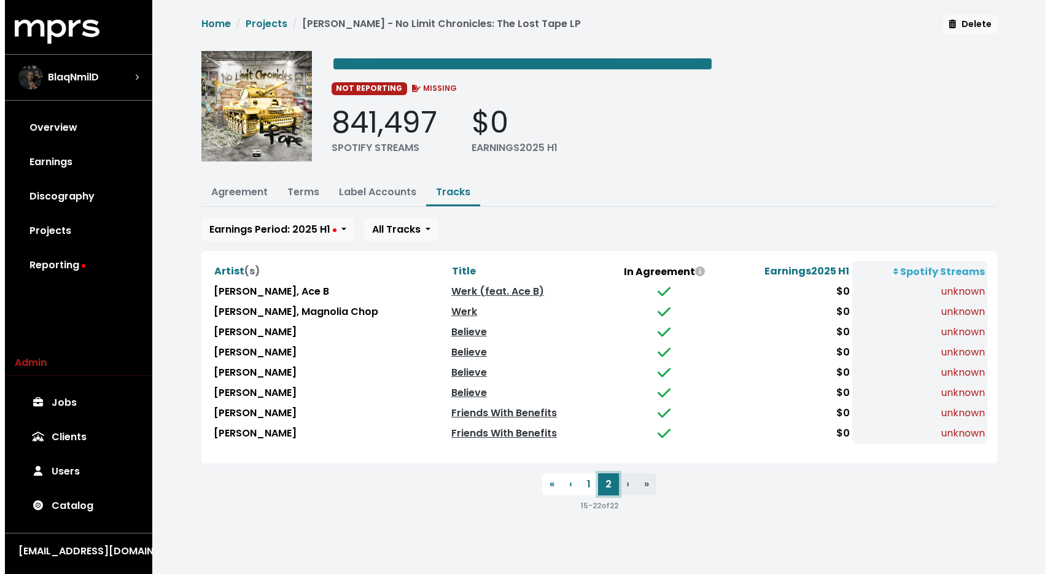
scroll to position [0, 0]
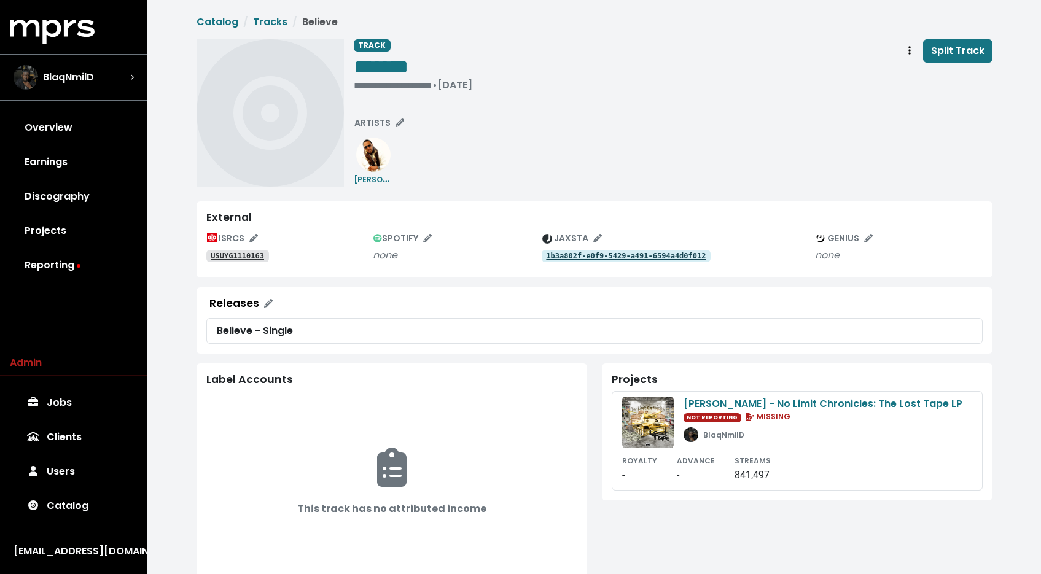
click at [238, 258] on tt "USUYG1110163" at bounding box center [237, 256] width 53 height 9
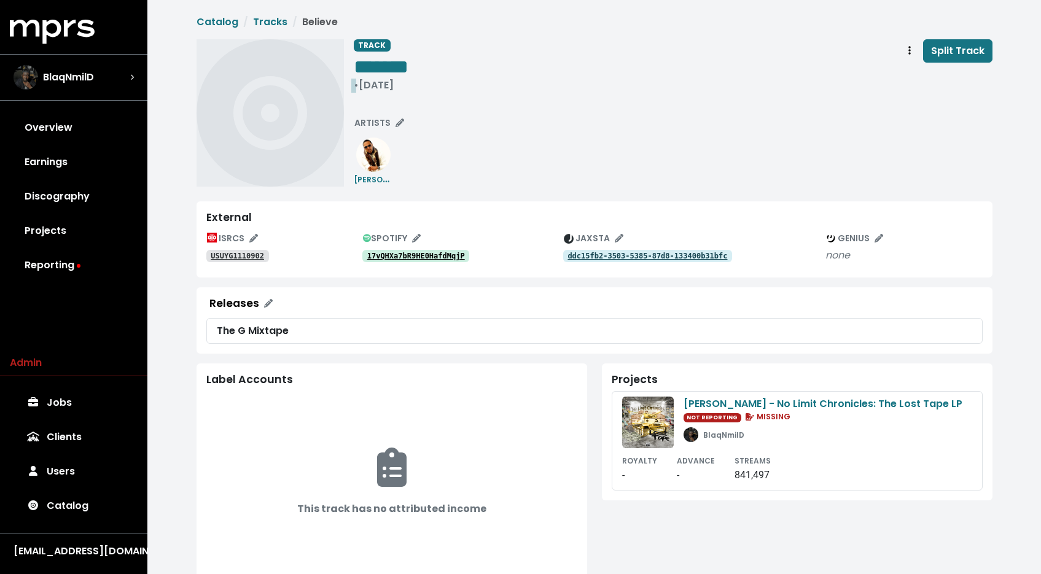
click at [386, 83] on div "• [DATE]" at bounding box center [381, 85] width 55 height 12
click at [908, 52] on span "Track actions" at bounding box center [909, 51] width 11 height 15
click at [908, 73] on link "Merge" at bounding box center [945, 78] width 97 height 20
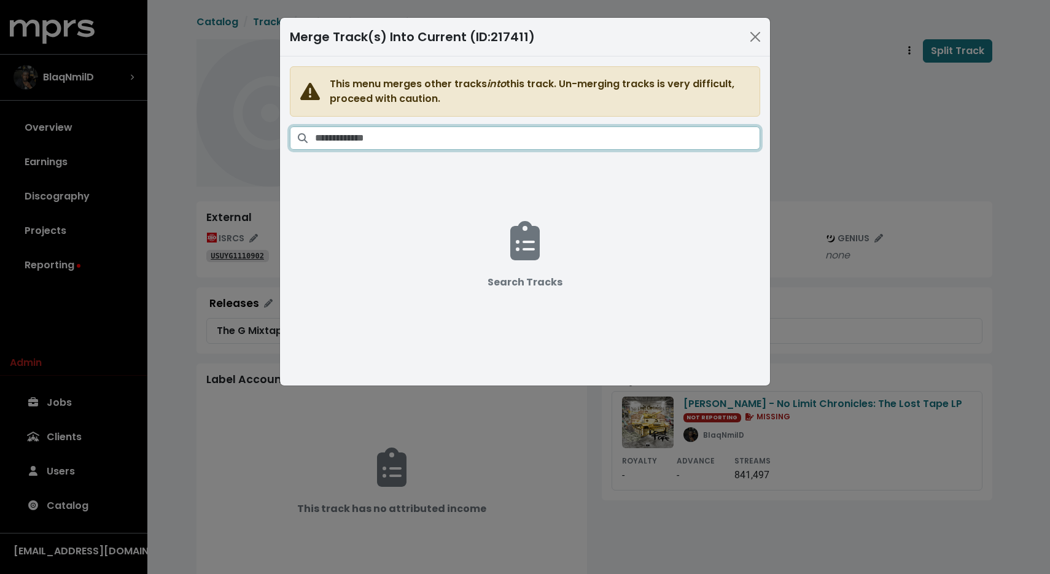
click at [634, 134] on input "Search tracks" at bounding box center [537, 138] width 445 height 23
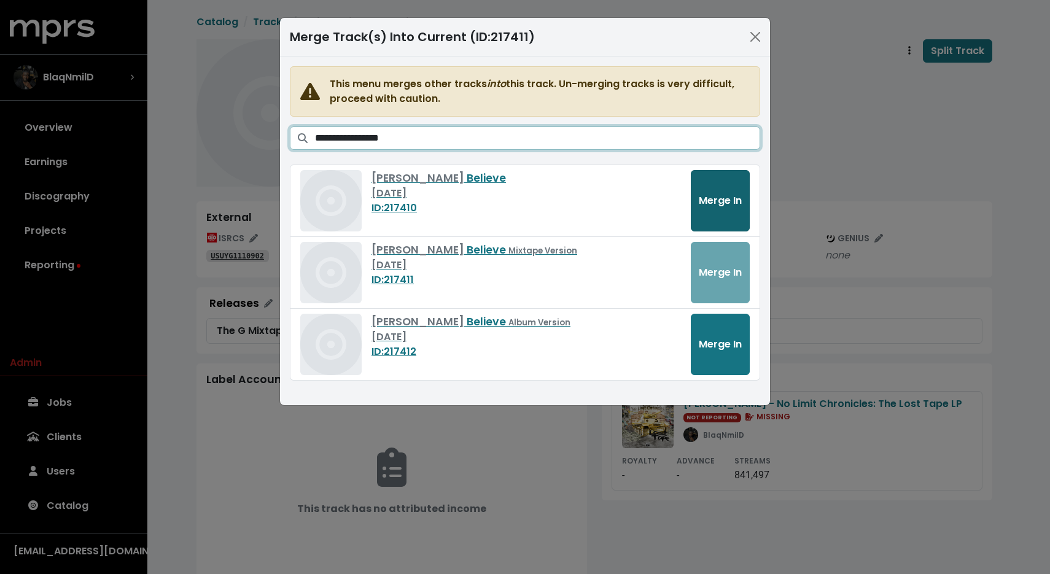
type input "**********"
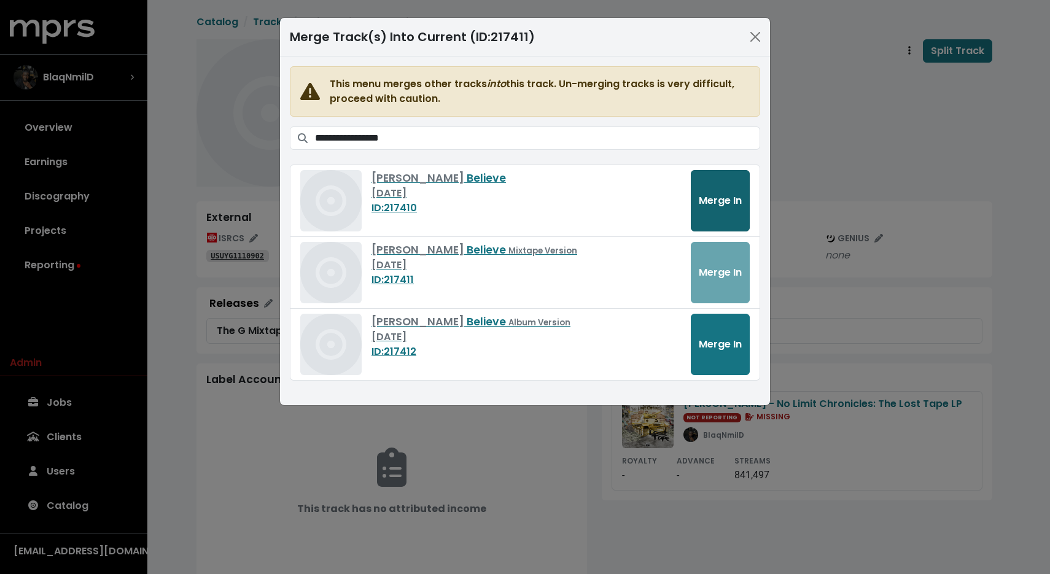
click at [736, 195] on span "Merge In" at bounding box center [720, 200] width 43 height 14
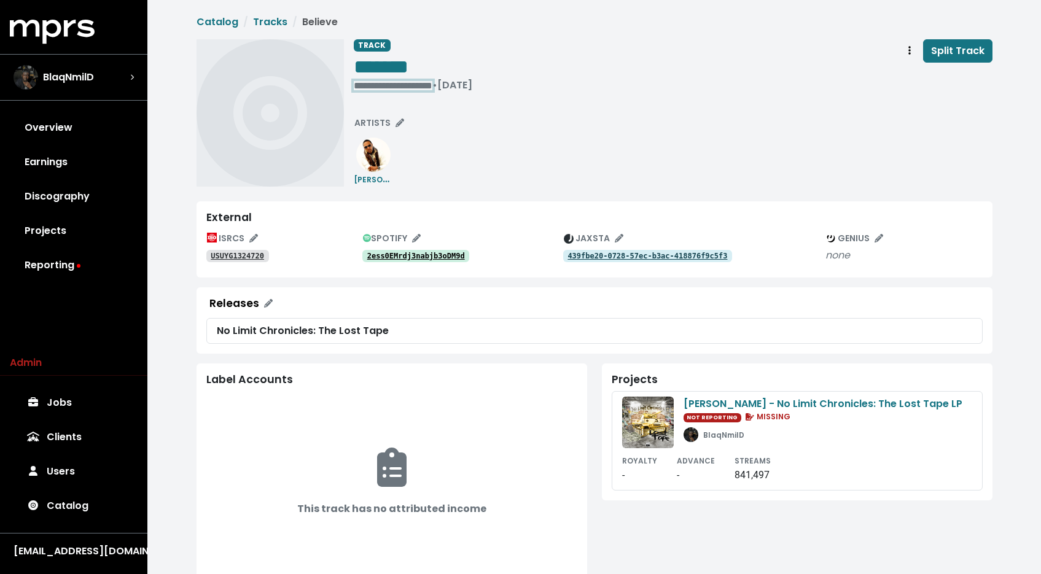
click at [392, 85] on div "**********" at bounding box center [413, 85] width 119 height 12
click at [914, 56] on span "Track actions" at bounding box center [909, 51] width 11 height 15
click at [915, 71] on link "Merge" at bounding box center [945, 78] width 97 height 20
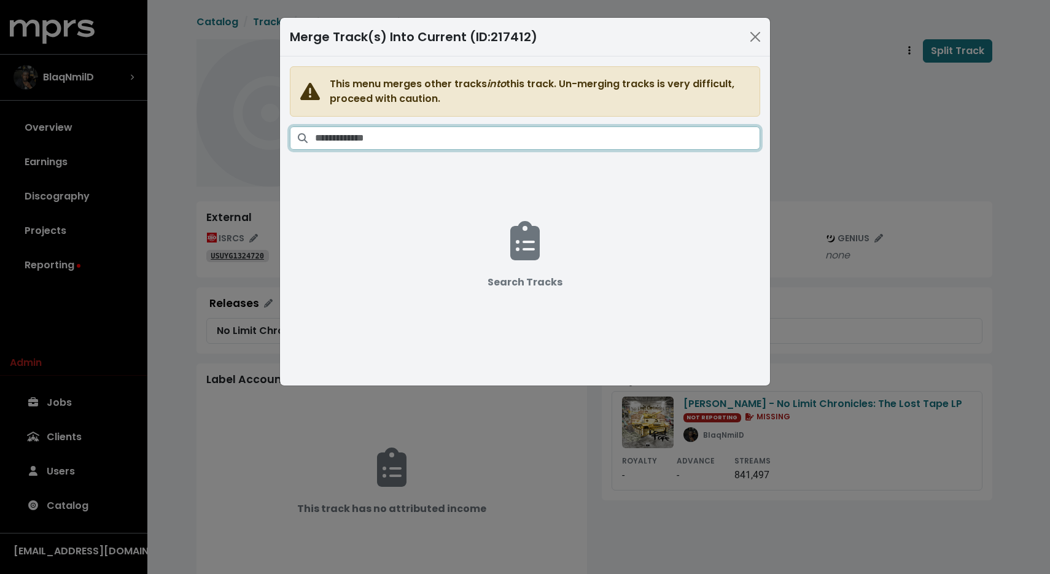
click at [533, 136] on input "Search tracks" at bounding box center [537, 138] width 445 height 23
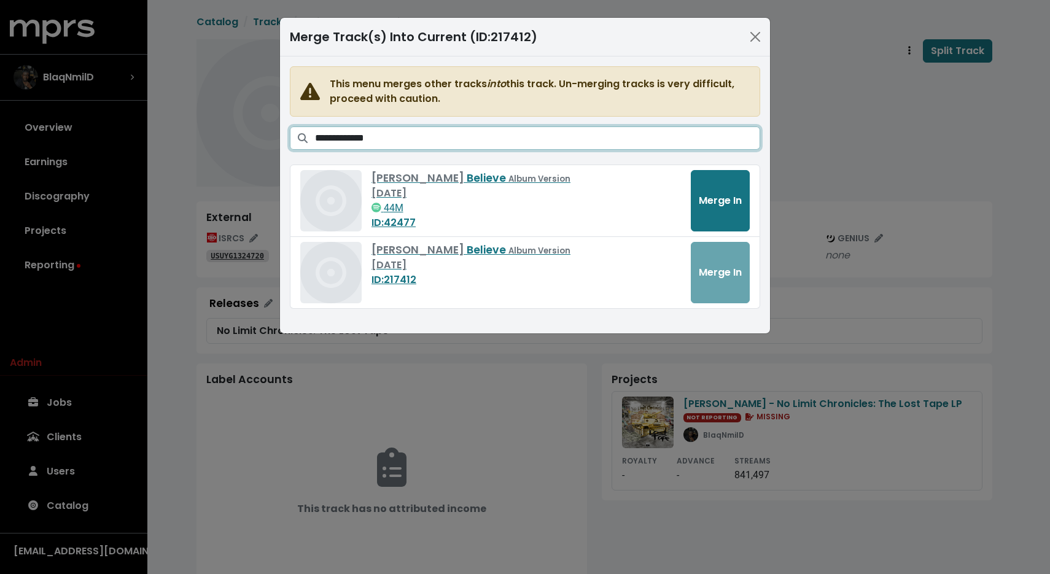
click at [368, 136] on input "**********" at bounding box center [537, 138] width 445 height 23
type input "*"
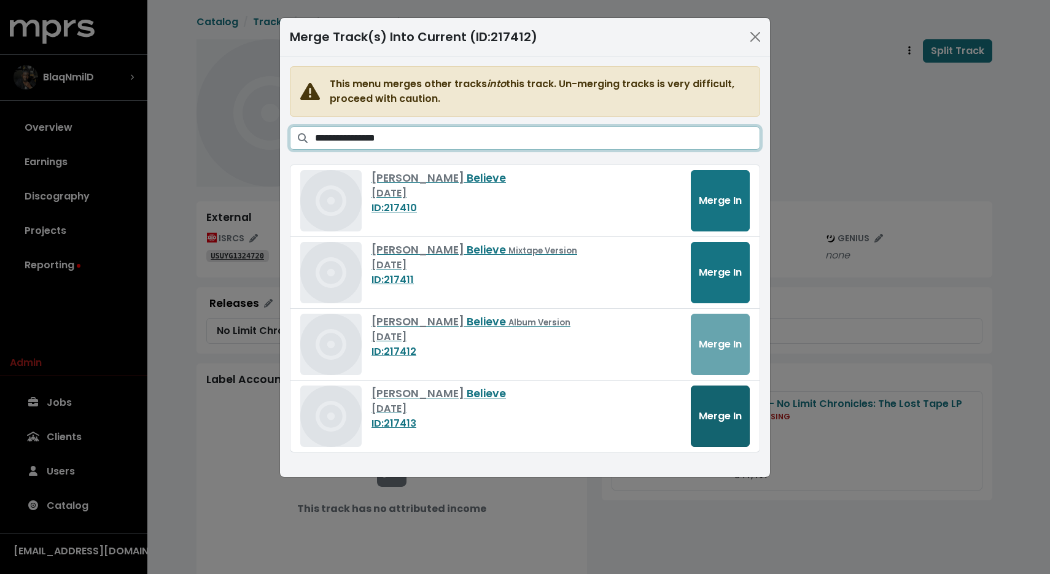
type input "**********"
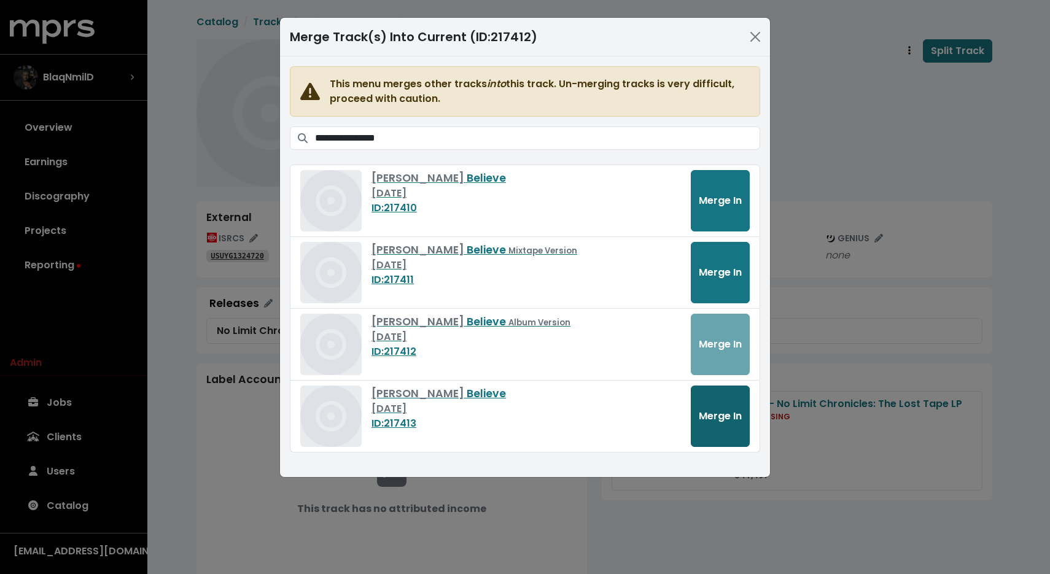
click at [712, 416] on span "Merge In" at bounding box center [720, 416] width 43 height 14
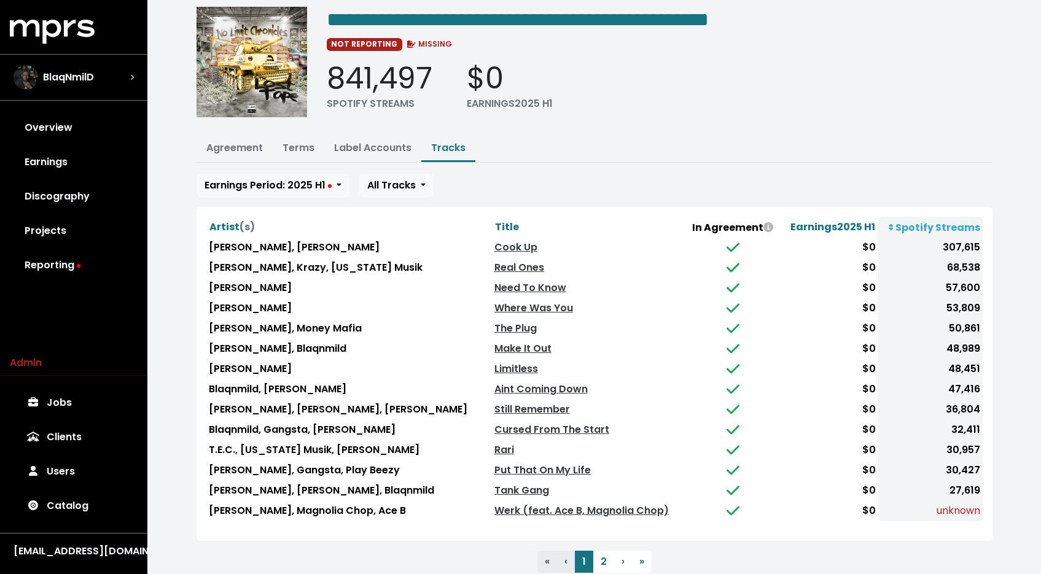
scroll to position [79, 0]
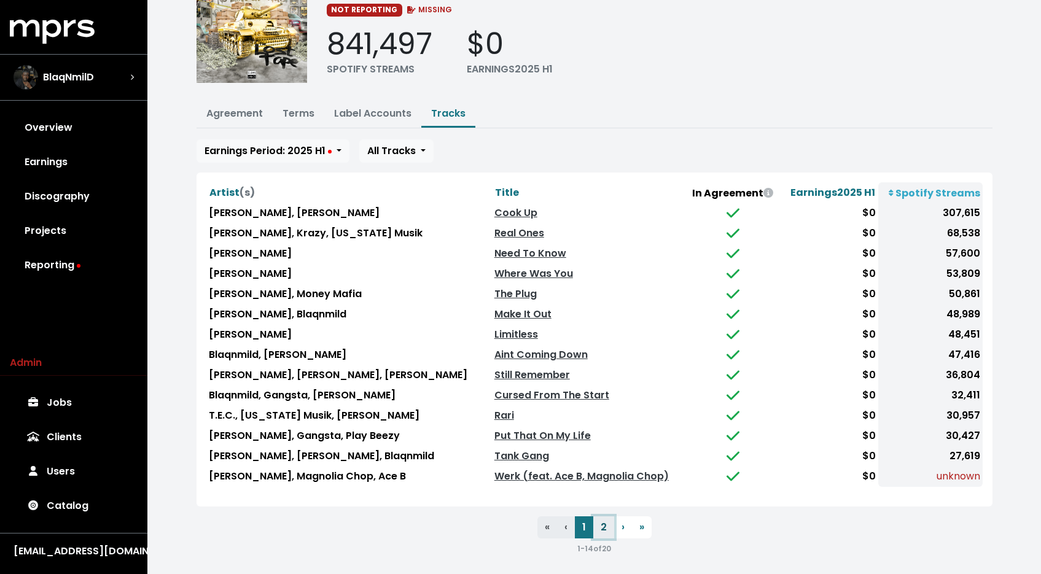
click at [606, 523] on button "2" at bounding box center [603, 527] width 21 height 22
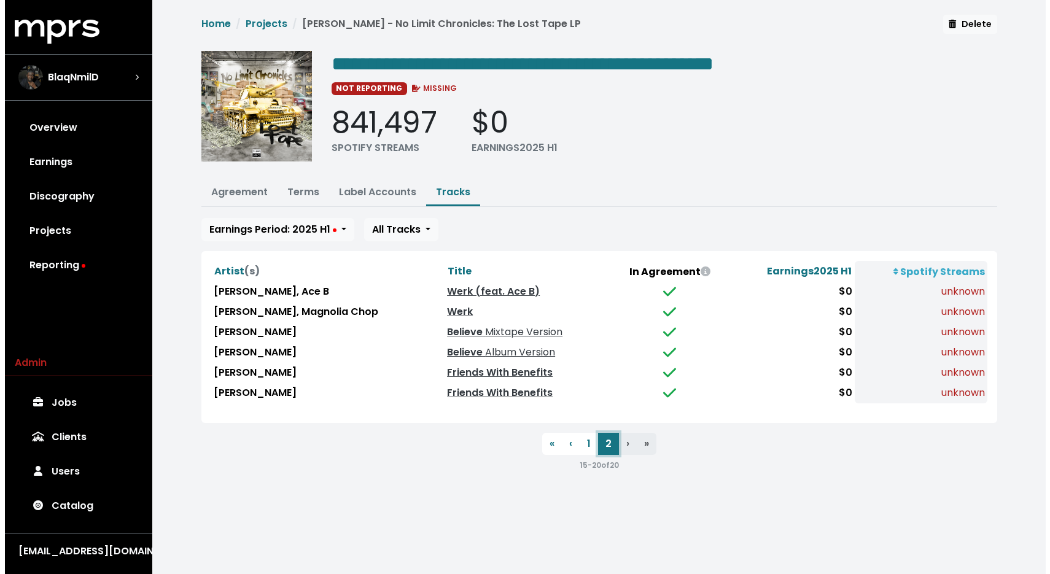
scroll to position [0, 0]
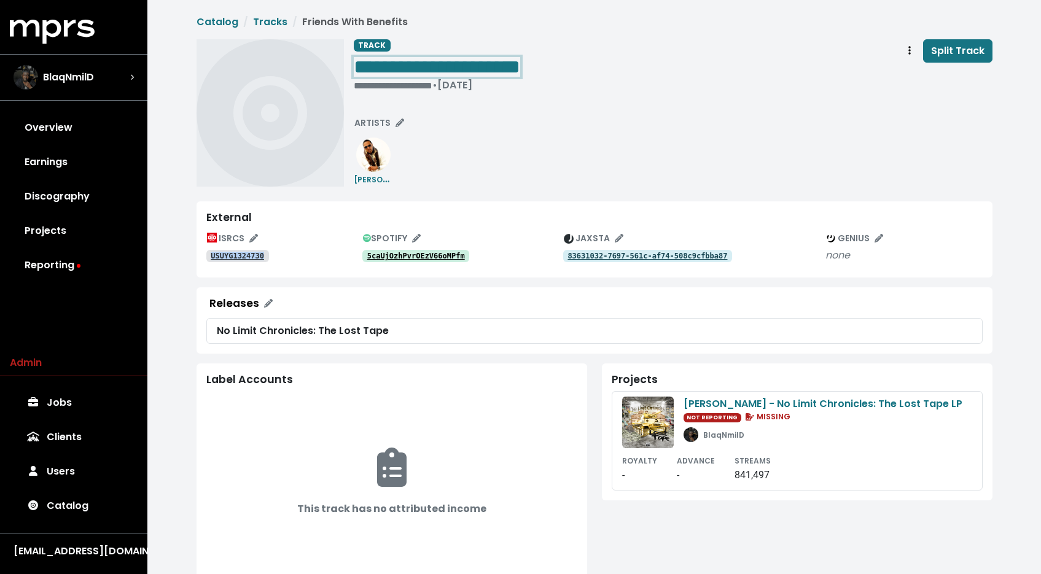
click at [510, 62] on span "**********" at bounding box center [437, 67] width 166 height 20
click at [906, 56] on span "Track actions" at bounding box center [909, 51] width 11 height 15
click at [905, 69] on link "Merge" at bounding box center [945, 78] width 97 height 20
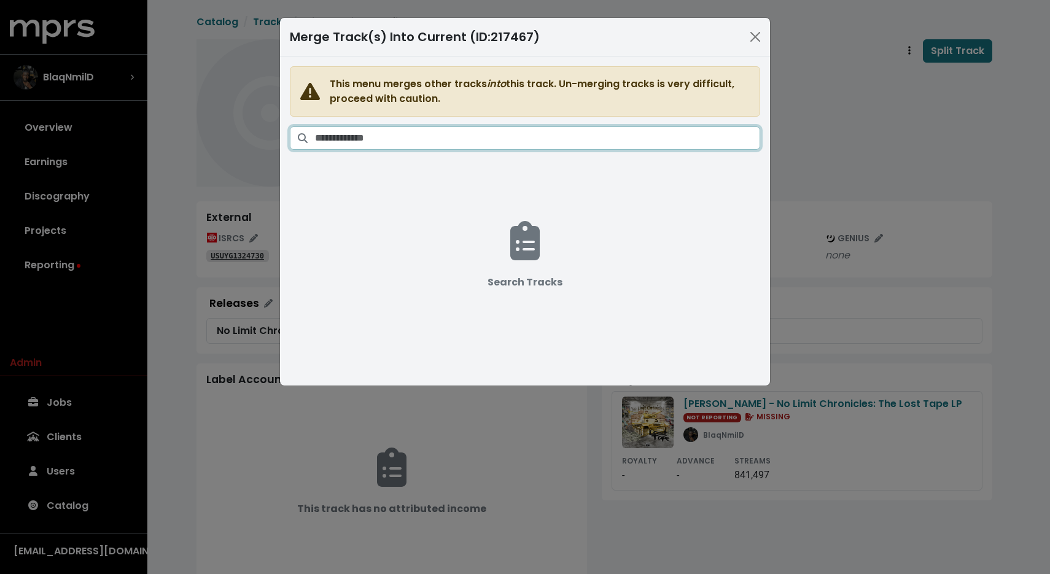
click at [590, 134] on input "Search tracks" at bounding box center [537, 138] width 445 height 23
paste input "**********"
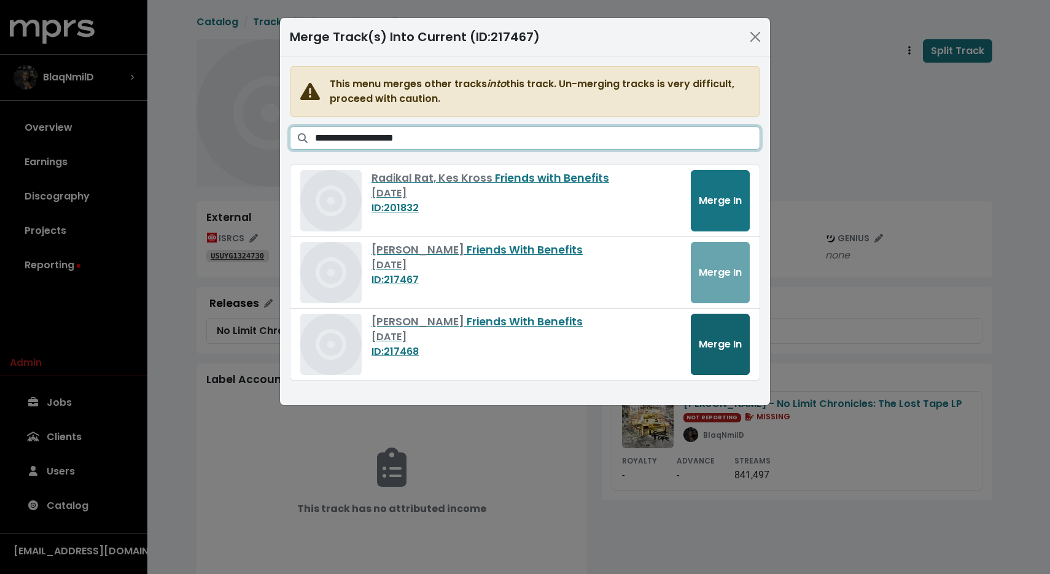
type input "**********"
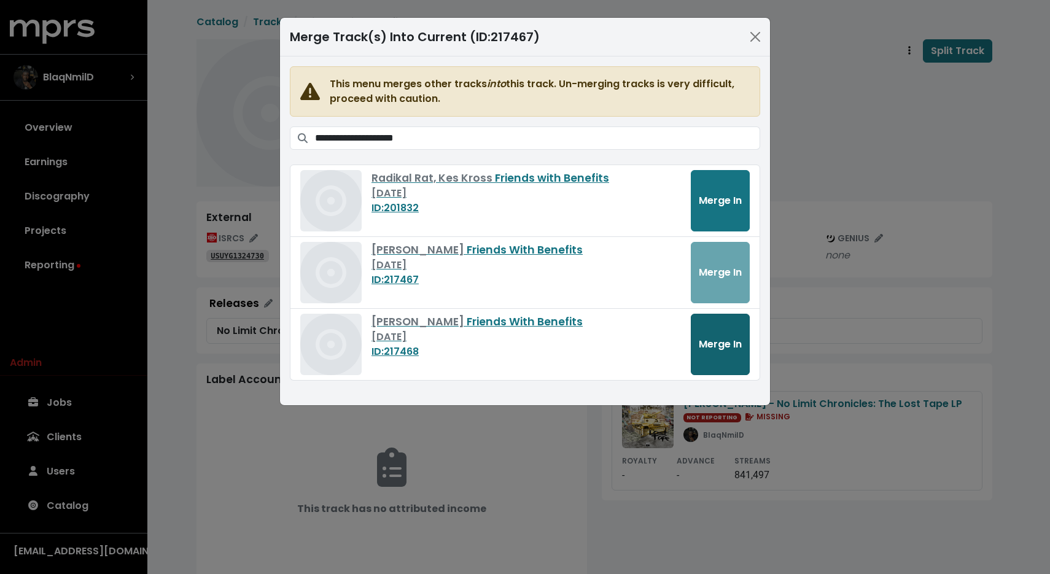
click at [711, 338] on span "Merge In" at bounding box center [720, 344] width 43 height 14
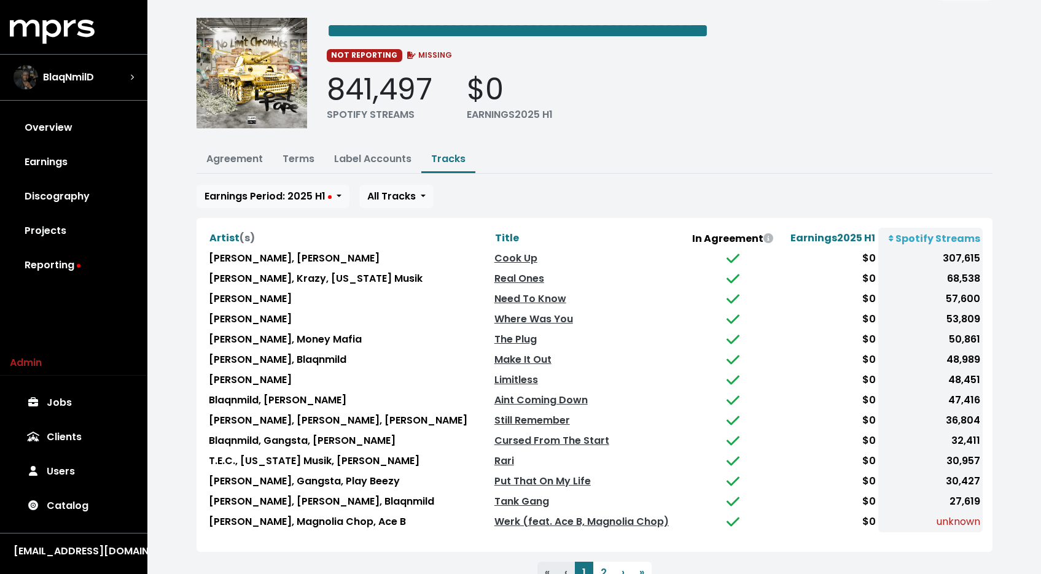
scroll to position [79, 0]
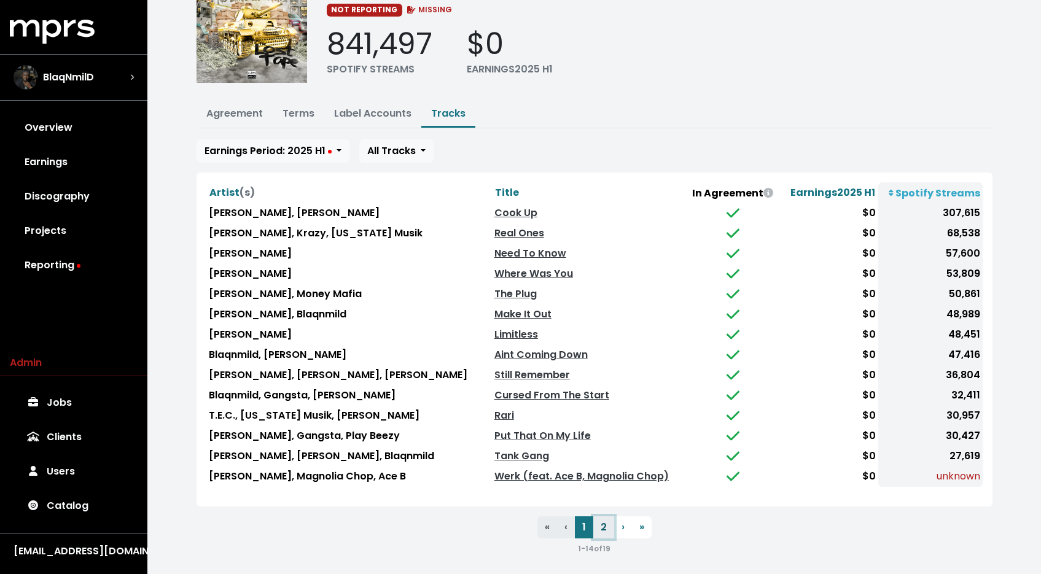
click at [599, 517] on button "2" at bounding box center [603, 527] width 21 height 22
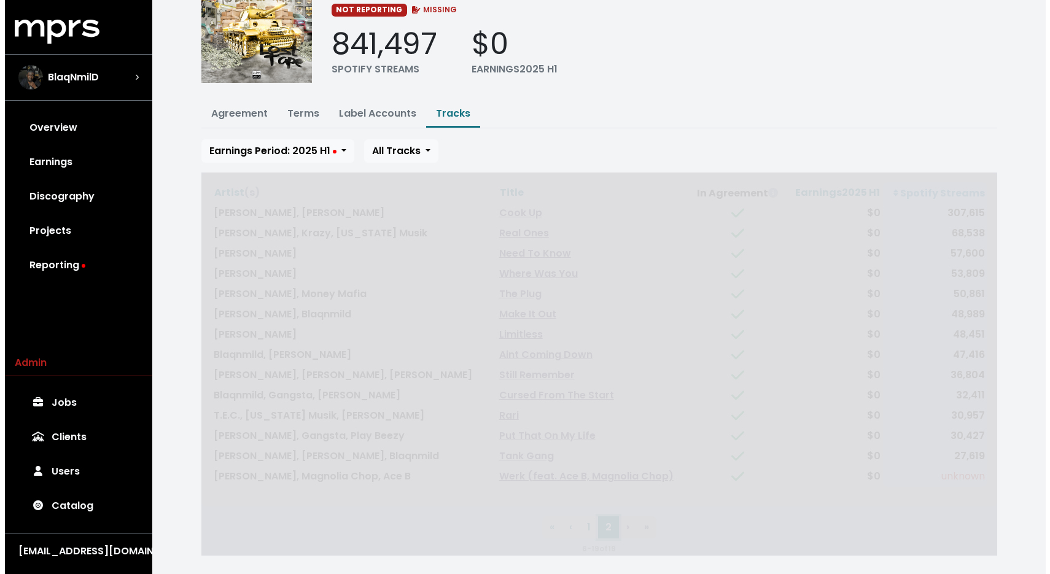
scroll to position [0, 0]
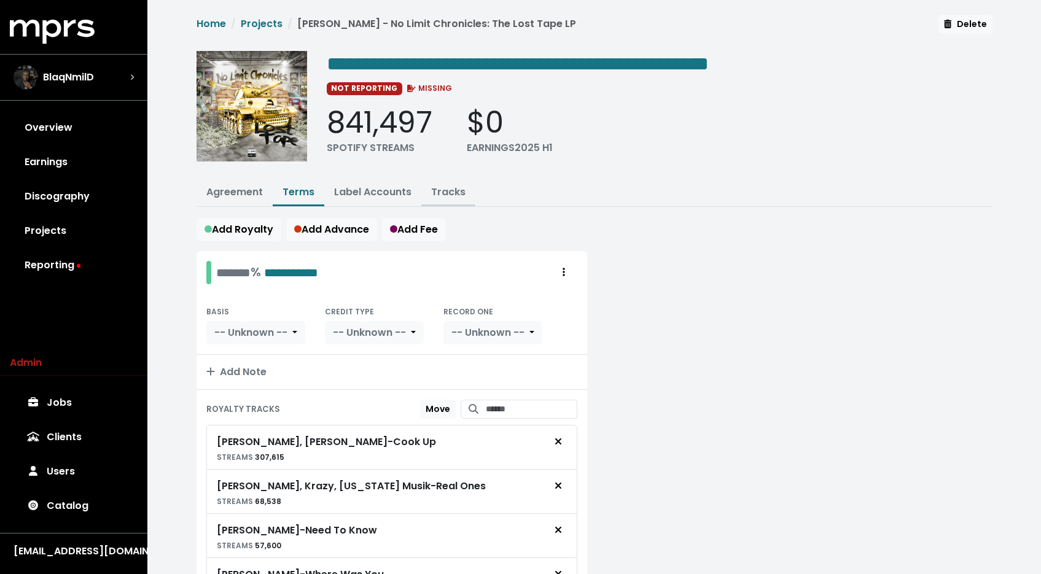
click at [445, 201] on button "Tracks" at bounding box center [448, 193] width 54 height 26
click at [448, 194] on link "Tracks" at bounding box center [448, 192] width 34 height 14
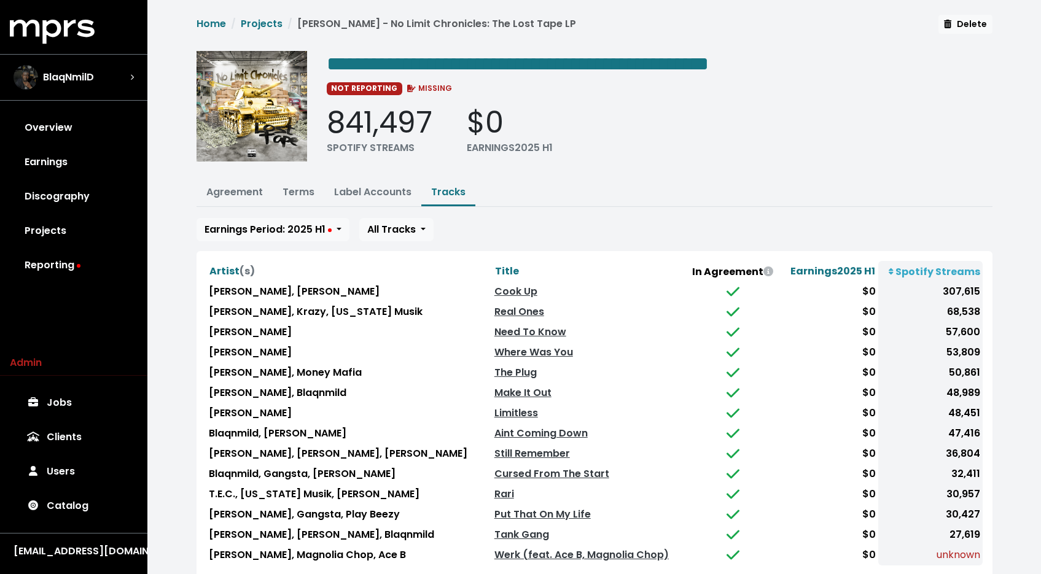
scroll to position [79, 0]
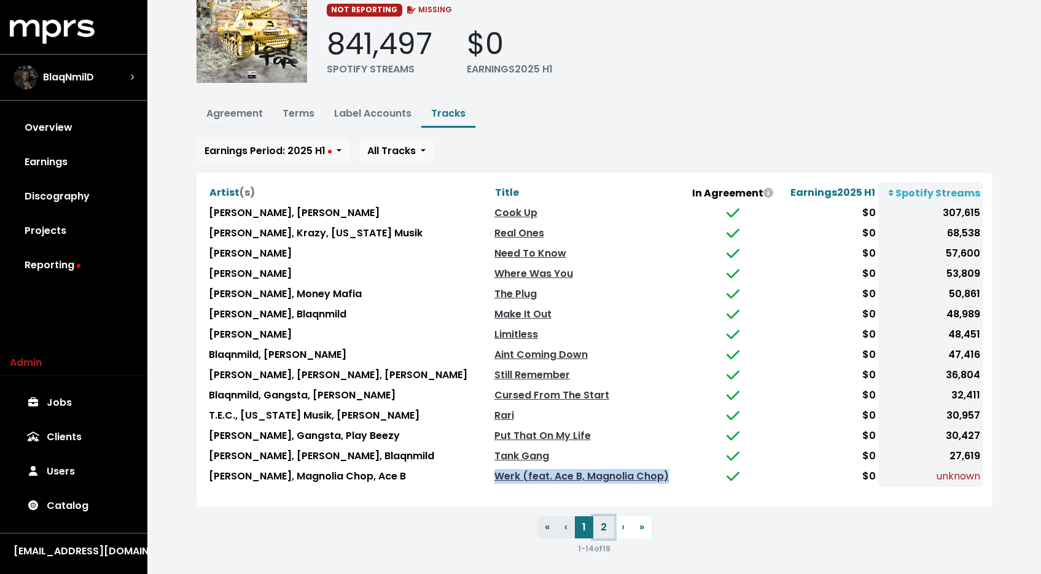
click at [601, 526] on button "2" at bounding box center [603, 527] width 21 height 22
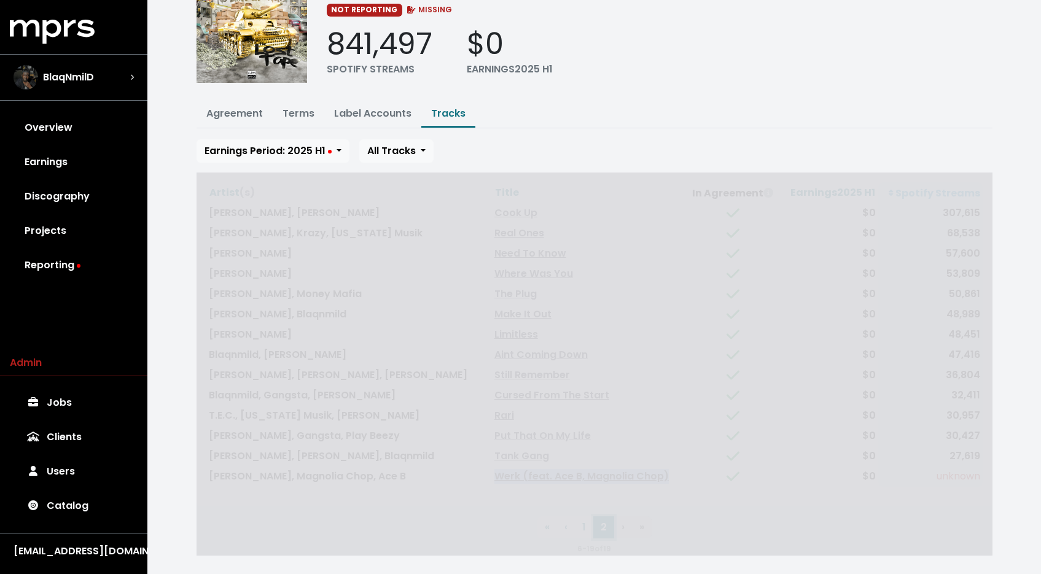
scroll to position [0, 0]
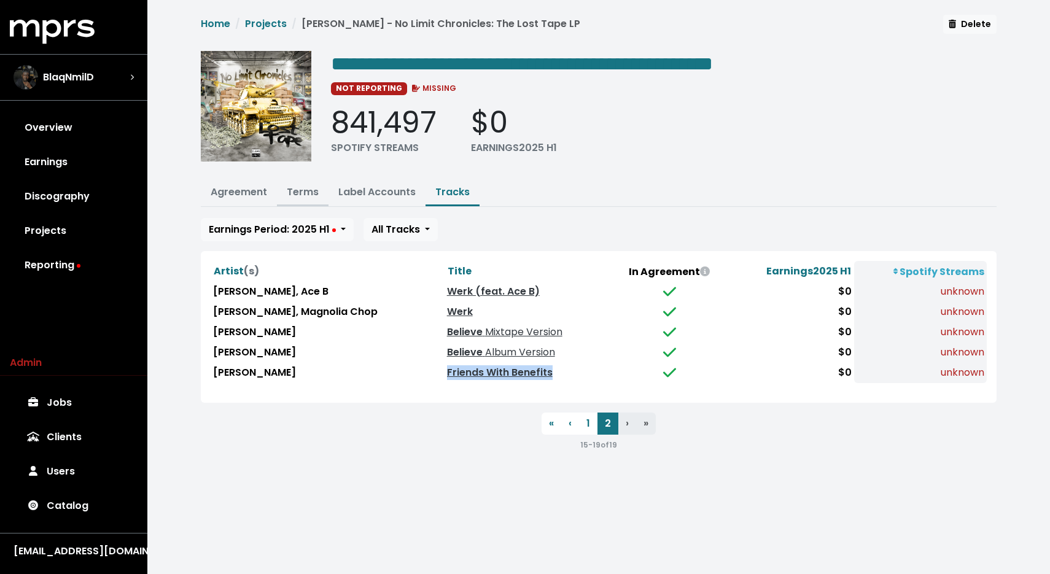
click at [281, 182] on button "Terms" at bounding box center [303, 193] width 52 height 26
click at [287, 188] on link "Terms" at bounding box center [303, 192] width 32 height 14
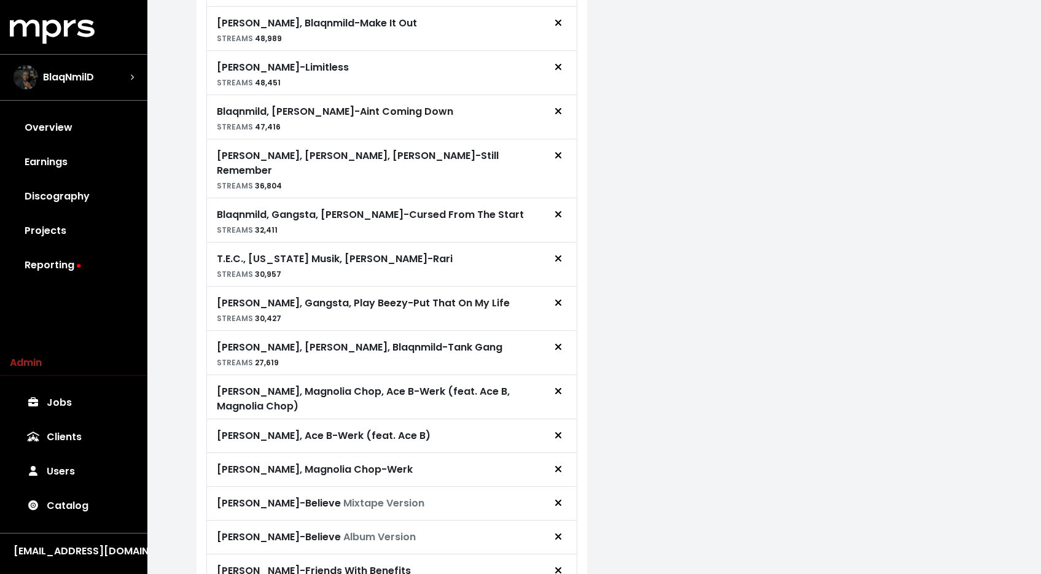
scroll to position [706, 0]
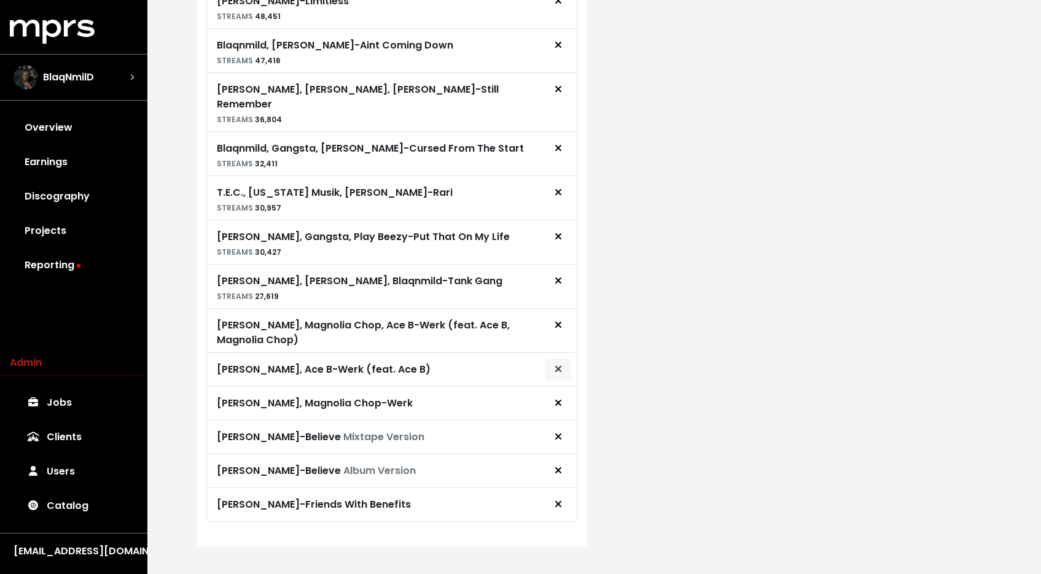
click at [557, 366] on icon "Remove royalty target" at bounding box center [558, 369] width 6 height 6
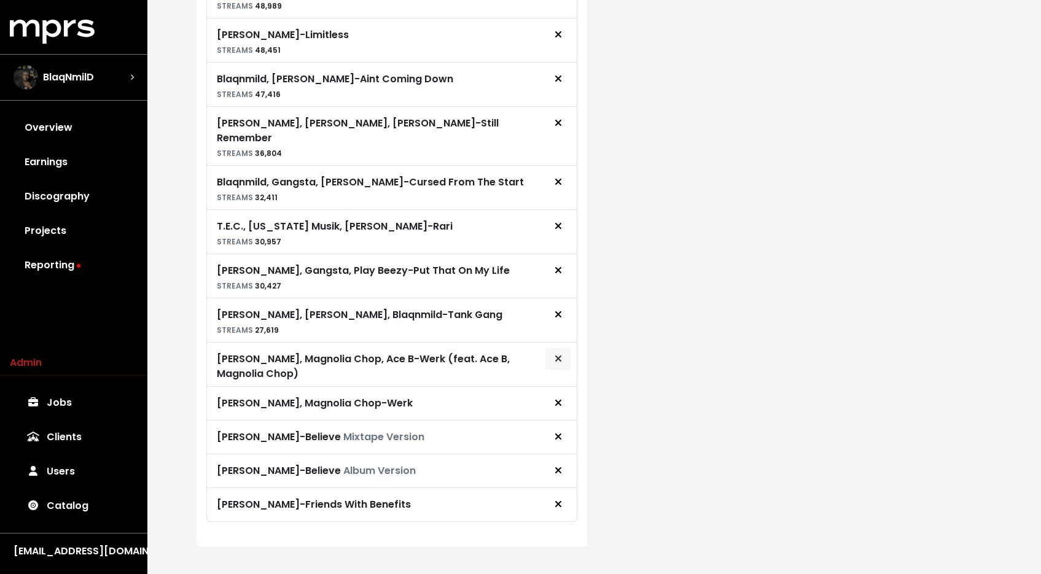
click at [559, 351] on button "Remove royalty target" at bounding box center [558, 359] width 27 height 23
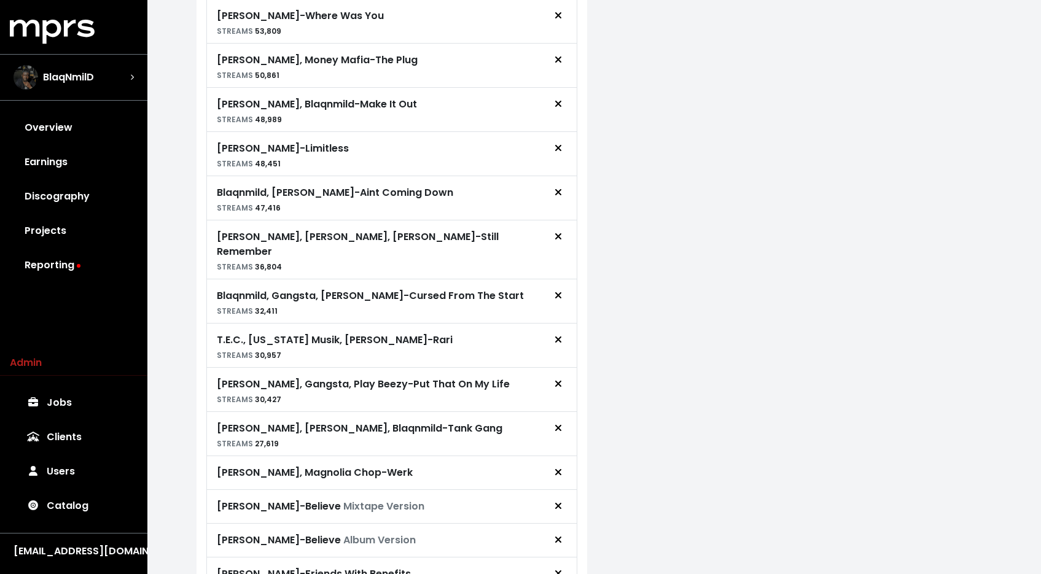
scroll to position [628, 0]
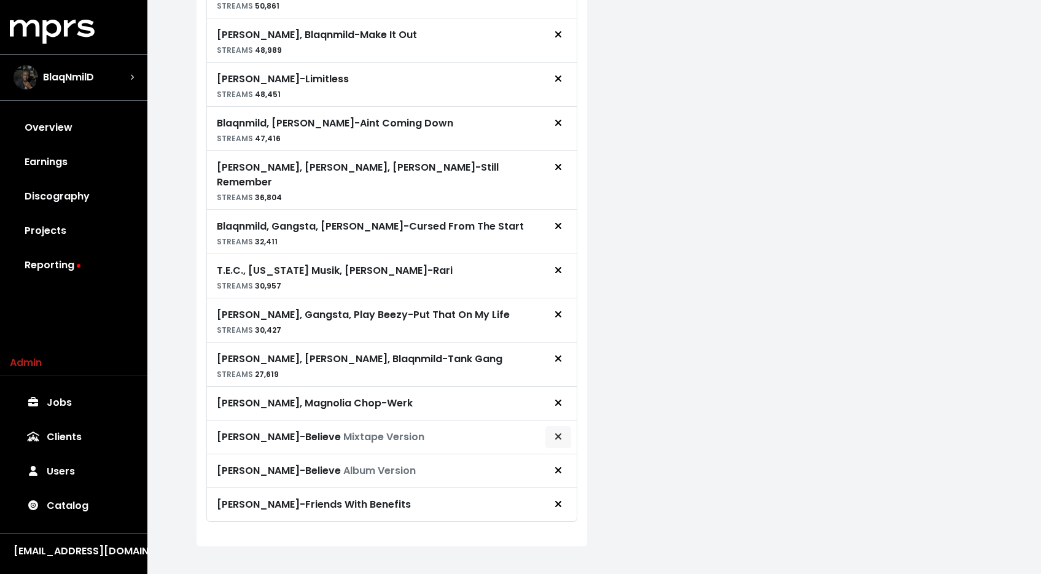
click at [553, 430] on span "Remove royalty target" at bounding box center [558, 437] width 11 height 15
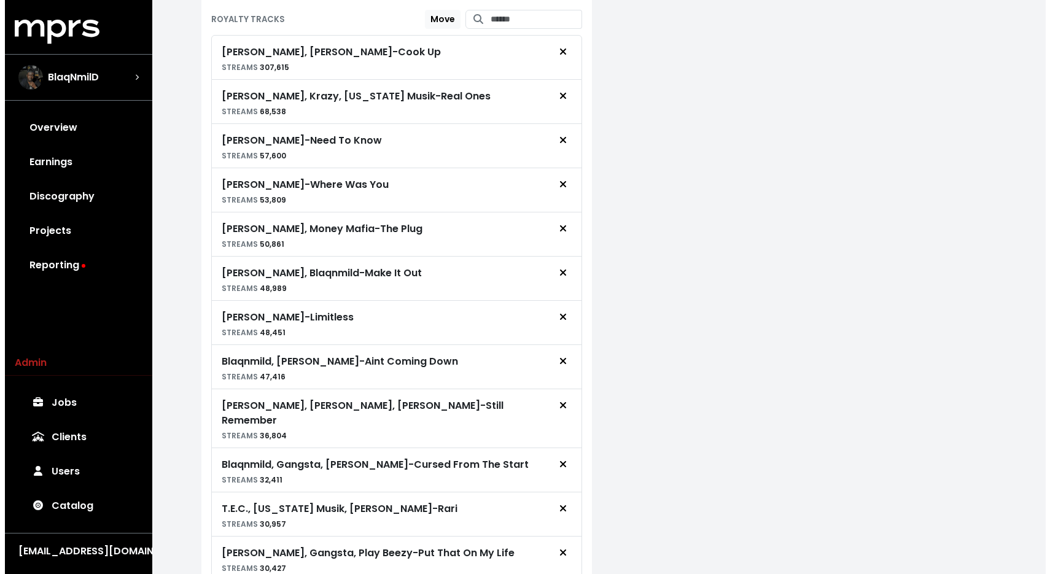
scroll to position [0, 0]
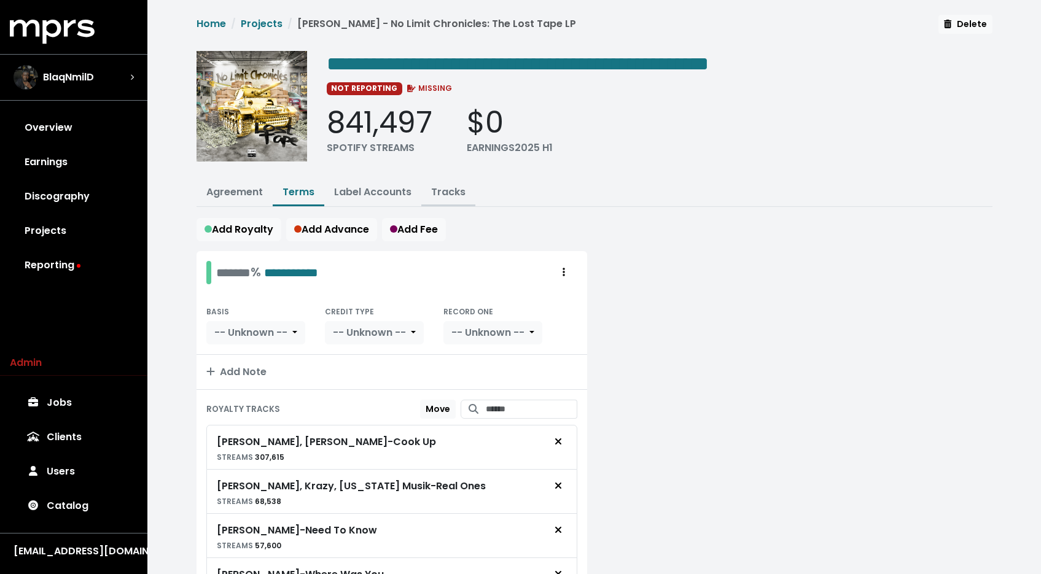
click at [438, 199] on button "Tracks" at bounding box center [448, 193] width 54 height 26
click at [445, 189] on link "Tracks" at bounding box center [448, 192] width 34 height 14
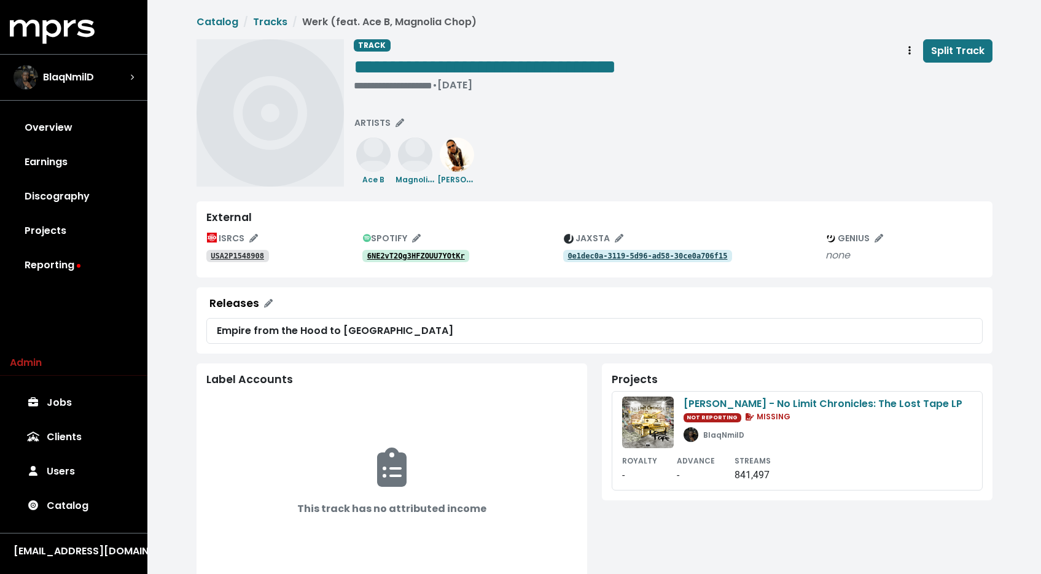
click at [376, 252] on tt "6NE2vT2Qg3HFZOUU7YOtKr" at bounding box center [416, 256] width 98 height 9
click at [410, 259] on tt "6TpuT1ZgueQ6J6XTnM9jO9" at bounding box center [416, 256] width 98 height 9
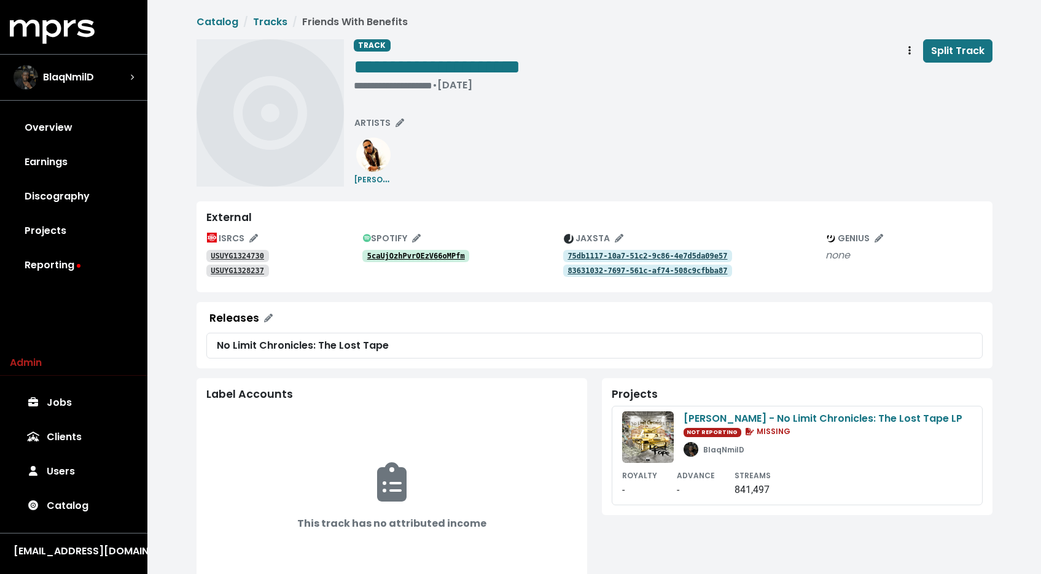
click at [429, 260] on tt "5caUjOzhPvrOEzV66oMPfm" at bounding box center [416, 256] width 98 height 9
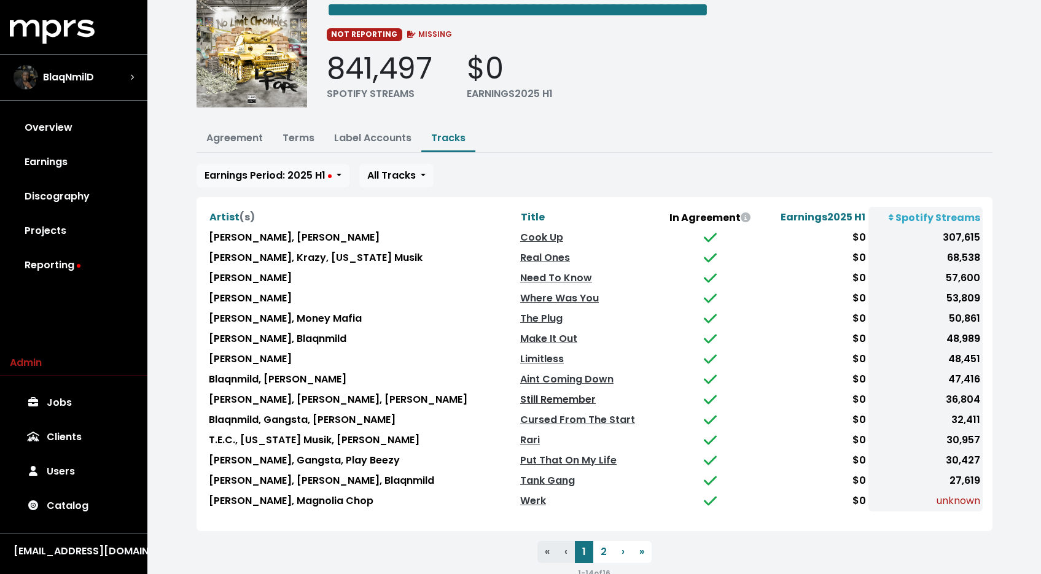
scroll to position [79, 0]
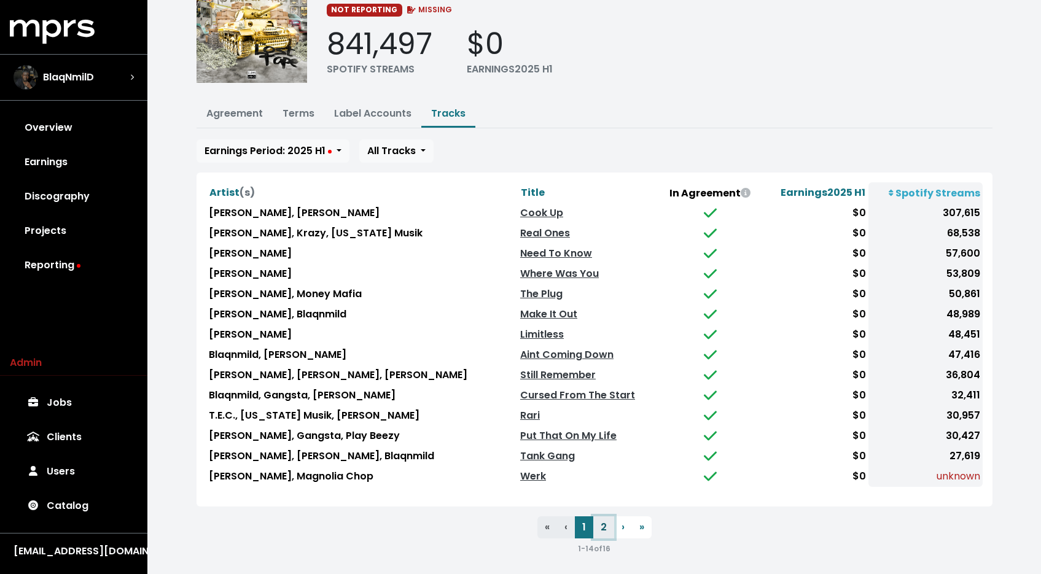
click at [601, 523] on button "2" at bounding box center [603, 527] width 21 height 22
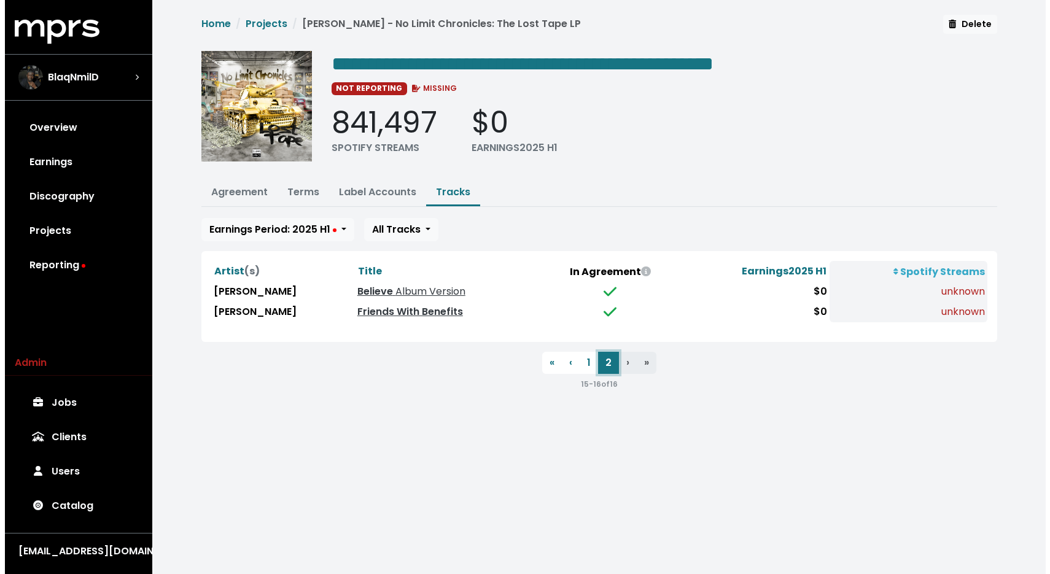
scroll to position [0, 0]
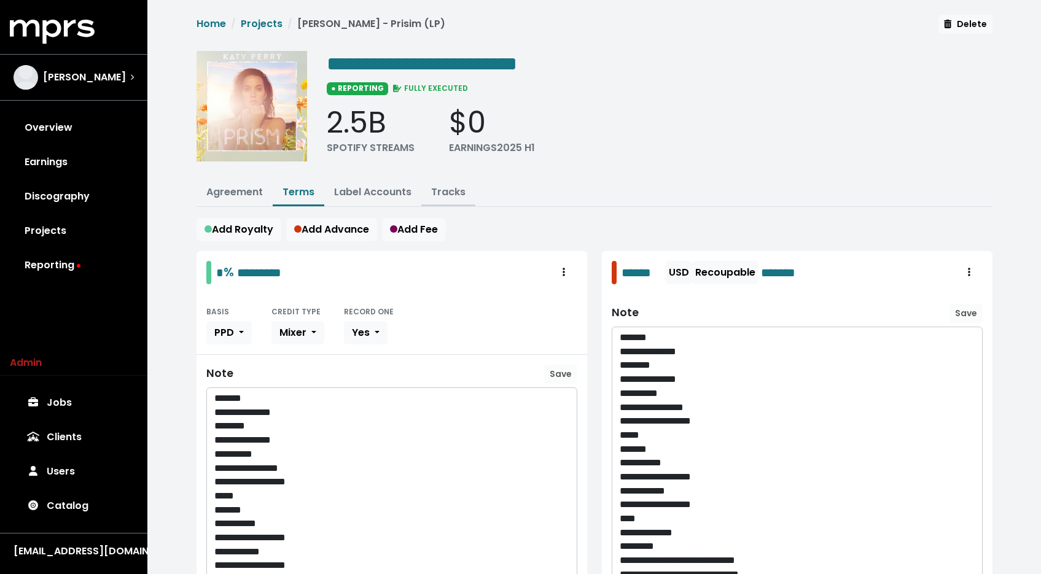
click at [443, 203] on button "Tracks" at bounding box center [448, 193] width 54 height 26
click at [446, 196] on link "Tracks" at bounding box center [448, 192] width 34 height 14
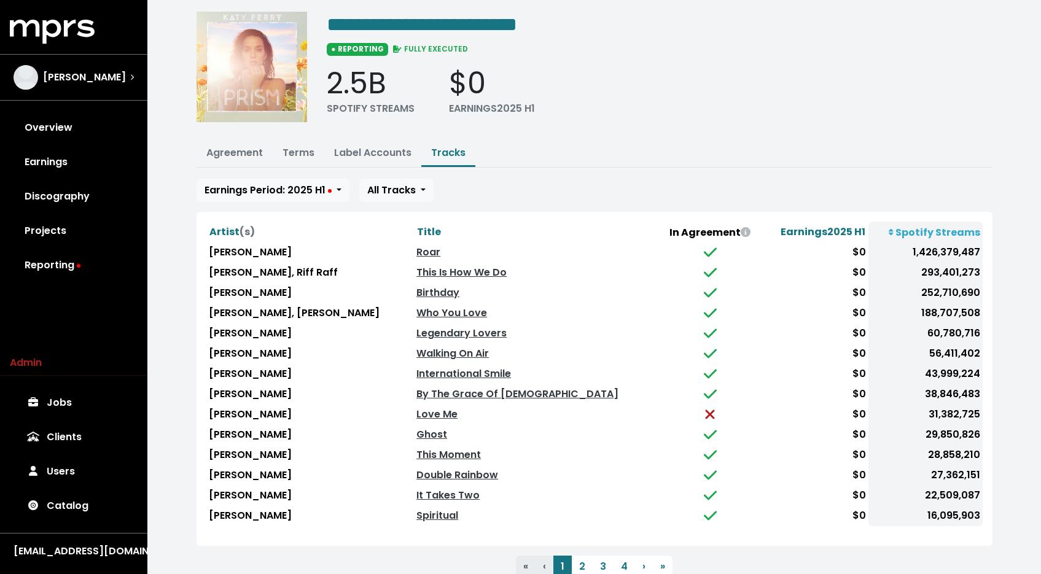
scroll to position [79, 0]
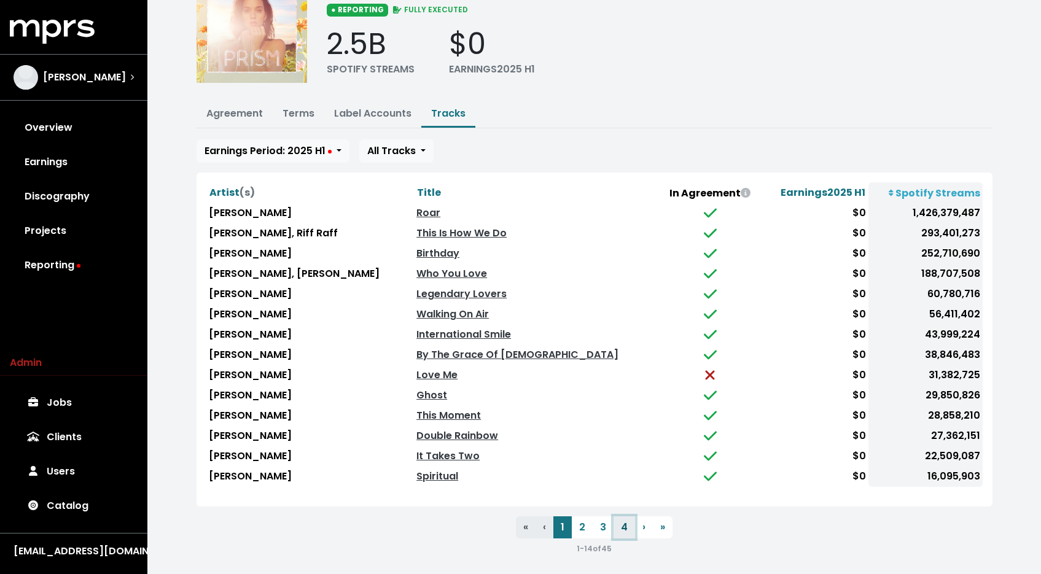
click at [624, 523] on button "4" at bounding box center [623, 527] width 21 height 22
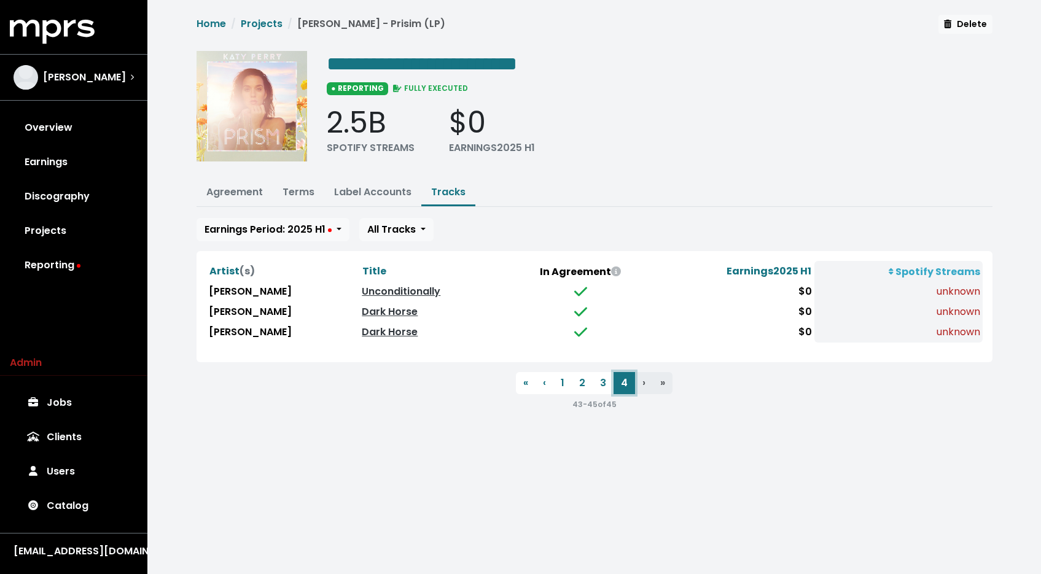
scroll to position [0, 0]
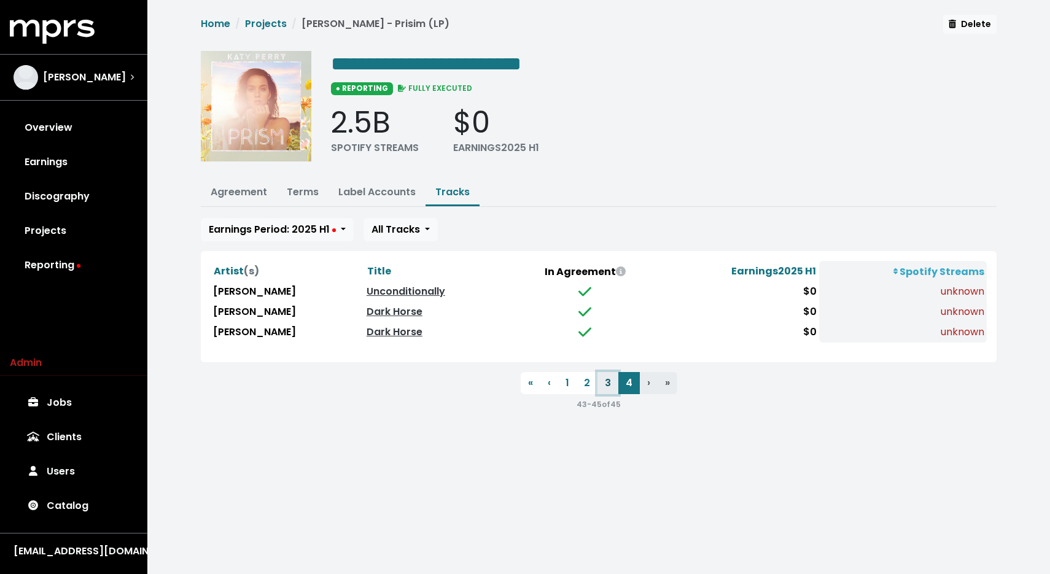
click at [609, 379] on button "3" at bounding box center [608, 383] width 21 height 22
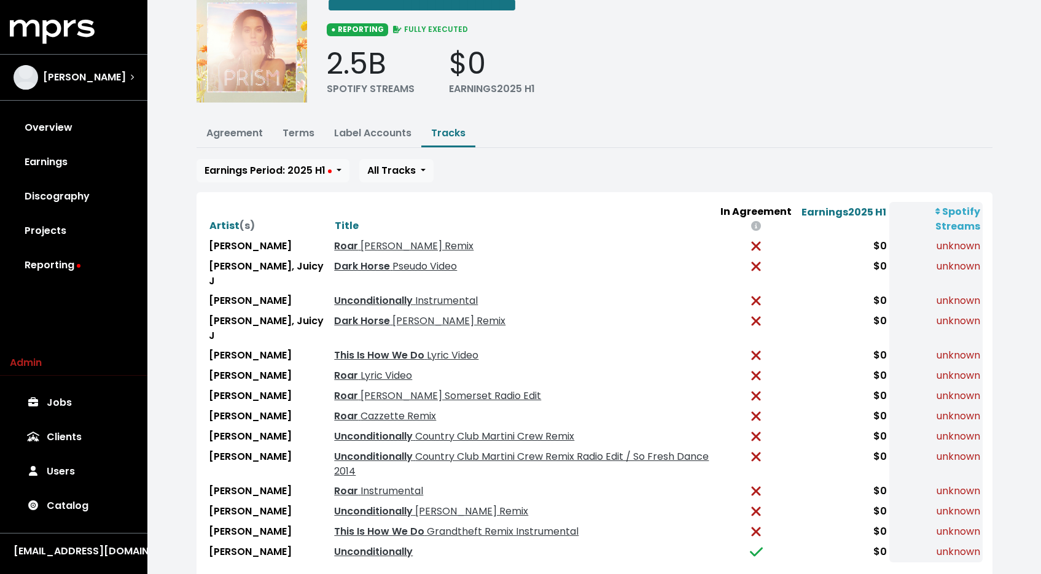
scroll to position [79, 0]
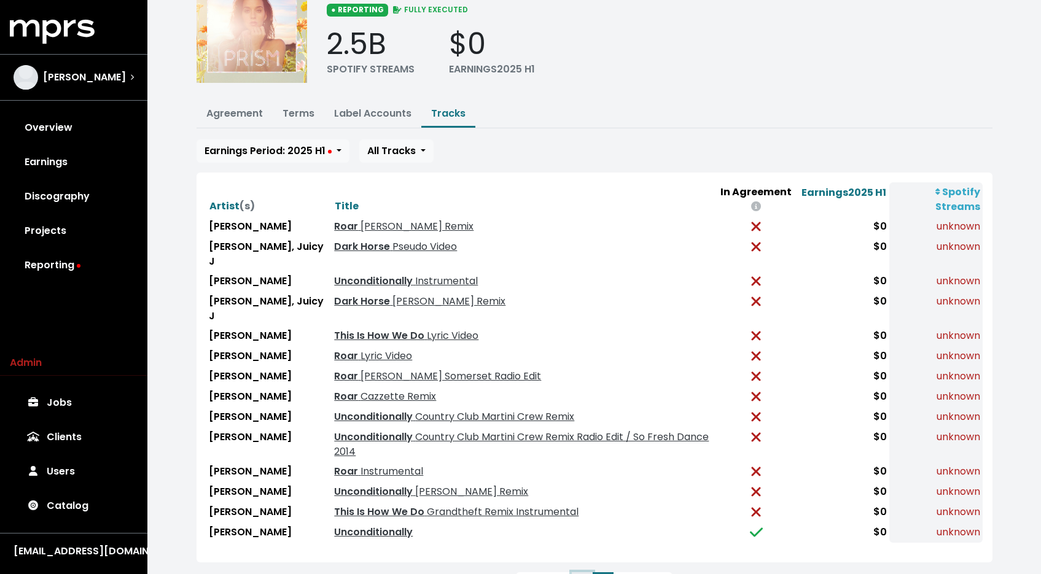
click at [586, 572] on button "2" at bounding box center [582, 583] width 21 height 22
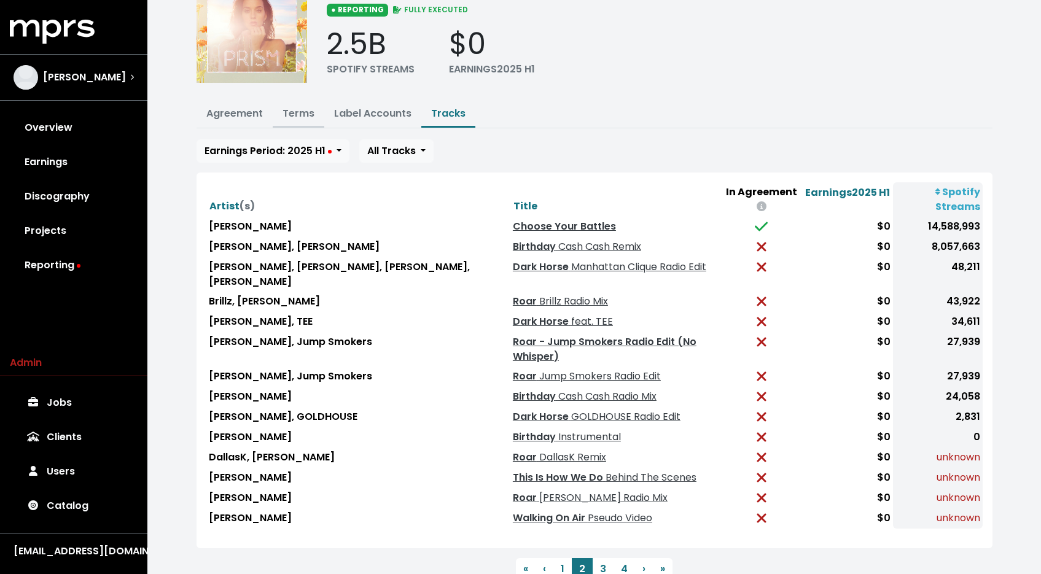
click at [288, 123] on button "Terms" at bounding box center [299, 114] width 52 height 26
click at [304, 112] on link "Terms" at bounding box center [298, 113] width 32 height 14
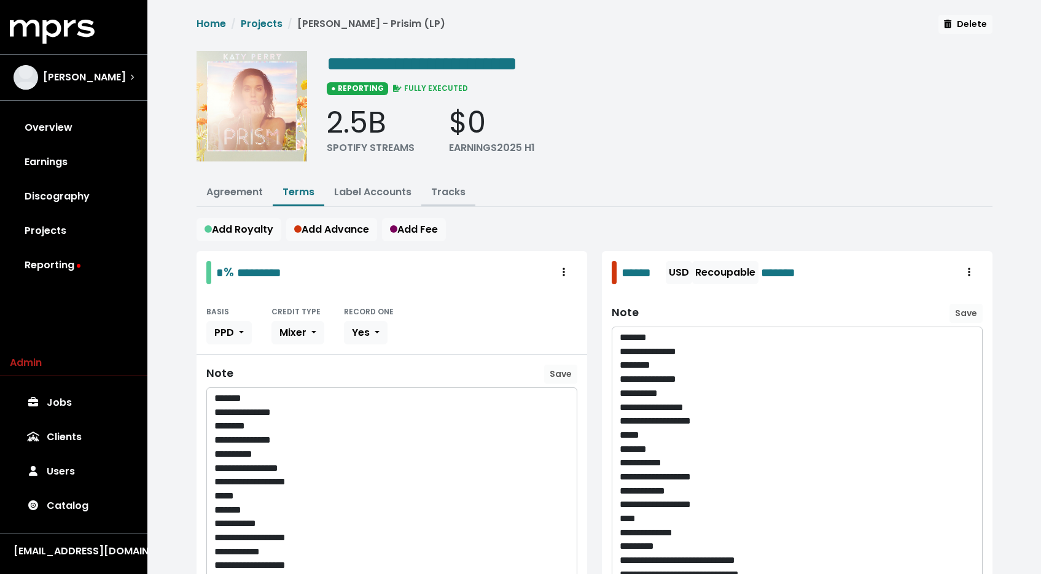
click at [437, 185] on link "Tracks" at bounding box center [448, 192] width 34 height 14
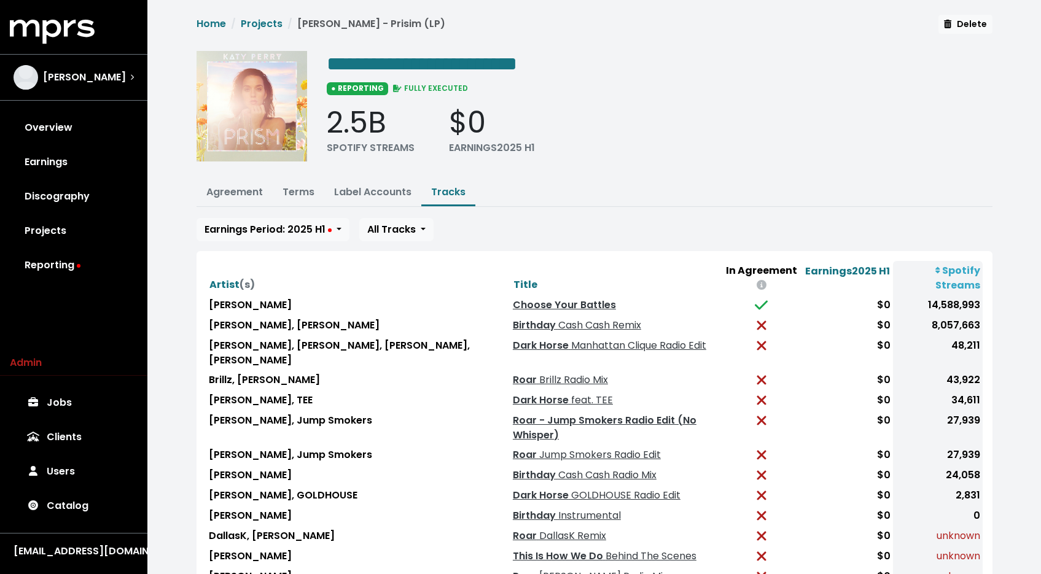
scroll to position [79, 0]
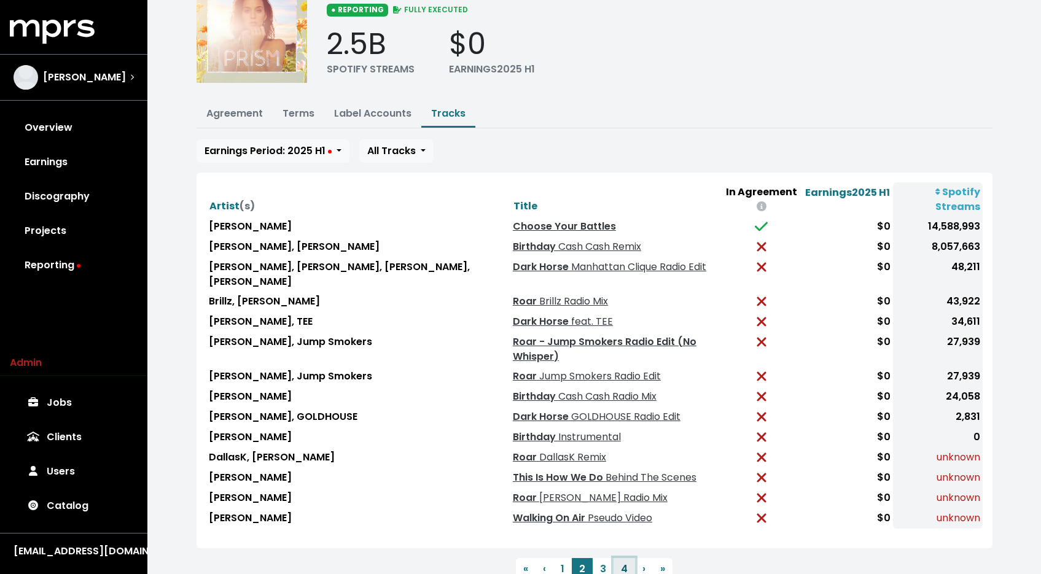
click at [629, 558] on button "4" at bounding box center [623, 569] width 21 height 22
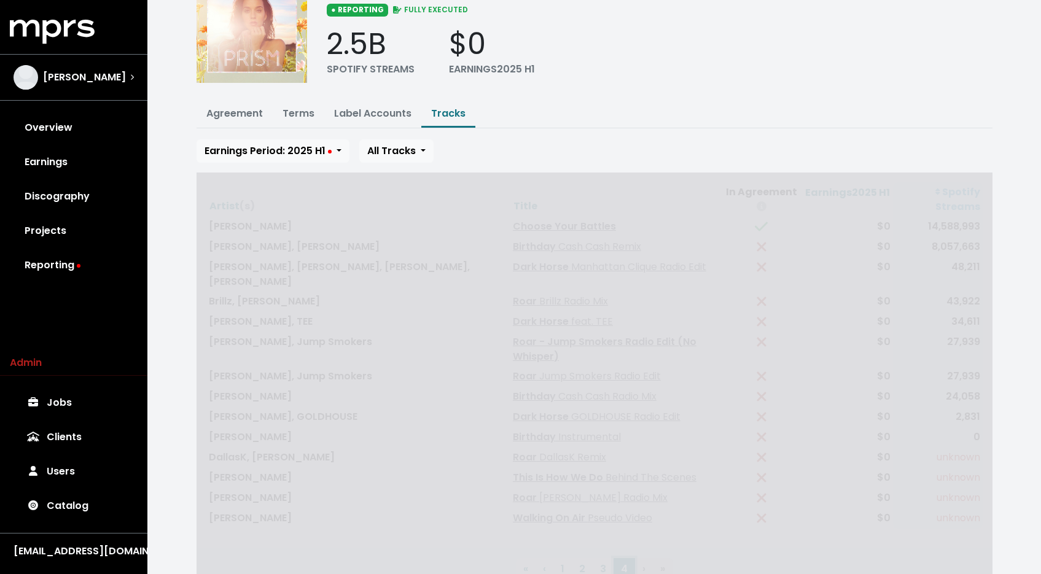
scroll to position [0, 0]
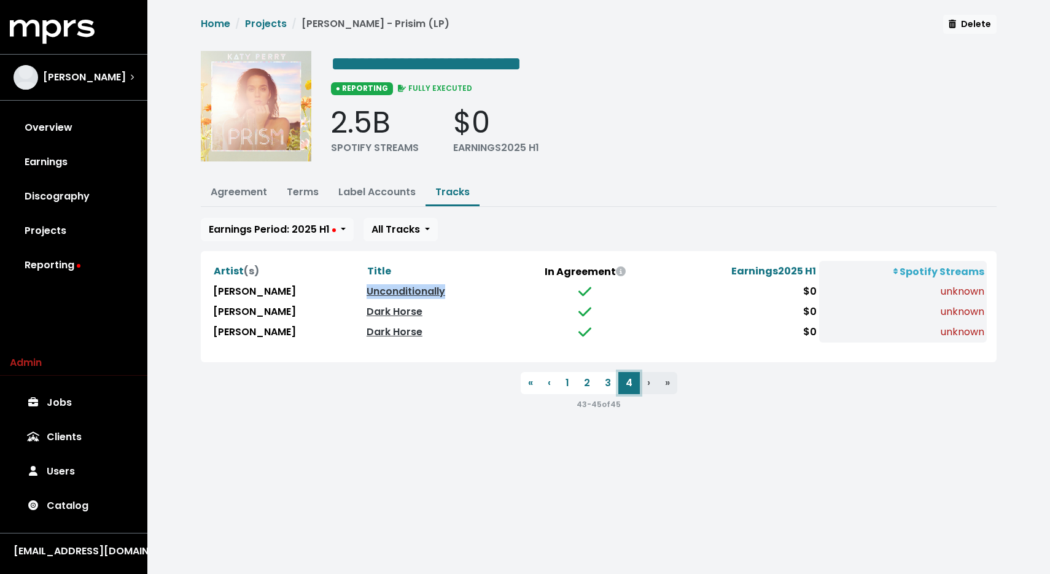
click at [618, 386] on button "4" at bounding box center [628, 383] width 21 height 22
click at [613, 386] on button "3" at bounding box center [608, 383] width 21 height 22
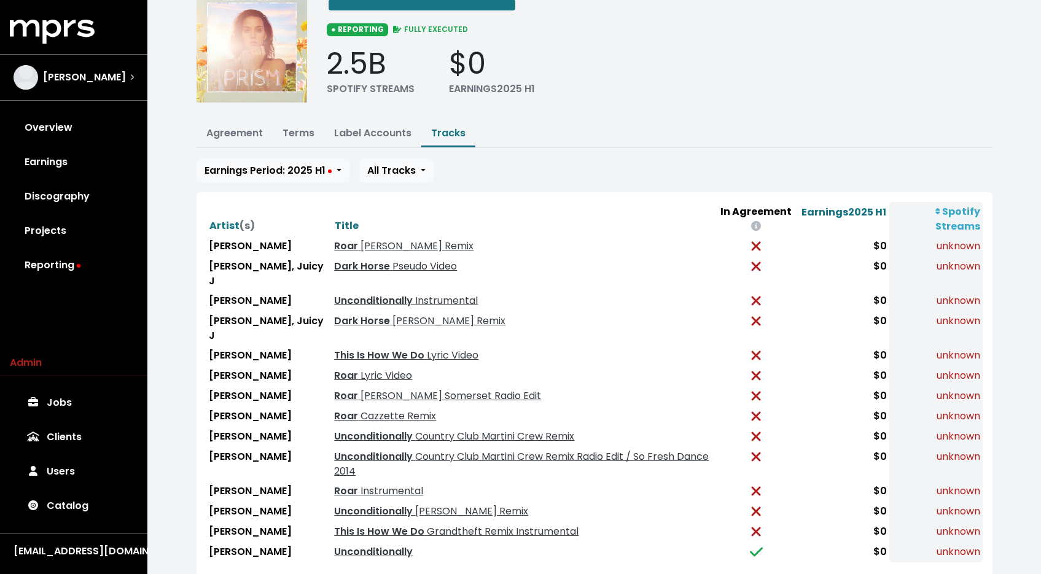
scroll to position [79, 0]
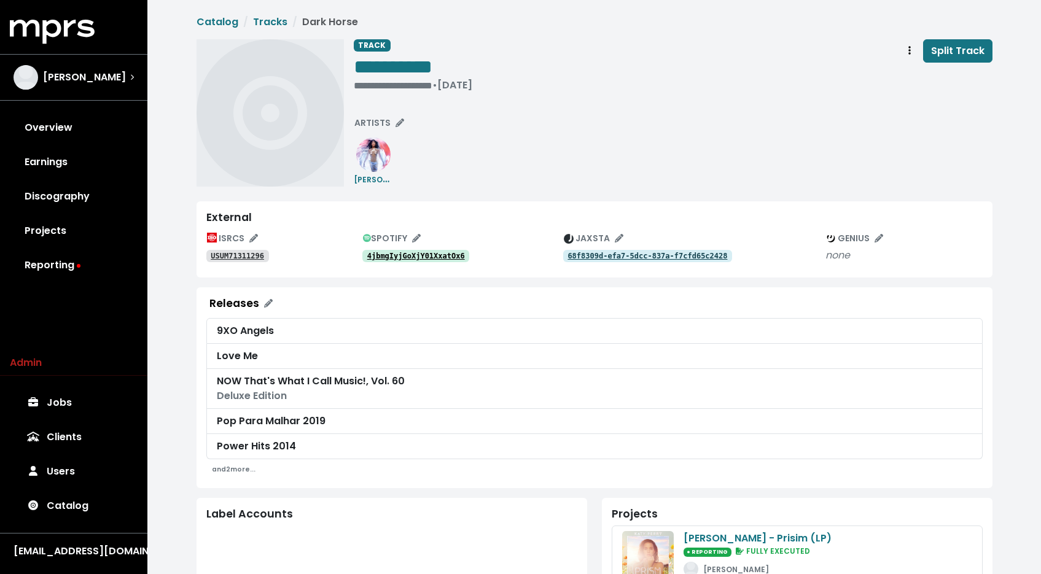
click at [384, 267] on div "ISRCS USUM71311296 SPOTIFY 4jbmgIyjGoXjY01XxatOx6 JAXSTA 68f8309d-efa7-5dcc-837…" at bounding box center [594, 248] width 776 height 39
click at [387, 260] on tt "4jbmgIyjGoXjY01XxatOx6" at bounding box center [416, 256] width 98 height 9
click at [240, 234] on span "ISRCS" at bounding box center [232, 238] width 51 height 12
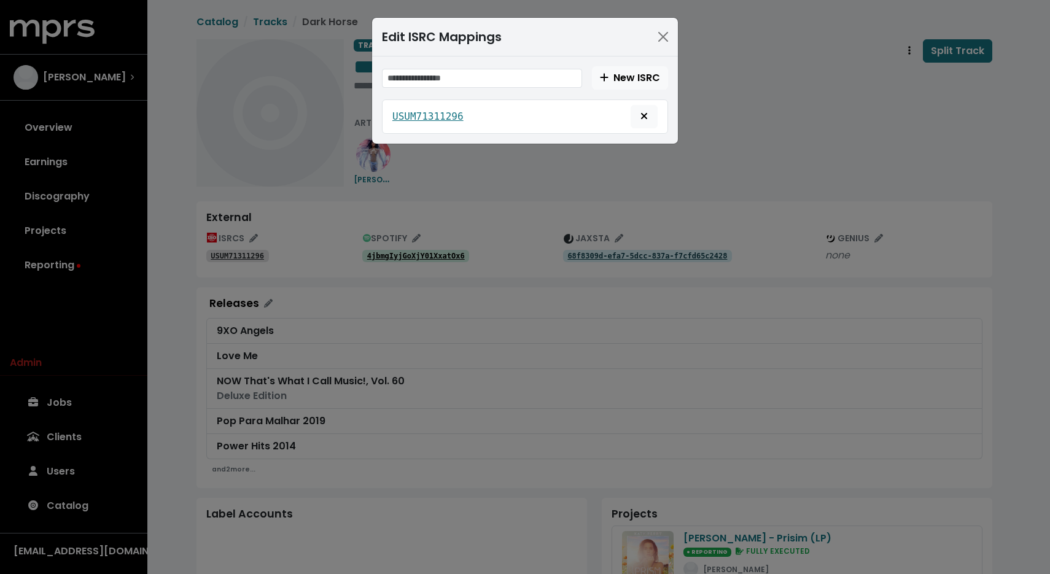
click at [292, 235] on div "Edit ISRC Mappings New ISRC USUM71311296" at bounding box center [525, 287] width 1050 height 574
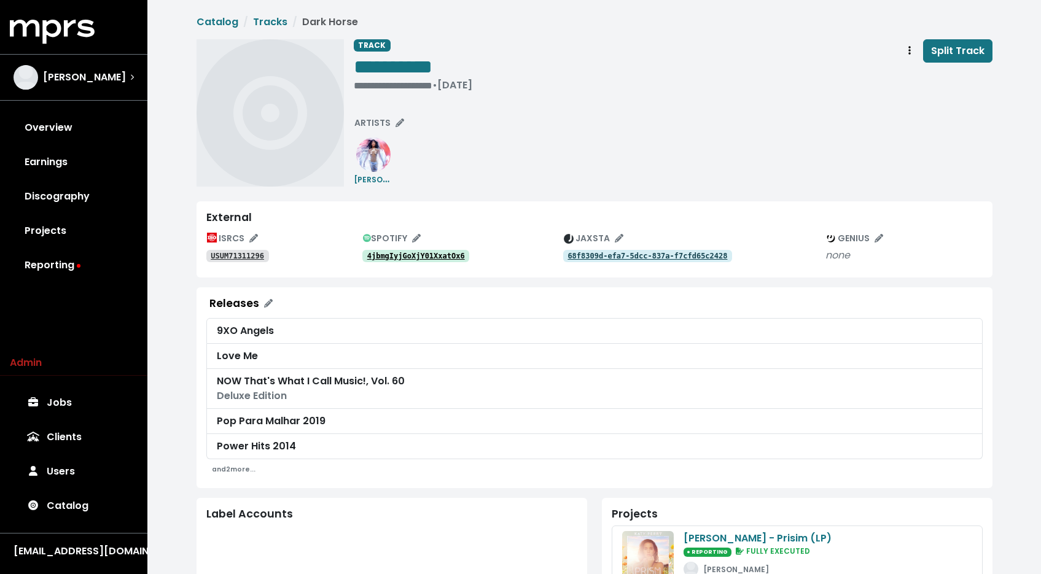
click at [247, 262] on link "USUM71311296" at bounding box center [237, 256] width 63 height 12
click at [914, 50] on span "Track actions" at bounding box center [909, 51] width 11 height 15
click at [937, 75] on link "Merge" at bounding box center [945, 78] width 97 height 20
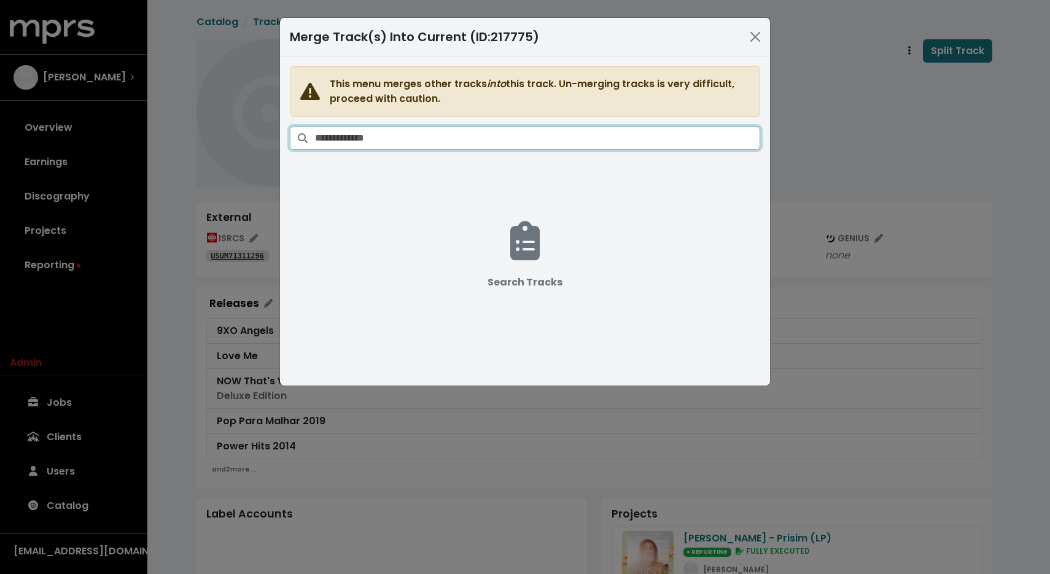
click at [574, 142] on input "Search tracks" at bounding box center [537, 138] width 445 height 23
paste input "**********"
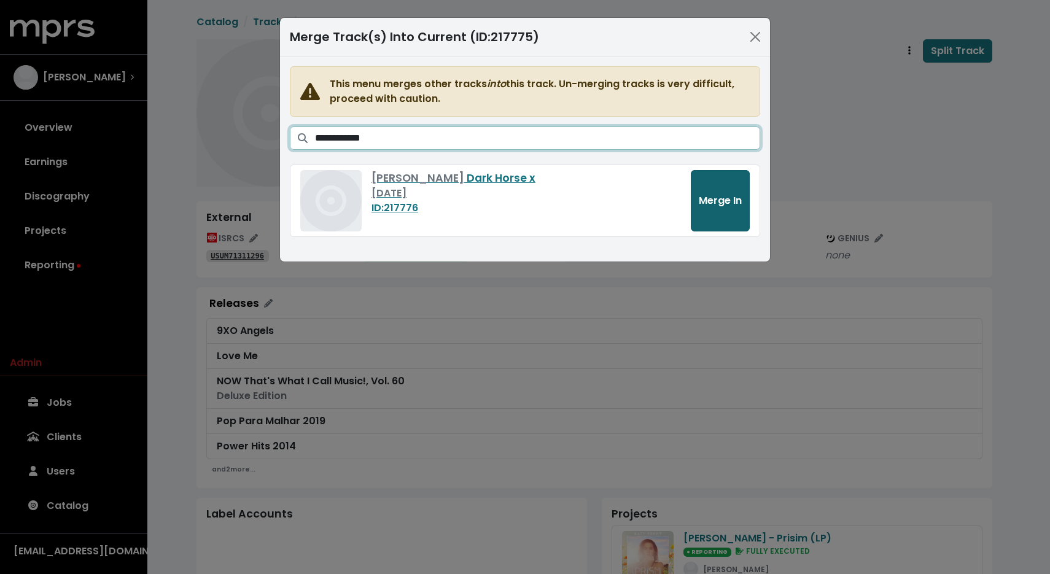
type input "**********"
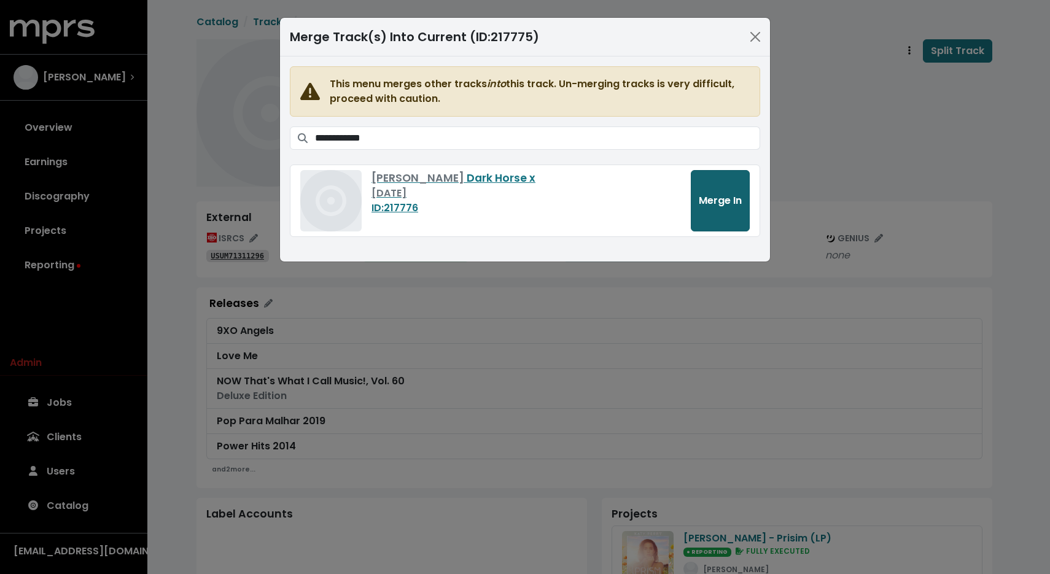
click at [747, 193] on button "Merge In" at bounding box center [720, 200] width 59 height 61
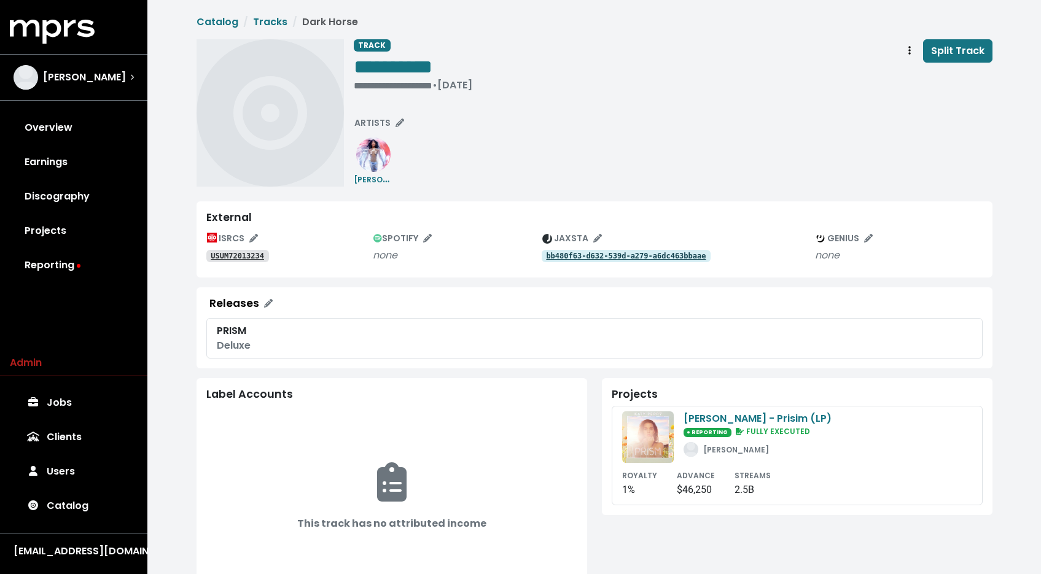
click at [260, 258] on tt "USUM72013234" at bounding box center [237, 256] width 53 height 9
click at [463, 58] on div "**********" at bounding box center [413, 66] width 119 height 25
click at [432, 63] on span "**********" at bounding box center [393, 67] width 79 height 20
click at [463, 78] on span "• Jan 1st, 2013" at bounding box center [452, 85] width 40 height 14
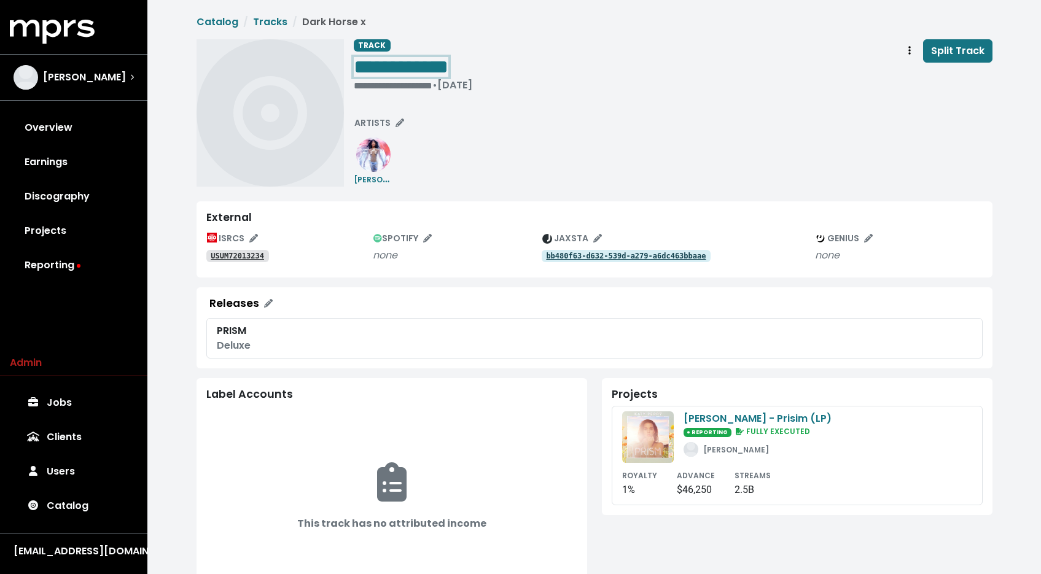
click at [448, 68] on span "**********" at bounding box center [401, 67] width 95 height 20
click at [249, 266] on div "ISRCS USUM72123574 SPOTIFY none JAXSTA 15e7f474-115d-5df1-9bd2-bcc890190944 GEN…" at bounding box center [594, 248] width 776 height 39
click at [245, 253] on tt "USUM72123574" at bounding box center [237, 256] width 53 height 9
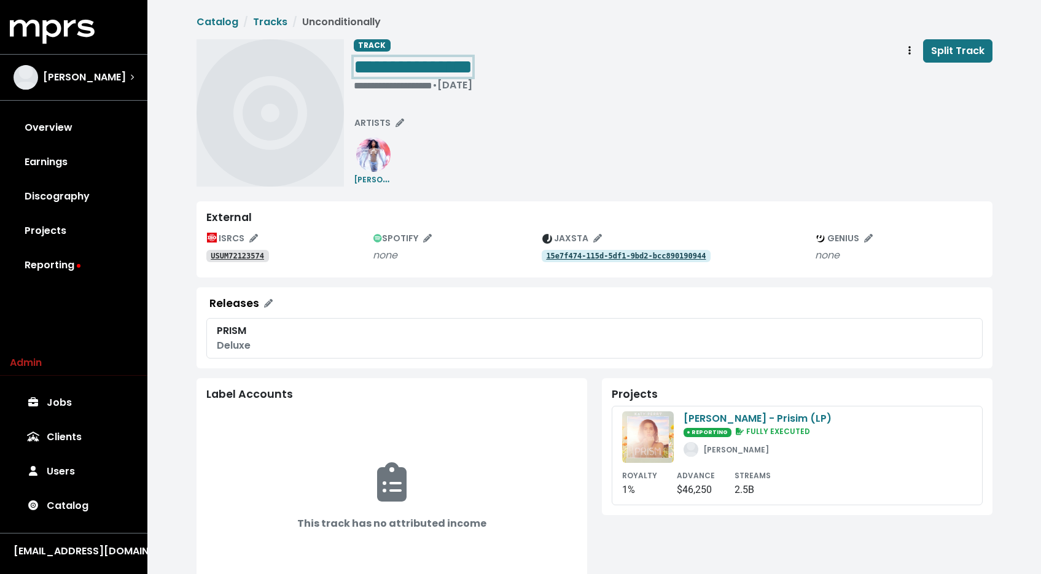
click at [472, 63] on div "**********" at bounding box center [413, 66] width 119 height 25
click at [472, 66] on span "**********" at bounding box center [413, 67] width 119 height 20
click at [488, 51] on div "**********" at bounding box center [421, 67] width 134 height 57
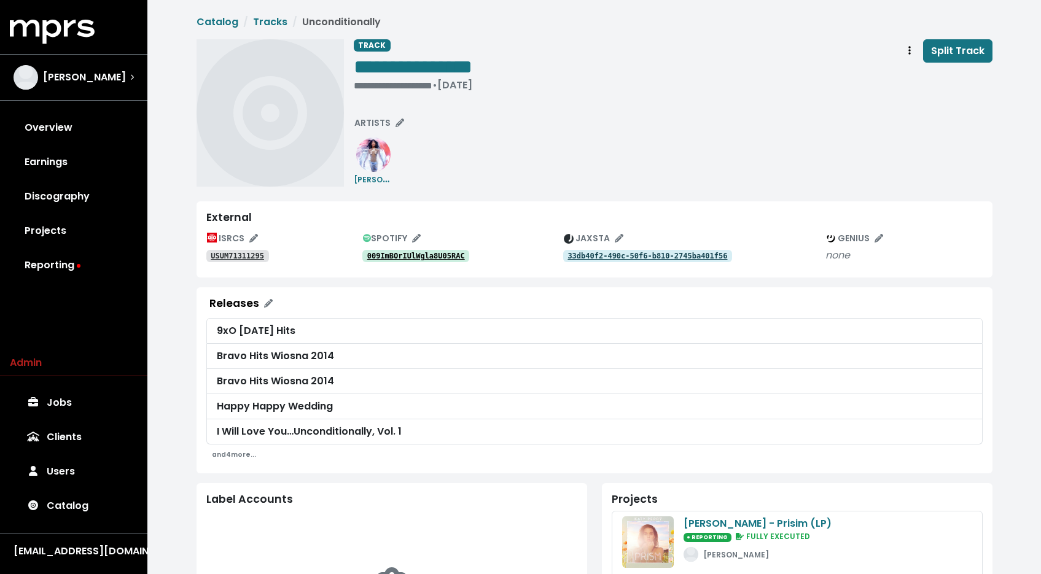
click at [242, 255] on tt "USUM71311295" at bounding box center [237, 256] width 53 height 9
drag, startPoint x: 888, startPoint y: 41, endPoint x: 895, endPoint y: 44, distance: 7.4
click at [888, 42] on div "**********" at bounding box center [673, 67] width 639 height 57
click at [901, 49] on button "Track actions" at bounding box center [909, 50] width 27 height 23
click at [901, 69] on link "Merge" at bounding box center [945, 78] width 97 height 20
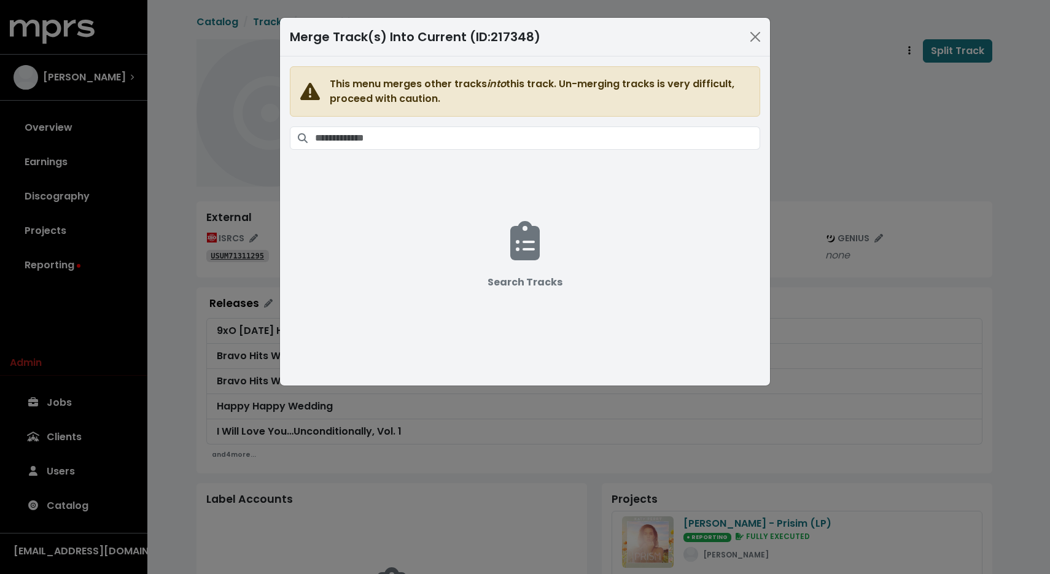
click at [597, 113] on div "This menu merges other tracks into this track. Un-merging tracks is very diffic…" at bounding box center [525, 91] width 470 height 50
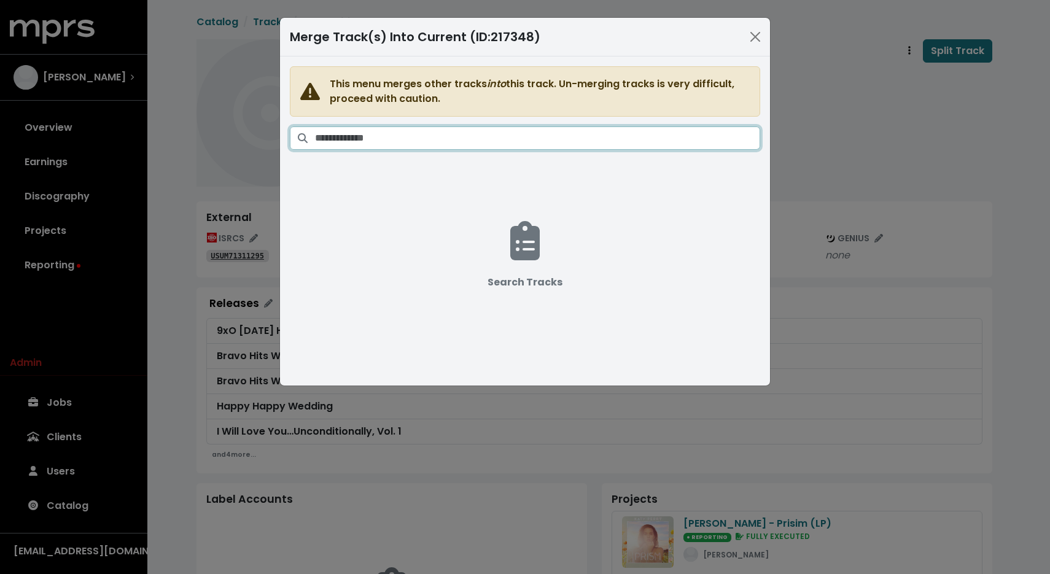
click at [589, 133] on input "Search tracks" at bounding box center [537, 138] width 445 height 23
paste input "**********"
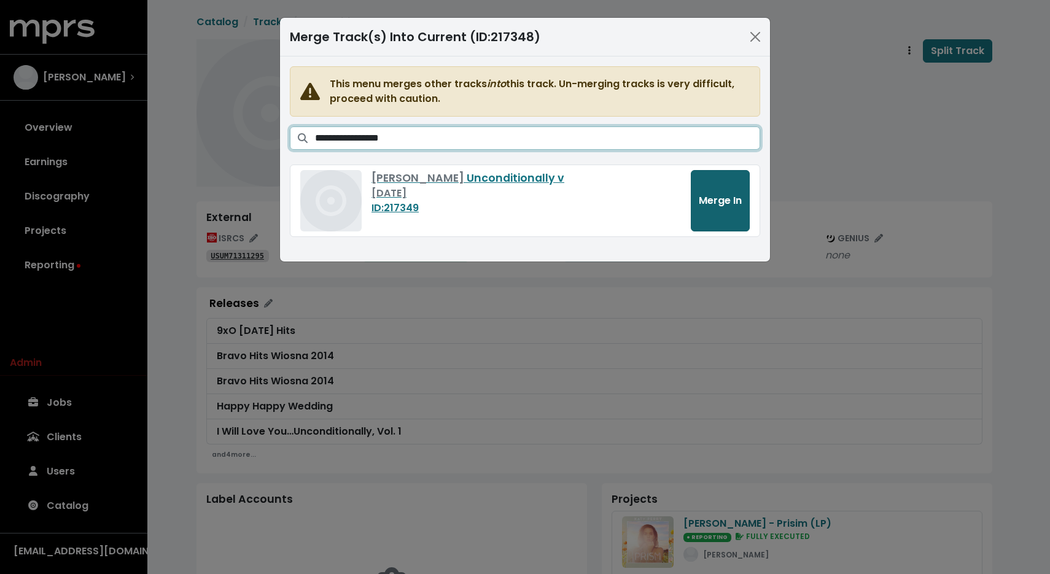
type input "**********"
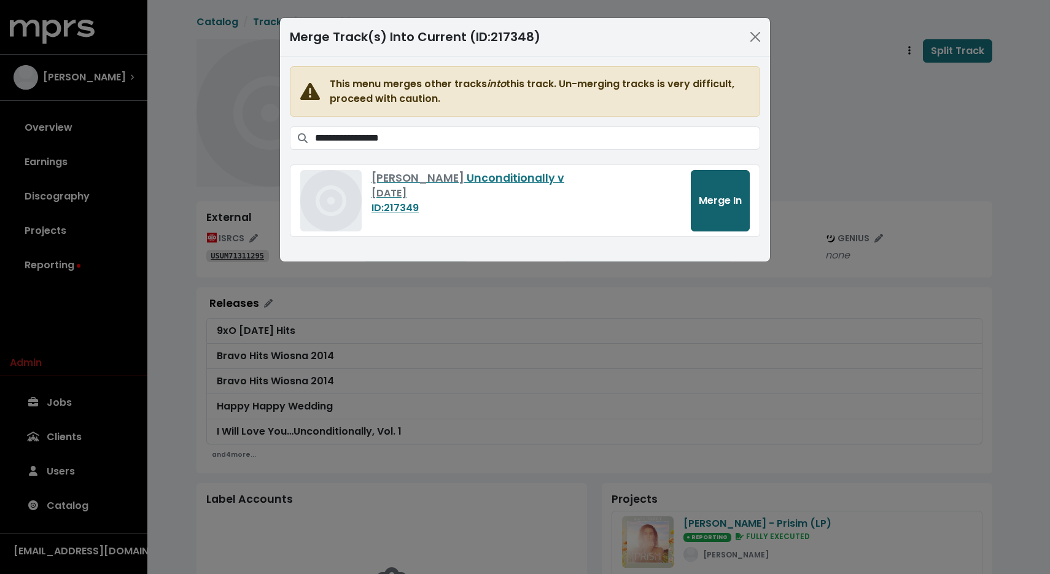
click at [707, 206] on span "Merge In" at bounding box center [720, 200] width 43 height 14
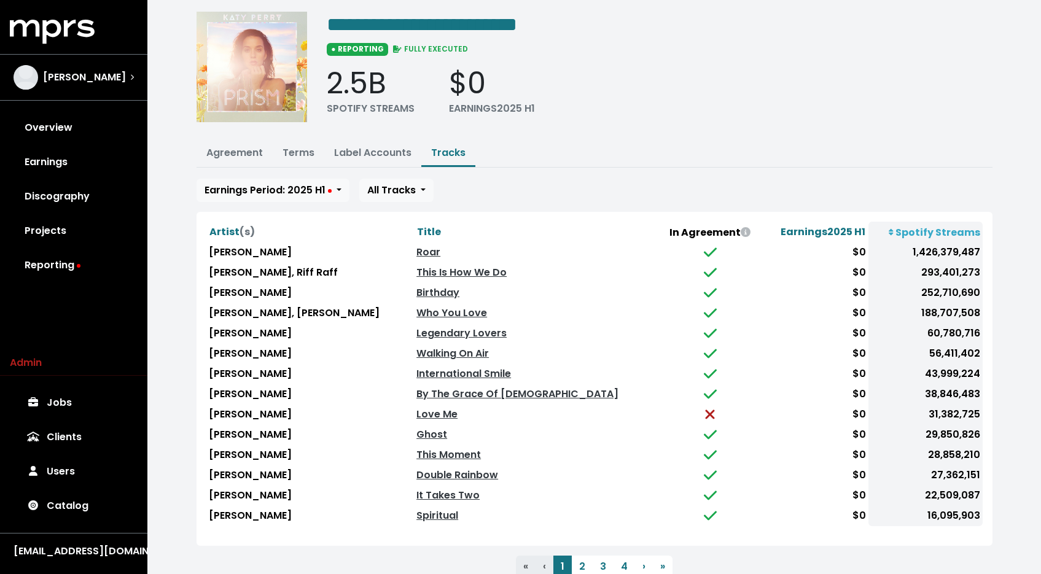
scroll to position [79, 0]
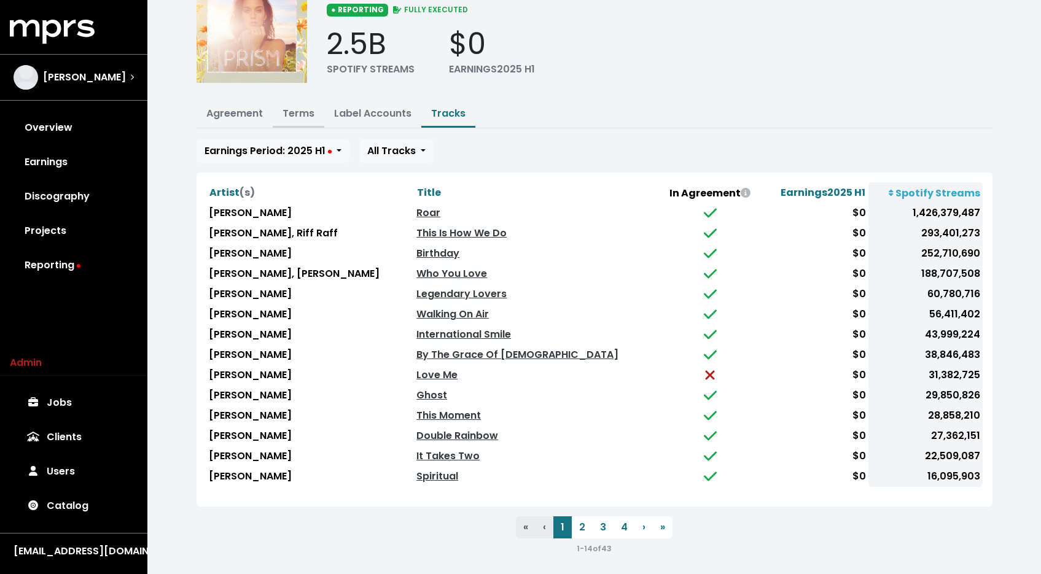
click at [295, 111] on link "Terms" at bounding box center [298, 113] width 32 height 14
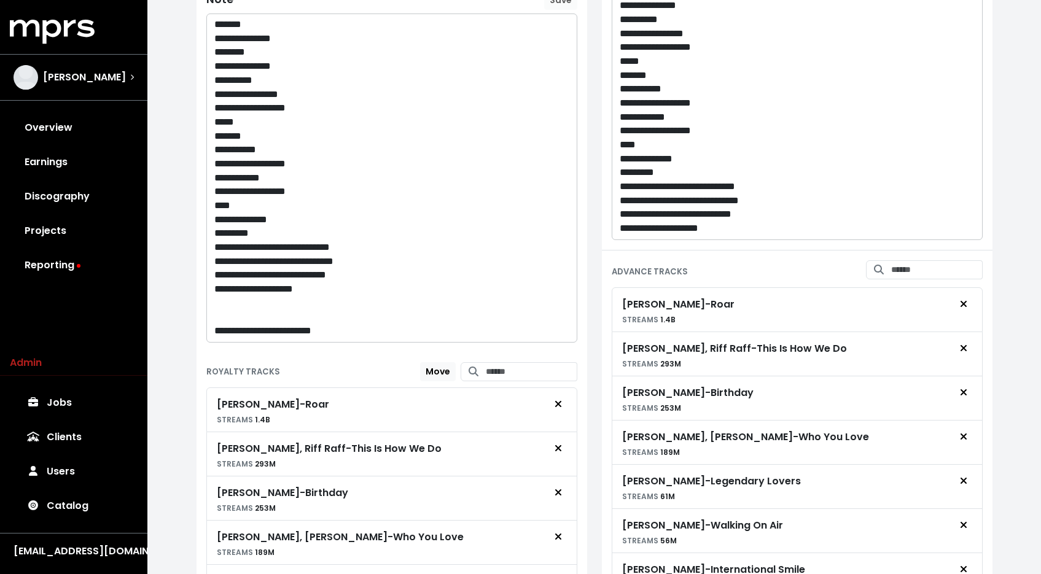
scroll to position [136, 0]
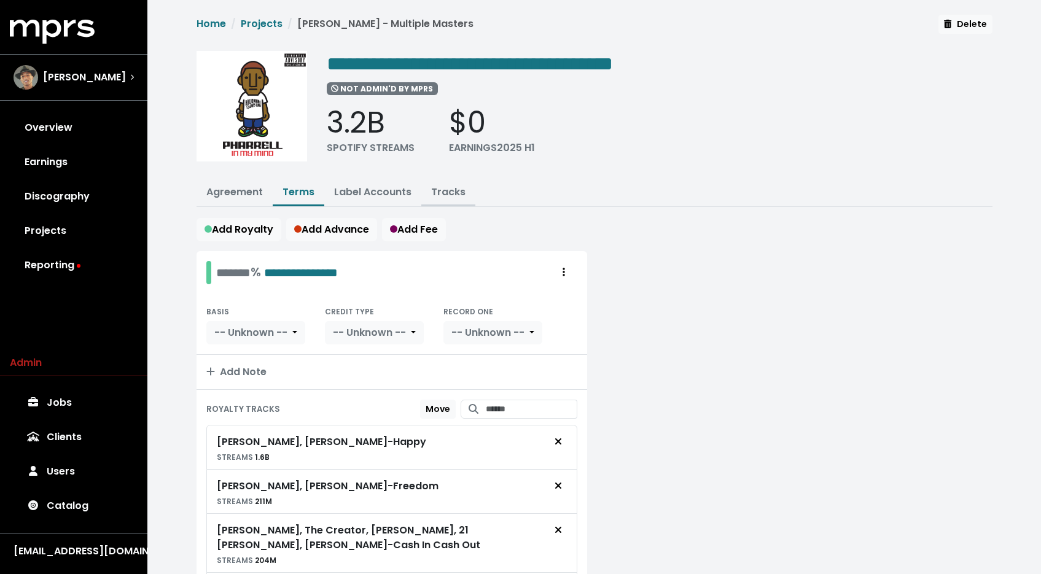
click at [446, 192] on link "Tracks" at bounding box center [448, 192] width 34 height 14
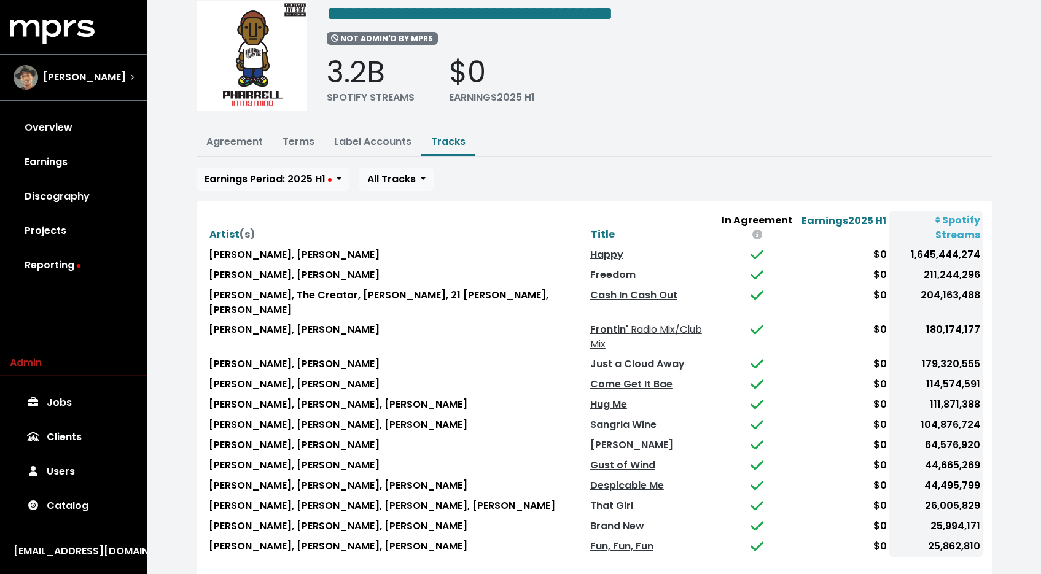
scroll to position [79, 0]
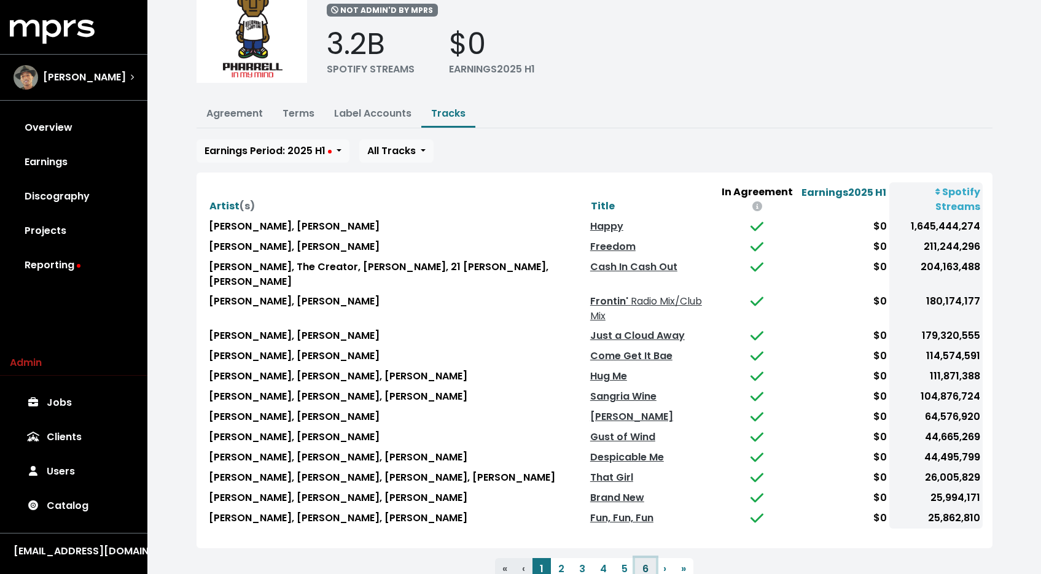
click at [649, 558] on button "6" at bounding box center [645, 569] width 21 height 22
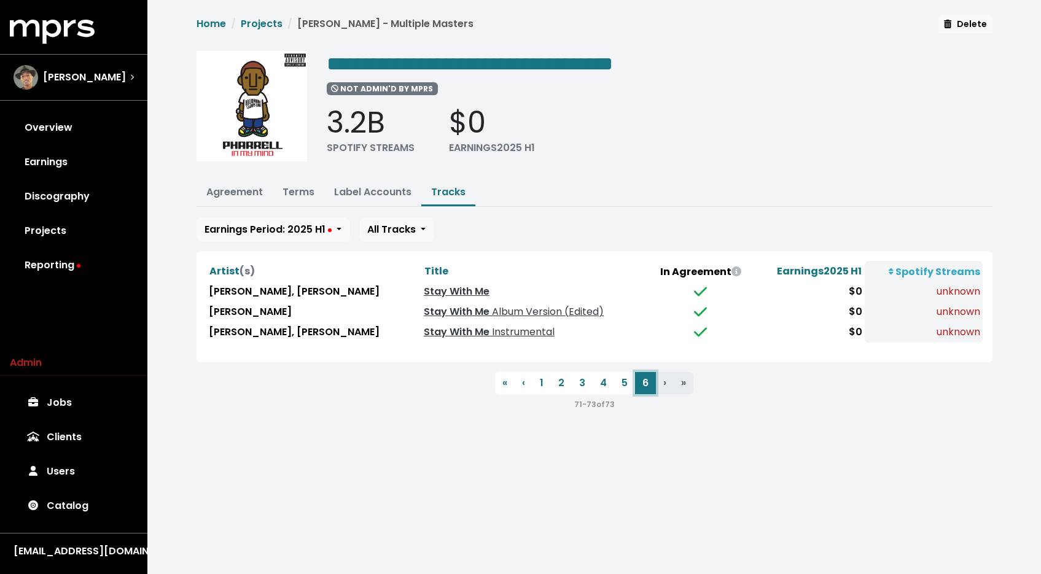
scroll to position [0, 0]
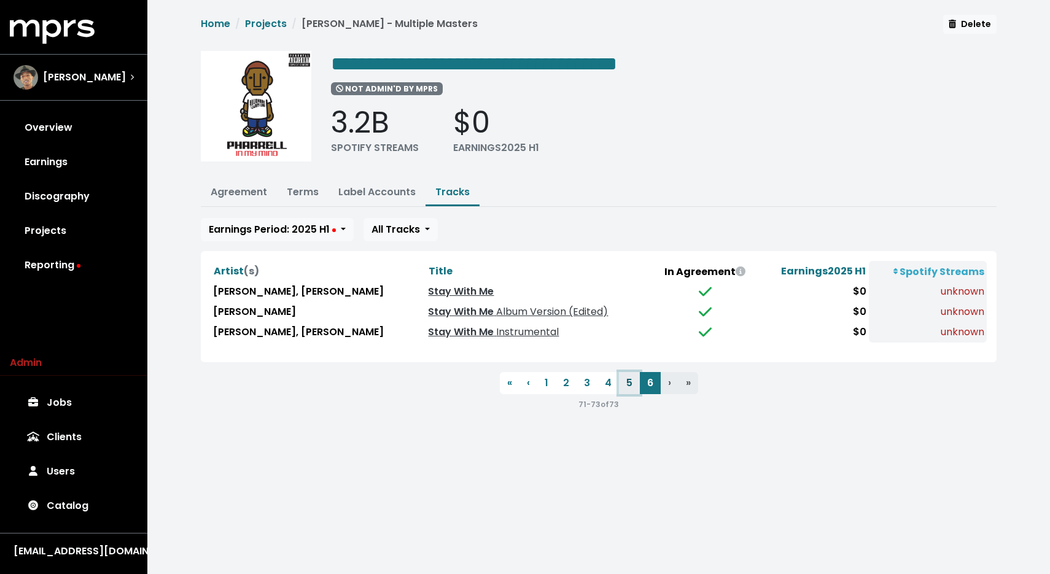
click at [626, 388] on button "5" at bounding box center [629, 383] width 21 height 22
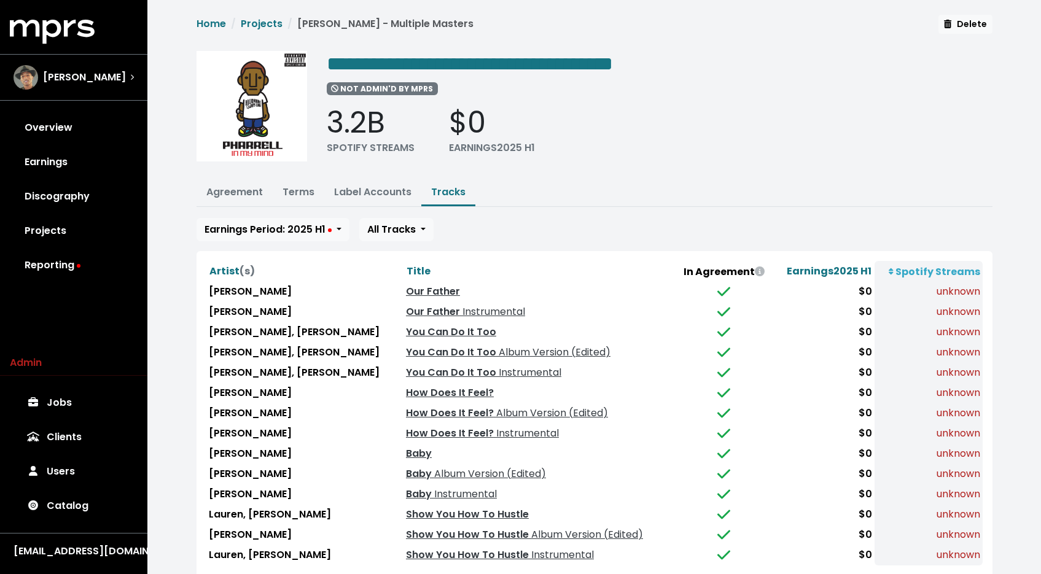
scroll to position [79, 0]
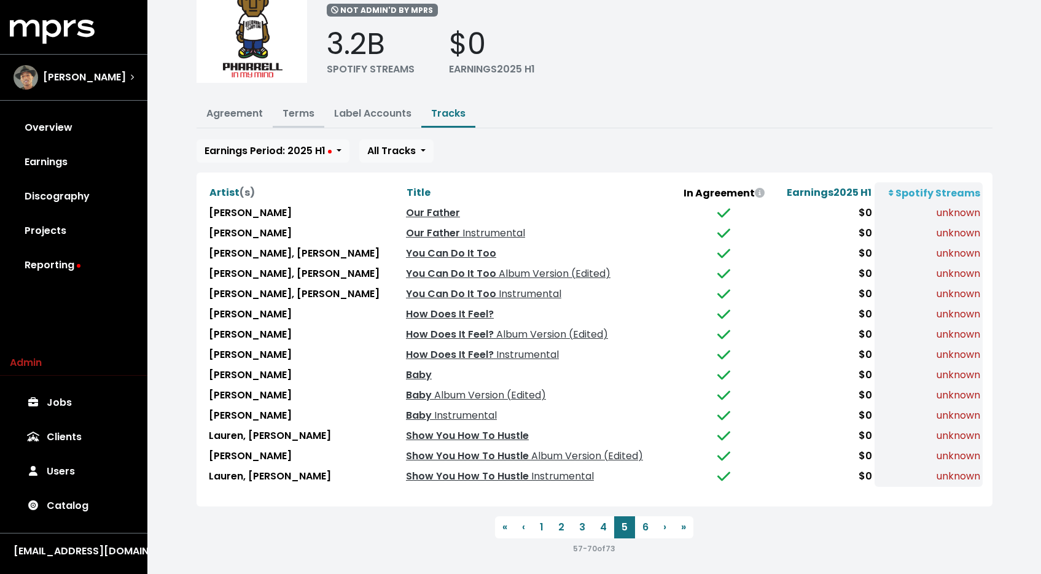
click at [303, 111] on link "Terms" at bounding box center [298, 113] width 32 height 14
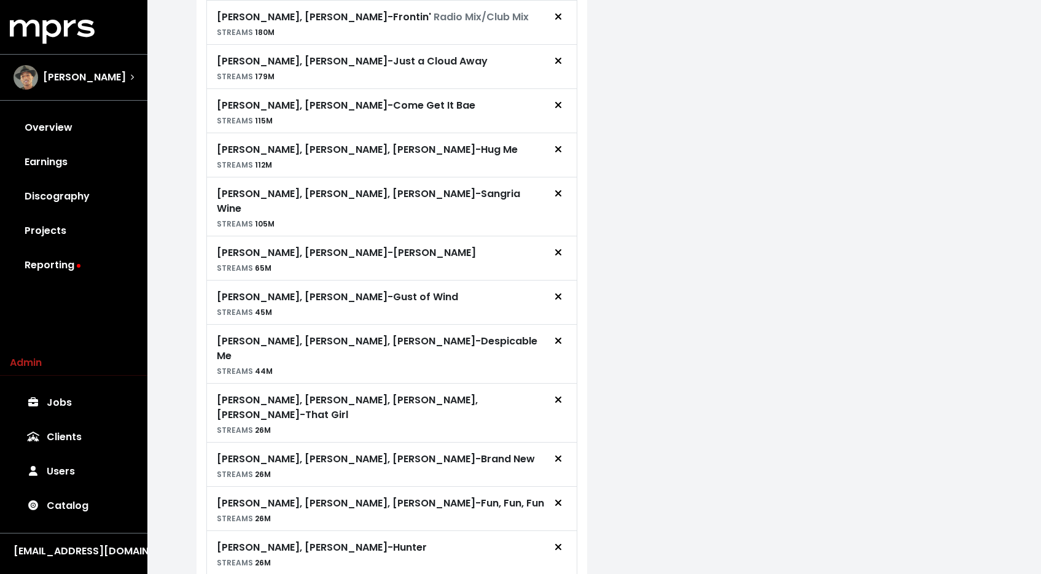
scroll to position [950, 0]
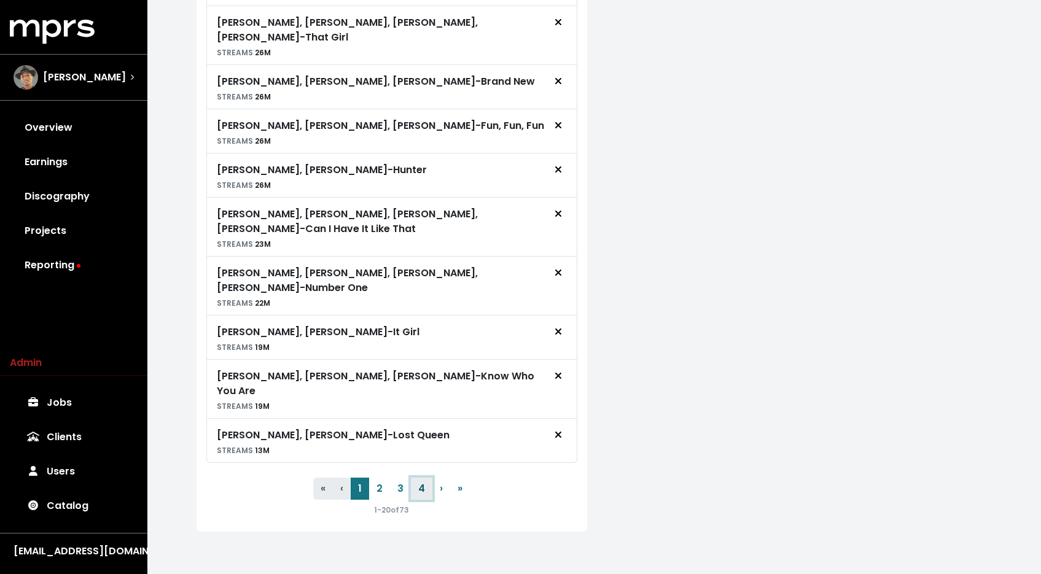
click at [425, 486] on button "4" at bounding box center [421, 489] width 21 height 22
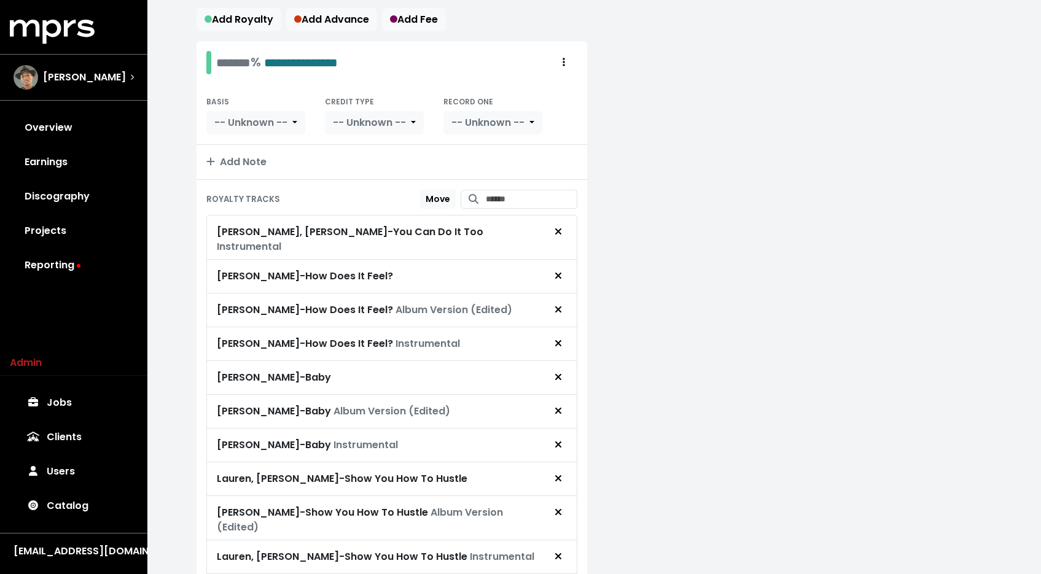
scroll to position [0, 0]
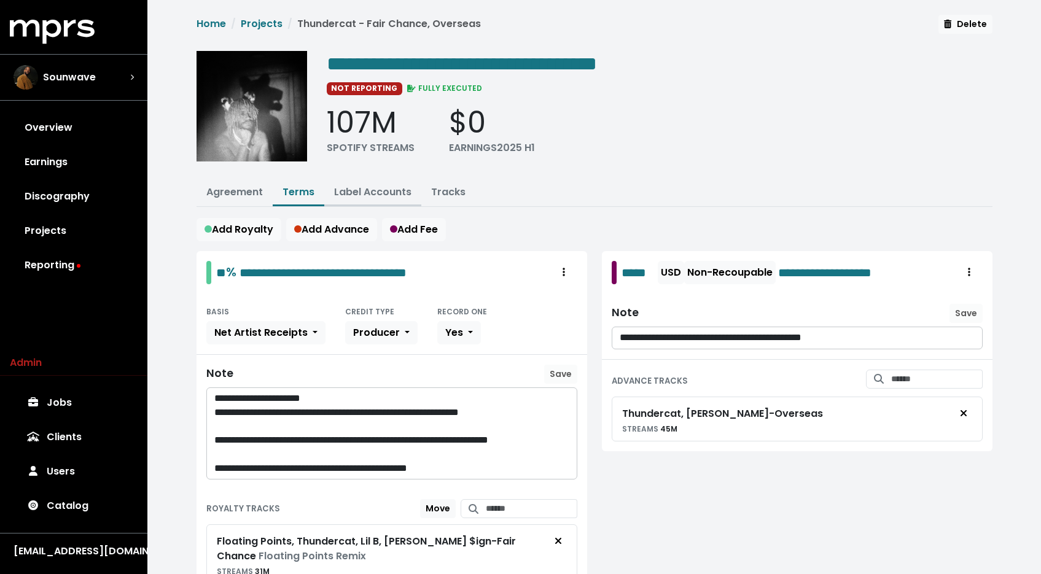
click at [400, 194] on link "Label Accounts" at bounding box center [372, 192] width 77 height 14
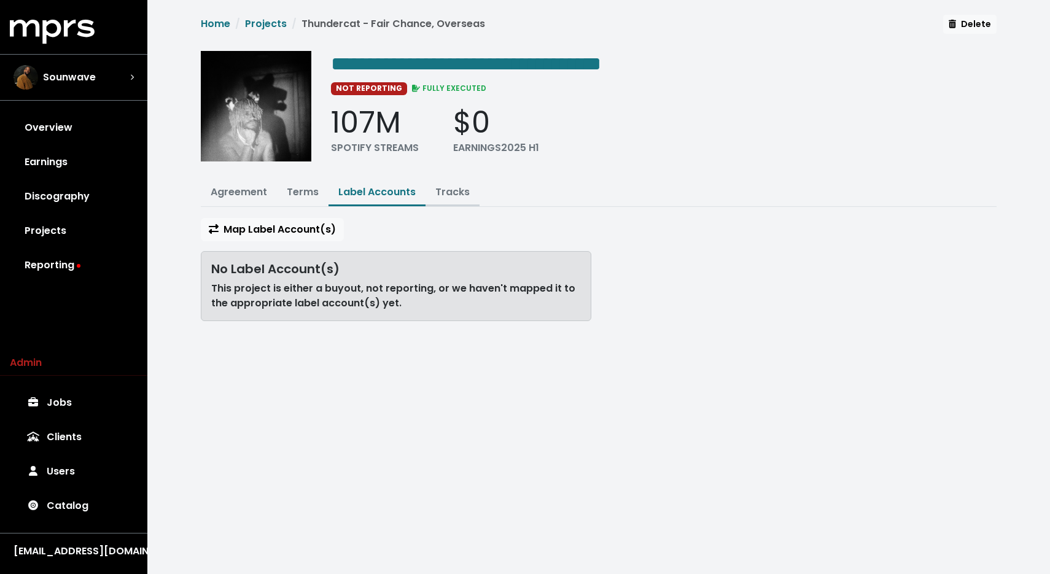
click at [438, 193] on link "Tracks" at bounding box center [452, 192] width 34 height 14
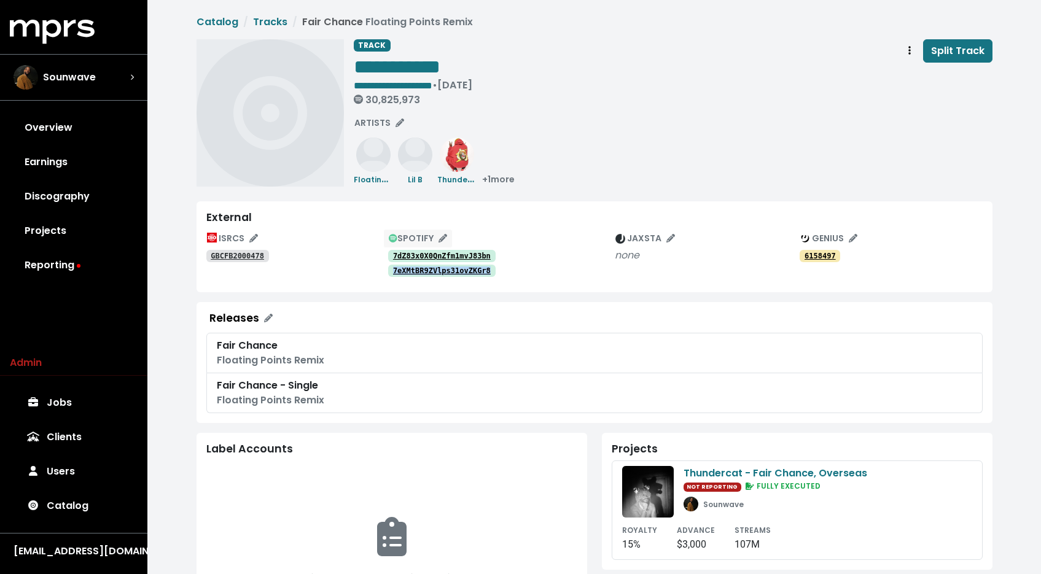
click at [430, 234] on span "SPOTIFY" at bounding box center [418, 238] width 58 height 12
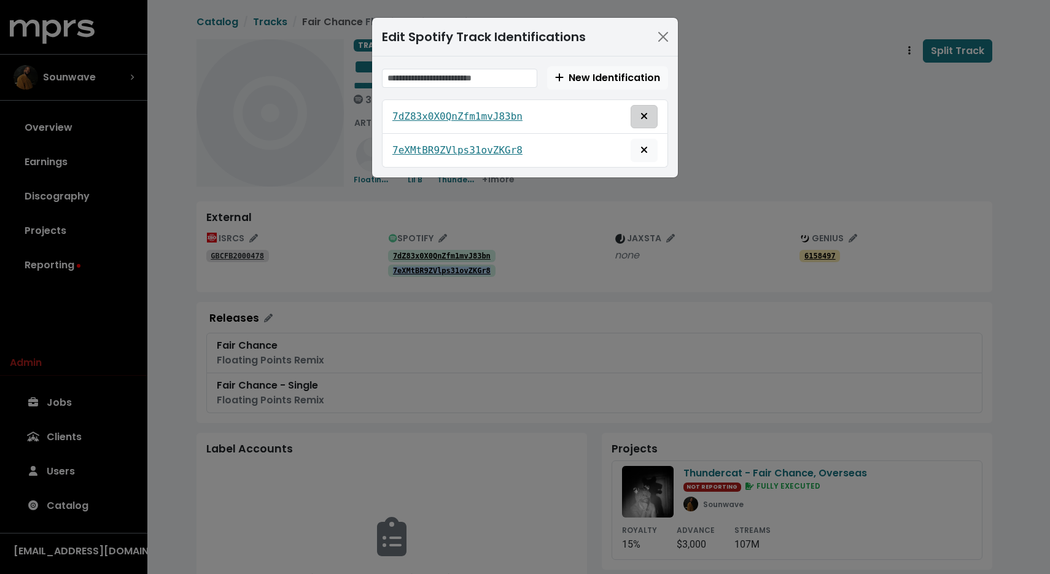
click at [644, 112] on icon "Remove this spotify identification" at bounding box center [644, 116] width 7 height 10
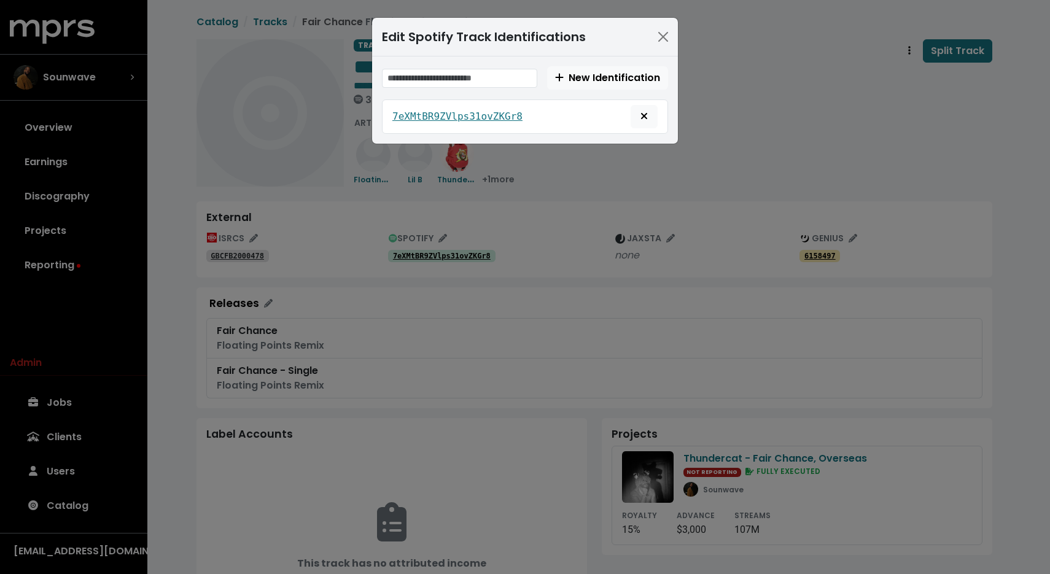
click at [764, 126] on div "Edit Spotify Track Identifications New Identification 7eXMtBR9ZVlps31ovZKGr8" at bounding box center [525, 287] width 1050 height 574
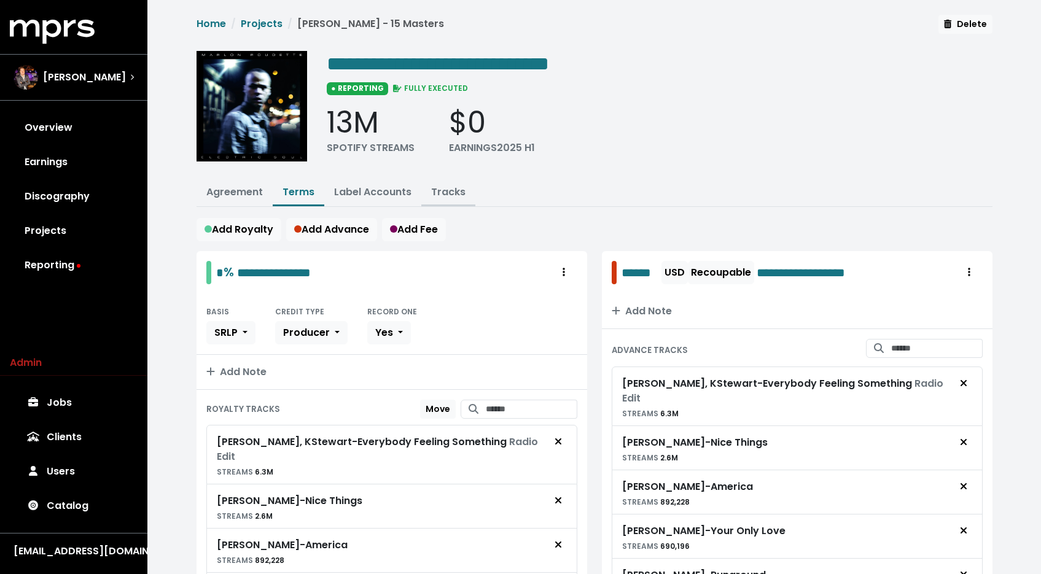
click at [454, 187] on link "Tracks" at bounding box center [448, 192] width 34 height 14
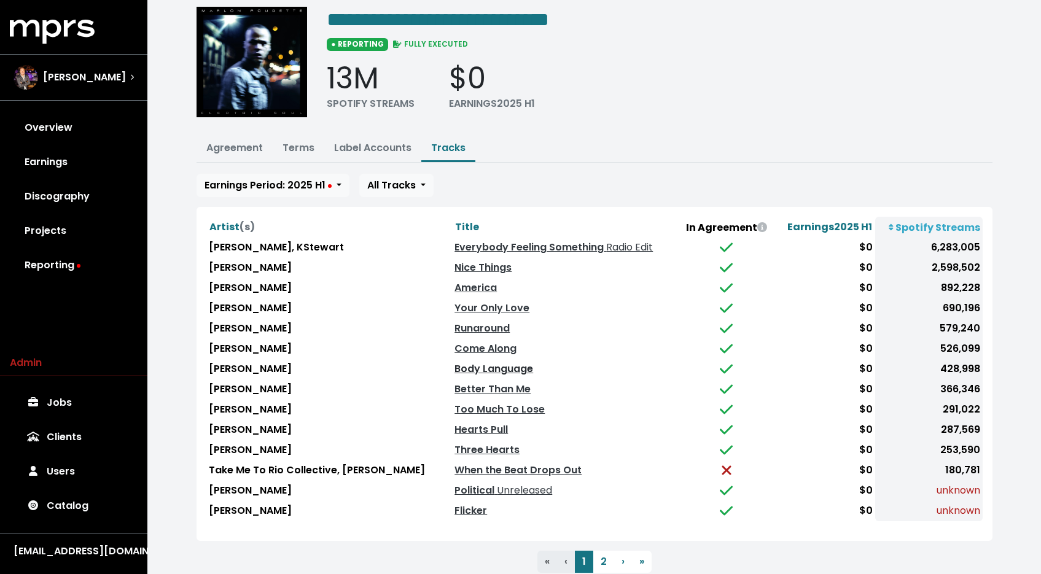
scroll to position [79, 0]
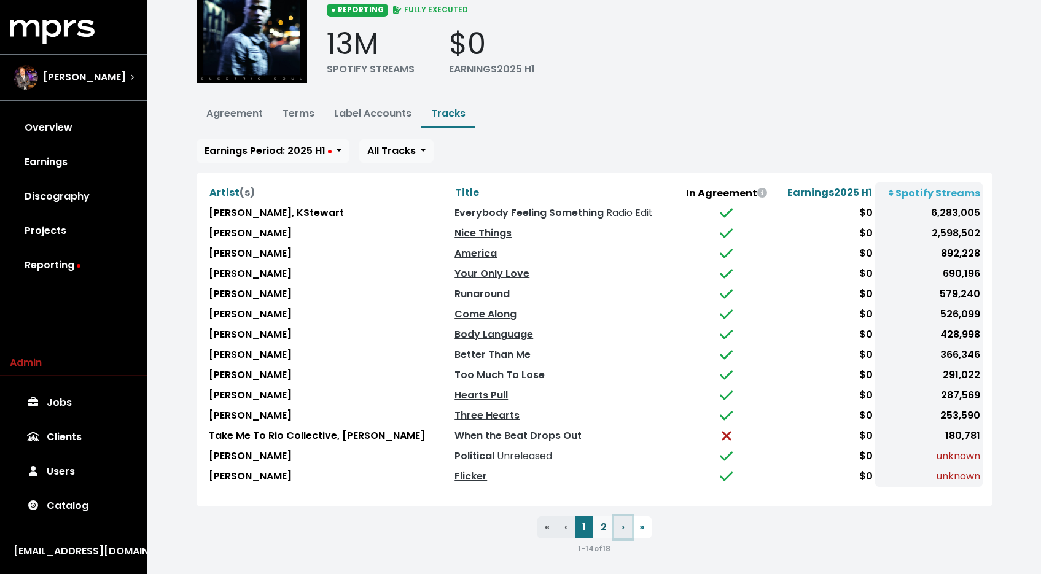
click at [612, 526] on ul "« First ‹ Previous 1 2 › Next » Last" at bounding box center [595, 527] width 796 height 22
click at [607, 525] on button "2" at bounding box center [603, 527] width 21 height 22
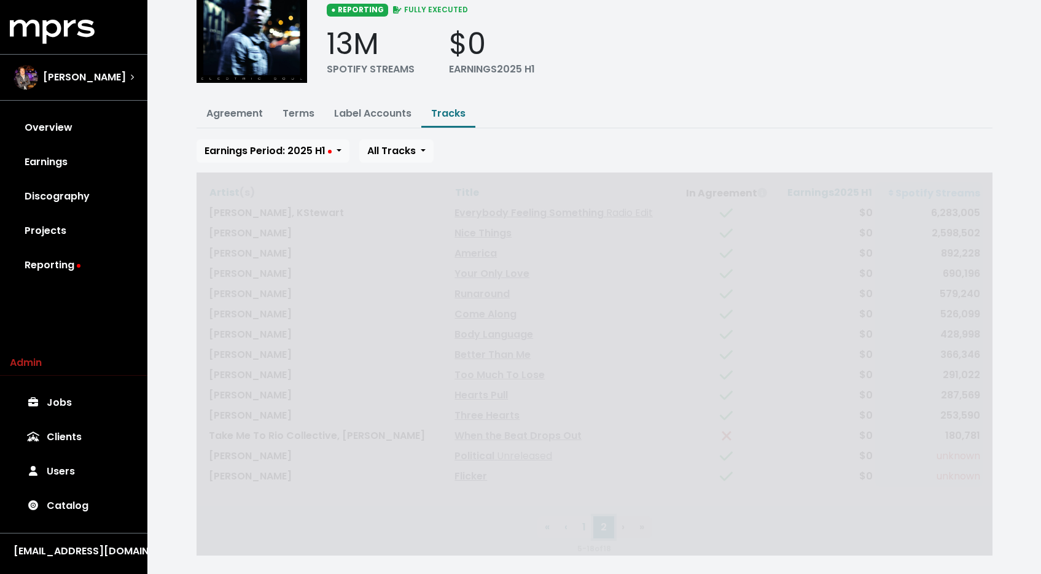
scroll to position [0, 0]
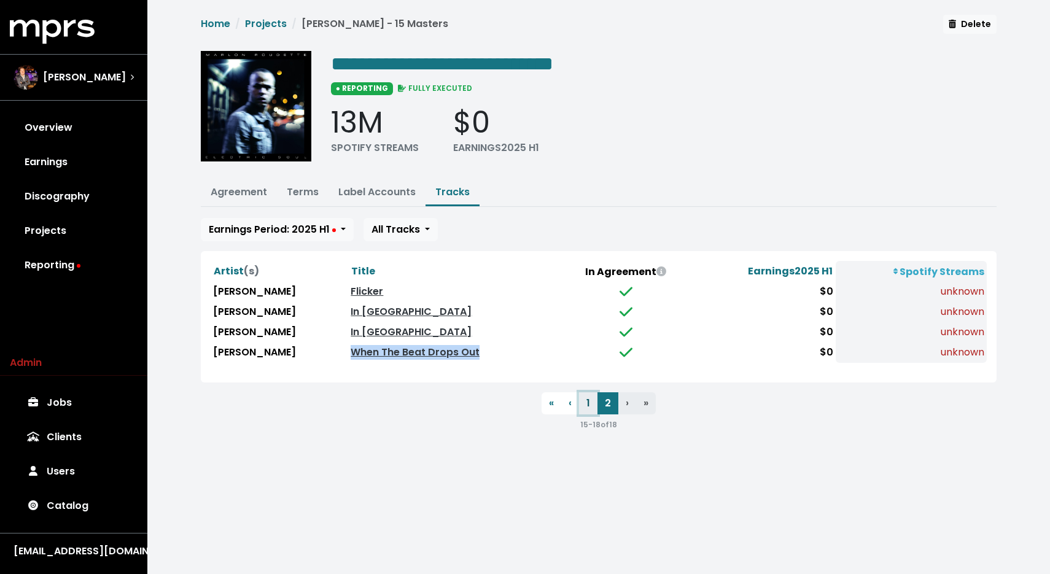
click at [588, 406] on button "1" at bounding box center [588, 403] width 18 height 22
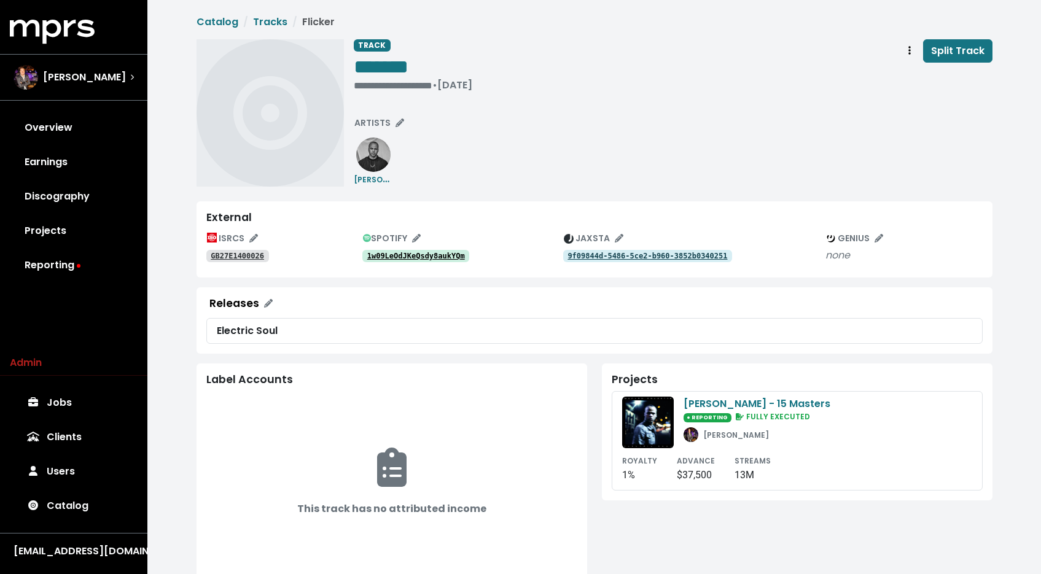
click at [372, 90] on div "**********" at bounding box center [413, 67] width 119 height 57
click at [372, 80] on div "**********" at bounding box center [413, 85] width 119 height 12
click at [409, 257] on tt "7y1HzIfS7V2GjlSW7Ympee" at bounding box center [416, 256] width 98 height 9
click at [247, 259] on tt "GB27E1400016" at bounding box center [237, 256] width 53 height 9
click at [372, 85] on div "**********" at bounding box center [413, 85] width 119 height 12
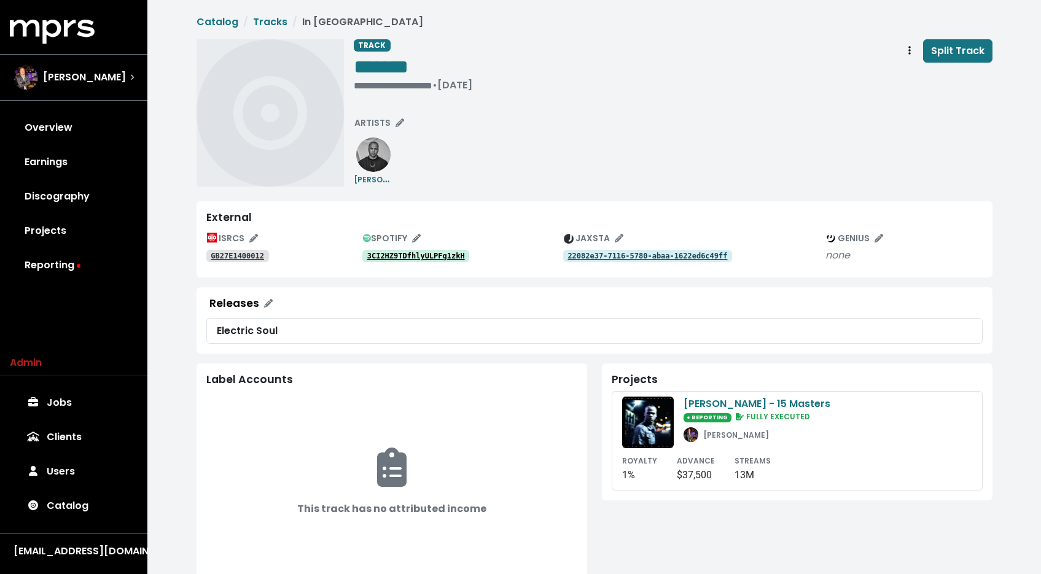
click at [413, 250] on link "3CI2HZ9TDfhlyULPFg1zkH" at bounding box center [415, 256] width 107 height 12
click at [257, 257] on tt "GB27E1400012" at bounding box center [237, 256] width 53 height 9
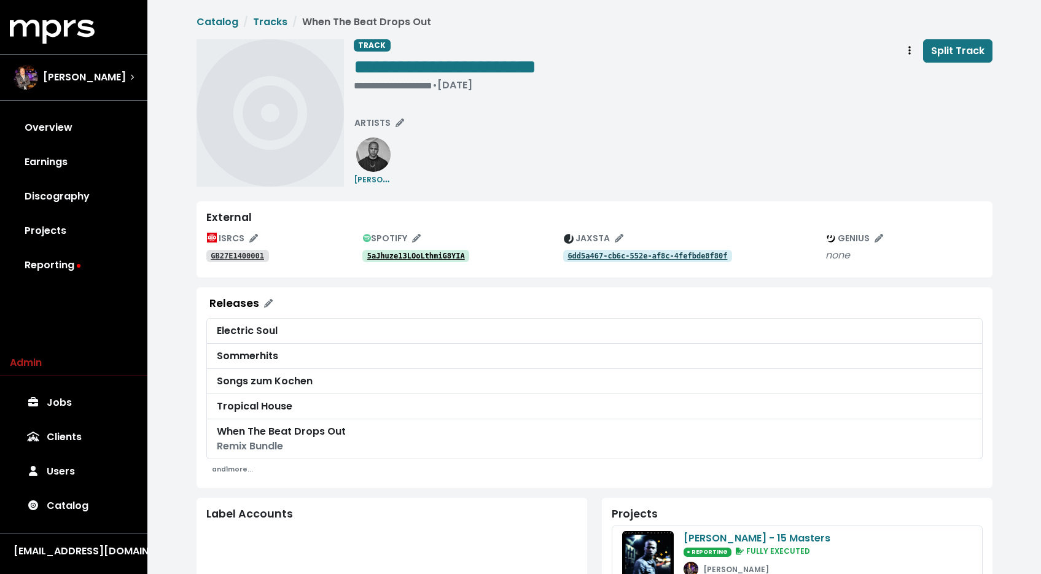
click at [419, 256] on tt "5aJhuze13LOoLthmiG8YIA" at bounding box center [416, 256] width 98 height 9
click at [242, 256] on tt "GB27E1400001" at bounding box center [237, 256] width 53 height 9
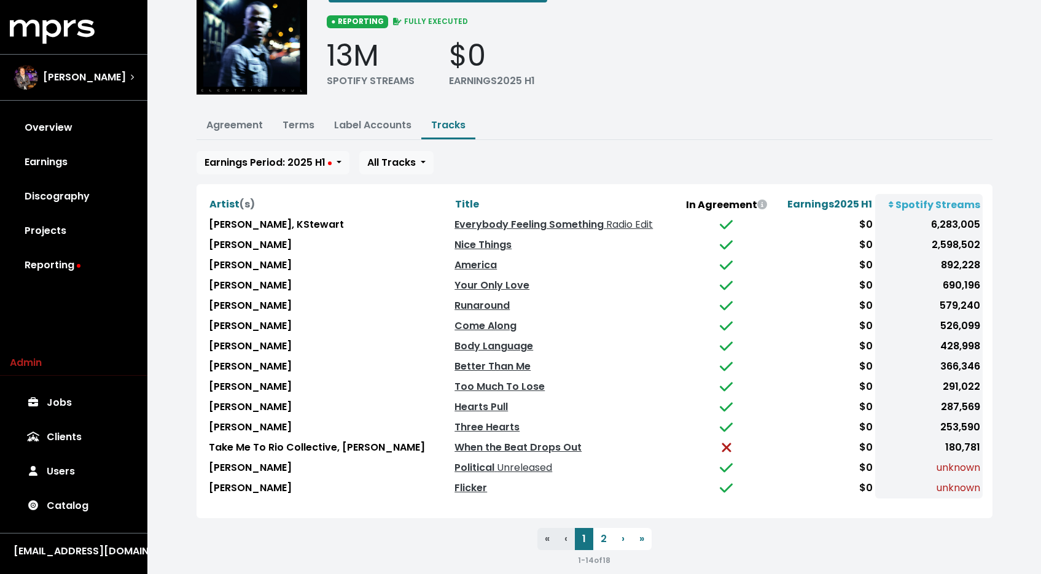
scroll to position [79, 0]
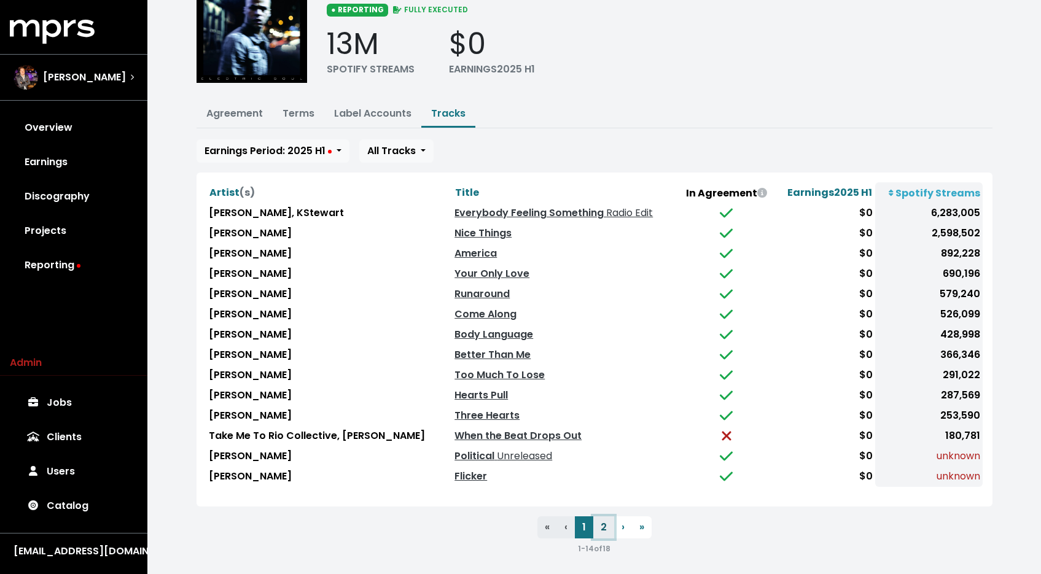
click at [603, 516] on button "2" at bounding box center [603, 527] width 21 height 22
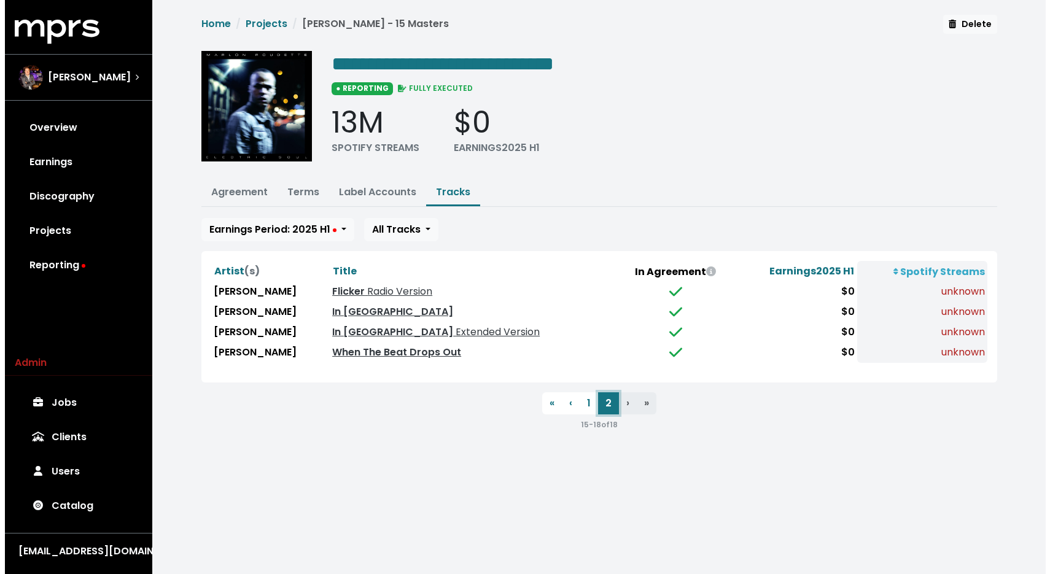
scroll to position [0, 0]
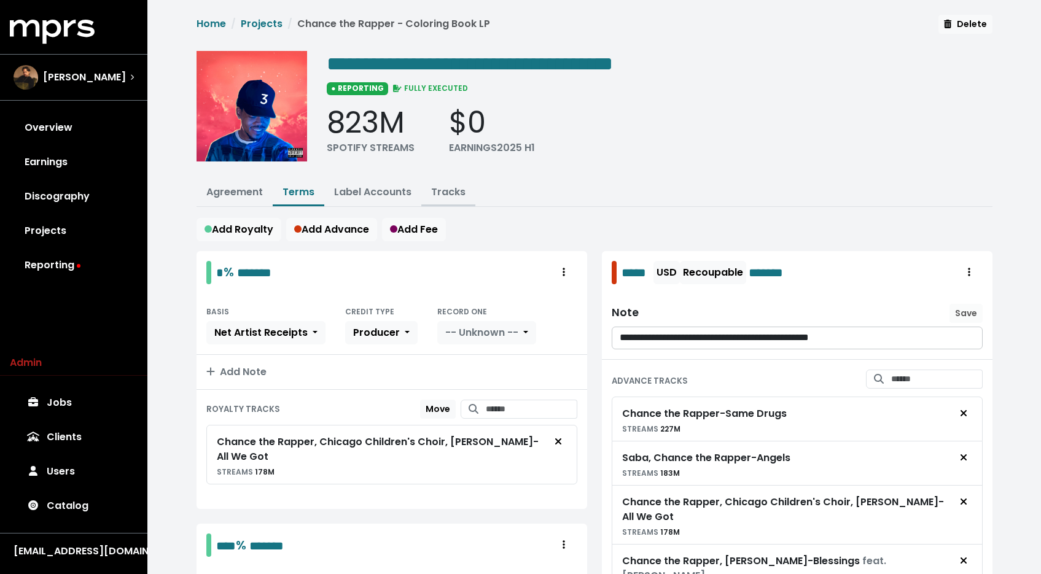
click at [443, 195] on link "Tracks" at bounding box center [448, 192] width 34 height 14
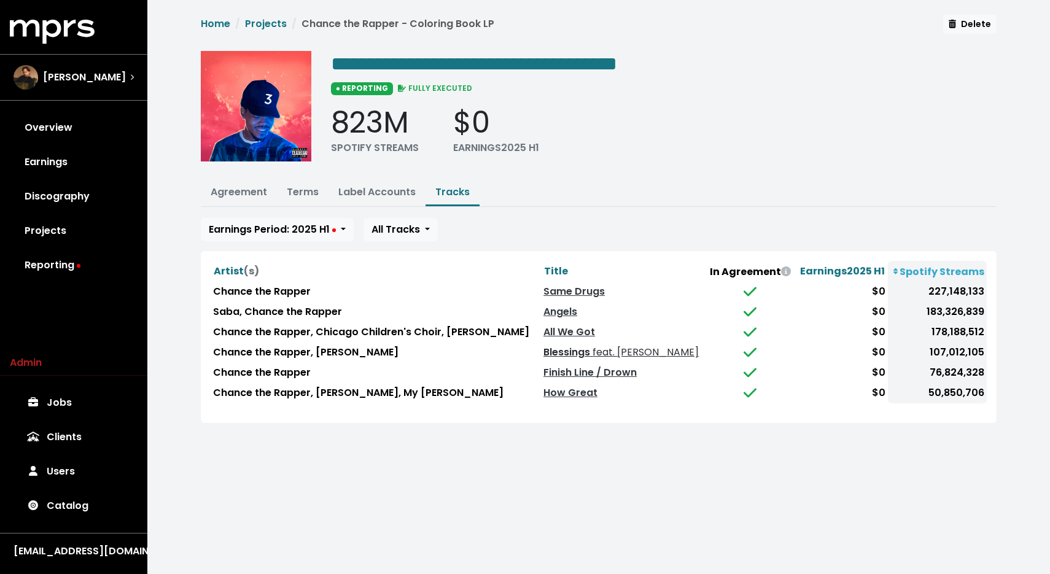
click at [593, 354] on span "feat. Jamila Woods" at bounding box center [644, 352] width 109 height 14
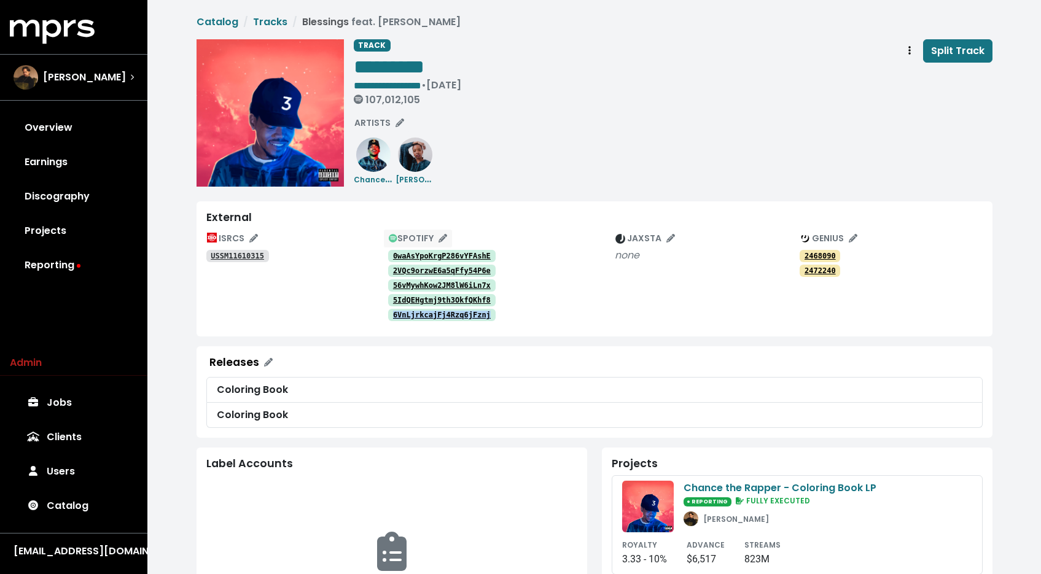
click at [438, 236] on span "SPOTIFY" at bounding box center [418, 238] width 58 height 12
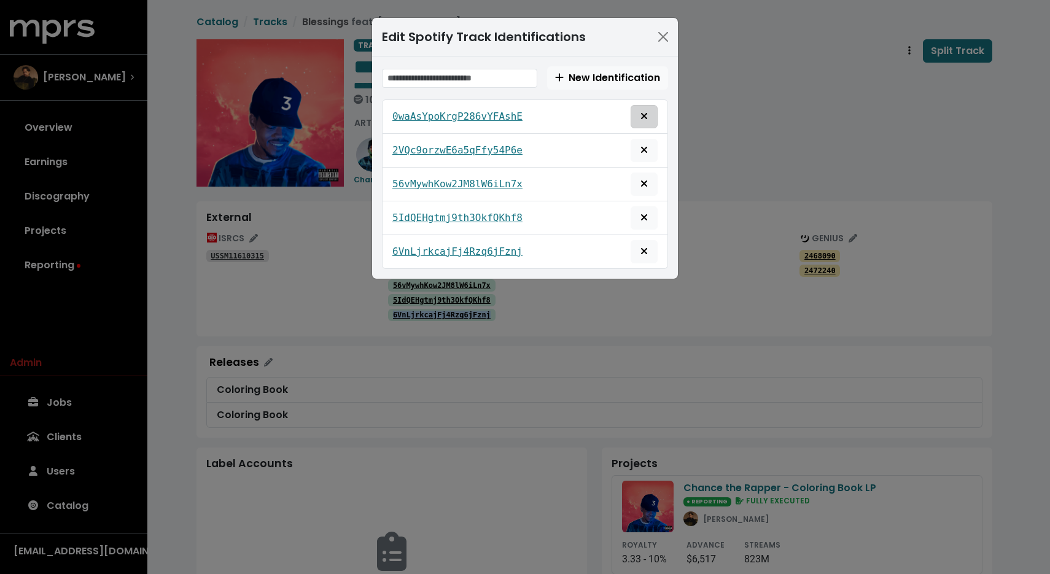
click at [647, 112] on icon "Remove this spotify identification" at bounding box center [644, 116] width 7 height 10
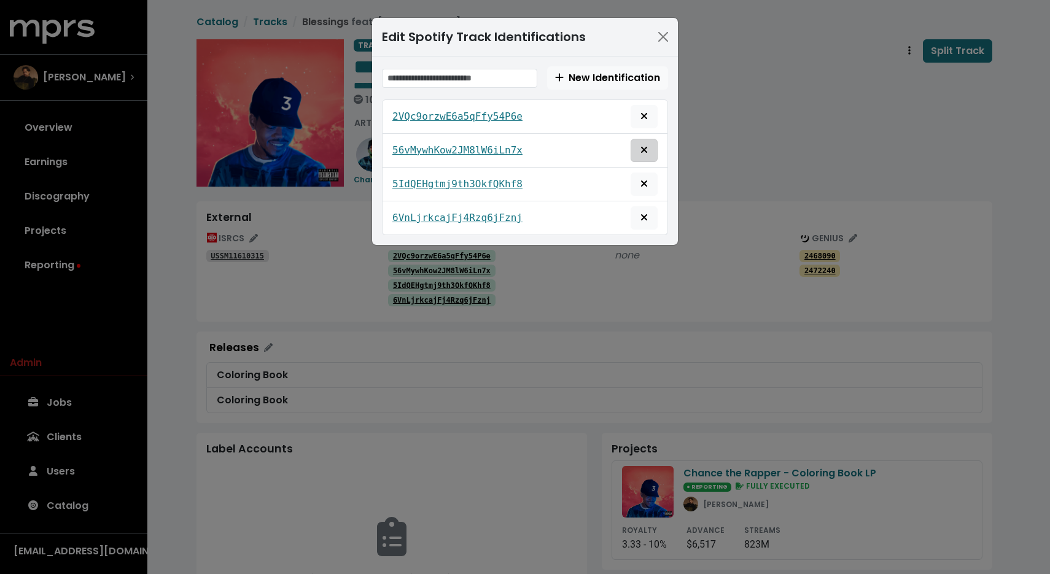
click at [648, 155] on span "Remove this spotify identification" at bounding box center [644, 150] width 11 height 15
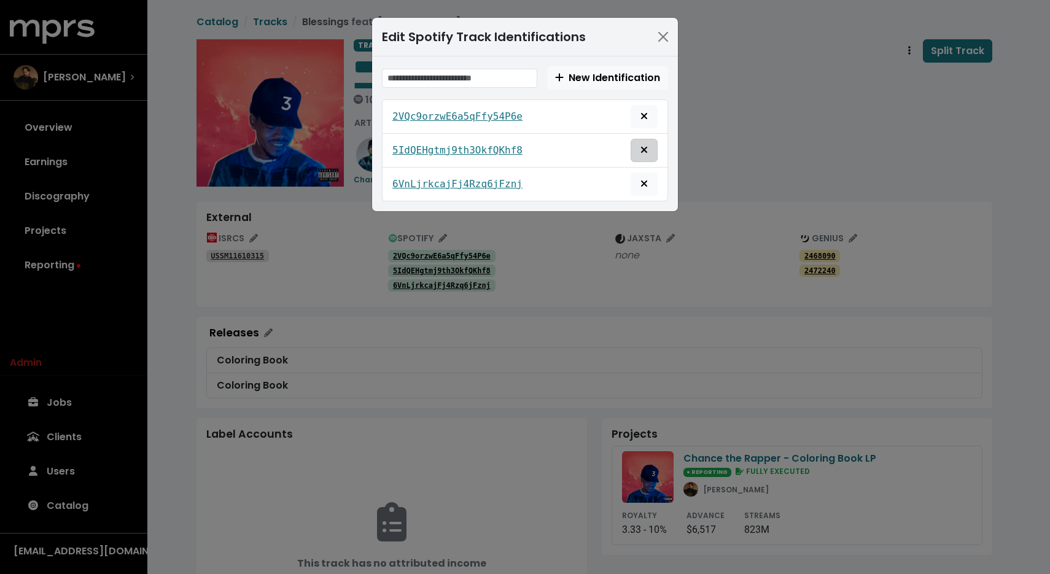
click at [650, 152] on button "Remove this spotify identification" at bounding box center [644, 150] width 27 height 23
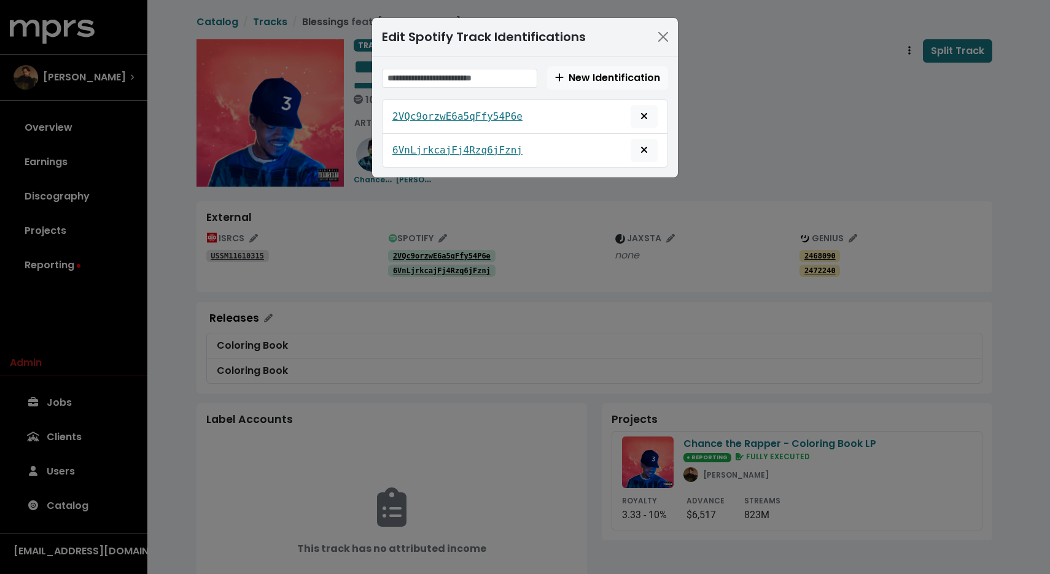
click at [645, 165] on div "6VnLjrkcajFj4Rzq6jFznj" at bounding box center [525, 151] width 286 height 34
click at [647, 158] on button "Remove this spotify identification" at bounding box center [644, 150] width 27 height 23
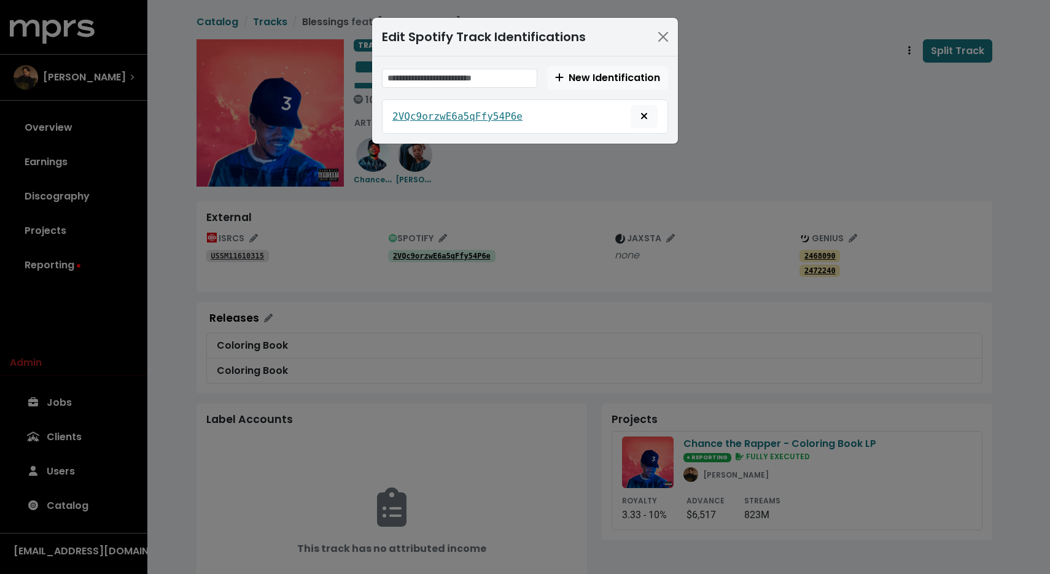
click at [765, 149] on div "Edit Spotify Track Identifications New Identification 2VQc9orzwE6a5qFfy54P6e" at bounding box center [525, 287] width 1050 height 574
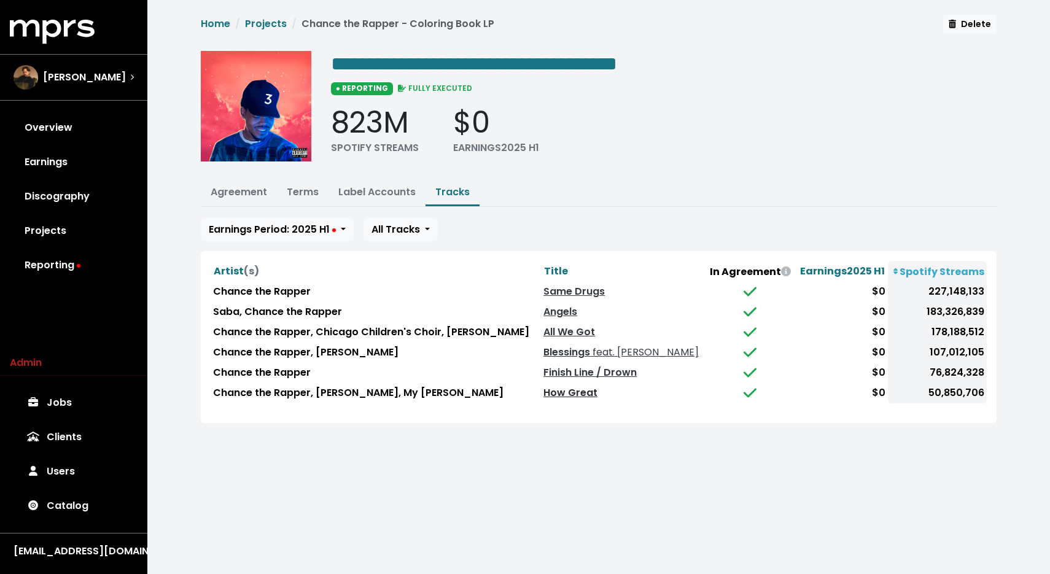
click at [560, 390] on link "How Great" at bounding box center [570, 393] width 54 height 14
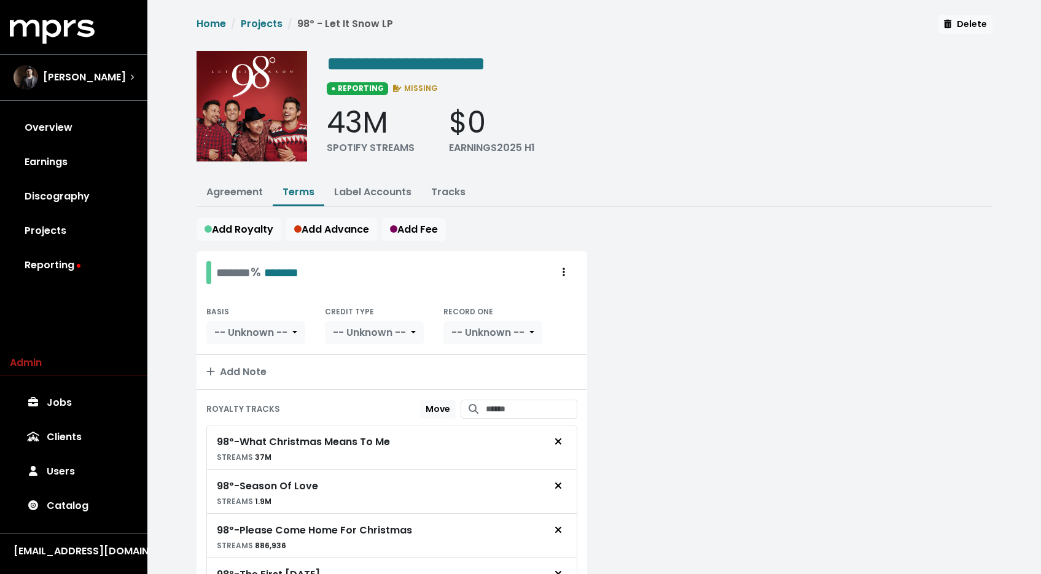
click at [446, 203] on li "Tracks" at bounding box center [448, 193] width 54 height 26
click at [446, 192] on link "Tracks" at bounding box center [448, 192] width 34 height 14
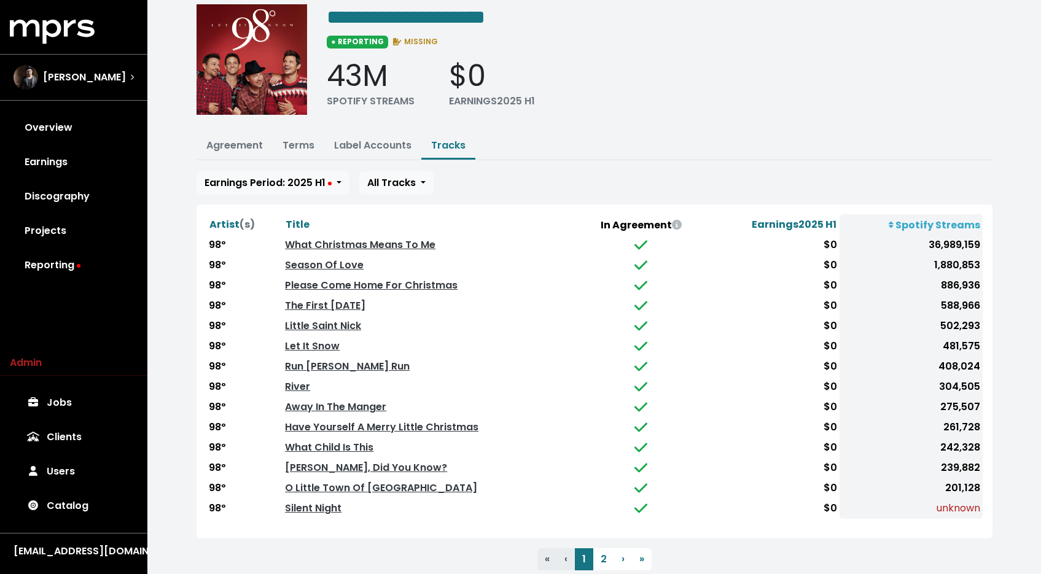
scroll to position [79, 0]
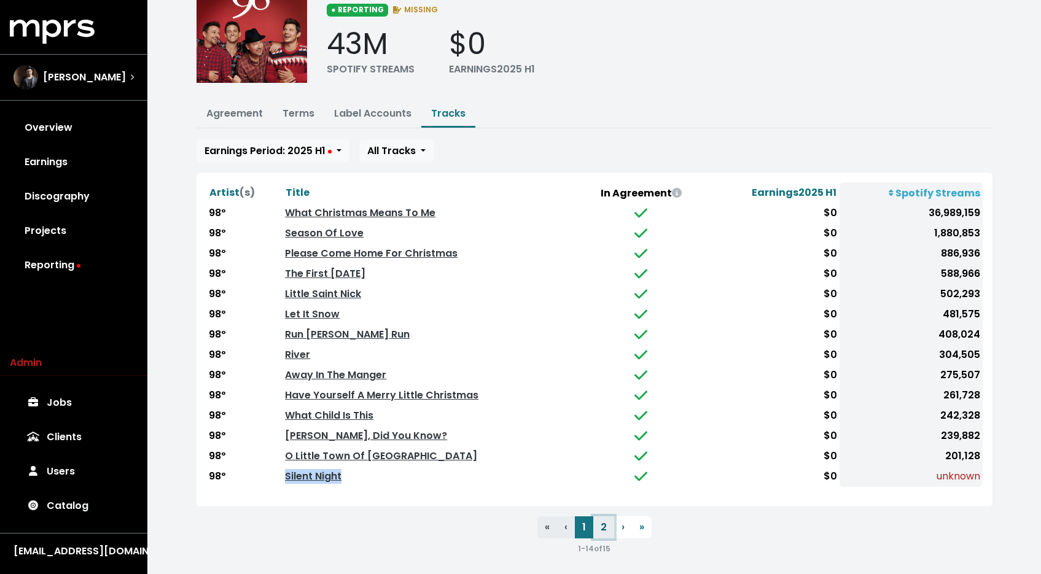
click at [611, 518] on button "2" at bounding box center [603, 527] width 21 height 22
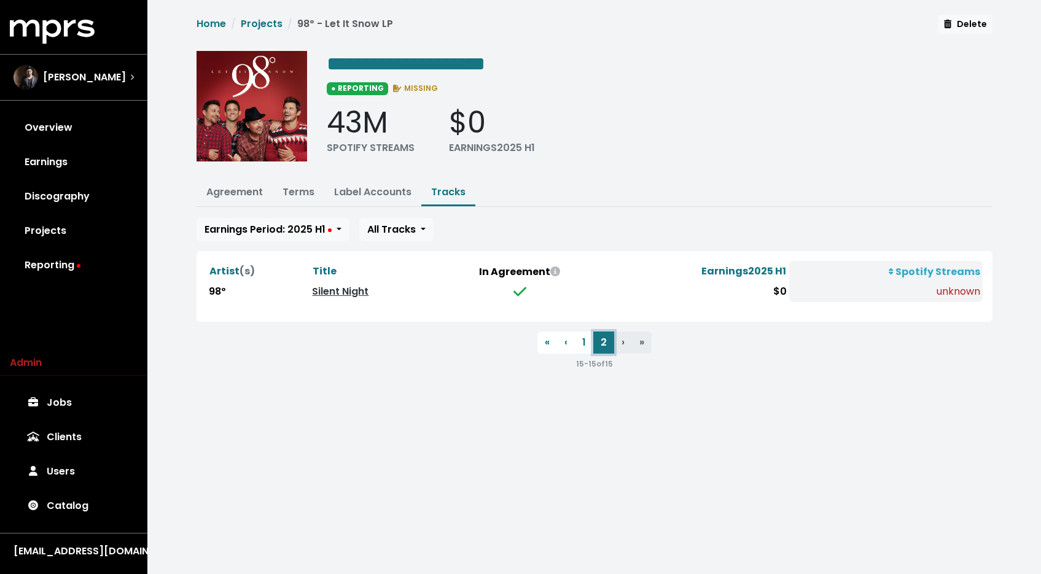
scroll to position [0, 0]
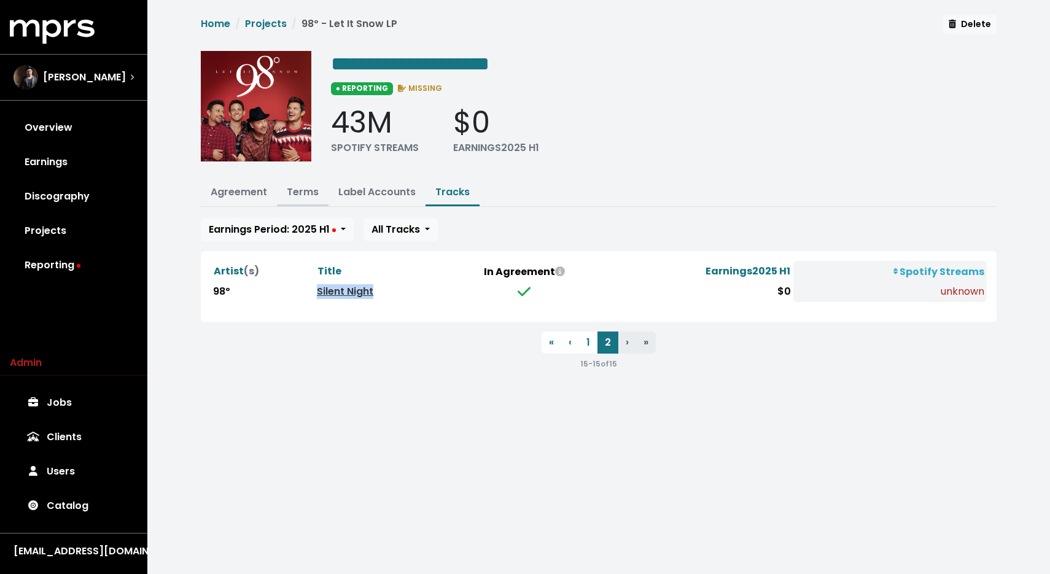
click at [308, 196] on link "Terms" at bounding box center [303, 192] width 32 height 14
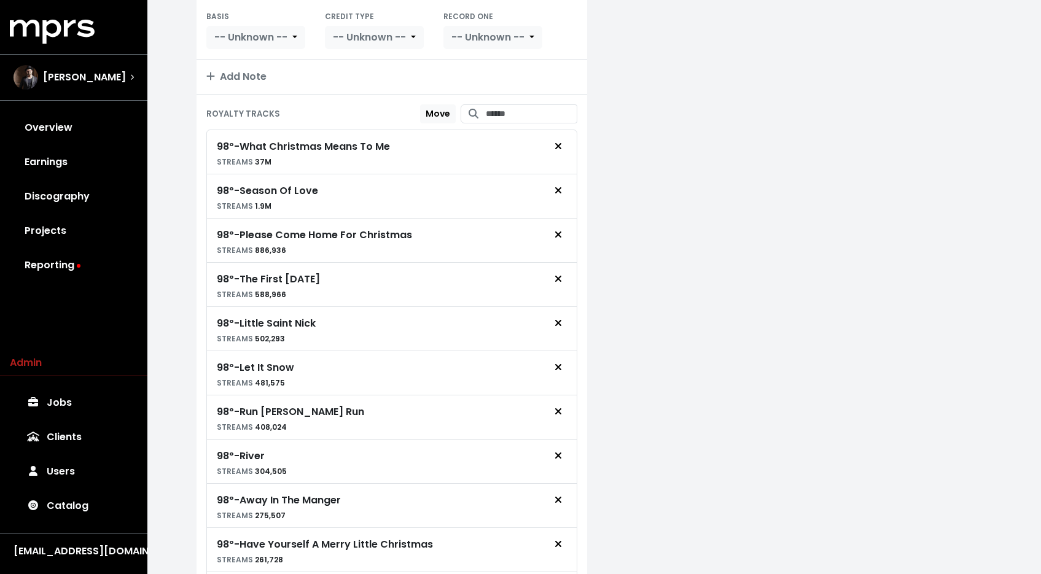
scroll to position [561, 0]
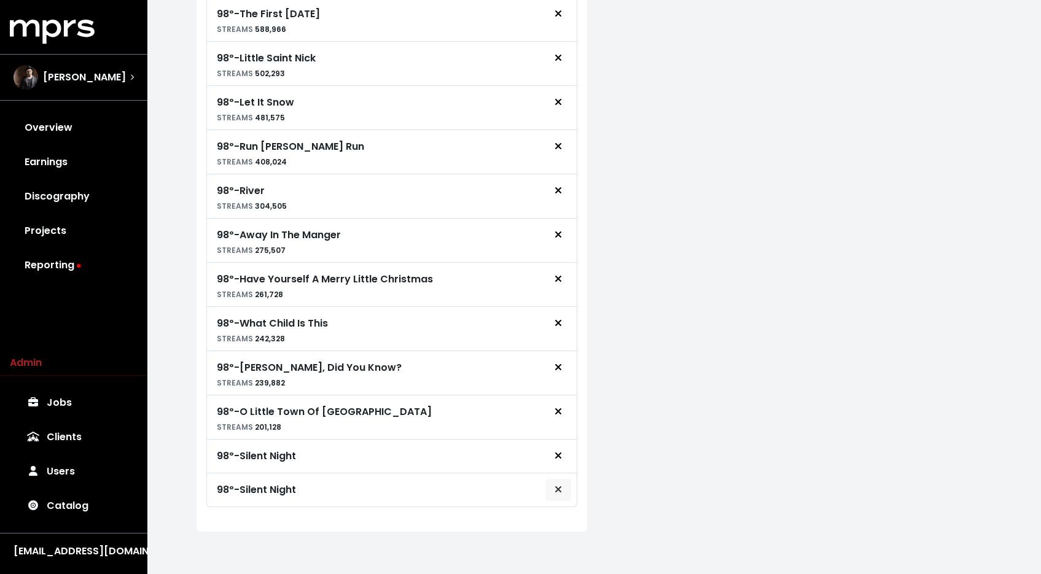
click at [558, 488] on icon "Remove royalty target" at bounding box center [558, 489] width 6 height 6
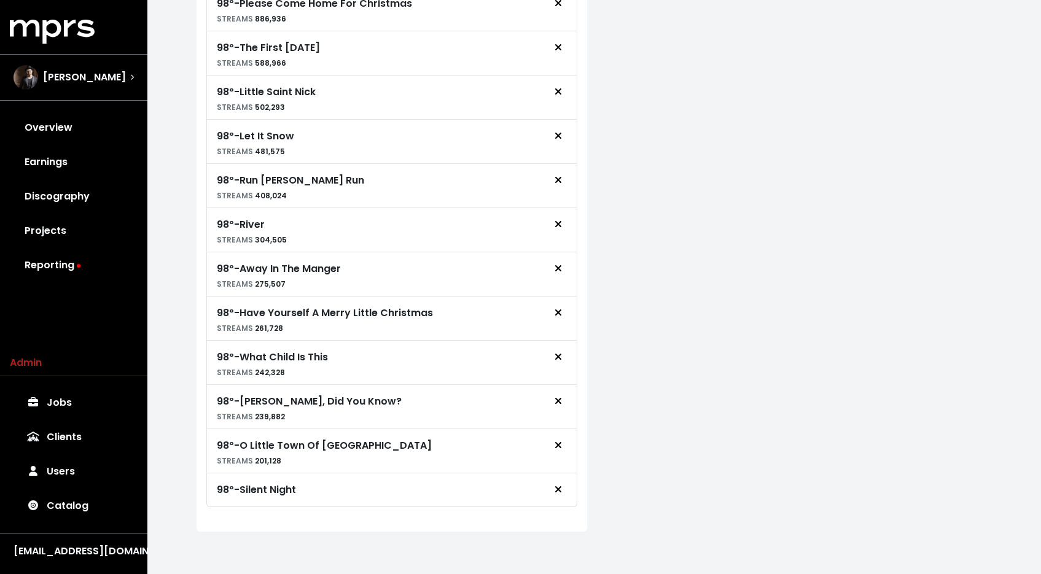
scroll to position [5, 0]
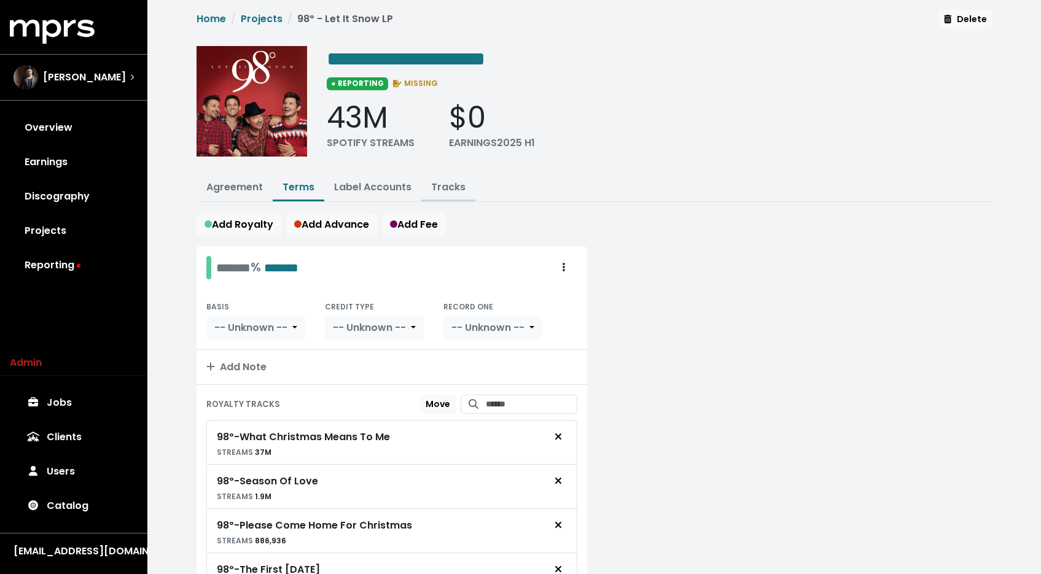
click at [432, 187] on link "Tracks" at bounding box center [448, 187] width 34 height 14
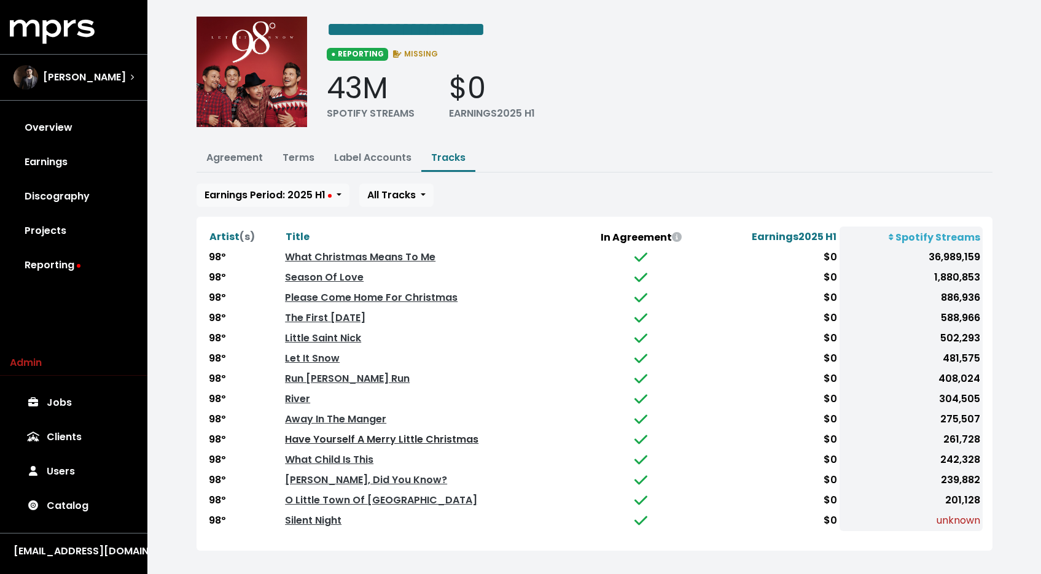
scroll to position [34, 0]
click at [308, 513] on link "Silent Night" at bounding box center [313, 520] width 56 height 14
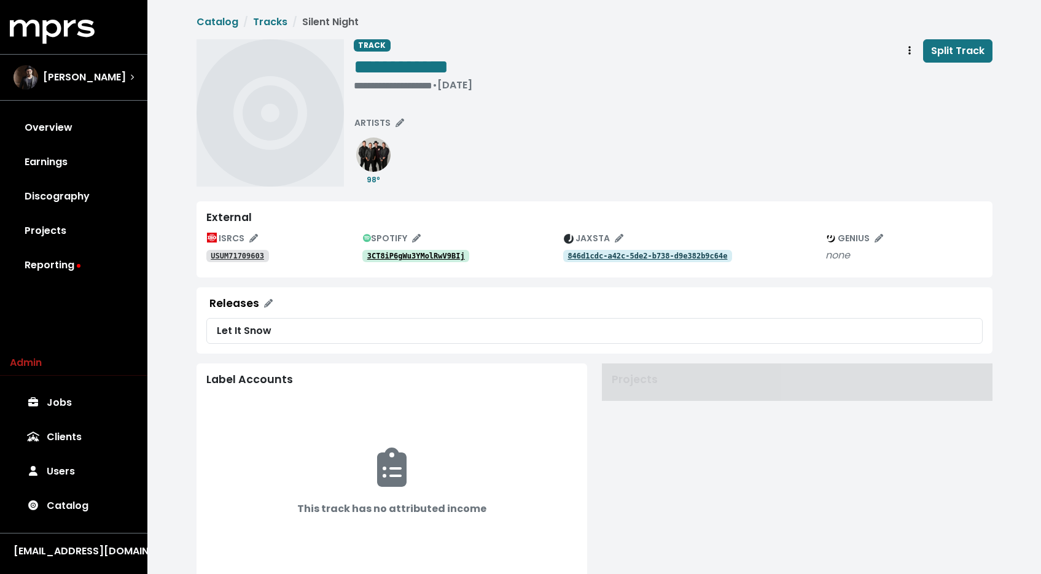
click at [416, 248] on div "3CT8iP6gWu3YMolRwV9BIj" at bounding box center [462, 255] width 201 height 15
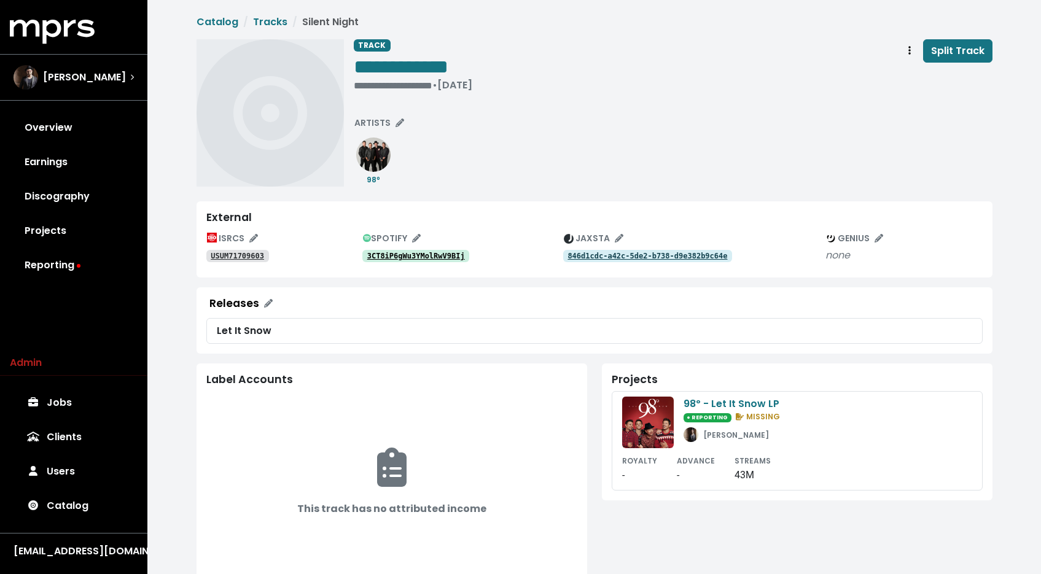
click at [415, 255] on tt "3CT8iP6gWu3YMolRwV9BIj" at bounding box center [416, 256] width 98 height 9
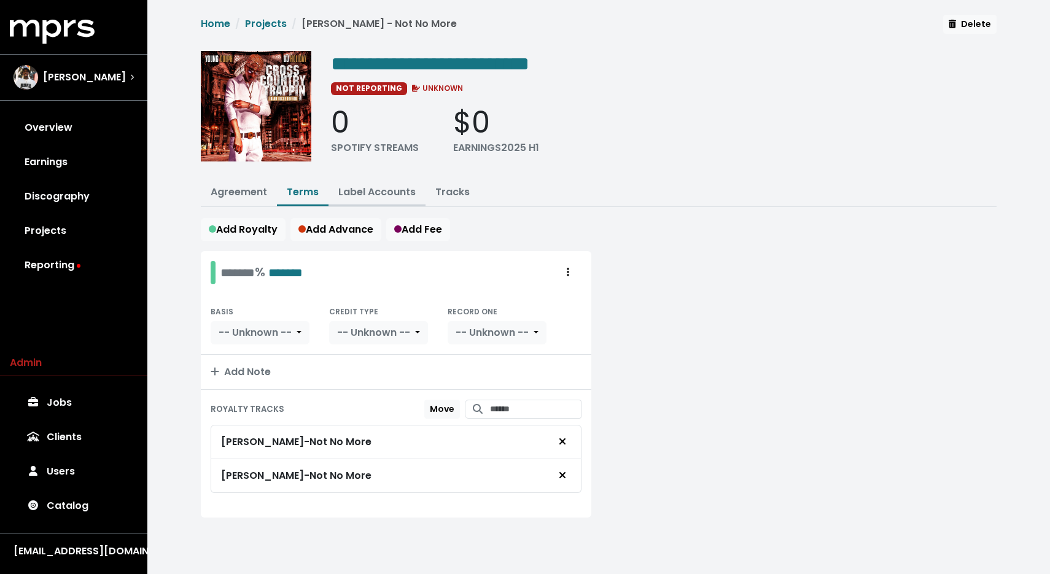
click at [384, 182] on button "Label Accounts" at bounding box center [377, 193] width 97 height 26
click at [389, 192] on link "Label Accounts" at bounding box center [376, 192] width 77 height 14
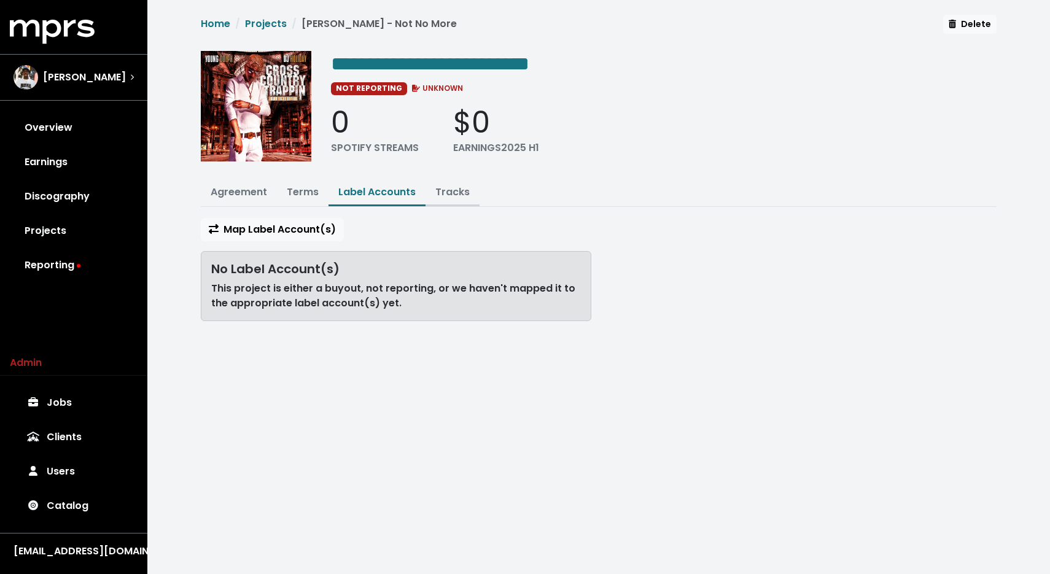
click at [446, 196] on link "Tracks" at bounding box center [452, 192] width 34 height 14
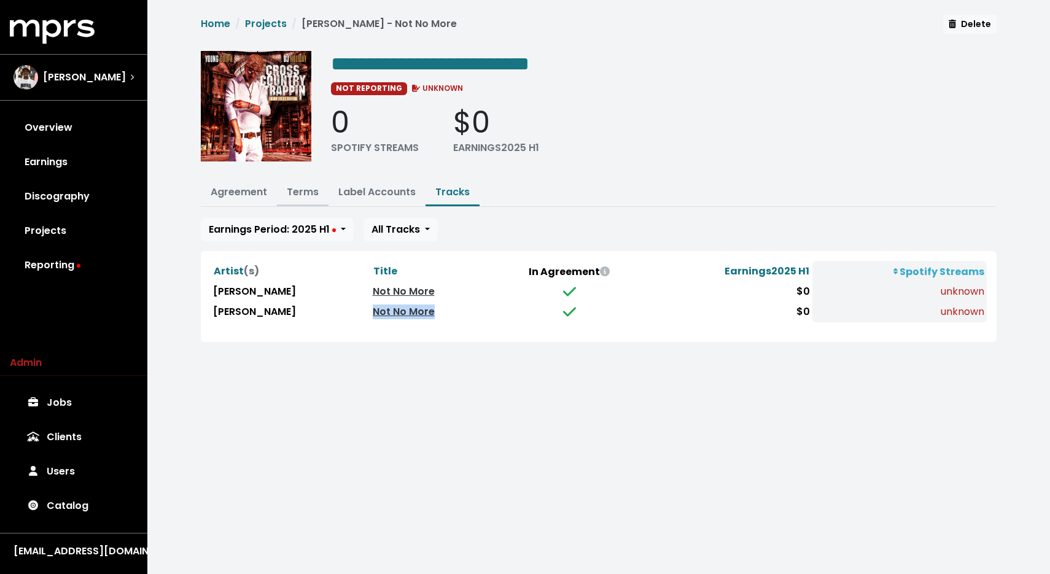
click at [303, 180] on button "Terms" at bounding box center [303, 193] width 52 height 26
click at [305, 196] on link "Terms" at bounding box center [303, 192] width 32 height 14
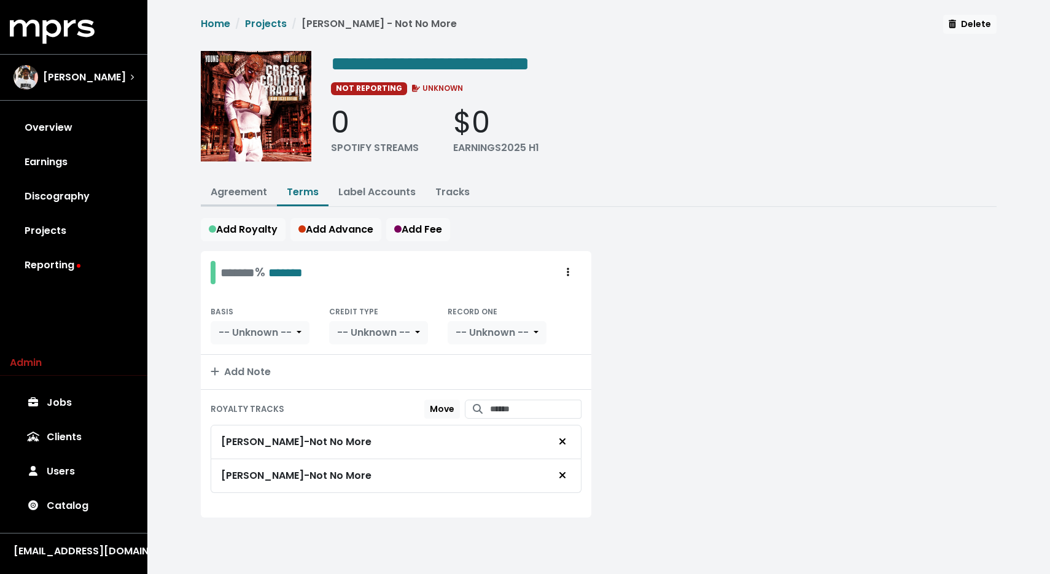
click at [260, 185] on link "Agreement" at bounding box center [239, 192] width 56 height 14
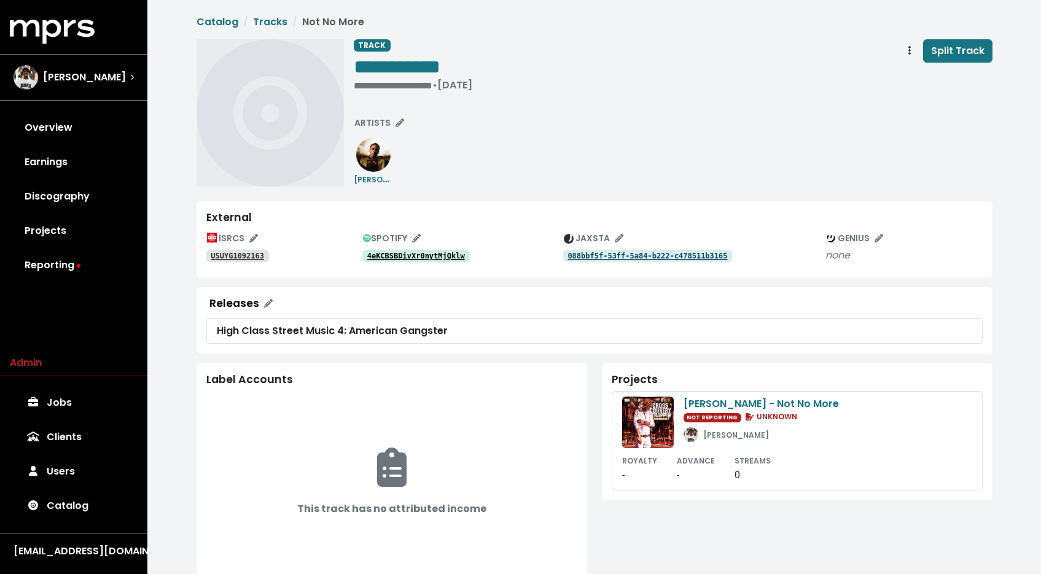
click at [384, 264] on div "ISRCS USUYG1092163 SPOTIFY 4eKCBSBDivXr0nytMjQklw JAXSTA 088bbf5f-53ff-5a84-b22…" at bounding box center [594, 248] width 776 height 39
click at [387, 254] on tt "4eKCBSBDivXr0nytMjQklw" at bounding box center [416, 256] width 98 height 9
click at [249, 257] on tt "USUYG1092163" at bounding box center [237, 256] width 53 height 9
click at [400, 88] on div "**********" at bounding box center [413, 85] width 119 height 12
click at [443, 257] on tt "65I8fcqRx4SBZf090LOIvo" at bounding box center [416, 256] width 98 height 9
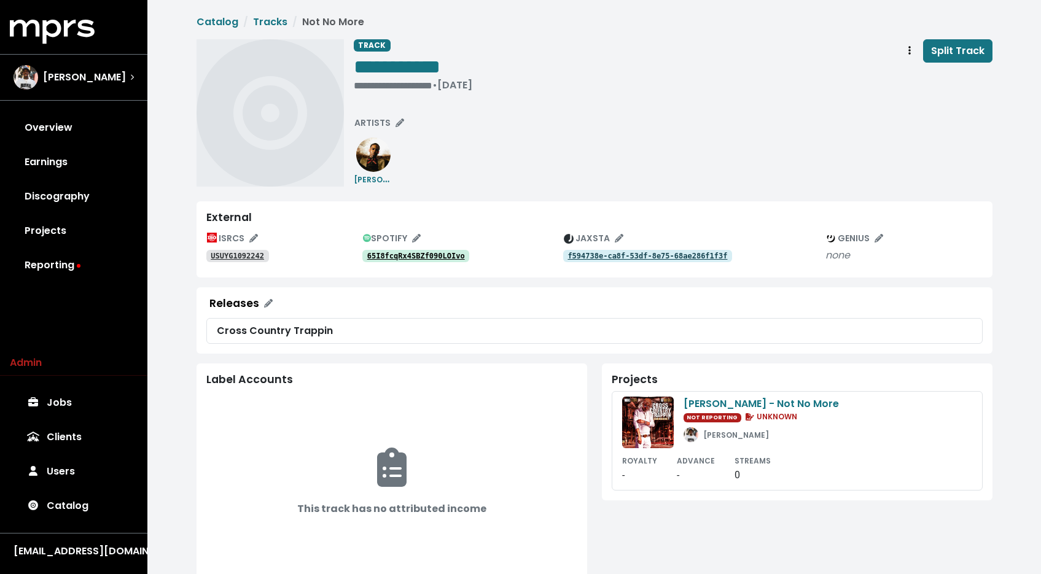
click at [261, 257] on tt "USUYG1092242" at bounding box center [237, 256] width 53 height 9
click at [432, 86] on div "**********" at bounding box center [413, 85] width 119 height 12
click at [352, 85] on div "**********" at bounding box center [595, 112] width 796 height 147
click at [354, 84] on span "• Apr 15th, 2014" at bounding box center [374, 85] width 40 height 14
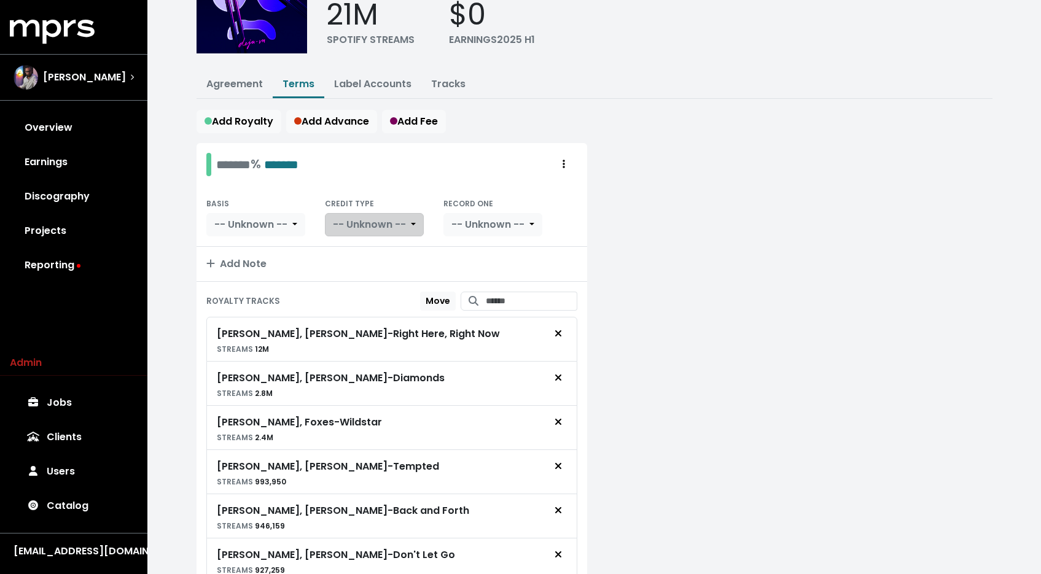
scroll to position [29, 0]
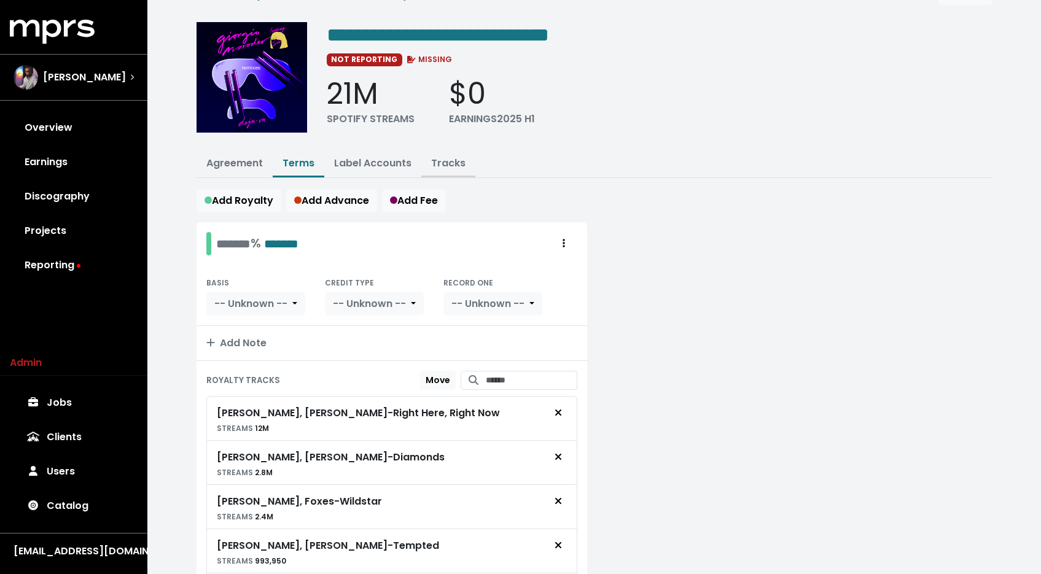
click at [432, 162] on link "Tracks" at bounding box center [448, 163] width 34 height 14
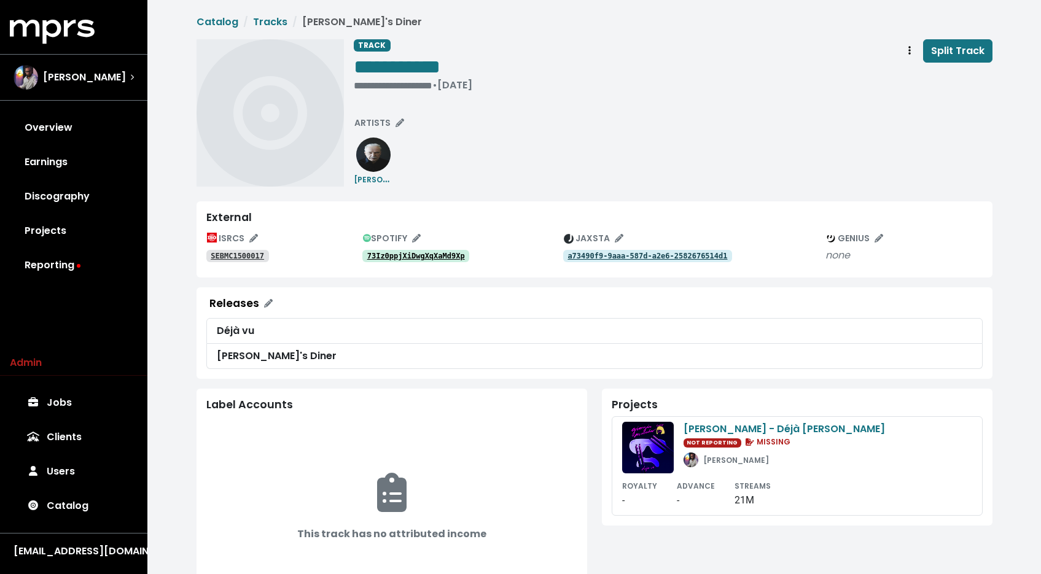
click at [413, 261] on link "73Iz0ppjXiDwgXqXaMd9Xp" at bounding box center [415, 256] width 107 height 12
click at [386, 130] on button "ARTISTS" at bounding box center [379, 123] width 61 height 19
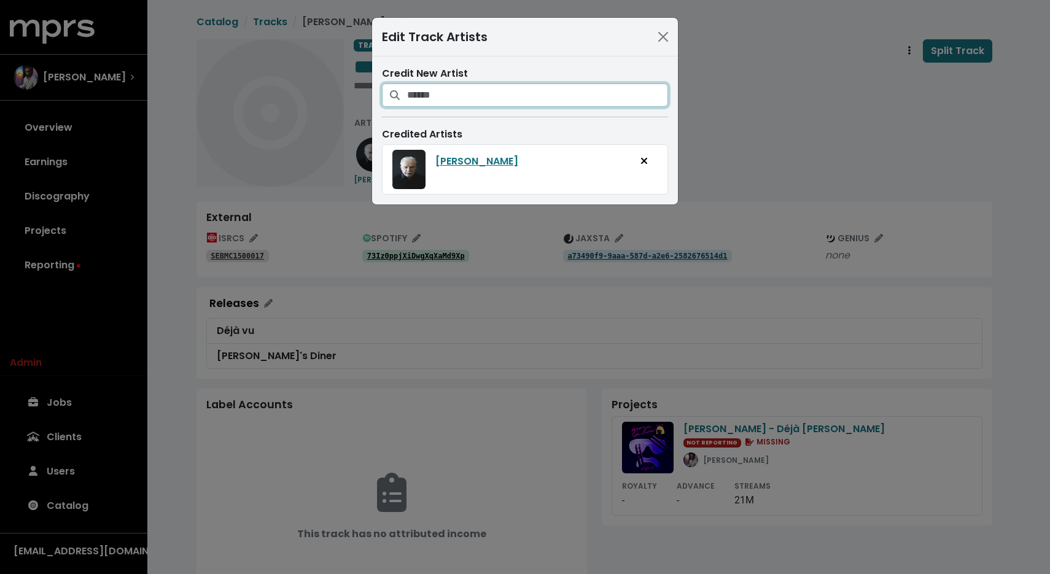
click at [451, 92] on input "Search for artists who should be credited on this track" at bounding box center [537, 95] width 261 height 23
type input "******"
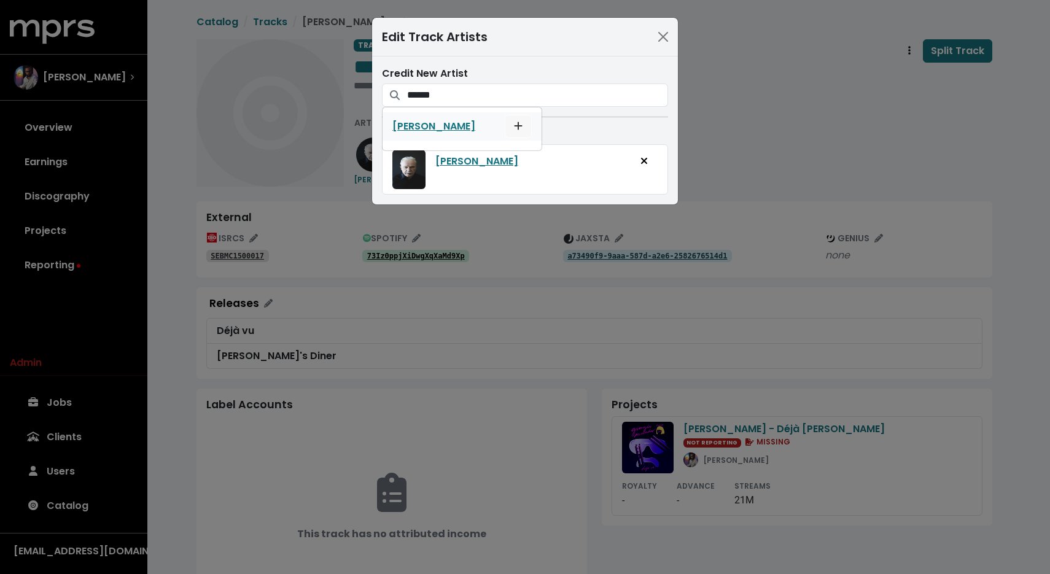
click at [520, 123] on button "Add artist to this track's credited artists" at bounding box center [518, 126] width 27 height 23
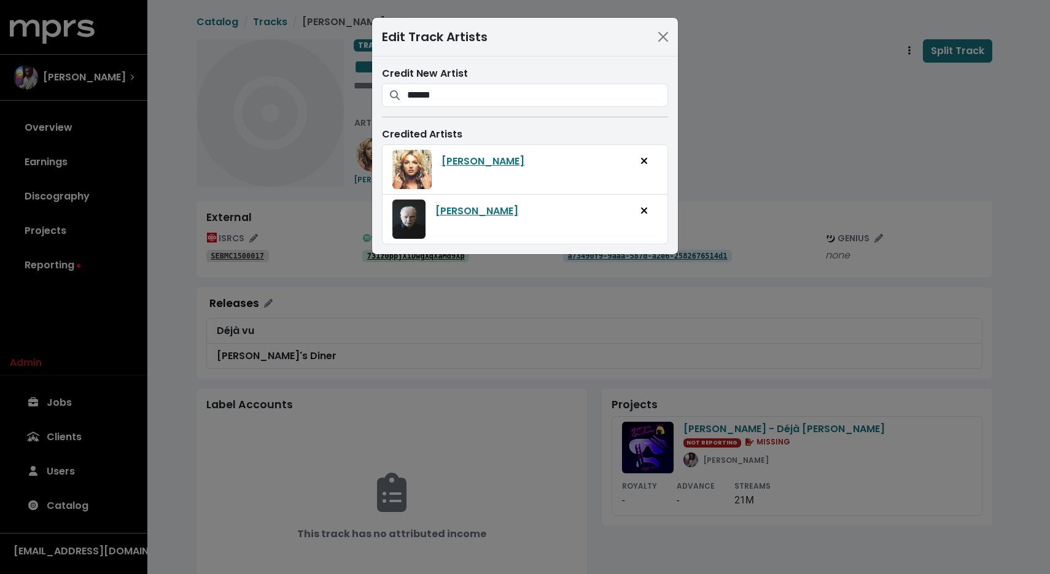
click at [813, 133] on div "Edit Track Artists Credit New Artist ****** [PERSON_NAME] Credited Artists [PER…" at bounding box center [525, 287] width 1050 height 574
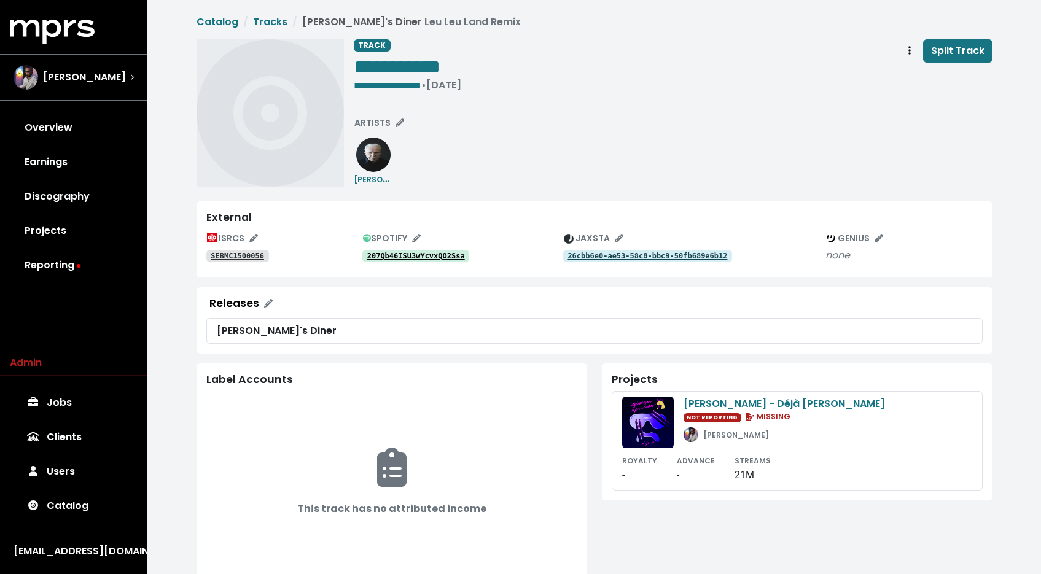
click at [427, 254] on tt "207Qb46ISU3wYcvxQO2Ssa" at bounding box center [416, 256] width 98 height 9
click at [424, 253] on tt "2rPmMcgWf48YfrPrxO5EqS" at bounding box center [416, 256] width 98 height 9
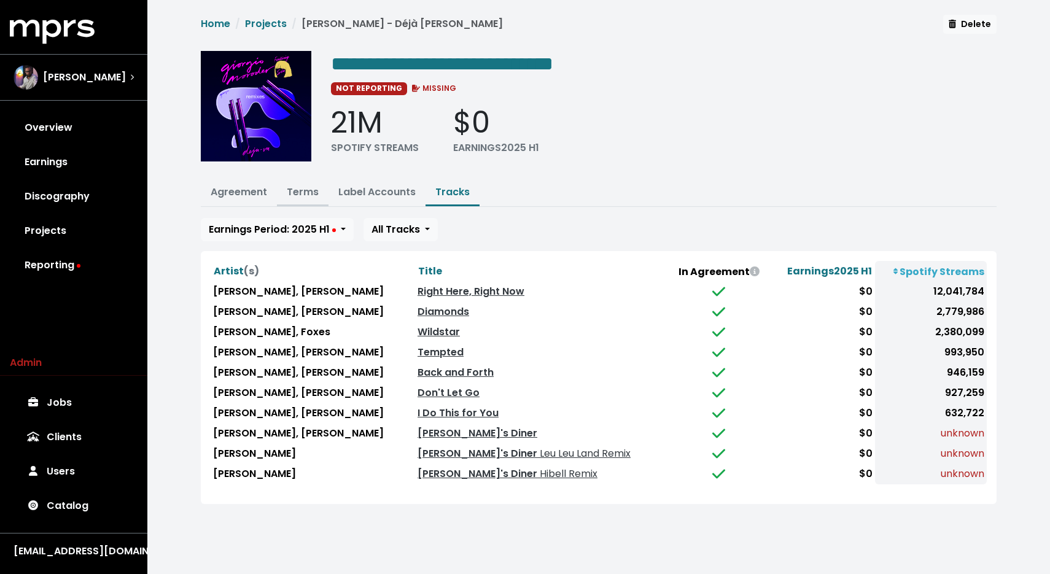
click at [312, 197] on link "Terms" at bounding box center [303, 192] width 32 height 14
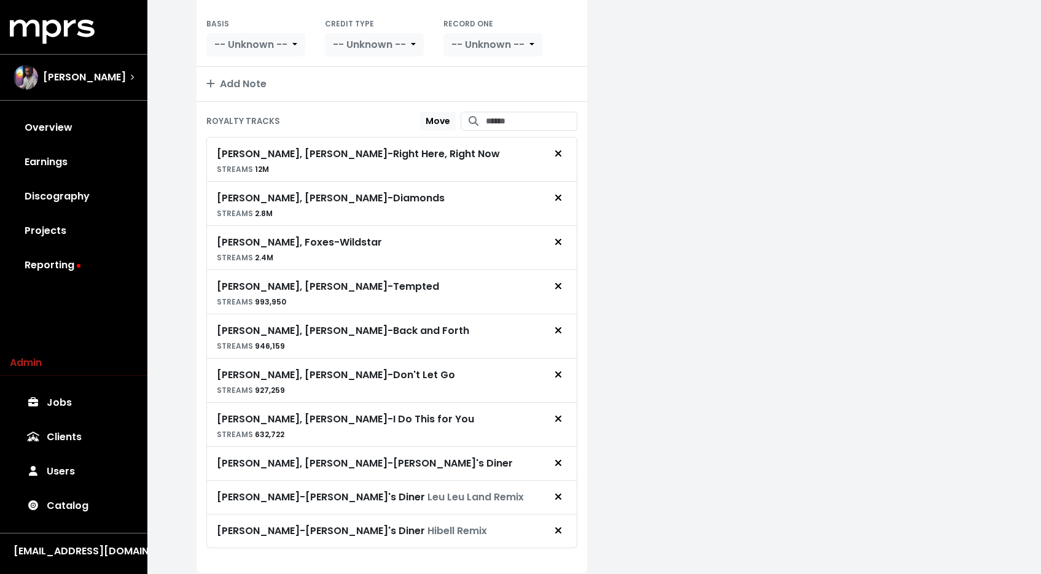
scroll to position [329, 0]
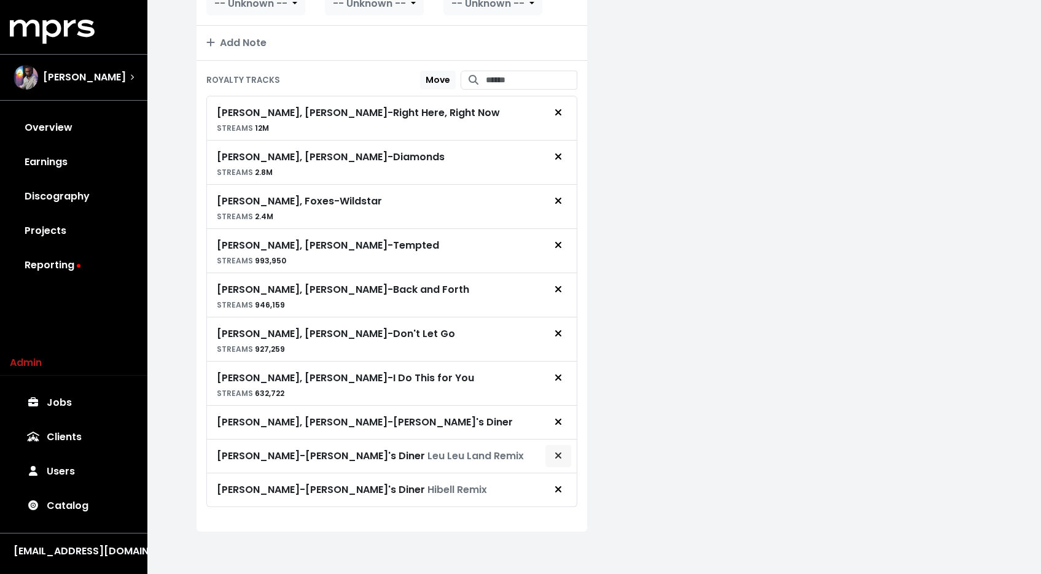
click at [558, 458] on icon "Remove royalty target" at bounding box center [558, 456] width 7 height 10
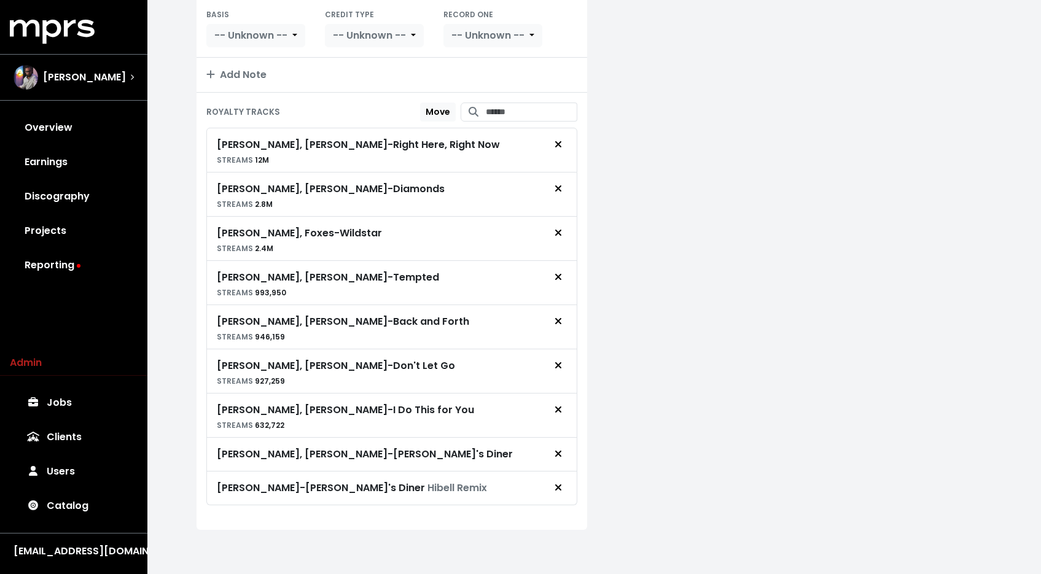
scroll to position [295, 0]
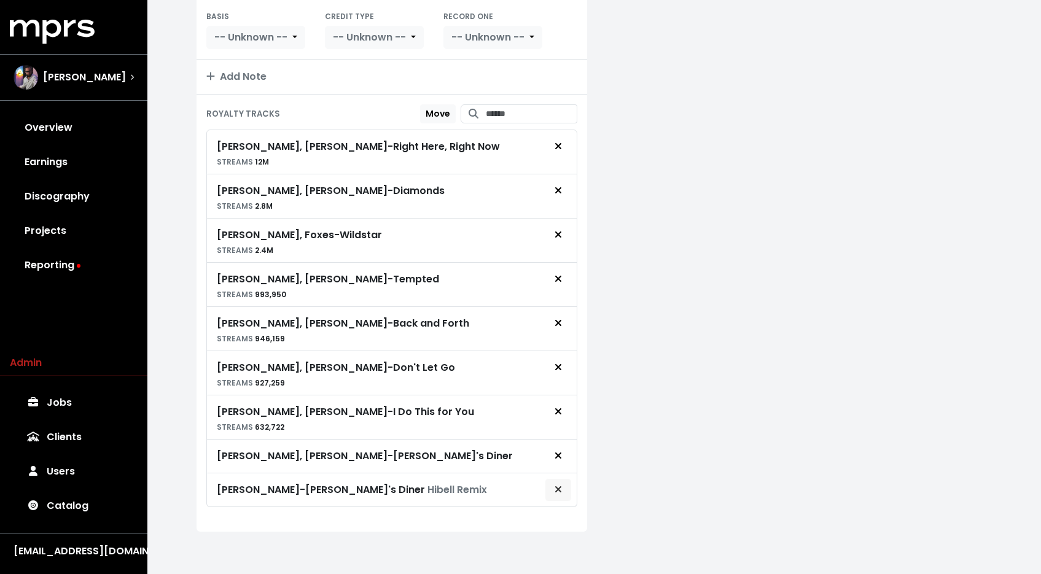
click at [559, 480] on button "Remove royalty target" at bounding box center [558, 489] width 27 height 23
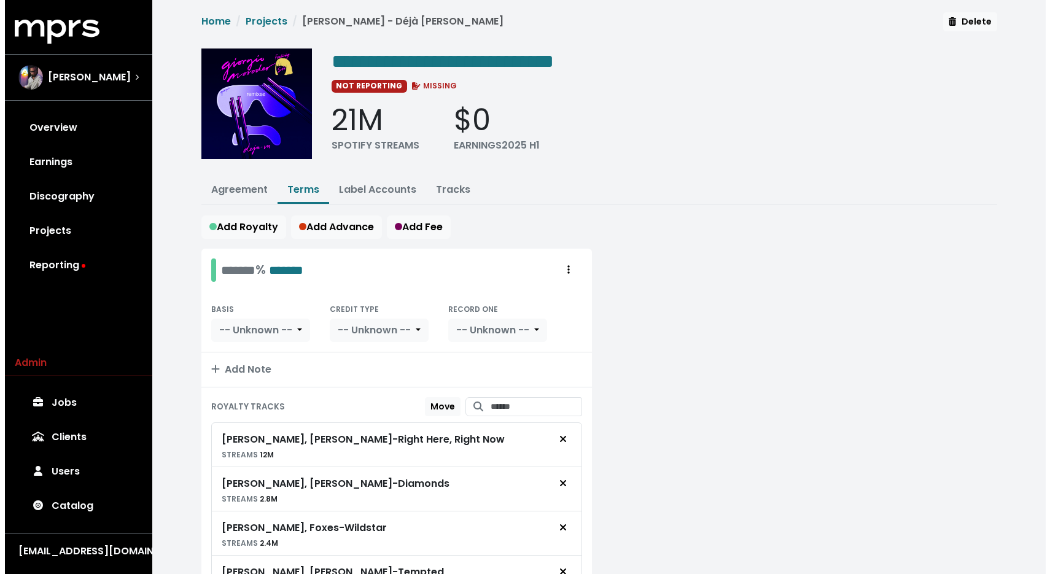
scroll to position [0, 0]
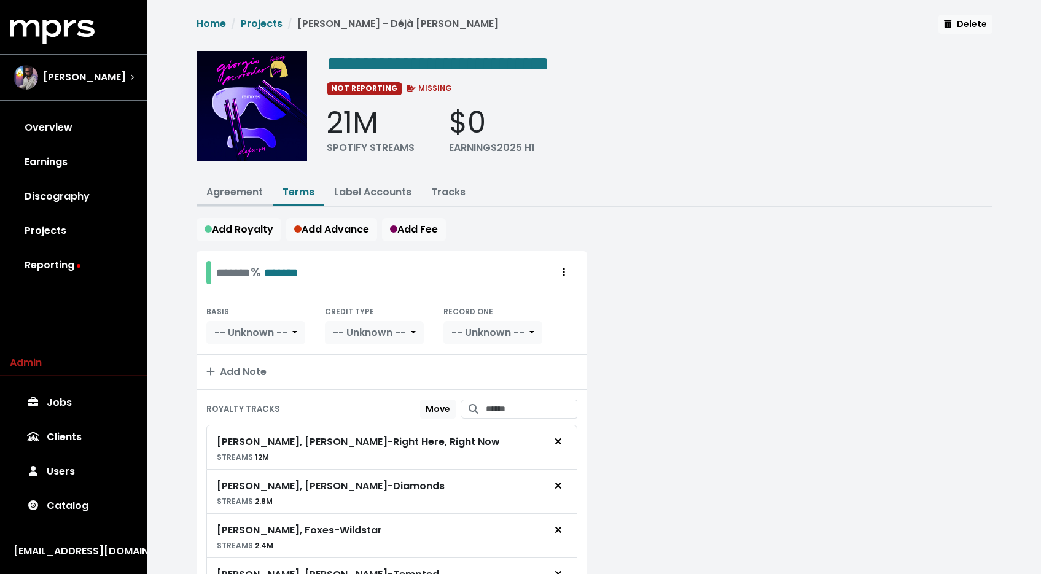
click at [243, 195] on link "Agreement" at bounding box center [234, 192] width 56 height 14
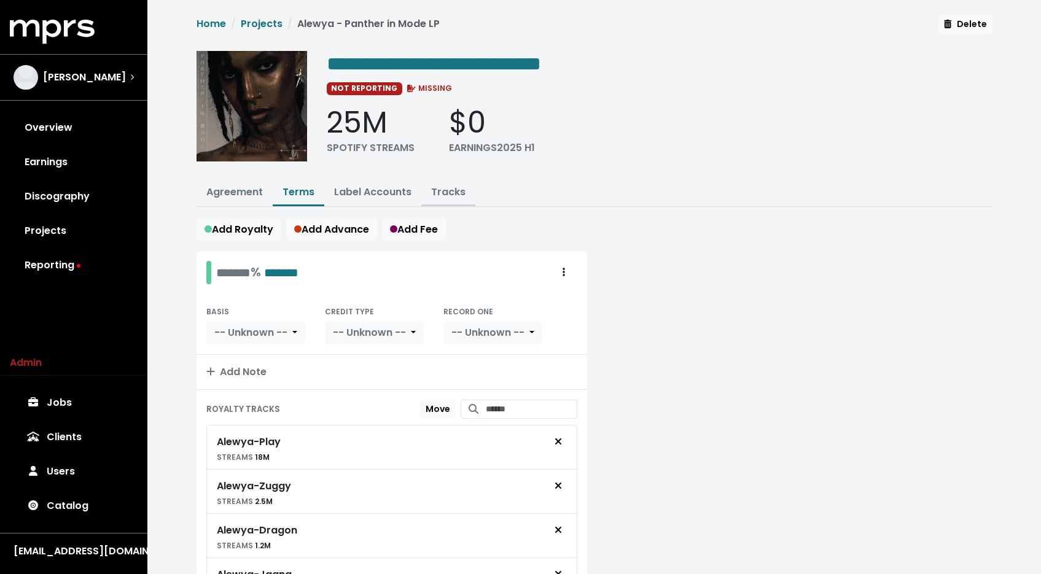
click at [450, 190] on link "Tracks" at bounding box center [448, 192] width 34 height 14
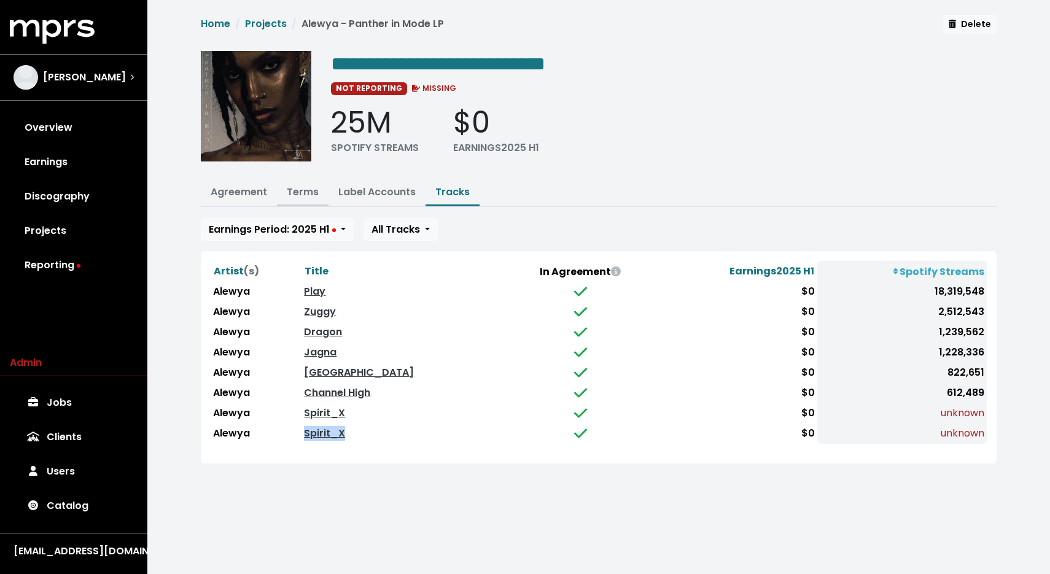
click at [314, 197] on button "Terms" at bounding box center [303, 193] width 52 height 26
click at [288, 186] on link "Terms" at bounding box center [303, 192] width 32 height 14
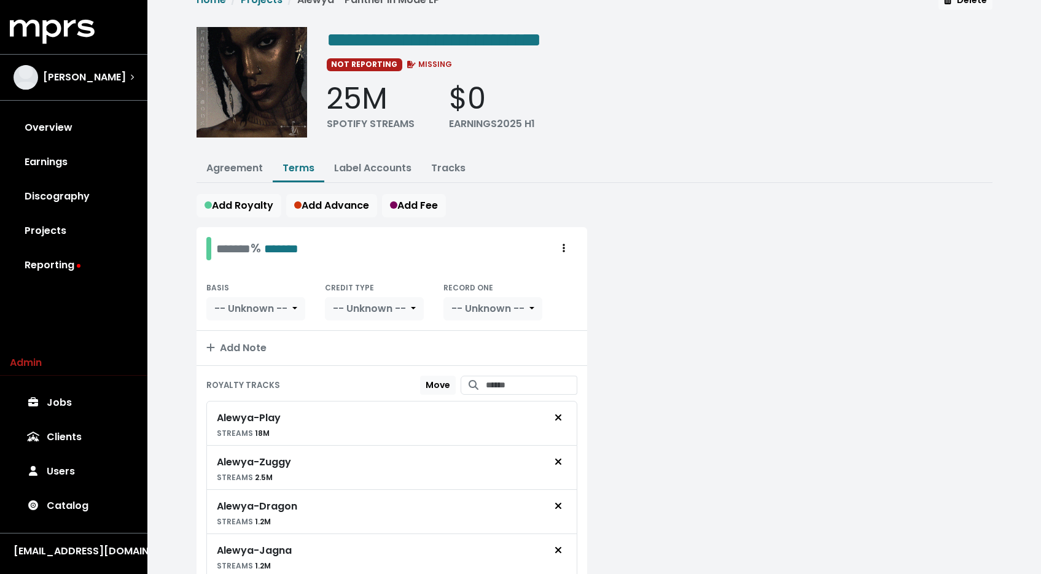
scroll to position [251, 0]
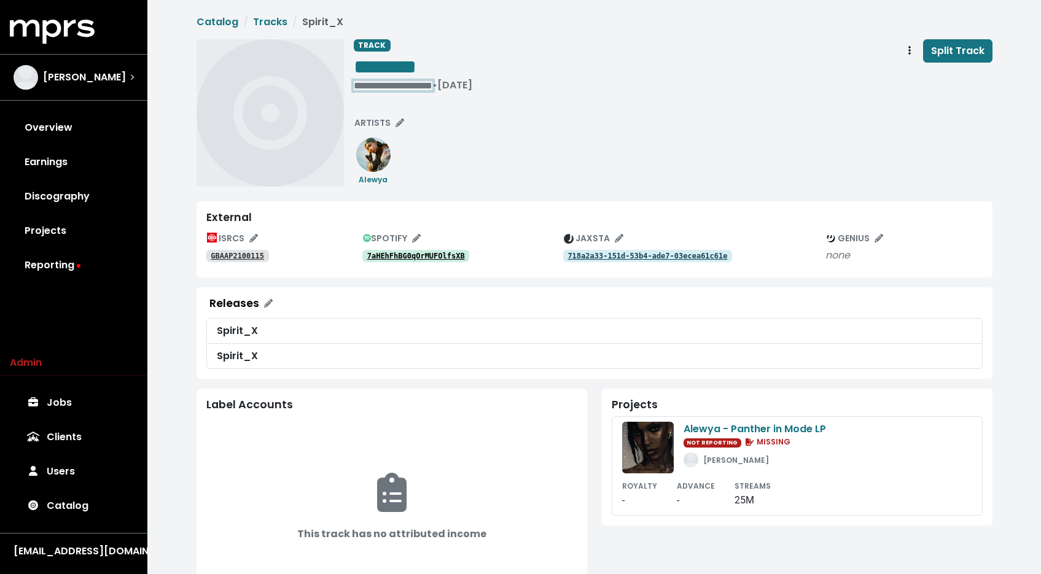
click at [381, 86] on div "**********" at bounding box center [413, 85] width 119 height 12
click at [400, 90] on div "**********" at bounding box center [413, 67] width 119 height 57
click at [397, 88] on div "• Nov 19th, 2021" at bounding box center [385, 85] width 63 height 12
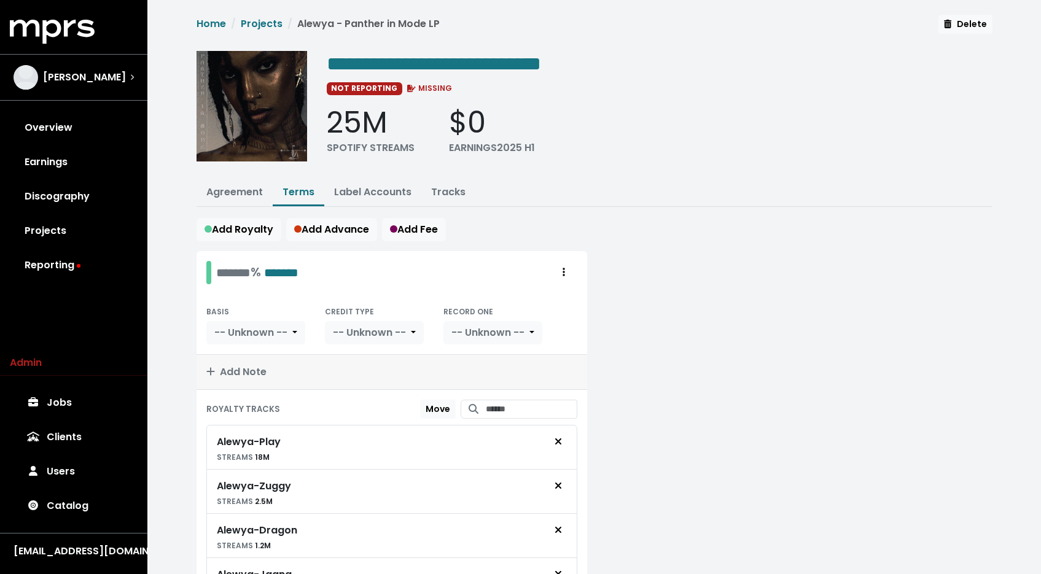
scroll to position [251, 0]
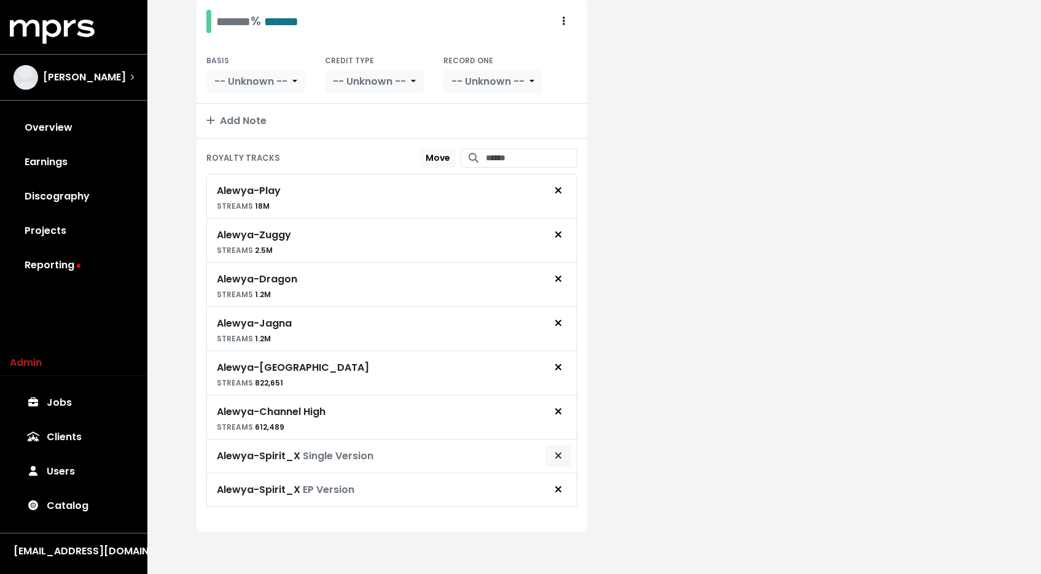
click at [563, 454] on span "Remove royalty target" at bounding box center [558, 456] width 11 height 15
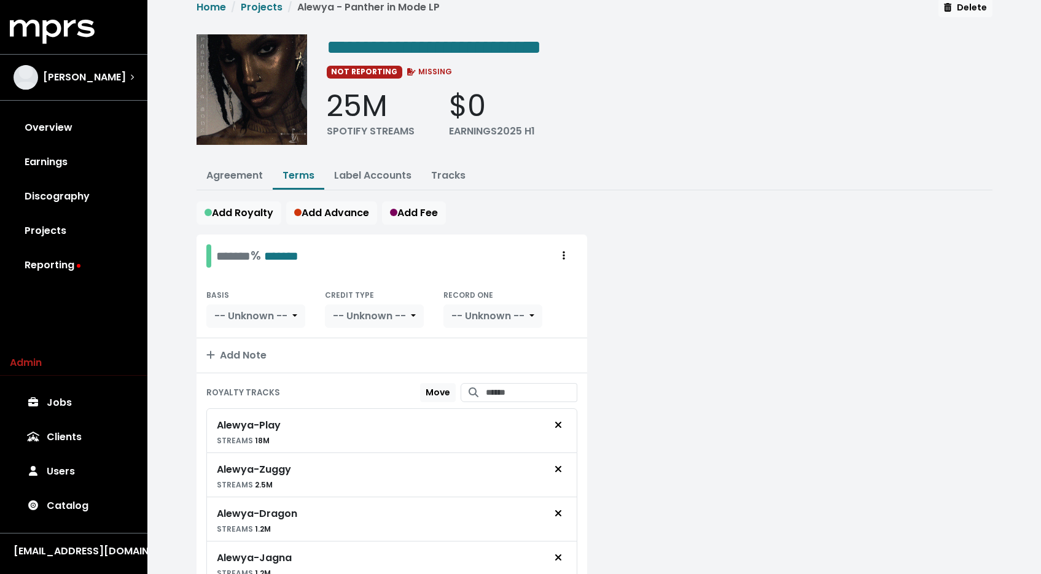
scroll to position [0, 0]
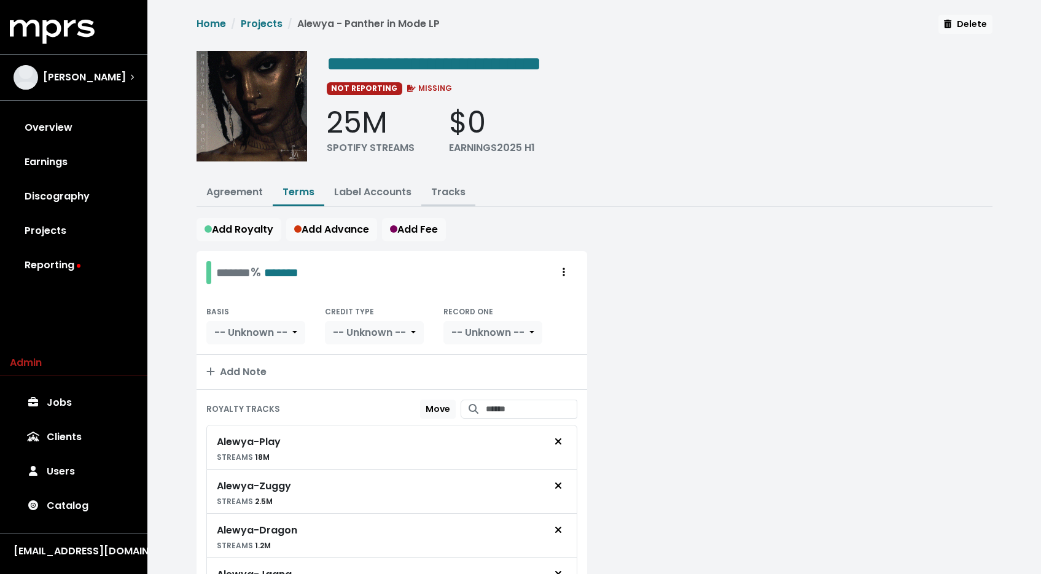
click at [452, 195] on link "Tracks" at bounding box center [448, 192] width 34 height 14
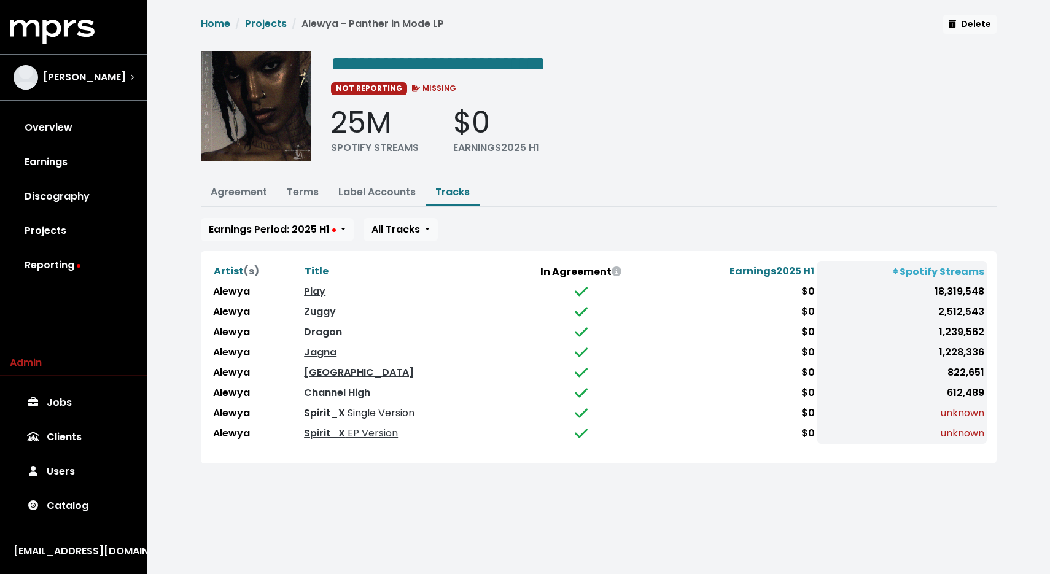
click at [351, 416] on span "Single Version" at bounding box center [379, 413] width 69 height 14
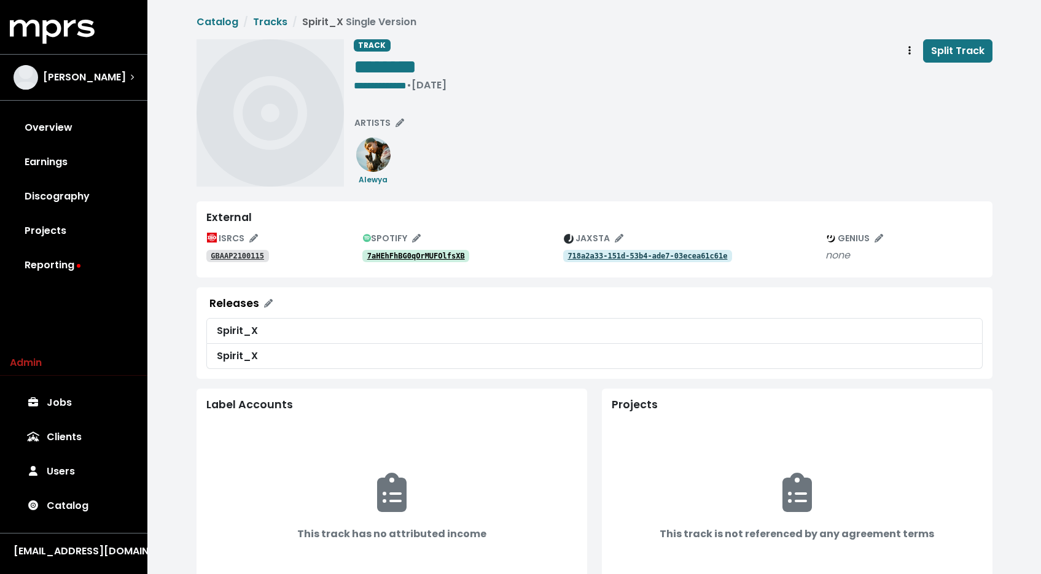
click at [432, 256] on tt "7aHEhFhBG0qOrMUFOlfsXB" at bounding box center [416, 256] width 98 height 9
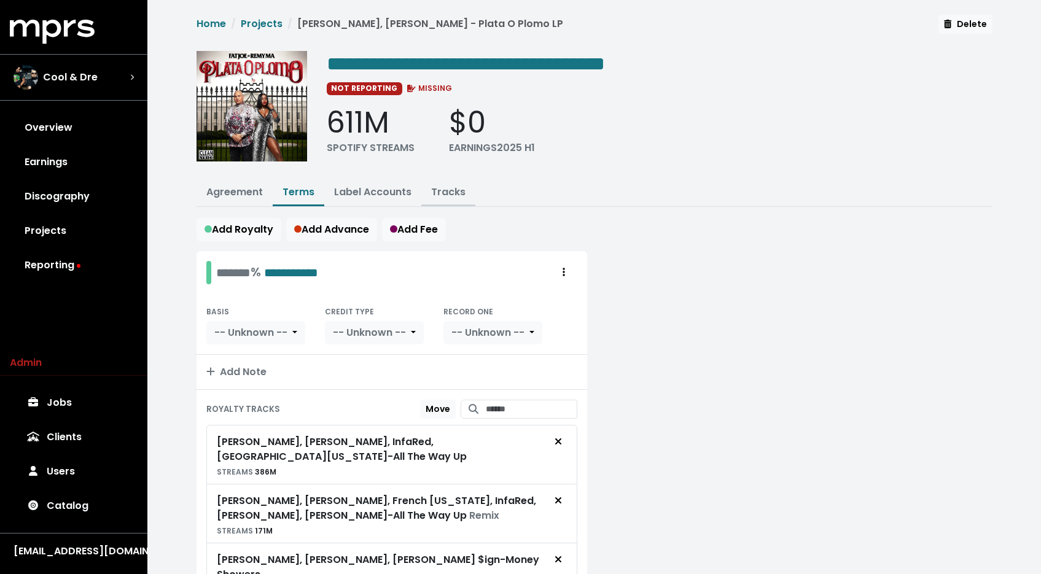
click at [432, 182] on button "Tracks" at bounding box center [448, 193] width 54 height 26
click at [431, 189] on link "Tracks" at bounding box center [448, 192] width 34 height 14
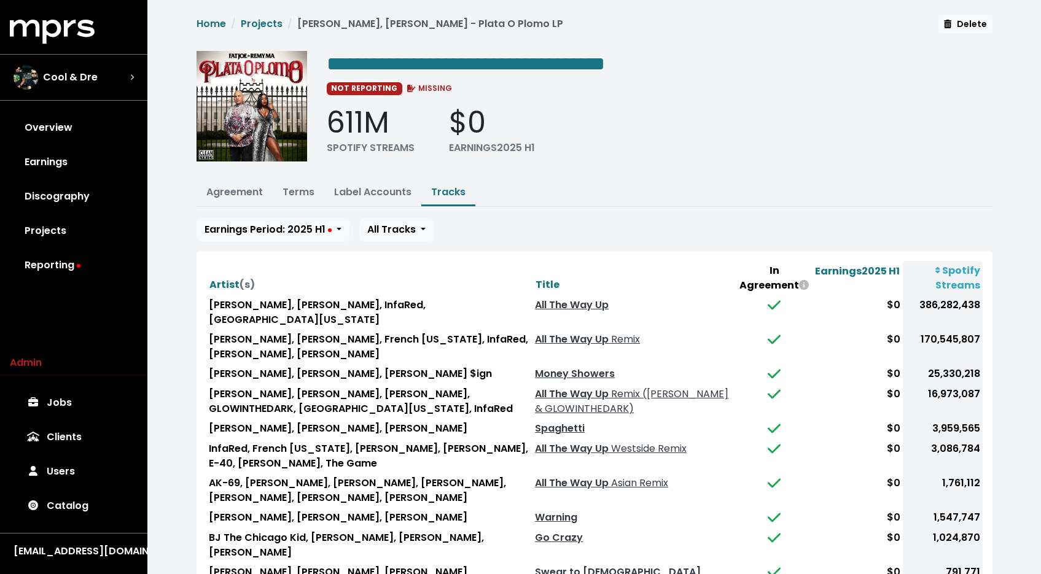
scroll to position [92, 0]
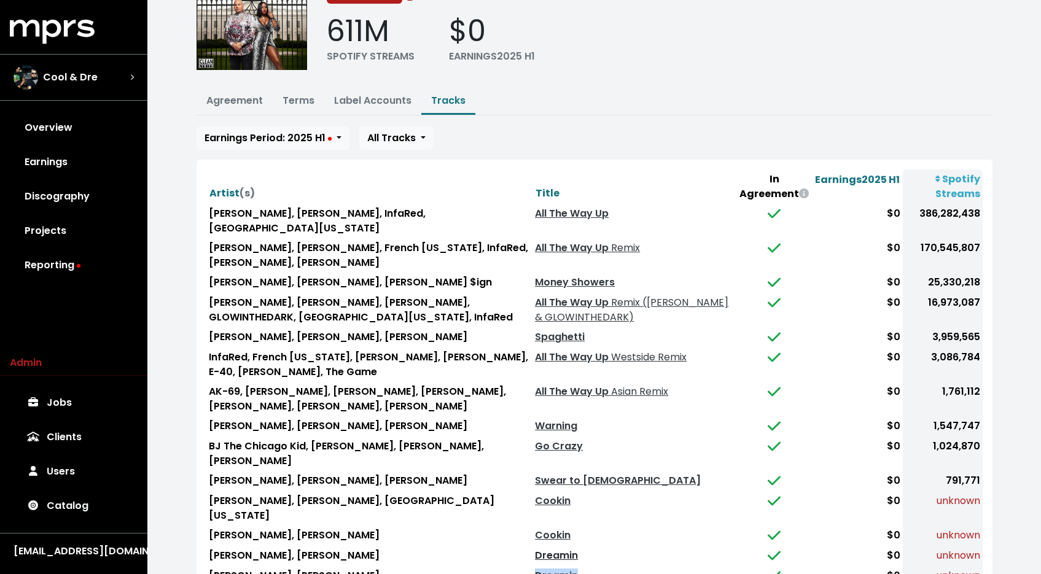
click at [535, 548] on link "Dreamin" at bounding box center [556, 555] width 43 height 14
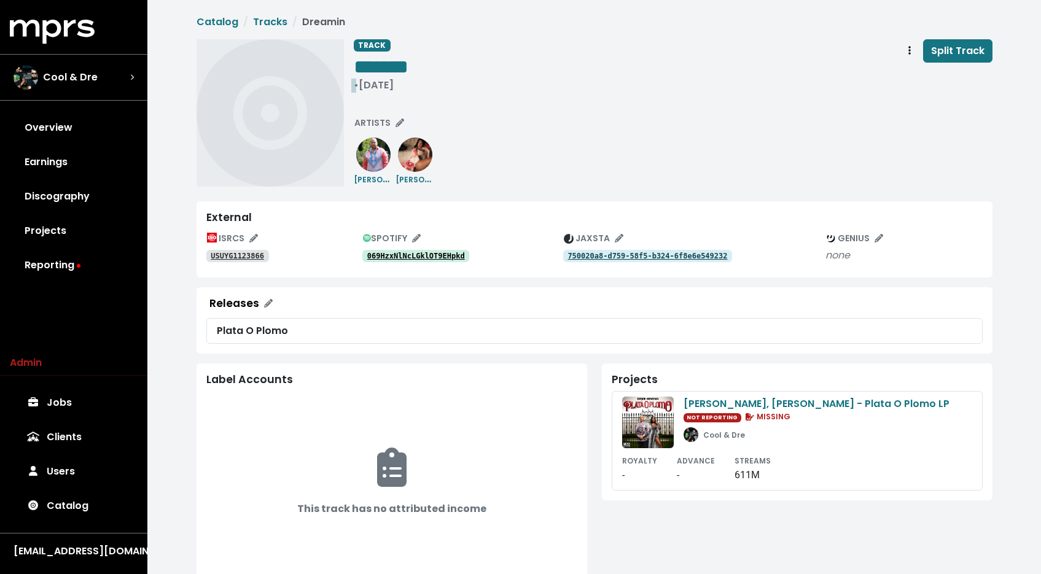
click at [374, 86] on div "• [DATE]" at bounding box center [381, 85] width 55 height 12
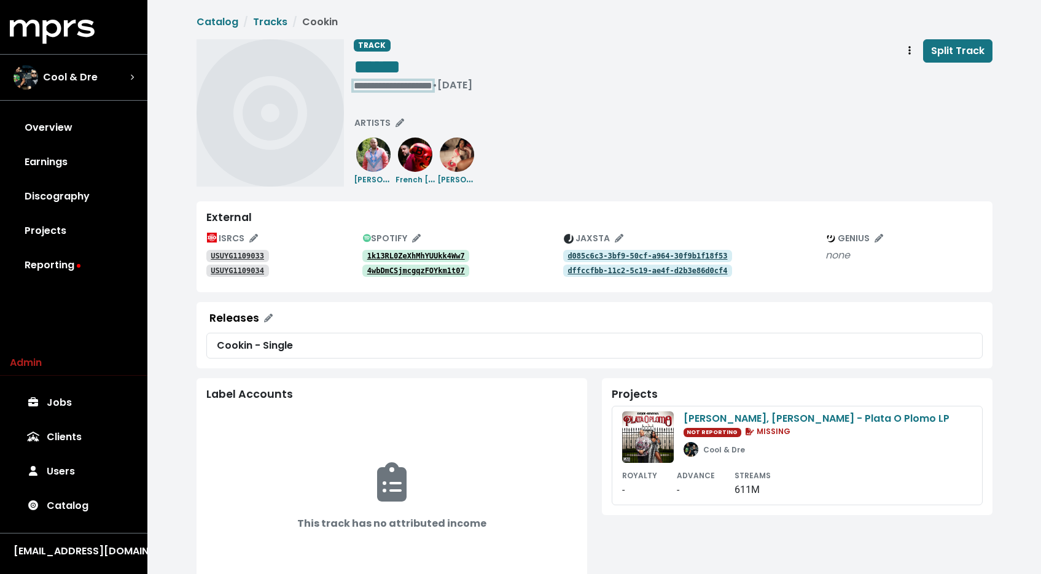
click at [364, 79] on div "**********" at bounding box center [413, 85] width 119 height 12
click at [380, 73] on span "******" at bounding box center [377, 67] width 47 height 20
click at [372, 93] on div "**********" at bounding box center [413, 67] width 119 height 57
click at [373, 88] on div "• Feb 17th, 2017" at bounding box center [377, 85] width 47 height 12
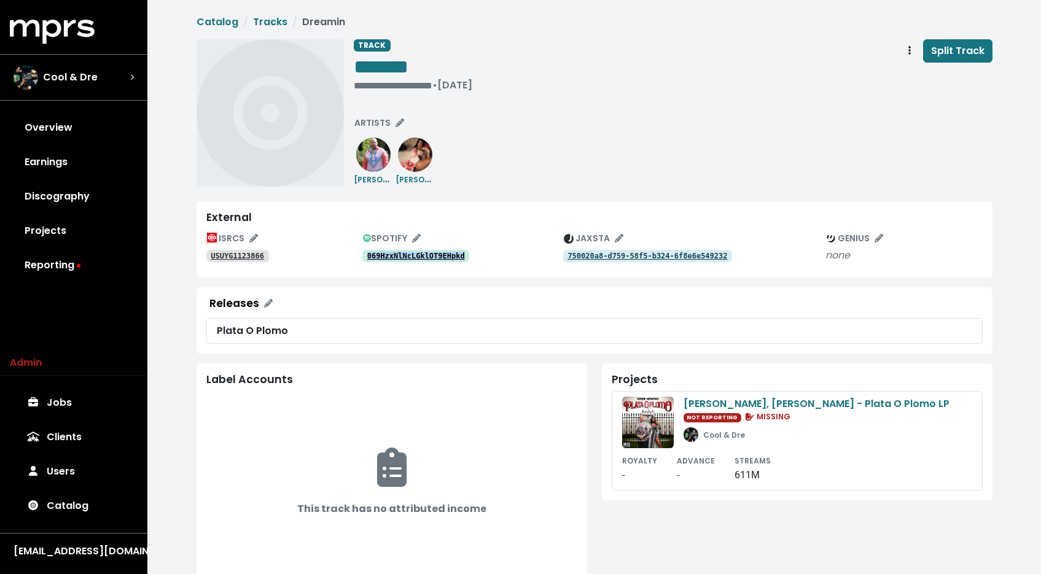
click at [233, 255] on tt "USUYG1123866" at bounding box center [237, 256] width 53 height 9
click at [260, 260] on tt "USUYG1125820" at bounding box center [237, 256] width 53 height 9
click at [375, 85] on div "**********" at bounding box center [413, 85] width 119 height 12
click at [535, 95] on div "**********" at bounding box center [673, 112] width 639 height 147
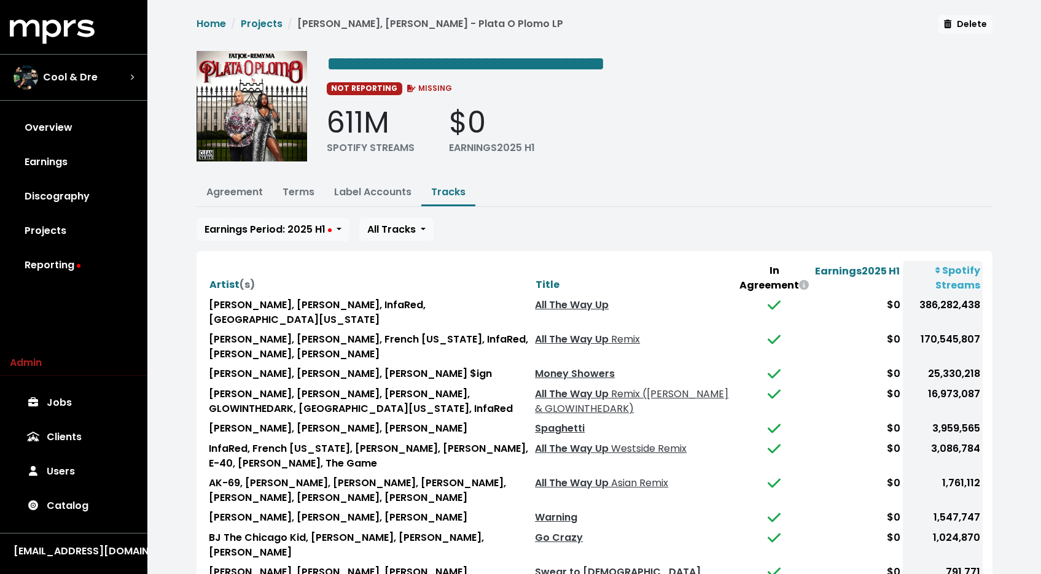
scroll to position [92, 0]
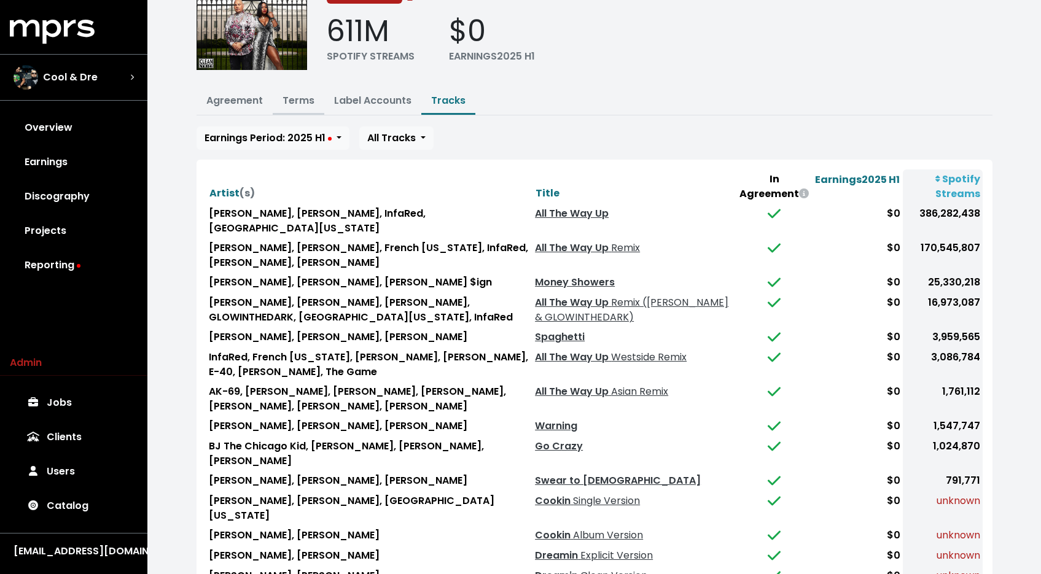
click at [302, 98] on link "Terms" at bounding box center [298, 100] width 32 height 14
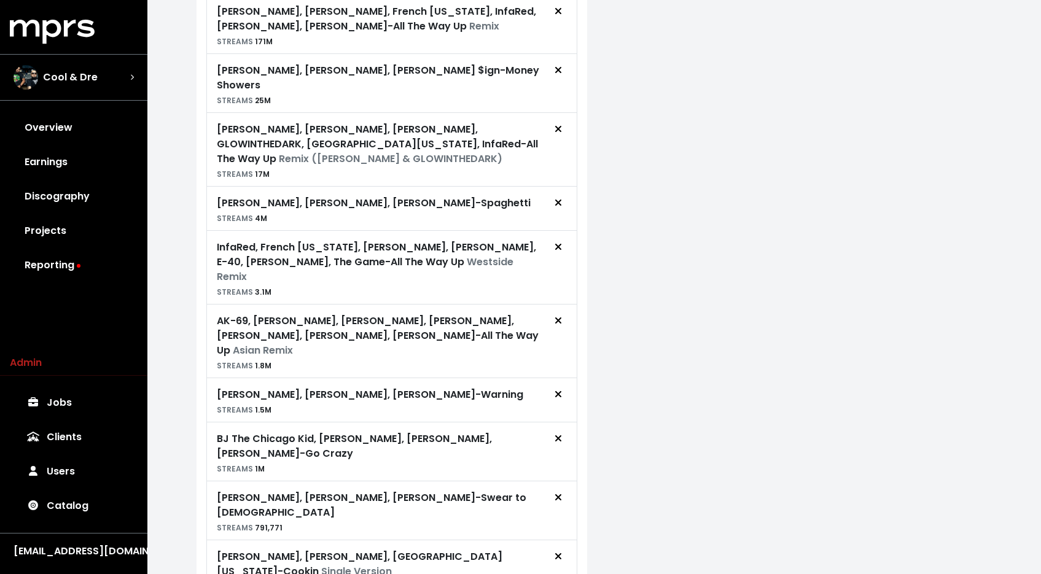
scroll to position [569, 0]
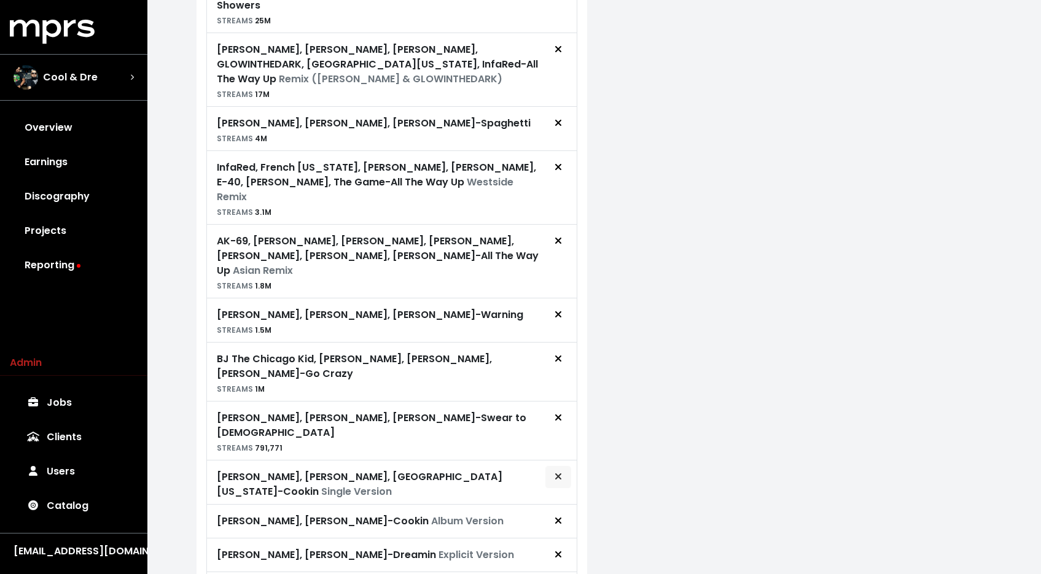
click at [559, 470] on span "Remove royalty target" at bounding box center [558, 477] width 7 height 14
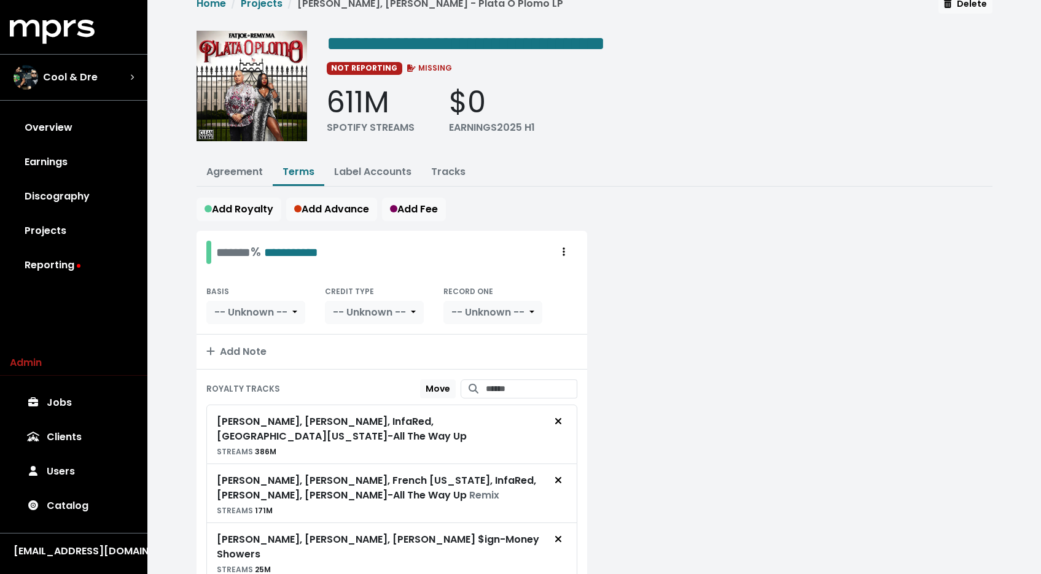
scroll to position [0, 0]
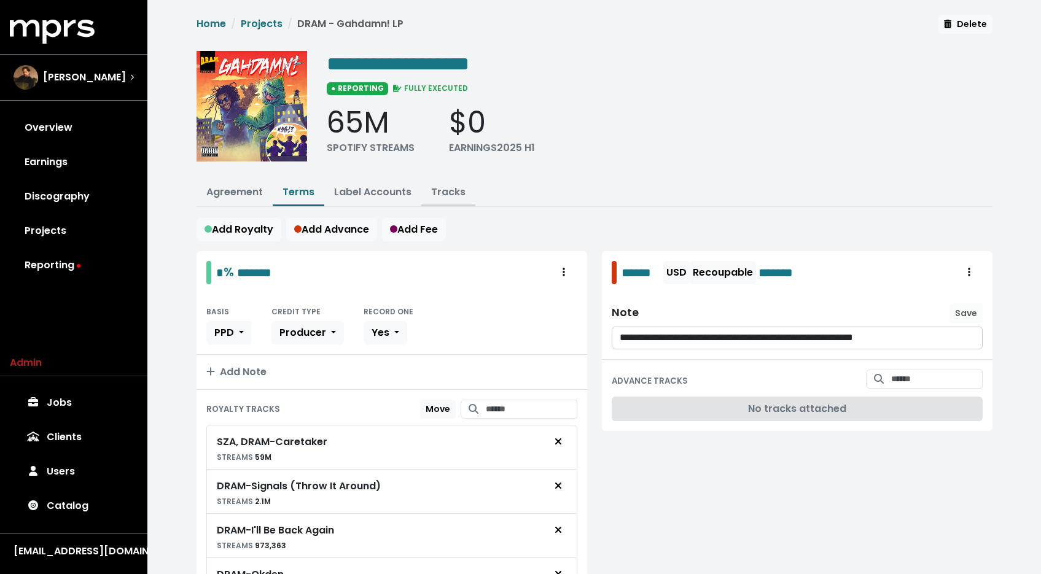
click at [446, 194] on link "Tracks" at bounding box center [448, 192] width 34 height 14
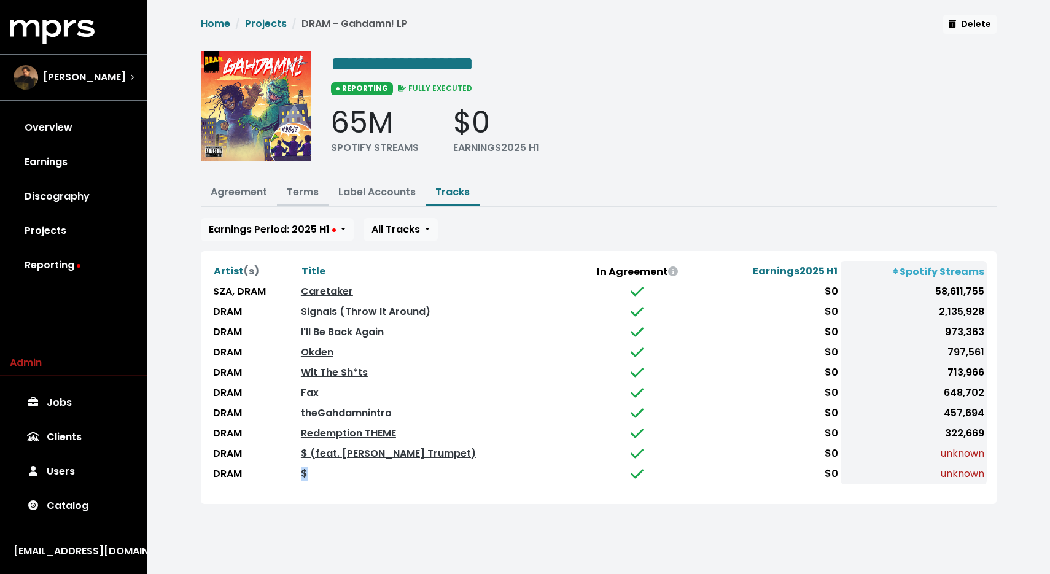
click at [302, 193] on link "Terms" at bounding box center [303, 192] width 32 height 14
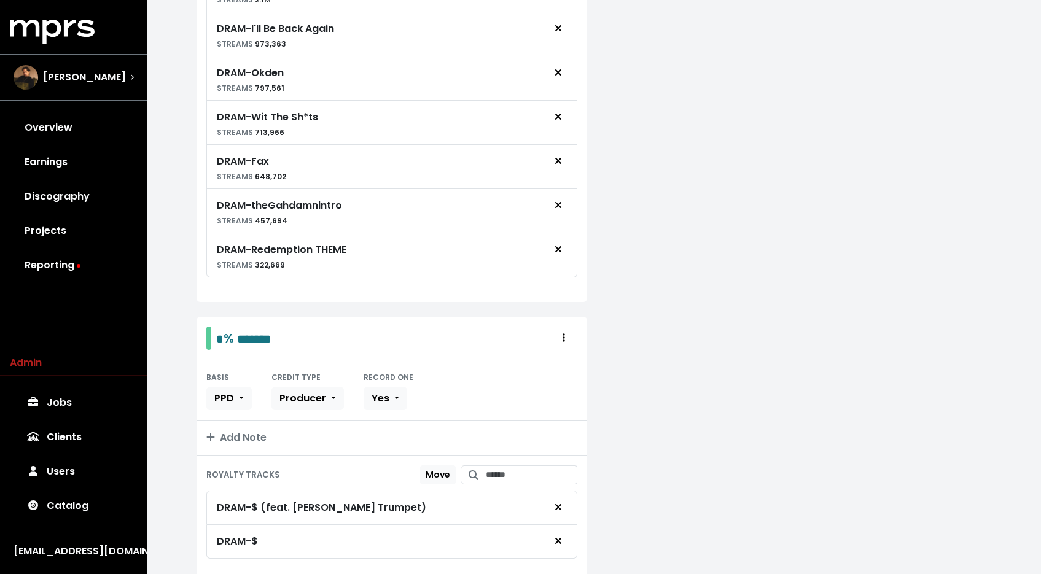
scroll to position [553, 0]
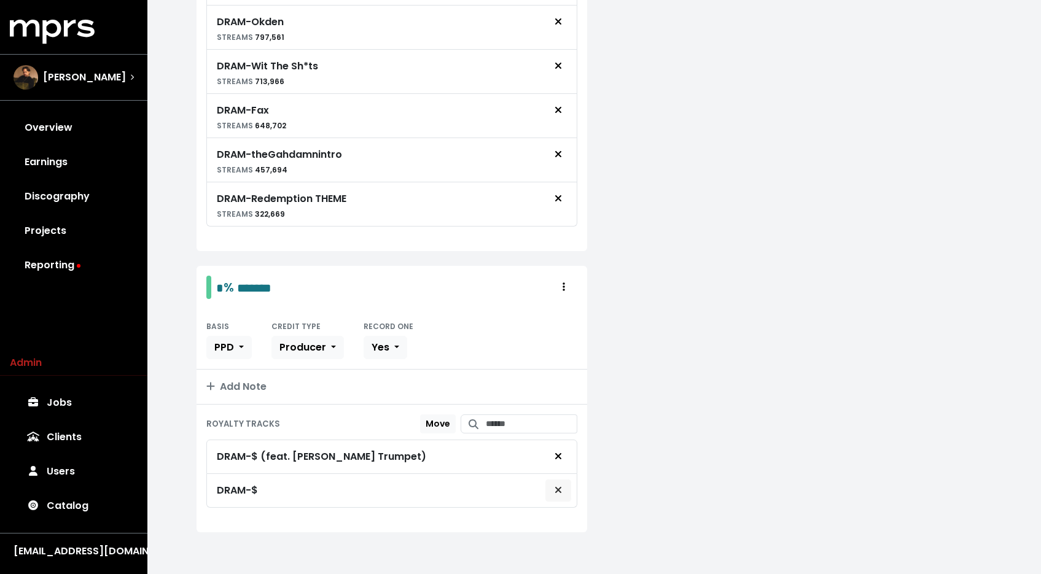
click at [557, 489] on icon "Remove royalty target" at bounding box center [558, 490] width 7 height 10
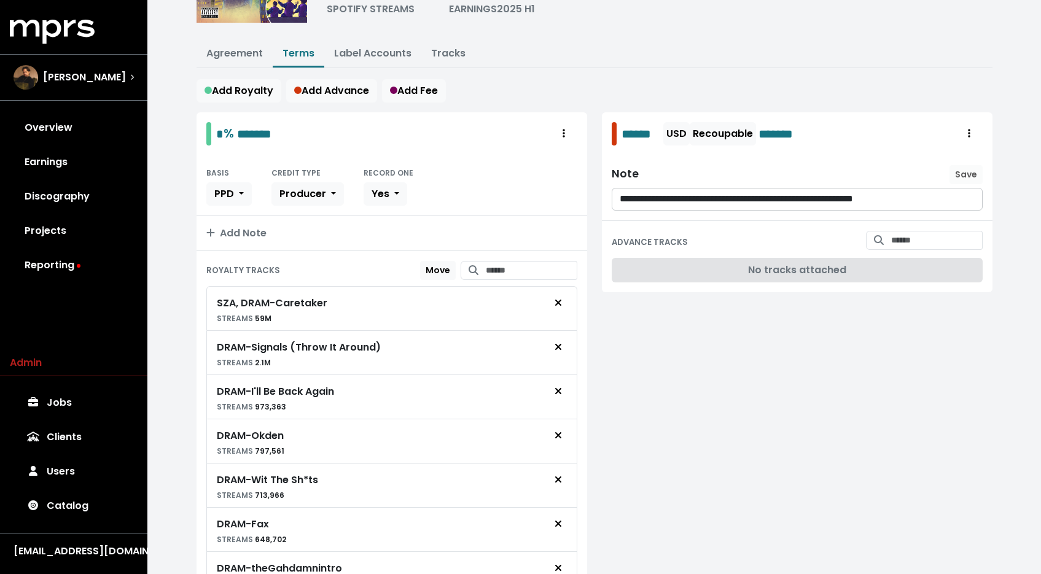
scroll to position [0, 0]
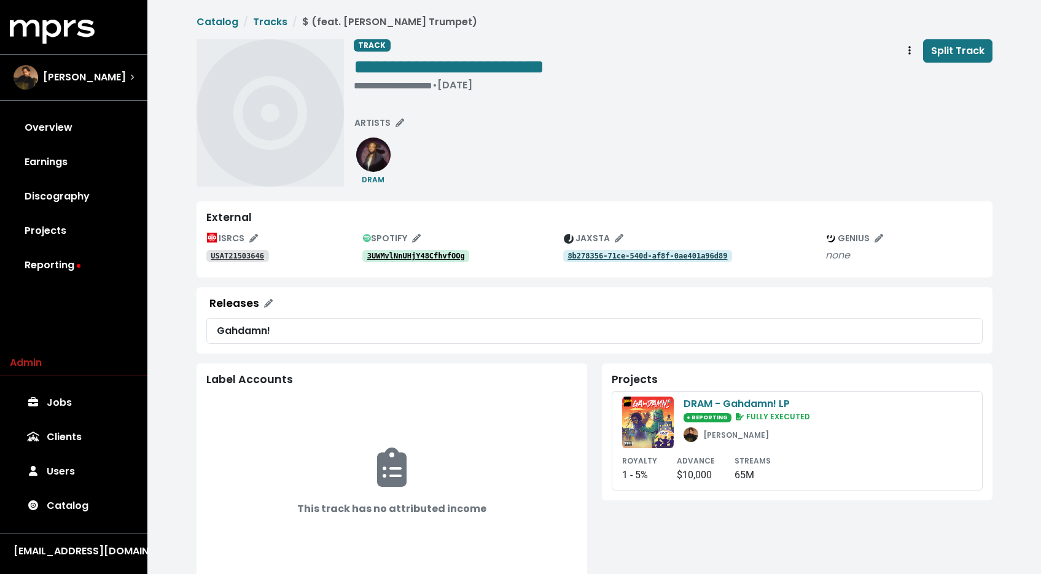
click at [405, 248] on div "3UWMvlNnUHjY48CfhvfOOg" at bounding box center [462, 255] width 201 height 15
click at [405, 251] on link "3UWMvlNnUHjY48CfhvfOOg" at bounding box center [415, 256] width 107 height 12
click at [365, 86] on div "**********" at bounding box center [449, 85] width 190 height 12
click at [461, 117] on div "**********" at bounding box center [673, 112] width 639 height 147
click at [361, 84] on div "**********" at bounding box center [449, 85] width 190 height 12
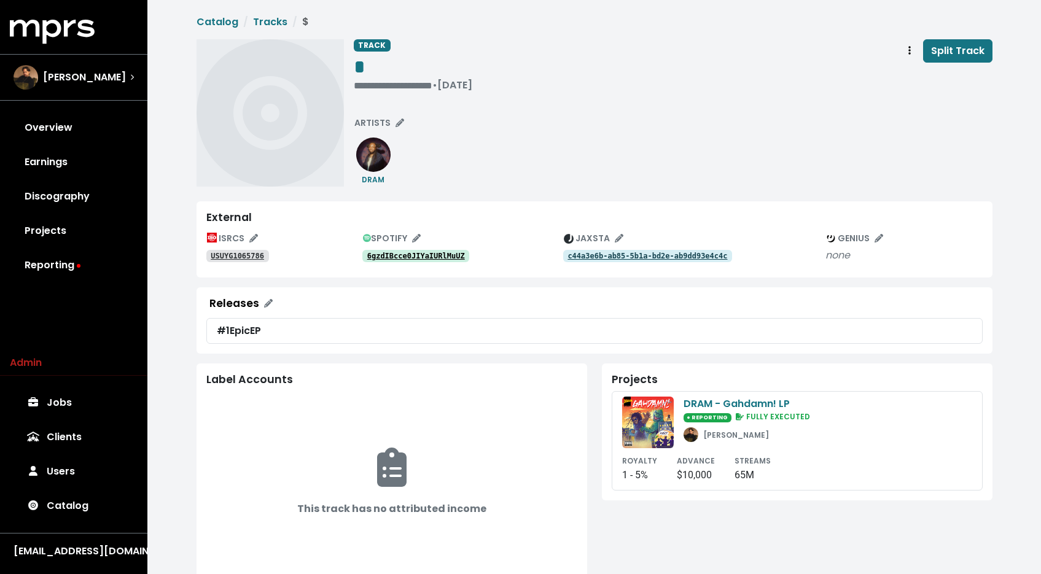
click at [437, 253] on tt "6gzdIBcce0JIYaIURlMuUZ" at bounding box center [416, 256] width 98 height 9
click at [374, 79] on div "**********" at bounding box center [413, 85] width 119 height 12
click at [383, 92] on div "**********" at bounding box center [413, 67] width 119 height 57
click at [354, 84] on div "• Mar 3rd, 2015" at bounding box center [374, 85] width 40 height 12
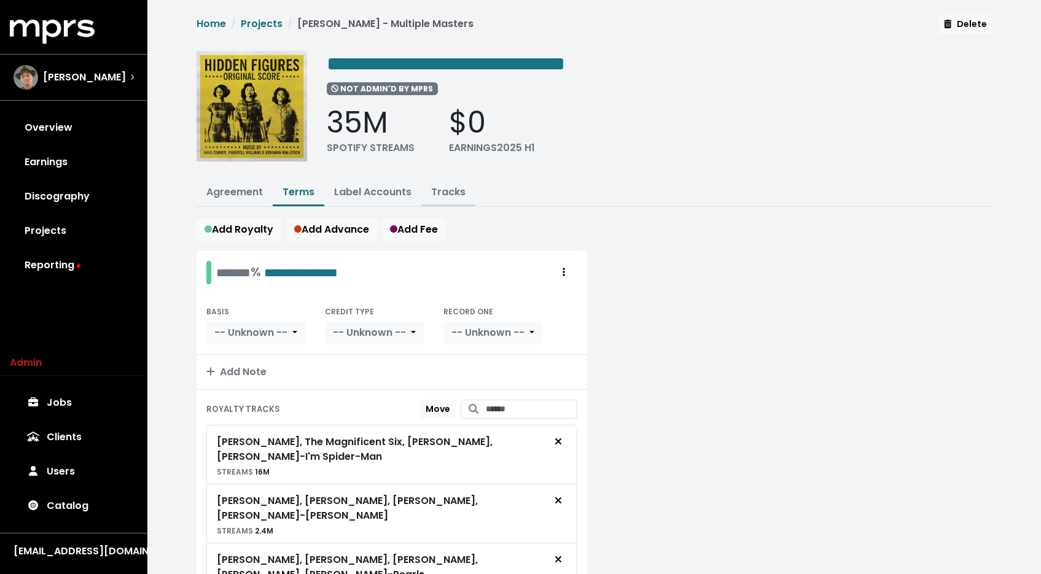
click at [463, 187] on button "Tracks" at bounding box center [448, 193] width 54 height 26
click at [458, 191] on link "Tracks" at bounding box center [448, 192] width 34 height 14
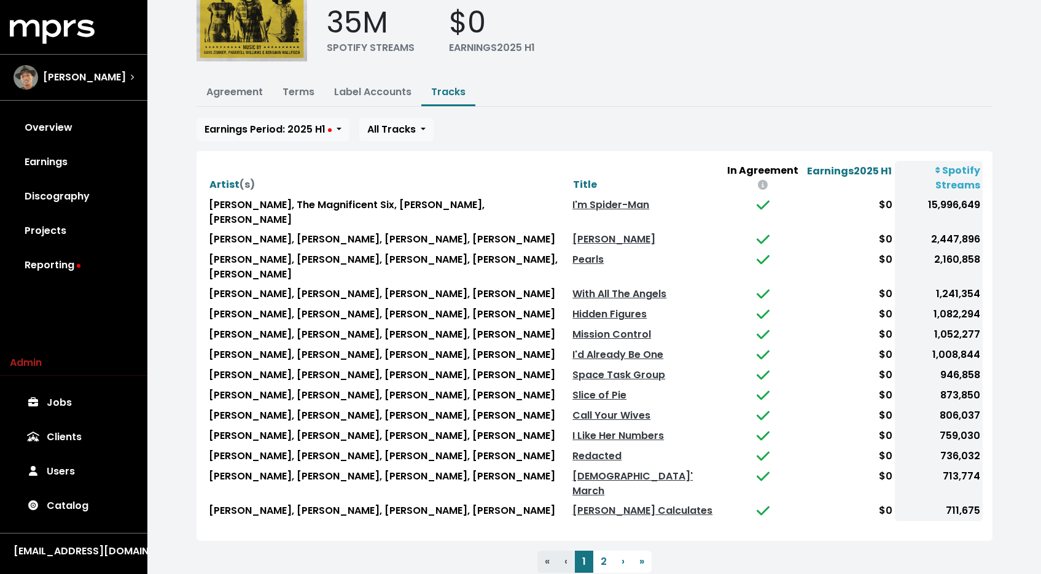
scroll to position [121, 0]
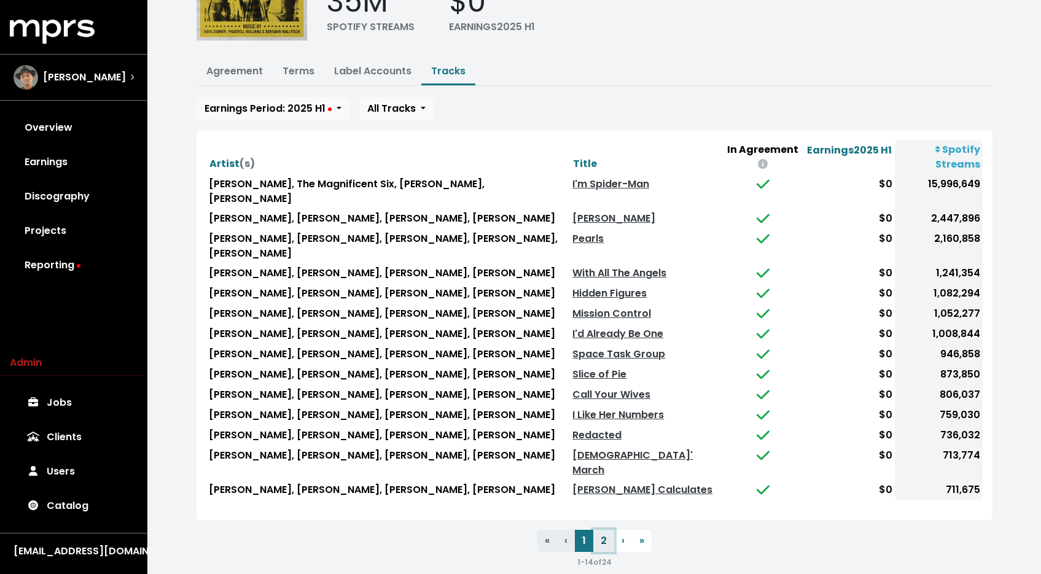
click at [607, 530] on button "2" at bounding box center [603, 541] width 21 height 22
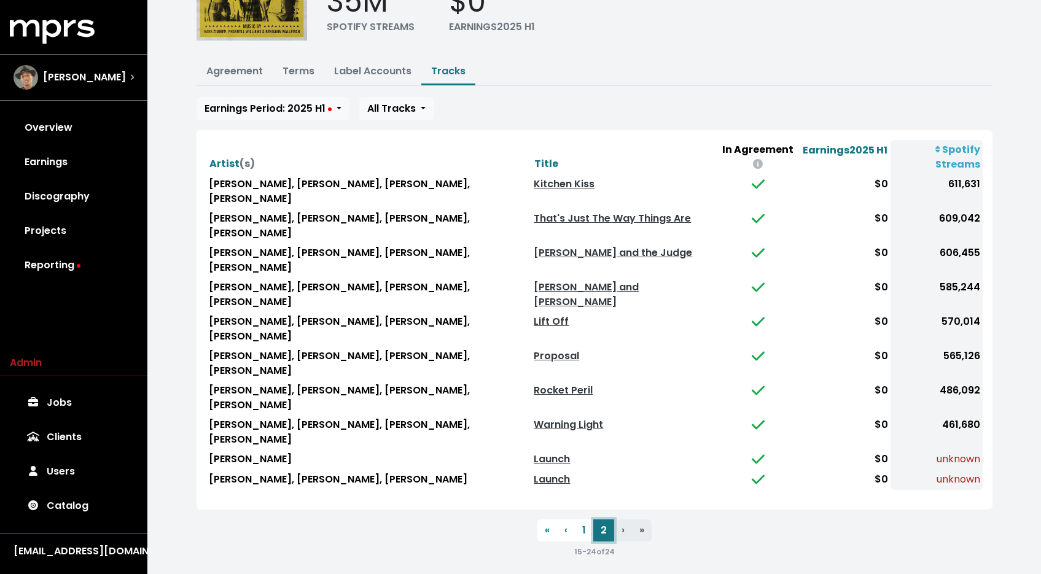
scroll to position [0, 0]
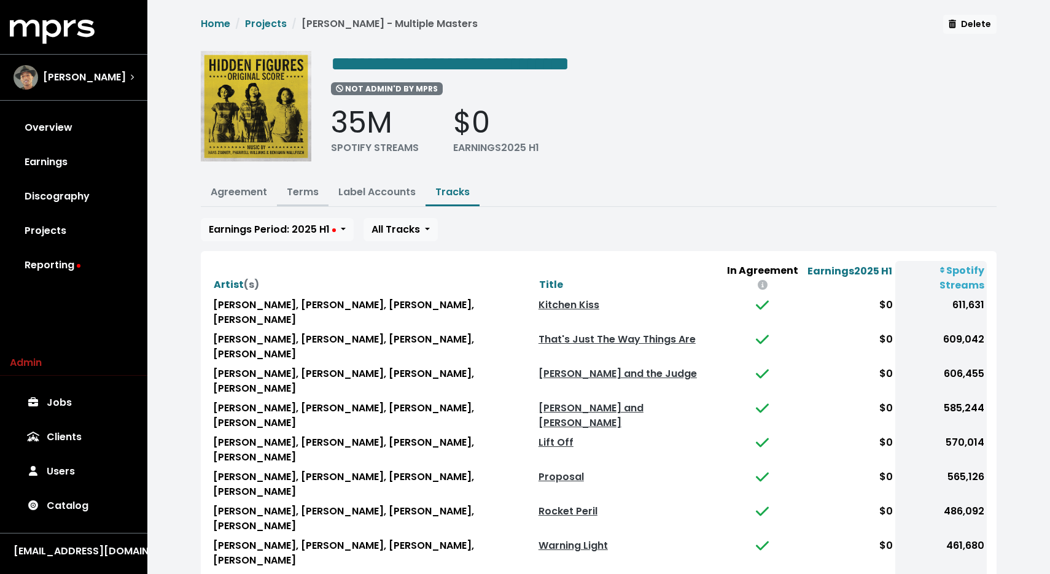
click at [292, 186] on link "Terms" at bounding box center [303, 192] width 32 height 14
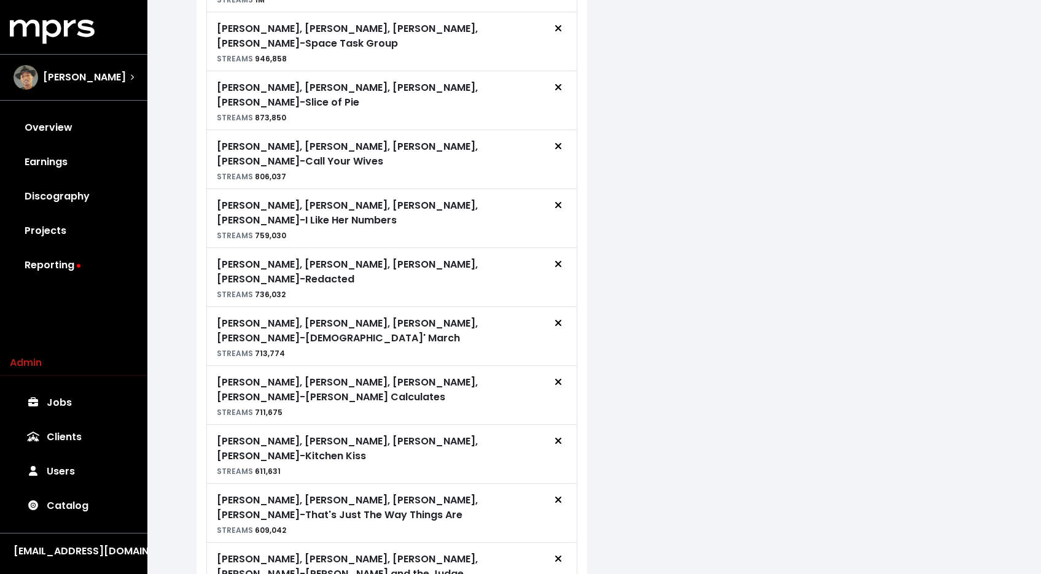
scroll to position [1142, 0]
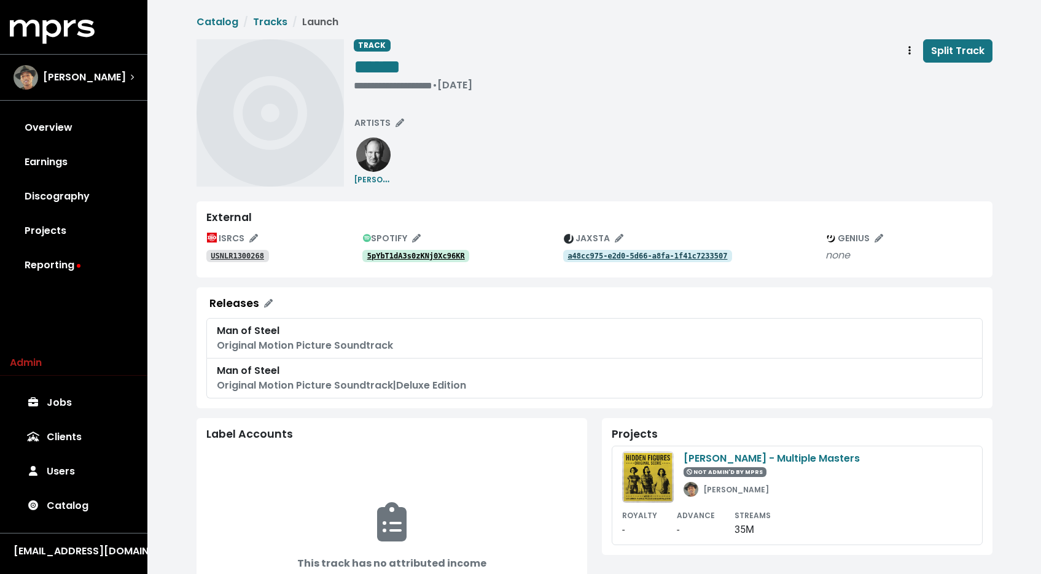
click at [432, 256] on tt "5pYbT1dA3s0zKNj0Xc96KR" at bounding box center [416, 256] width 98 height 9
click at [263, 253] on tt "USNLR1300268" at bounding box center [237, 256] width 53 height 9
click at [397, 94] on div "**********" at bounding box center [413, 67] width 119 height 57
click at [397, 89] on div "• Jan 1st, 2013" at bounding box center [377, 85] width 47 height 12
click at [656, 68] on div "**********" at bounding box center [673, 67] width 639 height 57
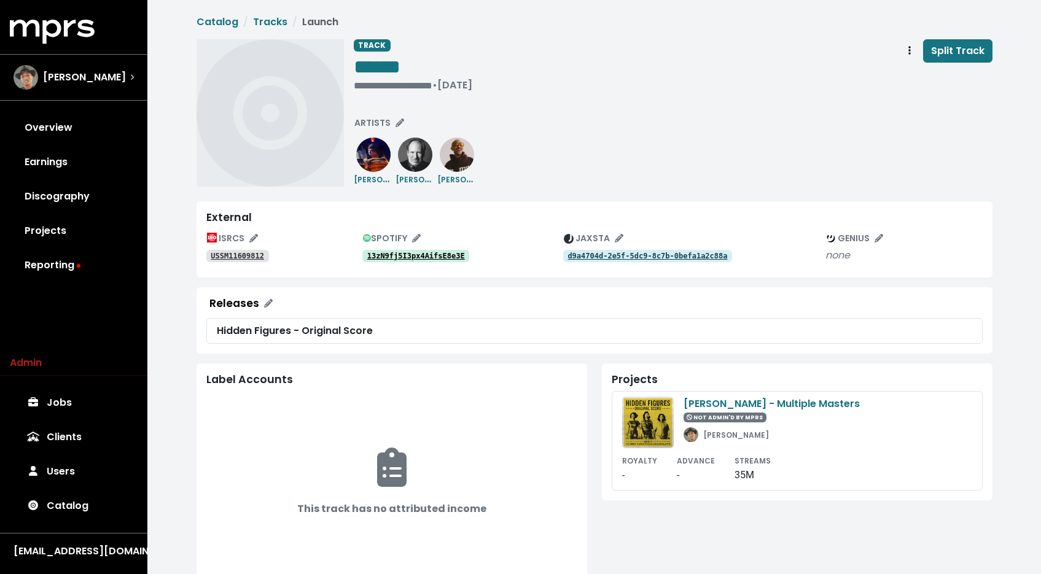
click at [443, 257] on tt "13zN9fj5I3px4AifsE8e3E" at bounding box center [416, 256] width 98 height 9
click at [253, 262] on link "USSM11609812" at bounding box center [237, 256] width 63 height 12
click at [417, 88] on div "**********" at bounding box center [413, 85] width 119 height 12
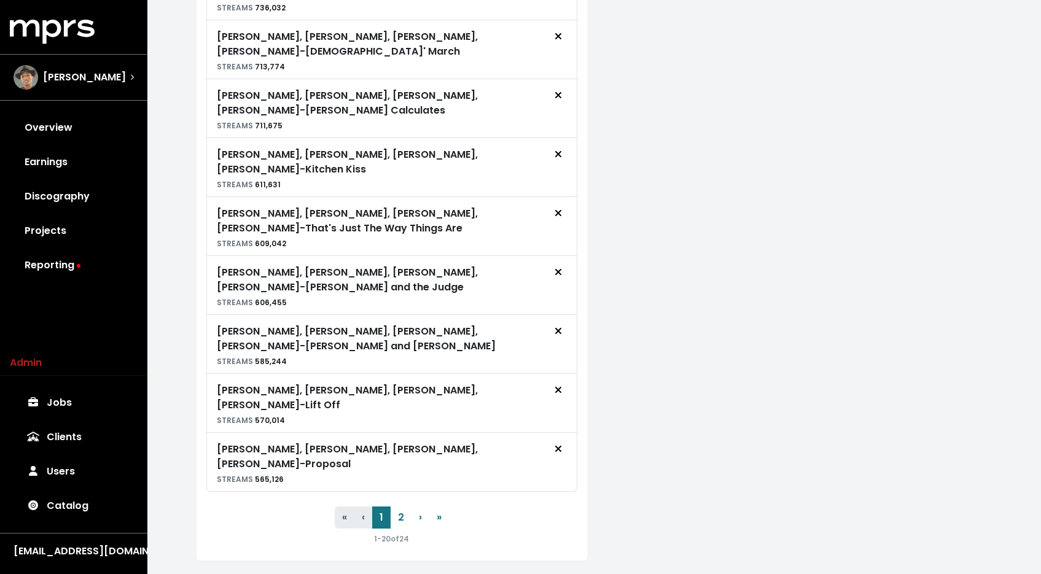
scroll to position [1142, 0]
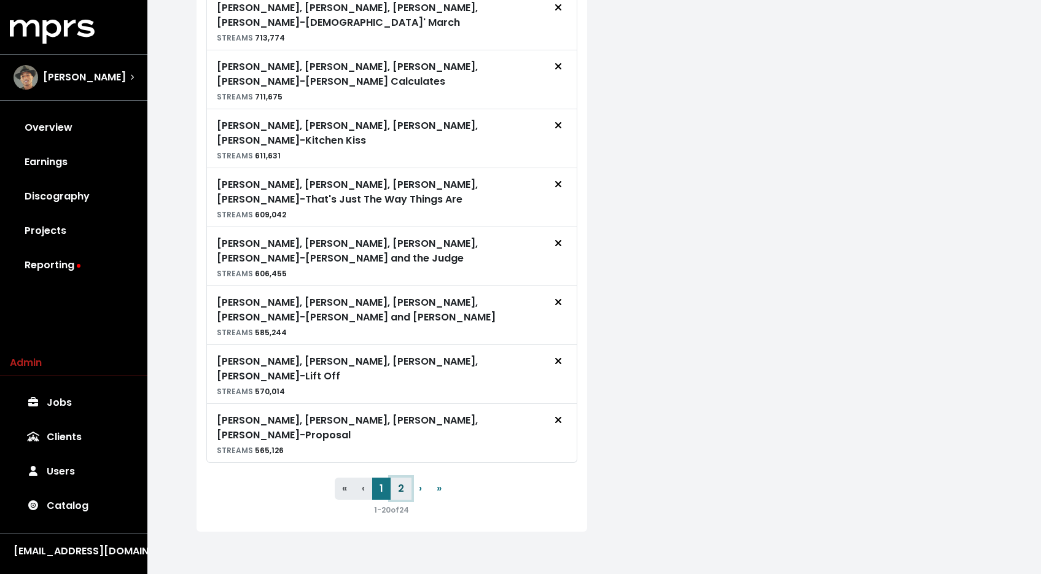
click at [396, 486] on button "2" at bounding box center [401, 489] width 21 height 22
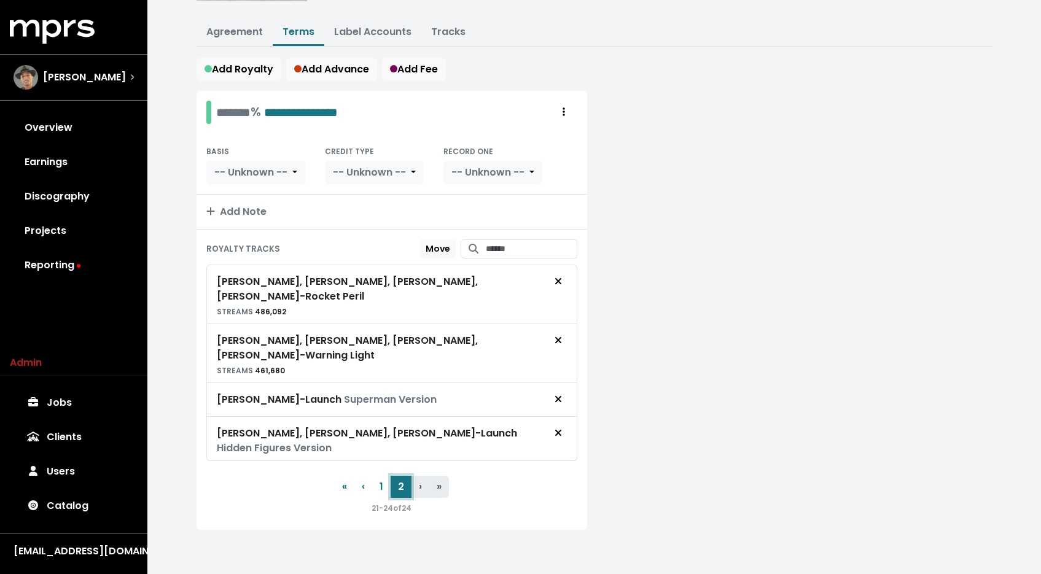
scroll to position [158, 0]
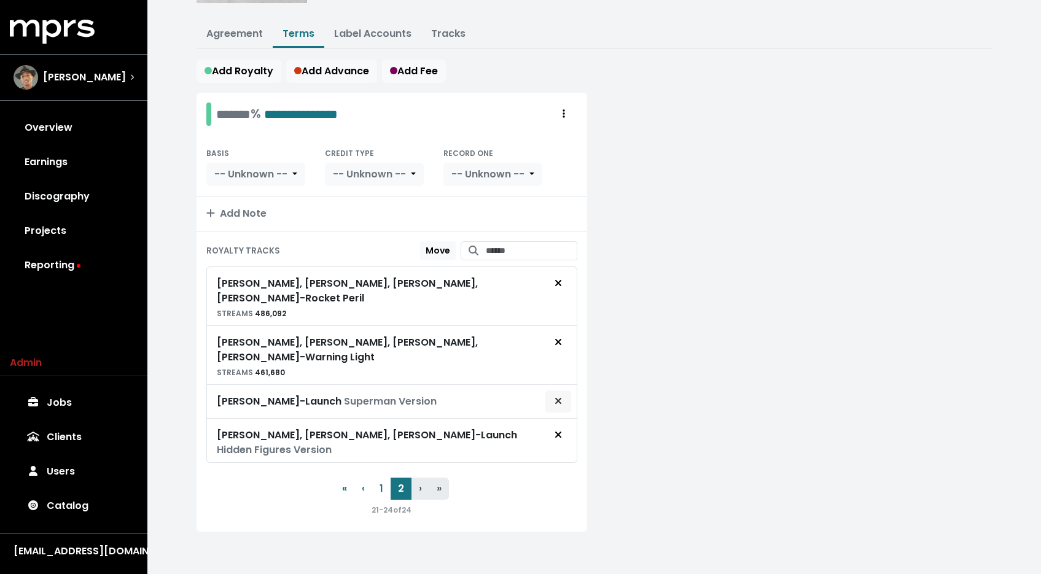
click at [553, 396] on span "Remove royalty target" at bounding box center [558, 401] width 11 height 15
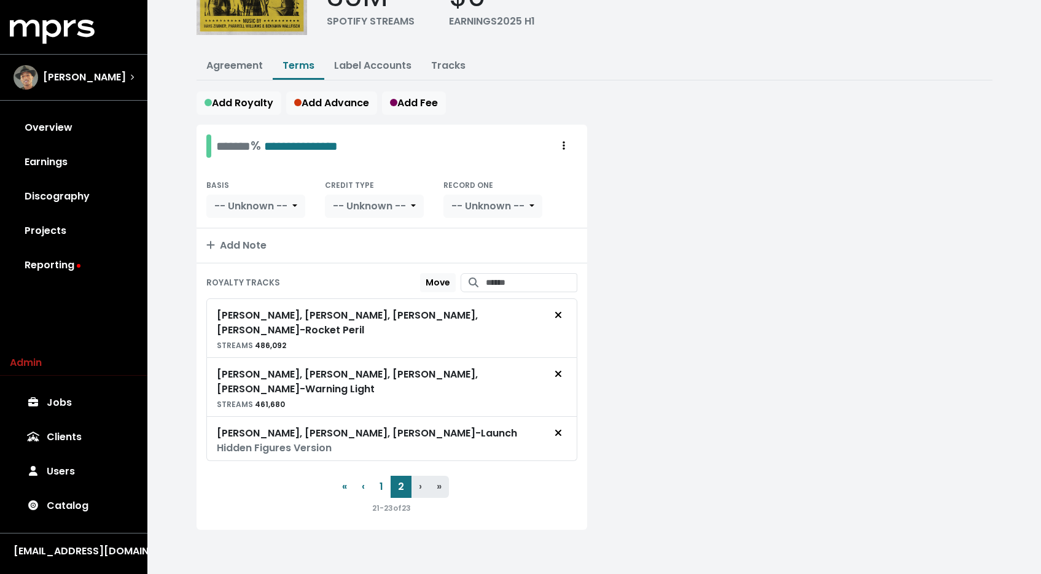
scroll to position [125, 0]
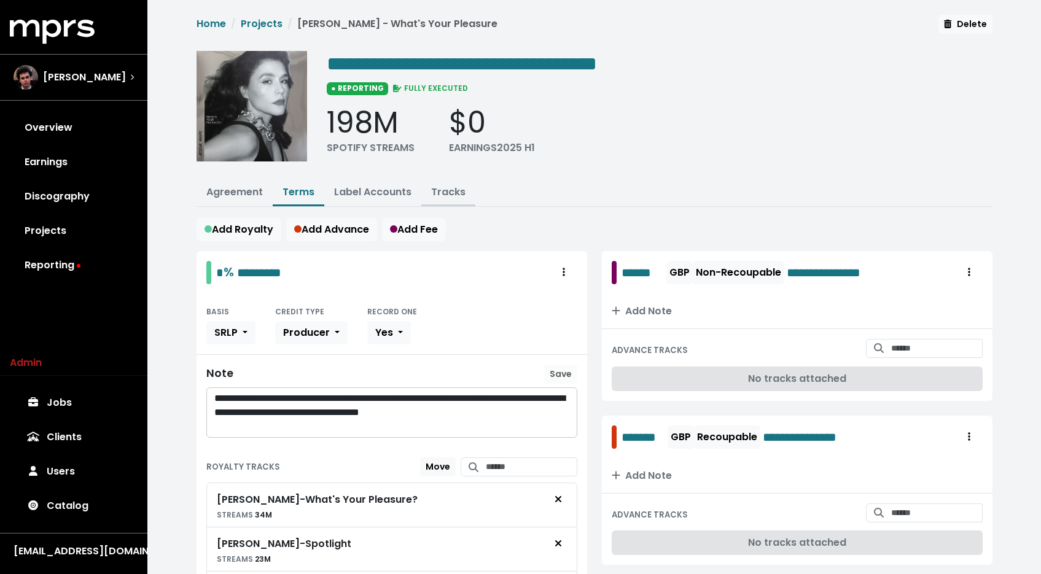
click at [455, 203] on button "Tracks" at bounding box center [448, 193] width 54 height 26
click at [453, 198] on button "Tracks" at bounding box center [448, 193] width 54 height 26
click at [451, 187] on link "Tracks" at bounding box center [448, 192] width 34 height 14
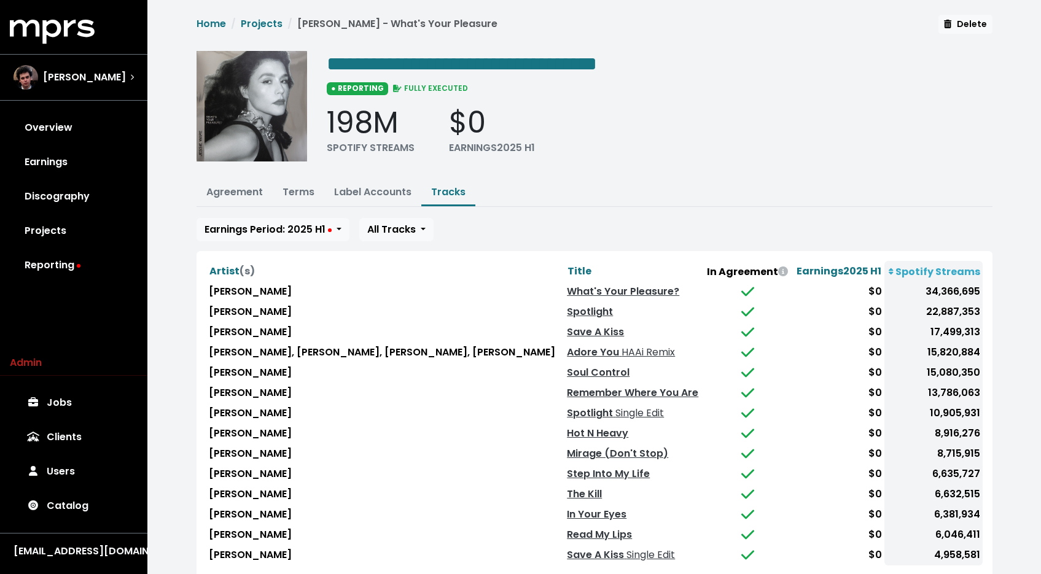
scroll to position [79, 0]
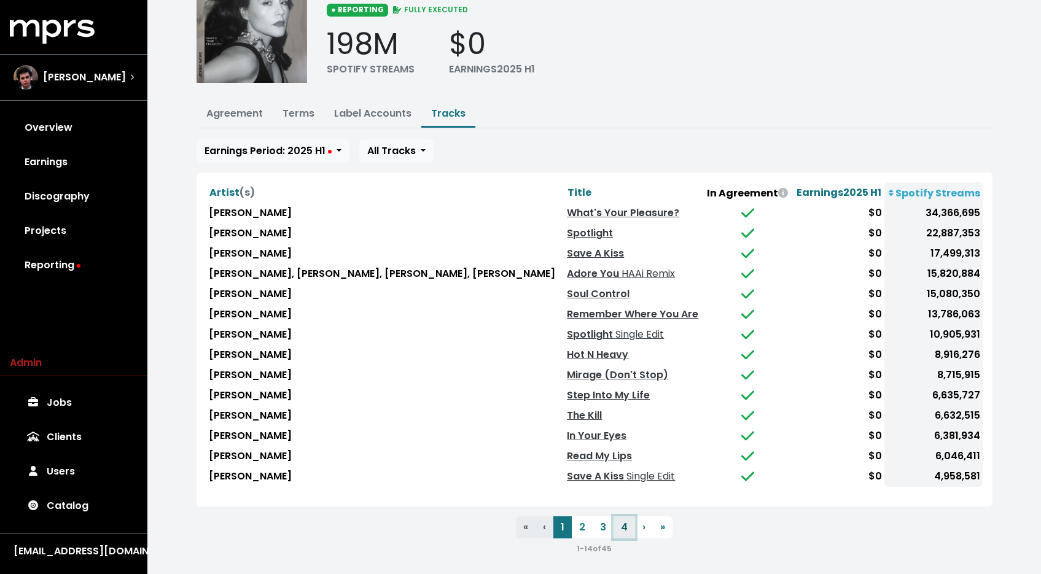
click at [625, 521] on button "4" at bounding box center [623, 527] width 21 height 22
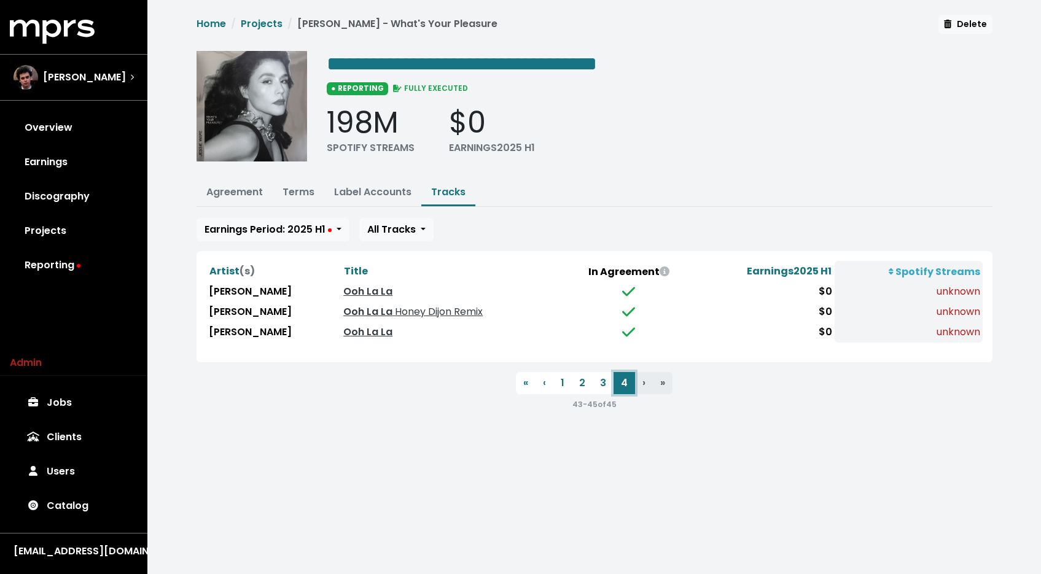
scroll to position [0, 0]
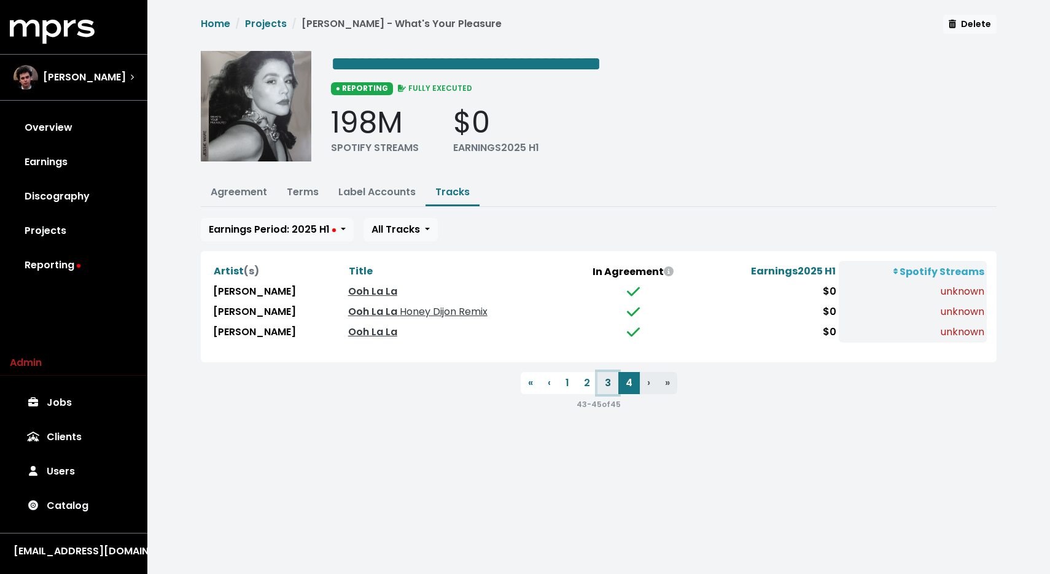
click at [604, 383] on button "3" at bounding box center [608, 383] width 21 height 22
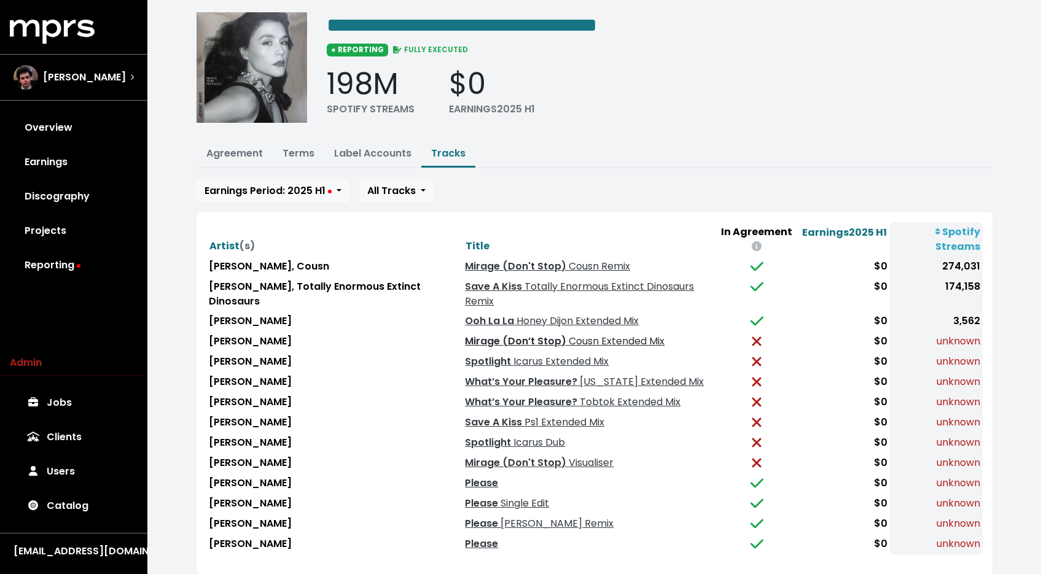
scroll to position [107, 0]
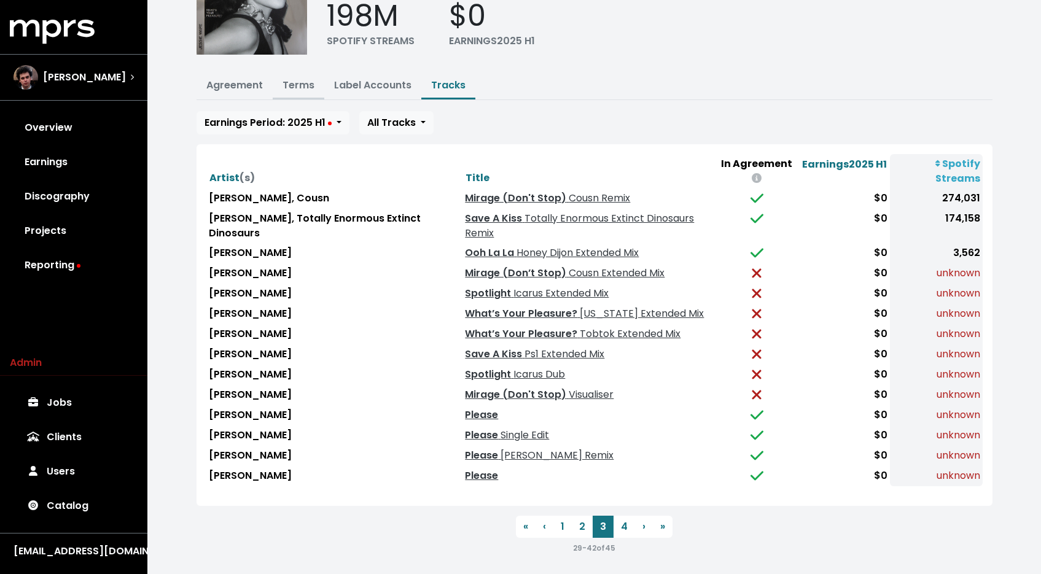
click at [295, 87] on link "Terms" at bounding box center [298, 85] width 32 height 14
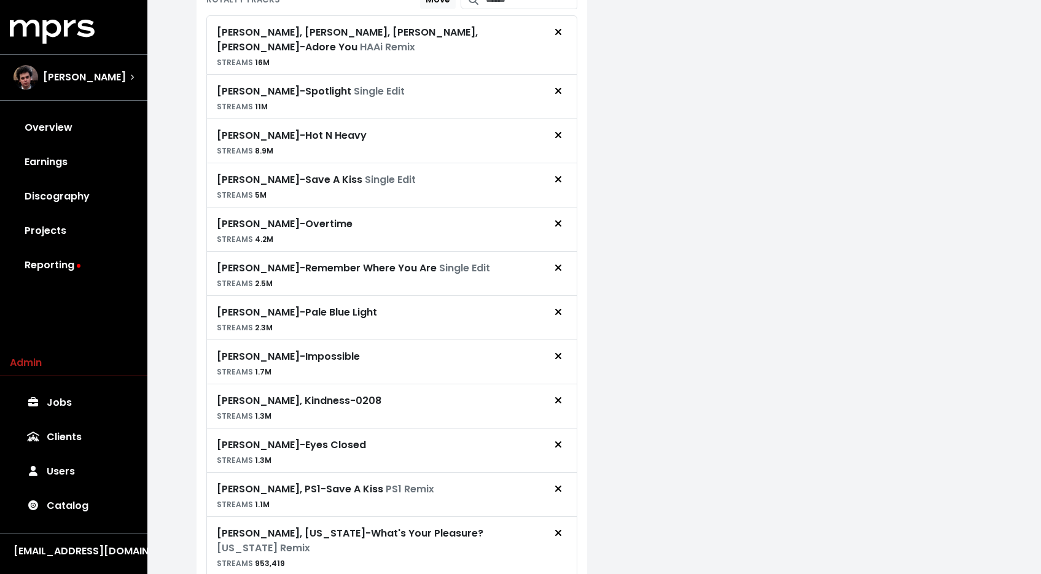
scroll to position [1456, 0]
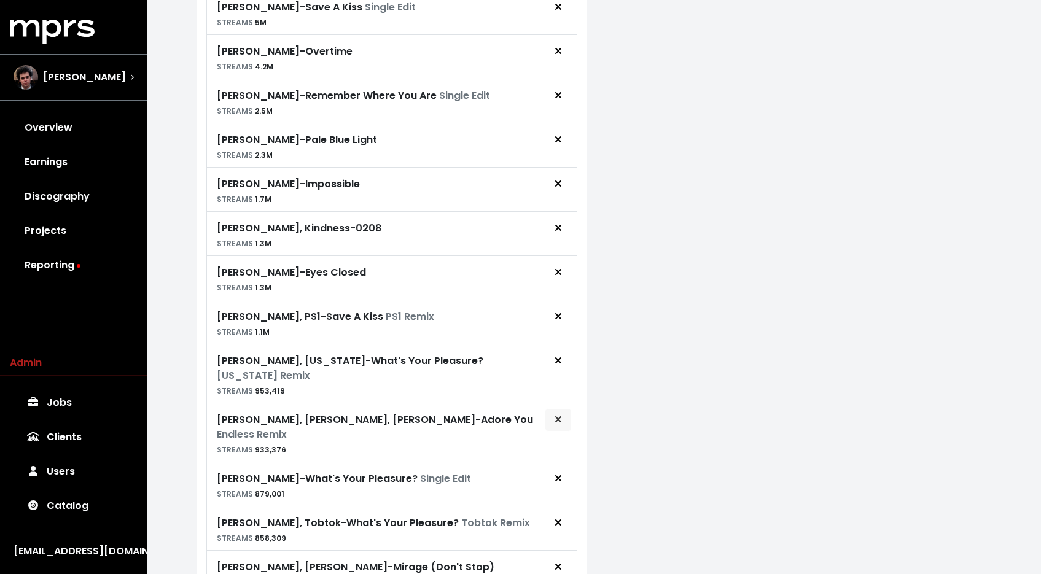
click at [559, 415] on icon "Remove royalty target" at bounding box center [558, 420] width 7 height 10
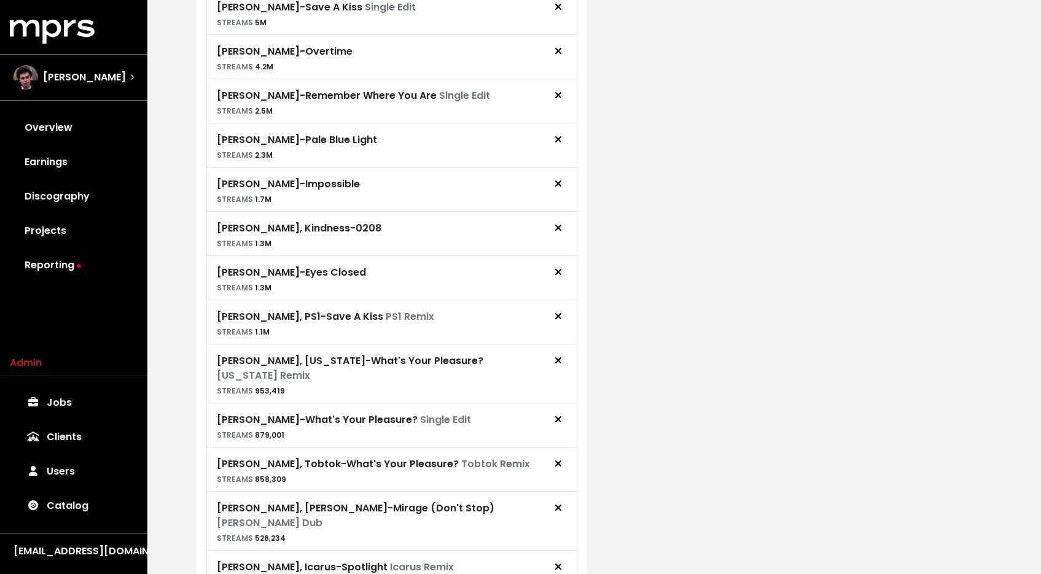
click at [558, 349] on div "Jessie Ware, Georgia - What's Your Pleasure? Georgia Remix STREAMS 953,419" at bounding box center [392, 373] width 350 height 49
click at [555, 356] on icon "Remove royalty target" at bounding box center [558, 361] width 7 height 10
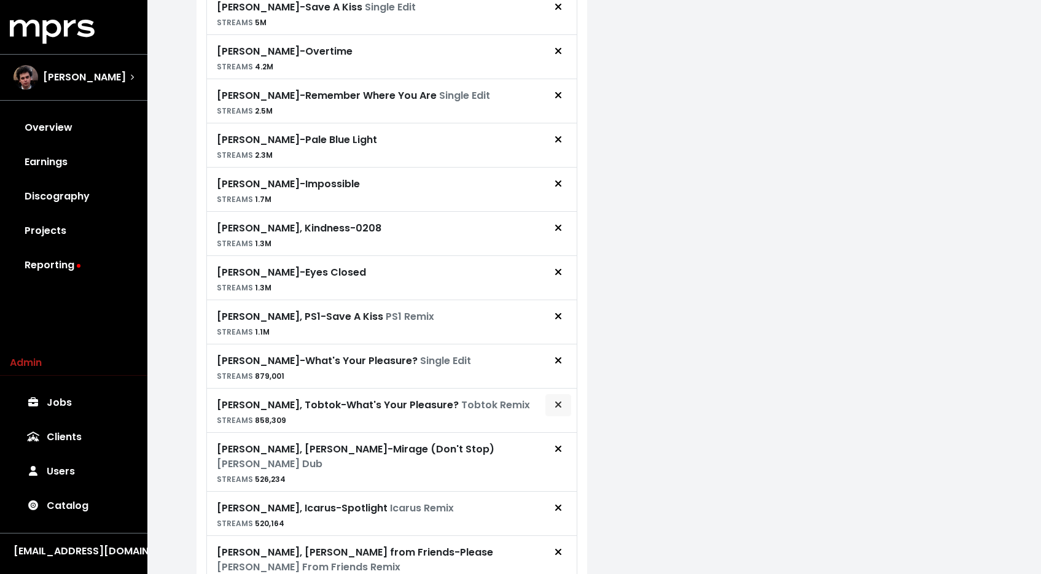
click at [557, 398] on span "Remove royalty target" at bounding box center [558, 405] width 7 height 14
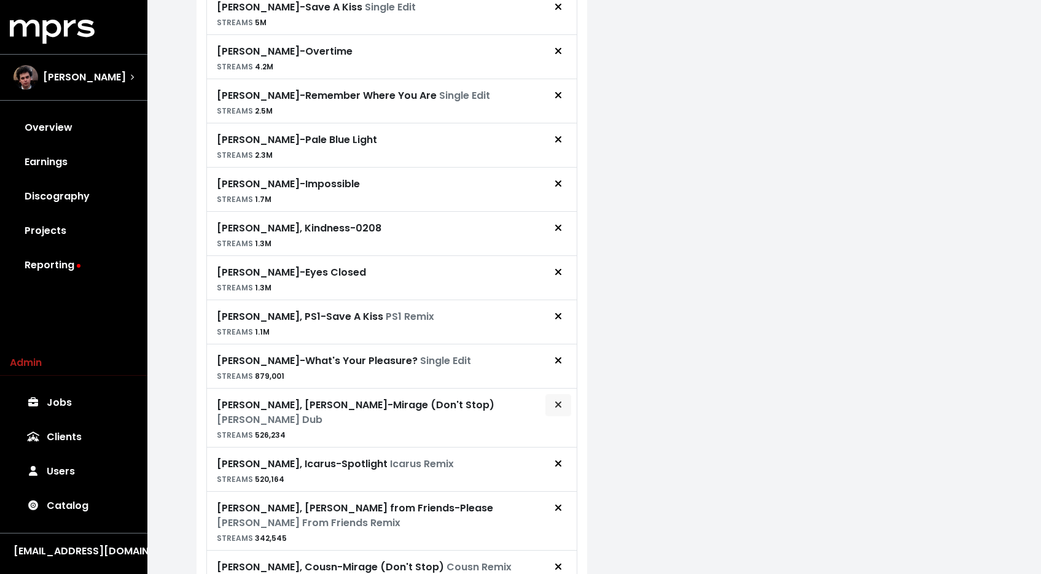
click at [559, 402] on icon "Remove royalty target" at bounding box center [558, 405] width 6 height 6
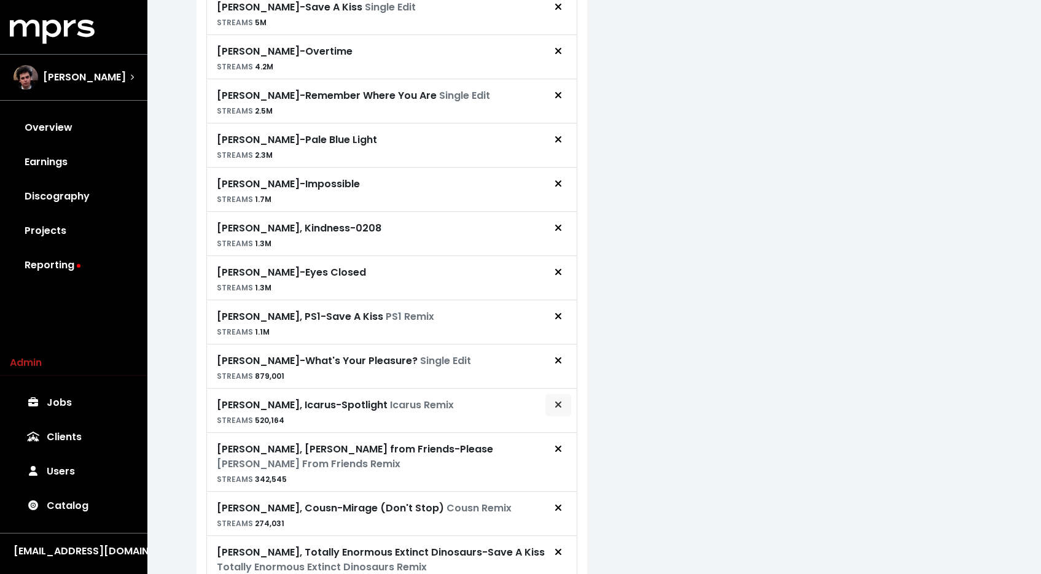
click at [555, 398] on span "Remove royalty target" at bounding box center [558, 405] width 7 height 14
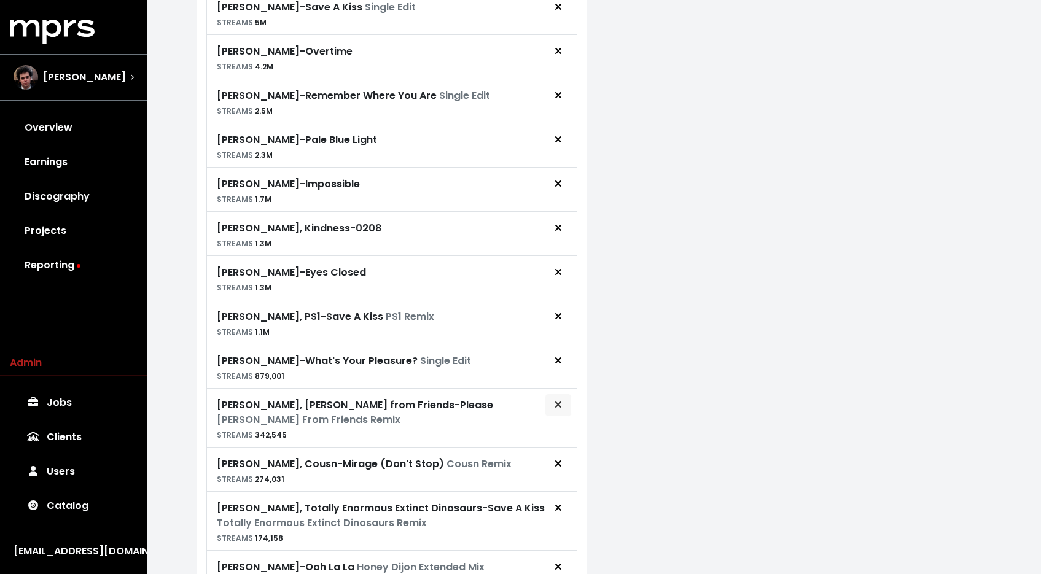
click at [556, 398] on span "Remove royalty target" at bounding box center [558, 405] width 7 height 14
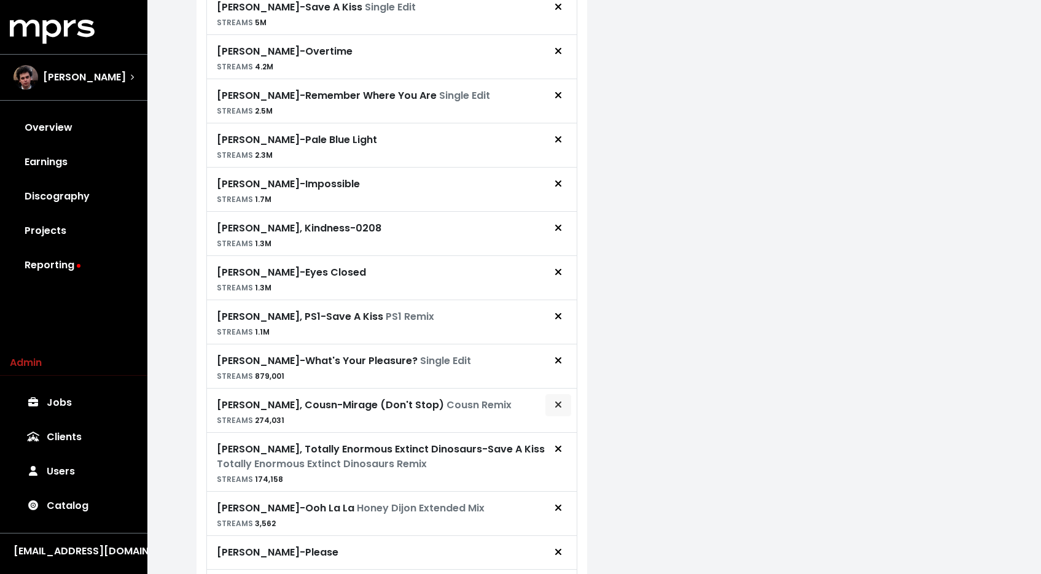
click at [555, 398] on span "Remove royalty target" at bounding box center [558, 405] width 7 height 14
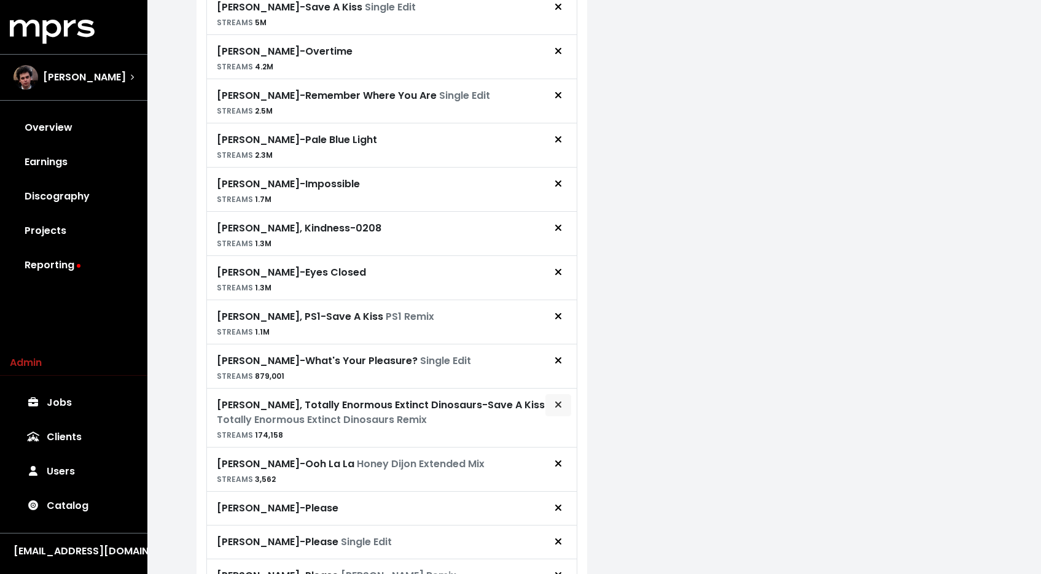
click at [555, 398] on span "Remove royalty target" at bounding box center [558, 405] width 11 height 15
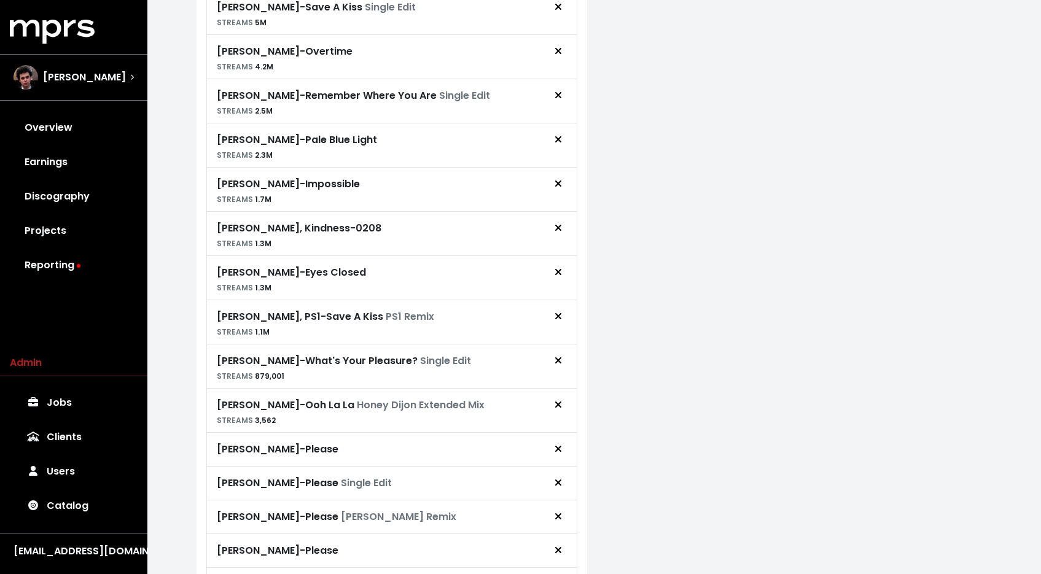
click at [555, 398] on span "Remove royalty target" at bounding box center [558, 405] width 11 height 15
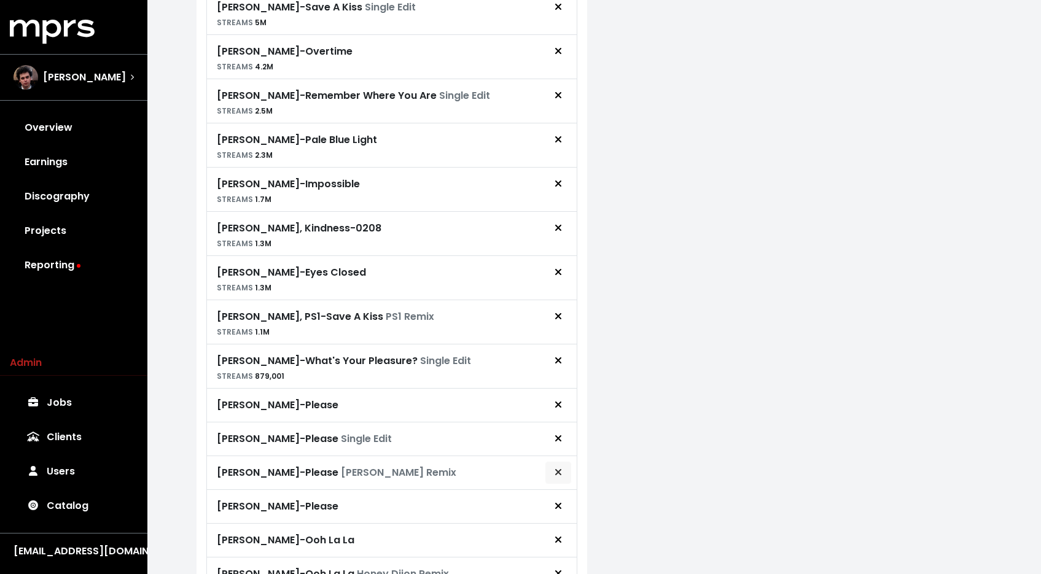
click at [558, 467] on icon "Remove royalty target" at bounding box center [558, 472] width 7 height 10
click at [558, 535] on icon "Remove royalty target" at bounding box center [558, 540] width 7 height 10
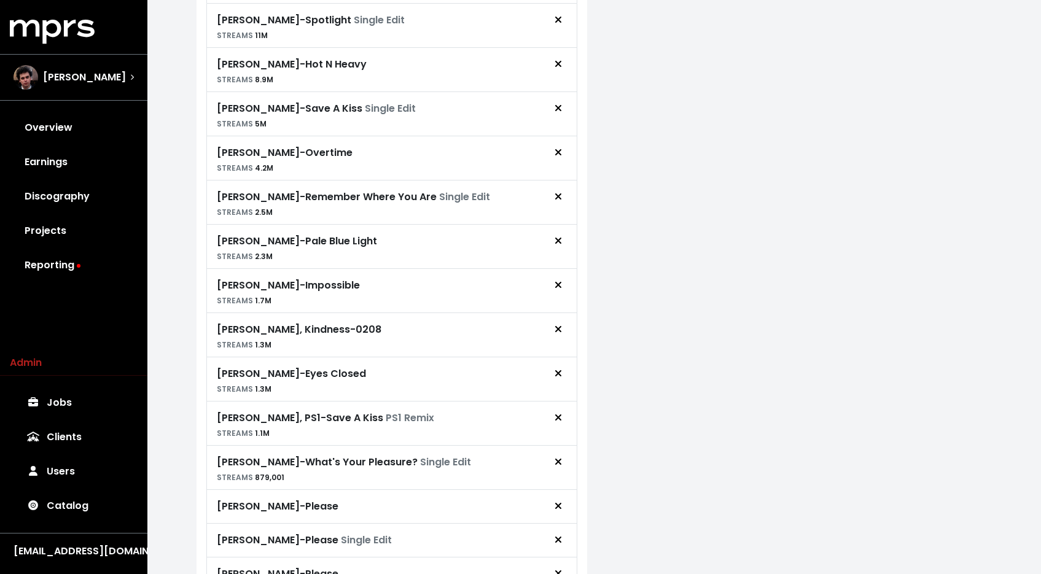
scroll to position [1357, 0]
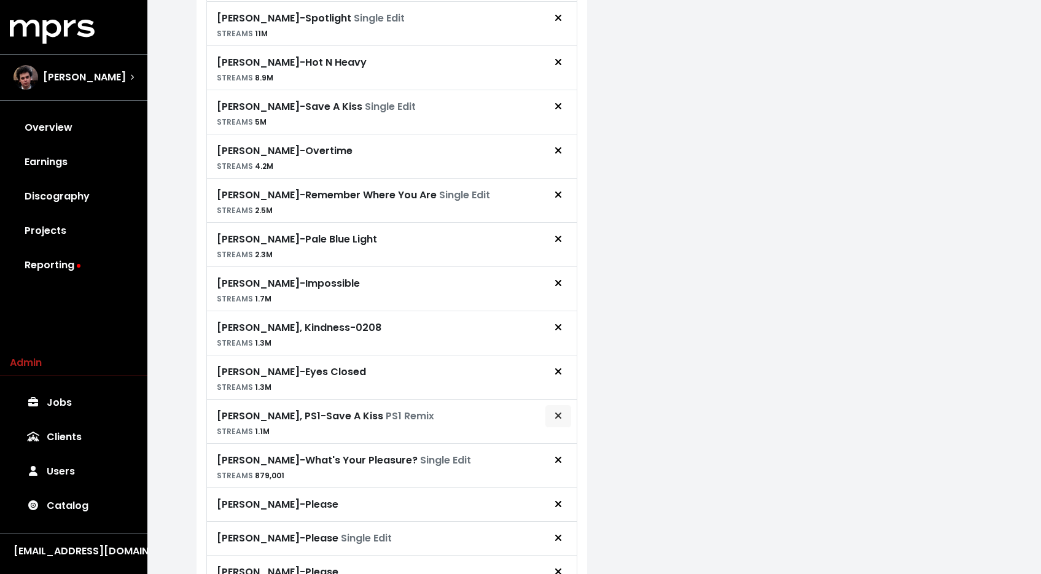
click at [551, 405] on button "Remove royalty target" at bounding box center [558, 416] width 27 height 23
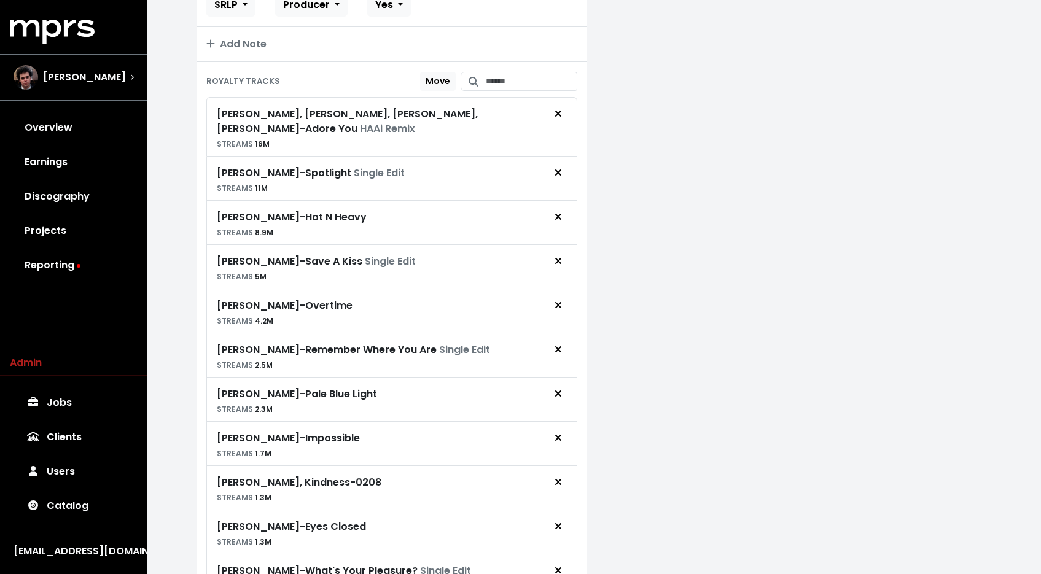
scroll to position [1108, 0]
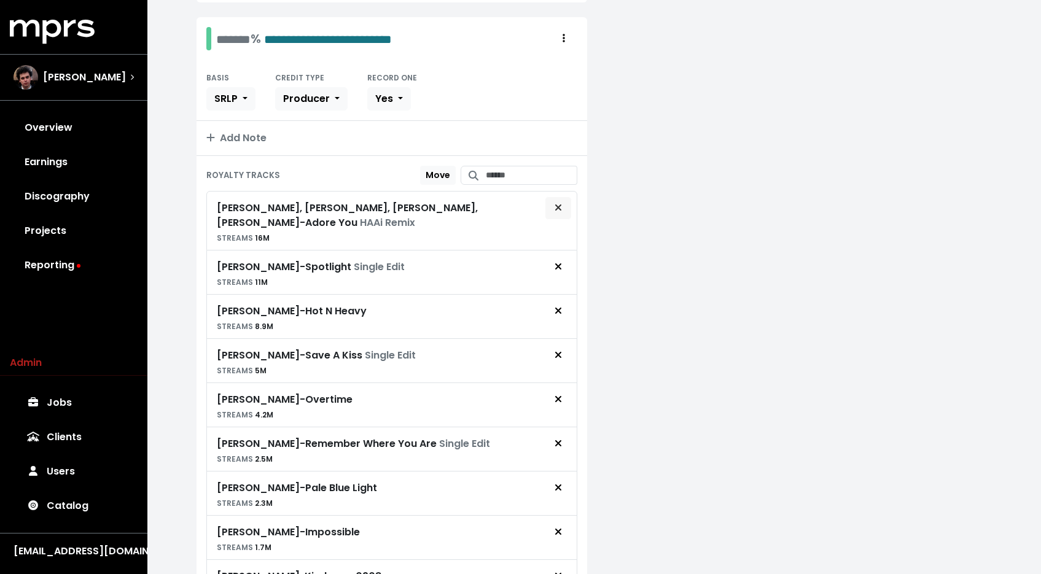
click at [555, 203] on icon "Remove royalty target" at bounding box center [558, 208] width 7 height 10
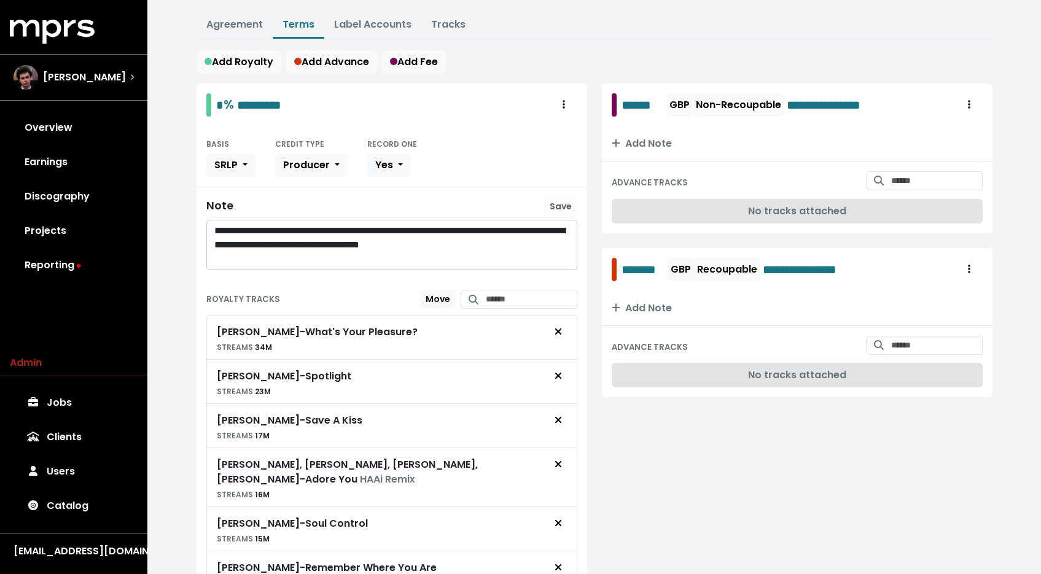
scroll to position [0, 0]
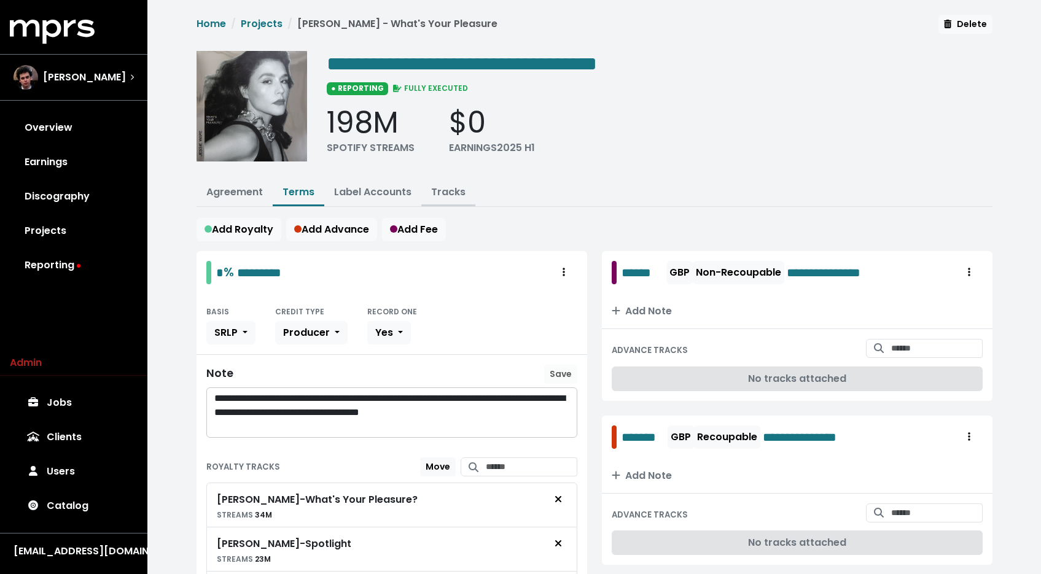
click at [462, 187] on button "Tracks" at bounding box center [448, 193] width 54 height 26
click at [459, 192] on link "Tracks" at bounding box center [448, 192] width 34 height 14
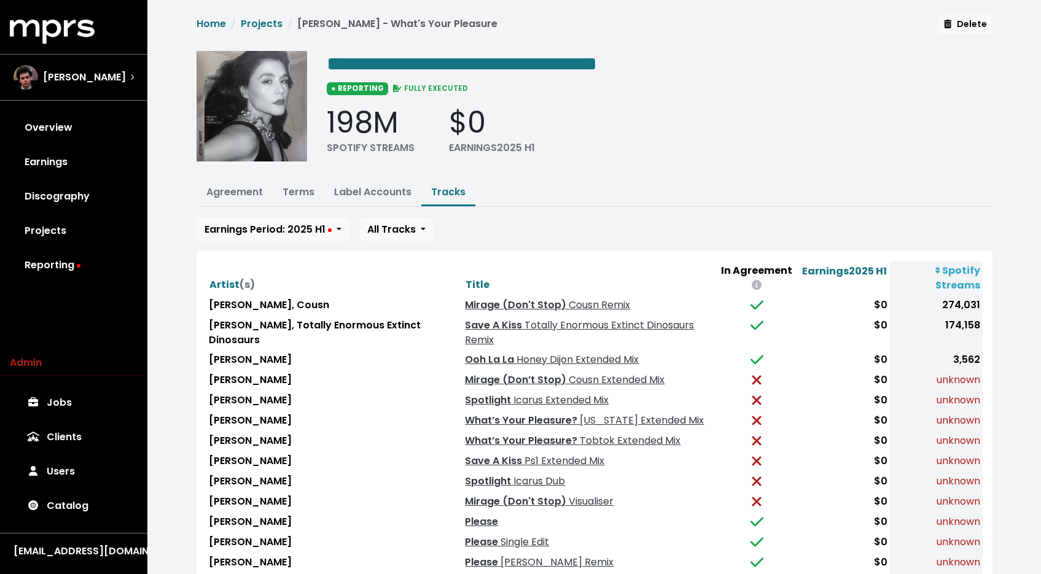
scroll to position [107, 0]
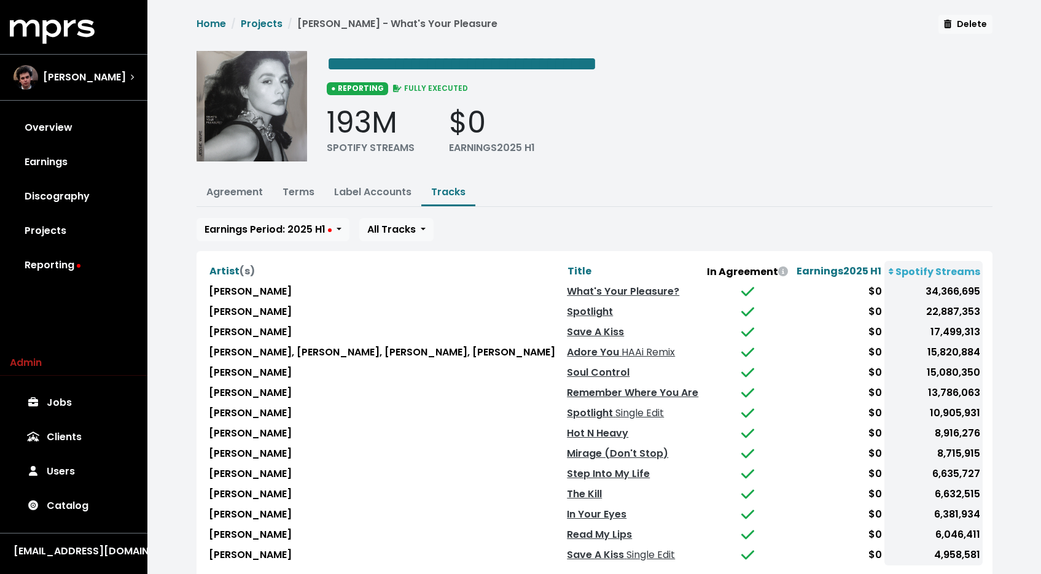
scroll to position [79, 0]
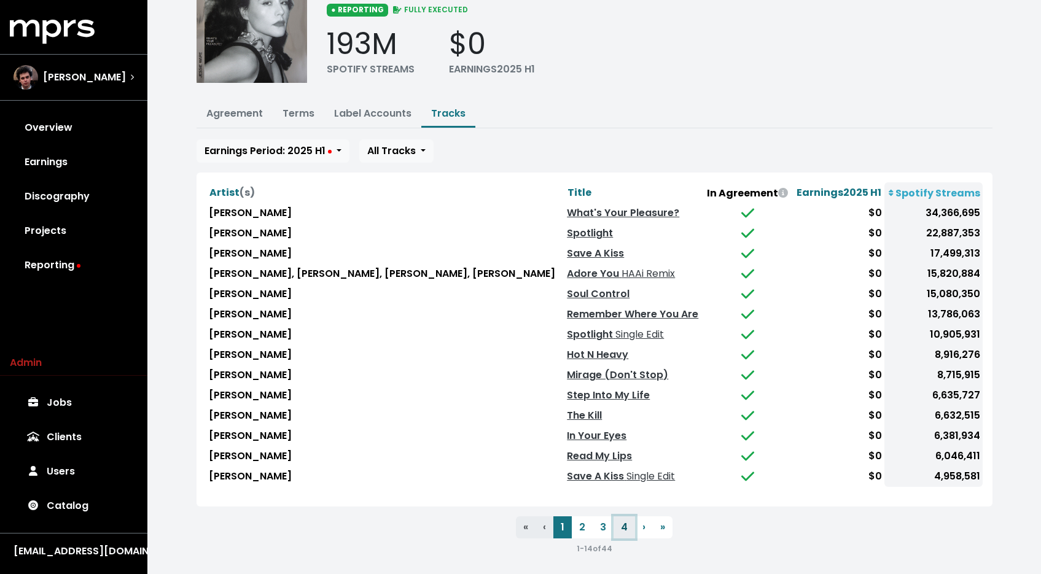
click at [626, 523] on button "4" at bounding box center [623, 527] width 21 height 22
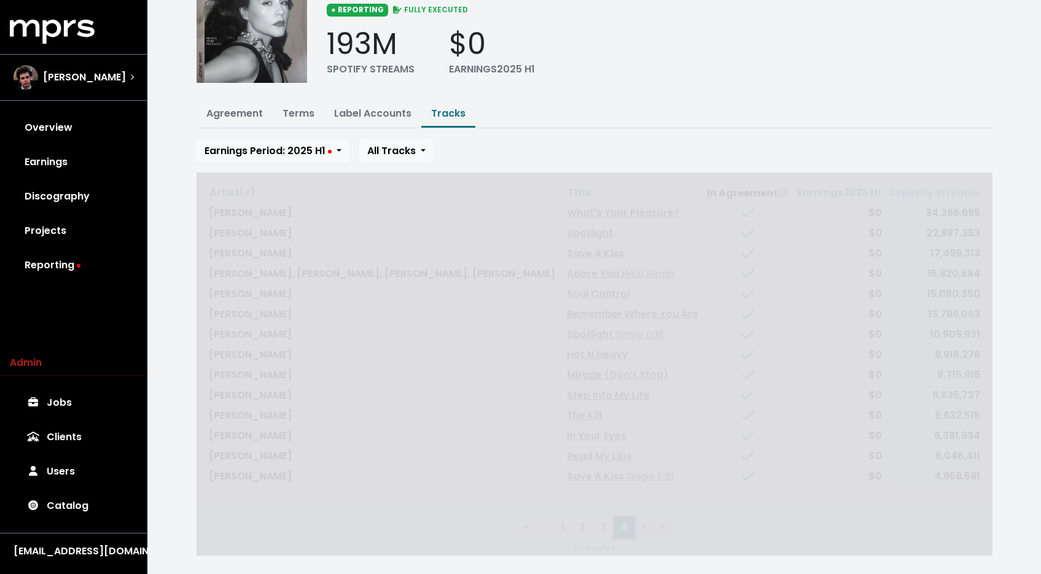
scroll to position [0, 0]
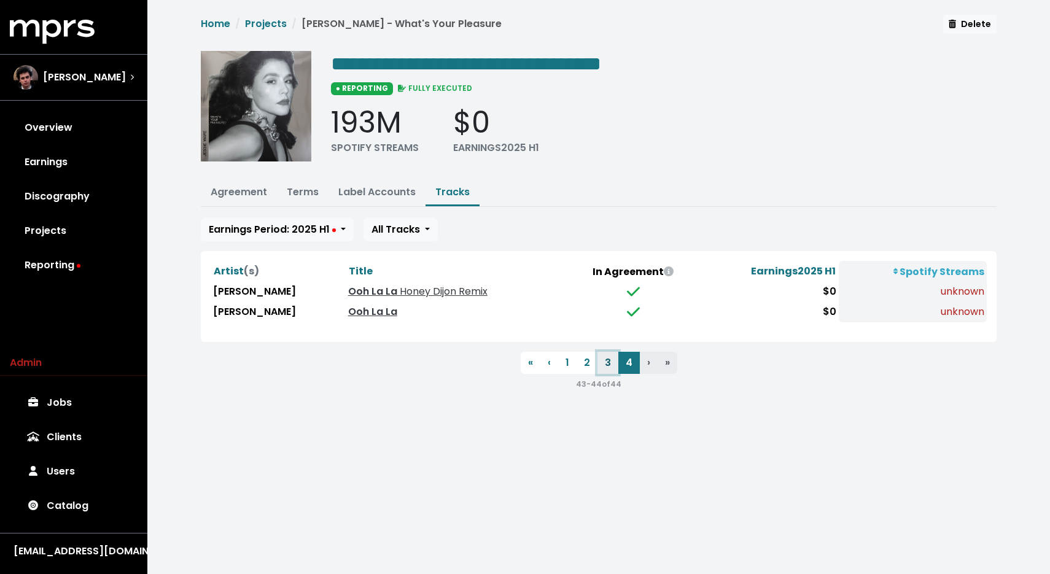
click at [602, 360] on button "3" at bounding box center [608, 363] width 21 height 22
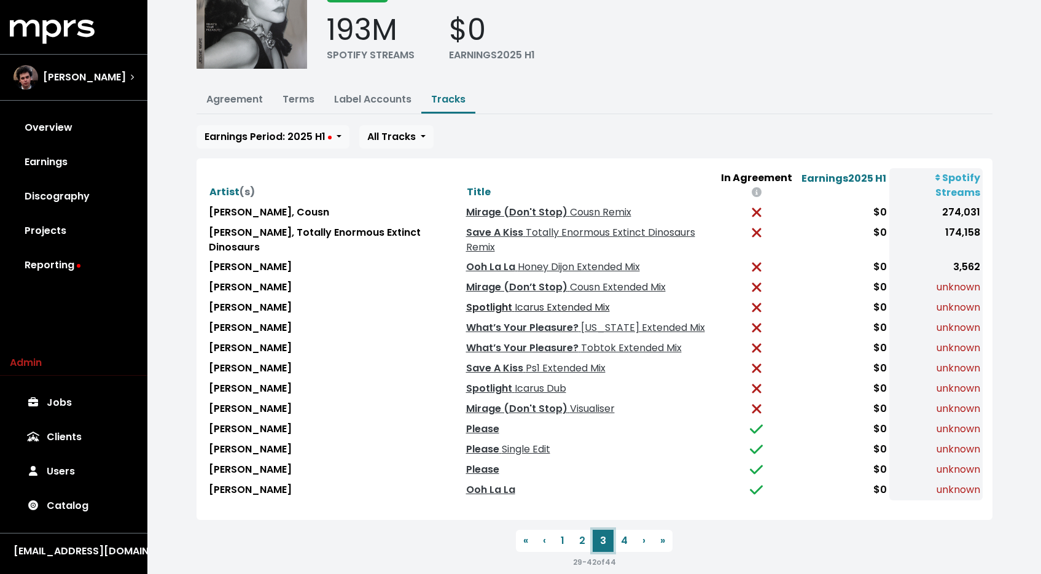
scroll to position [107, 0]
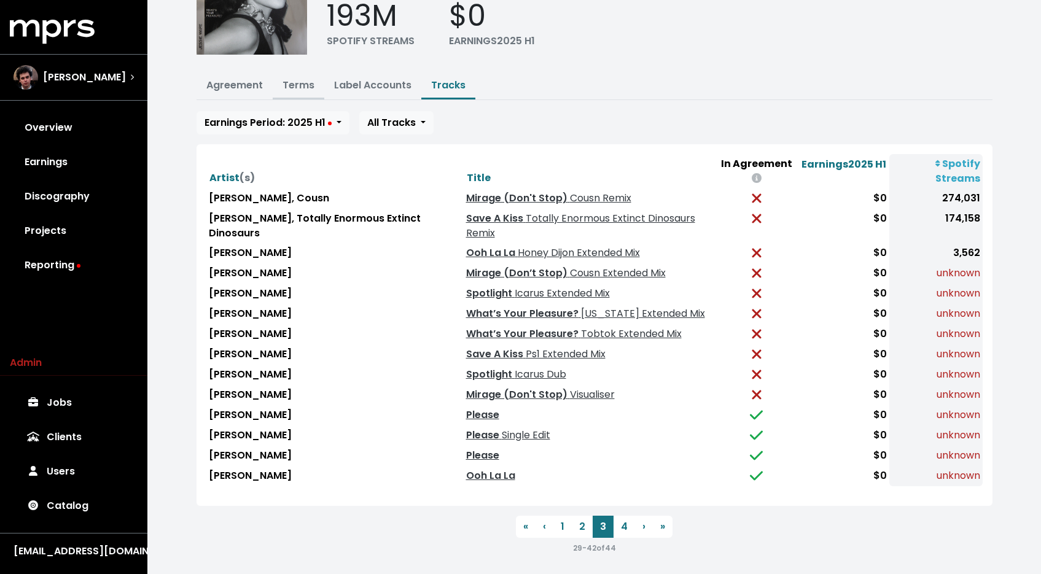
click at [300, 89] on link "Terms" at bounding box center [298, 85] width 32 height 14
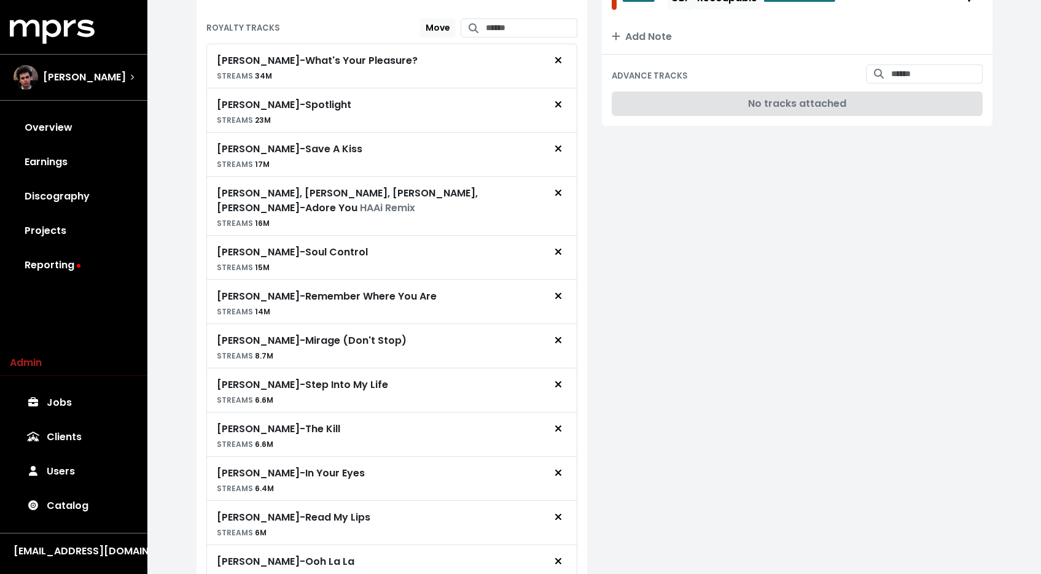
scroll to position [577, 0]
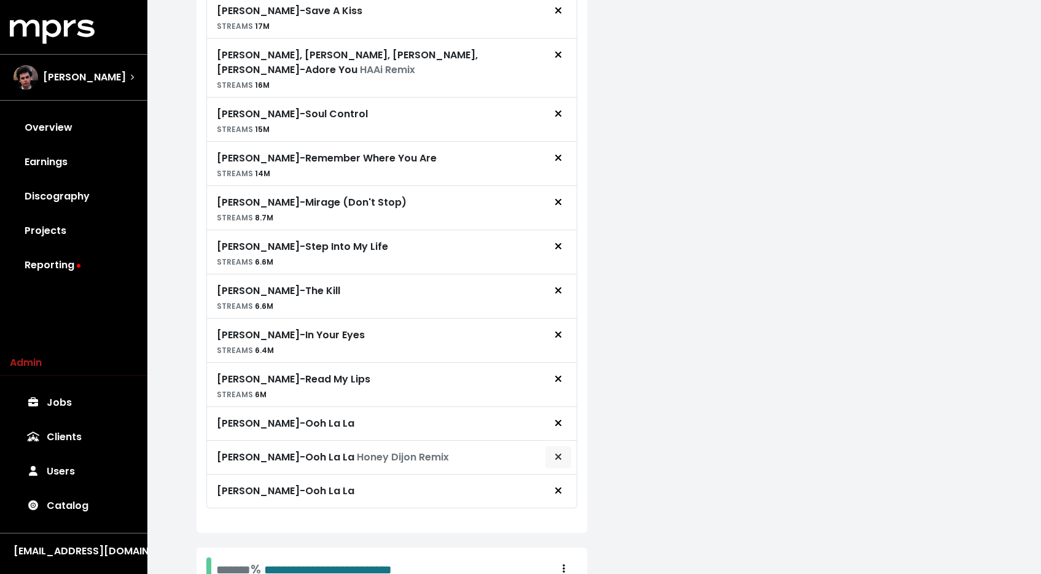
click at [555, 452] on icon "Remove royalty target" at bounding box center [558, 457] width 7 height 10
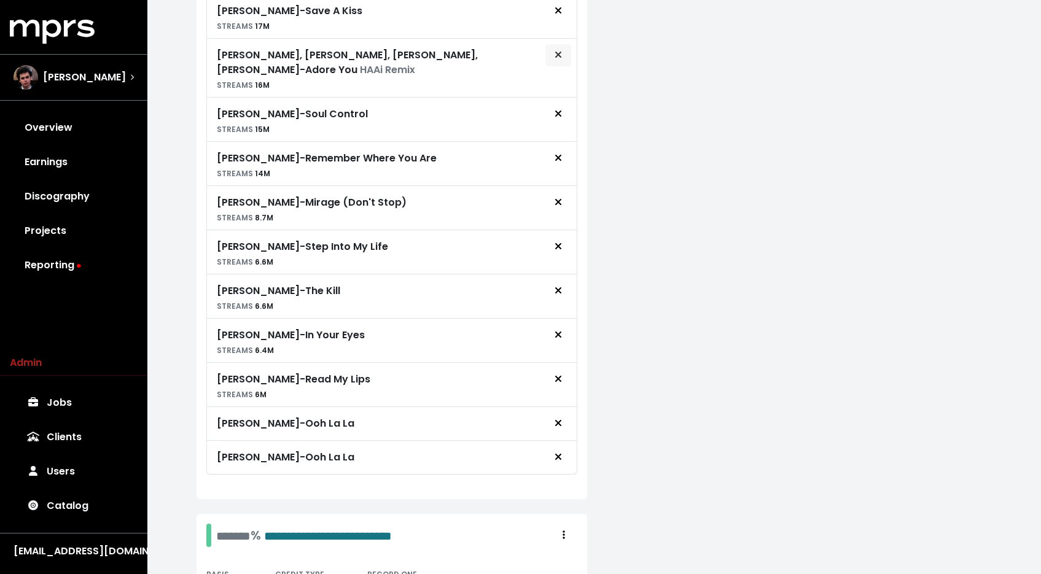
click at [561, 61] on button "Remove royalty target" at bounding box center [558, 55] width 27 height 23
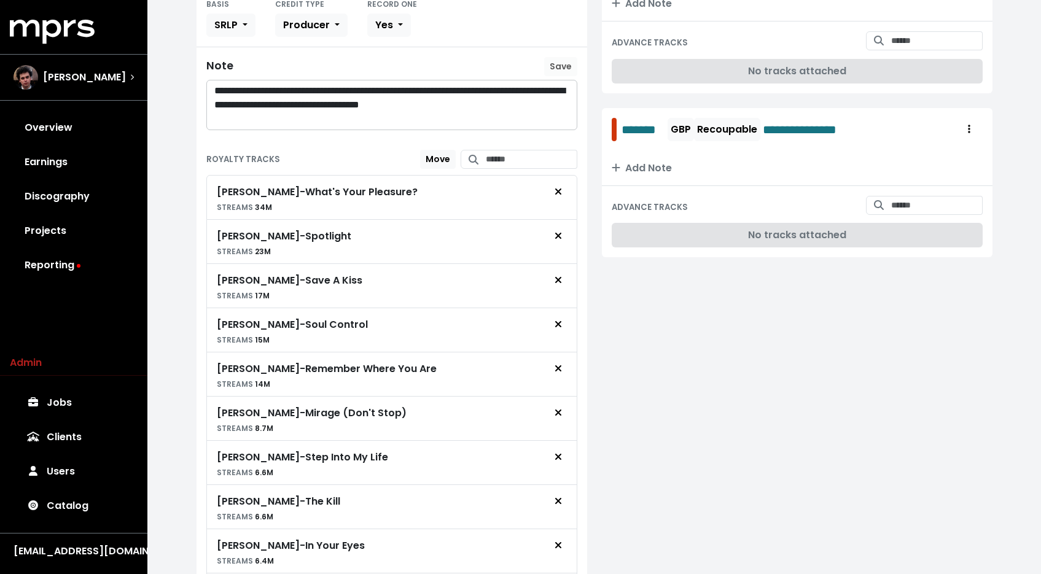
scroll to position [9, 0]
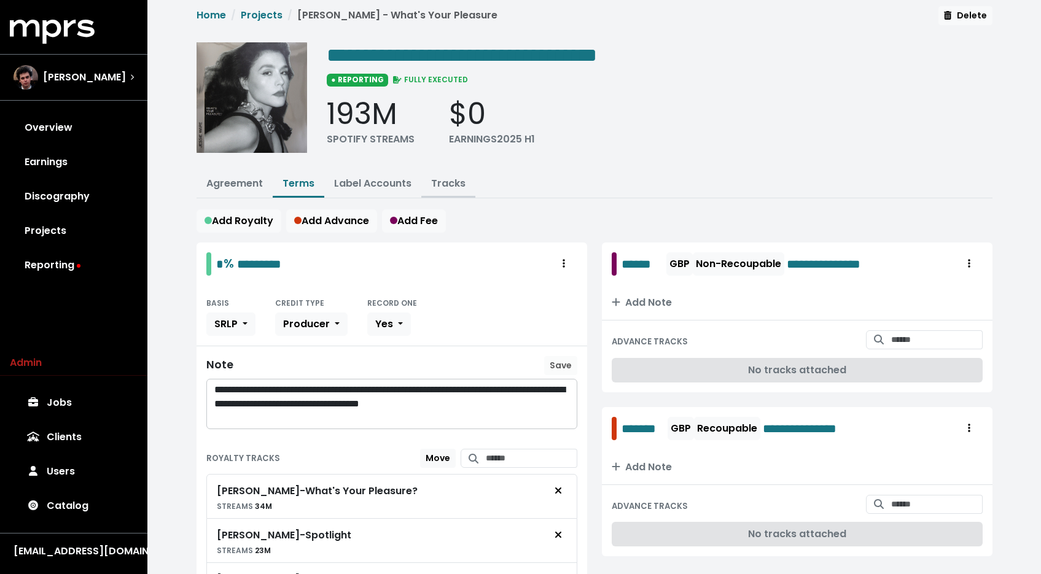
click at [434, 173] on button "Tracks" at bounding box center [448, 184] width 54 height 26
click at [437, 183] on link "Tracks" at bounding box center [448, 183] width 34 height 14
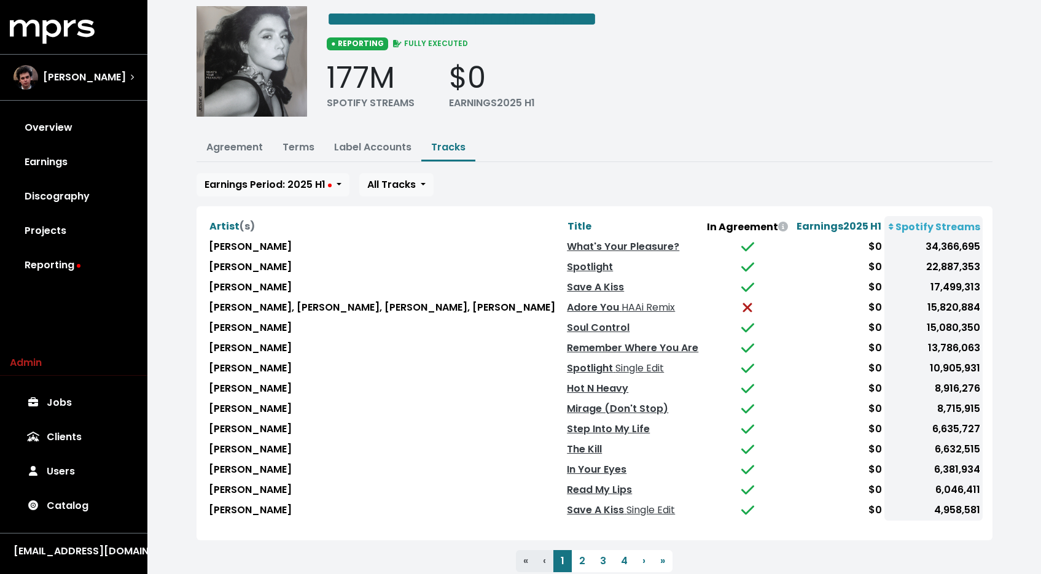
scroll to position [79, 0]
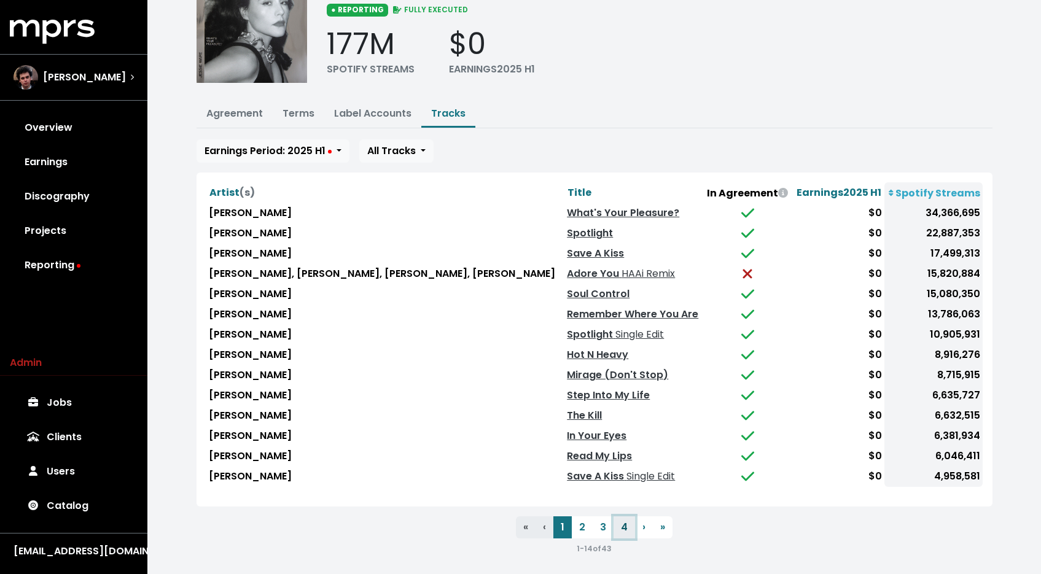
click at [631, 524] on button "4" at bounding box center [623, 527] width 21 height 22
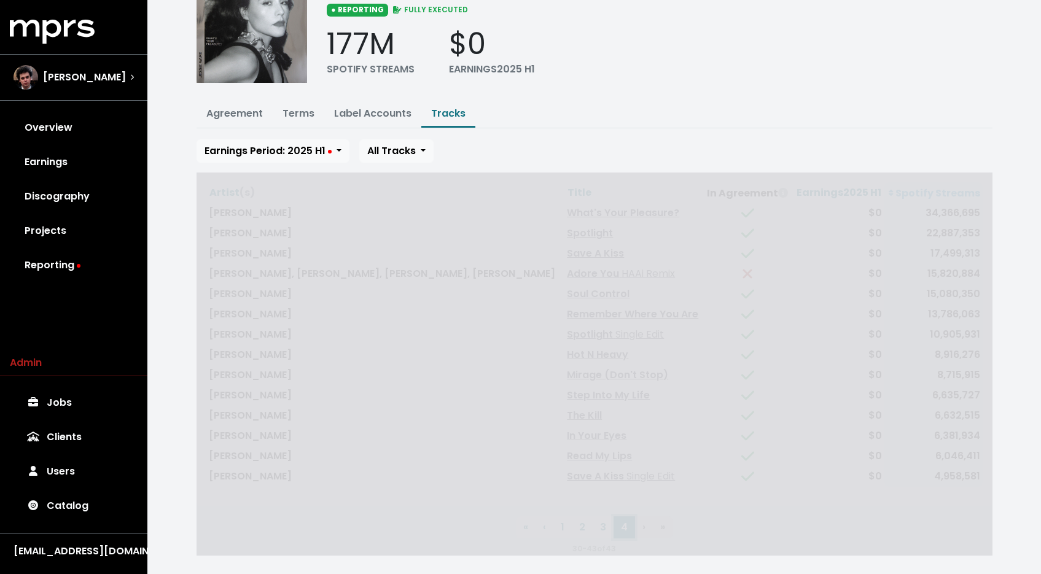
scroll to position [0, 0]
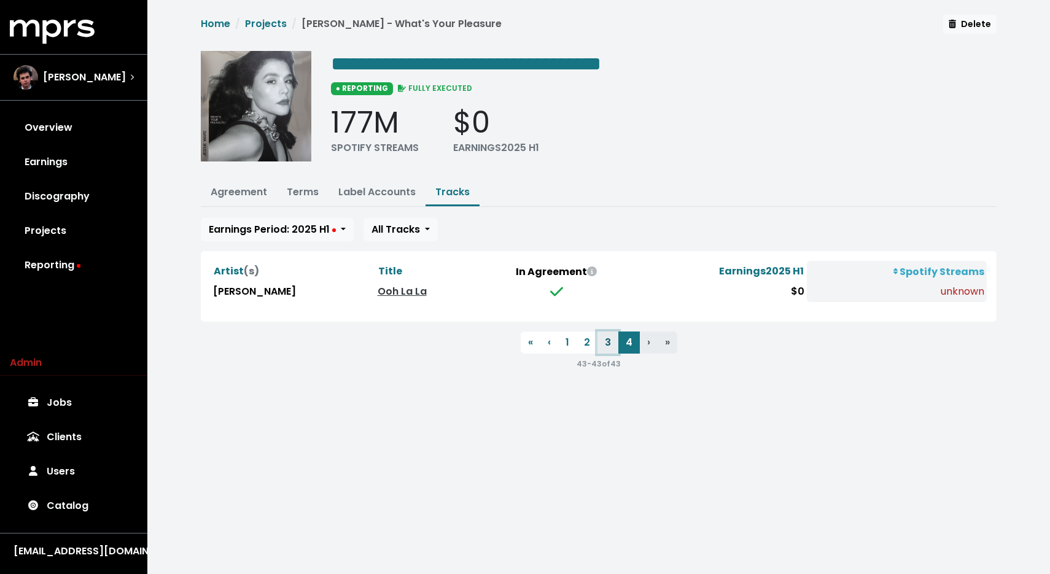
click at [604, 341] on button "3" at bounding box center [608, 343] width 21 height 22
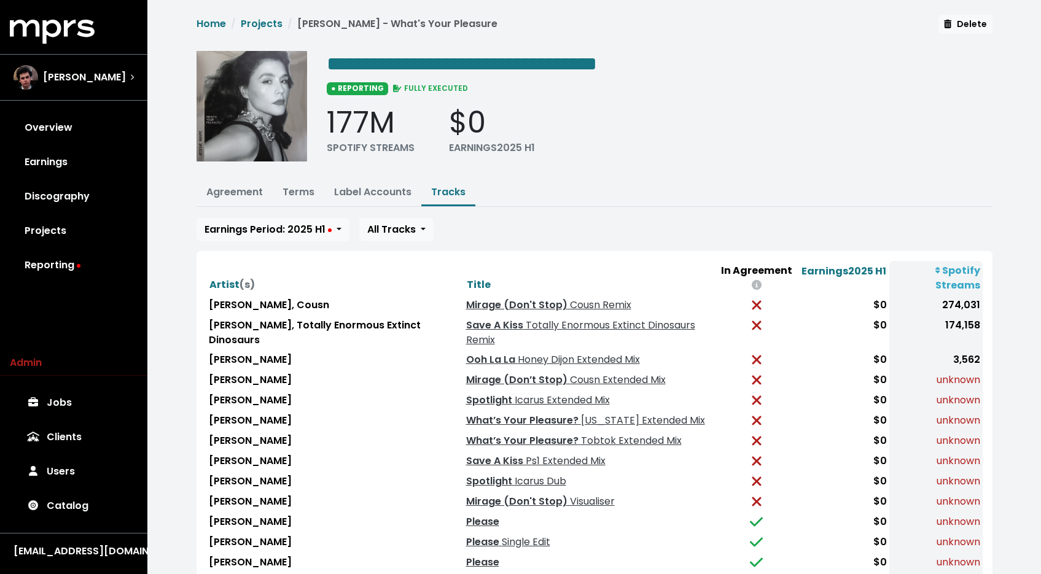
scroll to position [107, 0]
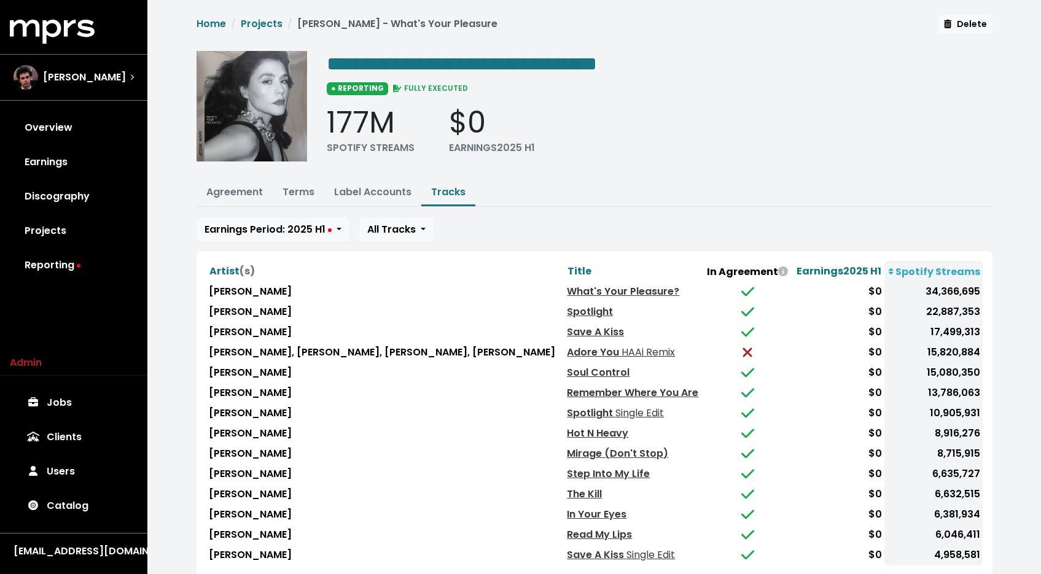
scroll to position [79, 0]
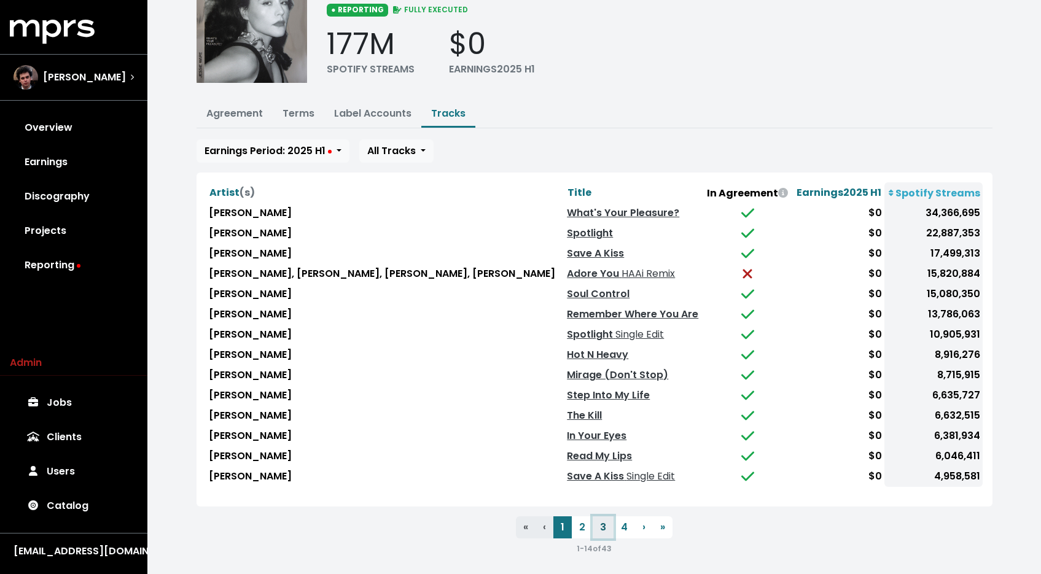
click at [602, 523] on button "3" at bounding box center [603, 527] width 21 height 22
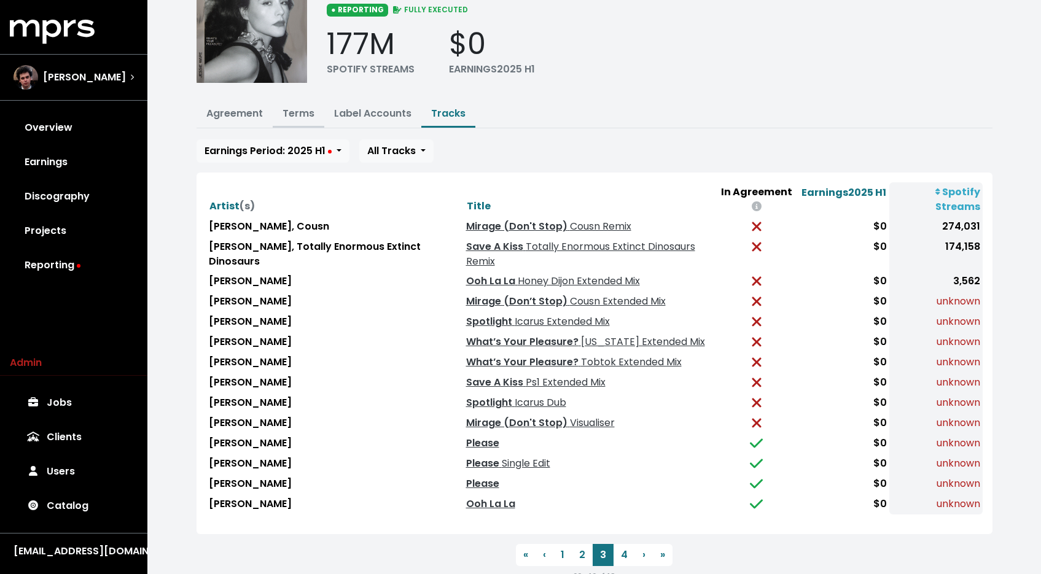
click at [279, 116] on button "Terms" at bounding box center [299, 114] width 52 height 26
click at [292, 117] on link "Terms" at bounding box center [298, 113] width 32 height 14
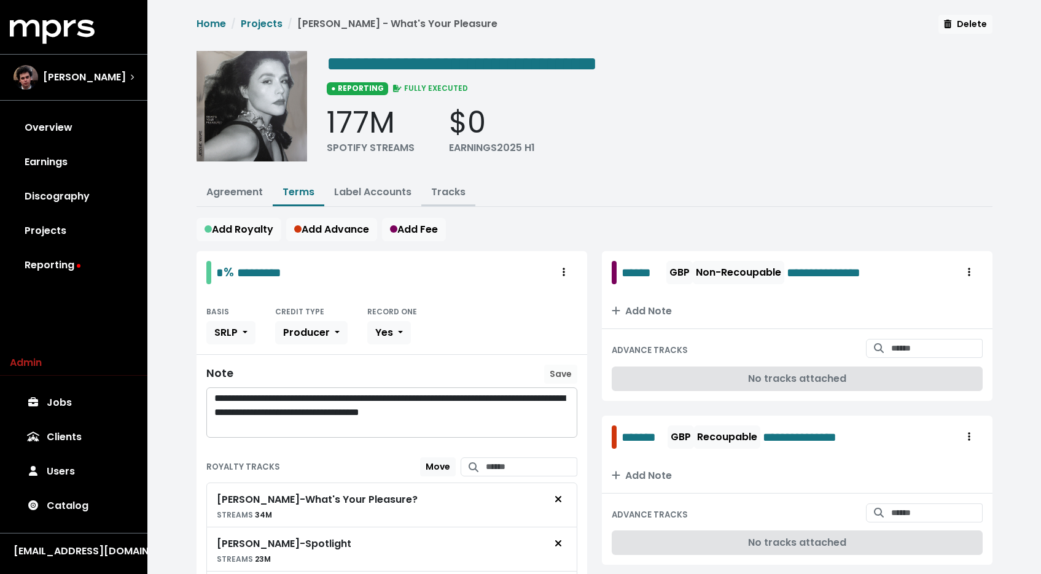
click at [443, 192] on link "Tracks" at bounding box center [448, 192] width 34 height 14
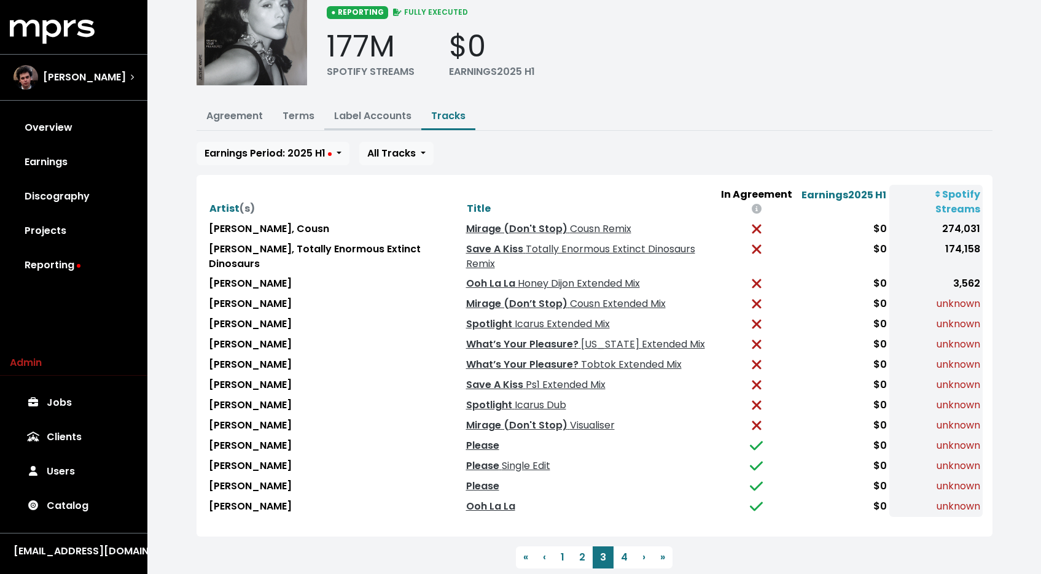
scroll to position [107, 0]
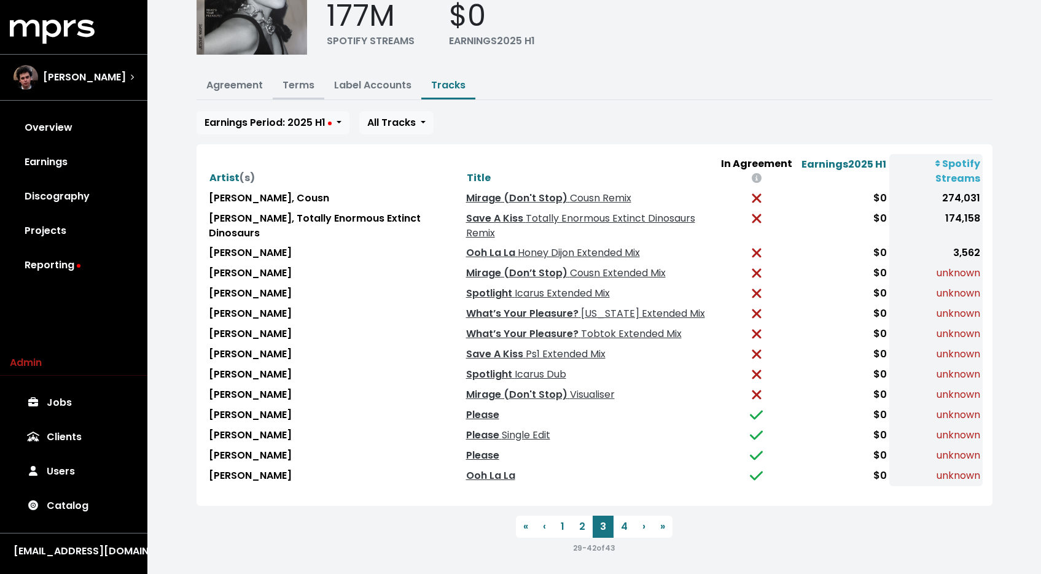
click at [289, 82] on link "Terms" at bounding box center [298, 85] width 32 height 14
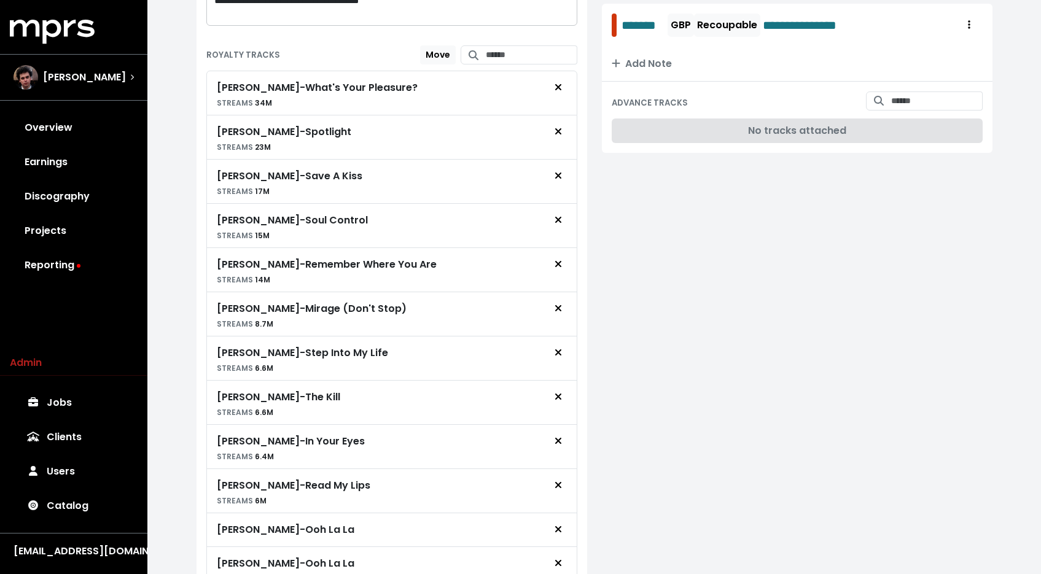
scroll to position [843, 0]
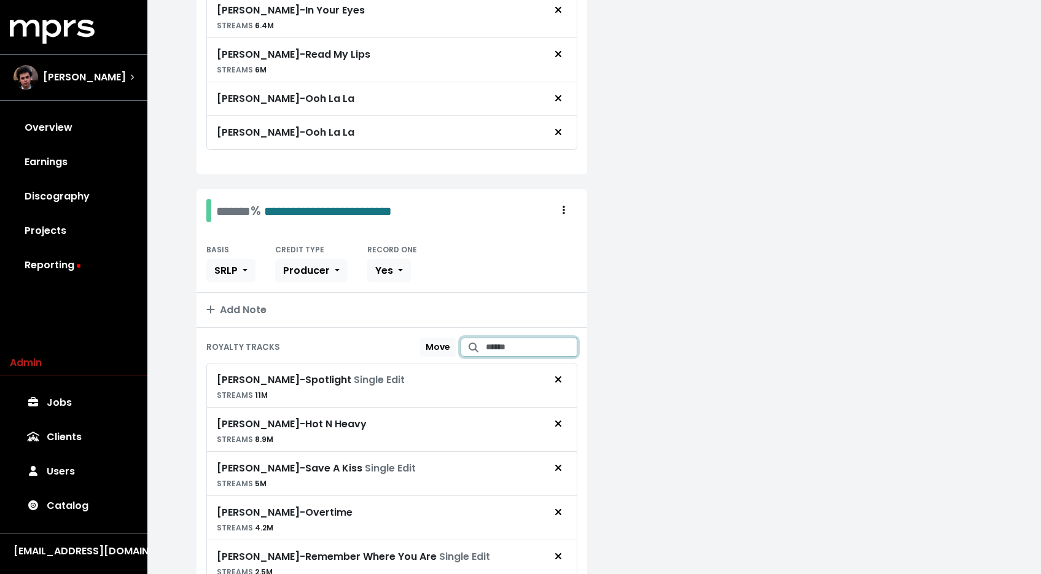
click at [486, 343] on input "Search for tracks by title and link them to this royalty" at bounding box center [532, 347] width 92 height 19
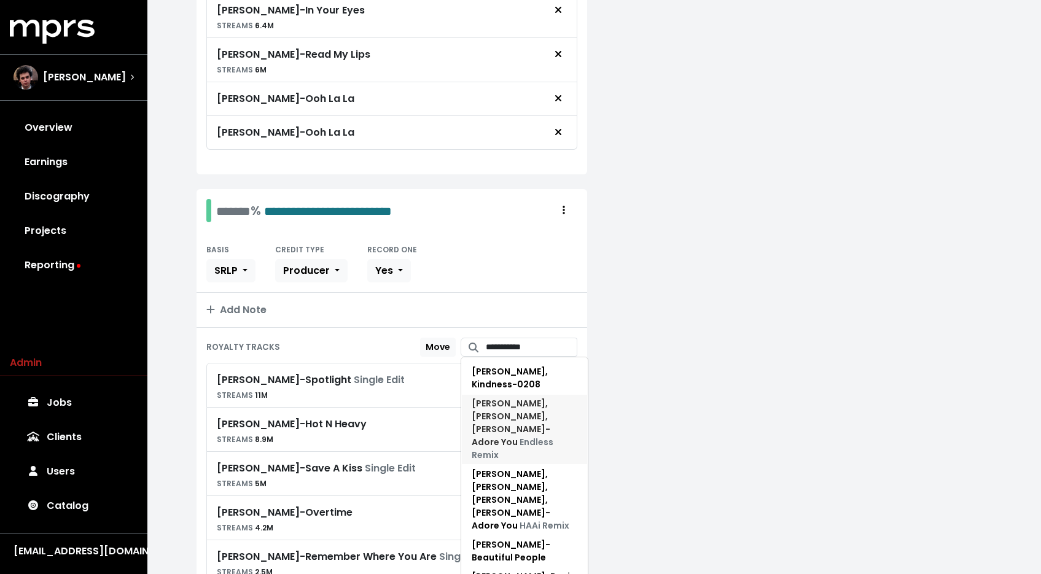
click at [521, 436] on span "Endless Remix" at bounding box center [513, 448] width 82 height 25
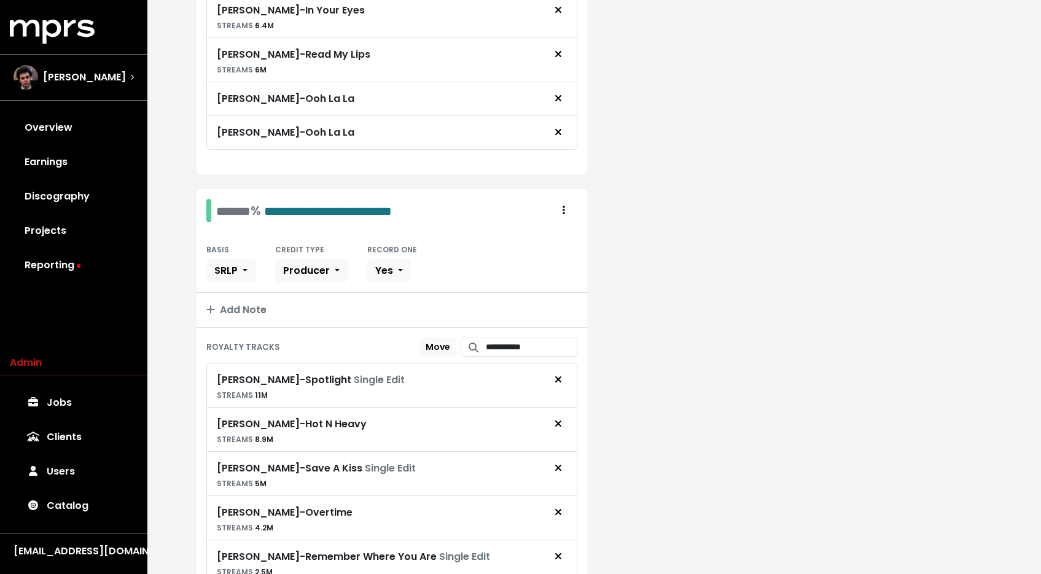
click at [531, 355] on div "**********" at bounding box center [391, 348] width 371 height 20
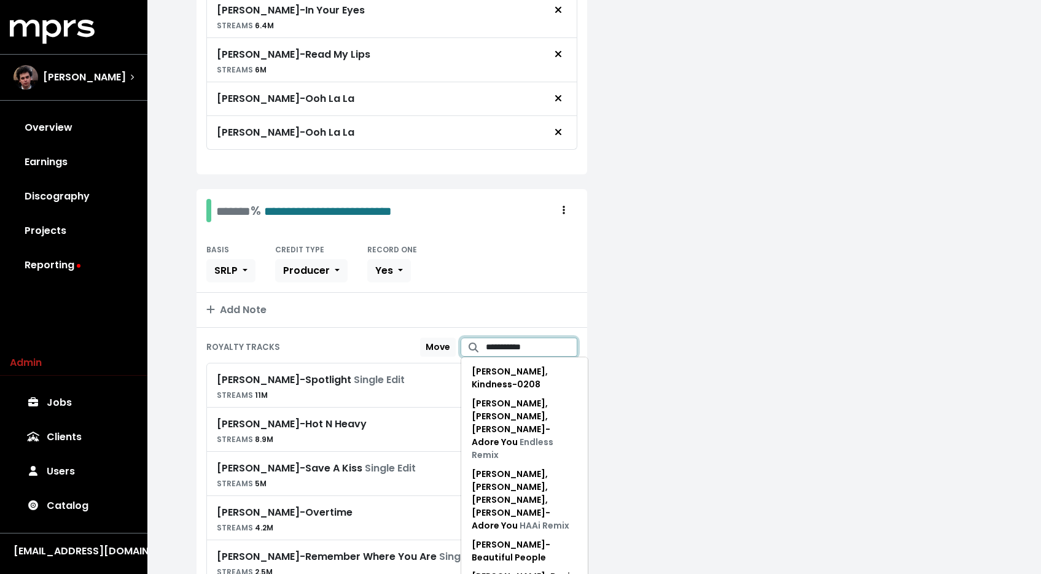
click at [532, 347] on input "**********" at bounding box center [532, 347] width 92 height 19
click at [509, 468] on span "Jessie Ware, HAAi, Bibi Zhou, Sihan - Adore You HAAi Remix" at bounding box center [521, 500] width 98 height 64
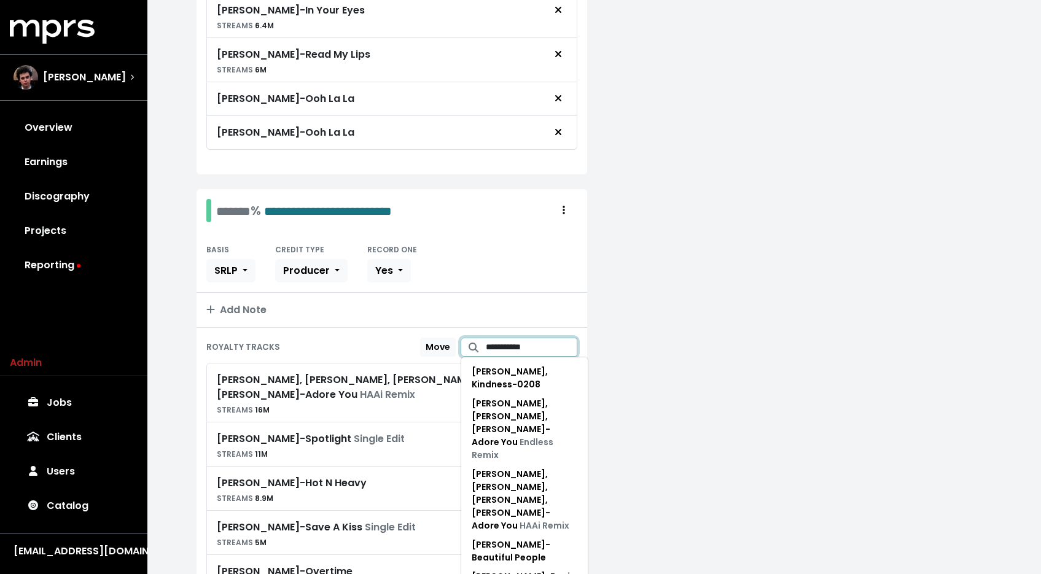
click at [526, 342] on input "**********" at bounding box center [532, 347] width 92 height 19
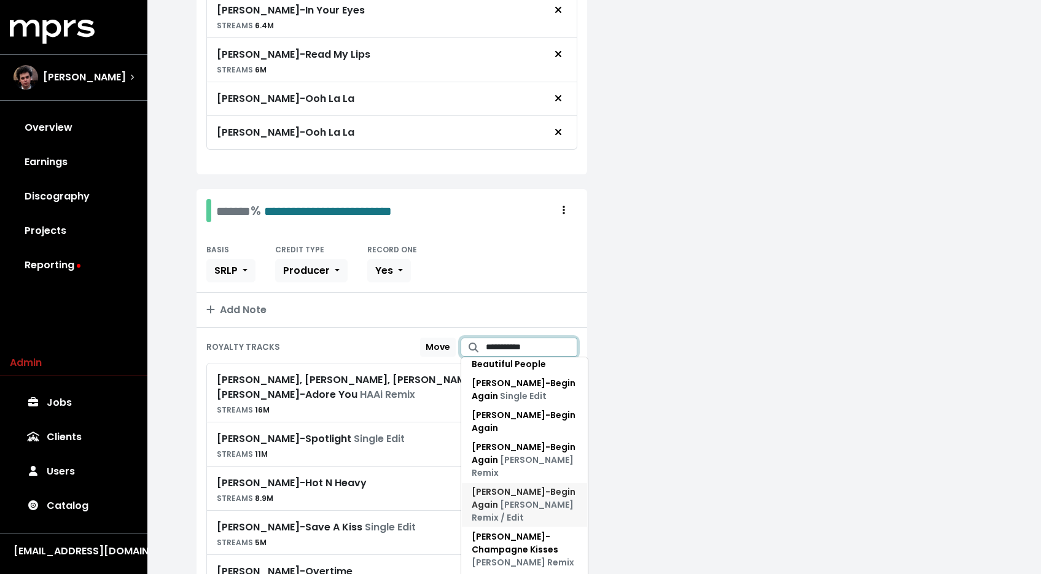
scroll to position [196, 0]
click at [513, 451] on span "Joe Goddard Remix" at bounding box center [523, 463] width 102 height 25
click at [520, 346] on input "**********" at bounding box center [532, 347] width 92 height 19
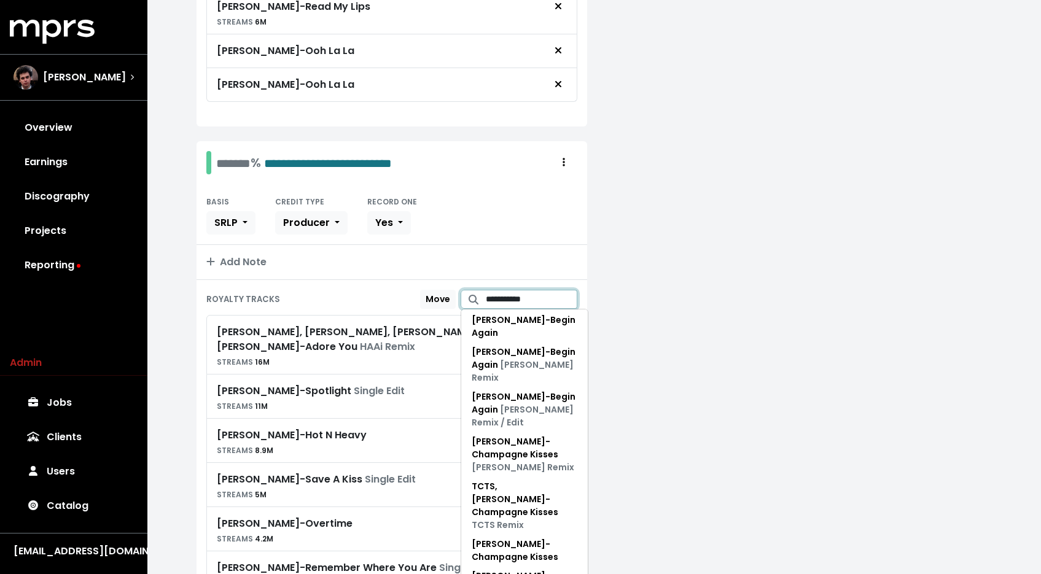
scroll to position [1191, 0]
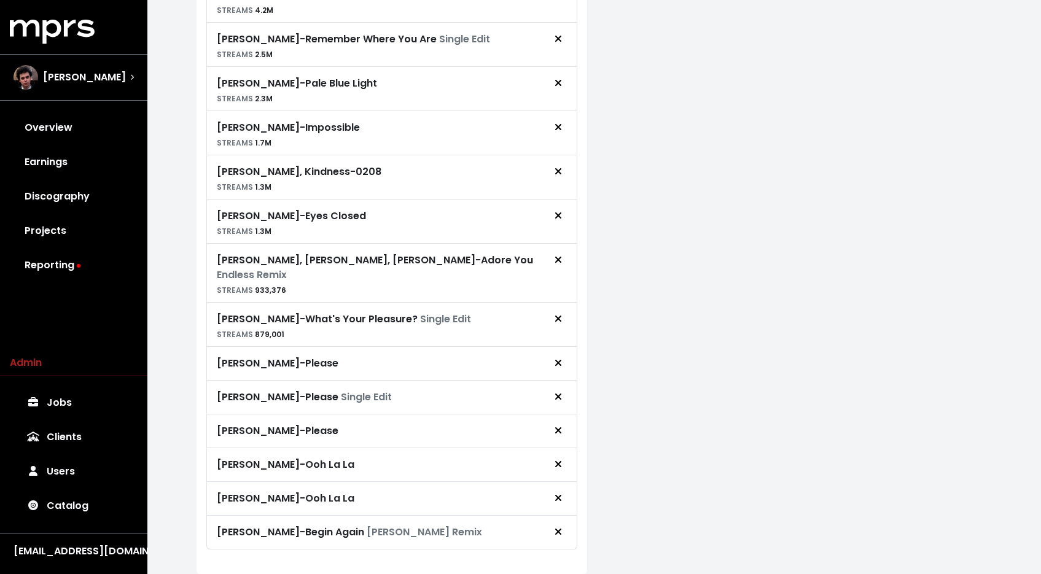
scroll to position [1432, 0]
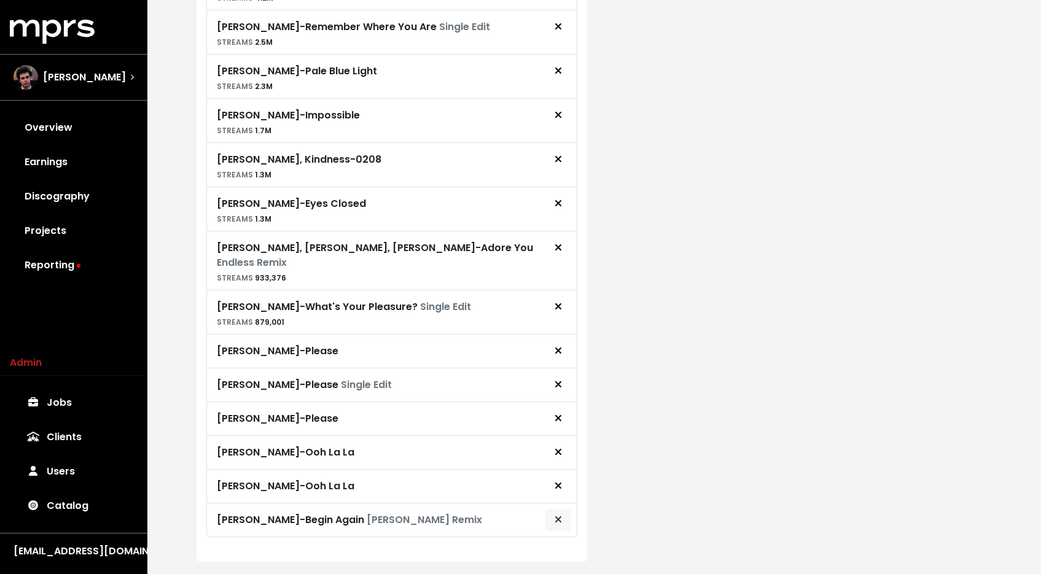
click at [565, 508] on button "Remove royalty target" at bounding box center [558, 519] width 27 height 23
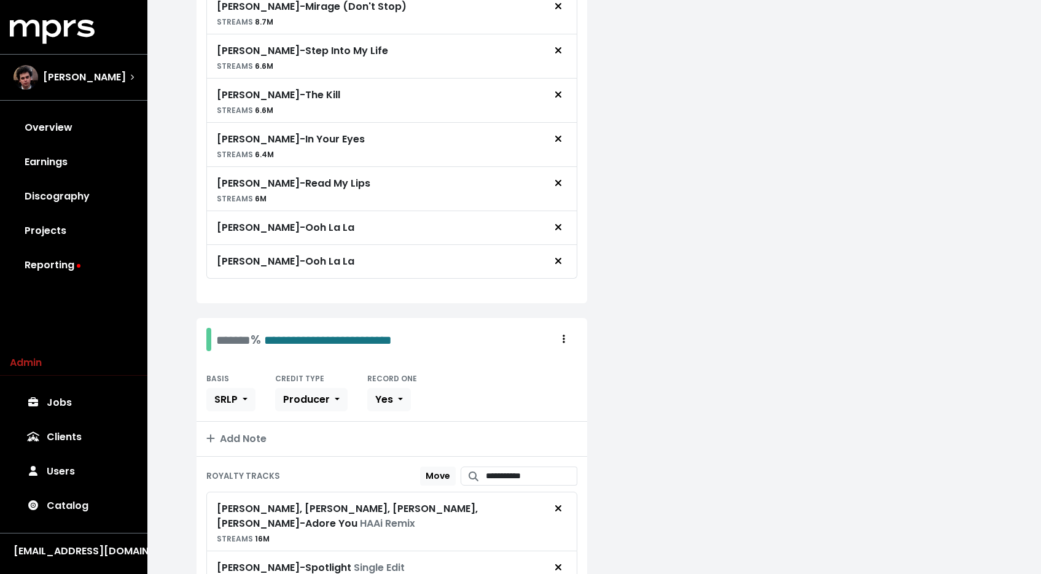
scroll to position [842, 0]
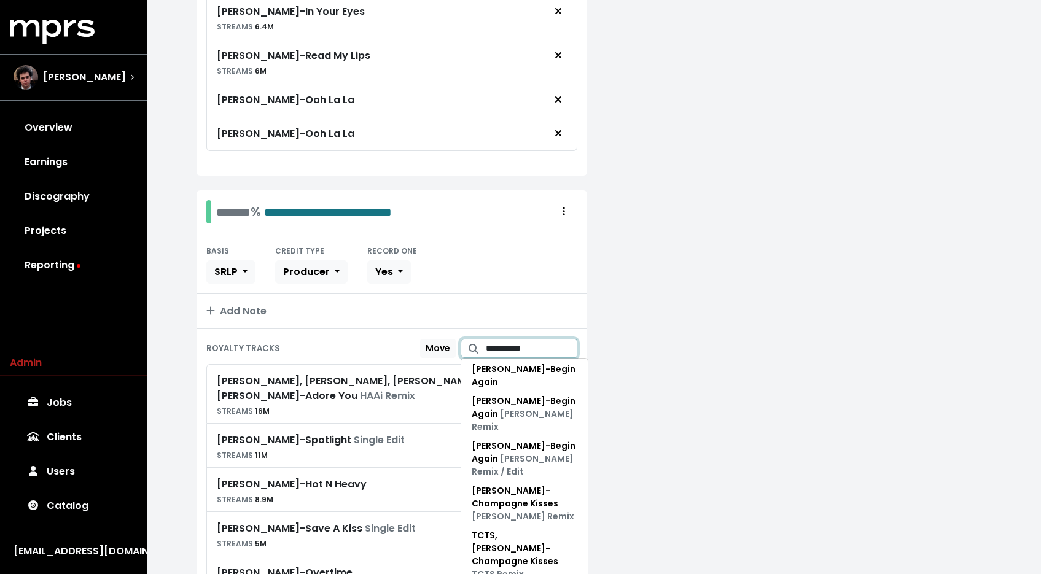
click at [507, 352] on input "**********" at bounding box center [532, 348] width 92 height 19
click at [528, 347] on input "**********" at bounding box center [532, 348] width 92 height 19
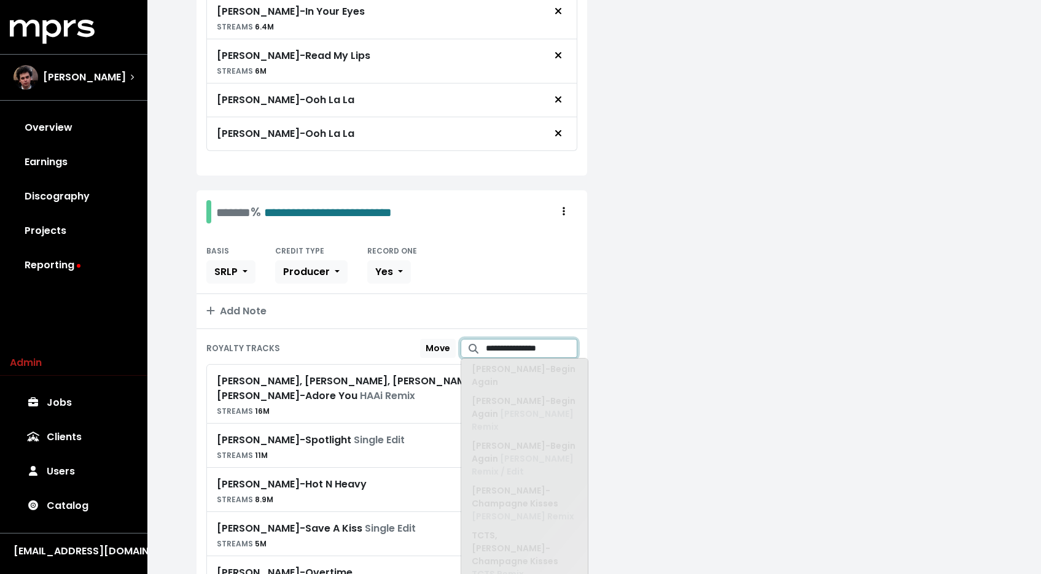
scroll to position [0, 0]
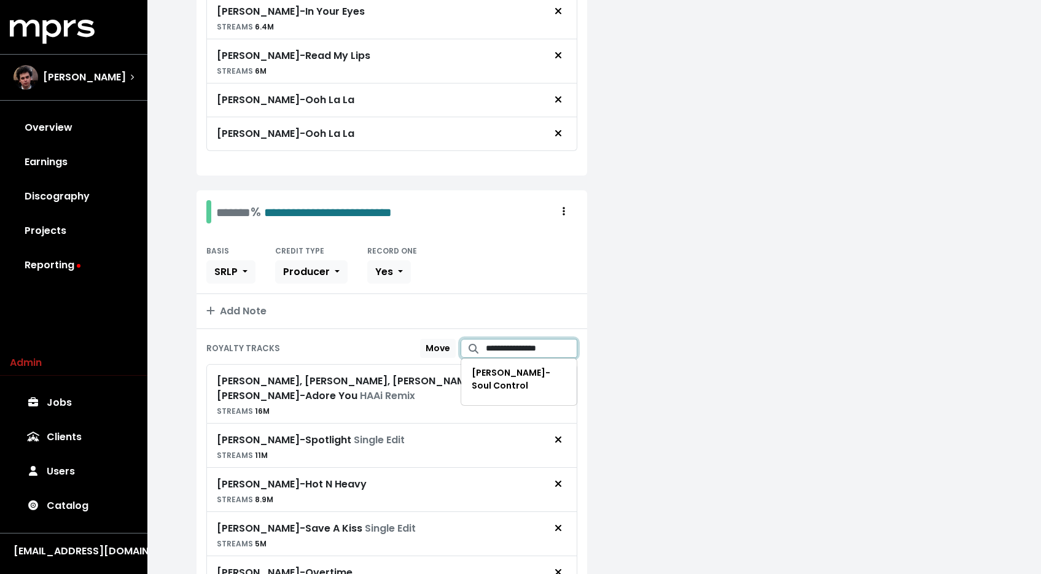
click at [536, 349] on input "**********" at bounding box center [532, 348] width 92 height 19
click at [535, 349] on input "**********" at bounding box center [532, 348] width 92 height 19
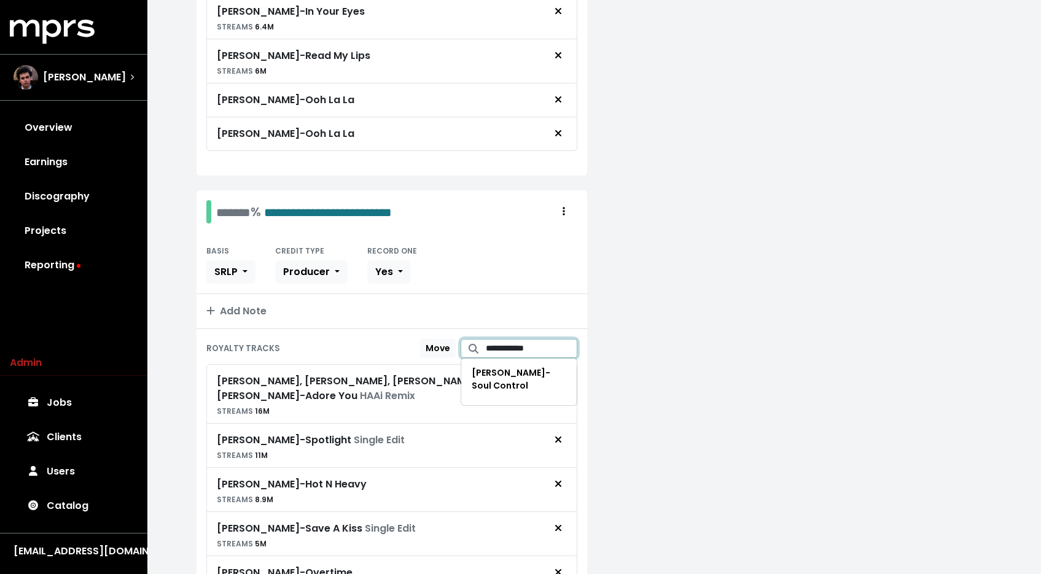
click at [539, 346] on input "**********" at bounding box center [532, 348] width 92 height 19
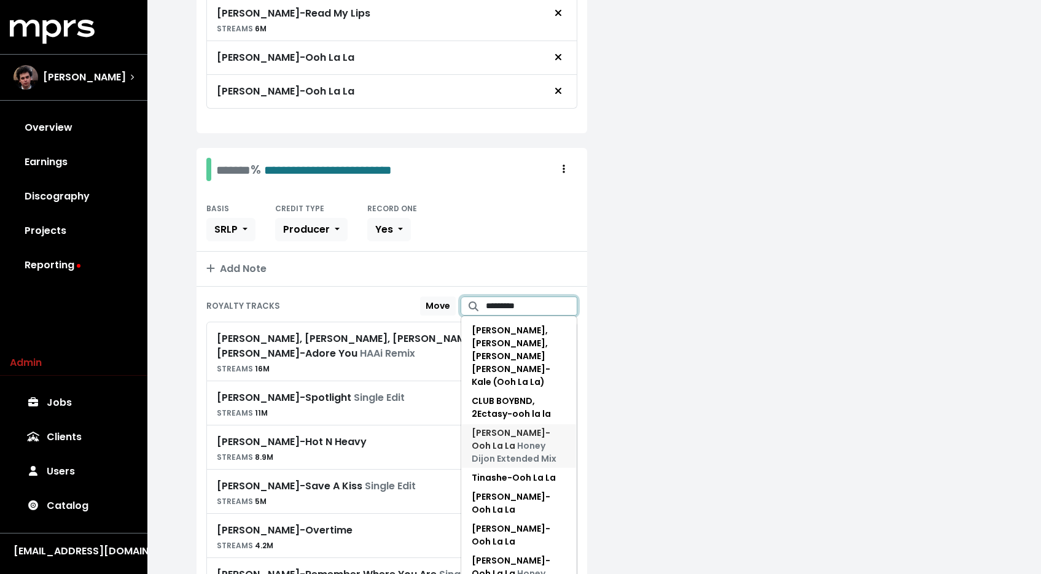
scroll to position [884, 0]
type input "*********"
click at [521, 440] on span "Honey Dijon Extended Mix" at bounding box center [514, 452] width 85 height 25
click at [526, 310] on input "*********" at bounding box center [532, 306] width 92 height 19
click at [508, 555] on span "Jessie Ware - Ooh La La Honey Dijon Remix" at bounding box center [511, 574] width 79 height 38
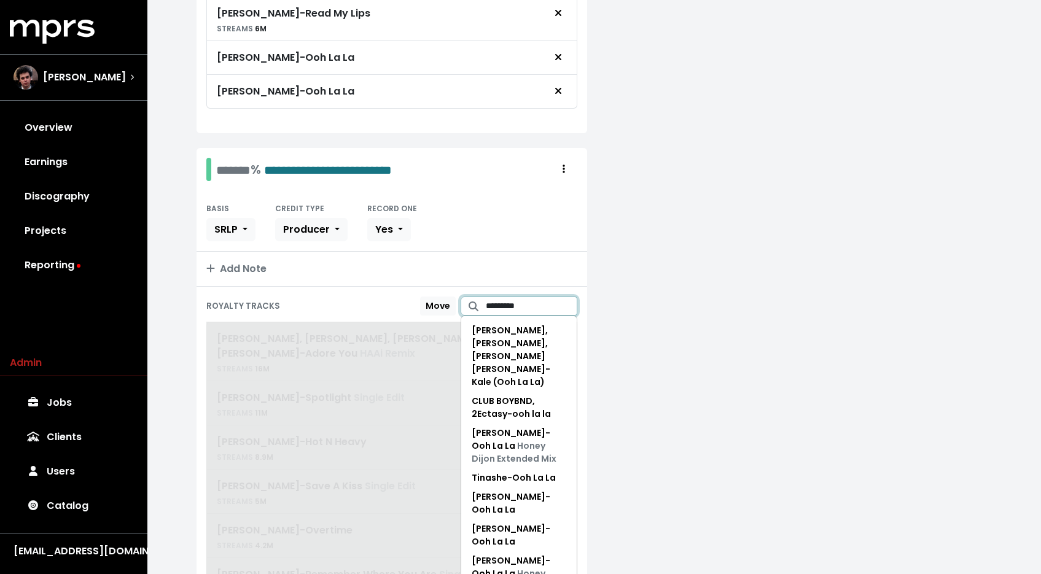
click at [528, 303] on input "*********" at bounding box center [532, 306] width 92 height 19
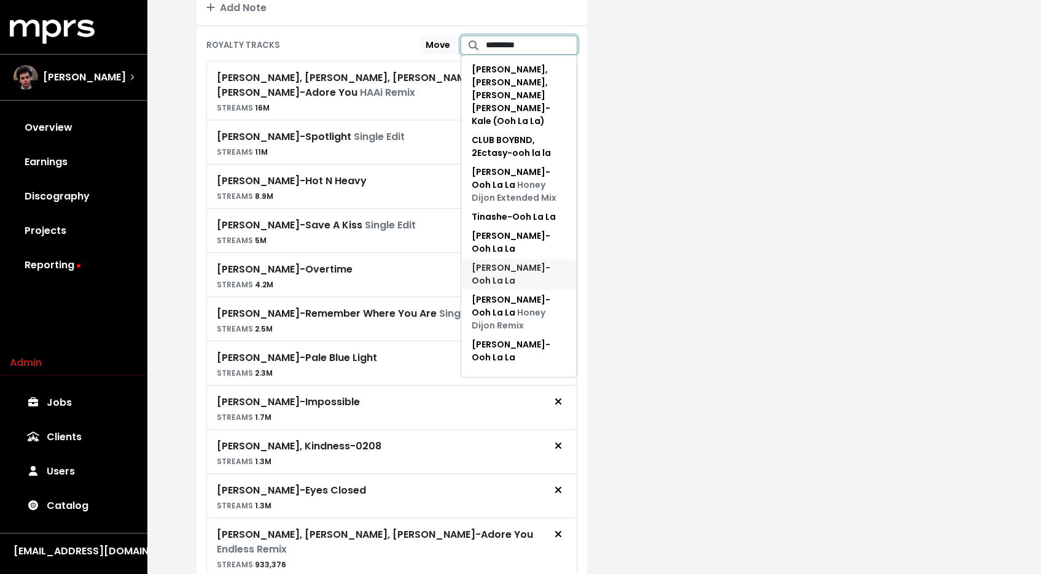
scroll to position [1019, 0]
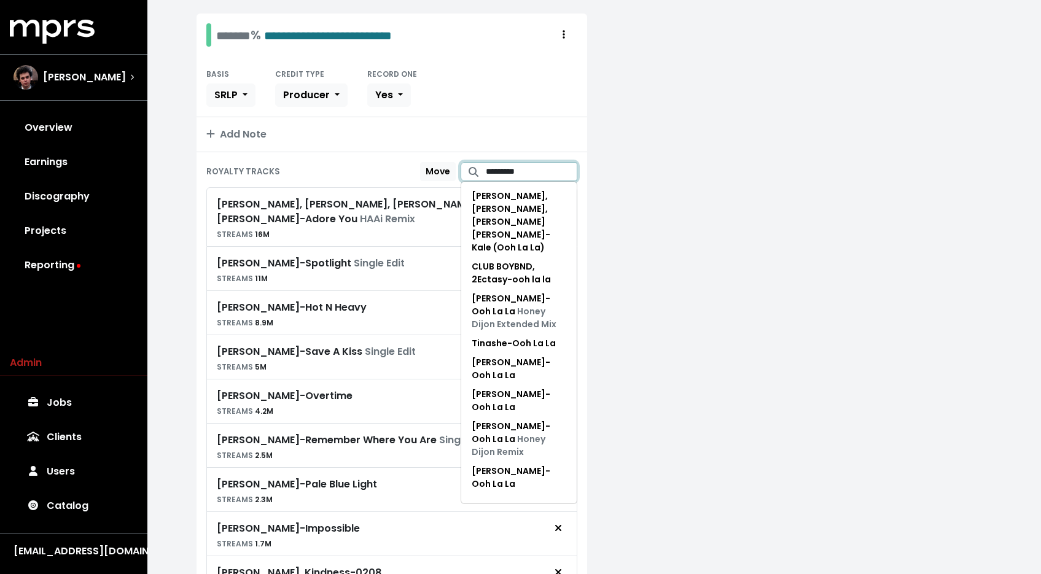
click at [524, 173] on input "*********" at bounding box center [532, 171] width 92 height 19
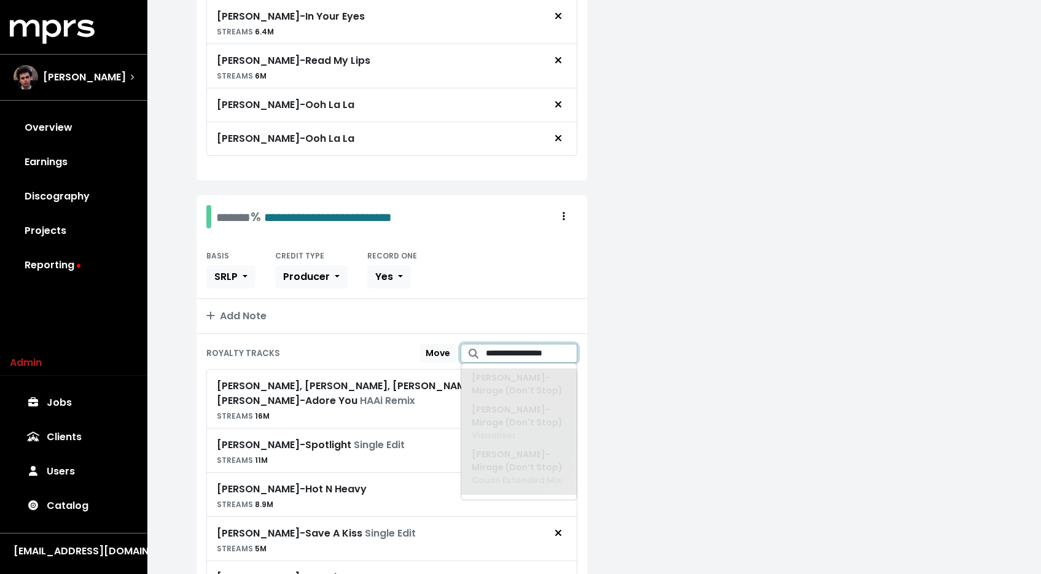
scroll to position [0, 0]
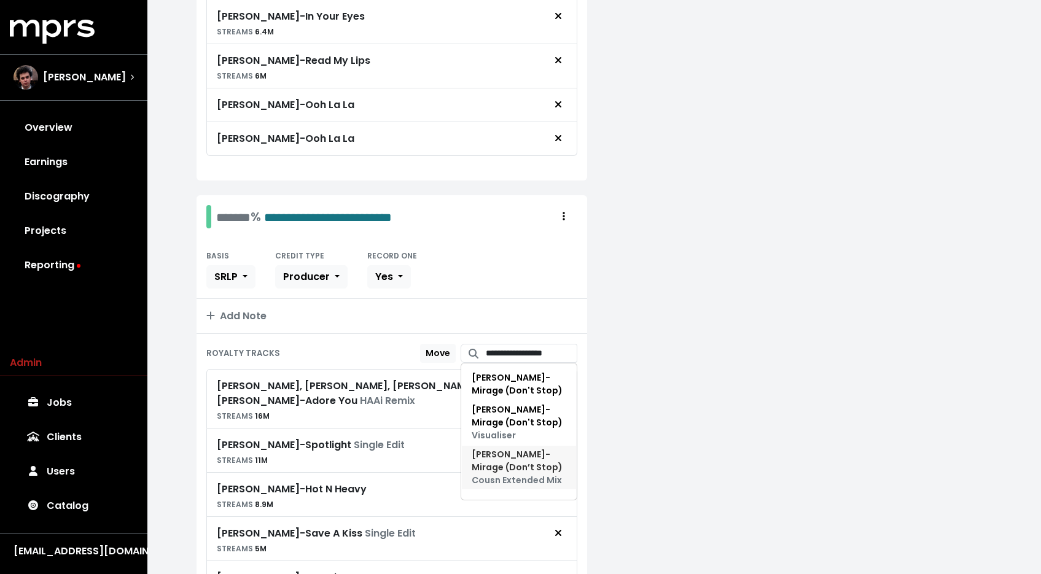
click at [526, 448] on span "Jessie Ware - Mirage (Don’t Stop) Cousn Extended Mix" at bounding box center [517, 467] width 91 height 38
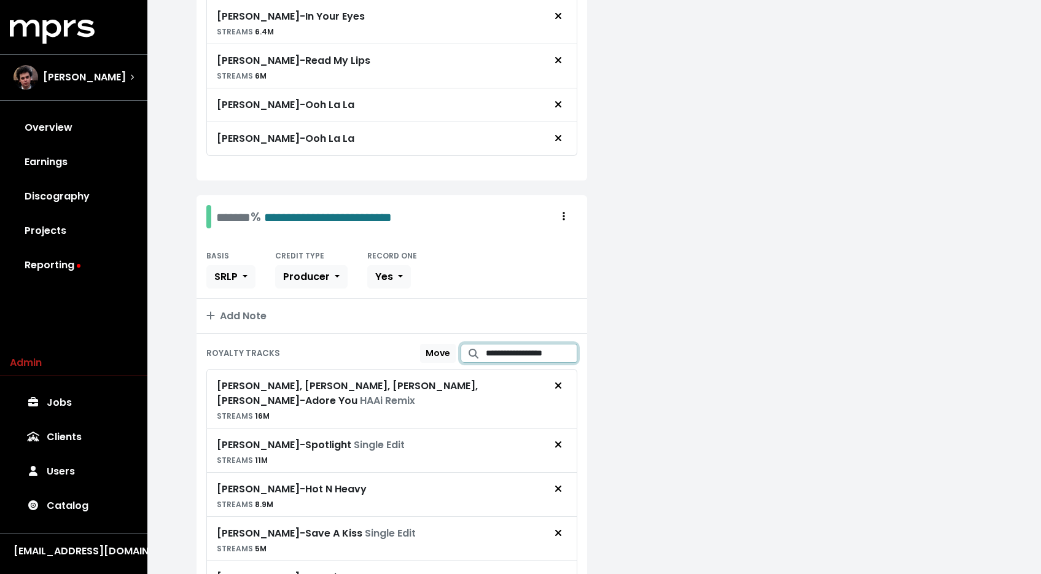
click at [530, 354] on input "**********" at bounding box center [532, 353] width 92 height 19
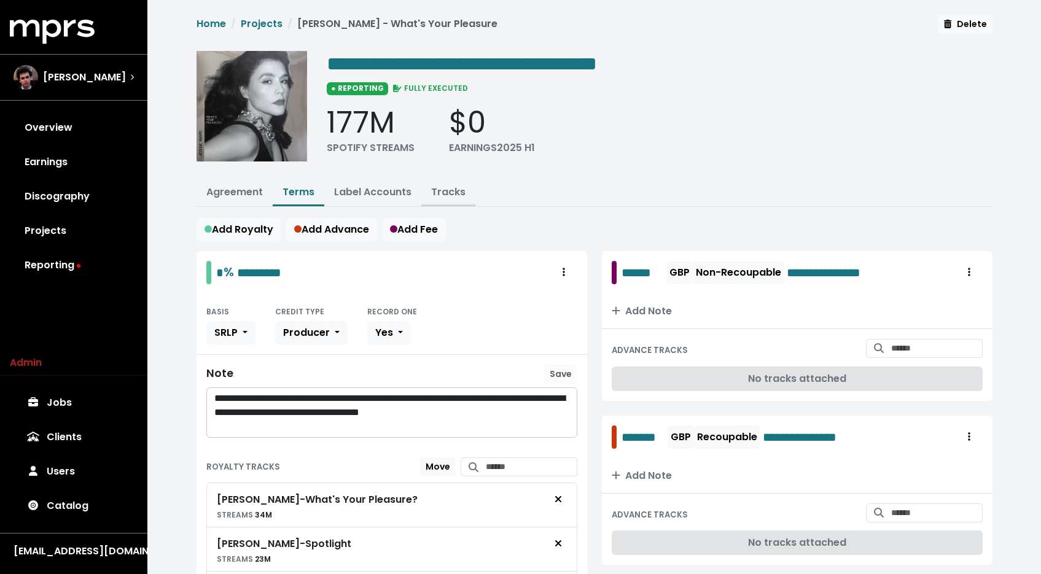
click at [443, 191] on link "Tracks" at bounding box center [448, 192] width 34 height 14
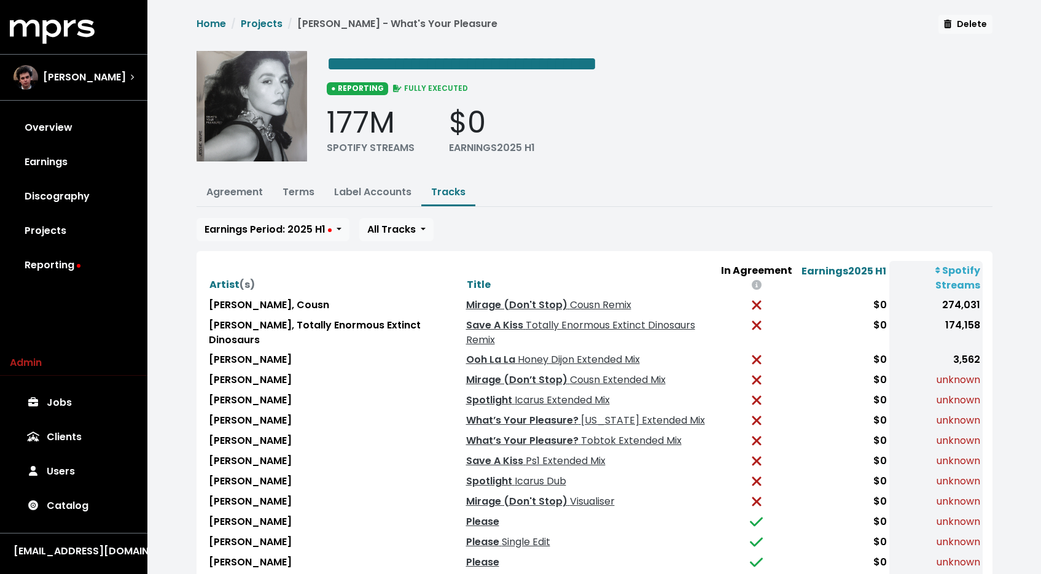
scroll to position [107, 0]
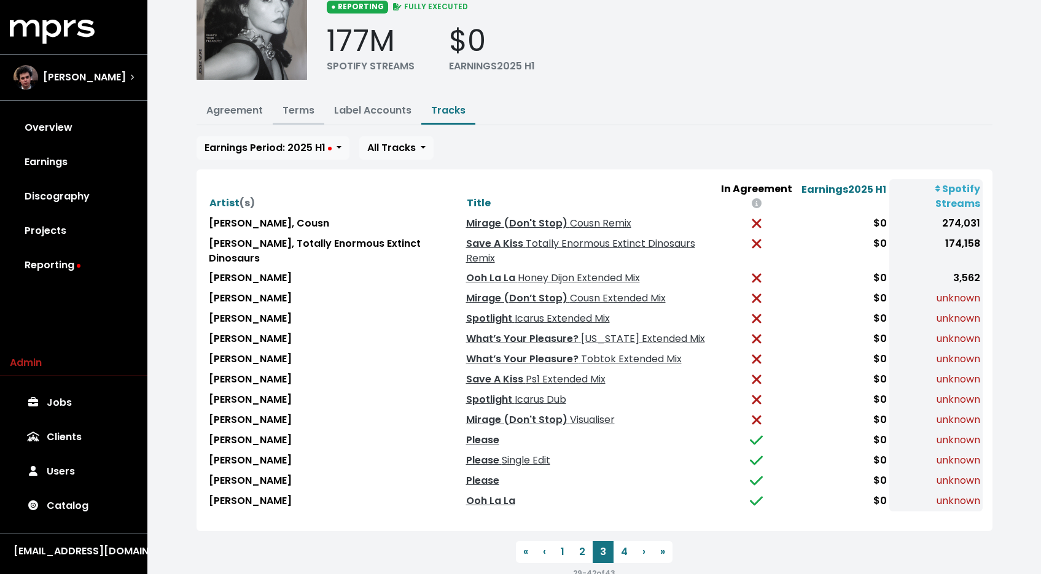
click at [294, 107] on link "Terms" at bounding box center [298, 110] width 32 height 14
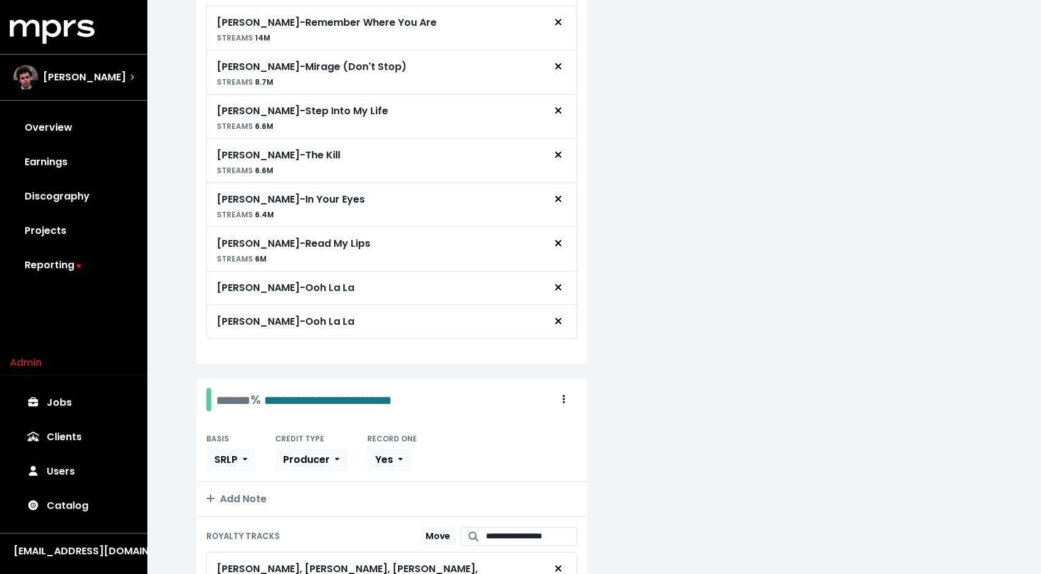
scroll to position [706, 0]
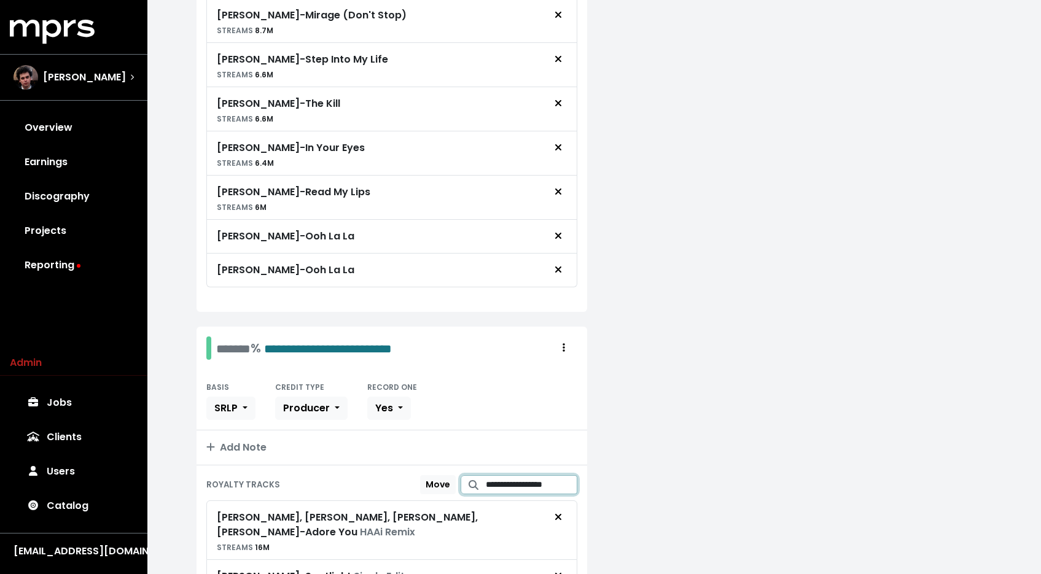
click at [537, 485] on input "**********" at bounding box center [532, 484] width 92 height 19
click at [537, 484] on input "**********" at bounding box center [532, 484] width 92 height 19
click at [542, 488] on input "**********" at bounding box center [532, 484] width 92 height 19
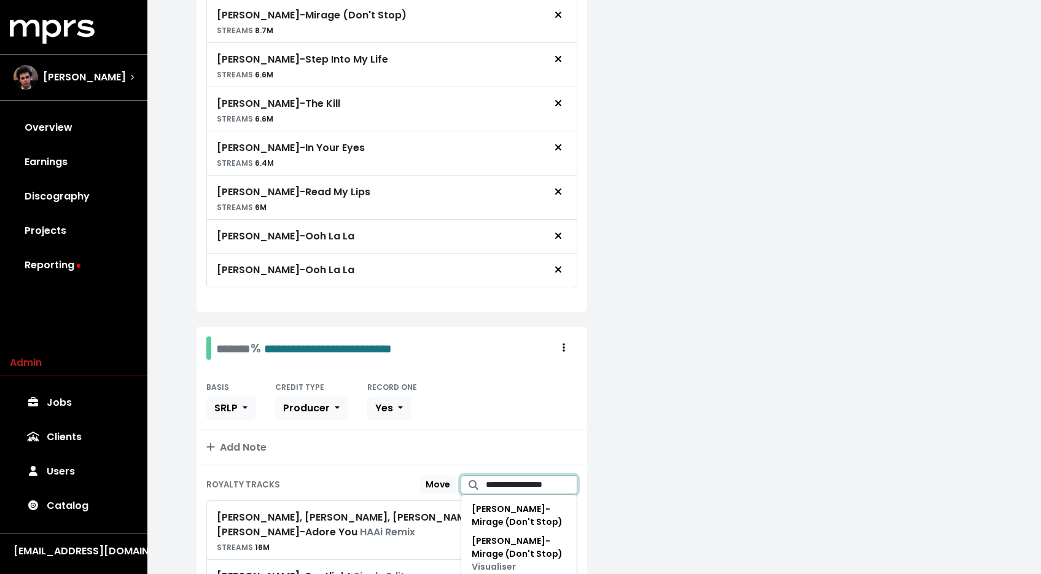
click at [541, 486] on input "**********" at bounding box center [532, 484] width 92 height 19
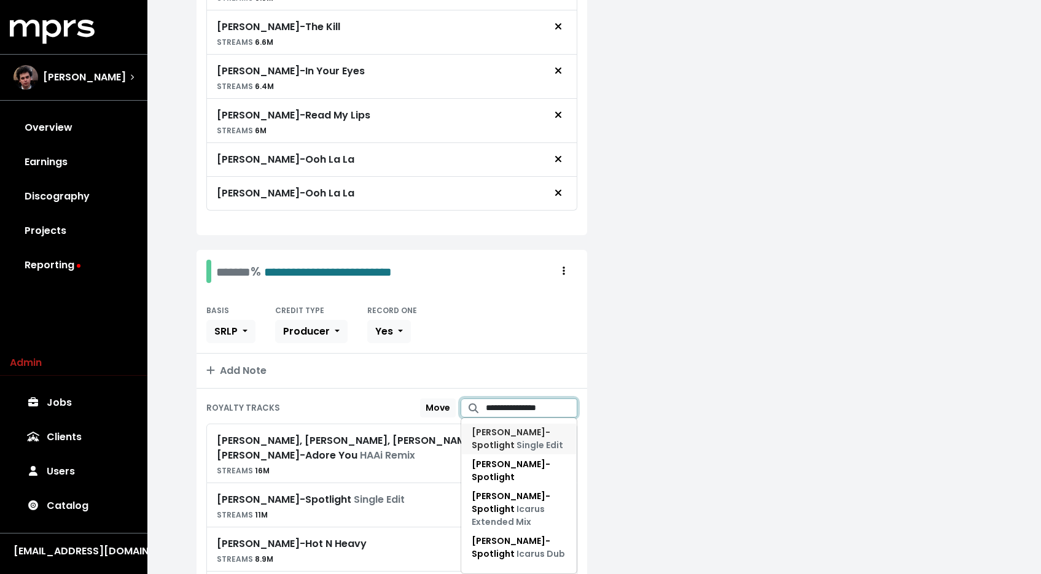
scroll to position [810, 0]
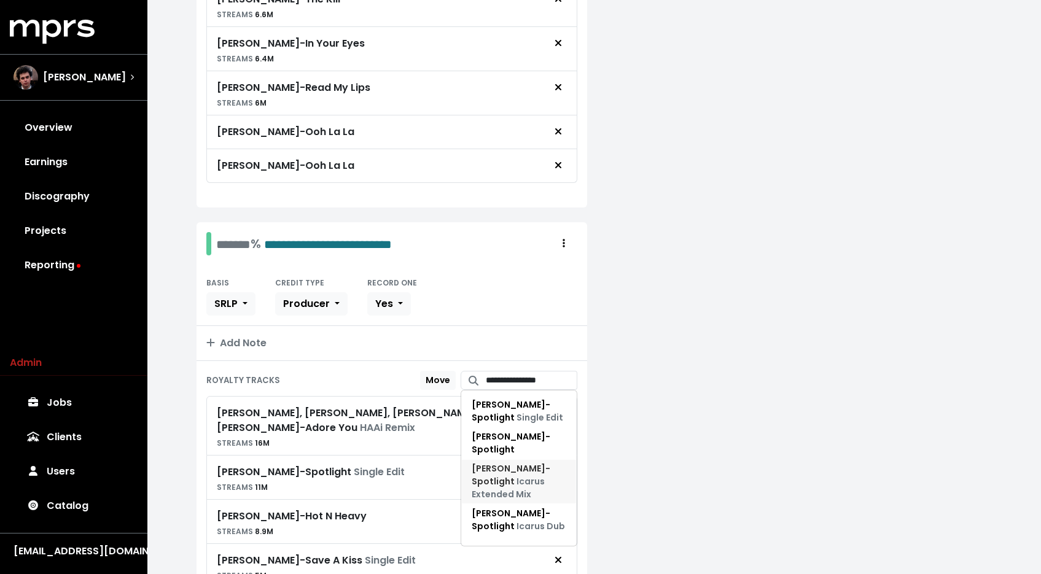
click at [536, 475] on span "Icarus Extended Mix" at bounding box center [508, 487] width 73 height 25
click at [530, 378] on input "**********" at bounding box center [532, 380] width 92 height 19
click at [531, 507] on span "Jessie Ware - Spotlight Icarus Dub" at bounding box center [518, 519] width 93 height 25
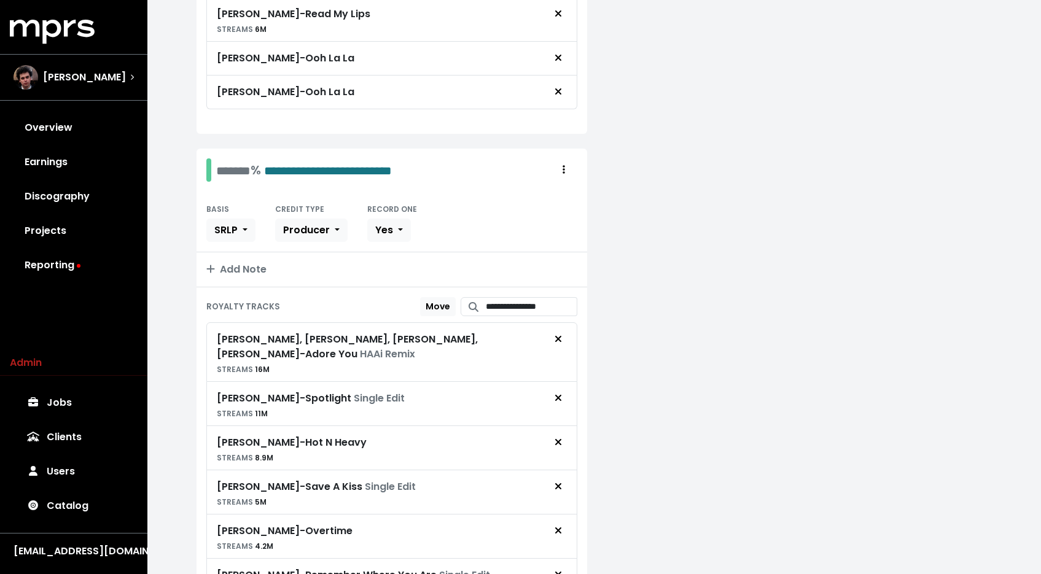
scroll to position [901, 0]
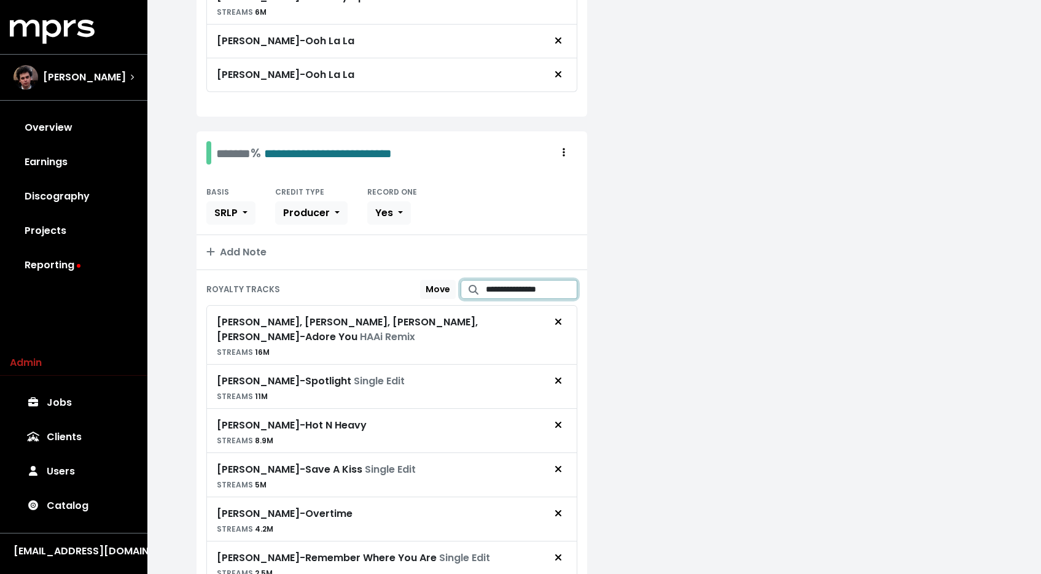
click at [529, 282] on input "**********" at bounding box center [532, 289] width 92 height 19
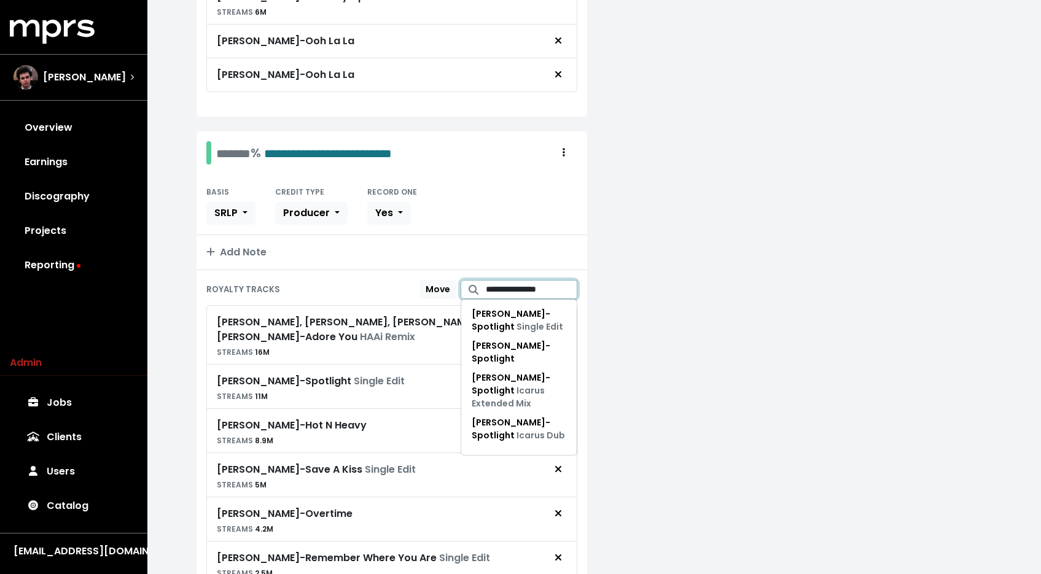
click at [532, 287] on input "**********" at bounding box center [532, 289] width 92 height 19
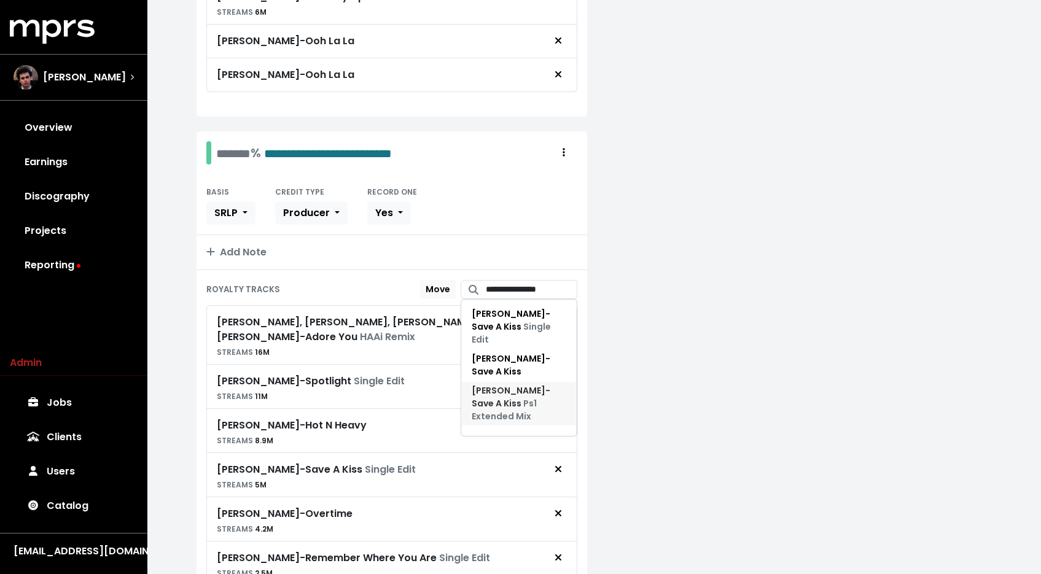
click at [523, 397] on span "Ps1 Extended Mix" at bounding box center [504, 409] width 65 height 25
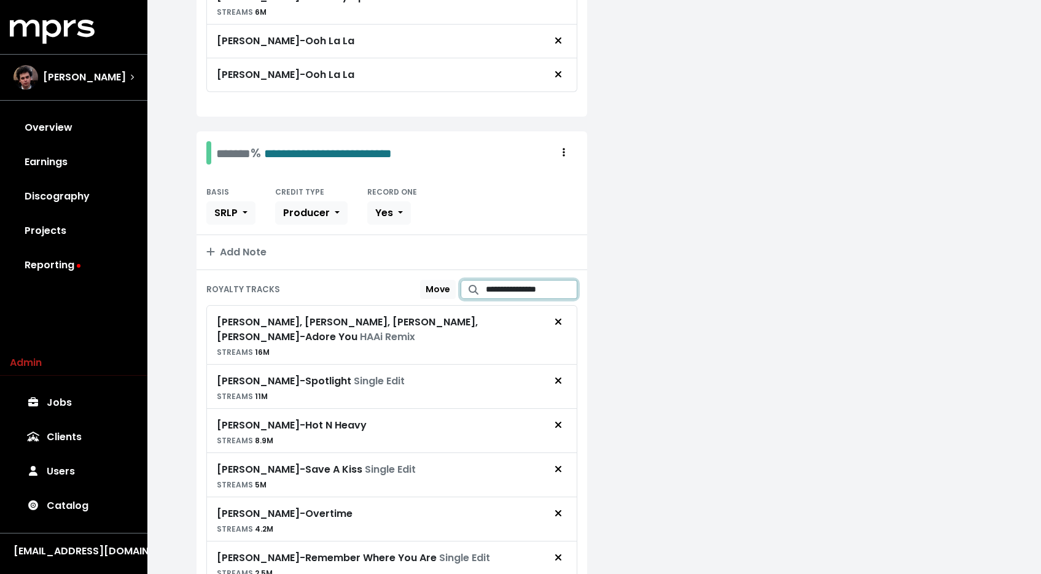
click at [526, 284] on input "**********" at bounding box center [532, 289] width 92 height 19
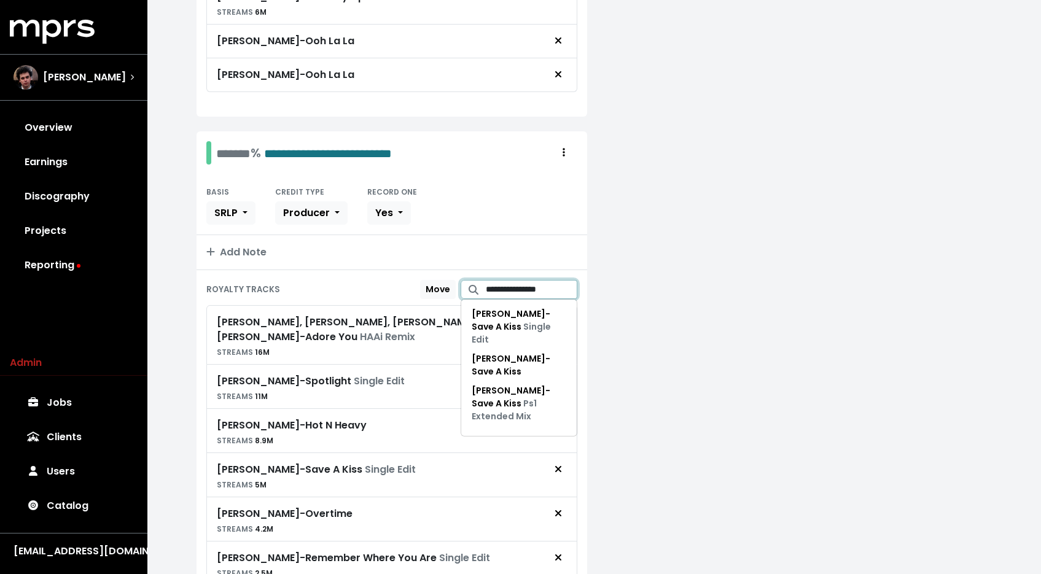
click at [543, 290] on input "**********" at bounding box center [532, 289] width 92 height 19
click at [533, 287] on input "**********" at bounding box center [532, 289] width 92 height 19
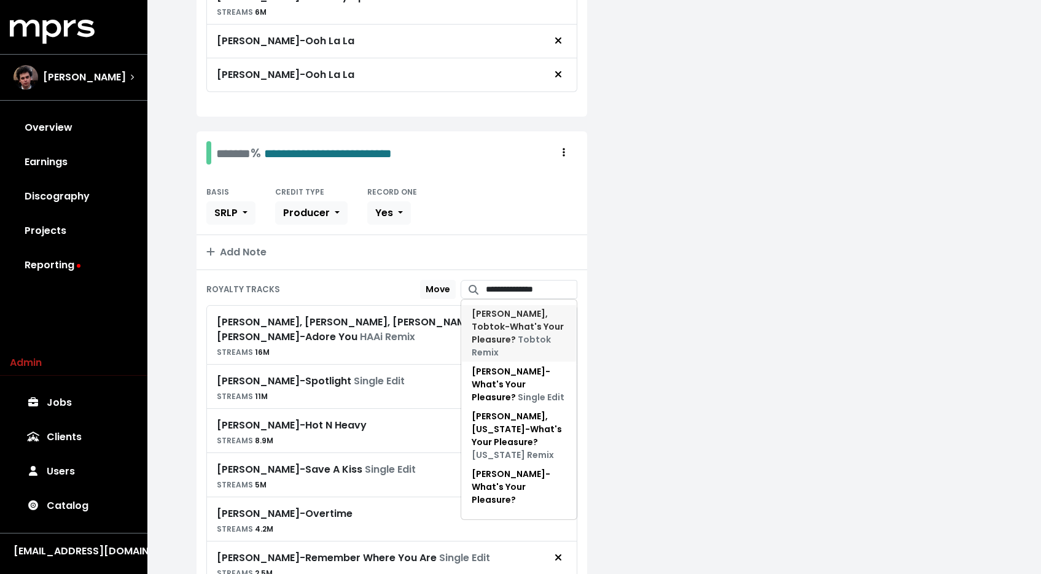
click at [524, 330] on span "Jessie Ware, Tobtok - What's Your Pleasure? Tobtok Remix" at bounding box center [518, 333] width 92 height 51
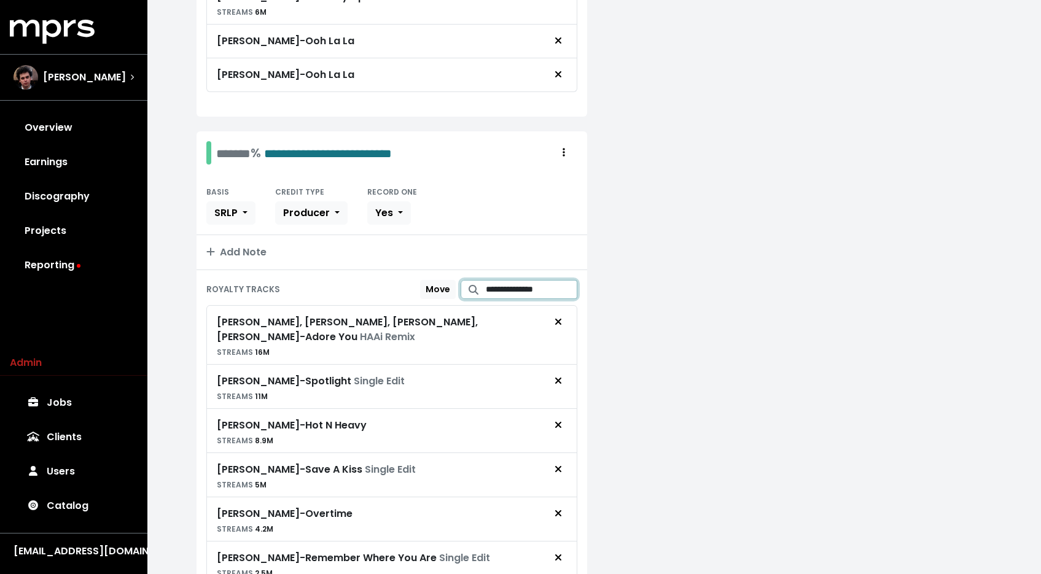
click at [515, 283] on input "**********" at bounding box center [532, 289] width 92 height 19
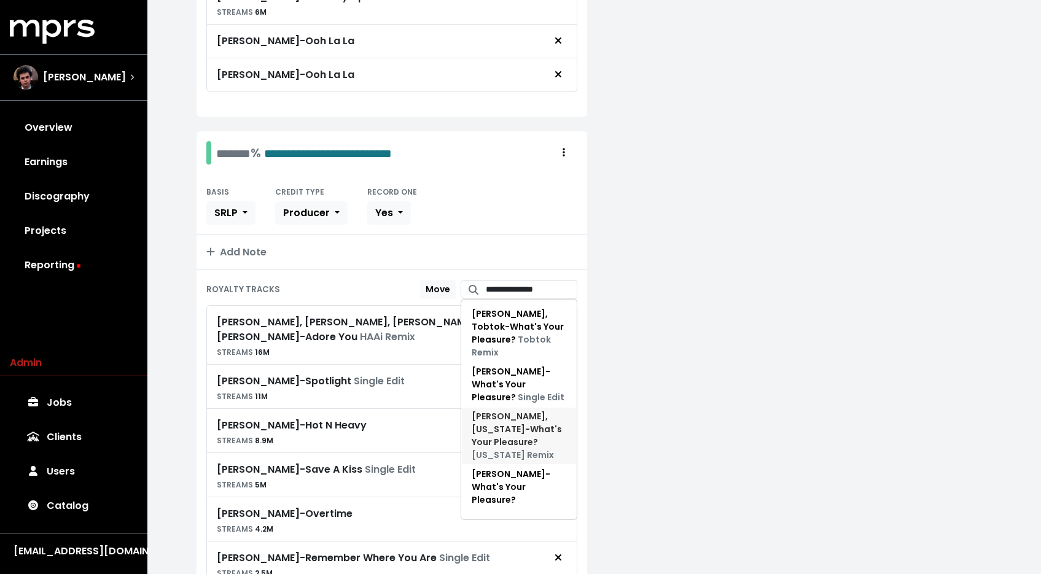
click at [524, 412] on span "Jessie Ware, Georgia - What's Your Pleasure? Georgia Remix" at bounding box center [517, 435] width 90 height 51
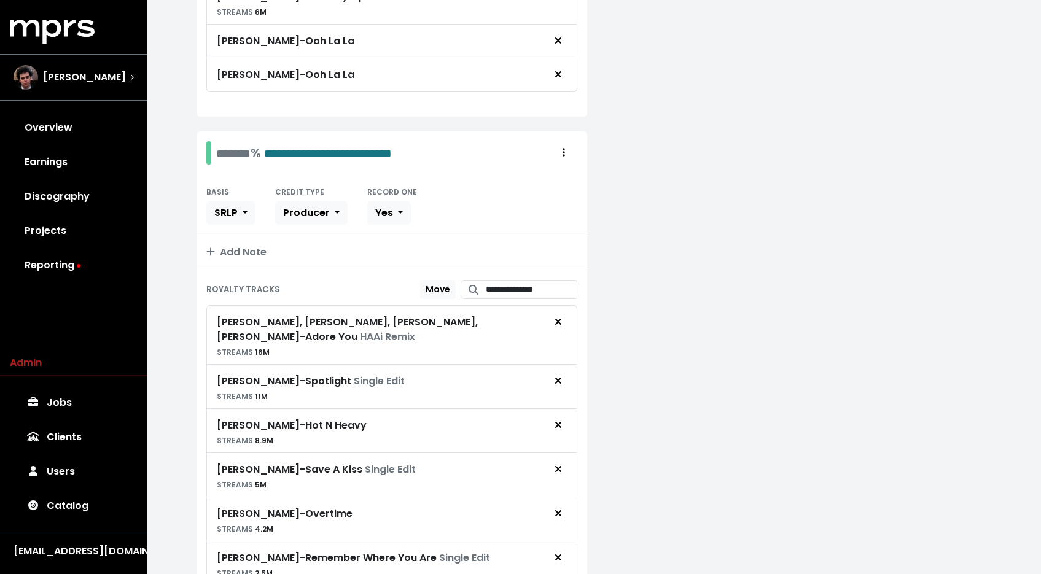
click at [497, 297] on div "**********" at bounding box center [391, 290] width 371 height 20
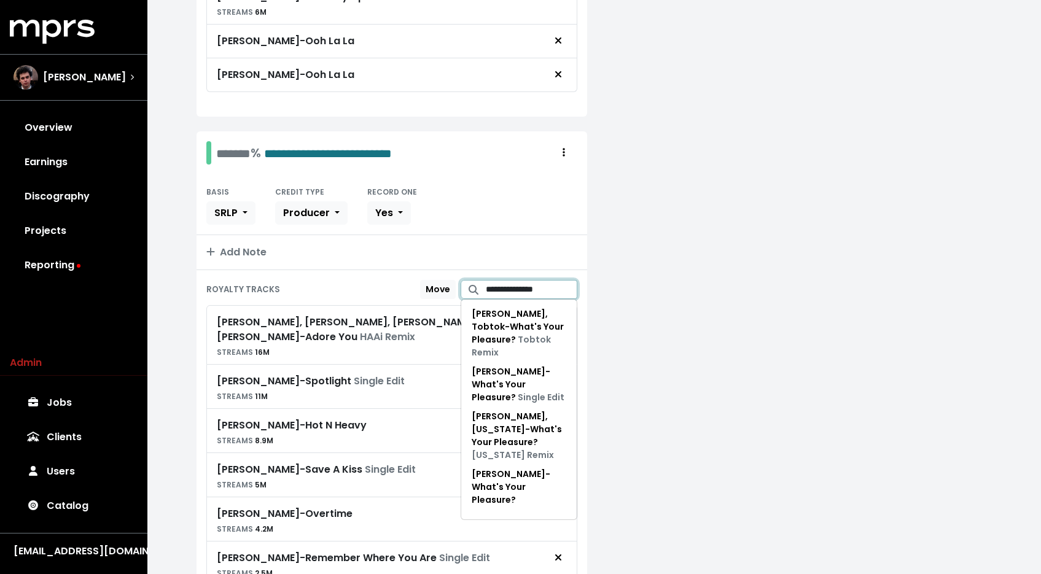
click at [498, 294] on input "**********" at bounding box center [532, 289] width 92 height 19
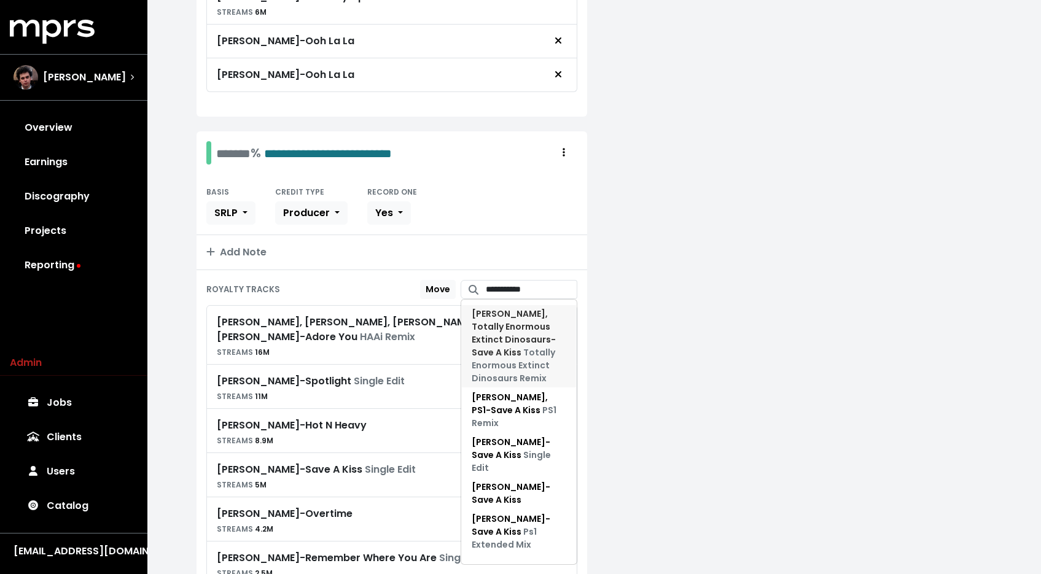
click at [512, 332] on span "Jessie Ware, Totally Enormous Extinct Dinosaurs - Save A Kiss Totally Enormous …" at bounding box center [514, 346] width 84 height 77
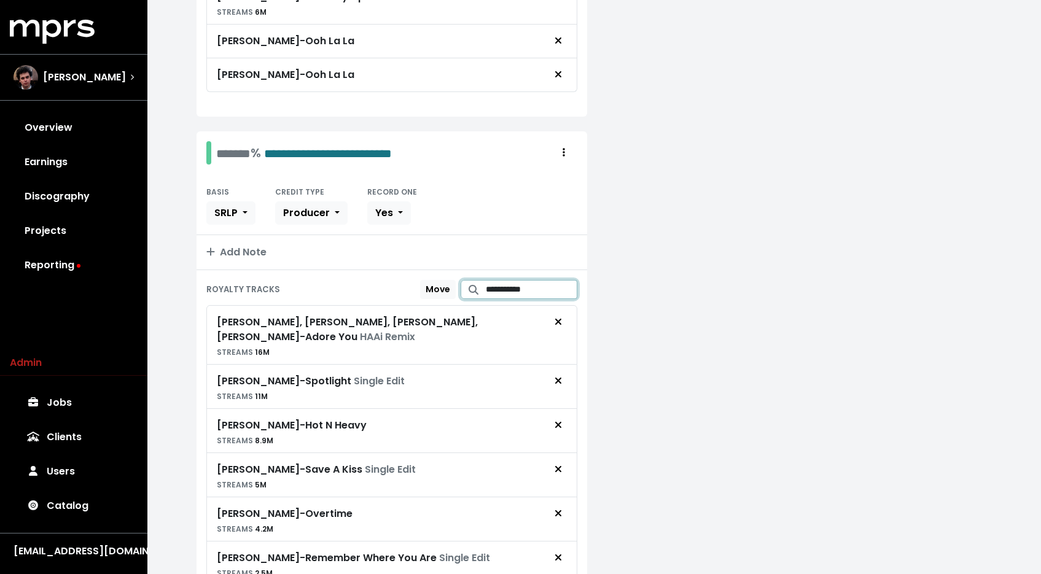
click at [534, 291] on input "**********" at bounding box center [532, 289] width 92 height 19
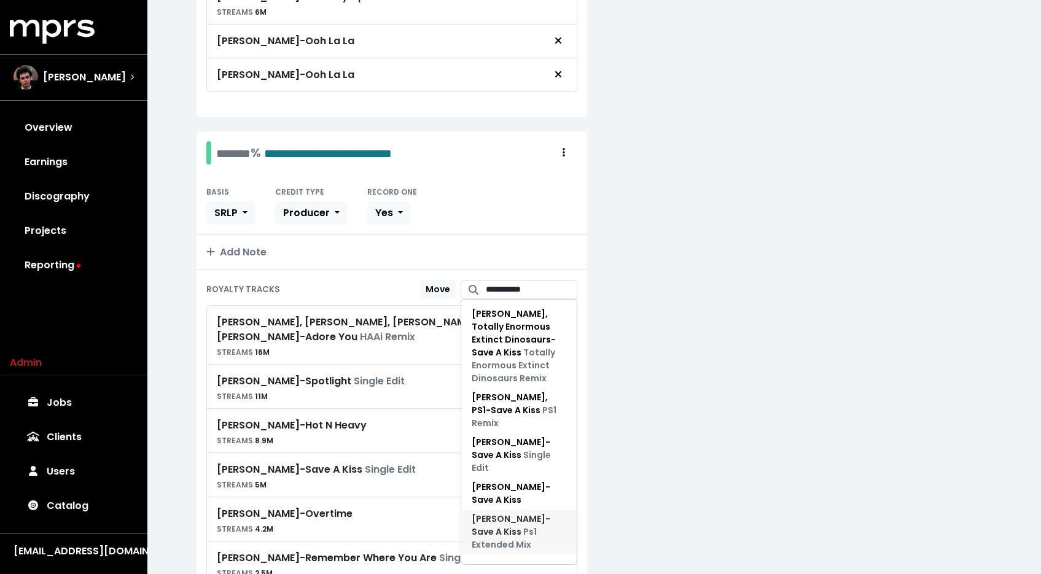
click at [520, 526] on span "Ps1 Extended Mix" at bounding box center [504, 538] width 65 height 25
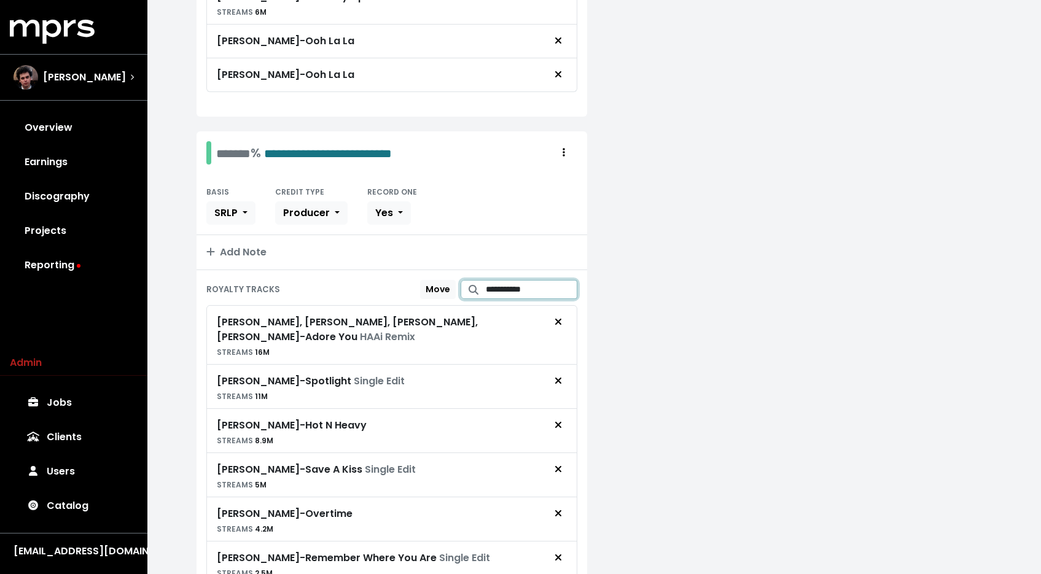
click at [514, 291] on input "**********" at bounding box center [532, 289] width 92 height 19
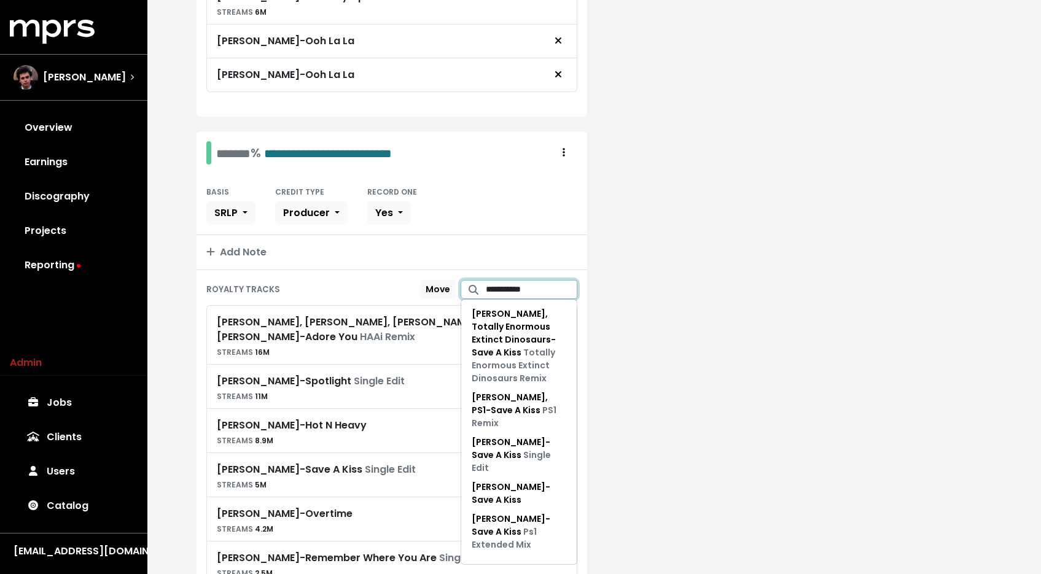
click at [514, 291] on input "**********" at bounding box center [532, 289] width 92 height 19
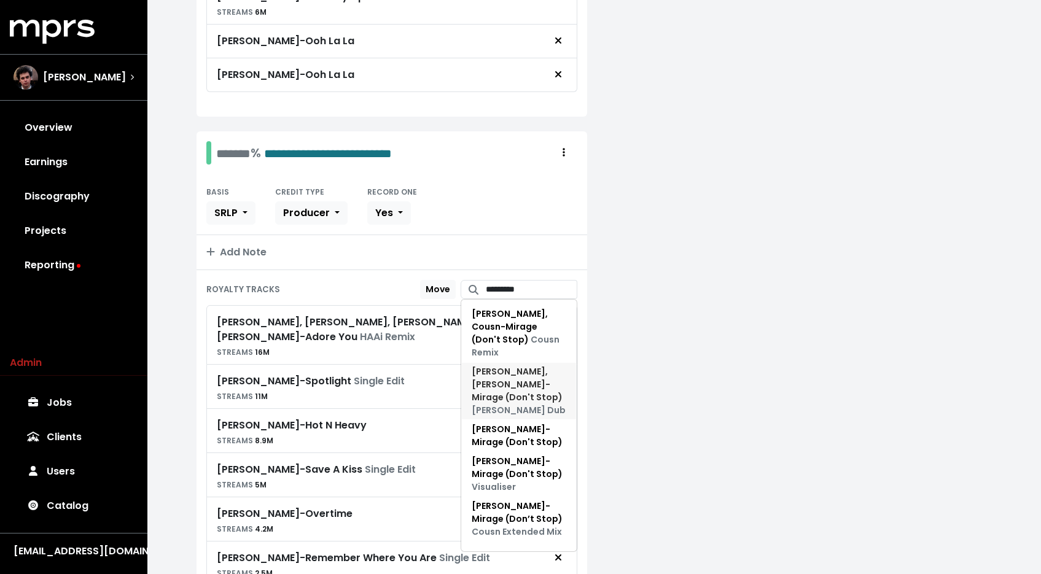
click at [528, 375] on span "Jessie Ware, Benji B. - Mirage (Don't Stop) Benji B. Dub" at bounding box center [519, 390] width 94 height 51
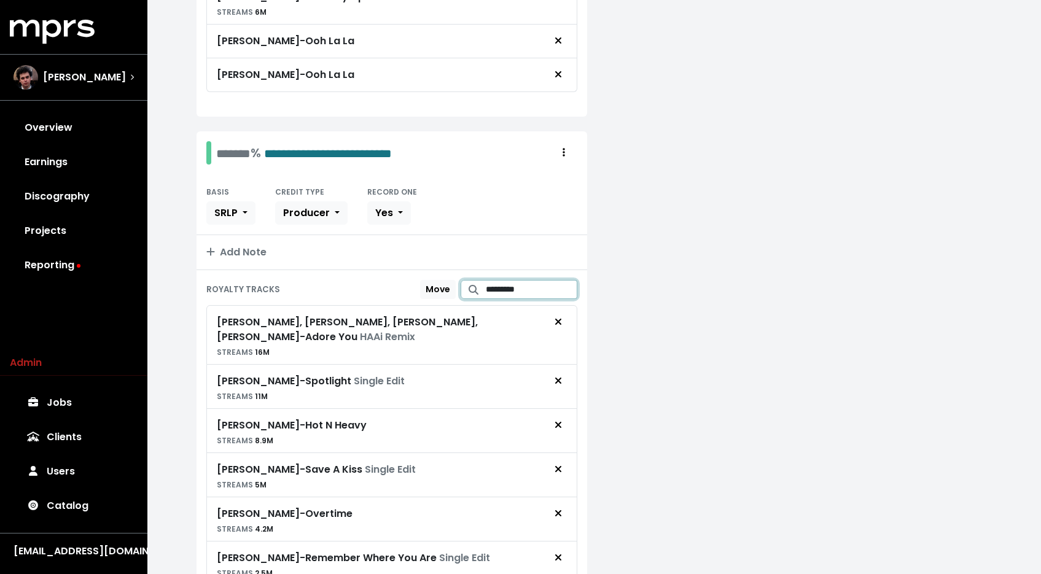
click at [513, 290] on input "*********" at bounding box center [532, 289] width 92 height 19
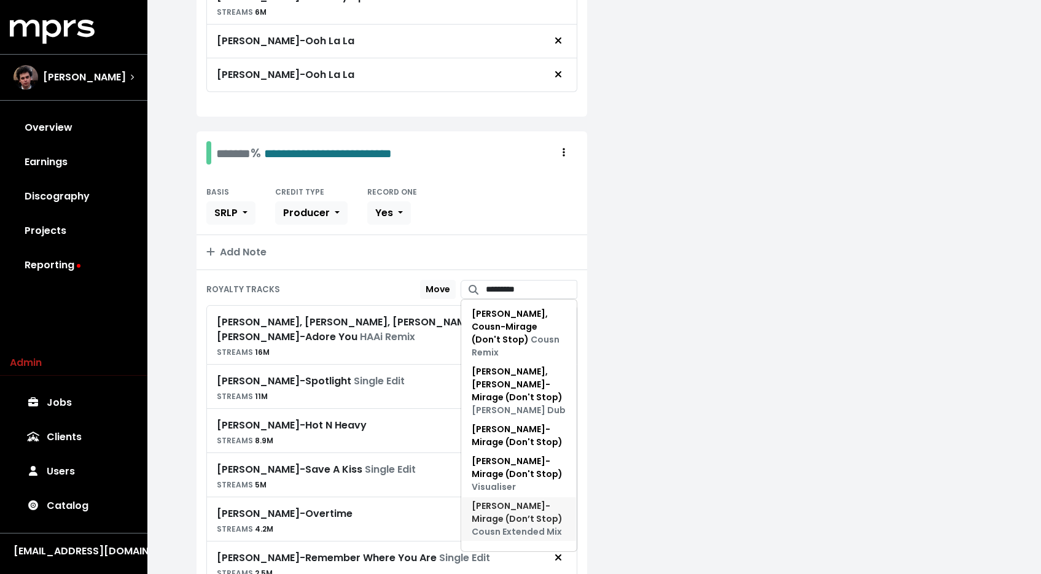
click at [519, 500] on span "Jessie Ware - Mirage (Don’t Stop) Cousn Extended Mix" at bounding box center [517, 519] width 91 height 38
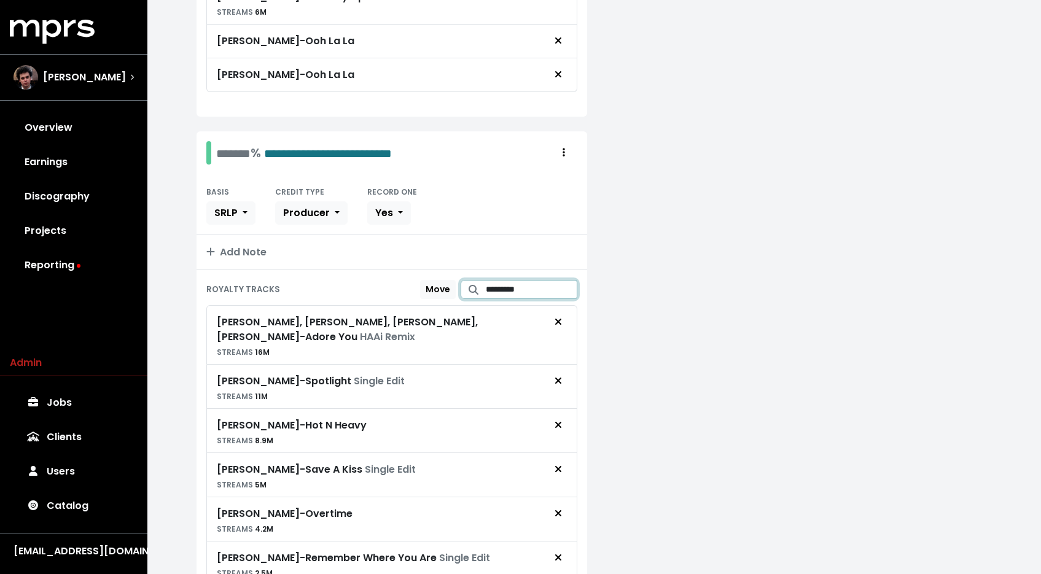
click at [497, 291] on input "*********" at bounding box center [532, 289] width 92 height 19
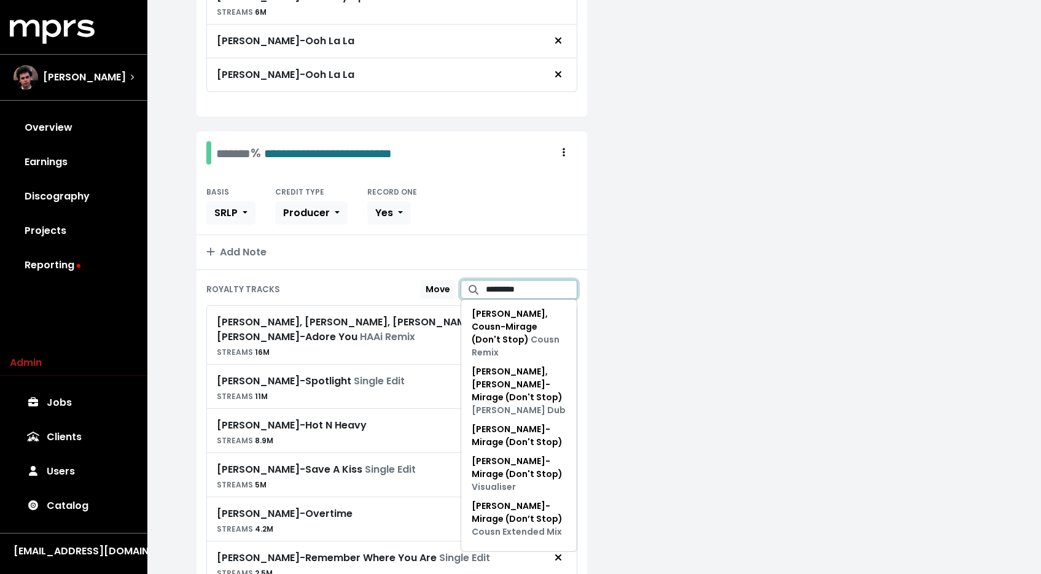
click at [497, 291] on input "*********" at bounding box center [532, 289] width 92 height 19
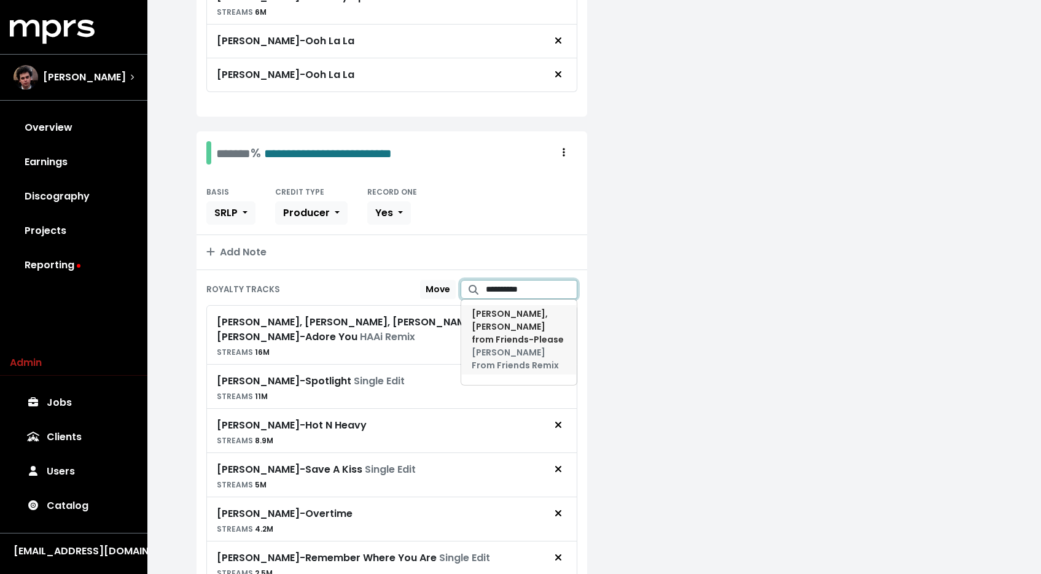
type input "**********"
click at [482, 330] on span "Jessie Ware, Ross from Friends - Please Ross From Friends Remix" at bounding box center [518, 340] width 92 height 64
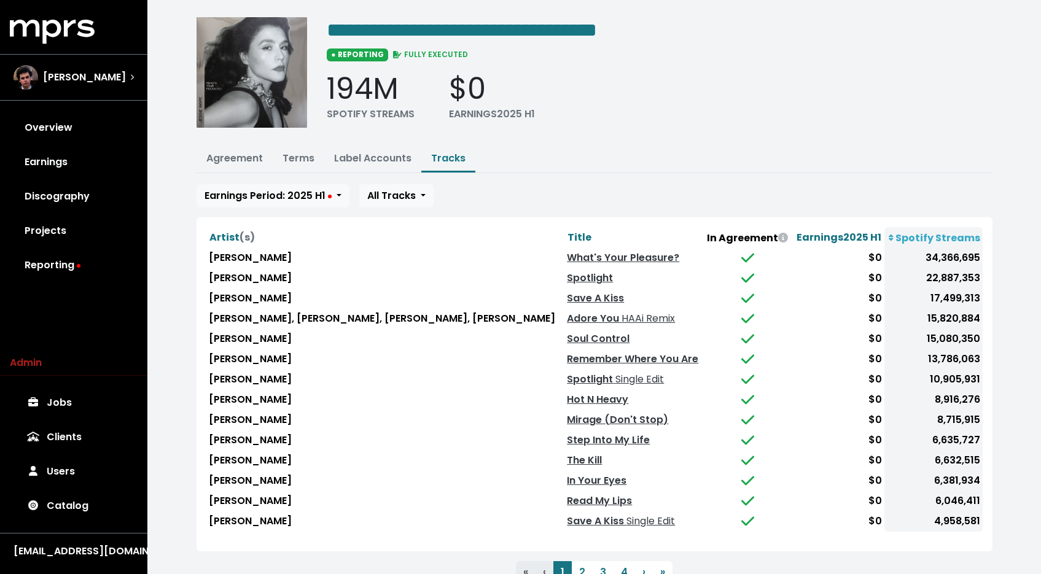
scroll to position [79, 0]
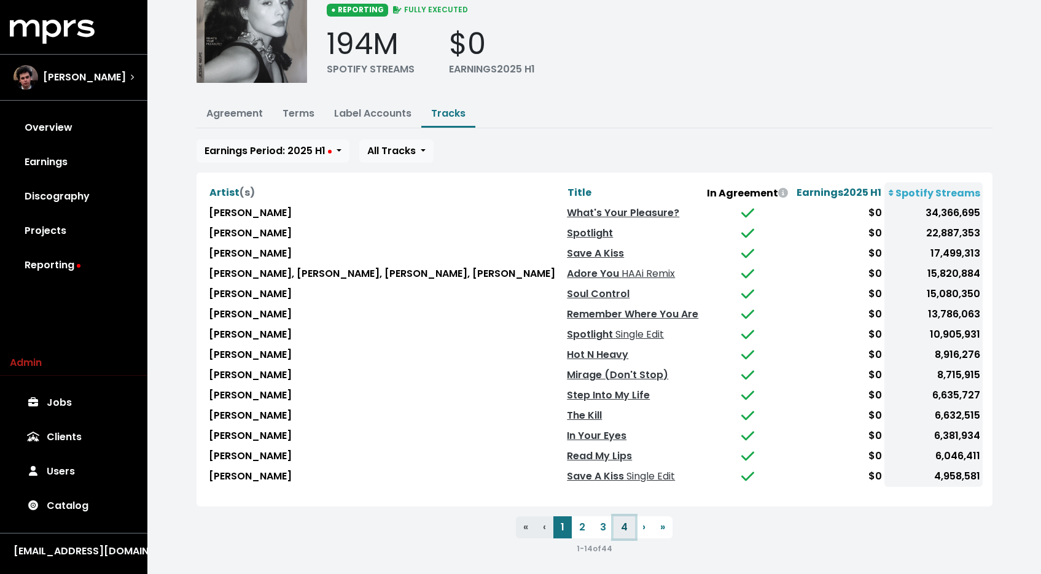
click at [631, 520] on button "4" at bounding box center [623, 527] width 21 height 22
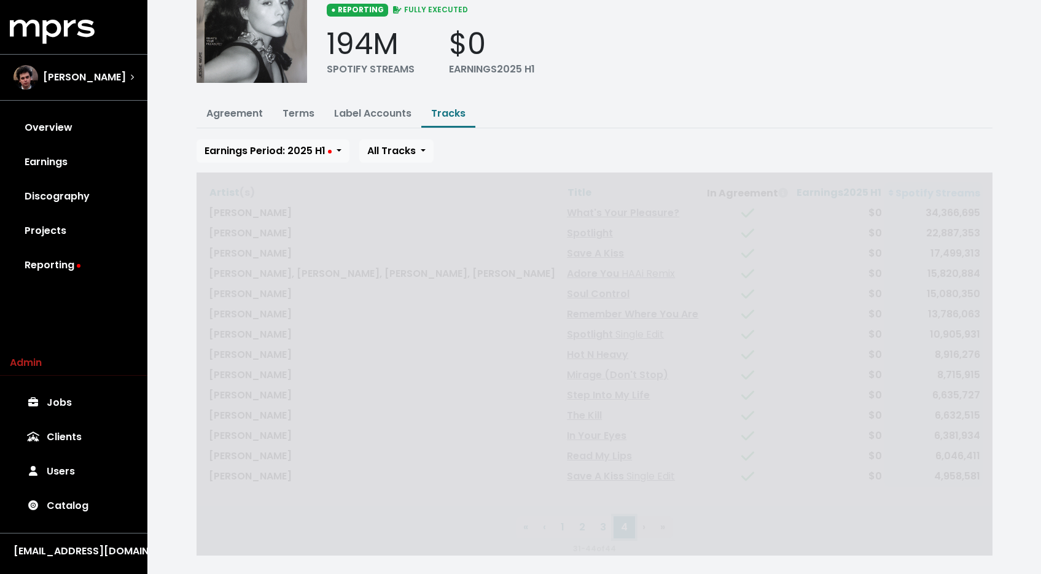
scroll to position [0, 0]
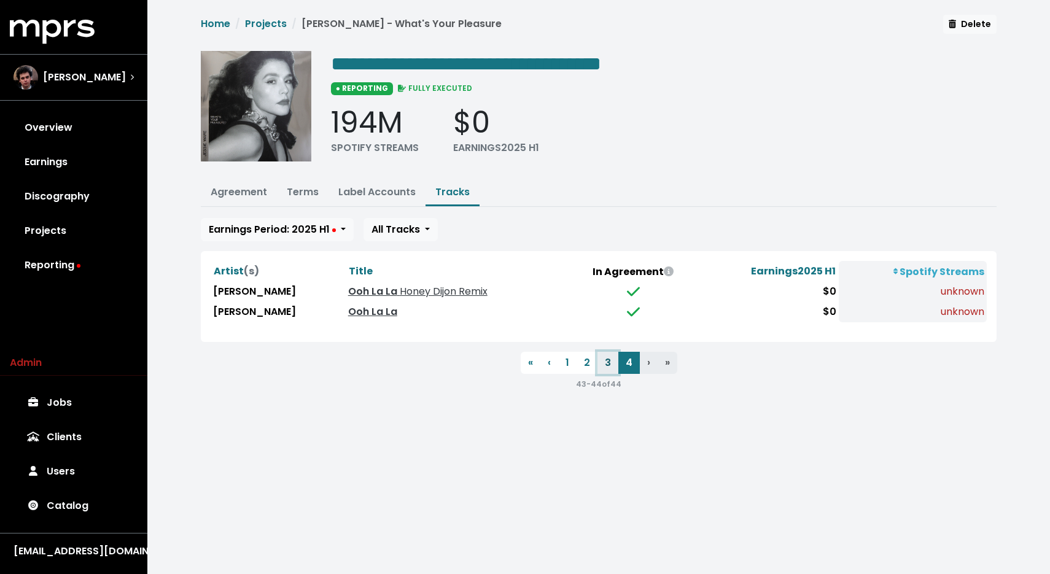
click at [604, 360] on button "3" at bounding box center [608, 363] width 21 height 22
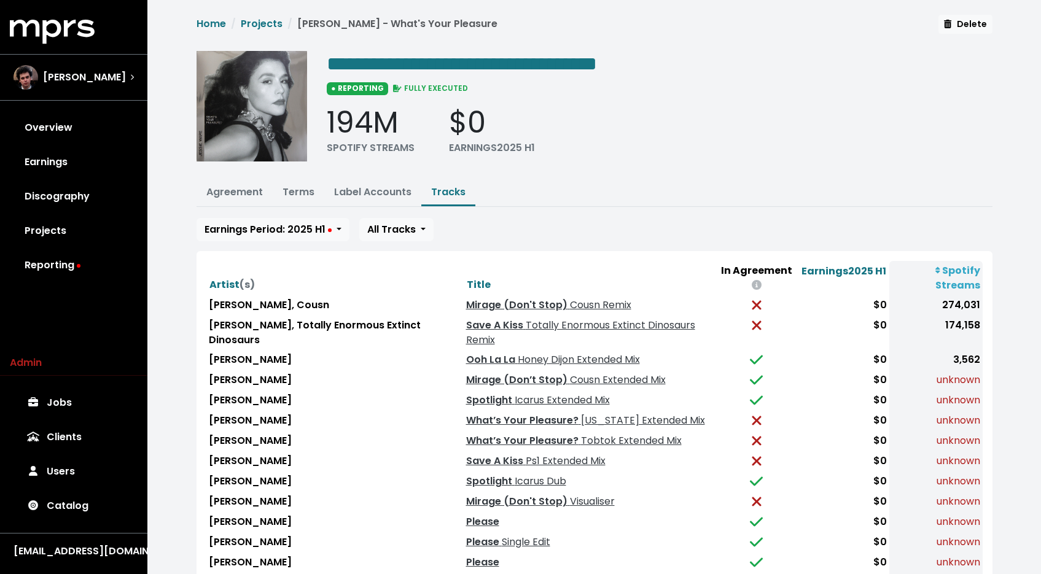
scroll to position [107, 0]
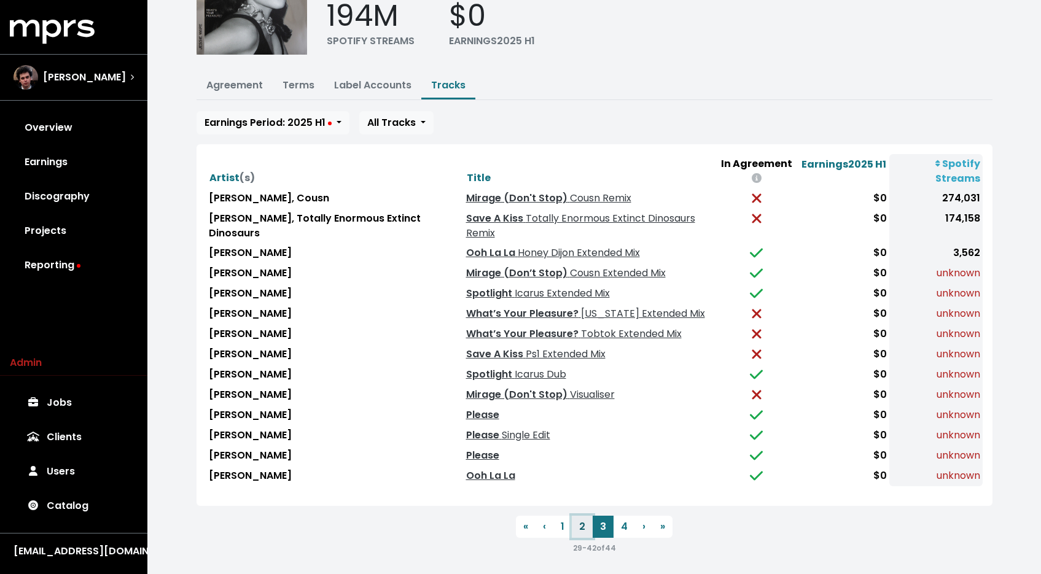
click at [586, 523] on button "2" at bounding box center [582, 527] width 21 height 22
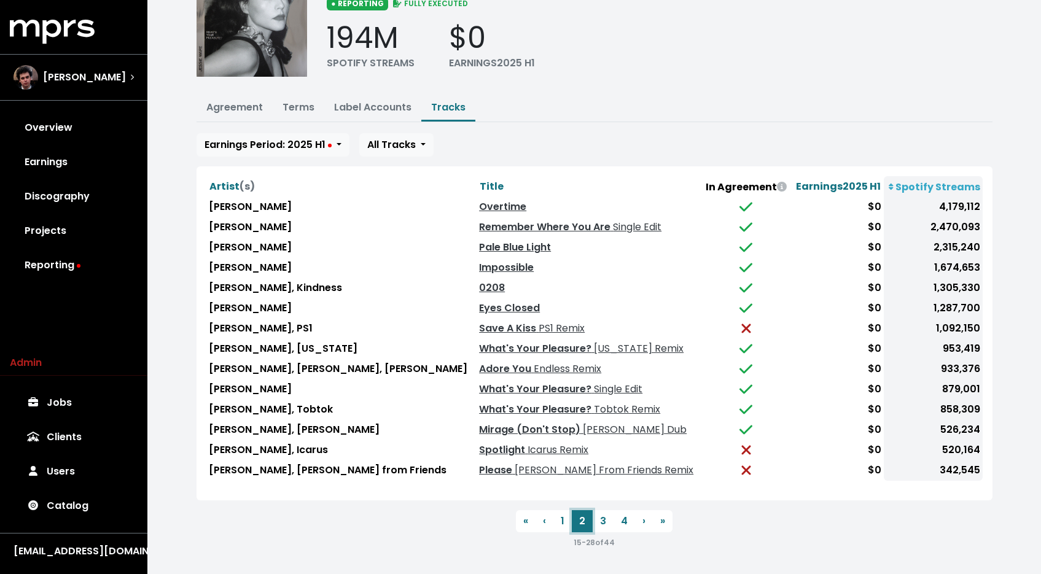
scroll to position [79, 0]
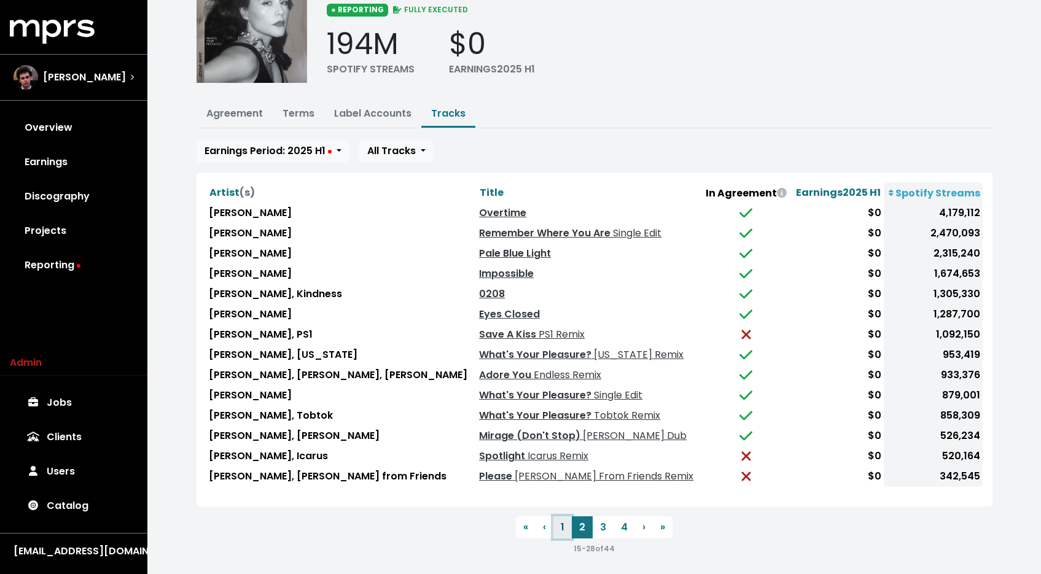
click at [564, 520] on button "1" at bounding box center [562, 527] width 18 height 22
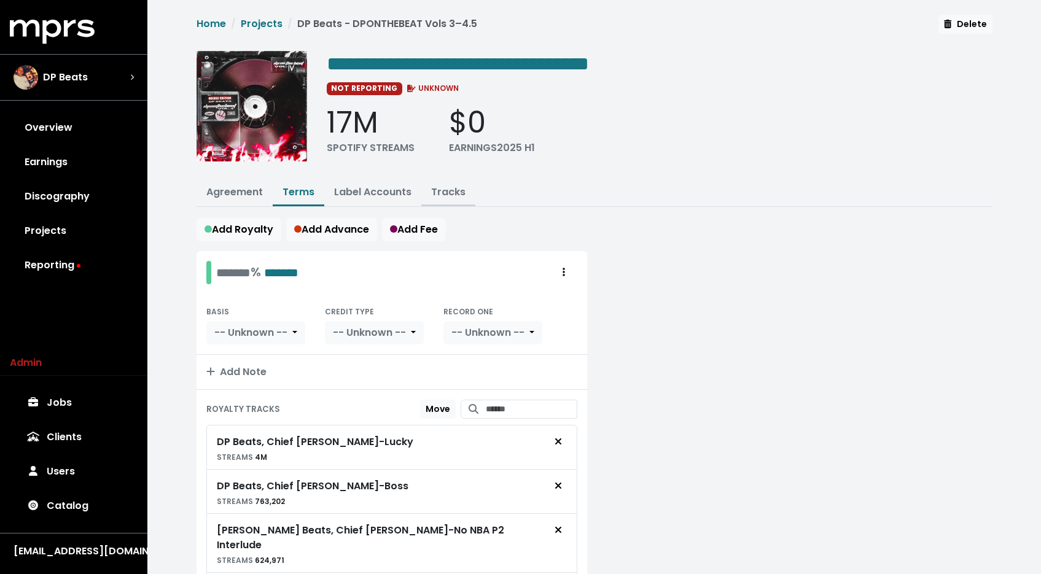
click at [459, 192] on link "Tracks" at bounding box center [448, 192] width 34 height 14
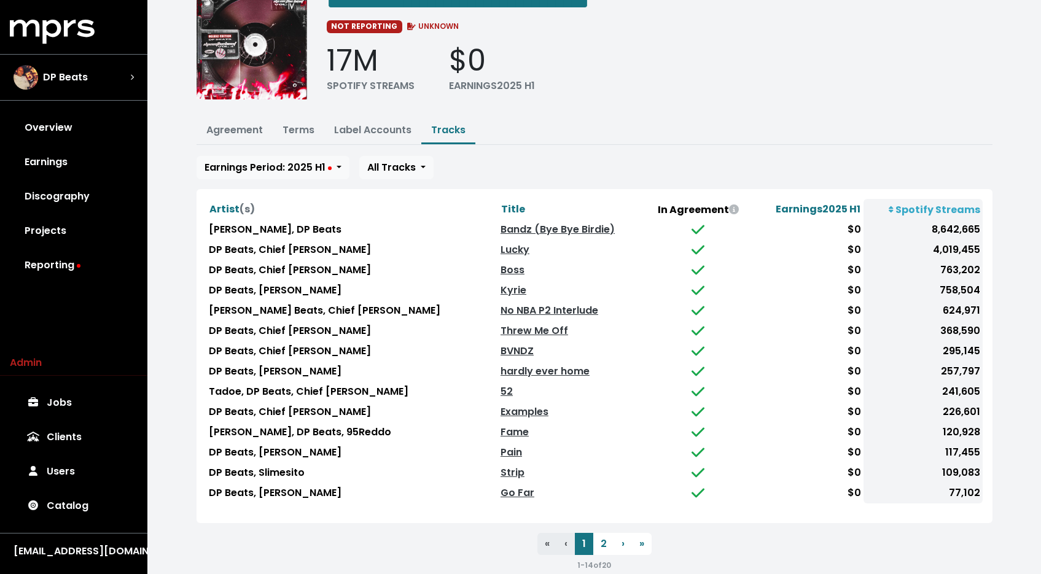
scroll to position [79, 0]
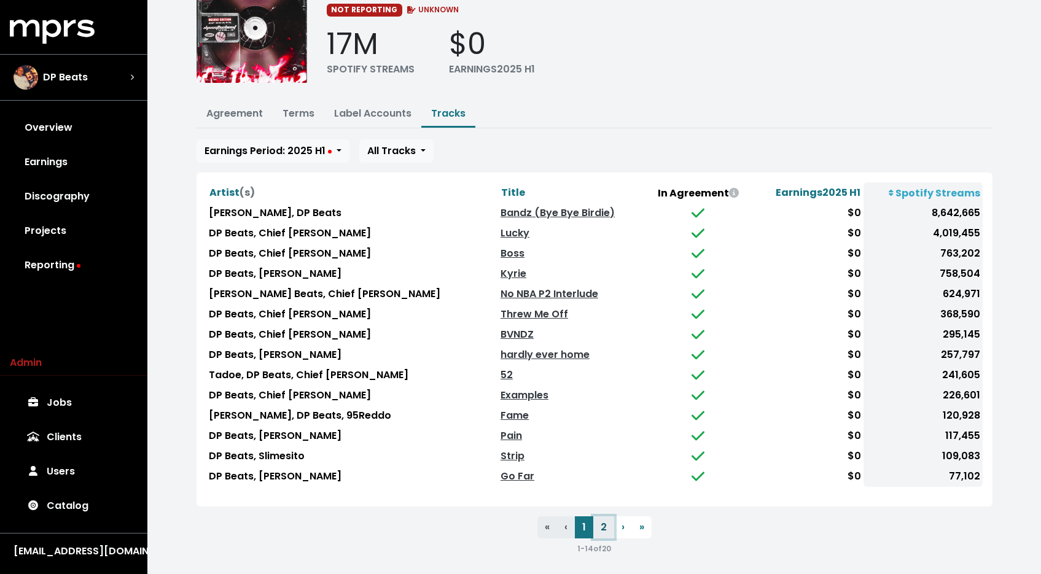
click at [596, 520] on button "2" at bounding box center [603, 527] width 21 height 22
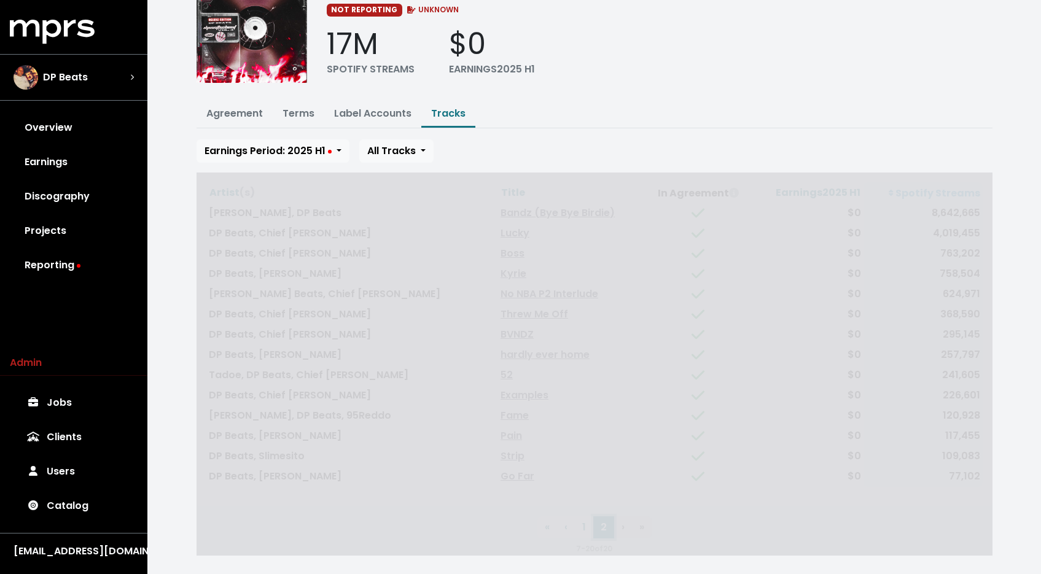
scroll to position [0, 0]
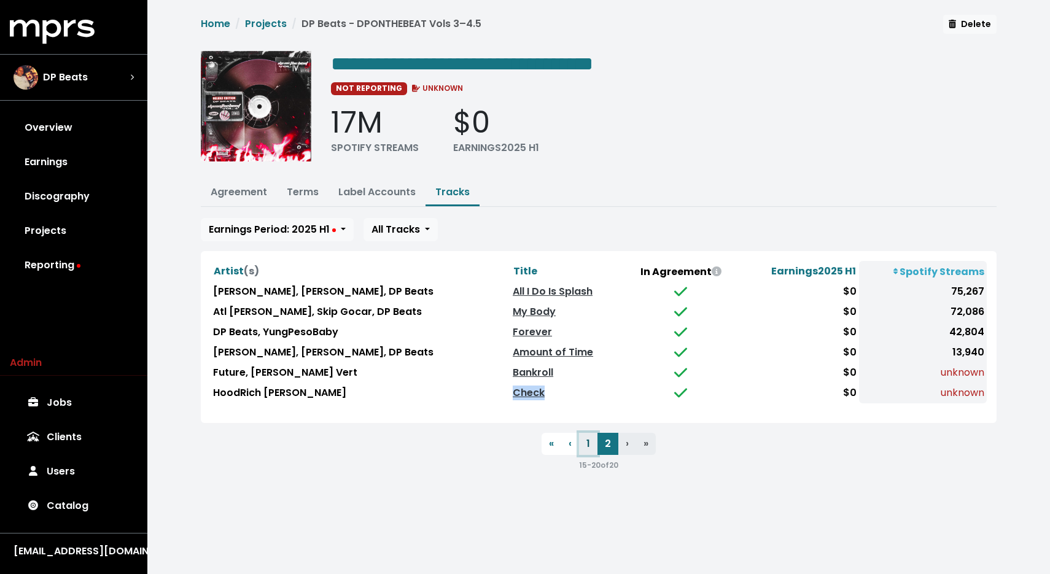
click at [586, 440] on button "1" at bounding box center [588, 444] width 18 height 22
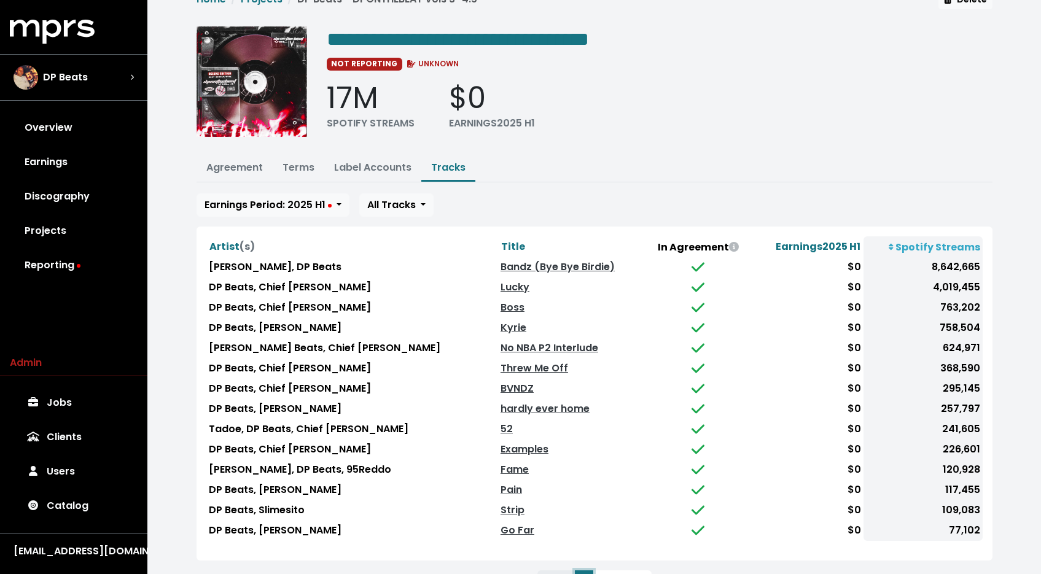
scroll to position [48, 0]
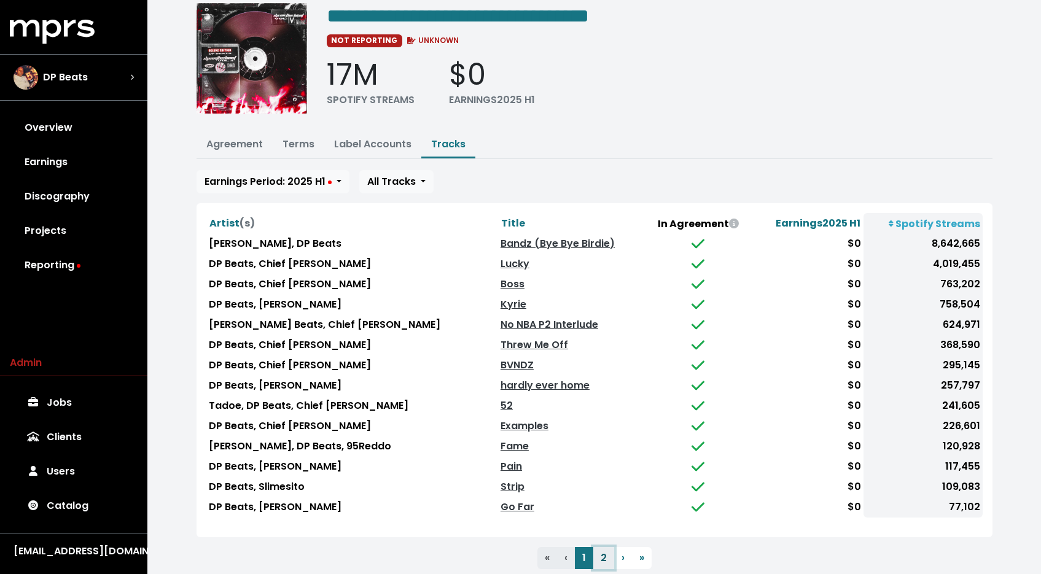
click at [602, 547] on button "2" at bounding box center [603, 558] width 21 height 22
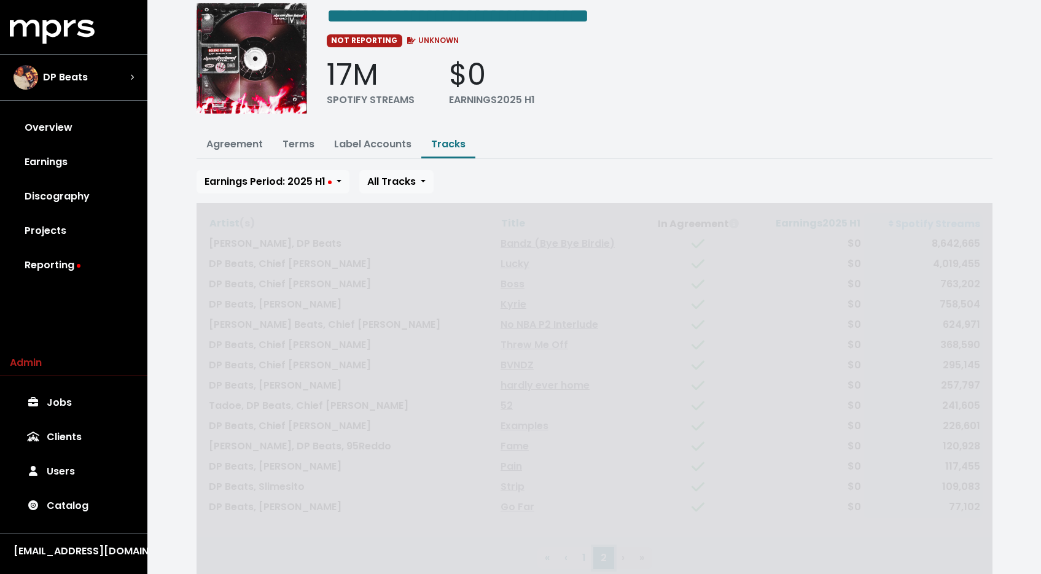
scroll to position [0, 0]
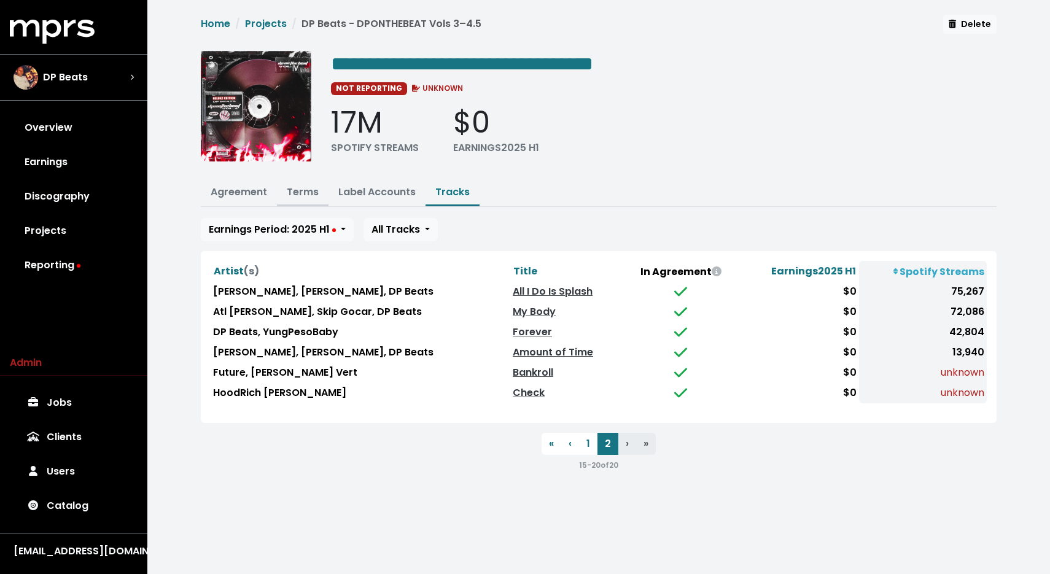
click at [293, 187] on link "Terms" at bounding box center [303, 192] width 32 height 14
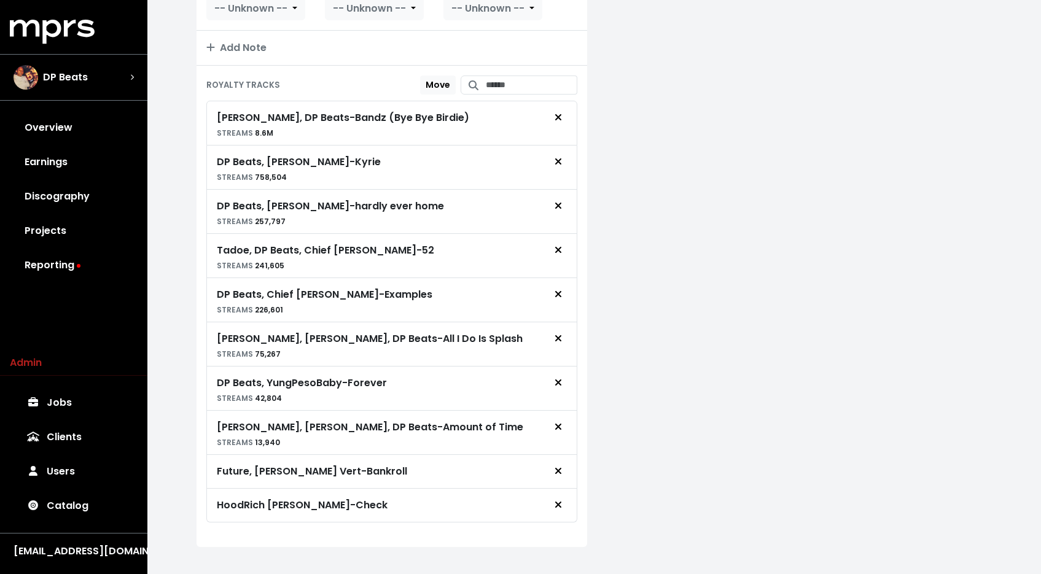
scroll to position [995, 0]
click at [551, 460] on button "Remove royalty target" at bounding box center [558, 471] width 27 height 23
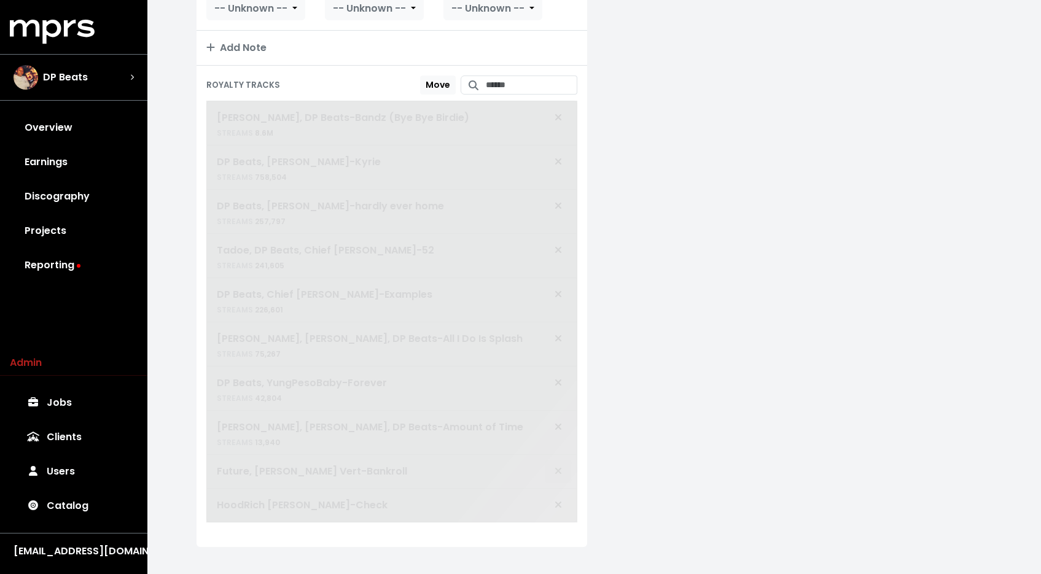
scroll to position [961, 0]
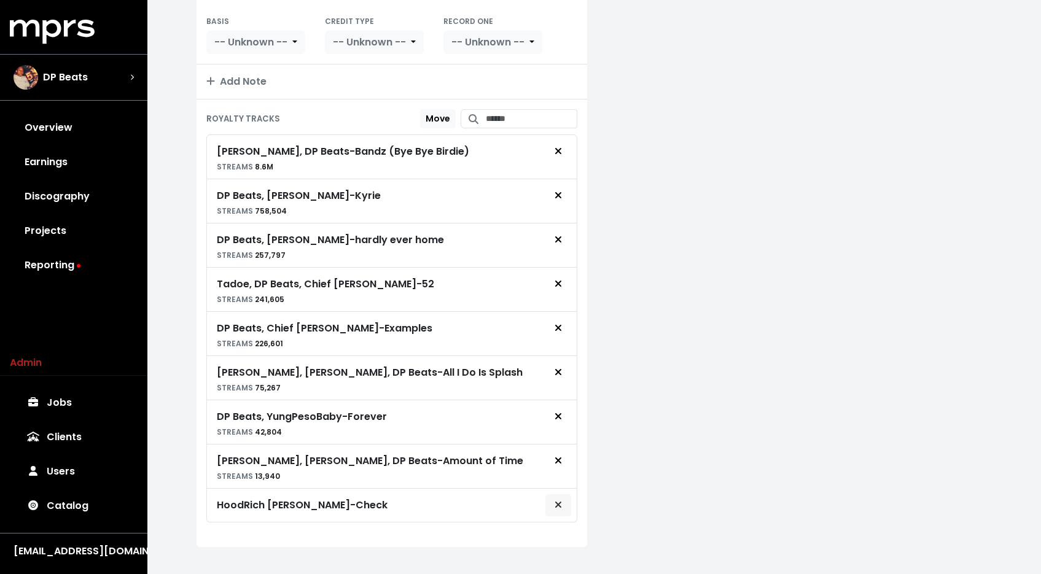
click at [555, 494] on button "Remove royalty target" at bounding box center [558, 505] width 27 height 23
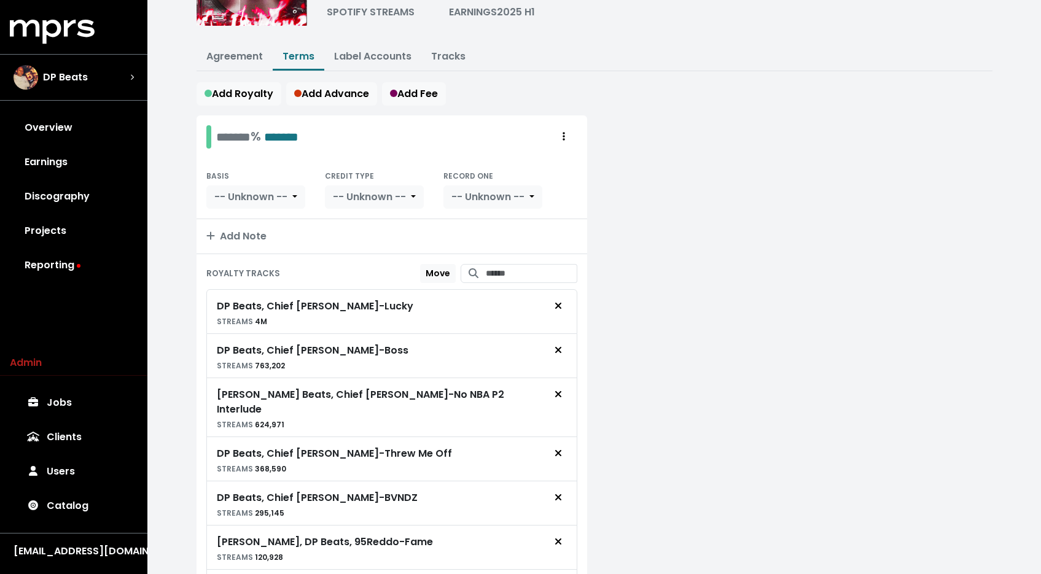
scroll to position [131, 0]
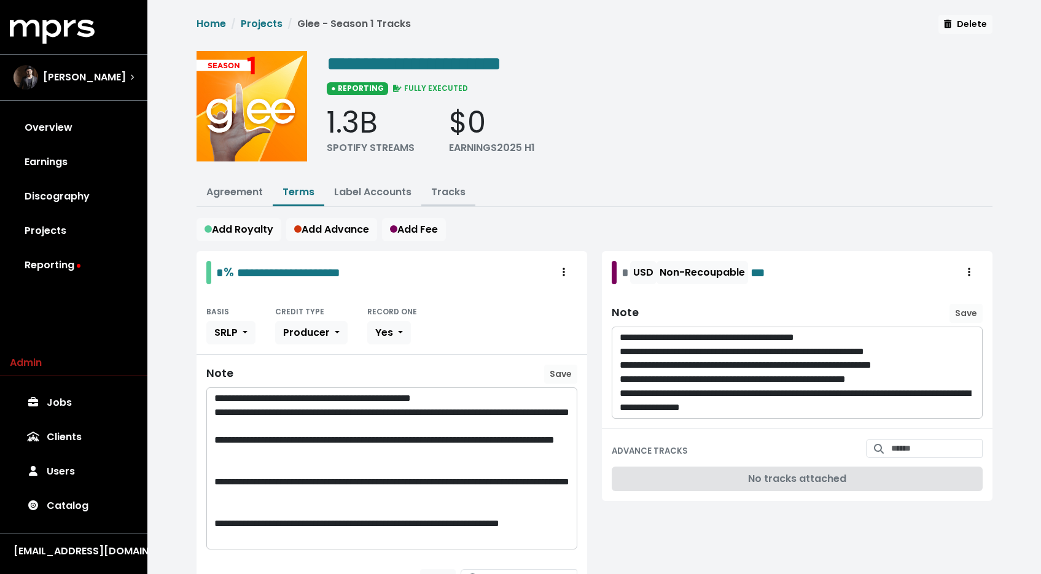
click at [453, 187] on link "Tracks" at bounding box center [448, 192] width 34 height 14
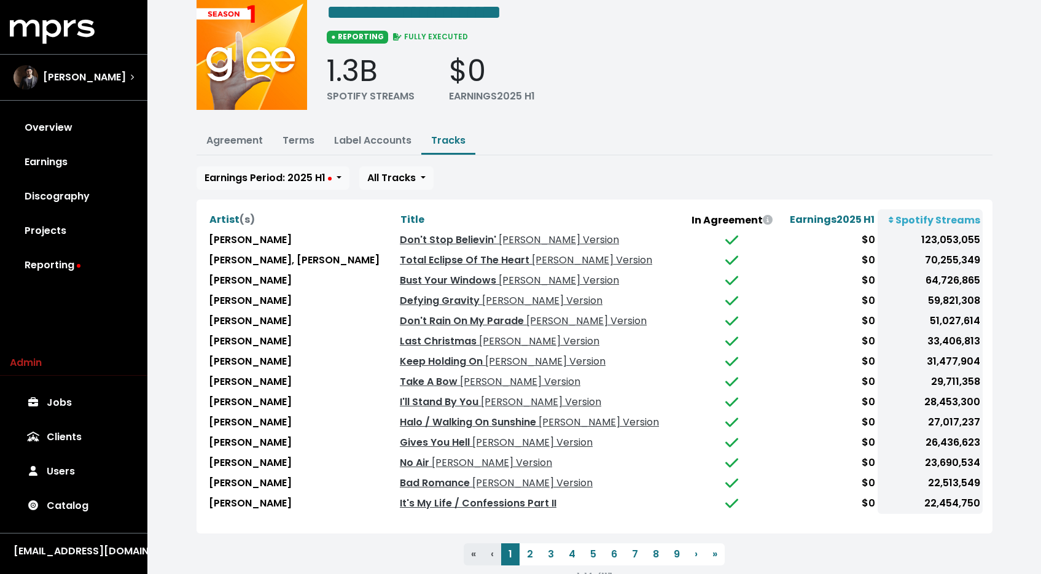
scroll to position [79, 0]
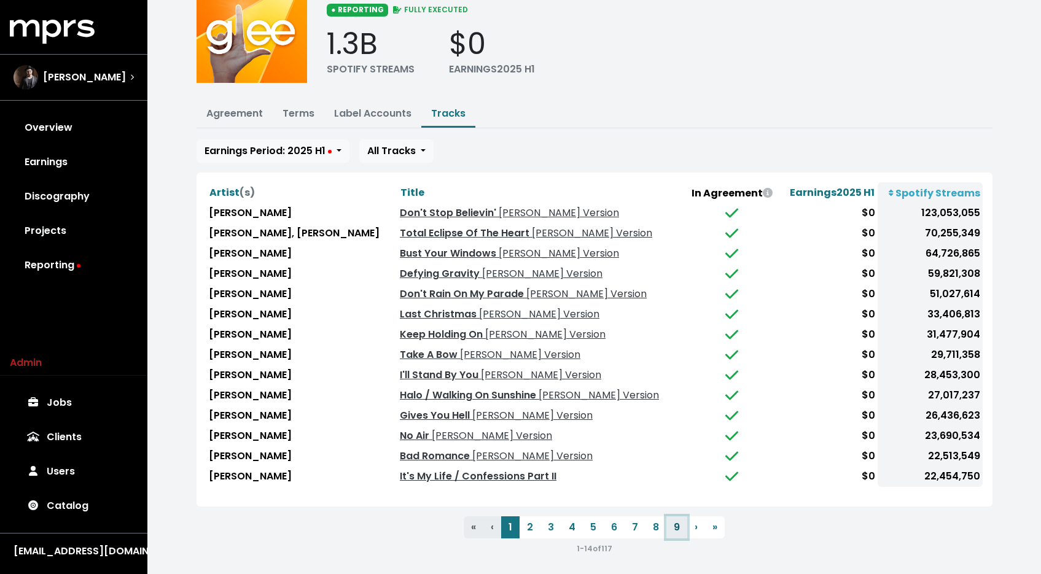
click at [672, 516] on button "9" at bounding box center [676, 527] width 21 height 22
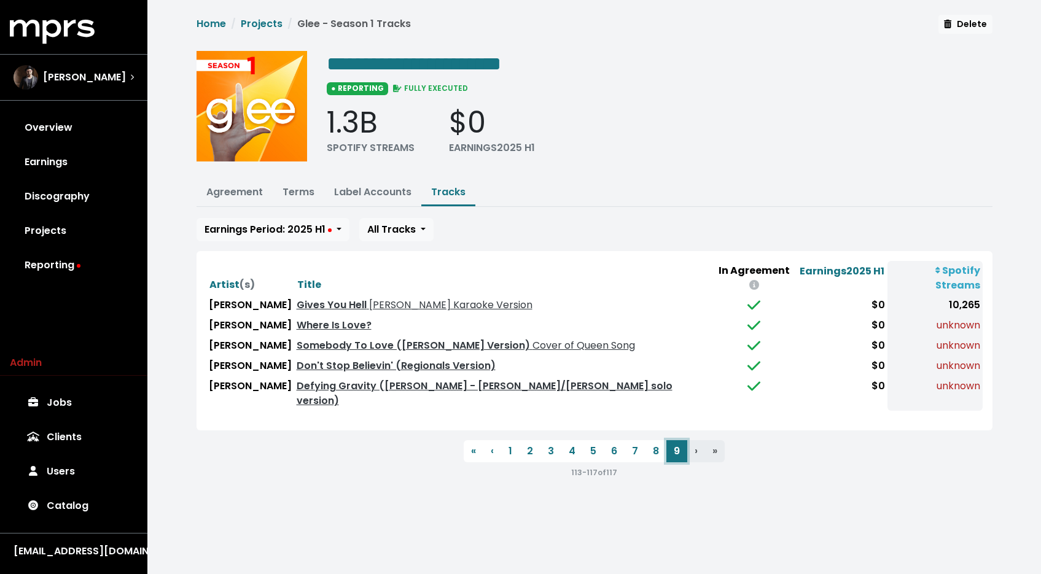
scroll to position [0, 0]
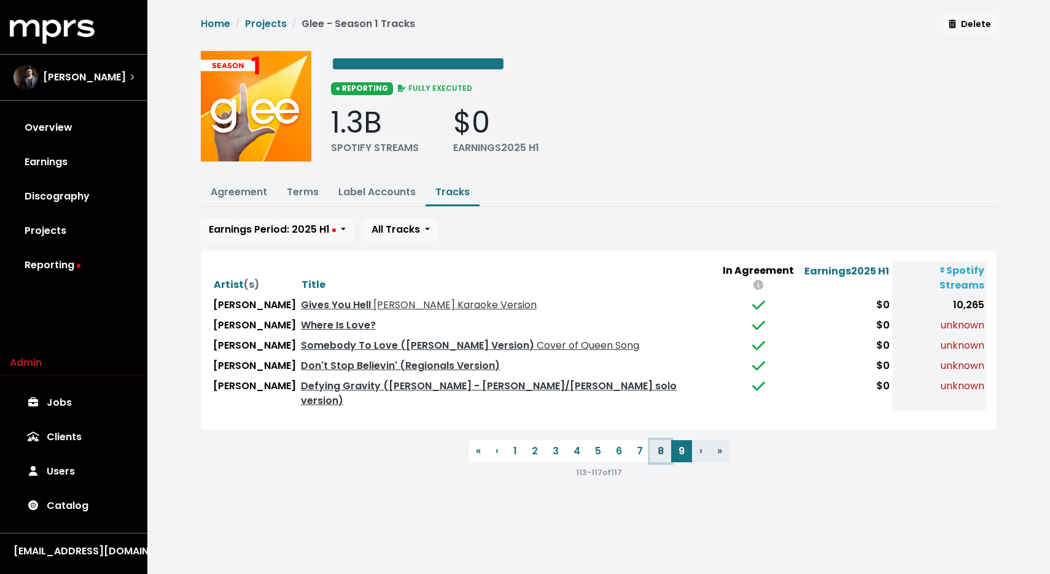
click at [660, 440] on button "8" at bounding box center [660, 451] width 21 height 22
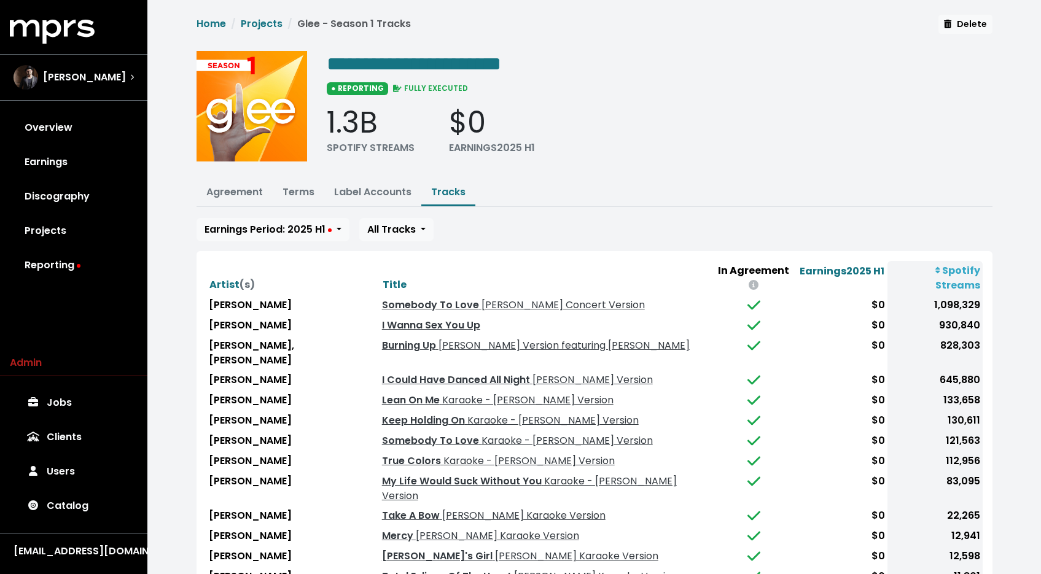
scroll to position [79, 0]
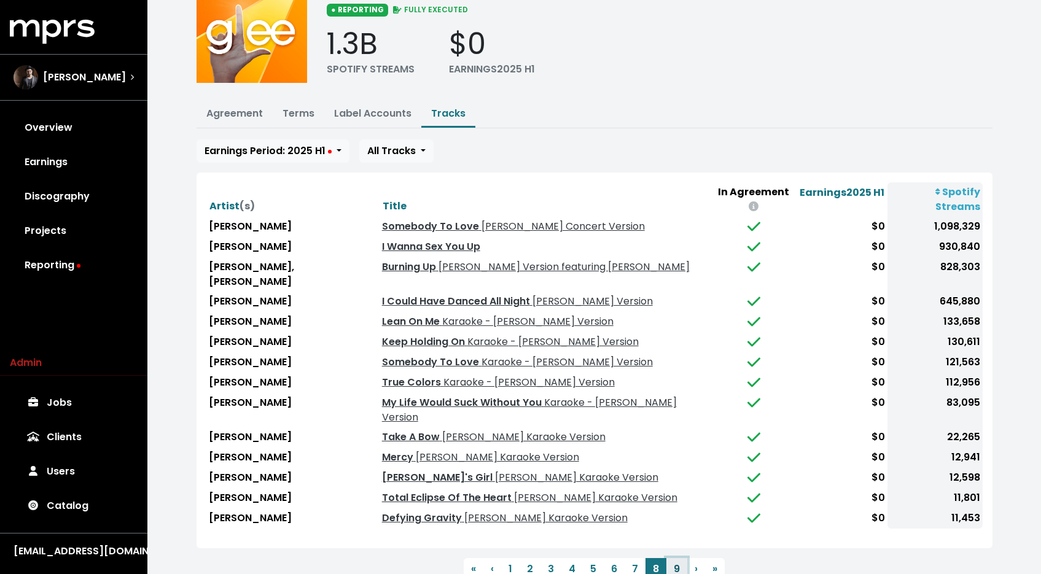
click at [680, 558] on button "9" at bounding box center [676, 569] width 21 height 22
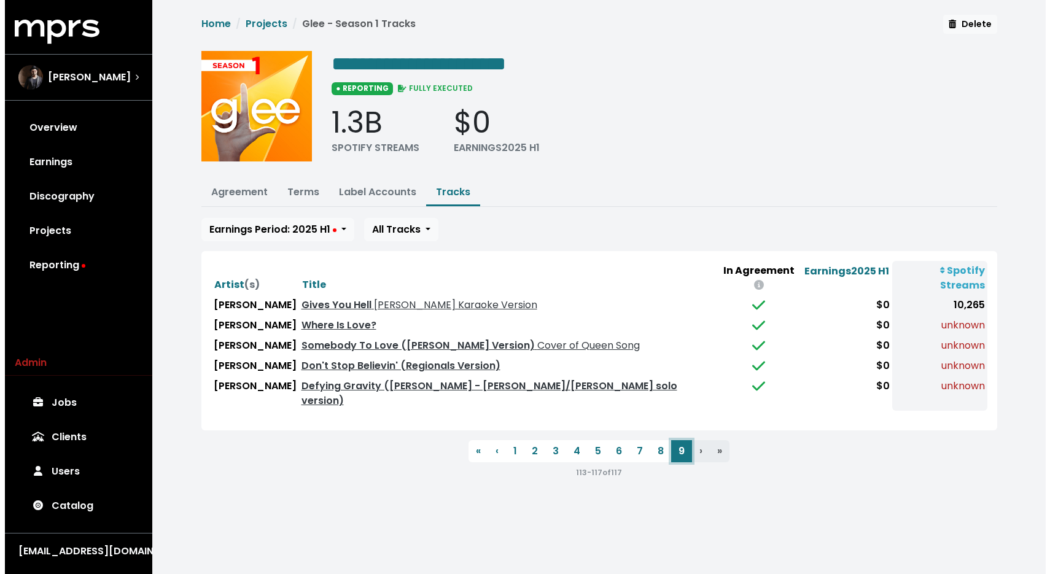
scroll to position [0, 0]
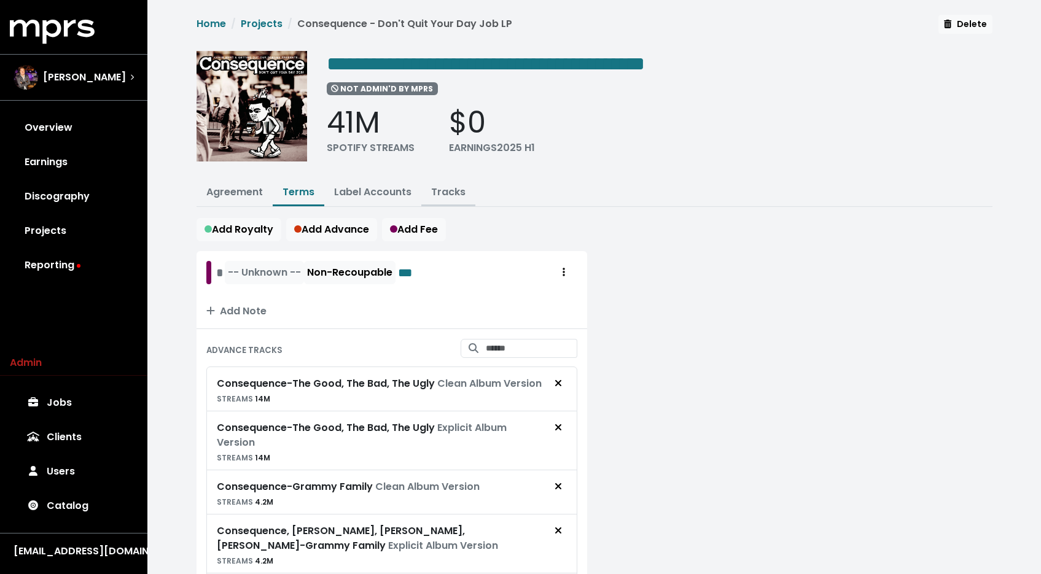
click at [454, 189] on link "Tracks" at bounding box center [448, 192] width 34 height 14
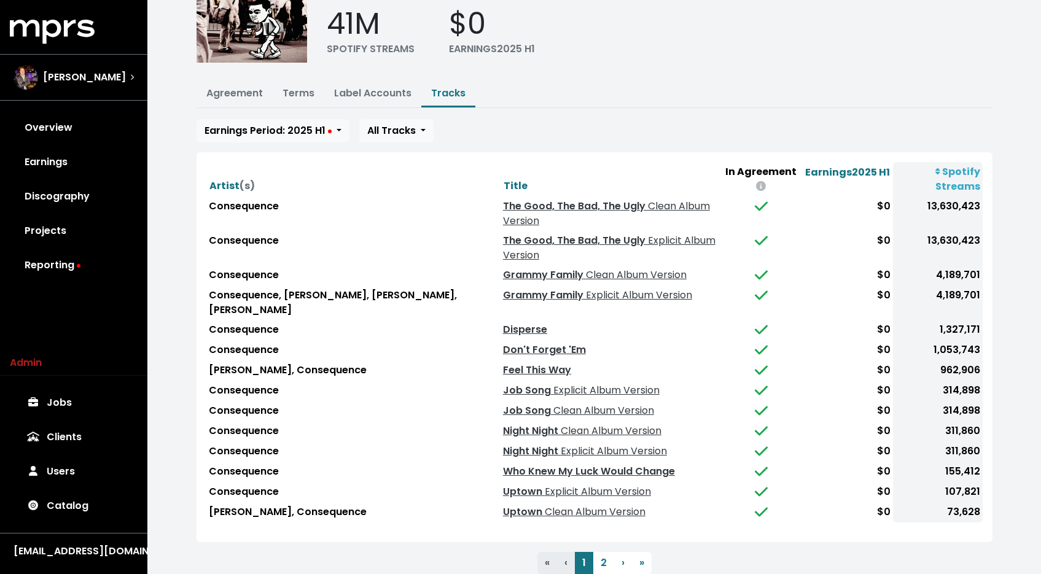
scroll to position [121, 0]
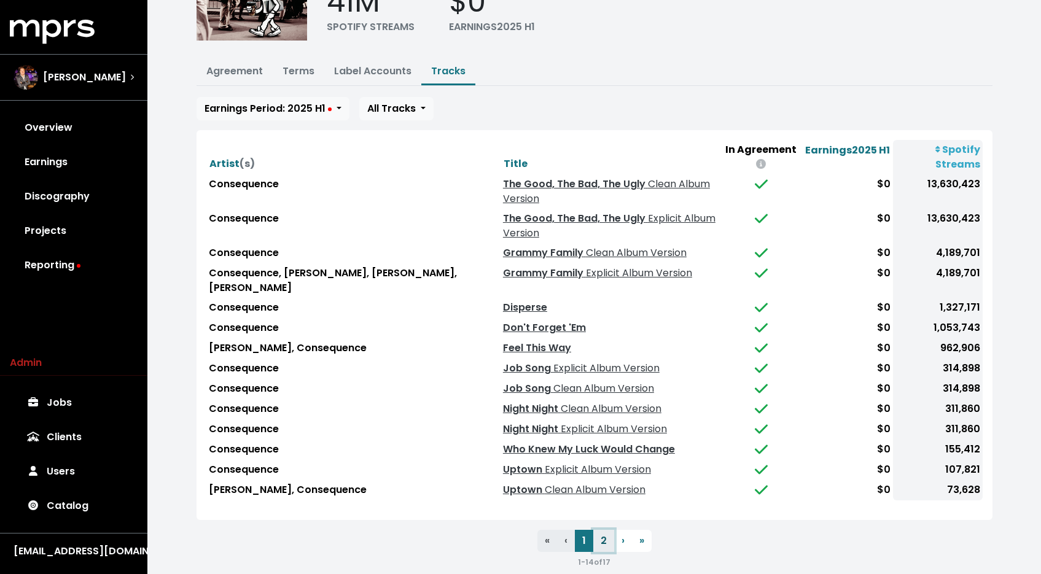
click at [598, 530] on button "2" at bounding box center [603, 541] width 21 height 22
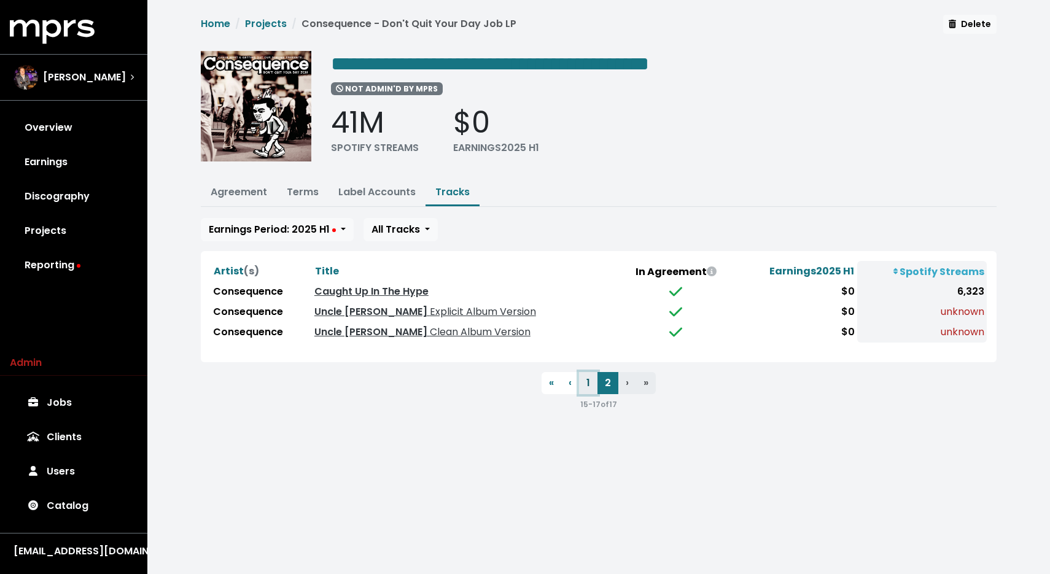
click at [588, 375] on button "1" at bounding box center [588, 383] width 18 height 22
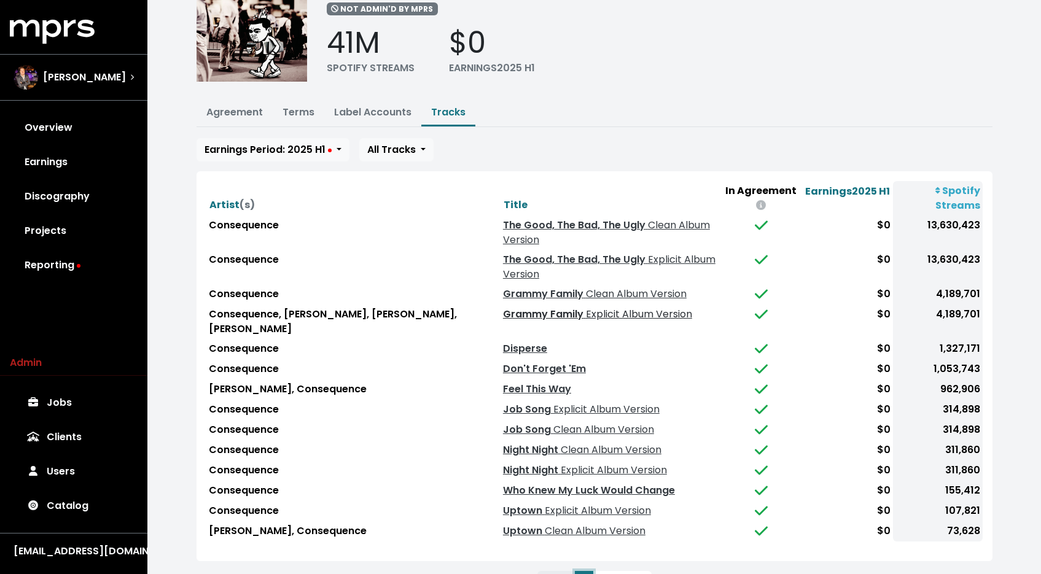
scroll to position [121, 0]
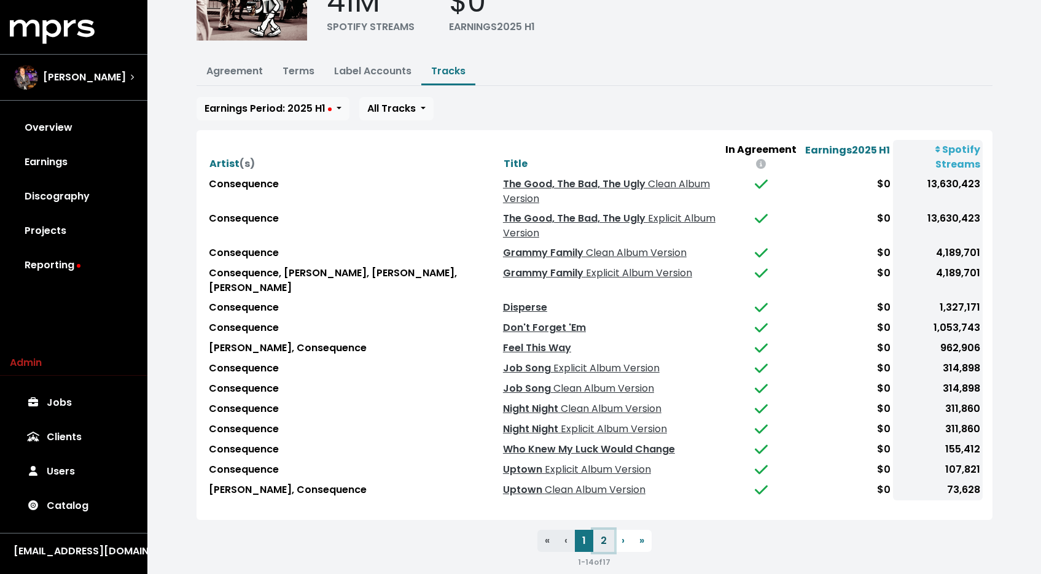
click at [609, 530] on button "2" at bounding box center [603, 541] width 21 height 22
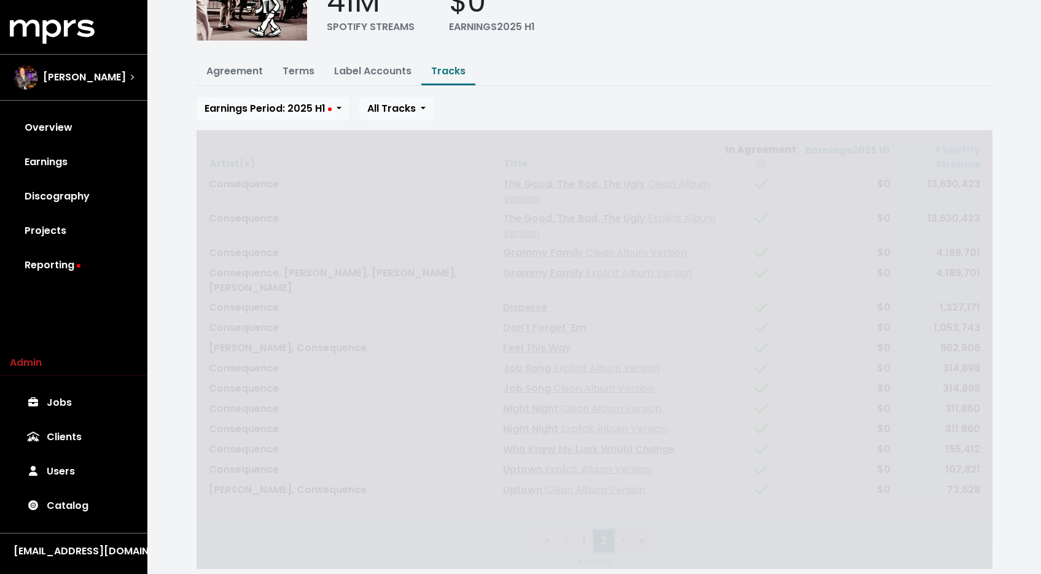
scroll to position [0, 0]
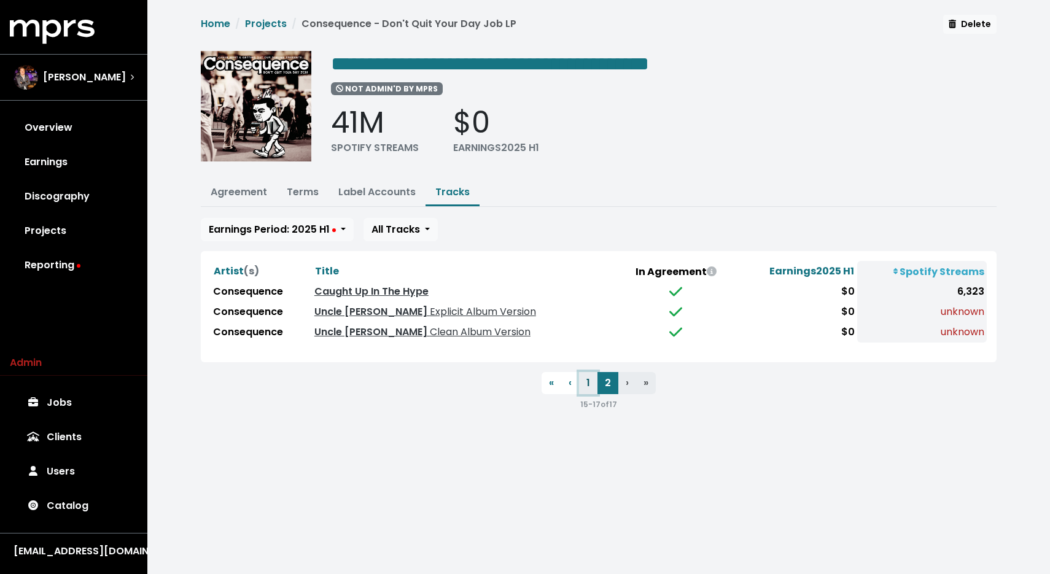
click at [593, 387] on button "1" at bounding box center [588, 383] width 18 height 22
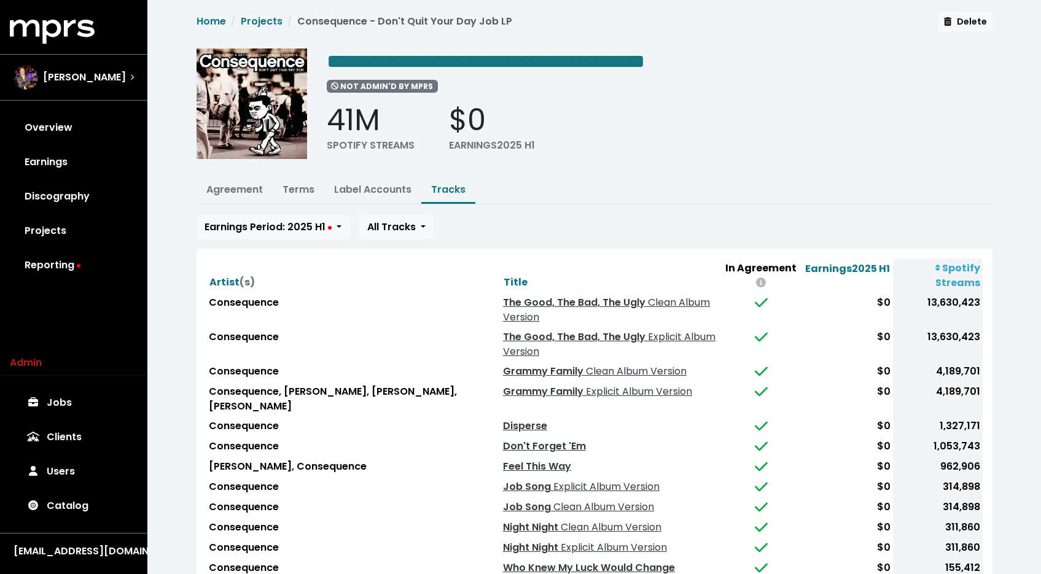
scroll to position [121, 0]
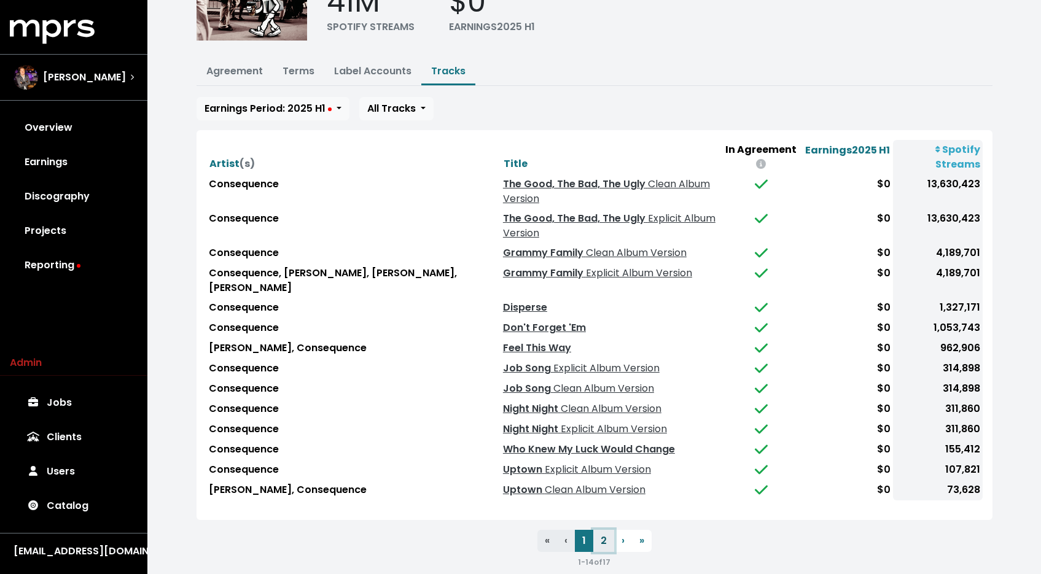
click at [601, 530] on button "2" at bounding box center [603, 541] width 21 height 22
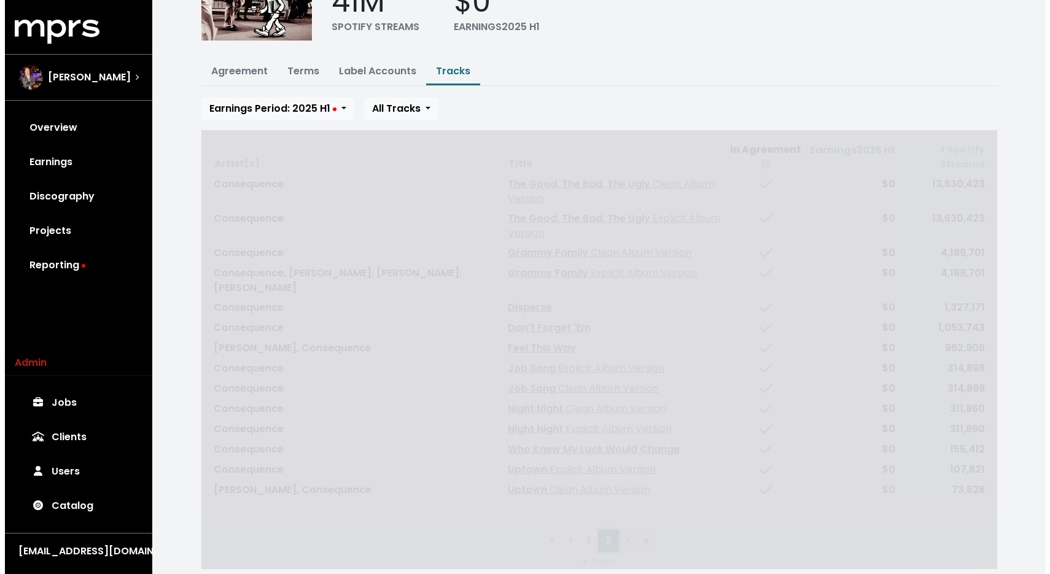
scroll to position [0, 0]
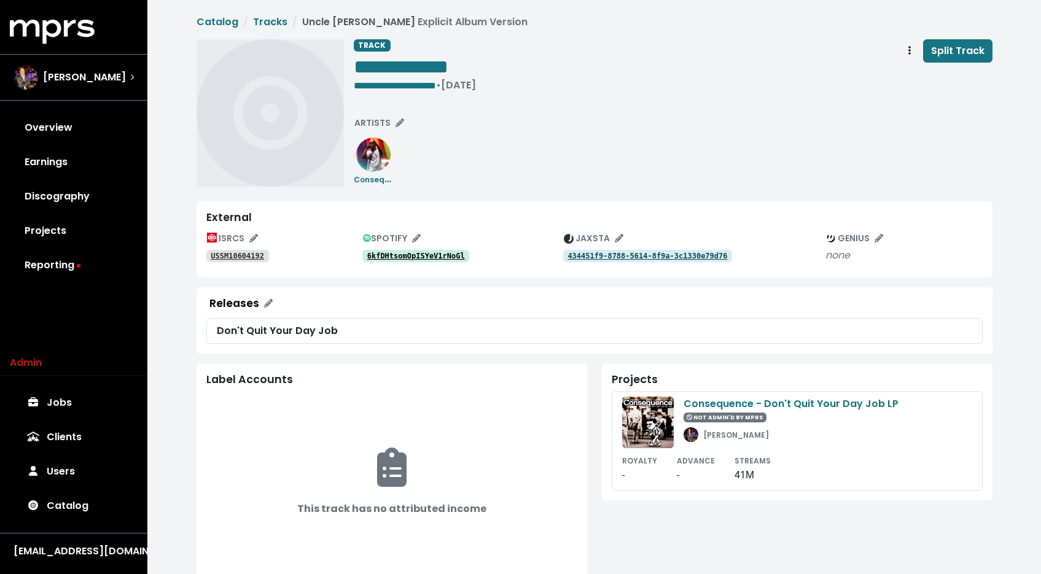
click at [418, 249] on div "6kfDHtsomOpISYeV1rNoGl" at bounding box center [462, 255] width 201 height 15
click at [413, 255] on tt "6kfDHtsomOpISYeV1rNoGl" at bounding box center [416, 256] width 98 height 9
click at [218, 248] on div "USSM10604192" at bounding box center [284, 255] width 156 height 15
click at [220, 251] on link "USSM10604192" at bounding box center [237, 256] width 63 height 12
click at [385, 259] on tt "6wqPO5Uo9LjvmNxeMjD6EN" at bounding box center [416, 256] width 98 height 9
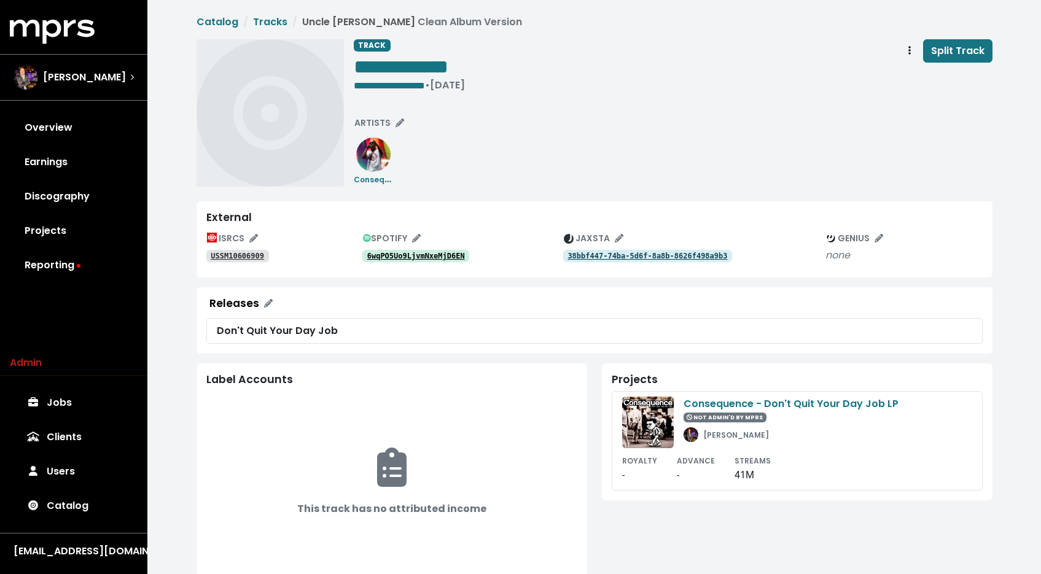
click at [227, 257] on tt "USSM10606909" at bounding box center [237, 256] width 53 height 9
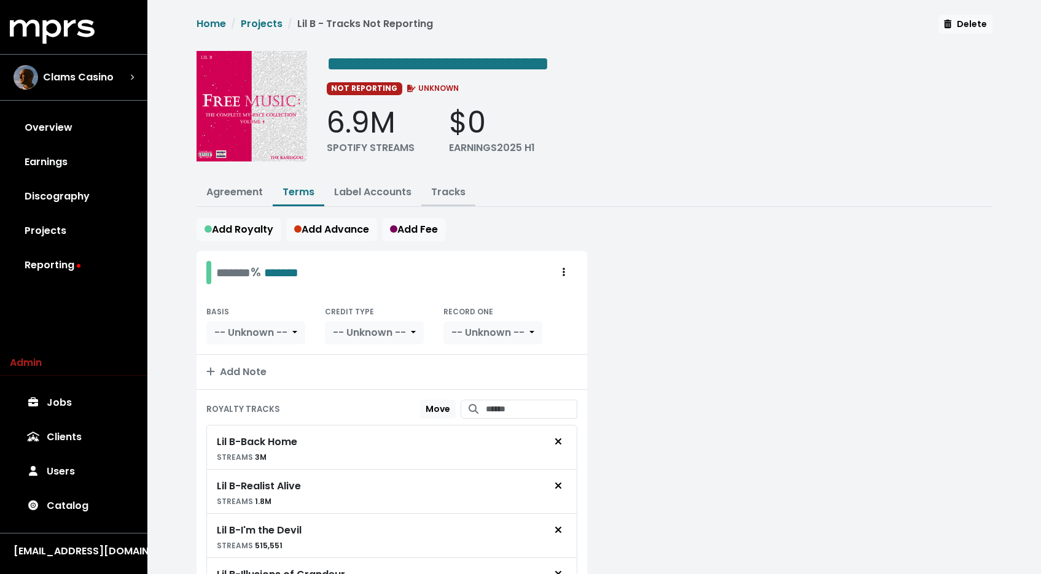
click at [446, 186] on link "Tracks" at bounding box center [448, 192] width 34 height 14
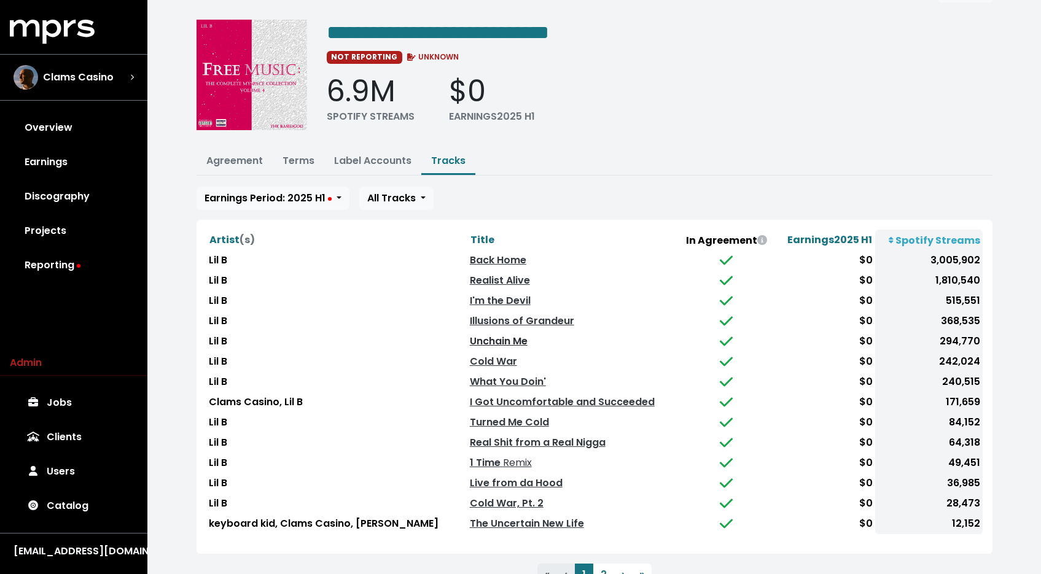
scroll to position [79, 0]
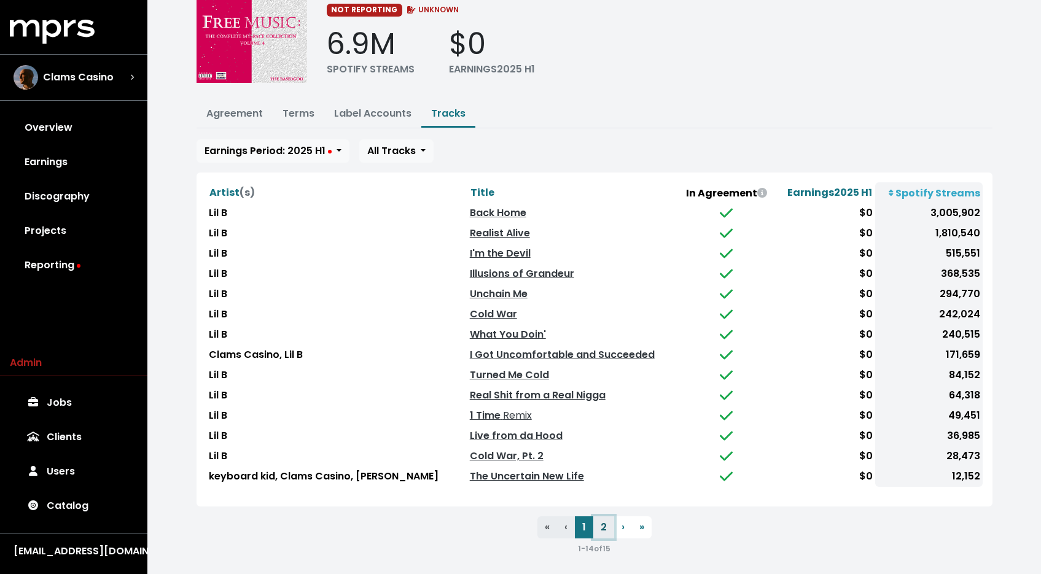
click at [608, 523] on button "2" at bounding box center [603, 527] width 21 height 22
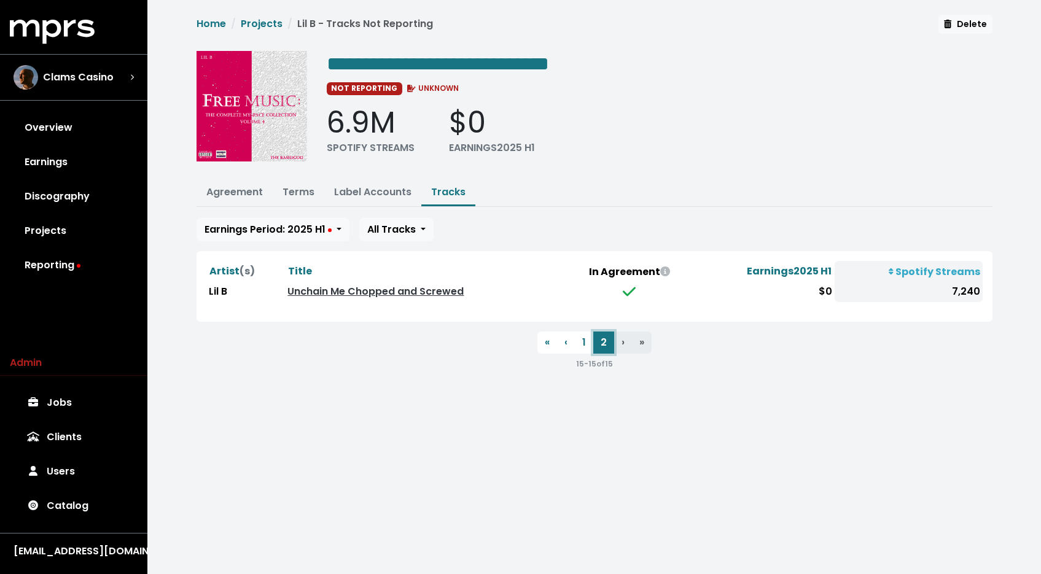
scroll to position [0, 0]
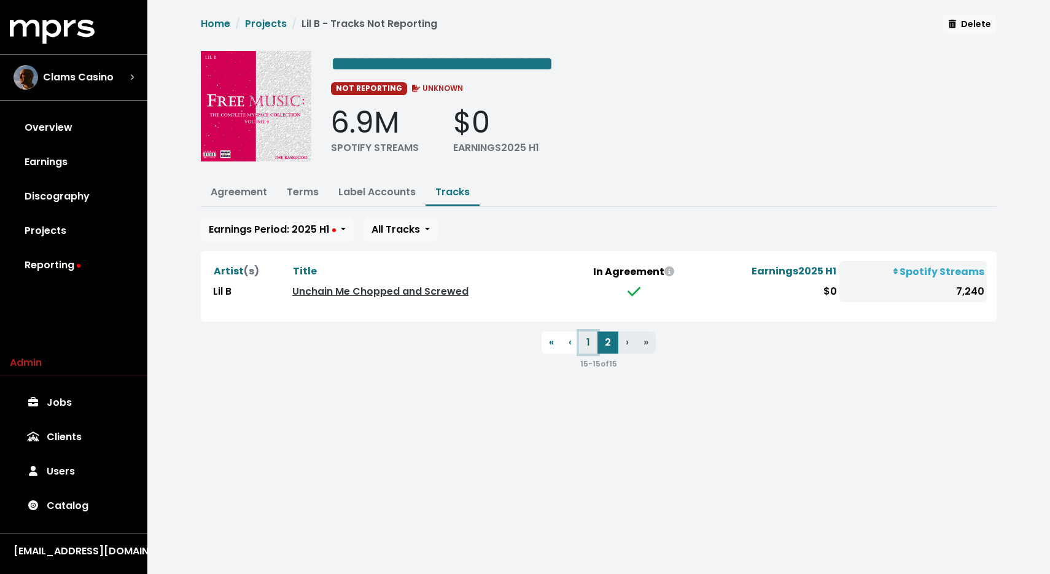
click at [586, 346] on button "1" at bounding box center [588, 343] width 18 height 22
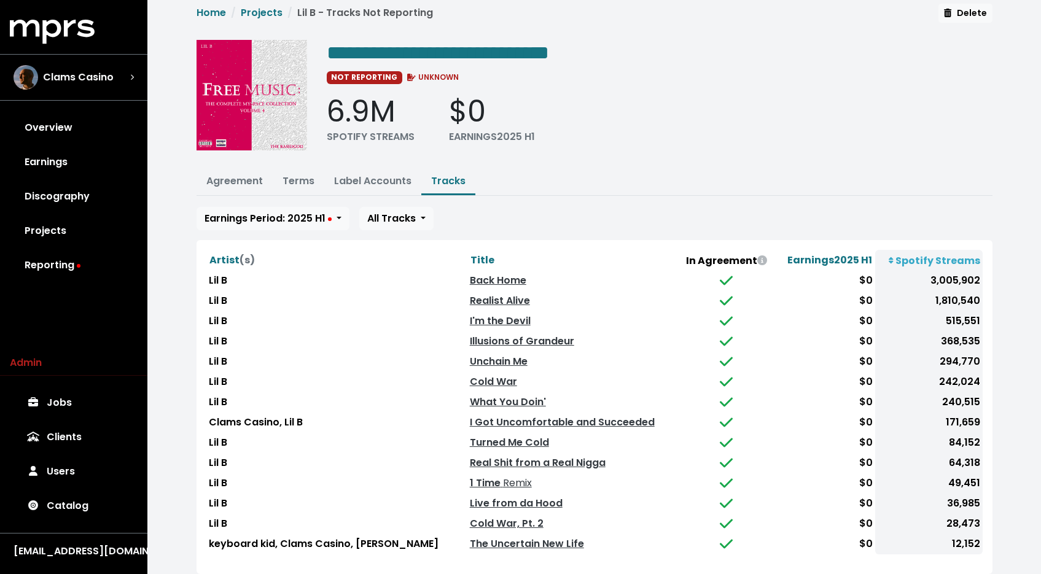
scroll to position [25, 0]
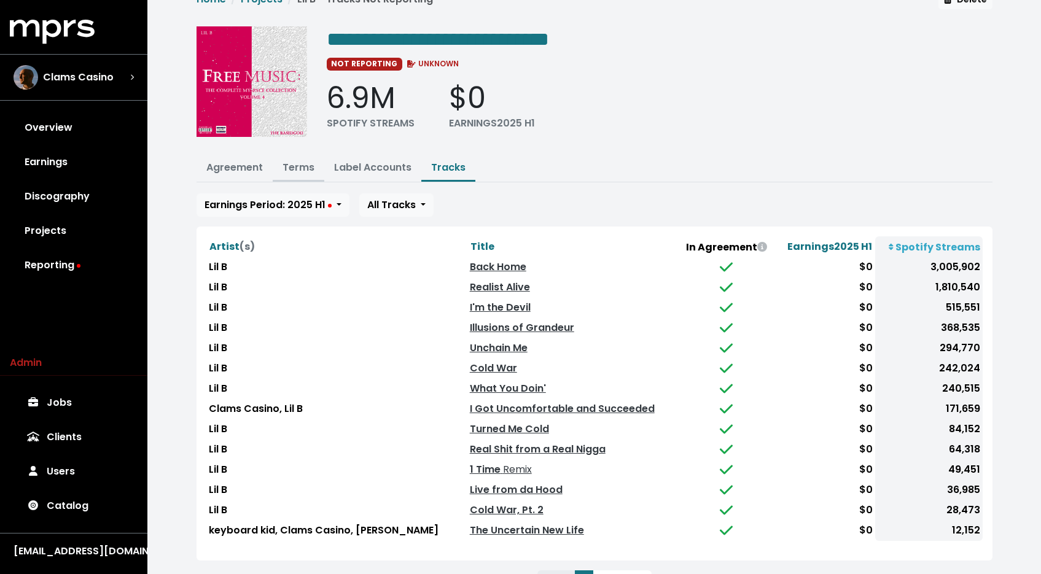
click at [293, 171] on link "Terms" at bounding box center [298, 167] width 32 height 14
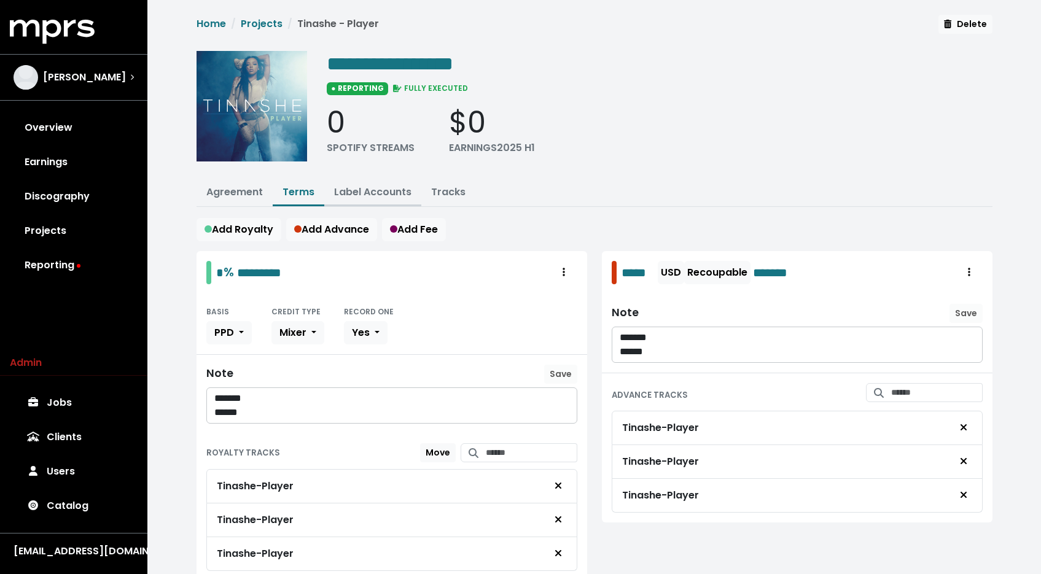
click at [373, 185] on link "Label Accounts" at bounding box center [372, 192] width 77 height 14
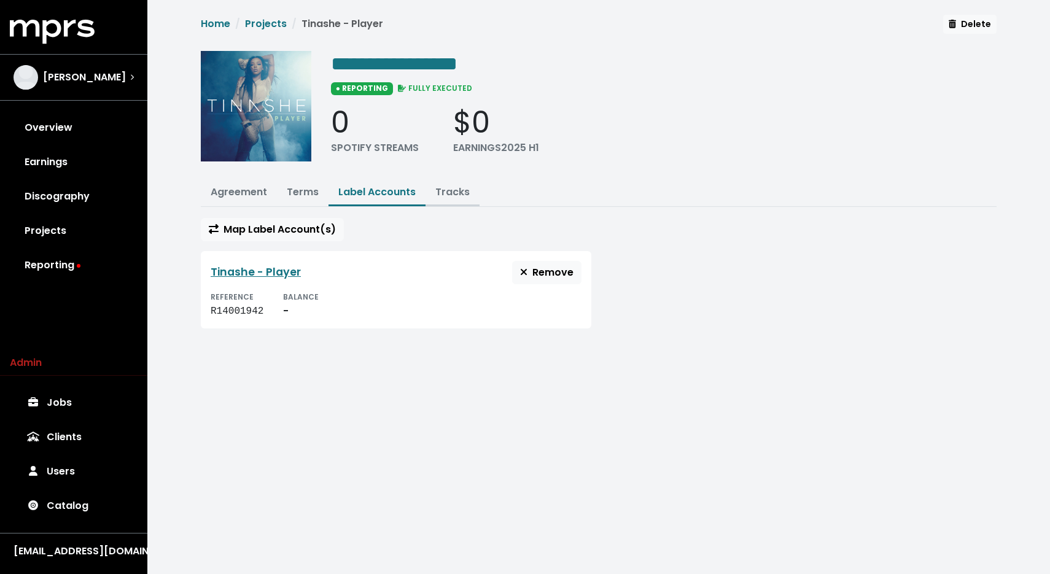
click at [454, 197] on link "Tracks" at bounding box center [452, 192] width 34 height 14
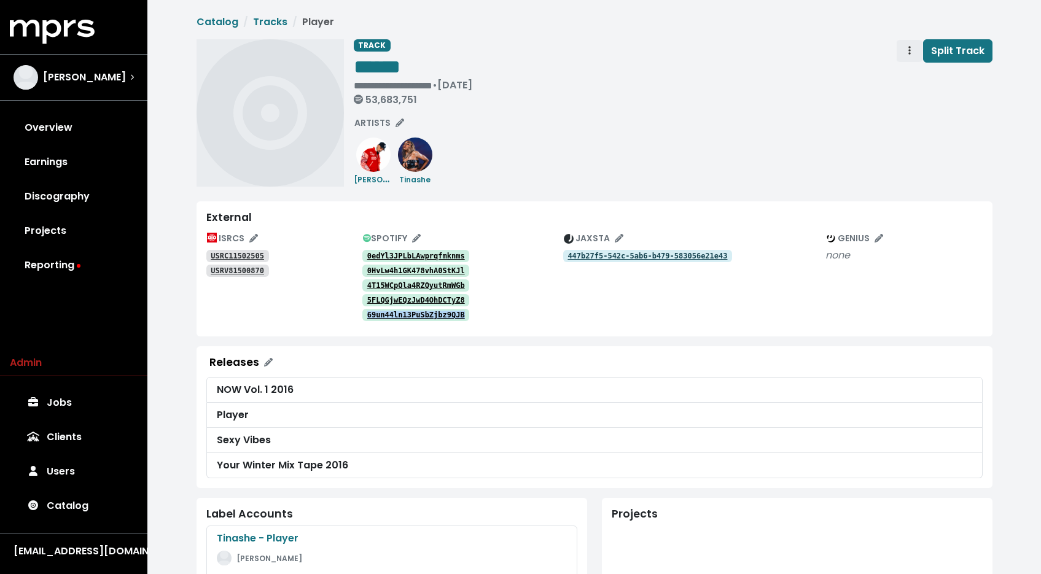
click at [908, 47] on span "Track actions" at bounding box center [909, 51] width 11 height 15
click at [902, 77] on link "Merge" at bounding box center [945, 78] width 97 height 20
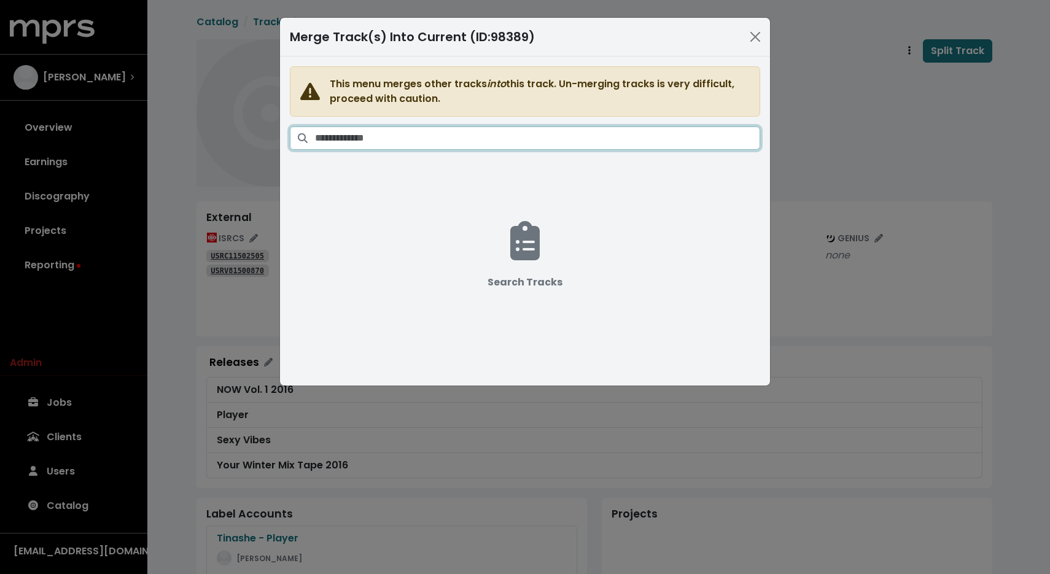
click at [593, 136] on input "Search tracks" at bounding box center [537, 138] width 445 height 23
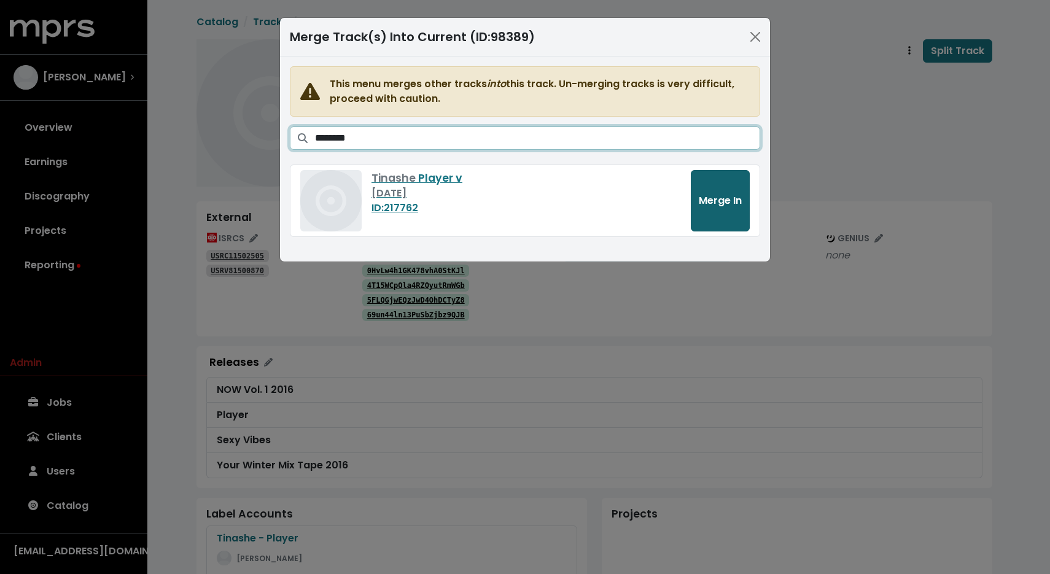
type input "********"
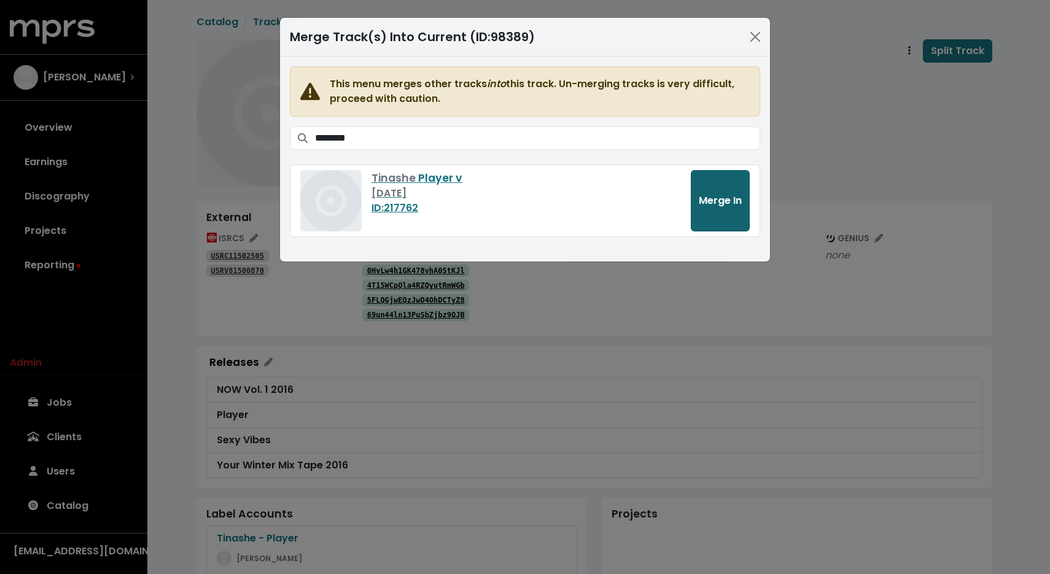
click at [711, 204] on span "Merge In" at bounding box center [720, 200] width 43 height 14
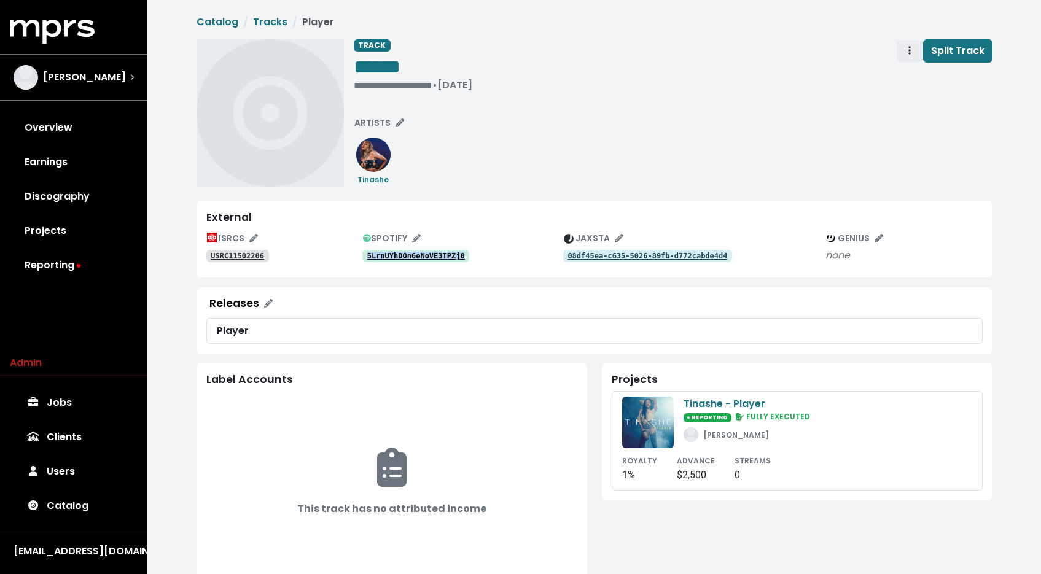
click at [901, 49] on button "Track actions" at bounding box center [909, 50] width 27 height 23
click at [910, 73] on link "Merge" at bounding box center [945, 78] width 97 height 20
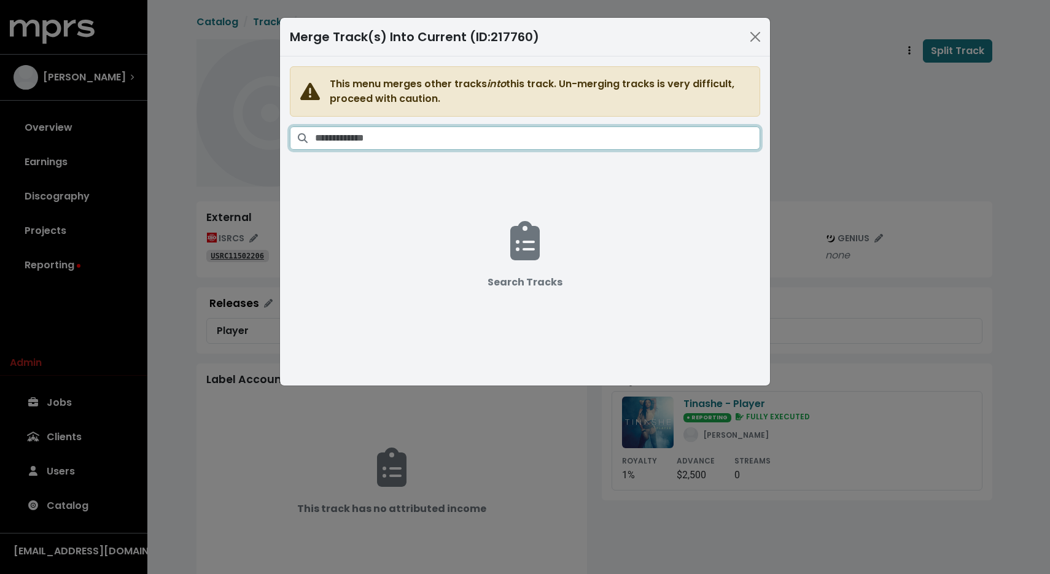
click at [550, 135] on input "Search tracks" at bounding box center [537, 138] width 445 height 23
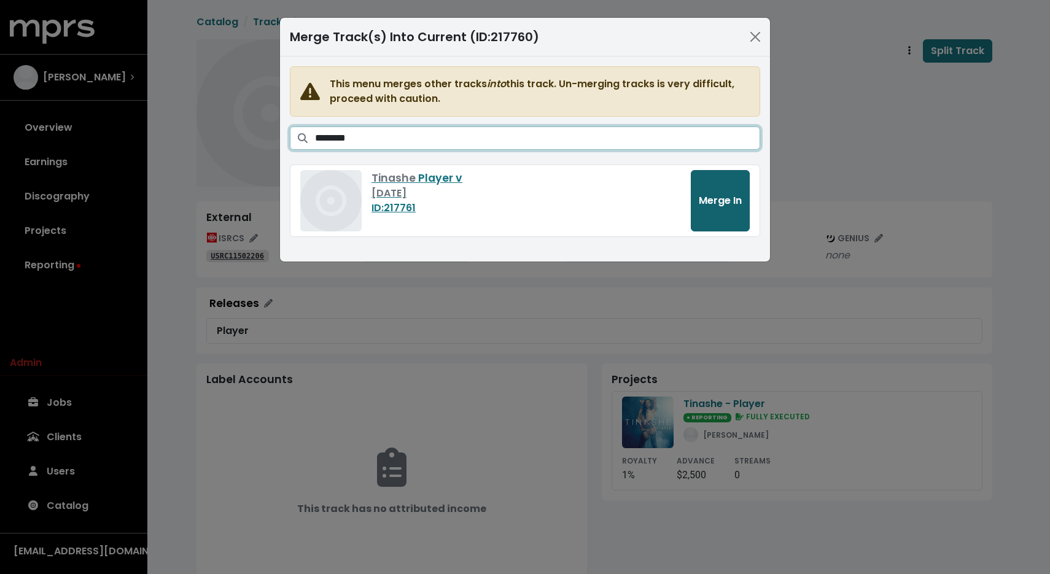
type input "********"
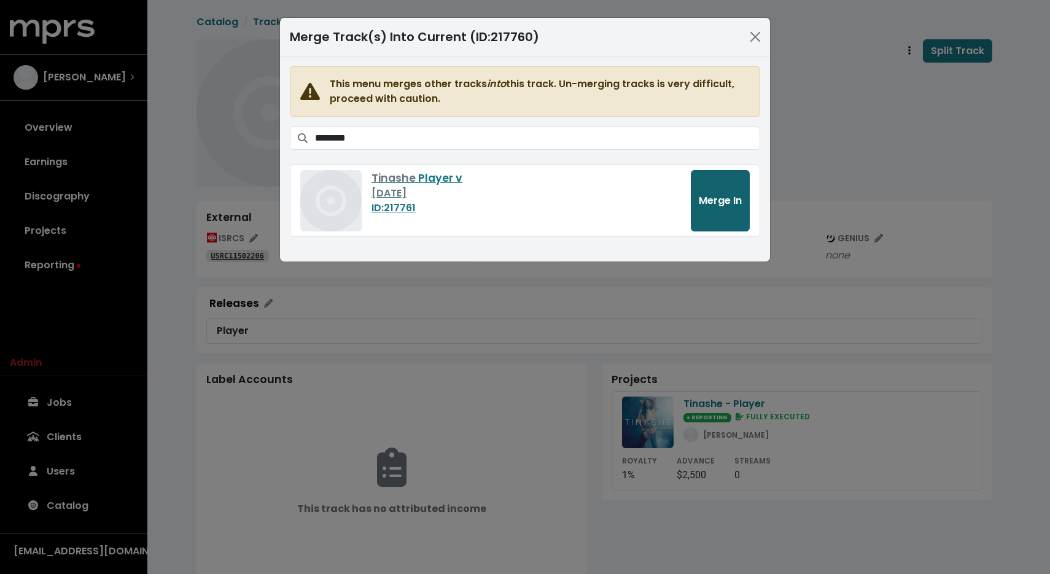
click at [702, 201] on span "Merge In" at bounding box center [720, 200] width 43 height 14
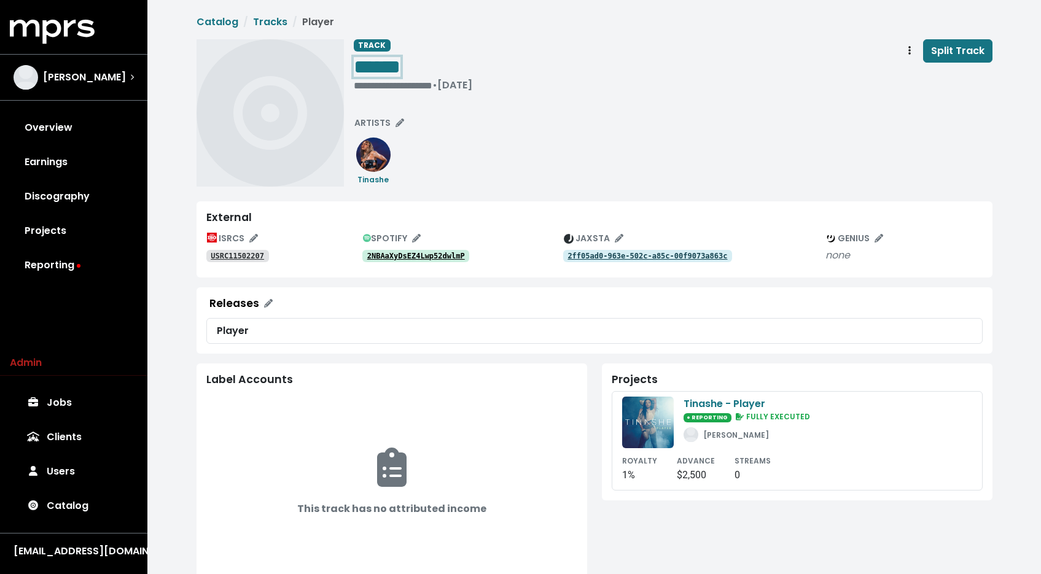
click at [416, 68] on div "******" at bounding box center [413, 66] width 119 height 25
click at [400, 67] on span "******" at bounding box center [377, 67] width 47 height 20
click at [472, 66] on div "********" at bounding box center [413, 66] width 119 height 25
click at [400, 68] on span "******" at bounding box center [377, 67] width 47 height 20
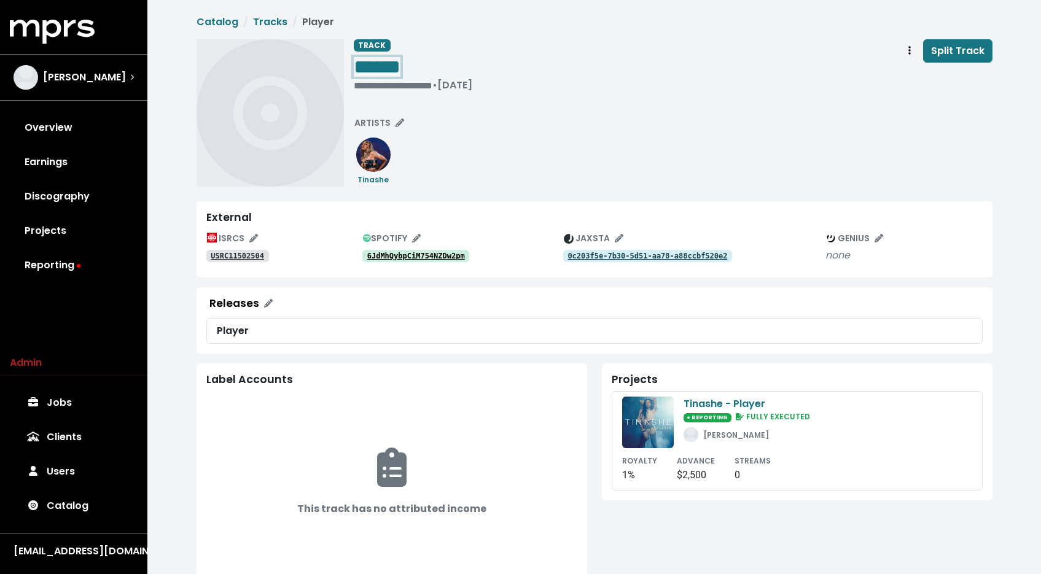
click at [400, 66] on span "******" at bounding box center [377, 67] width 47 height 20
click at [588, 139] on div "**********" at bounding box center [673, 112] width 639 height 147
